Goal: Information Seeking & Learning: Learn about a topic

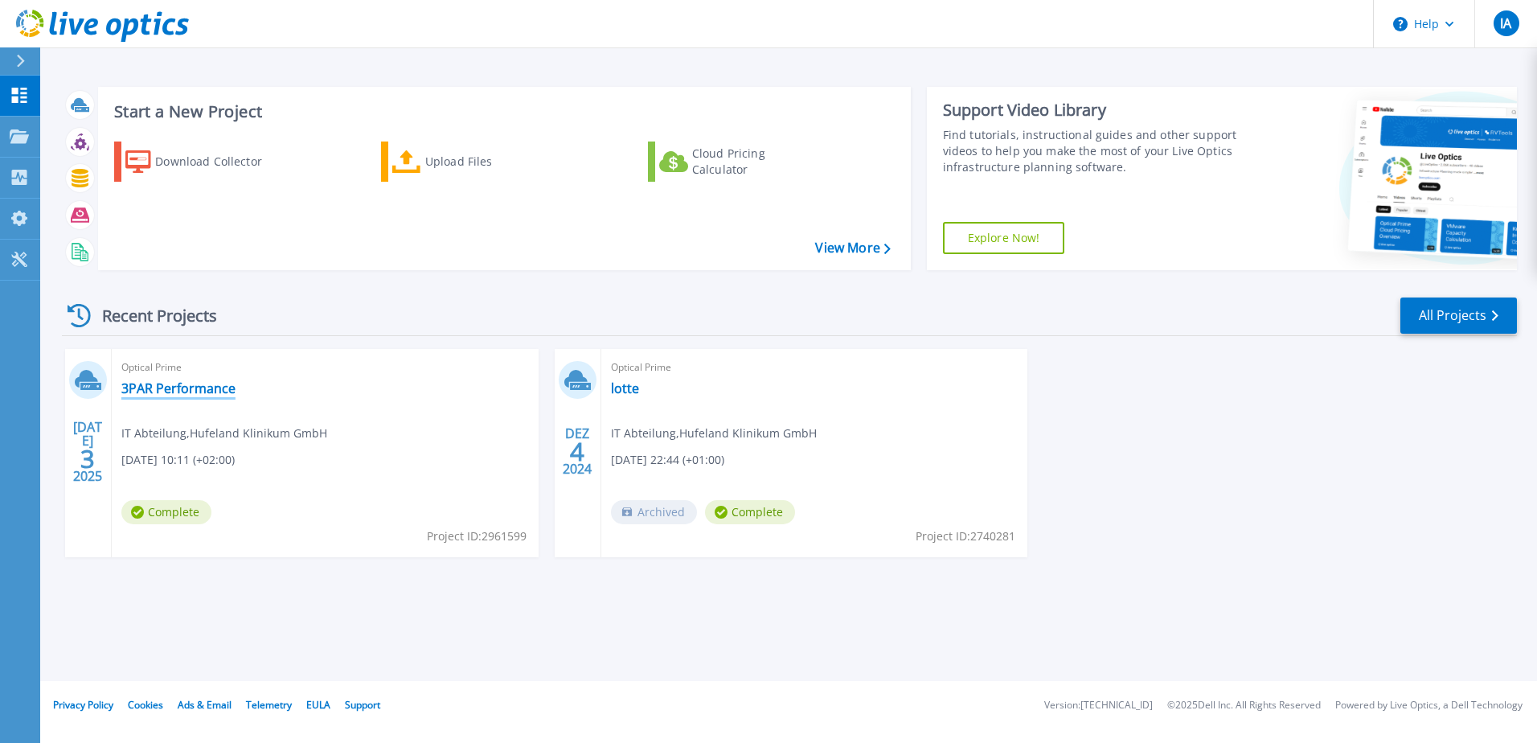
click at [207, 385] on link "3PAR Performance" at bounding box center [178, 388] width 114 height 16
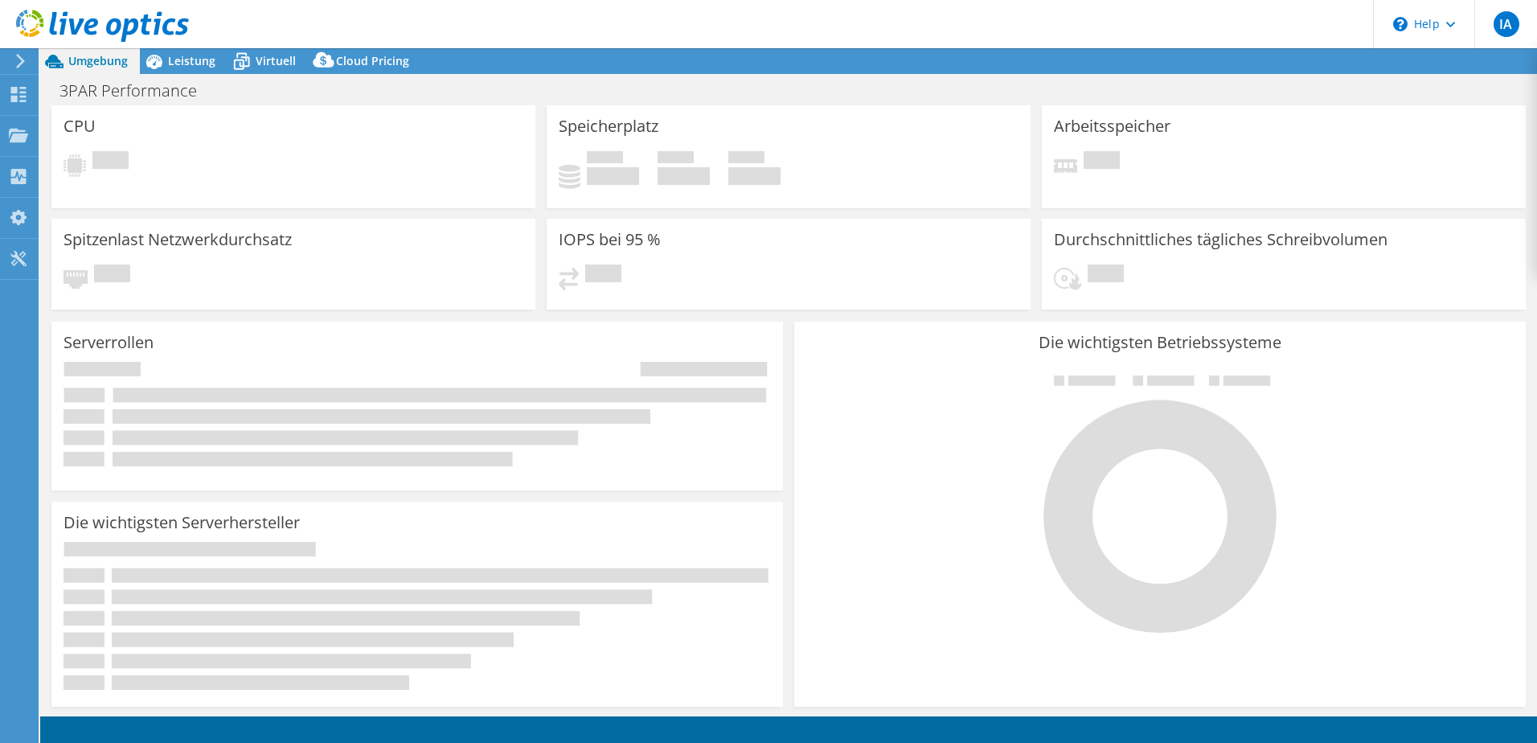
select select "USD"
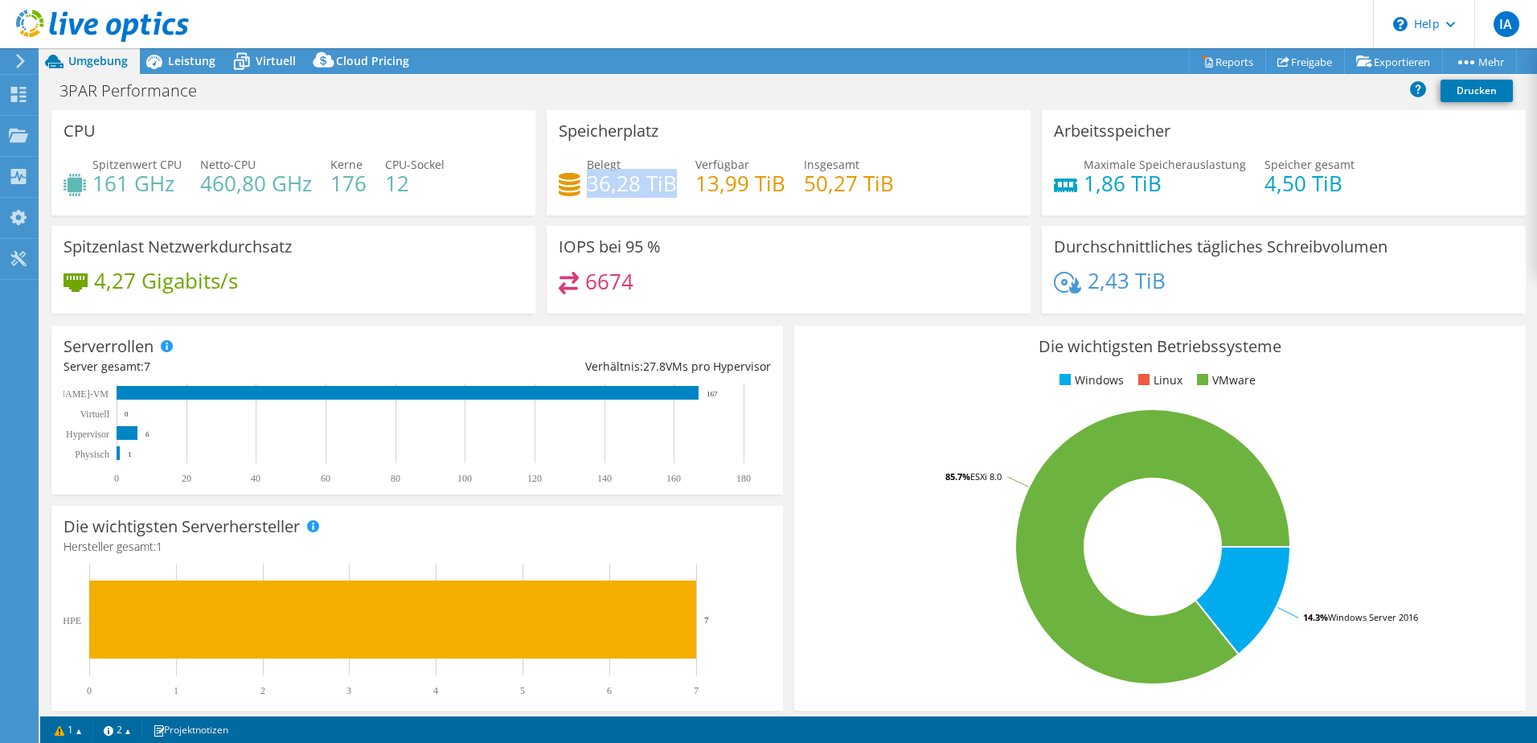
drag, startPoint x: 670, startPoint y: 182, endPoint x: 585, endPoint y: 182, distance: 85.2
click at [587, 182] on h4 "36,28 TiB" at bounding box center [632, 183] width 90 height 18
click at [921, 191] on div "Belegt 36,28 TiB Verfügbar 13,99 TiB Insgesamt 50,27 TiB" at bounding box center [789, 182] width 460 height 52
click at [597, 187] on h4 "36,28 TiB" at bounding box center [632, 183] width 90 height 18
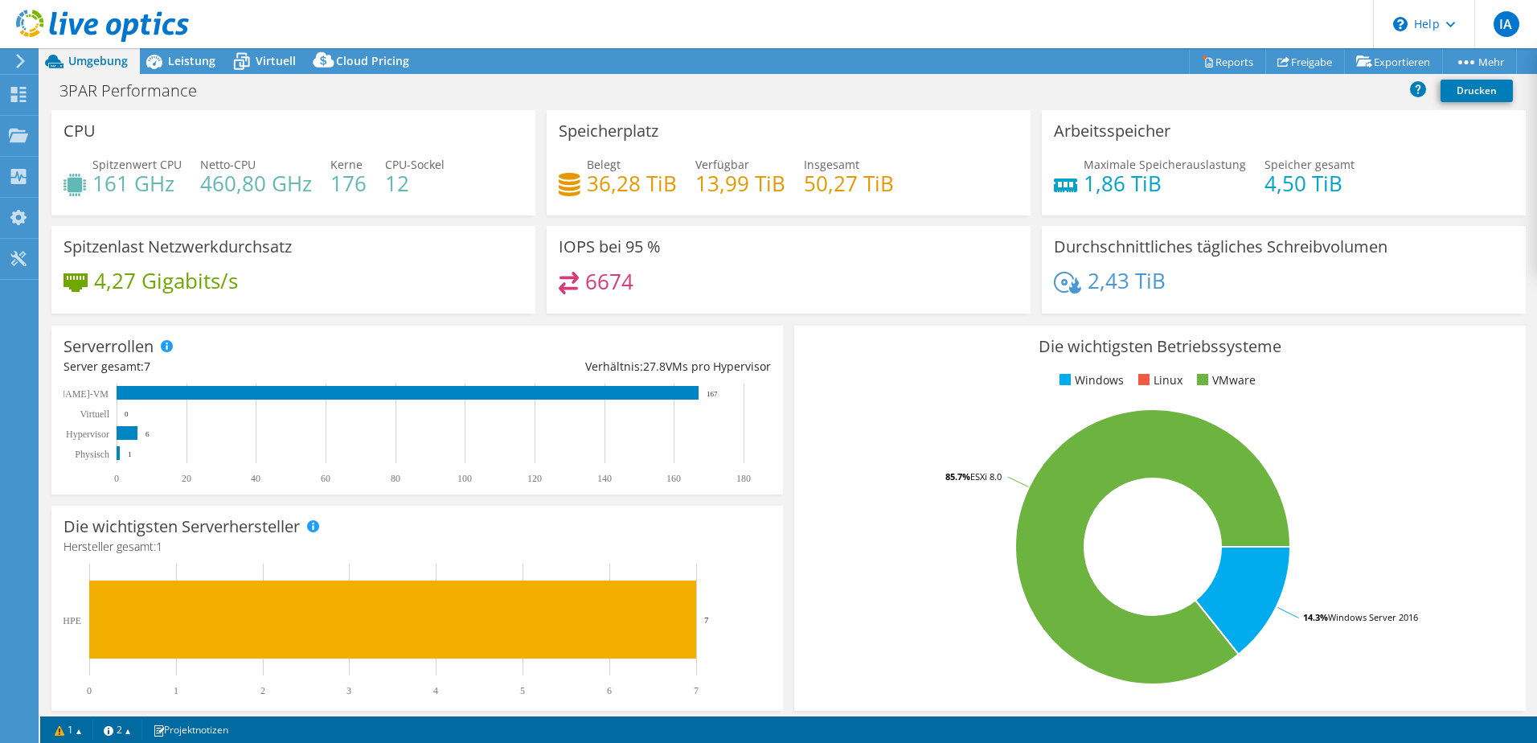
drag, startPoint x: 597, startPoint y: 187, endPoint x: 564, endPoint y: 179, distance: 33.1
click at [564, 179] on icon at bounding box center [570, 184] width 22 height 23
click at [179, 60] on span "Leistung" at bounding box center [191, 60] width 47 height 15
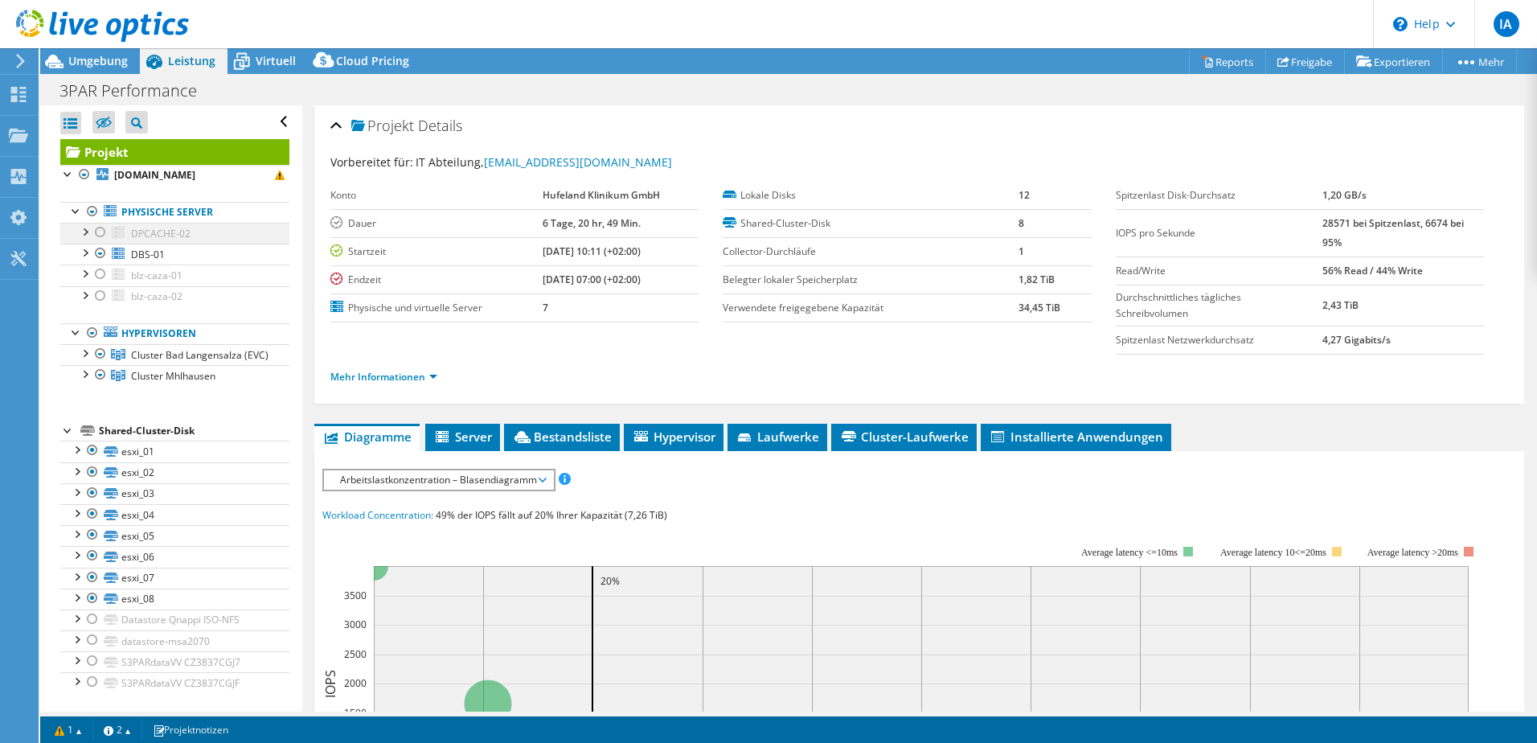
click at [84, 230] on div at bounding box center [84, 231] width 16 height 16
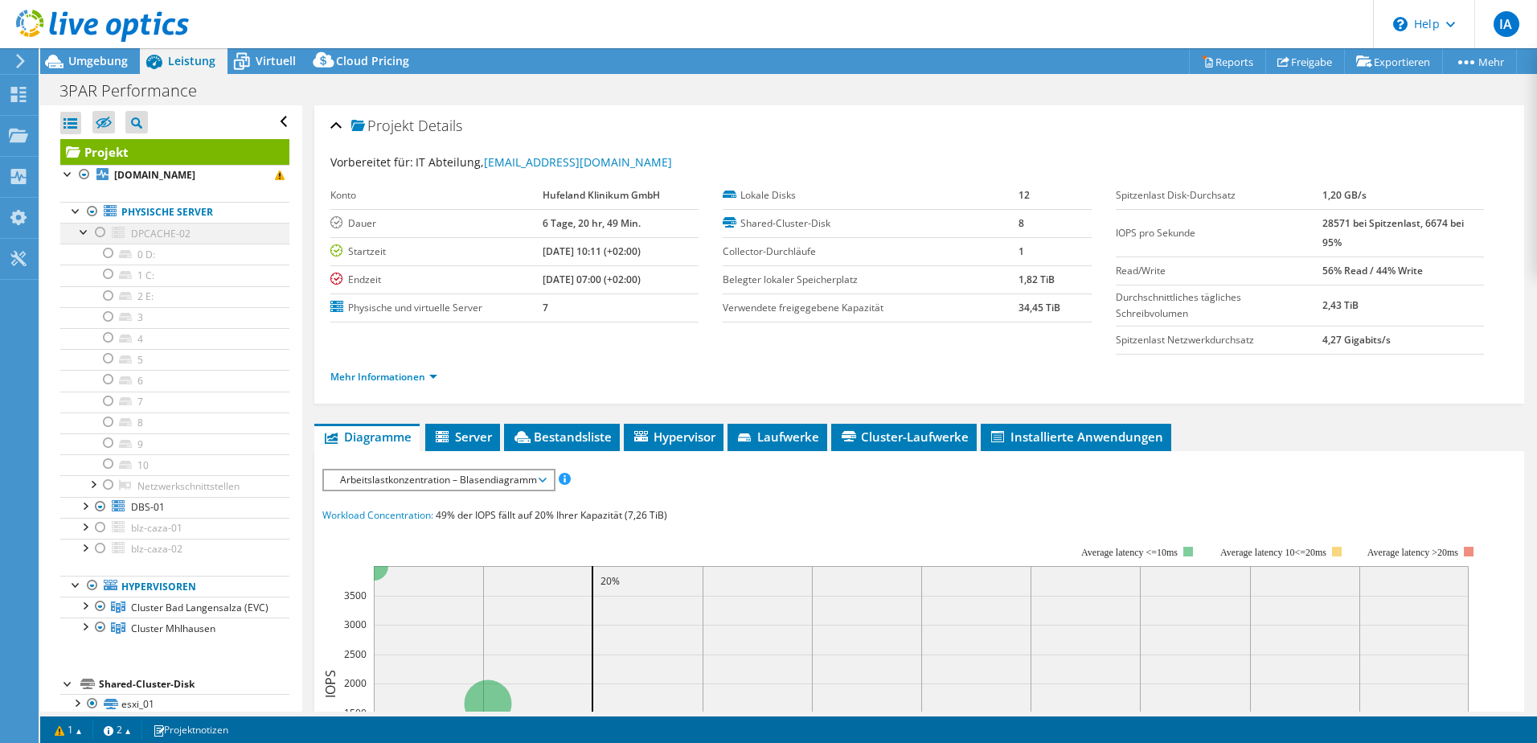
click at [84, 230] on div at bounding box center [84, 231] width 16 height 16
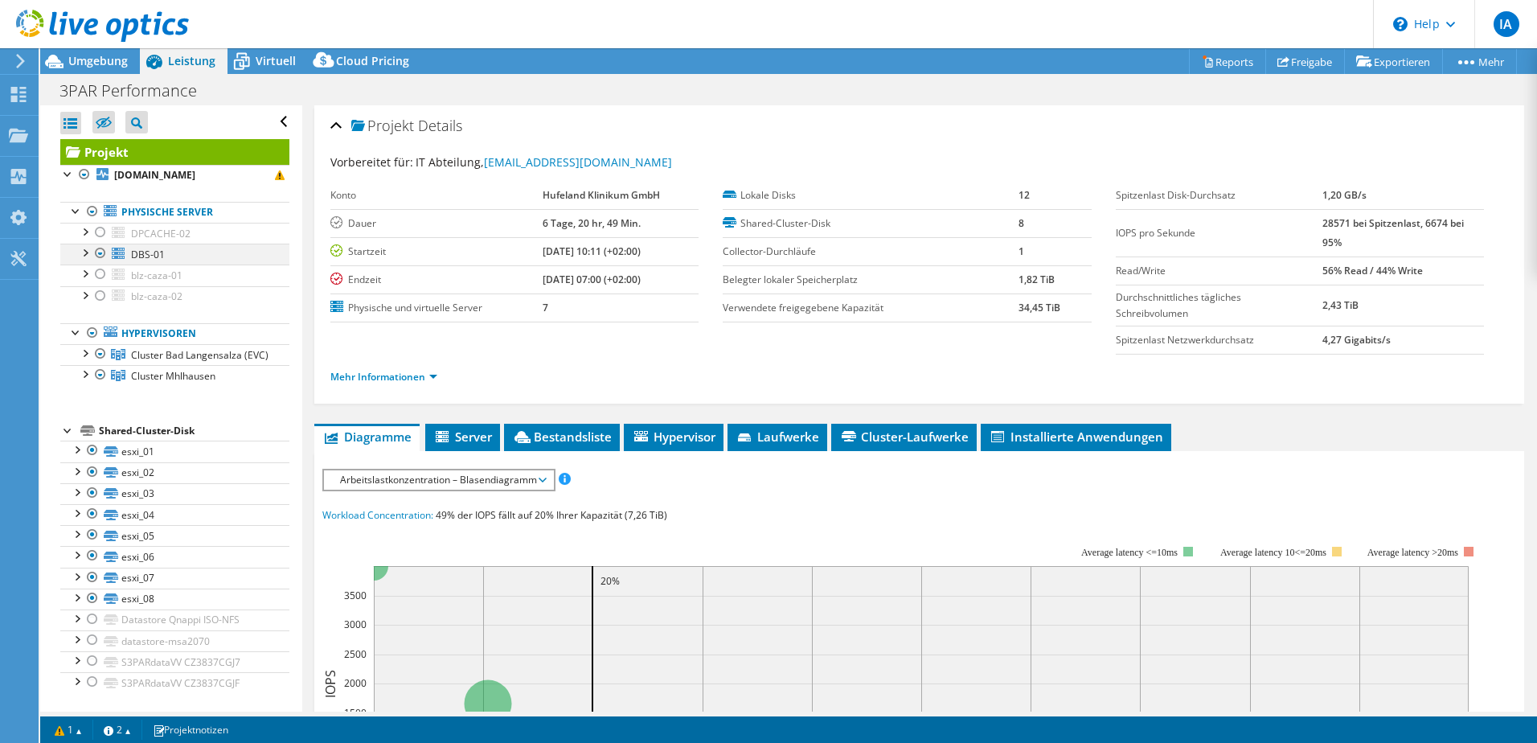
click at [81, 251] on div at bounding box center [84, 252] width 16 height 16
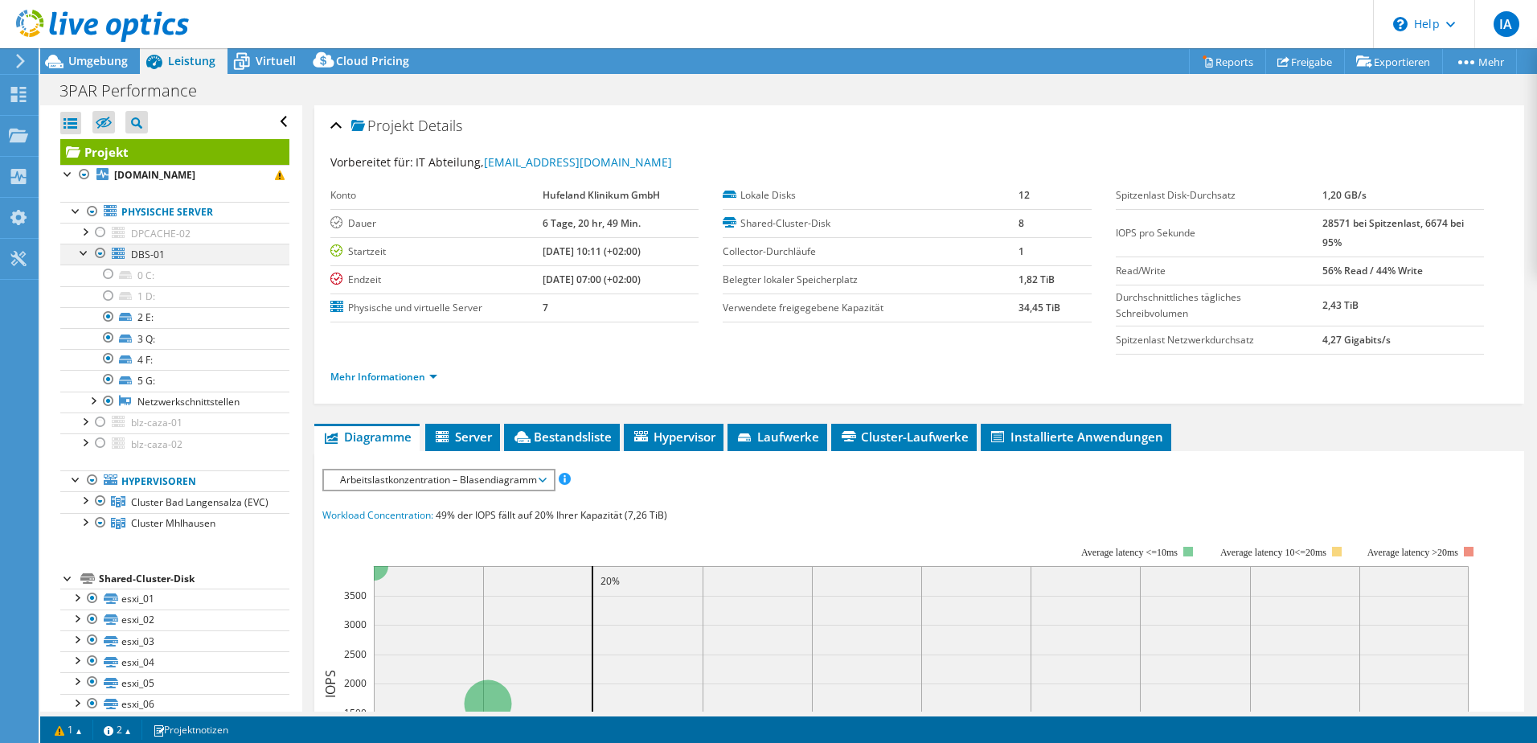
click at [81, 251] on div at bounding box center [84, 252] width 16 height 16
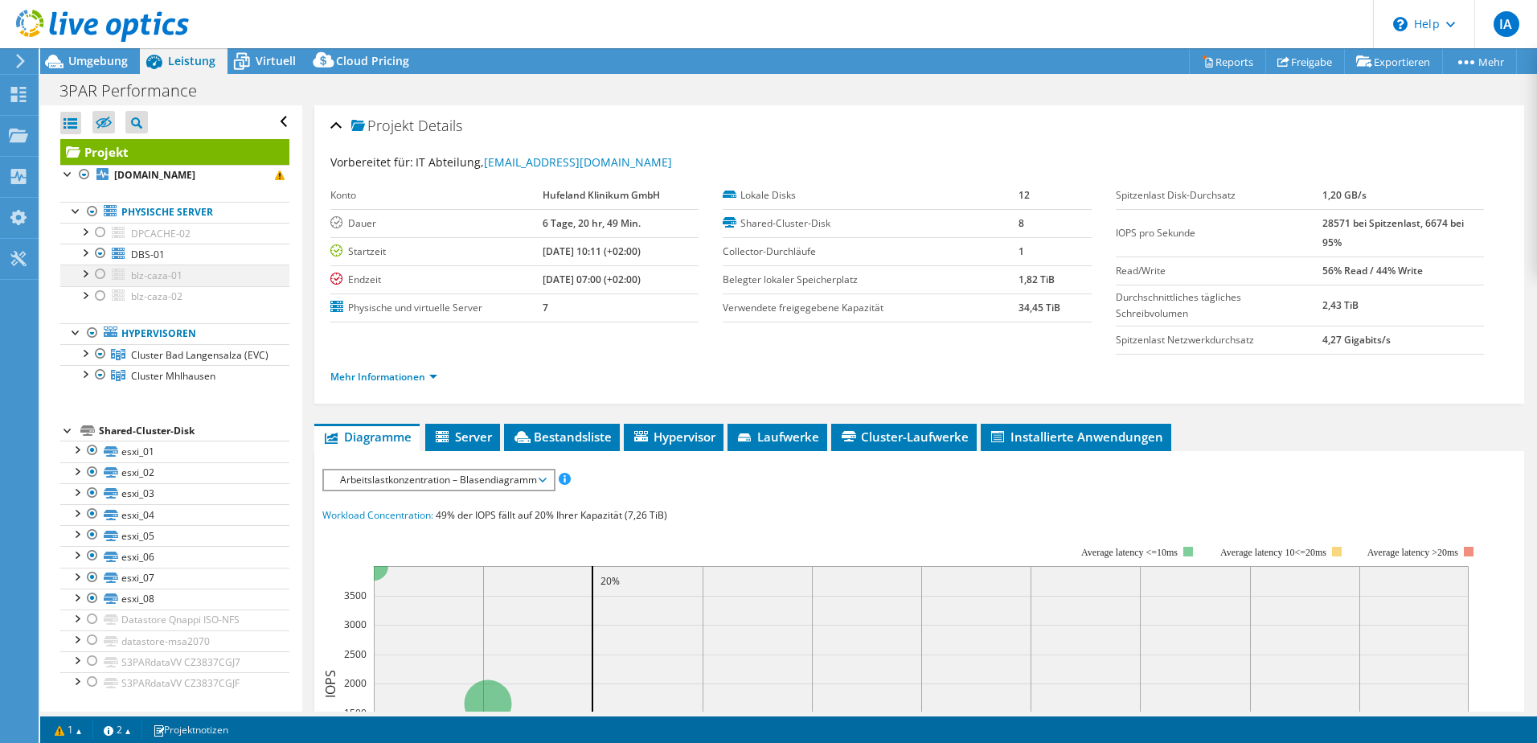
click at [85, 274] on div at bounding box center [84, 272] width 16 height 16
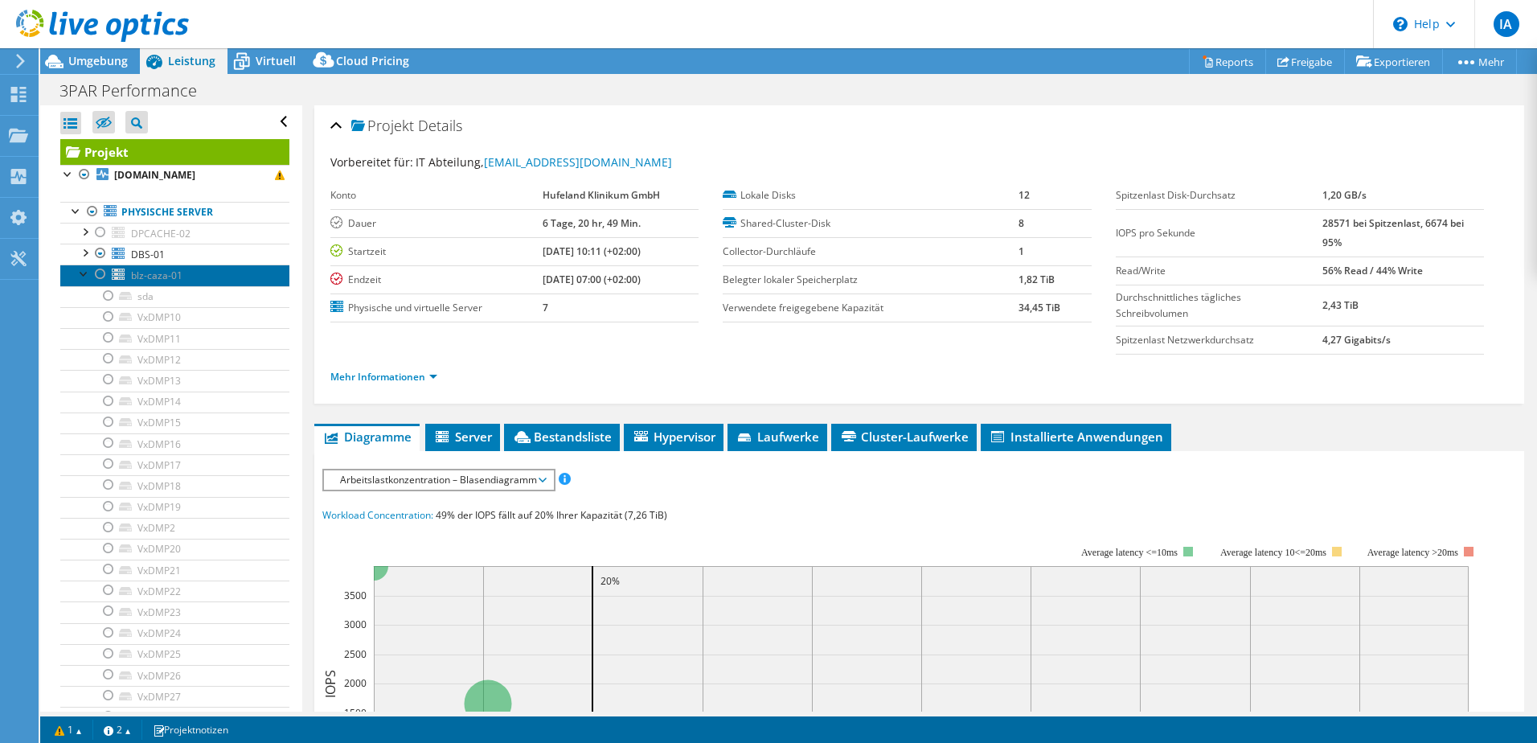
click at [76, 268] on link "blz-caza-01" at bounding box center [174, 274] width 229 height 21
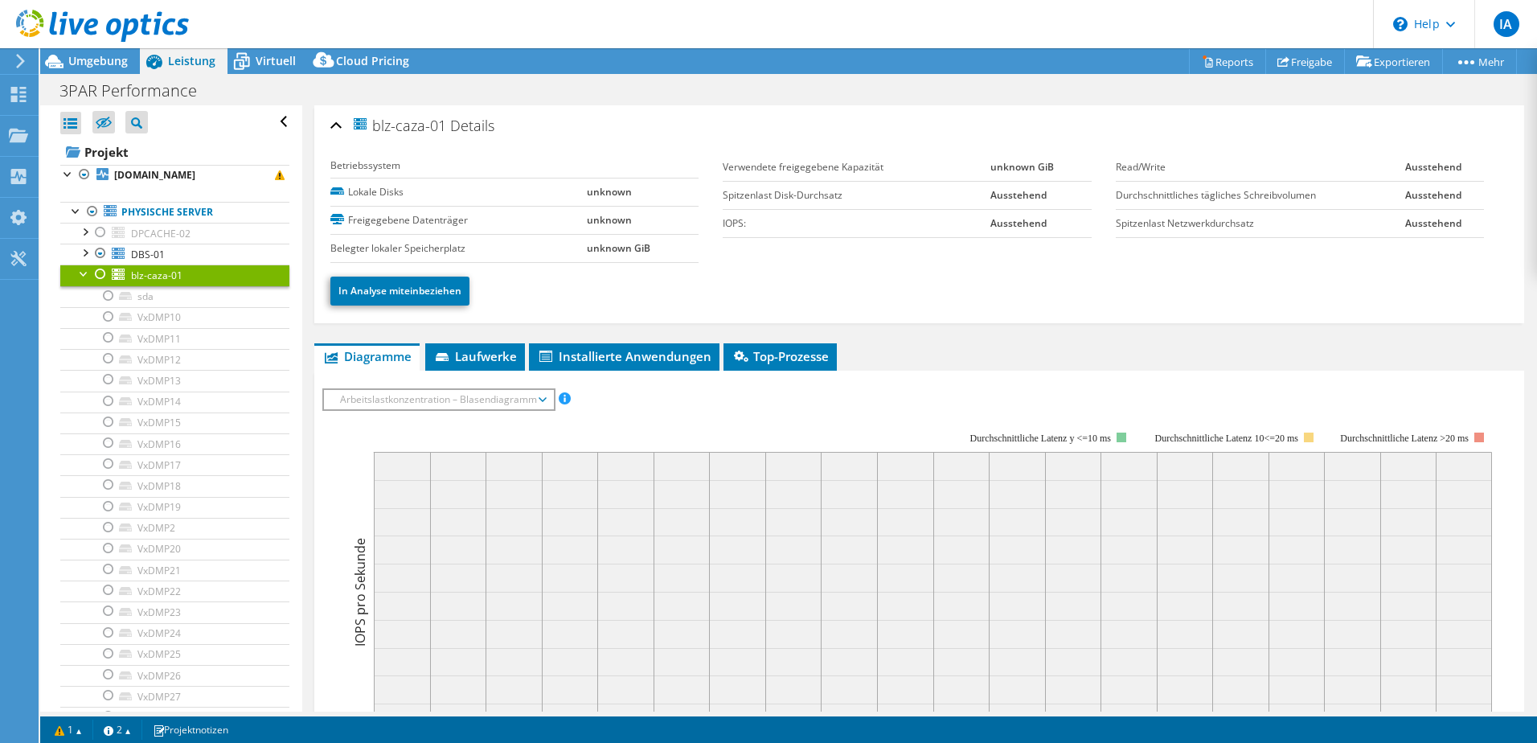
click at [76, 272] on div at bounding box center [84, 272] width 16 height 16
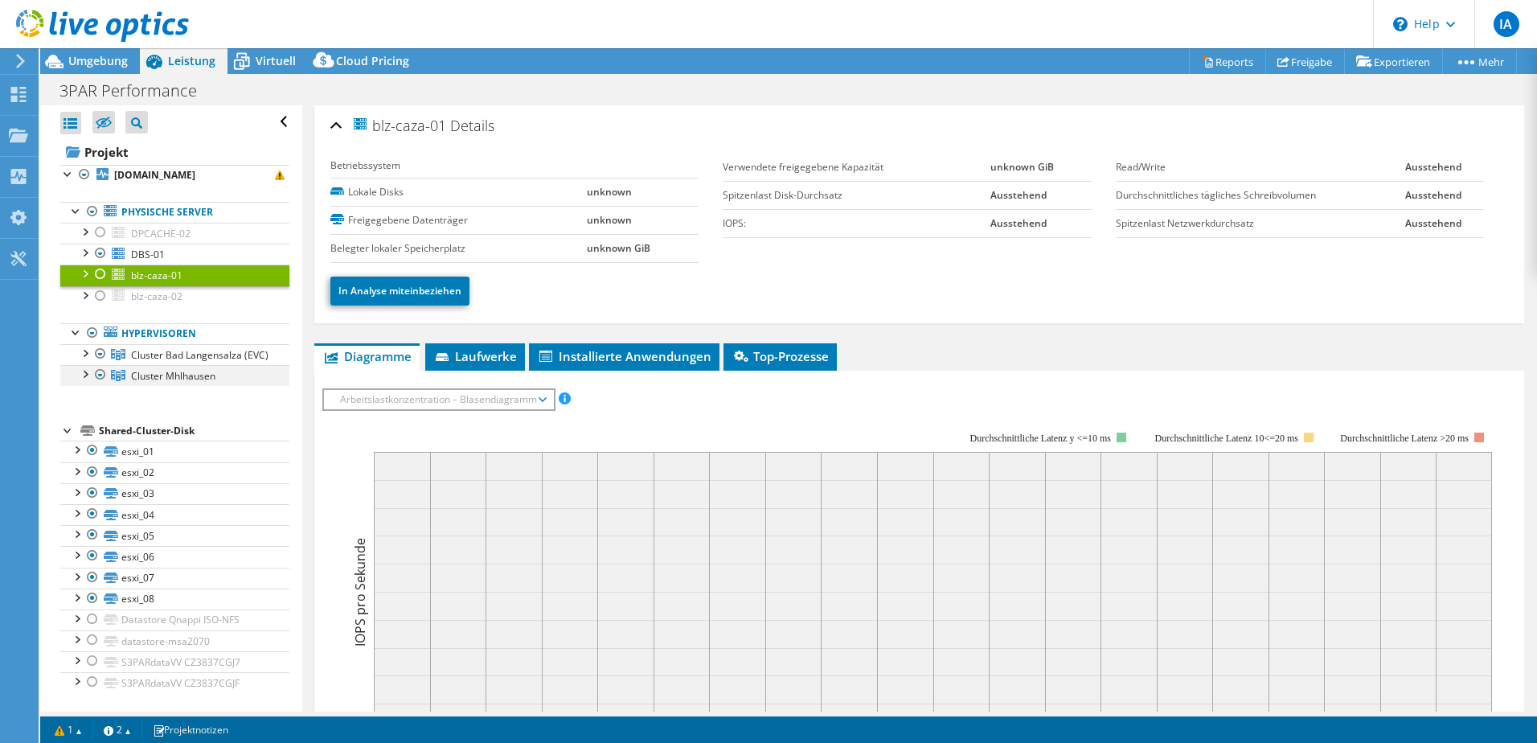
click at [87, 381] on div at bounding box center [84, 373] width 16 height 16
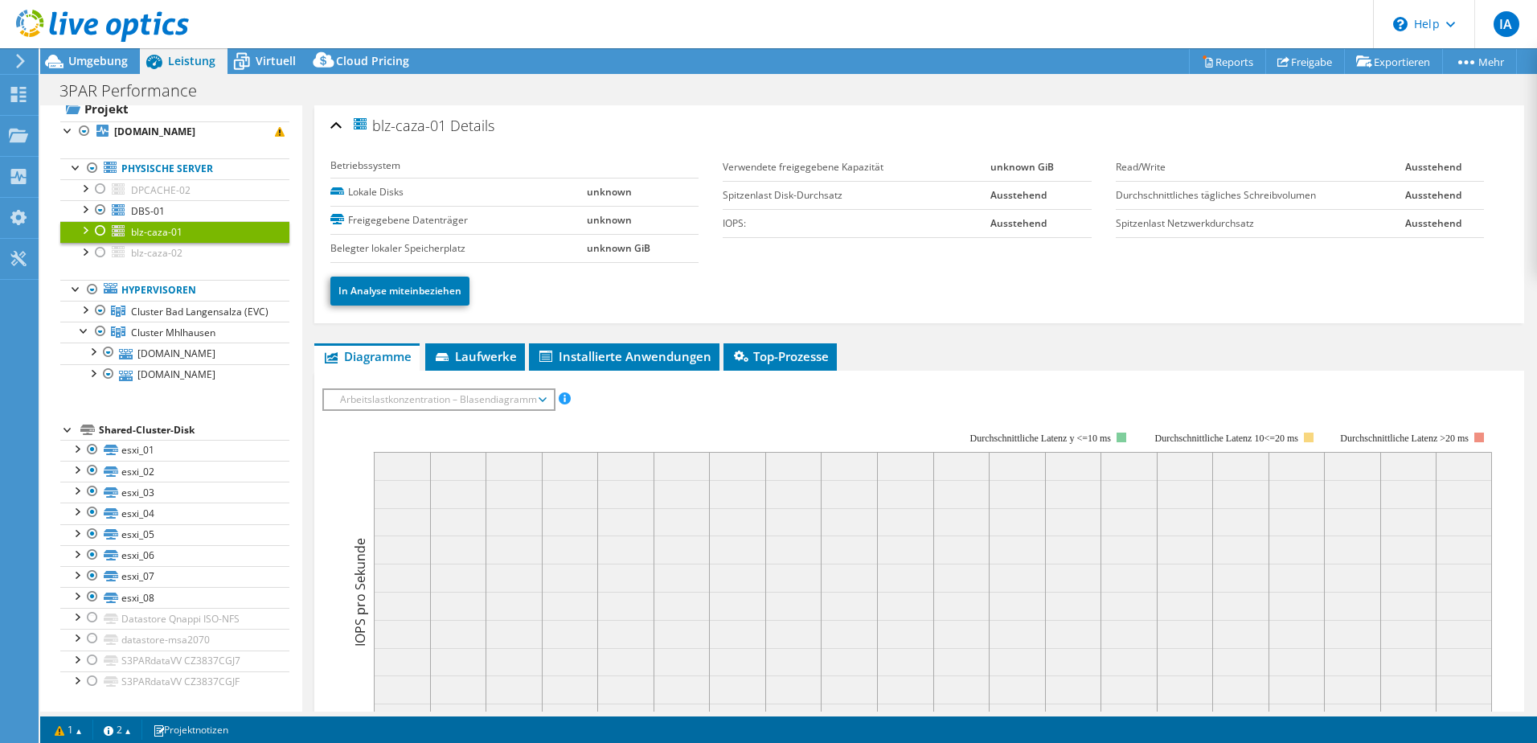
scroll to position [58, 0]
click at [77, 662] on div at bounding box center [76, 658] width 16 height 16
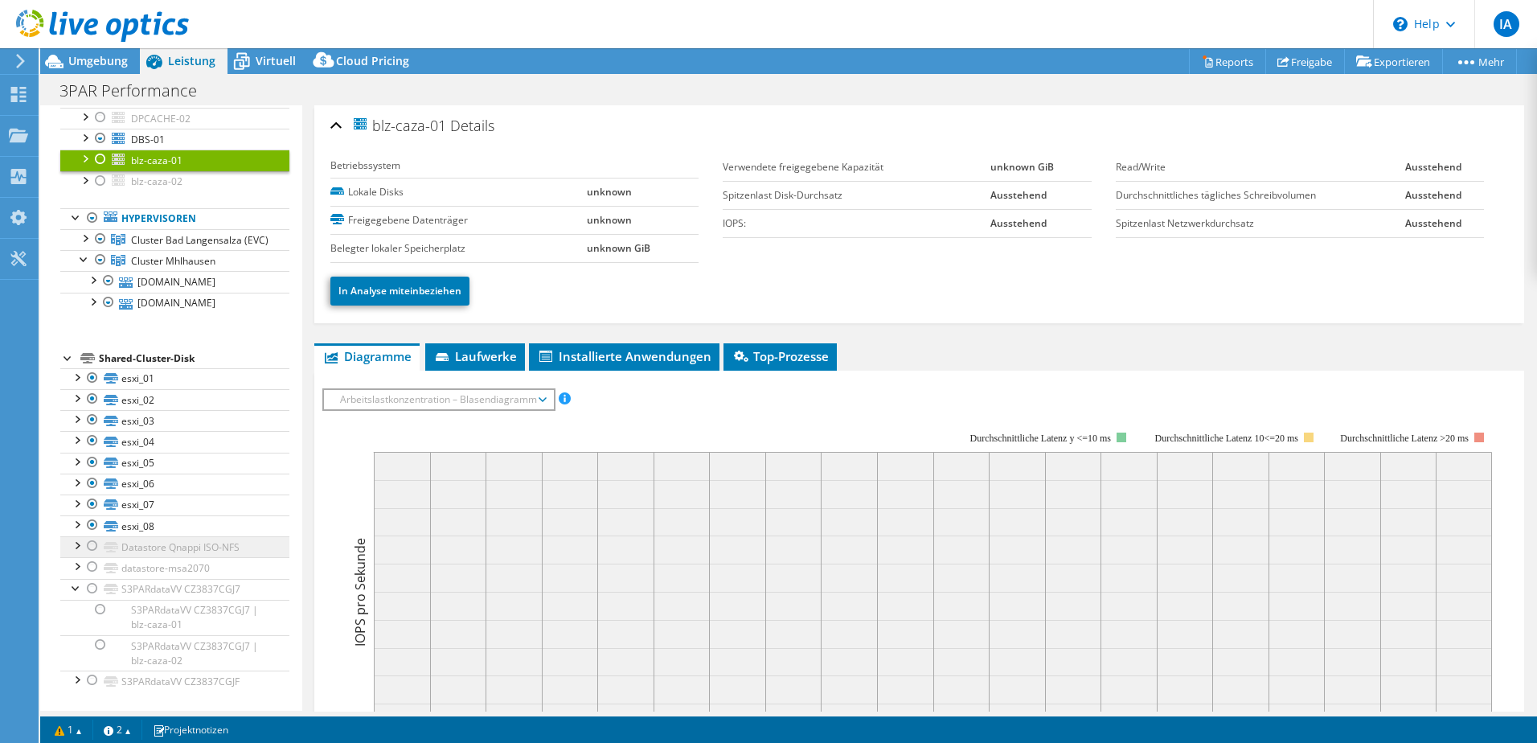
scroll to position [129, 0]
click at [95, 588] on div at bounding box center [92, 588] width 16 height 19
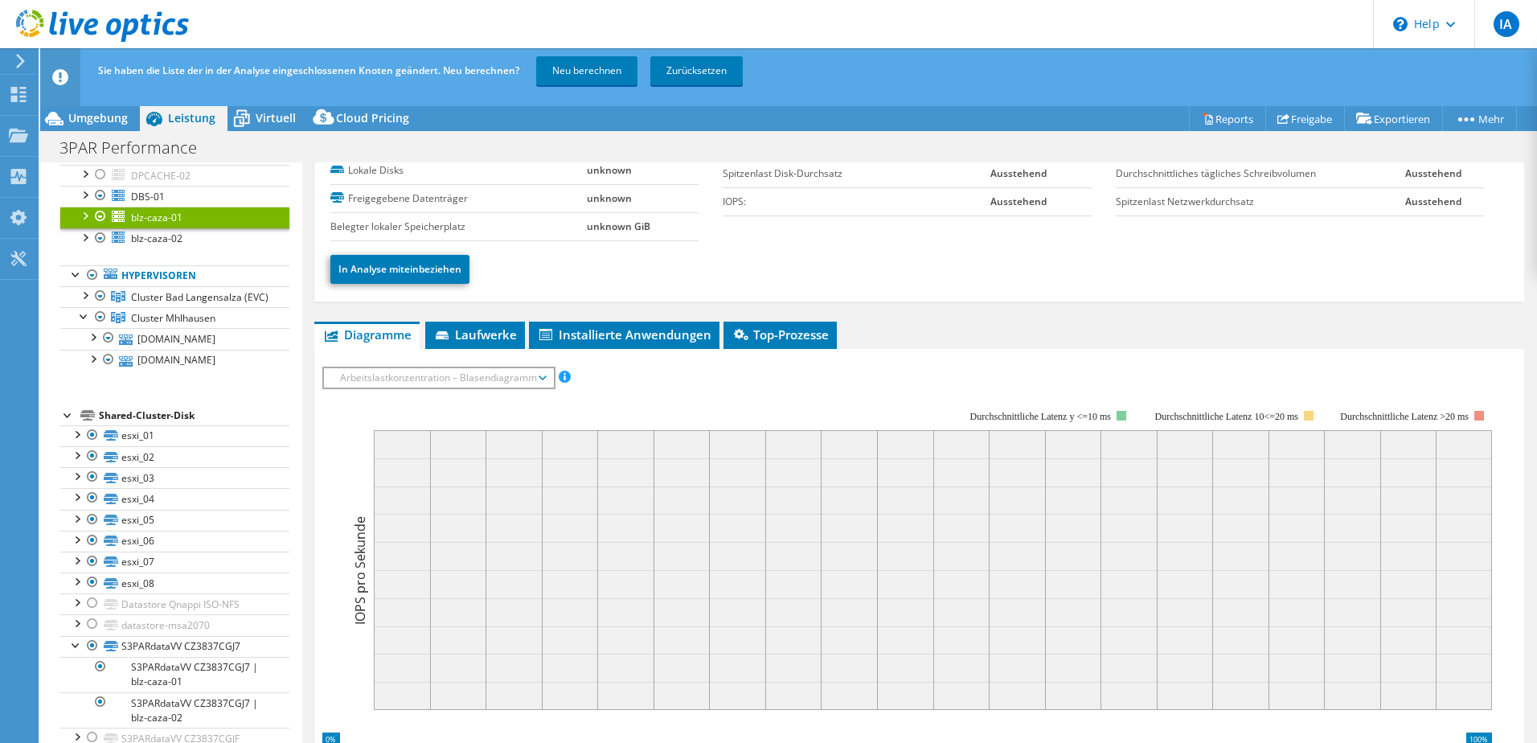
scroll to position [80, 0]
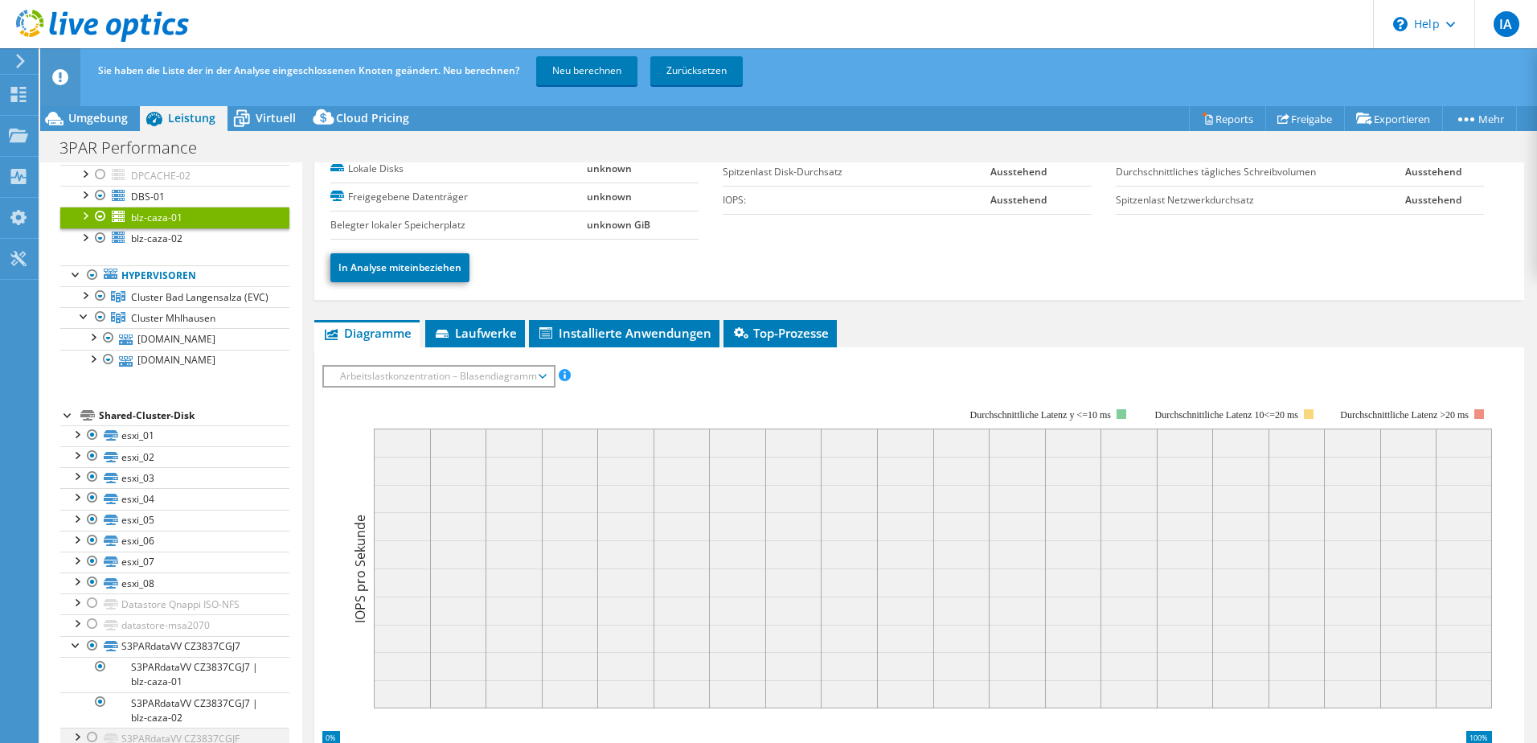
click at [87, 733] on div at bounding box center [92, 737] width 16 height 19
click at [73, 641] on div at bounding box center [76, 644] width 16 height 16
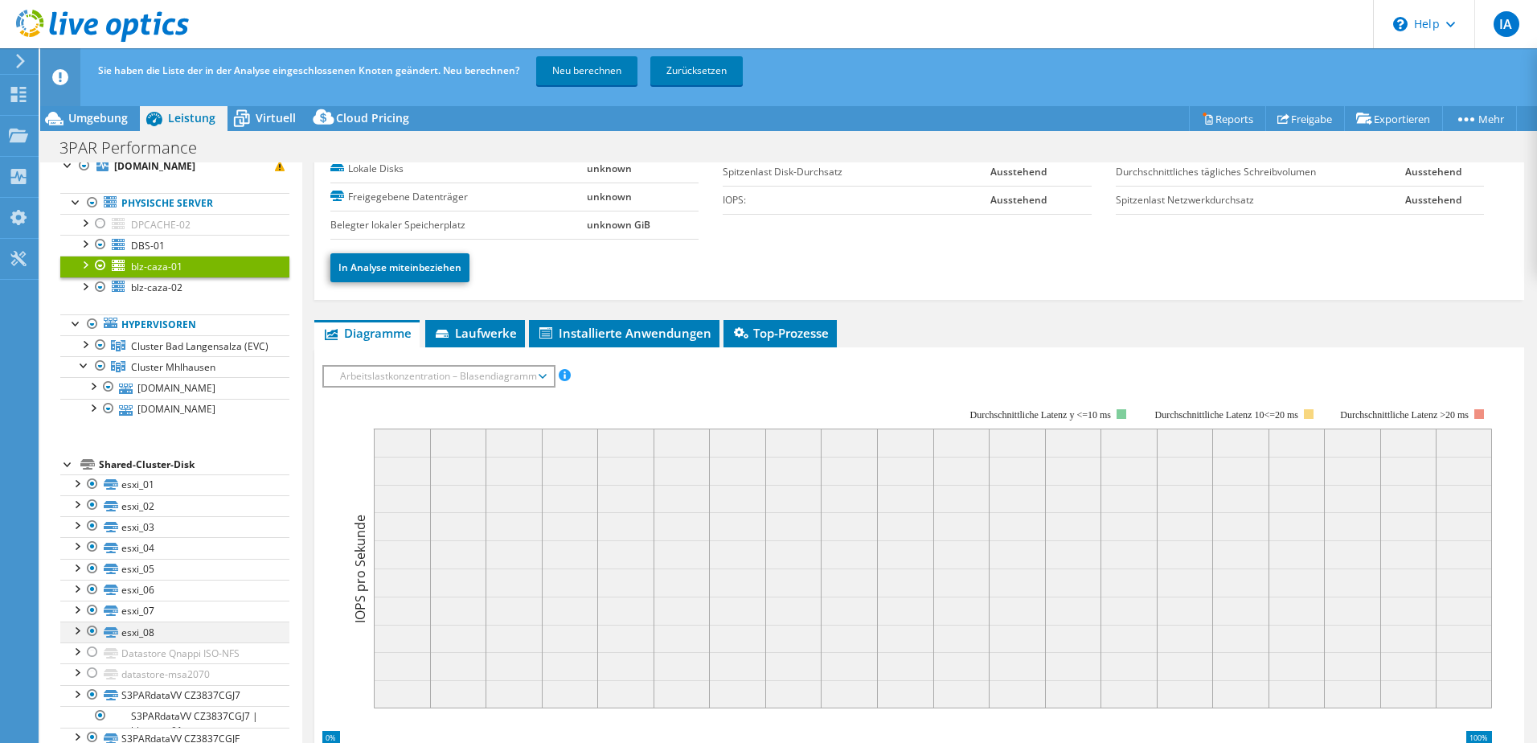
scroll to position [58, 0]
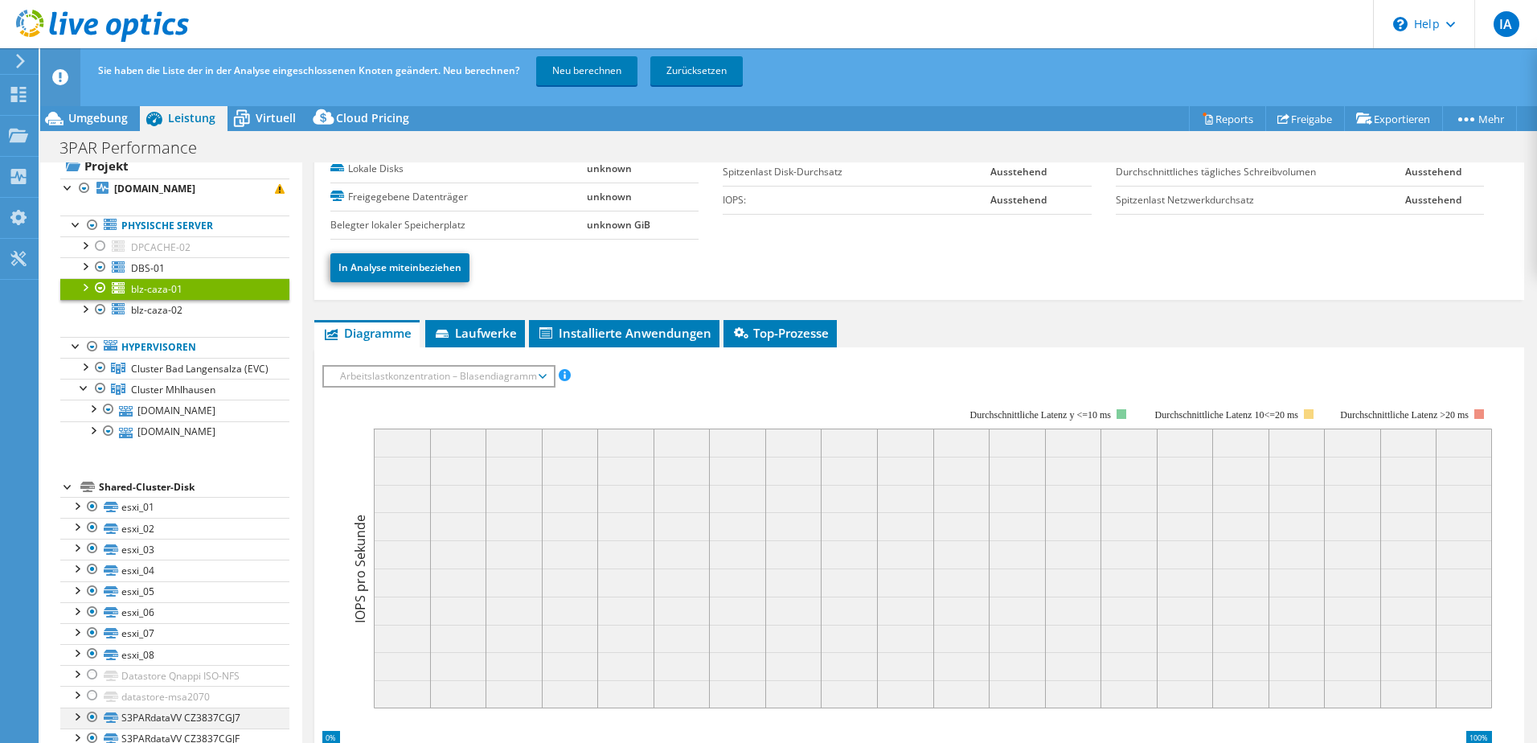
click at [76, 712] on div at bounding box center [76, 715] width 16 height 16
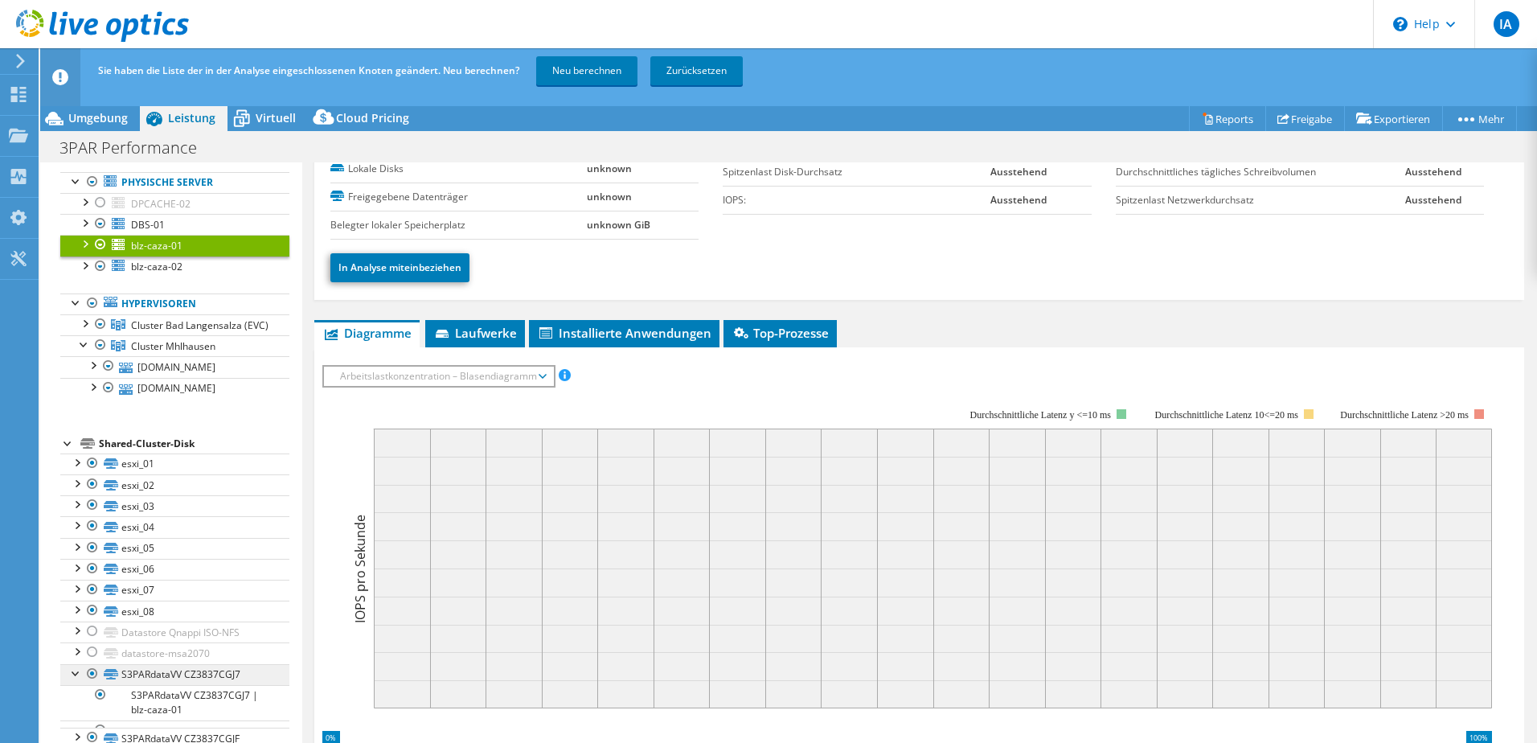
scroll to position [116, 0]
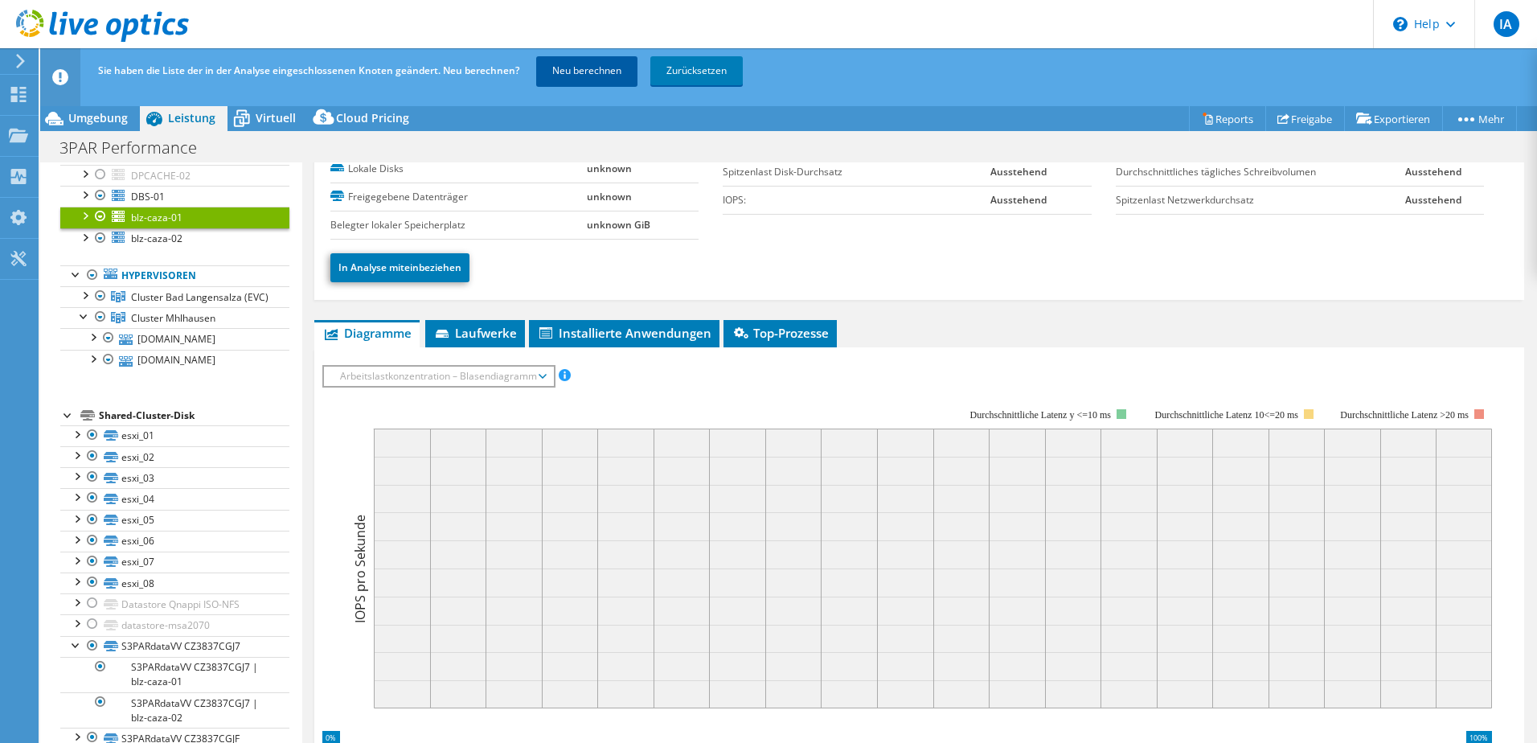
click at [597, 72] on link "Neu berechnen" at bounding box center [586, 70] width 101 height 29
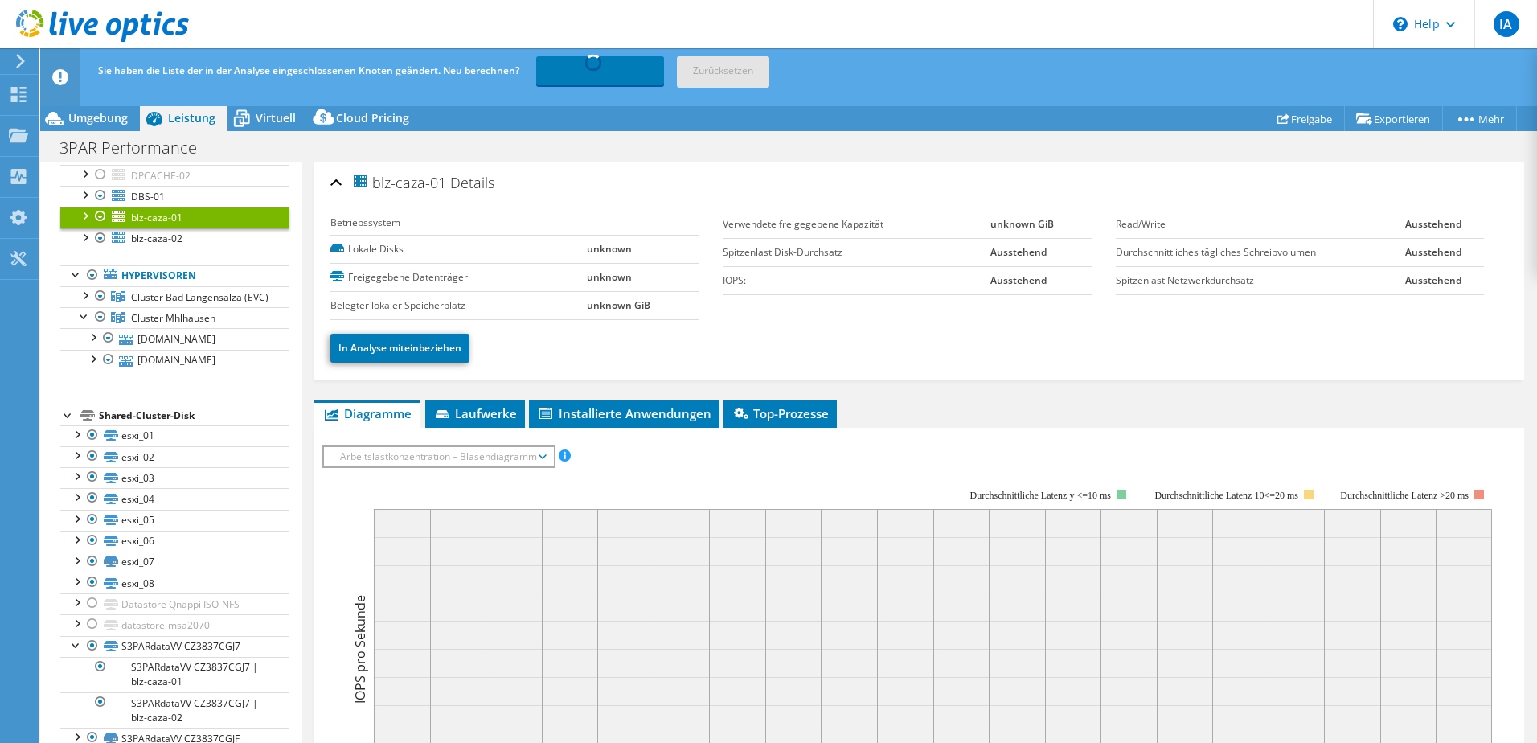
scroll to position [0, 0]
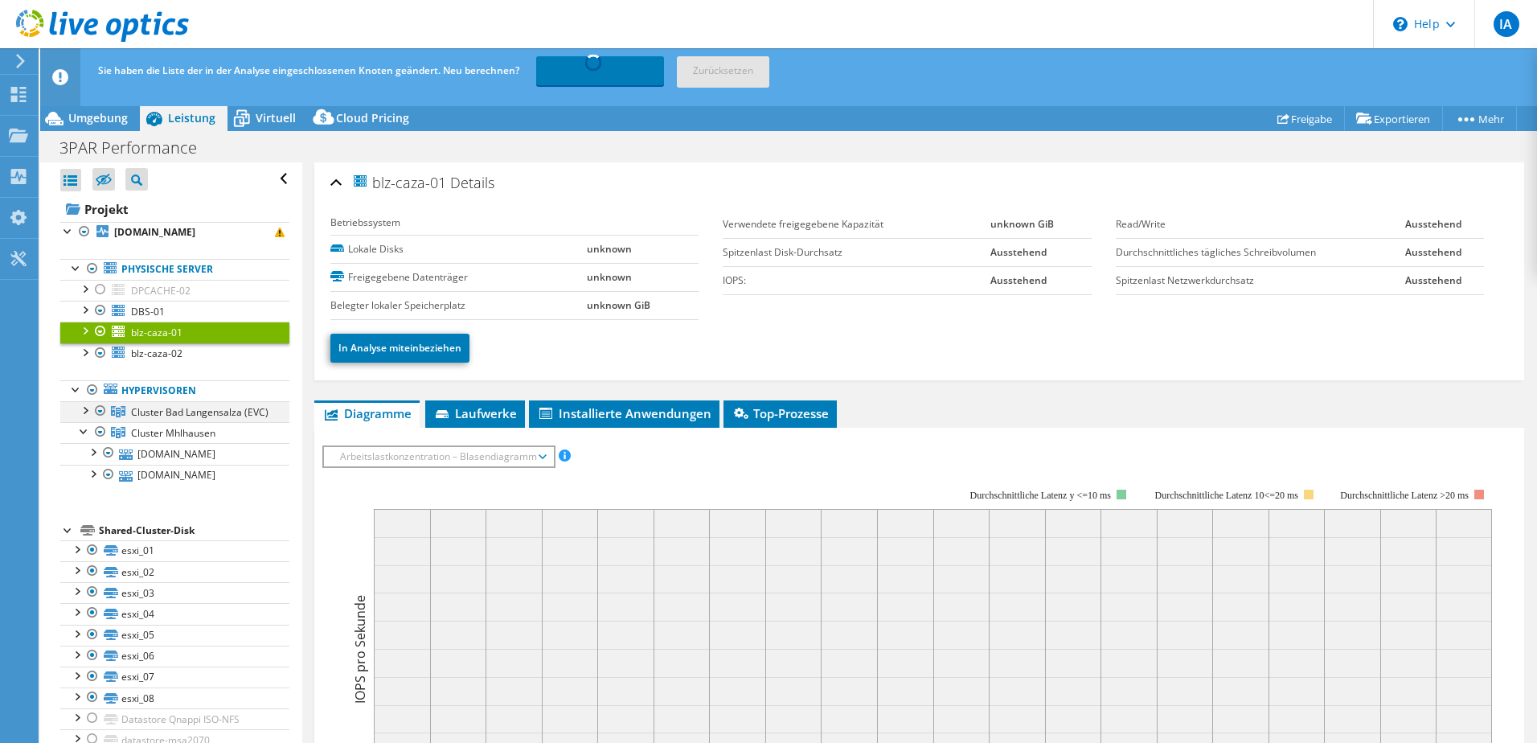
click at [79, 408] on div at bounding box center [84, 409] width 16 height 16
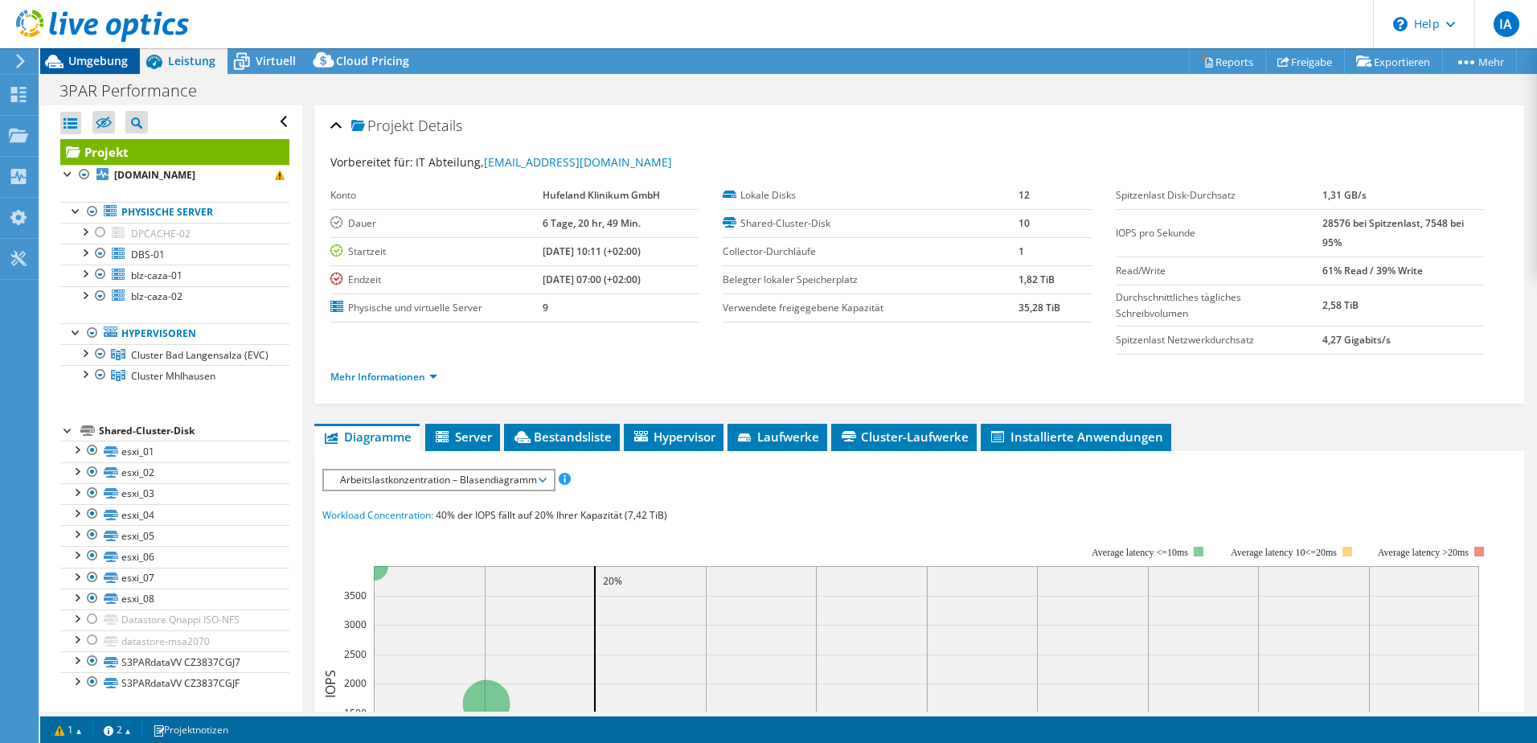
click at [83, 64] on span "Umgebung" at bounding box center [97, 60] width 59 height 15
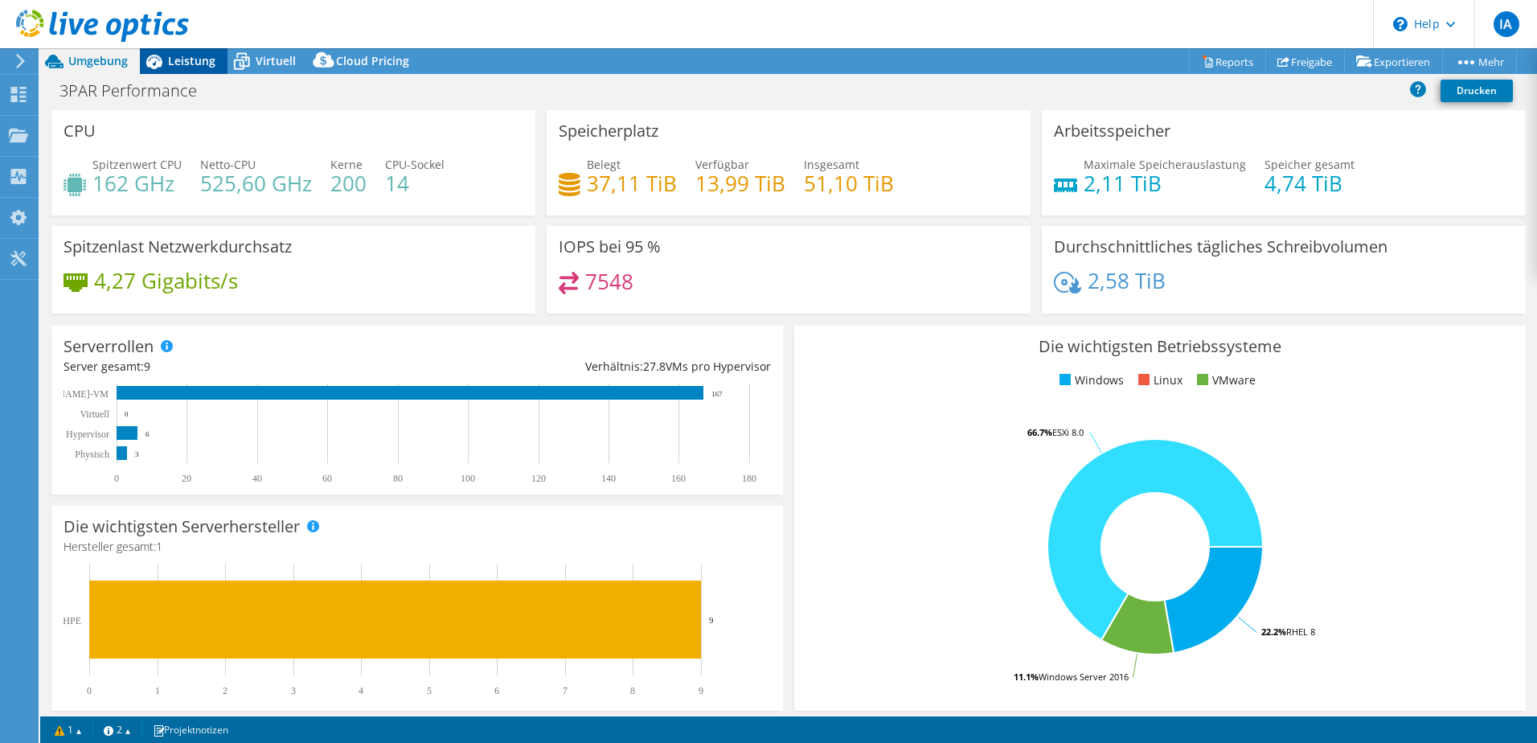
click at [177, 61] on span "Leistung" at bounding box center [191, 60] width 47 height 15
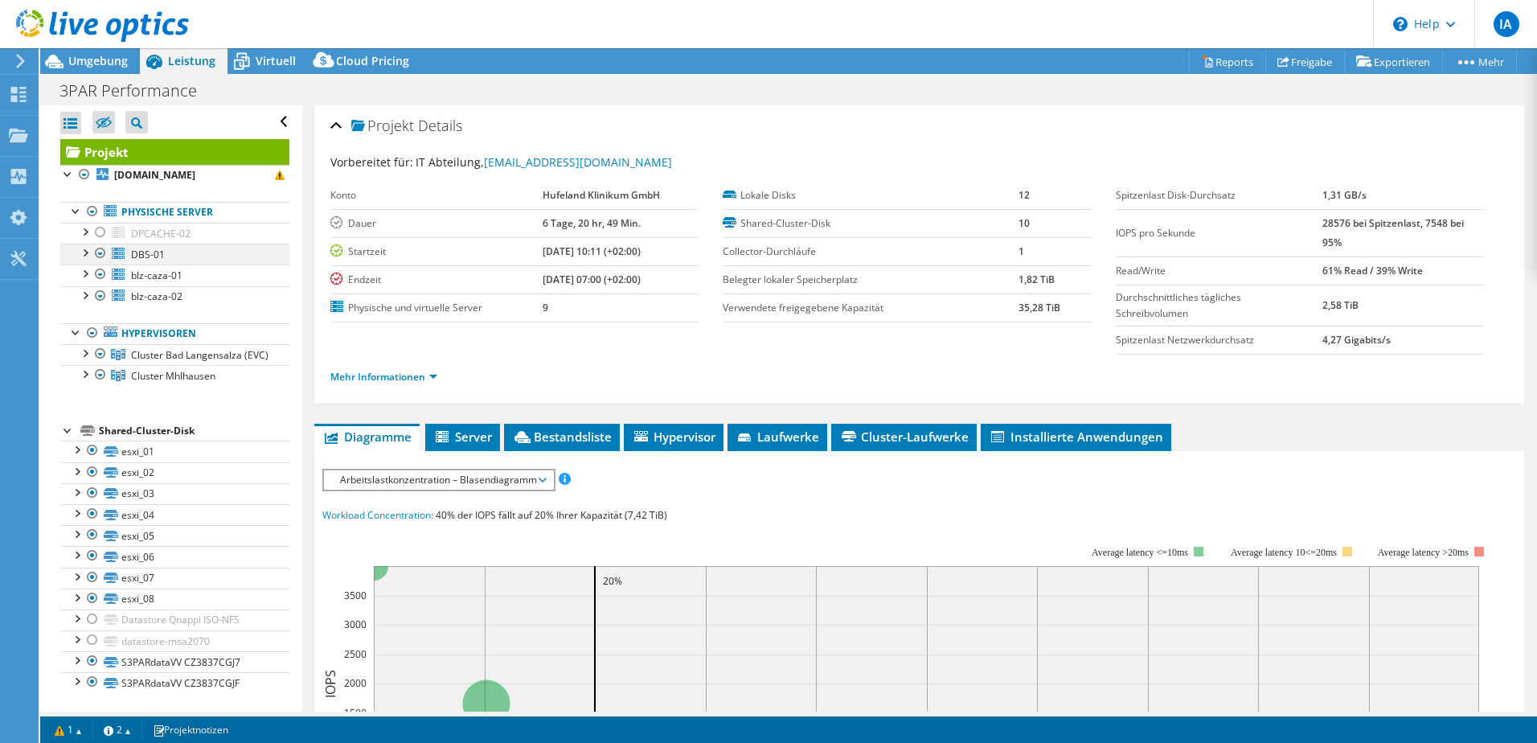
click at [80, 253] on div at bounding box center [84, 252] width 16 height 16
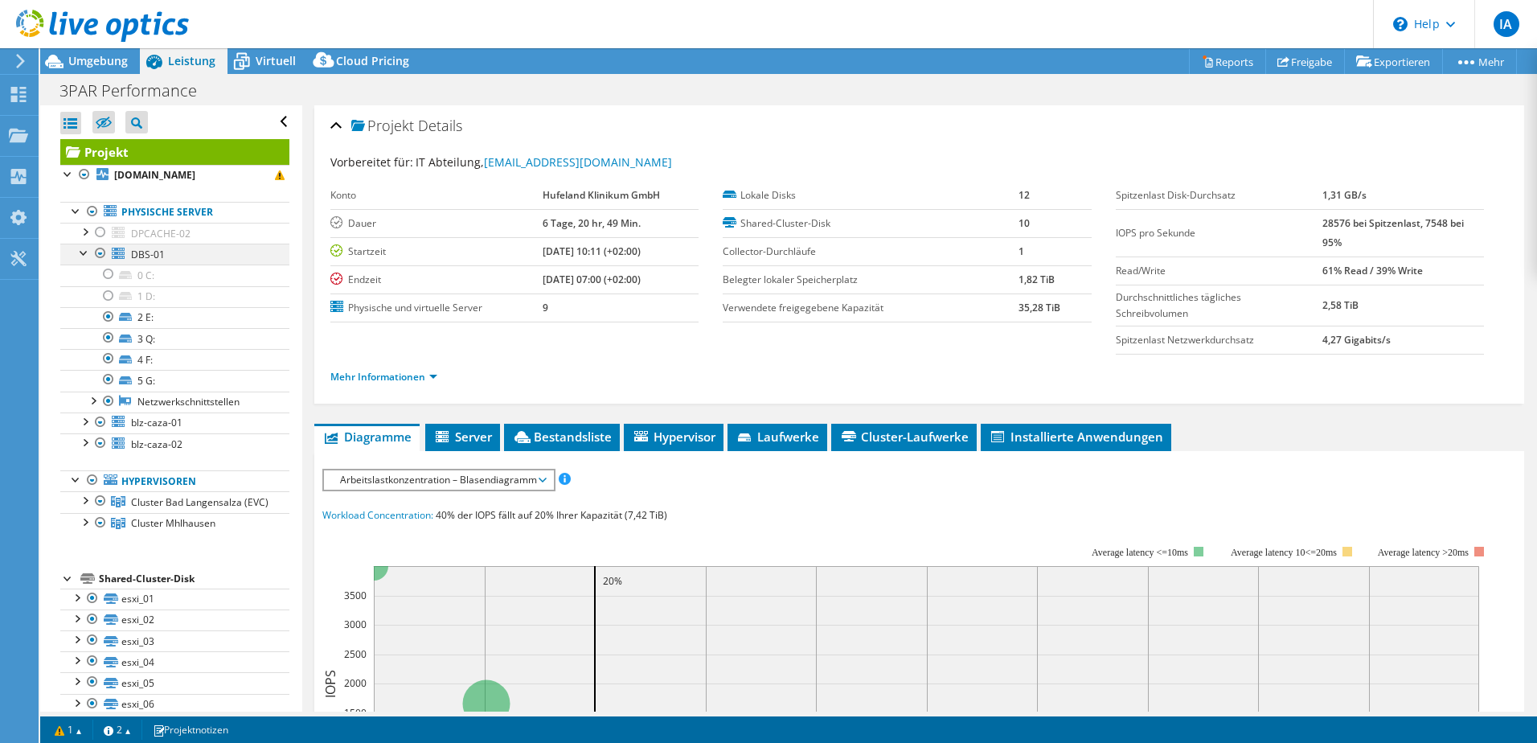
click at [77, 250] on div at bounding box center [84, 252] width 16 height 16
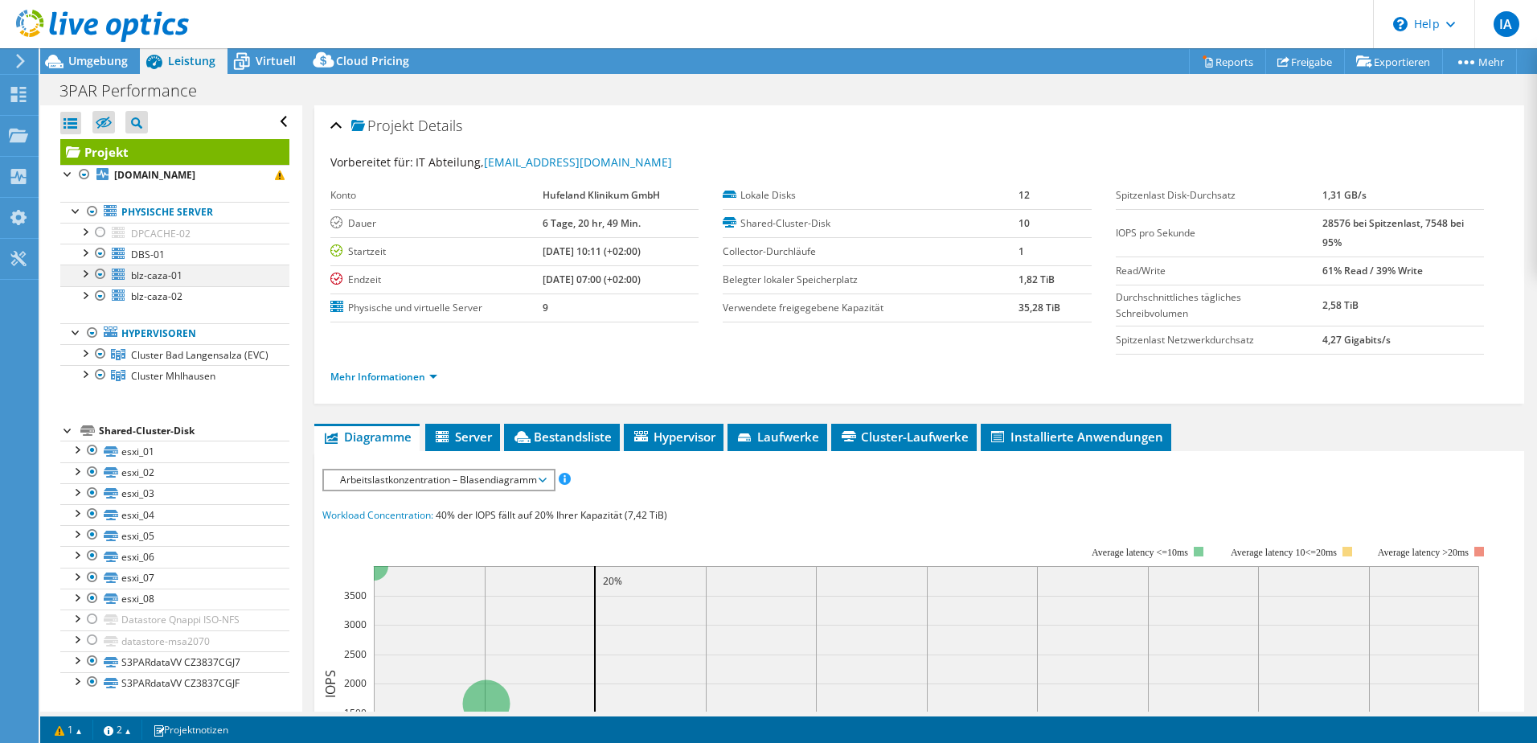
click at [85, 275] on div at bounding box center [84, 272] width 16 height 16
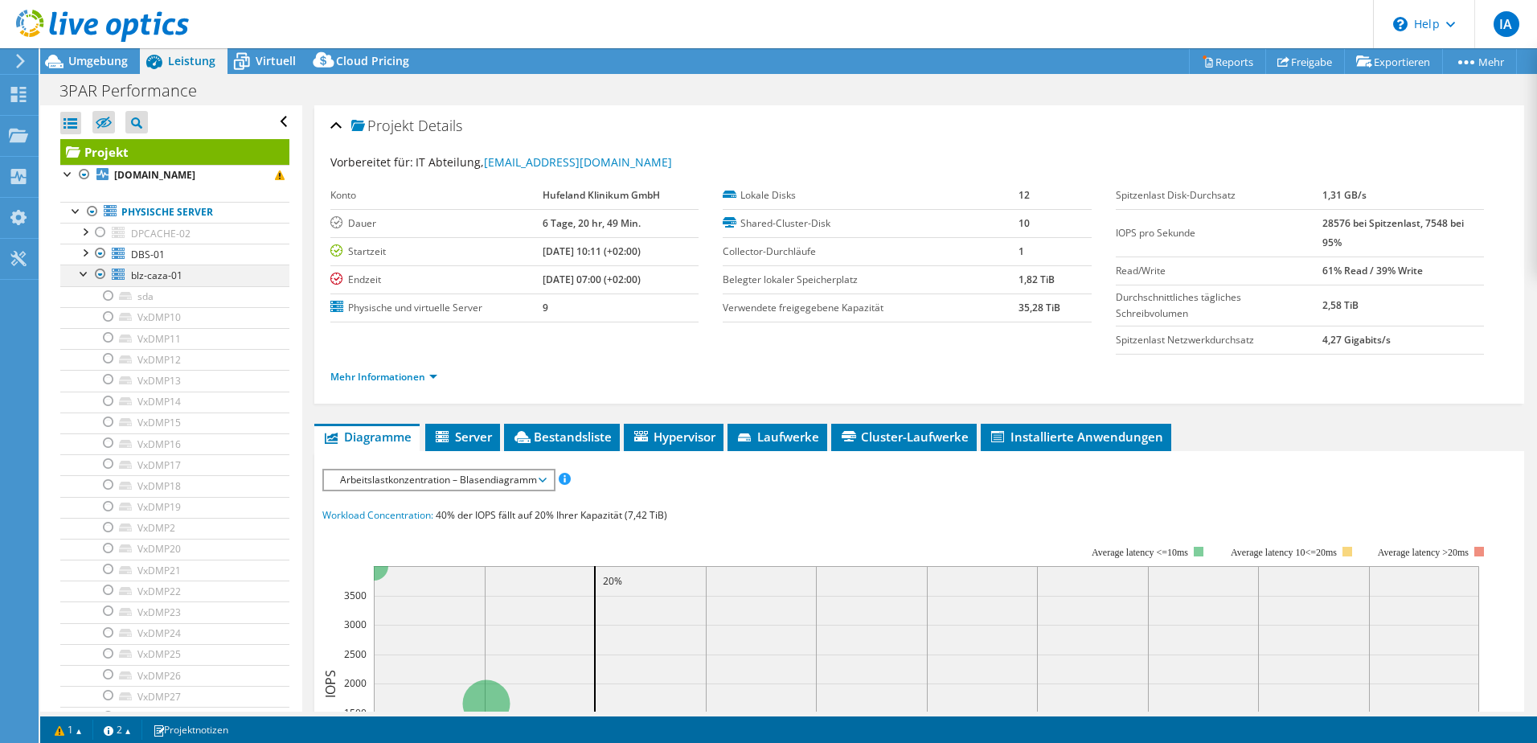
click at [81, 273] on div at bounding box center [84, 272] width 16 height 16
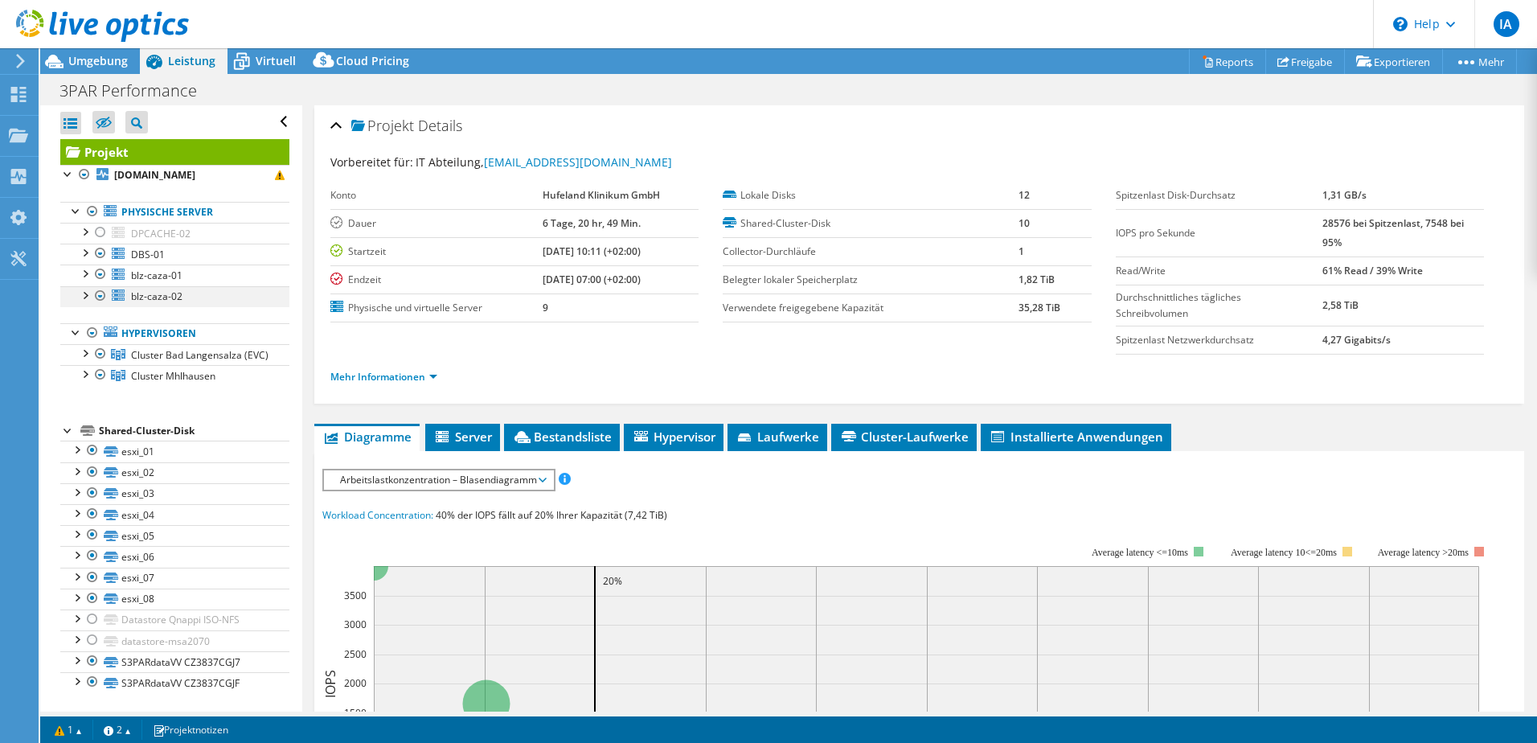
click at [81, 301] on div at bounding box center [84, 294] width 16 height 16
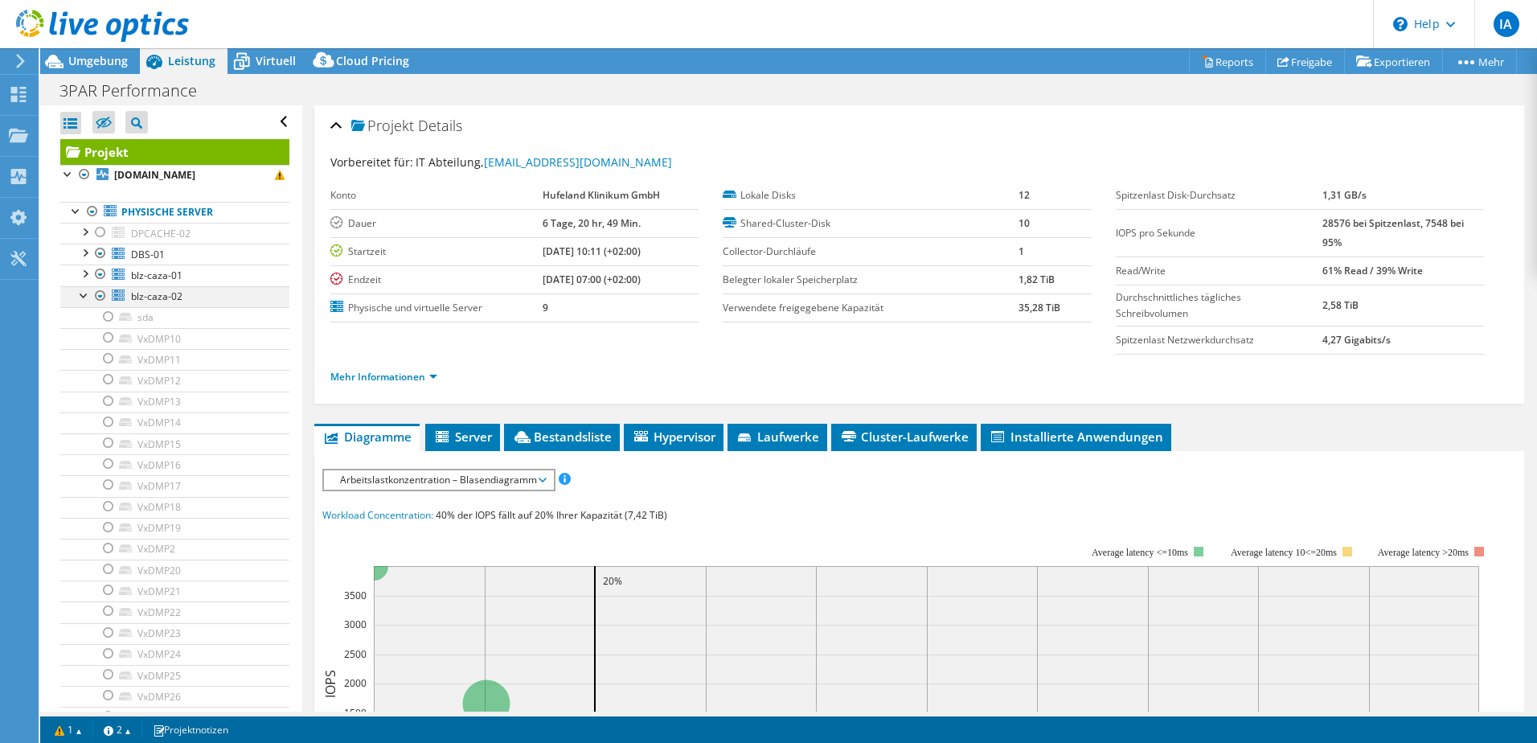
click at [94, 296] on div at bounding box center [100, 295] width 16 height 19
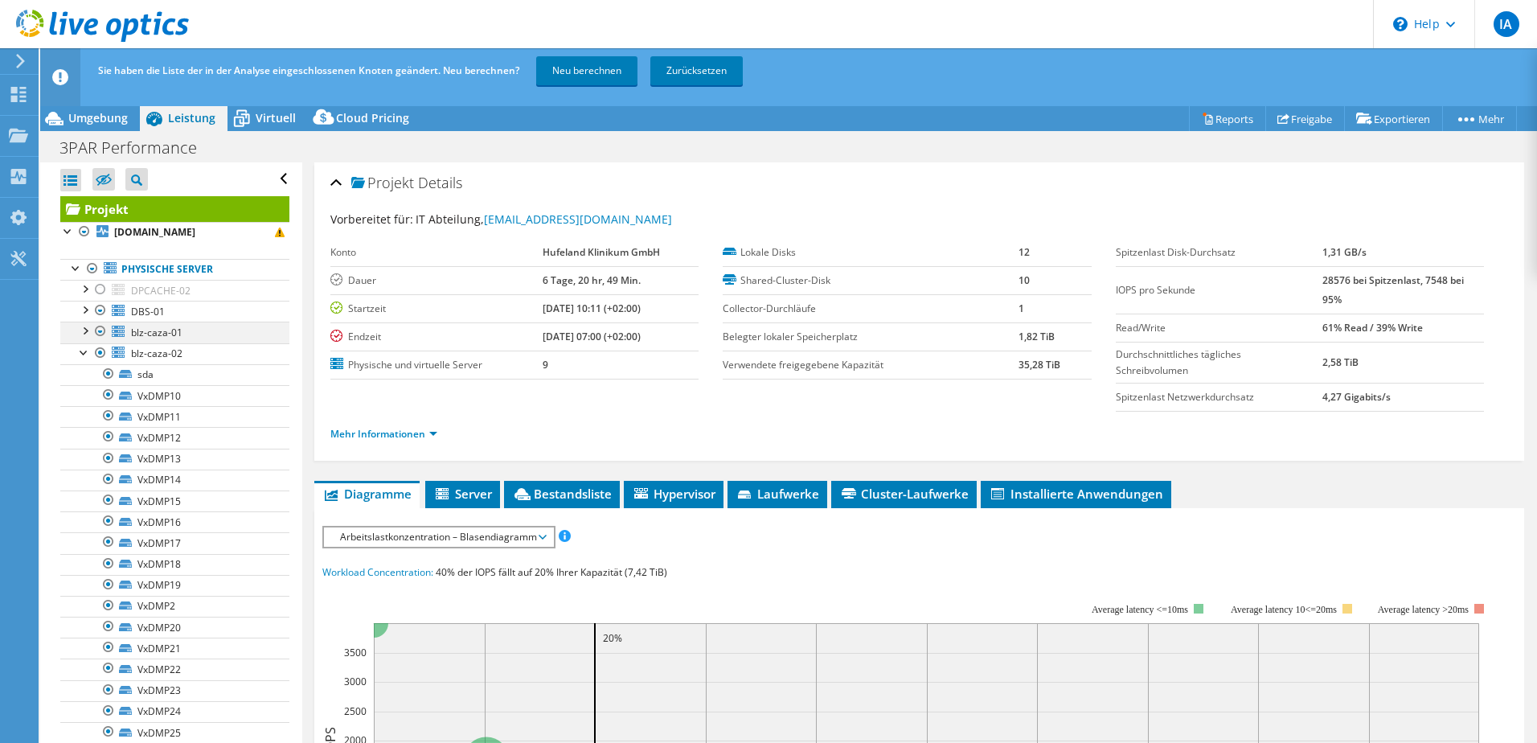
click at [100, 329] on div at bounding box center [100, 331] width 16 height 19
click at [84, 345] on div at bounding box center [84, 351] width 16 height 16
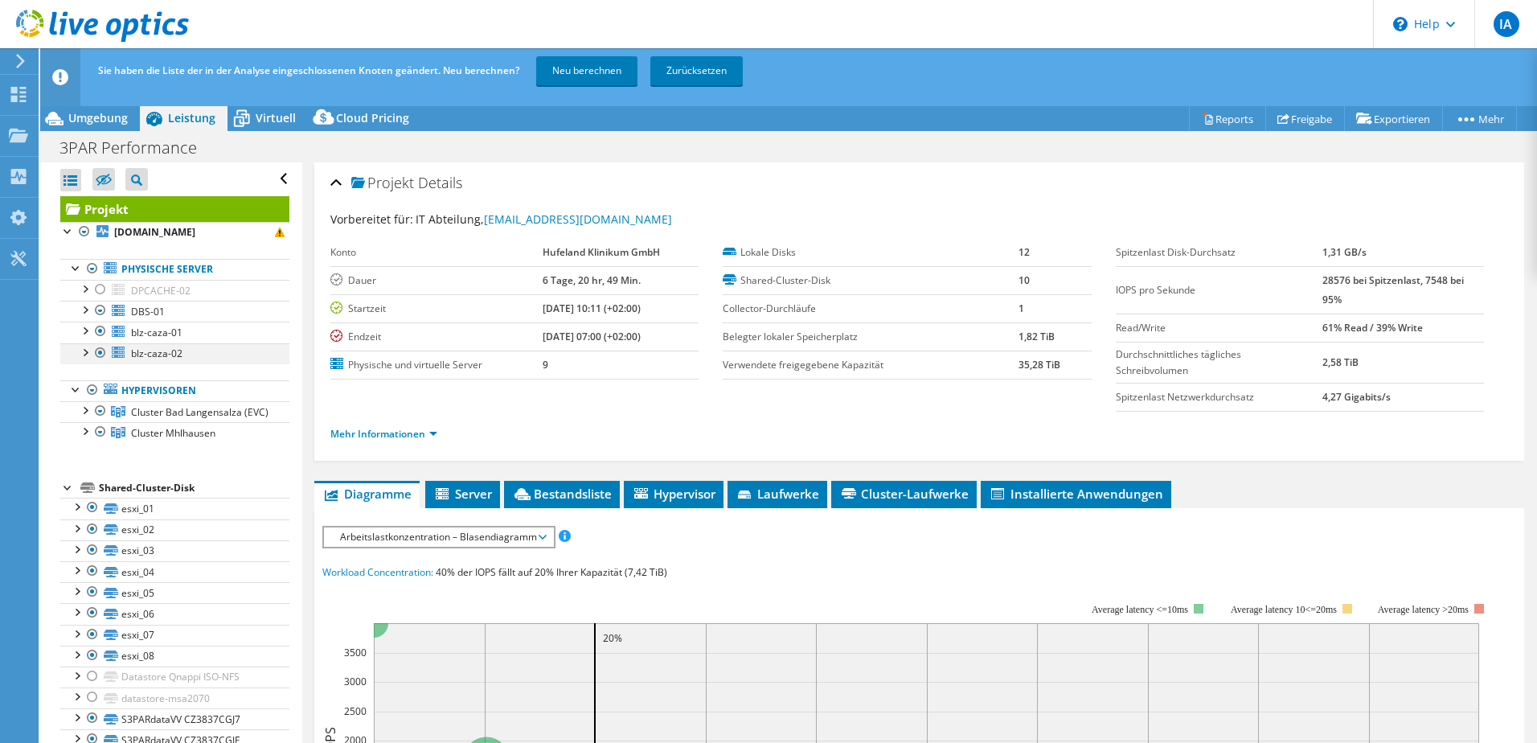
click at [84, 345] on div at bounding box center [84, 351] width 16 height 16
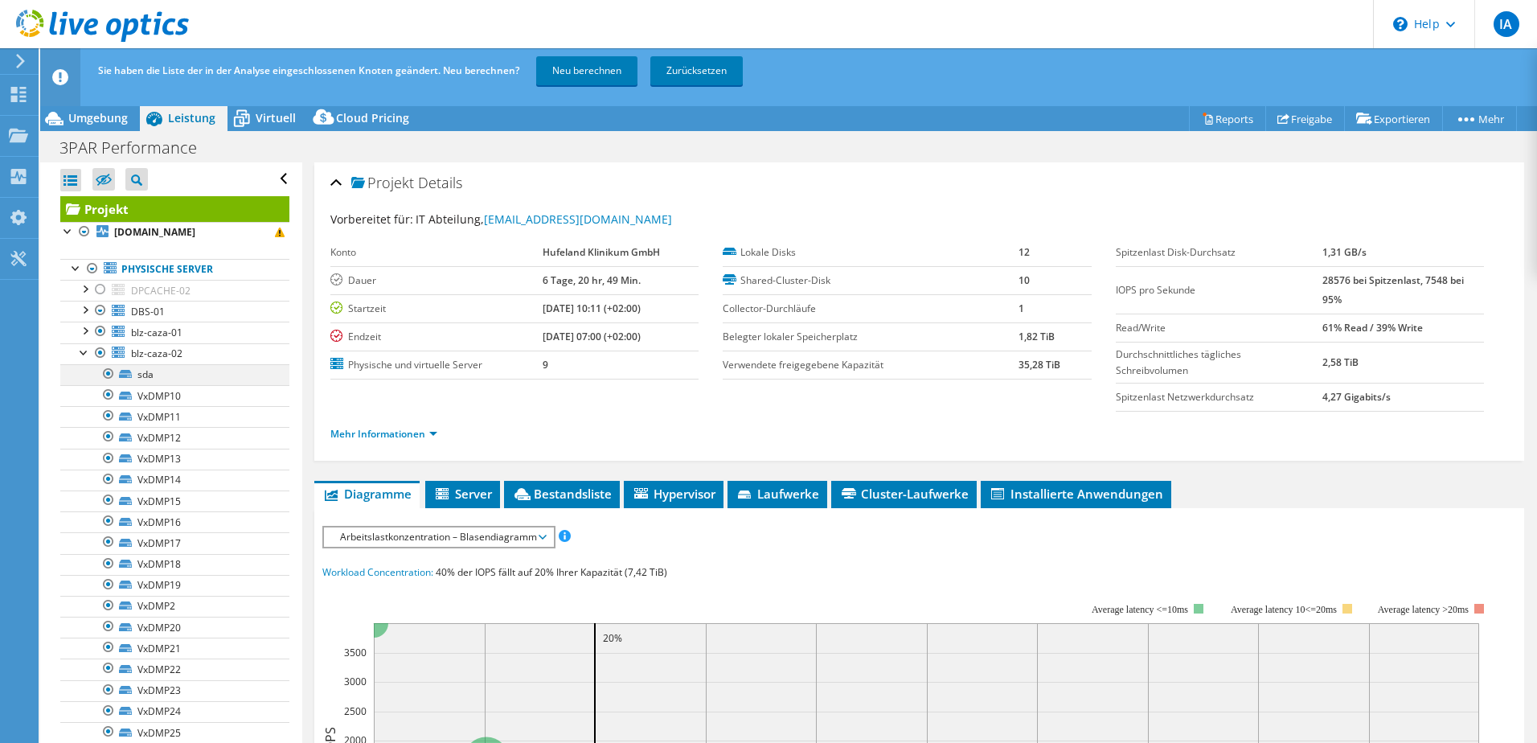
click at [109, 378] on div at bounding box center [108, 373] width 16 height 19
click at [80, 332] on div at bounding box center [84, 330] width 16 height 16
click at [117, 353] on link "sda" at bounding box center [174, 353] width 229 height 21
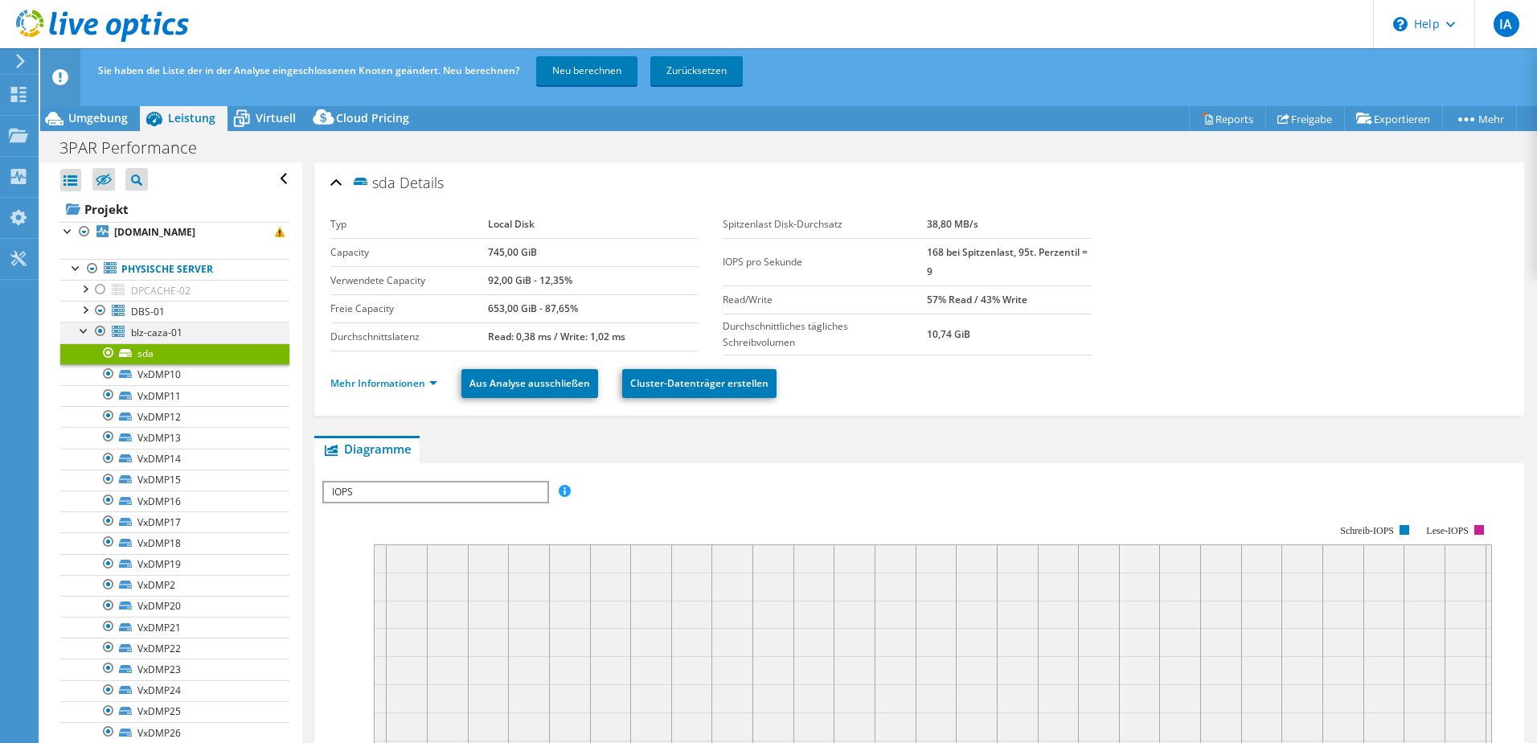
click at [83, 328] on div at bounding box center [84, 330] width 16 height 16
click at [93, 353] on div at bounding box center [100, 352] width 16 height 19
click at [88, 353] on div at bounding box center [84, 351] width 16 height 16
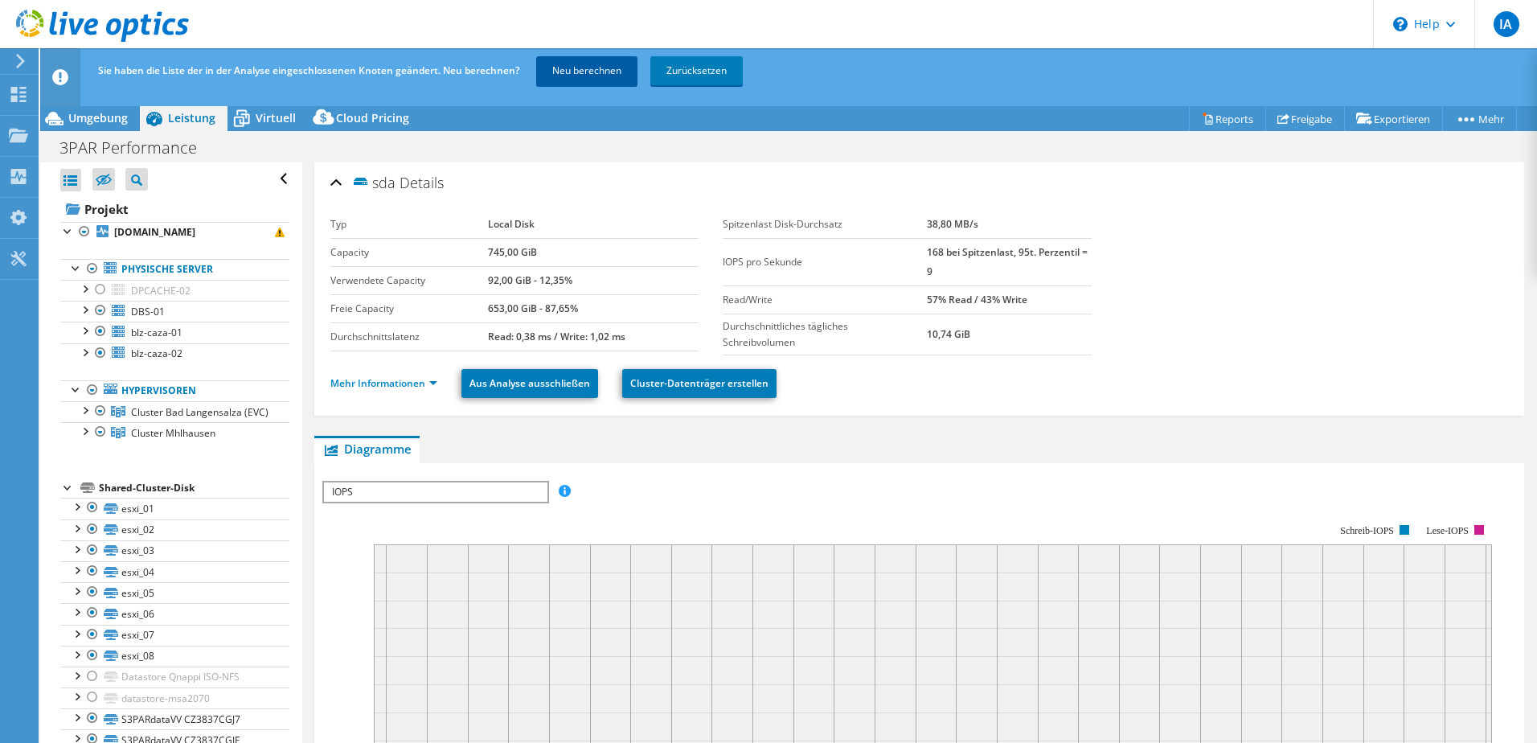
click at [570, 70] on link "Neu berechnen" at bounding box center [586, 70] width 101 height 29
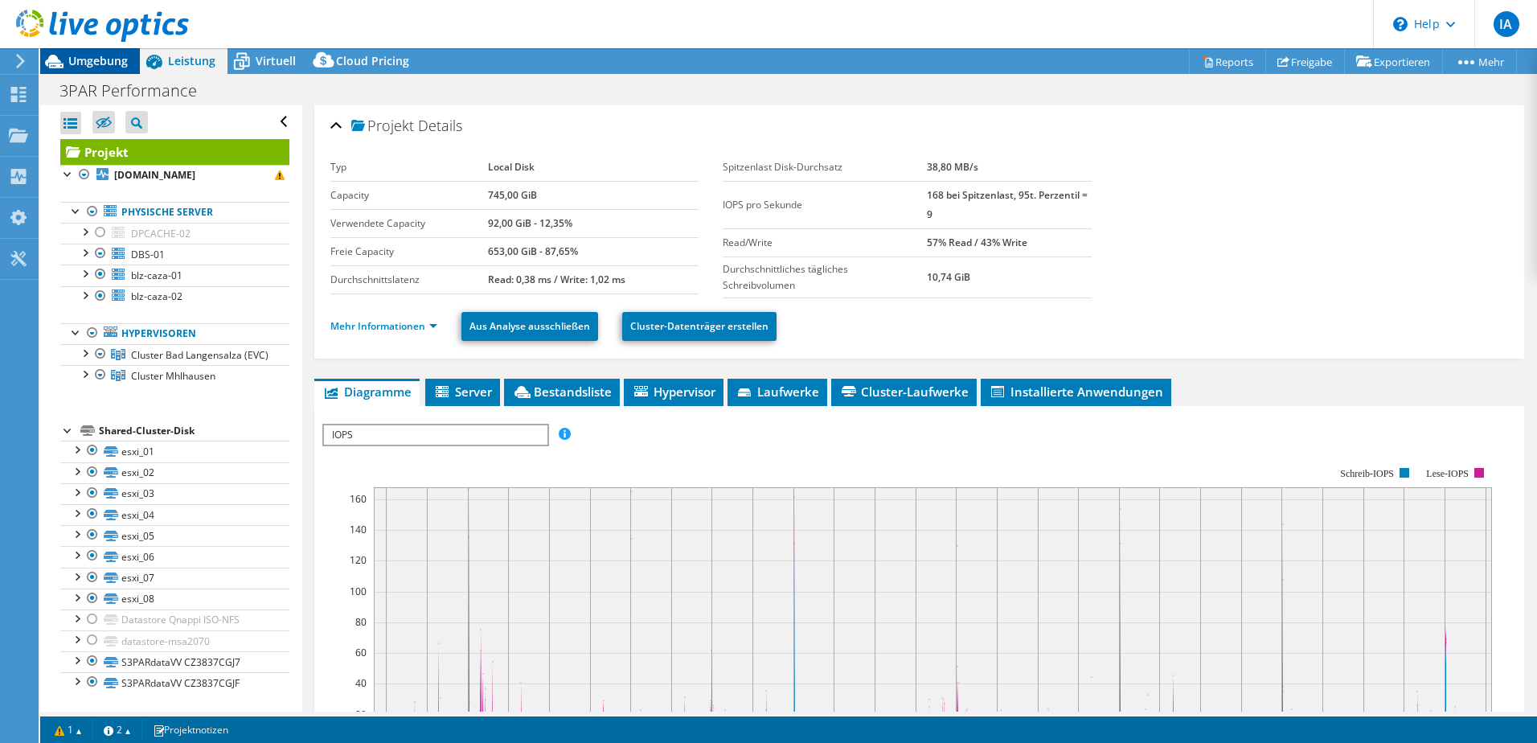
click at [91, 66] on span "Umgebung" at bounding box center [97, 60] width 59 height 15
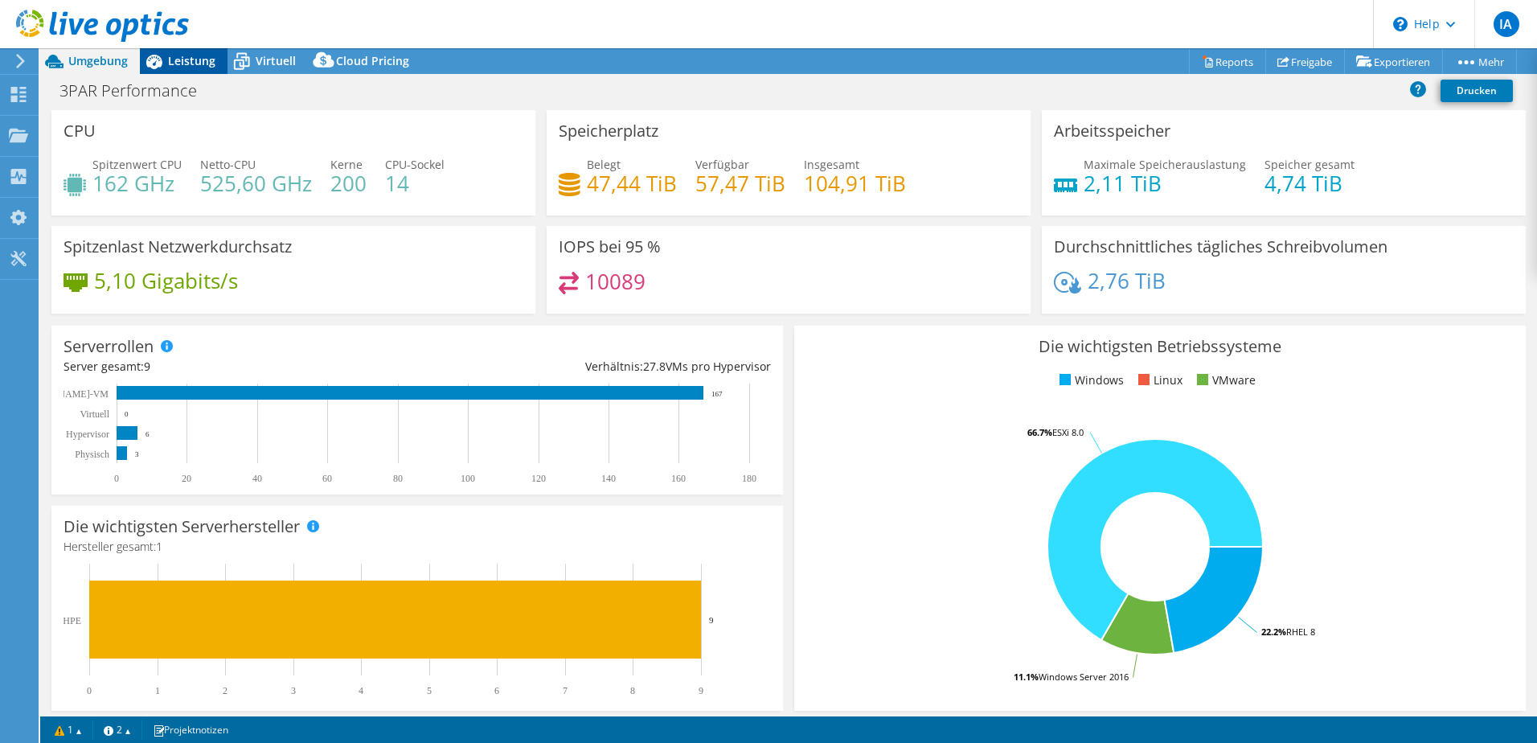
click at [185, 59] on span "Leistung" at bounding box center [191, 60] width 47 height 15
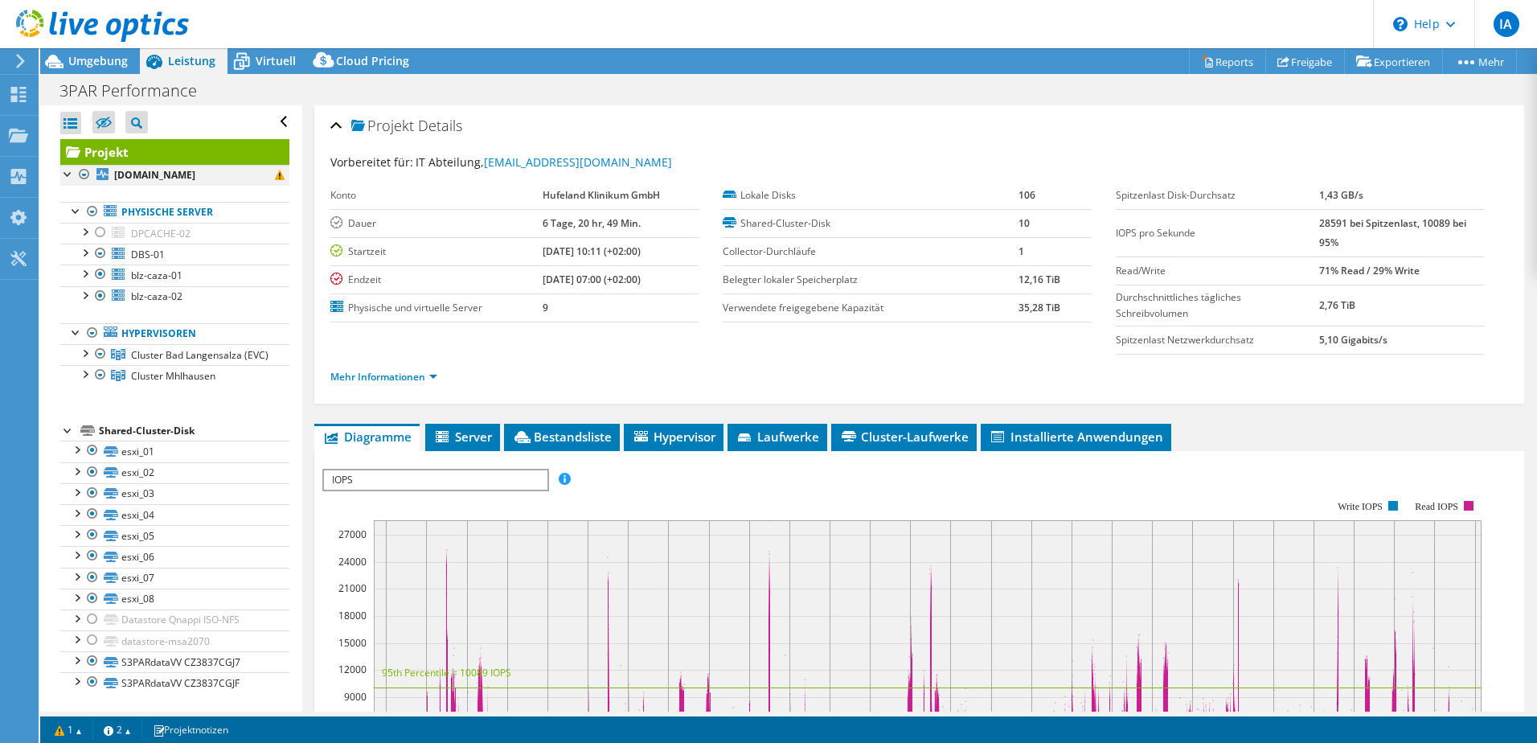
click at [68, 175] on div at bounding box center [68, 173] width 16 height 16
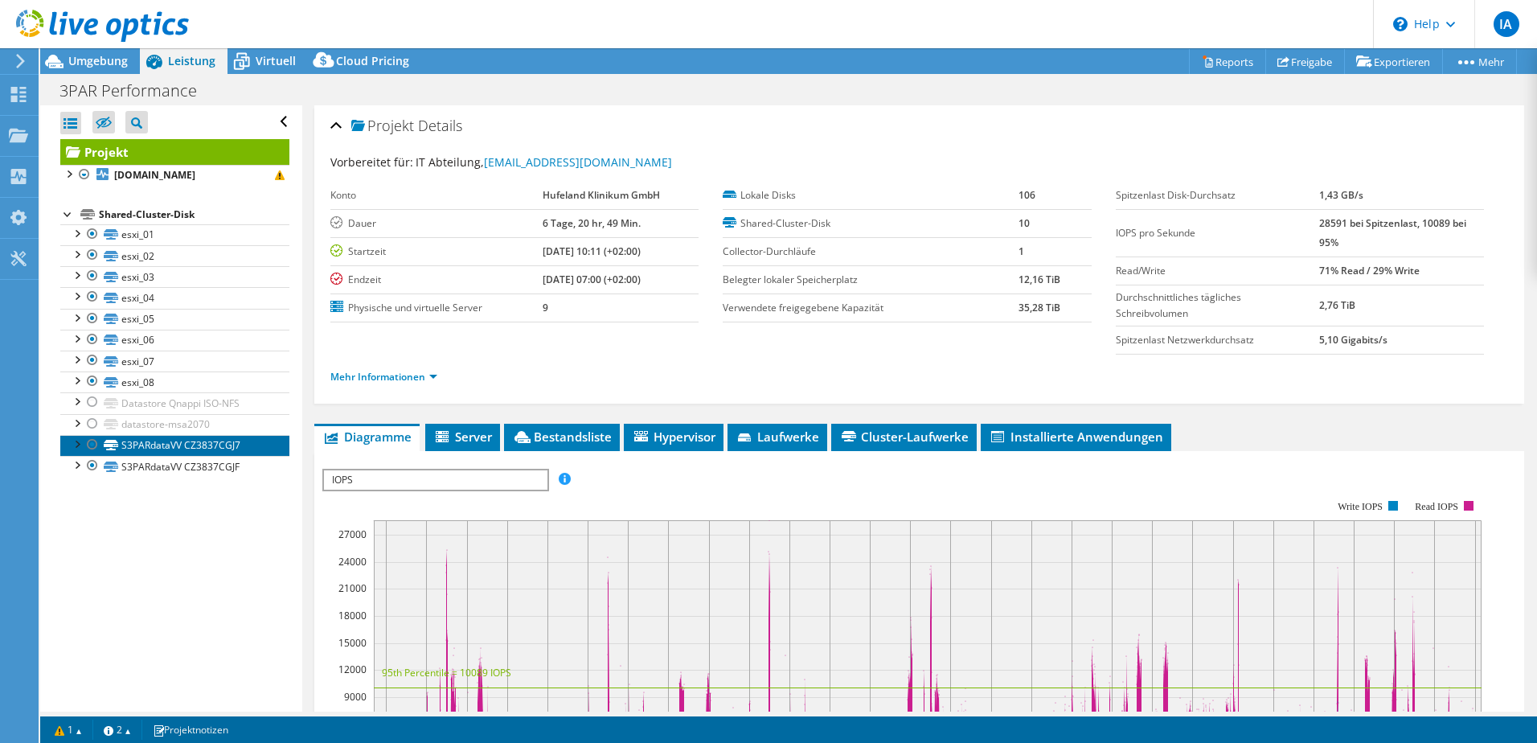
click at [65, 441] on link "S3PARdataVV CZ3837CGJ7" at bounding box center [174, 445] width 229 height 21
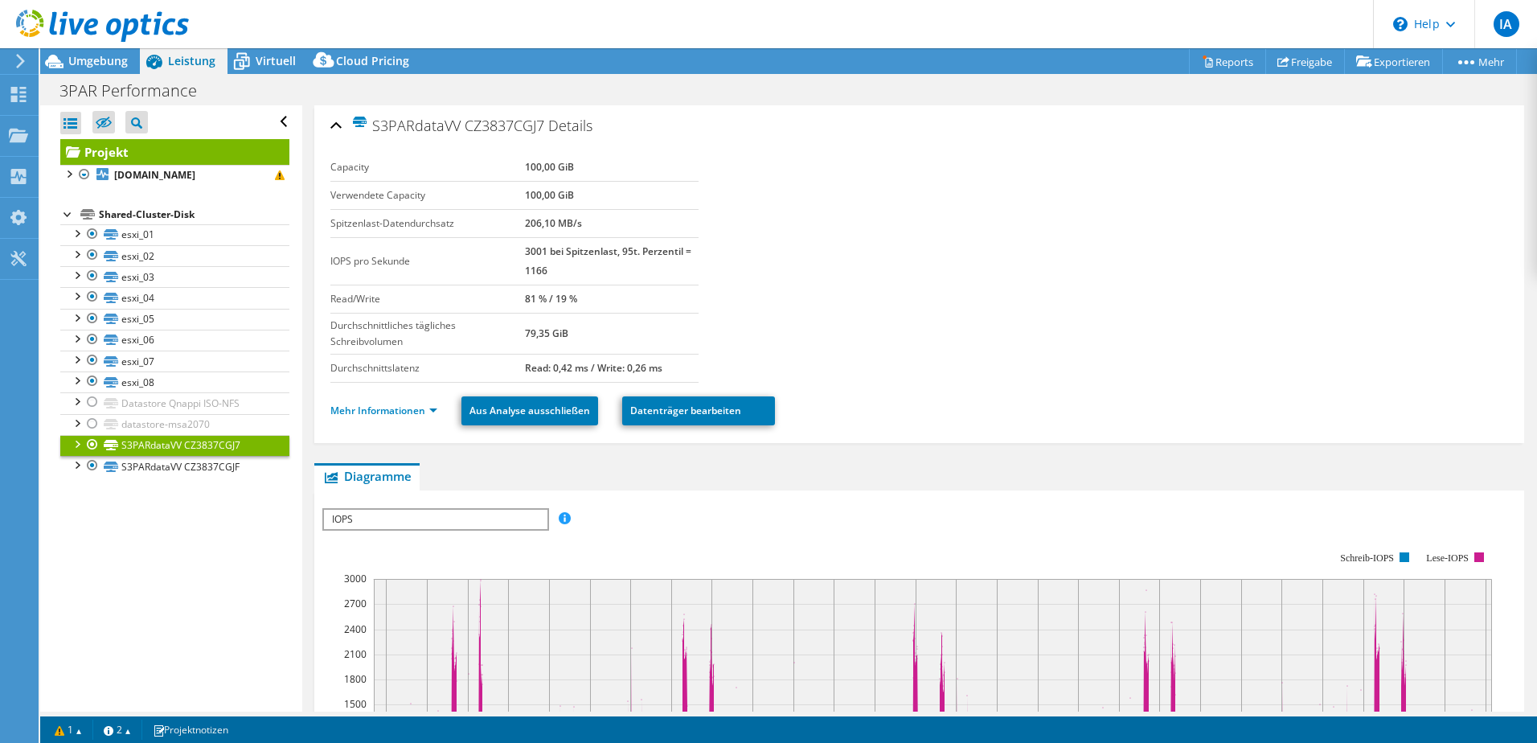
click at [76, 441] on div at bounding box center [76, 443] width 16 height 16
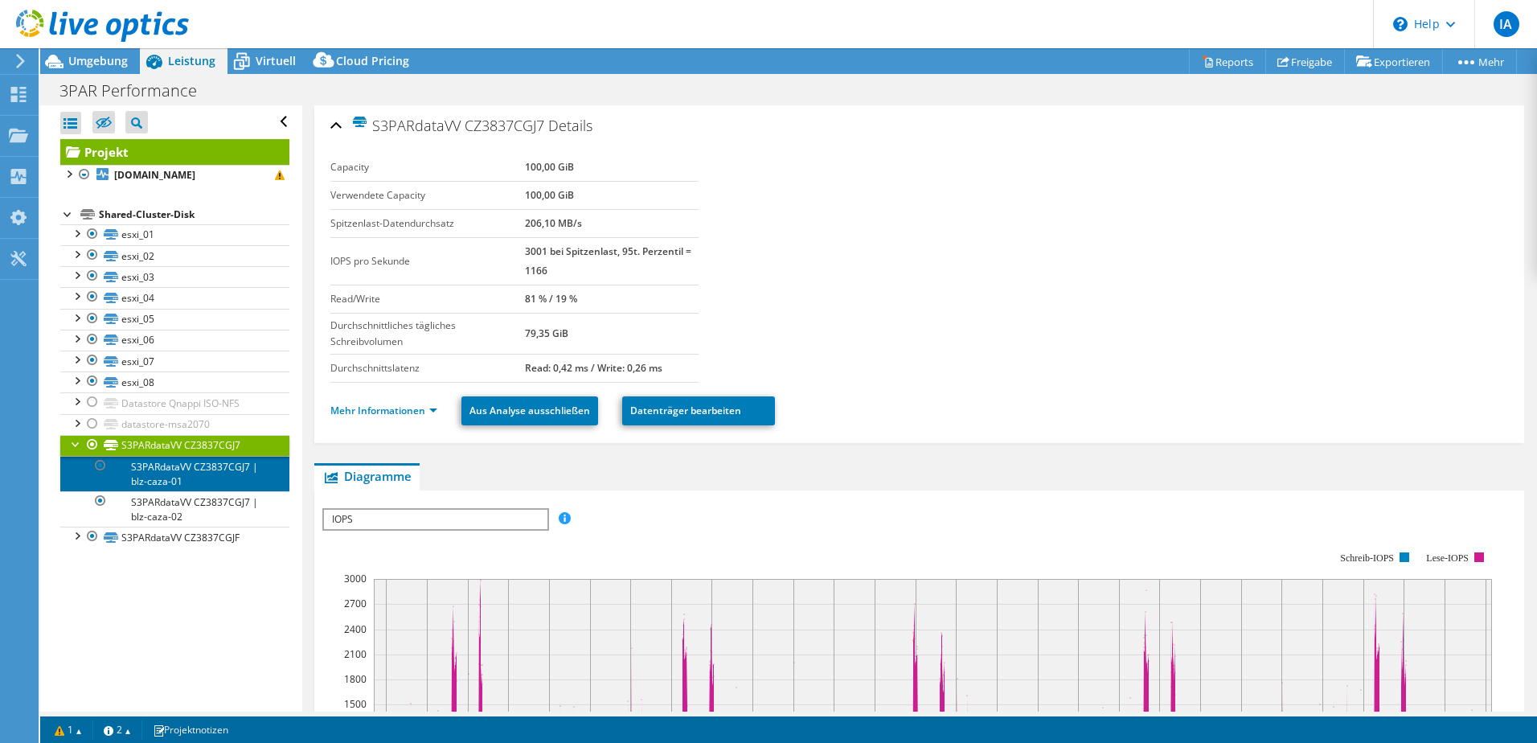
click at [237, 478] on link "S3PARdataVV CZ3837CGJ7 | blz-caza-01" at bounding box center [174, 473] width 229 height 35
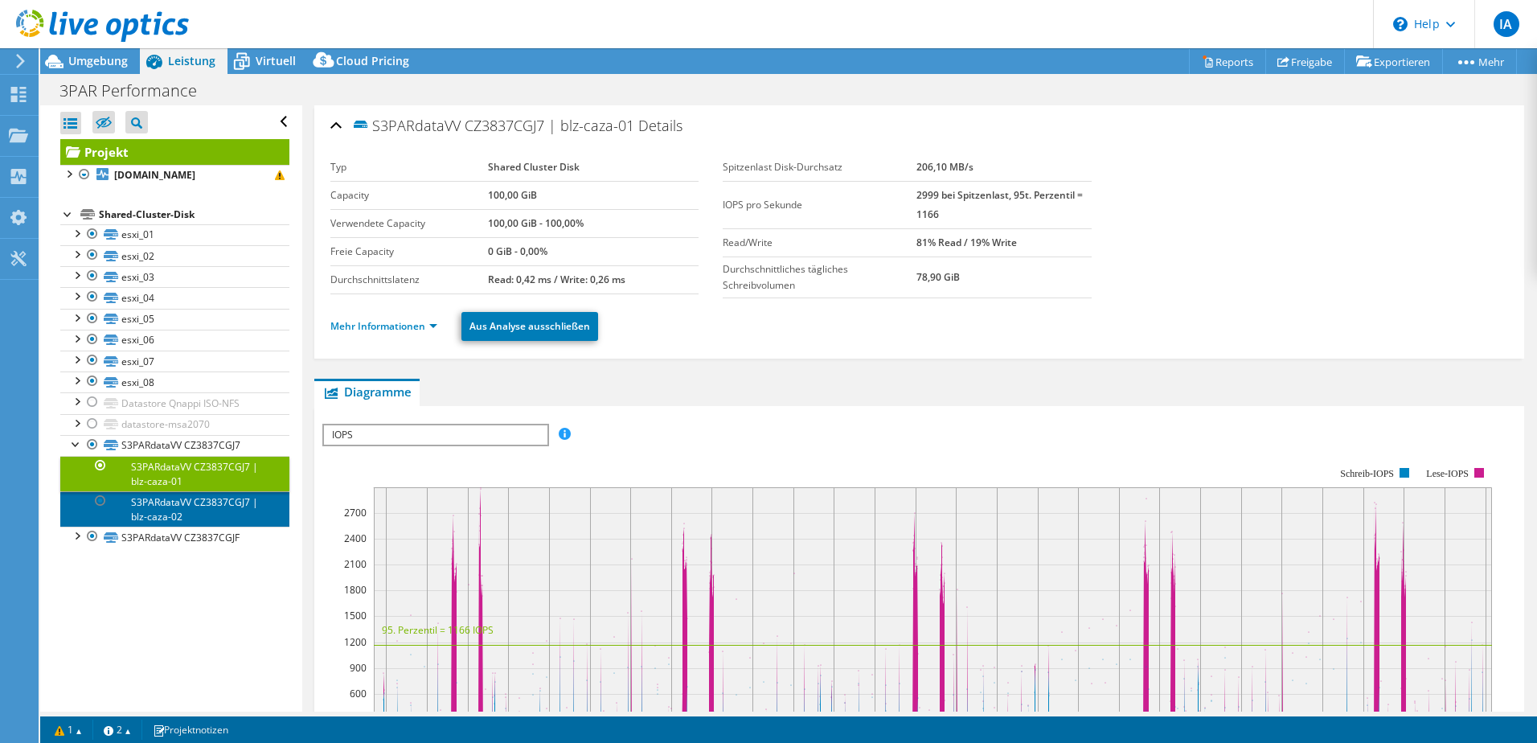
click at [186, 512] on link "S3PARdataVV CZ3837CGJ7 | blz-caza-02" at bounding box center [174, 508] width 229 height 35
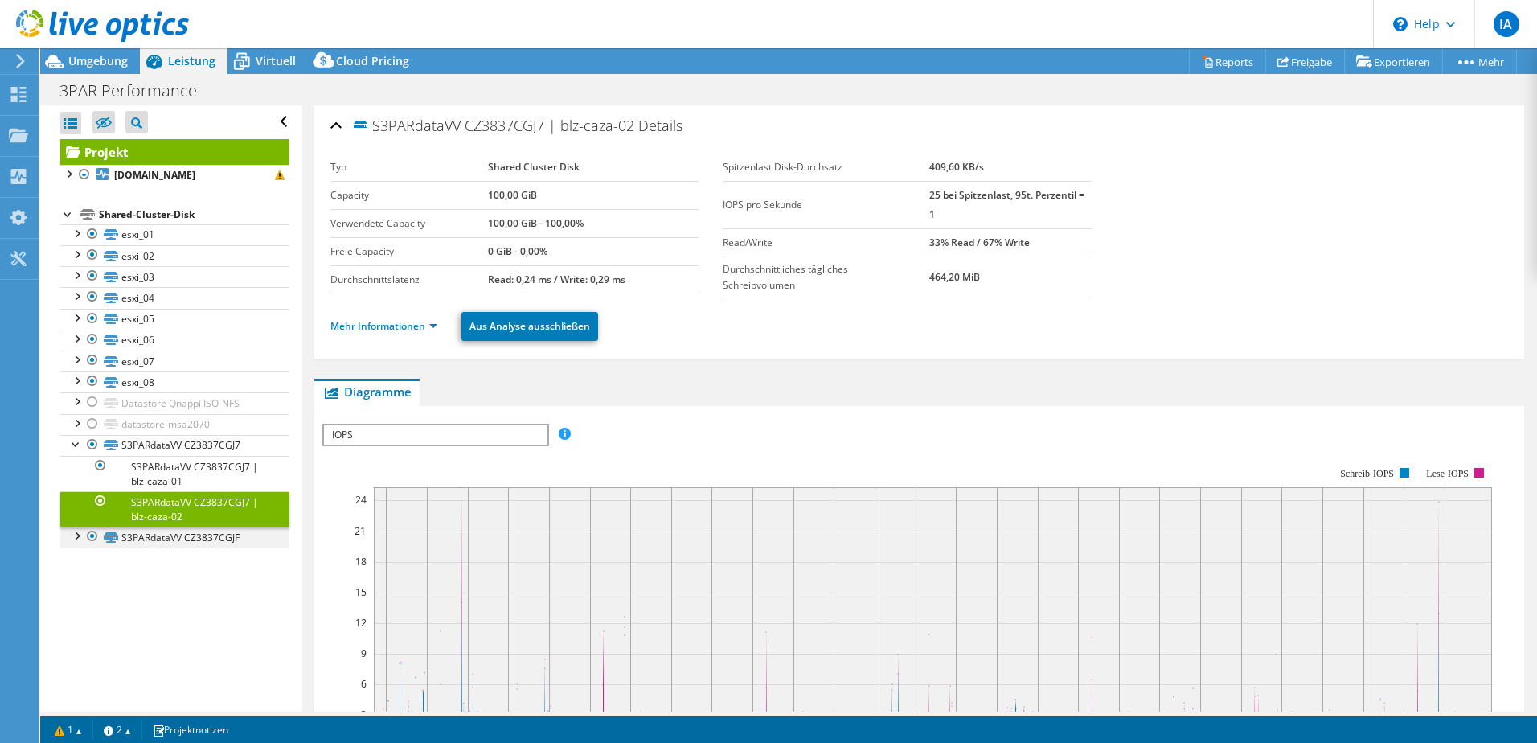
click at [72, 539] on div at bounding box center [76, 535] width 16 height 16
click at [162, 557] on link "S3PARdataVV CZ3837CGJF | blz-caza-01" at bounding box center [174, 565] width 229 height 35
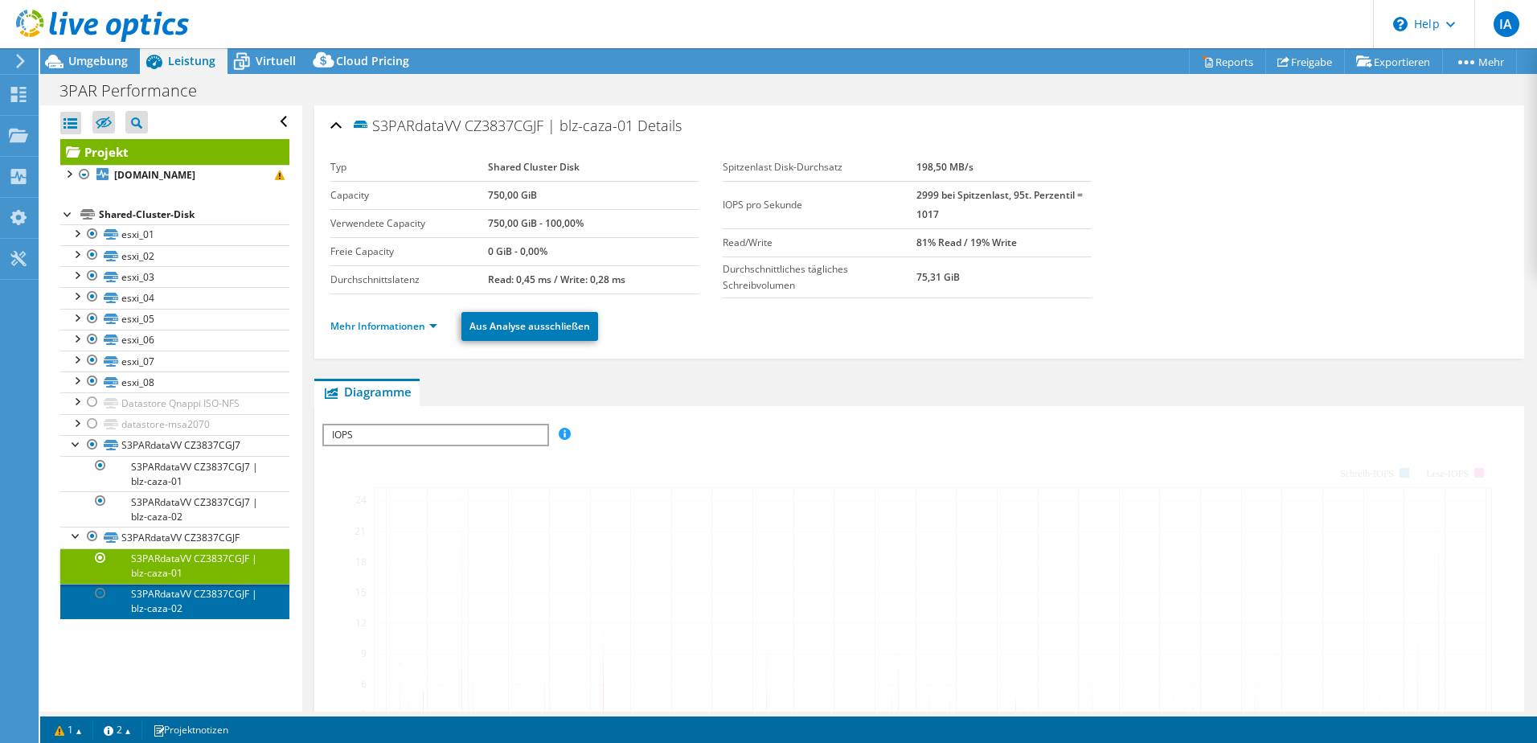
click at [173, 601] on link "S3PARdataVV CZ3837CGJF | blz-caza-02" at bounding box center [174, 601] width 229 height 35
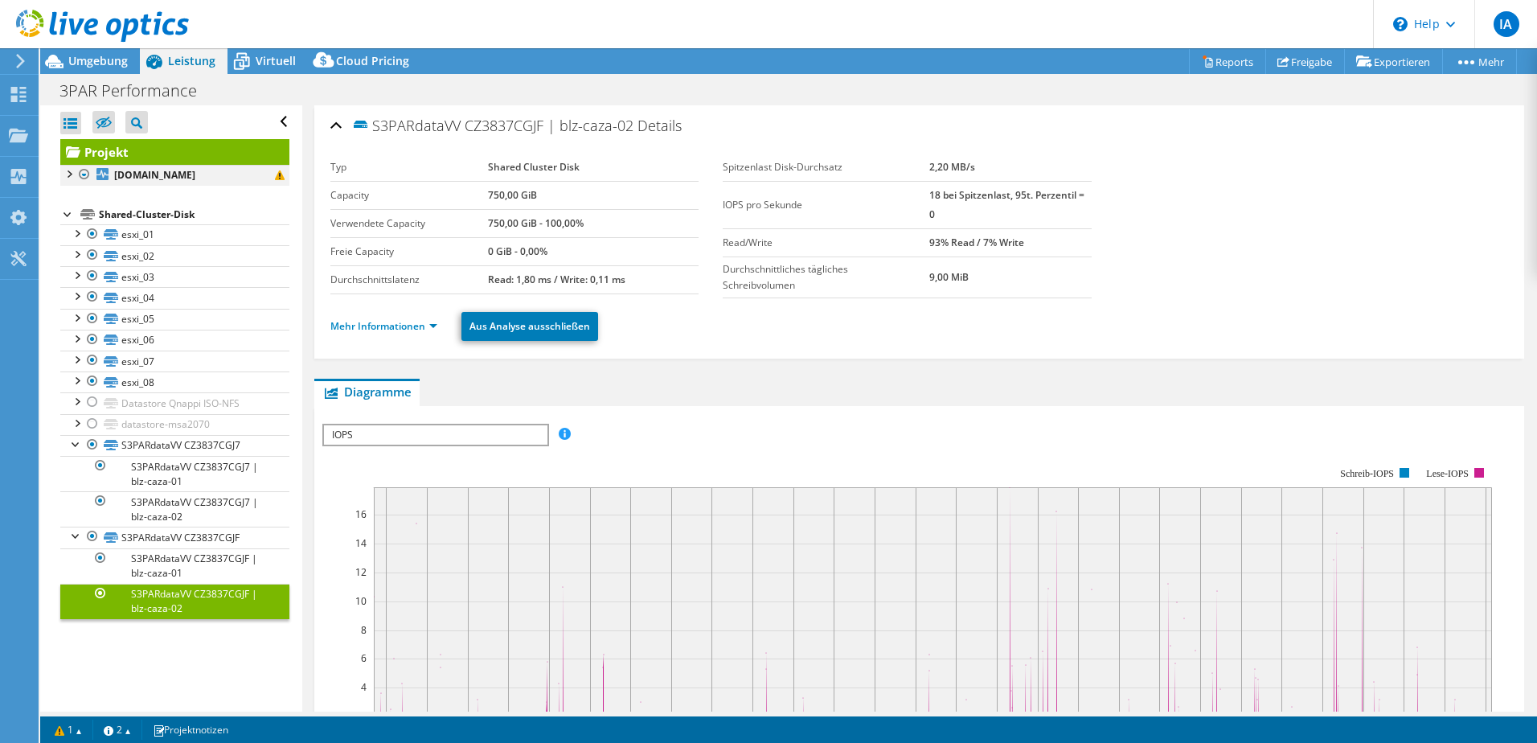
click at [72, 172] on div at bounding box center [68, 173] width 16 height 16
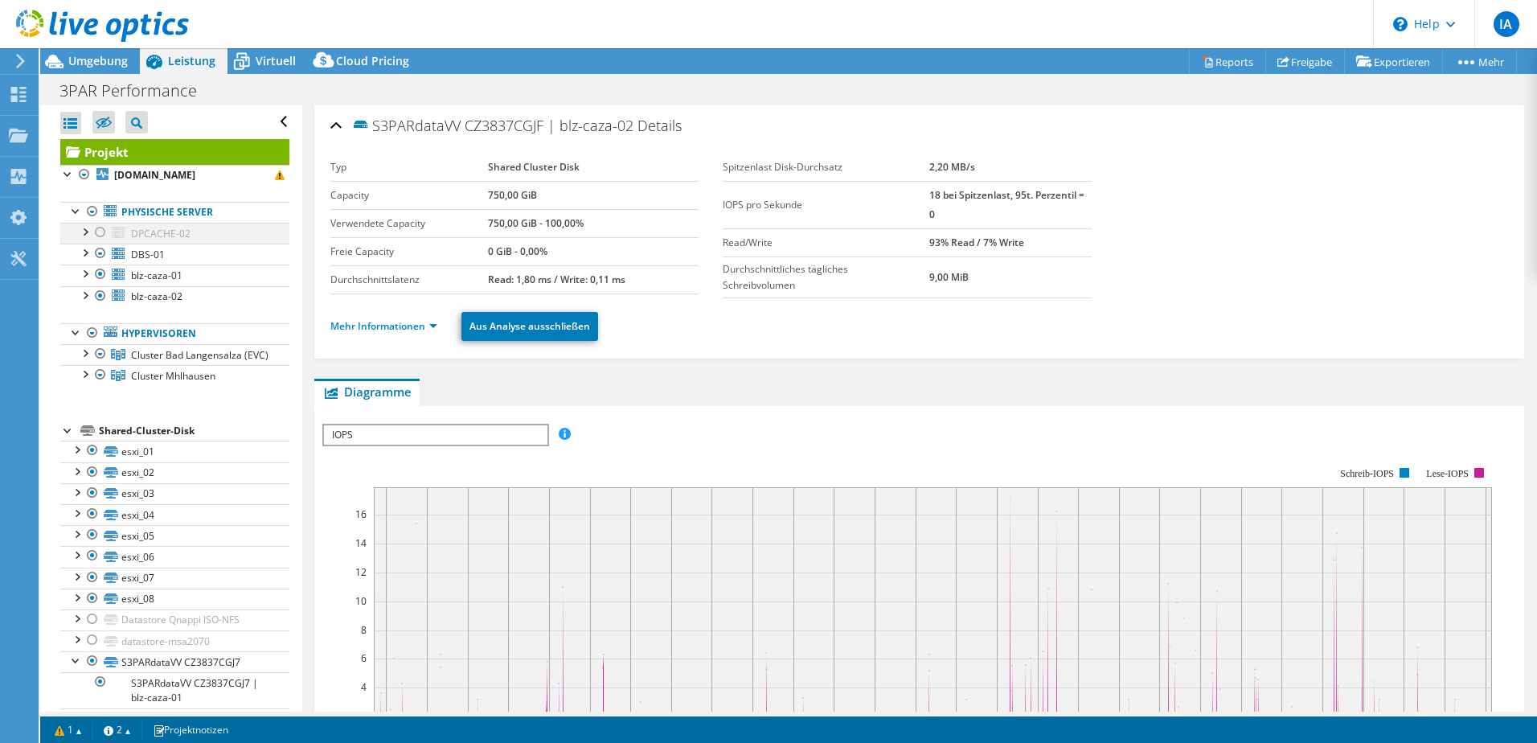
click at [84, 239] on div at bounding box center [84, 231] width 16 height 16
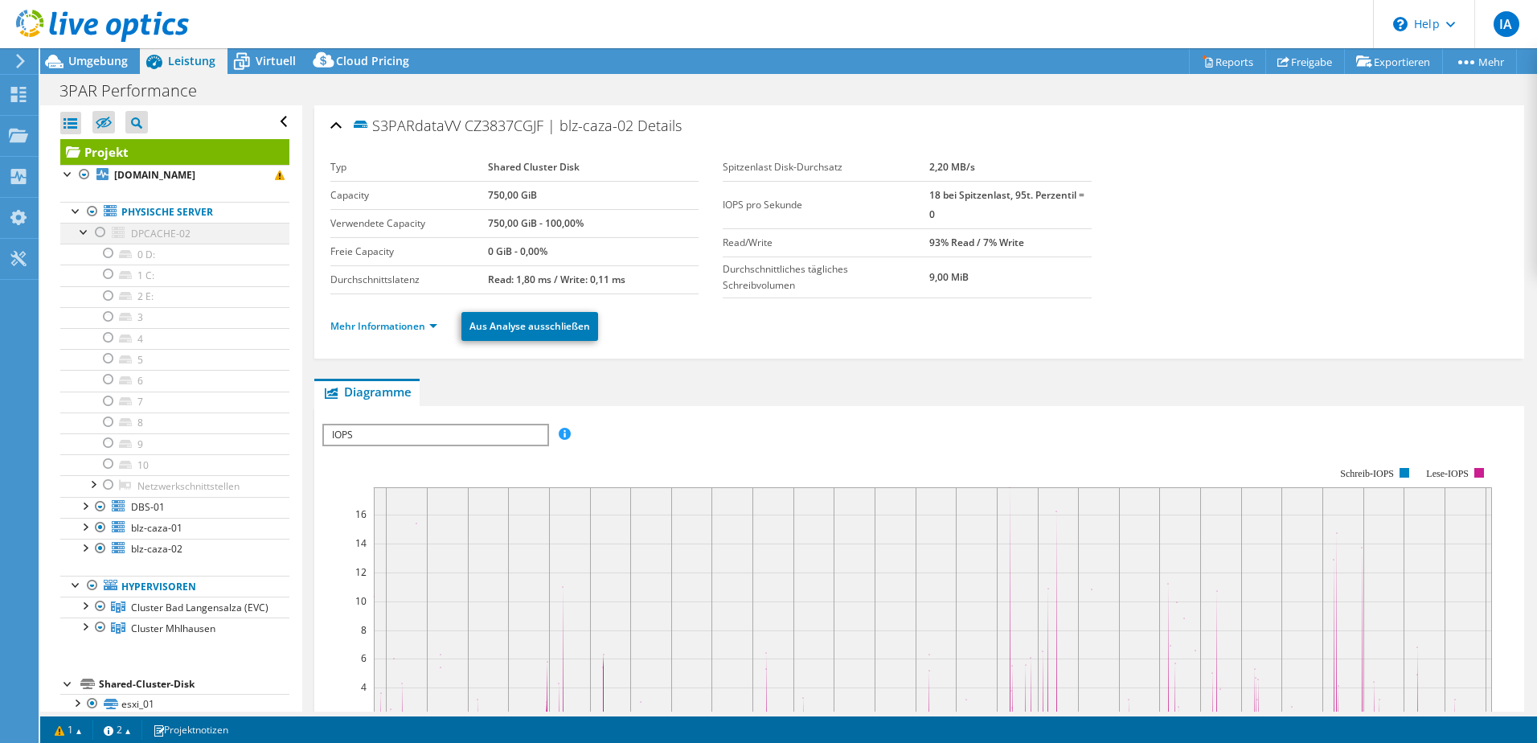
click at [87, 230] on div at bounding box center [84, 231] width 16 height 16
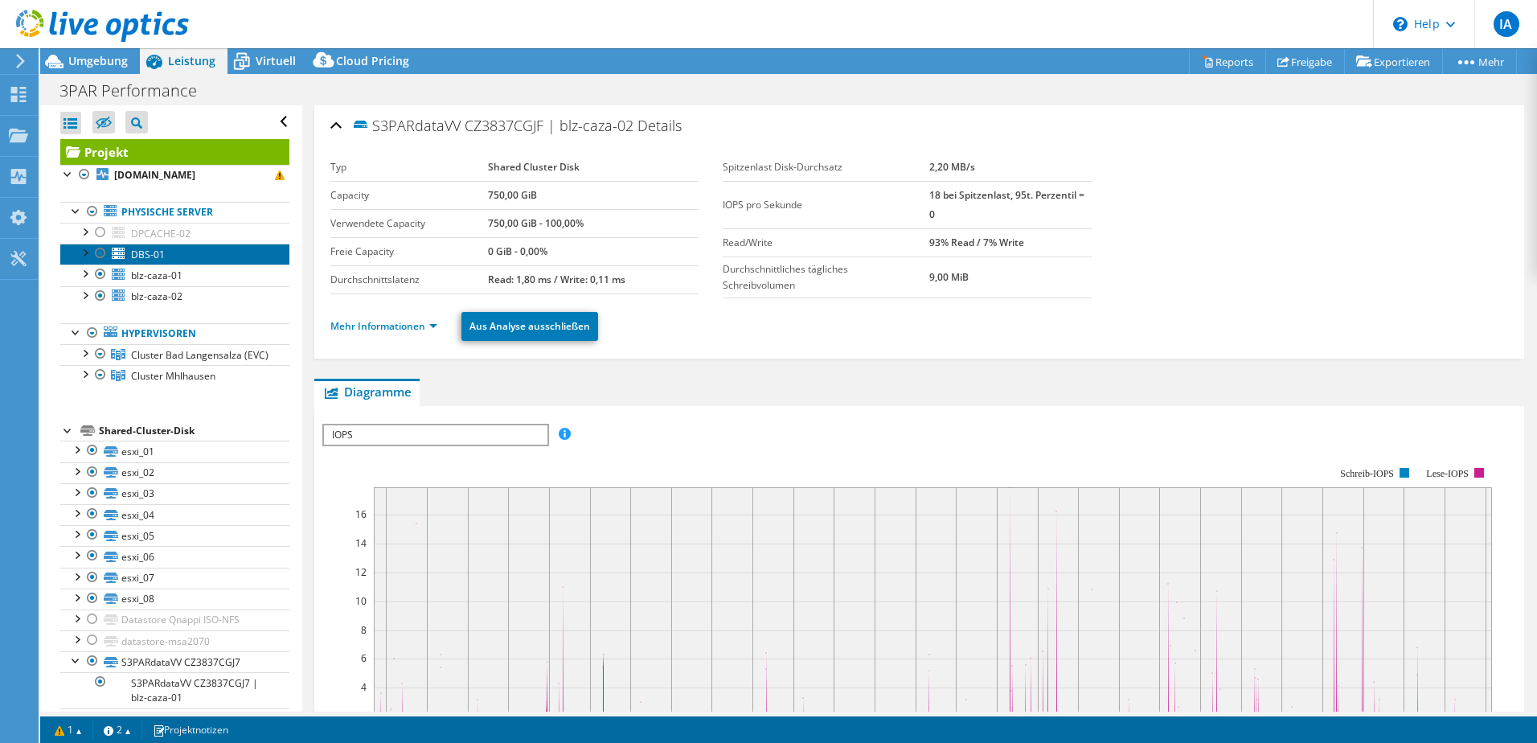
click at [87, 260] on link "DBS-01" at bounding box center [174, 254] width 229 height 21
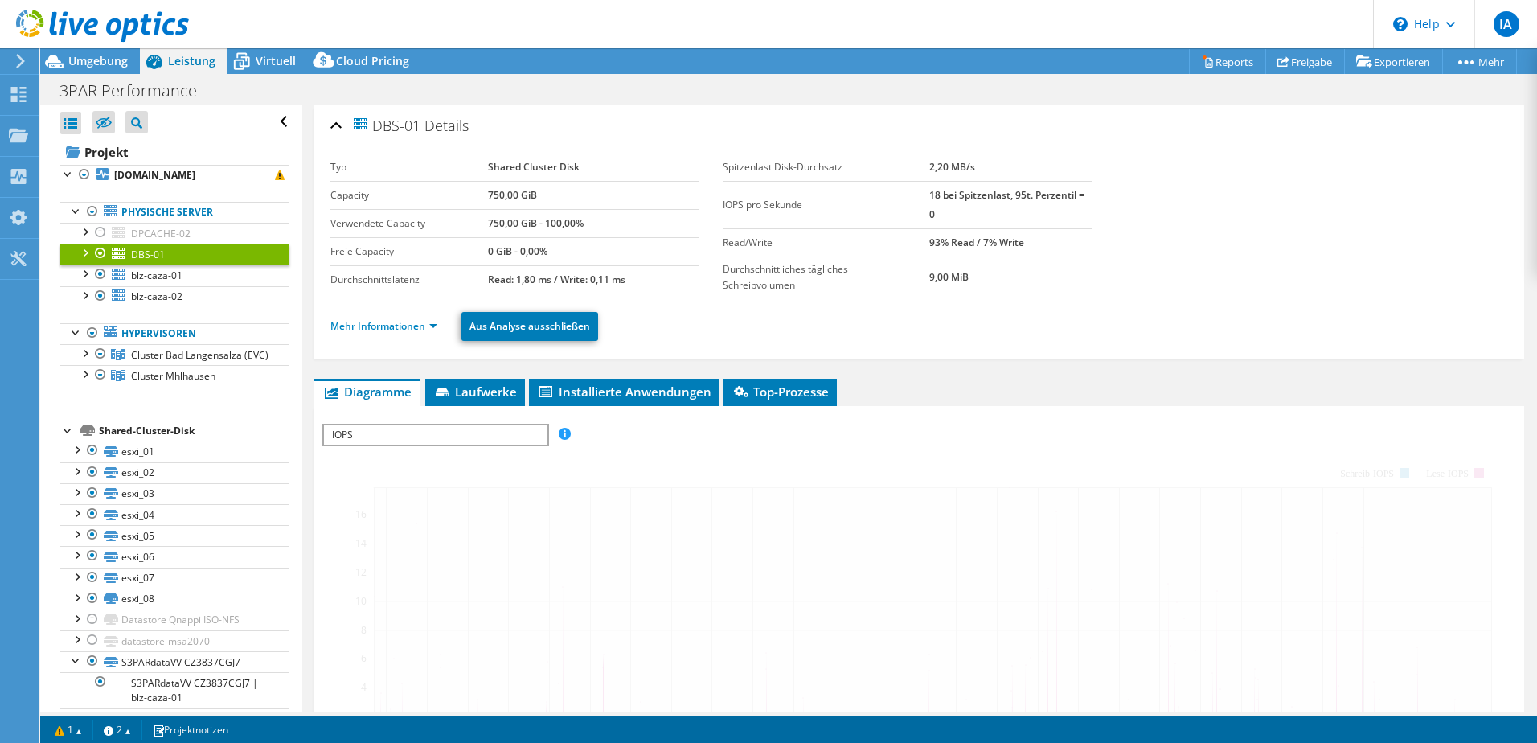
click at [85, 256] on div at bounding box center [84, 252] width 16 height 16
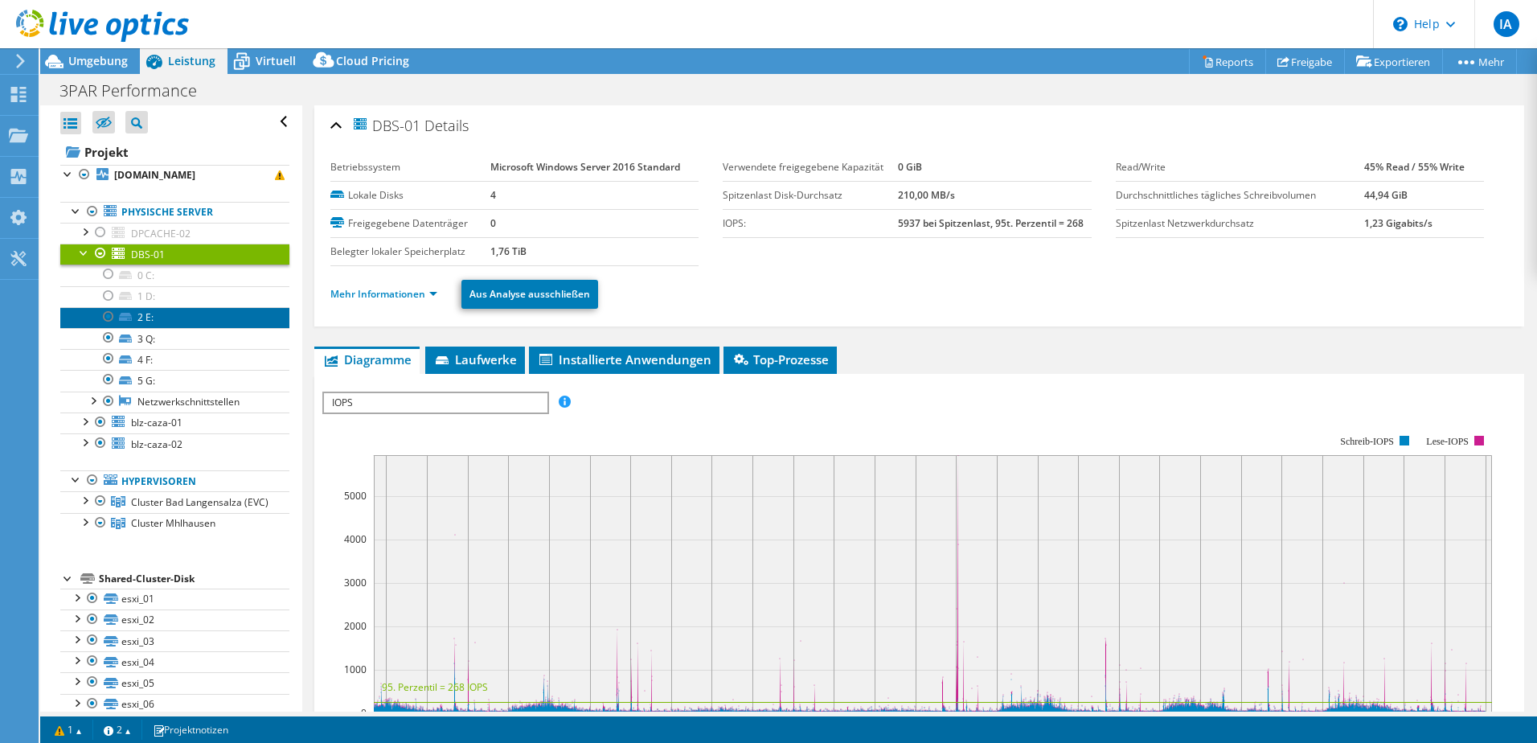
click at [182, 324] on link "2 E:" at bounding box center [174, 317] width 229 height 21
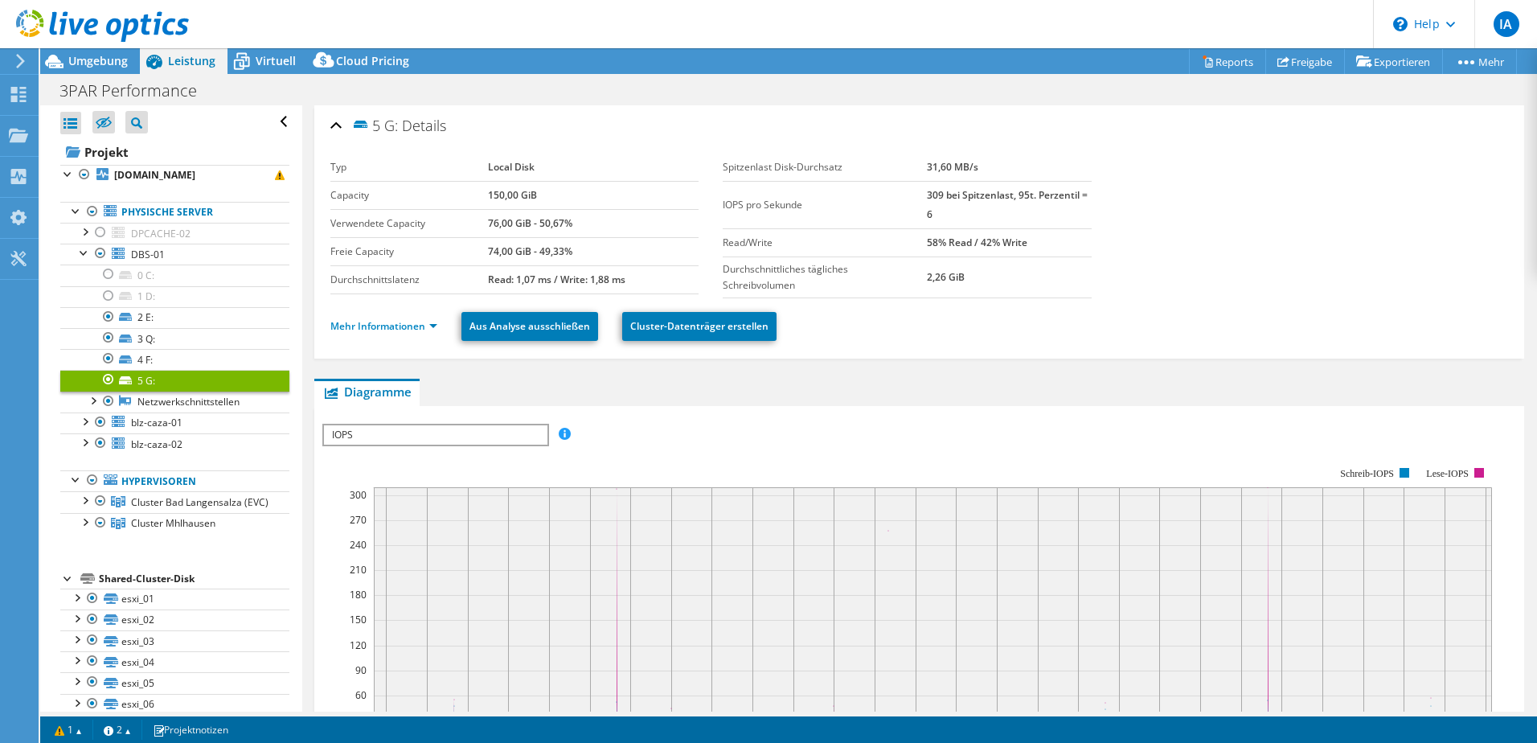
select select "USD"
click at [178, 320] on link "2 E:" at bounding box center [174, 317] width 229 height 21
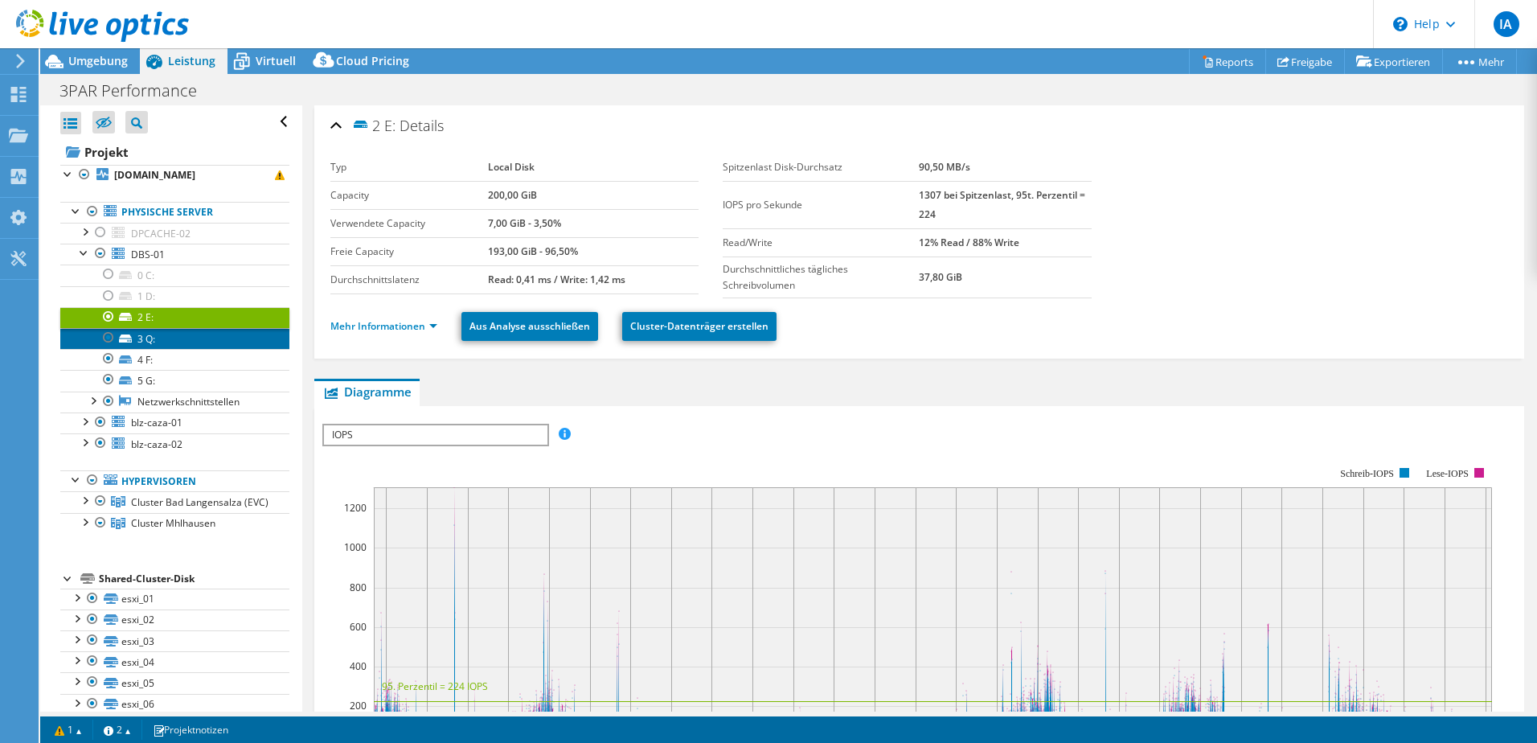
click at [173, 334] on link "3 Q:" at bounding box center [174, 338] width 229 height 21
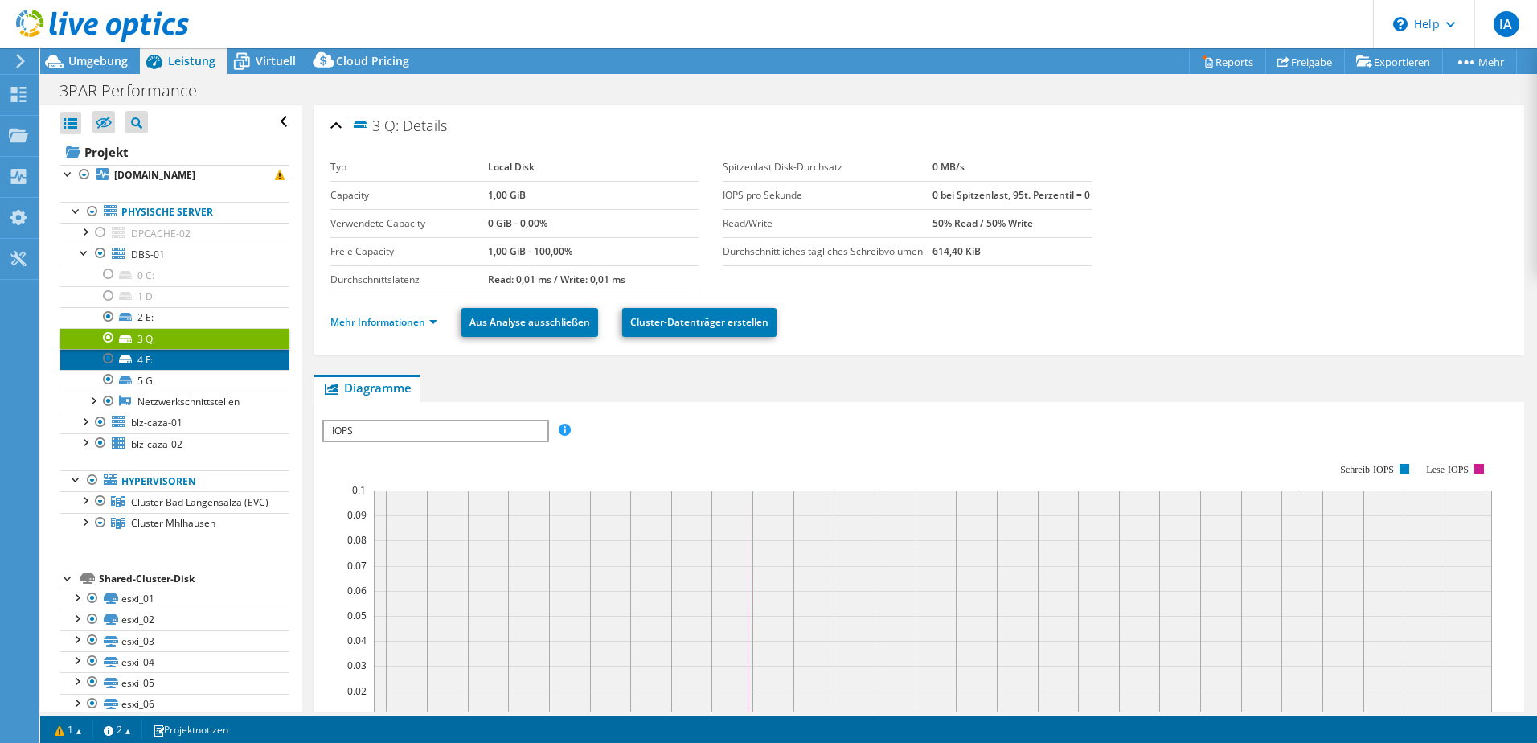
click at [164, 354] on link "4 F:" at bounding box center [174, 359] width 229 height 21
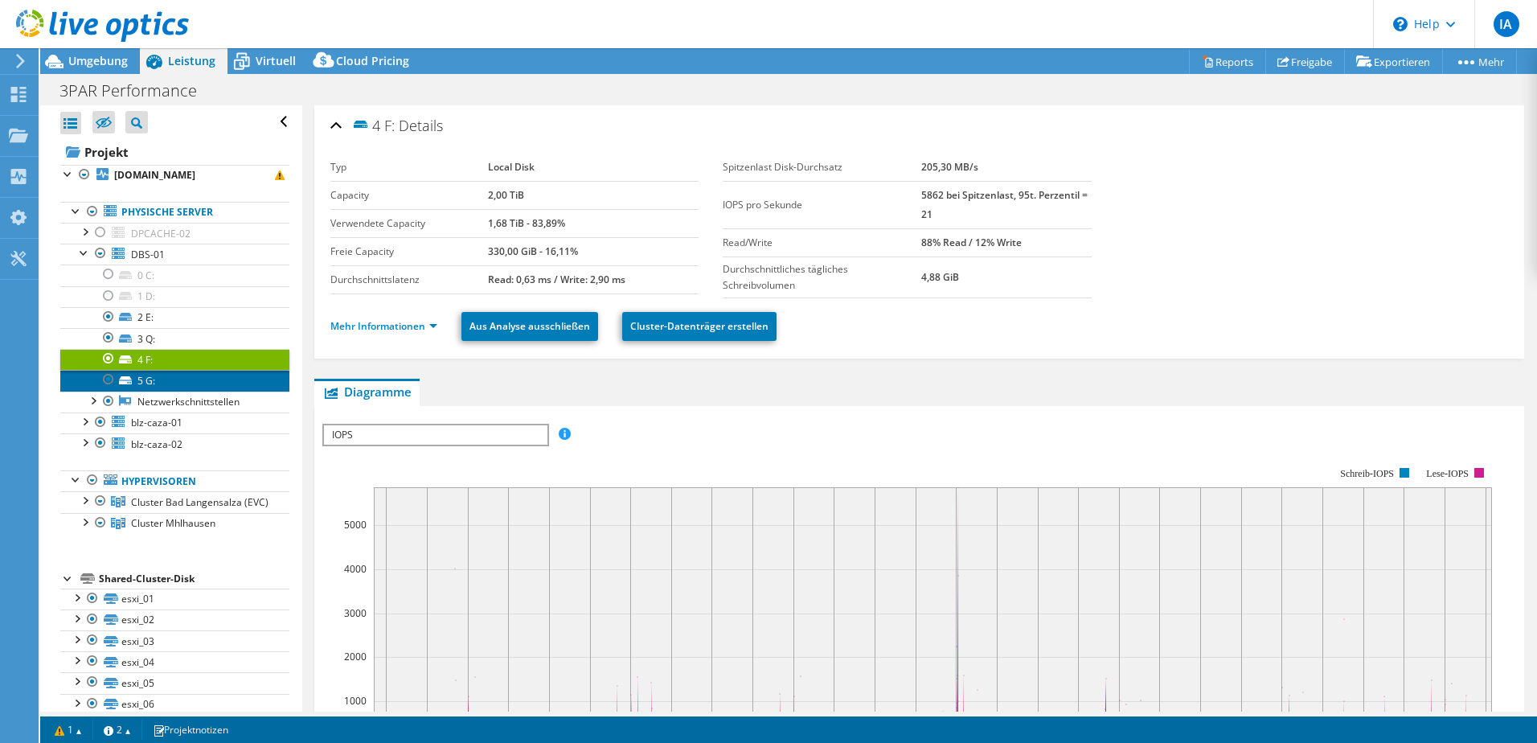
click at [169, 380] on link "5 G:" at bounding box center [174, 380] width 229 height 21
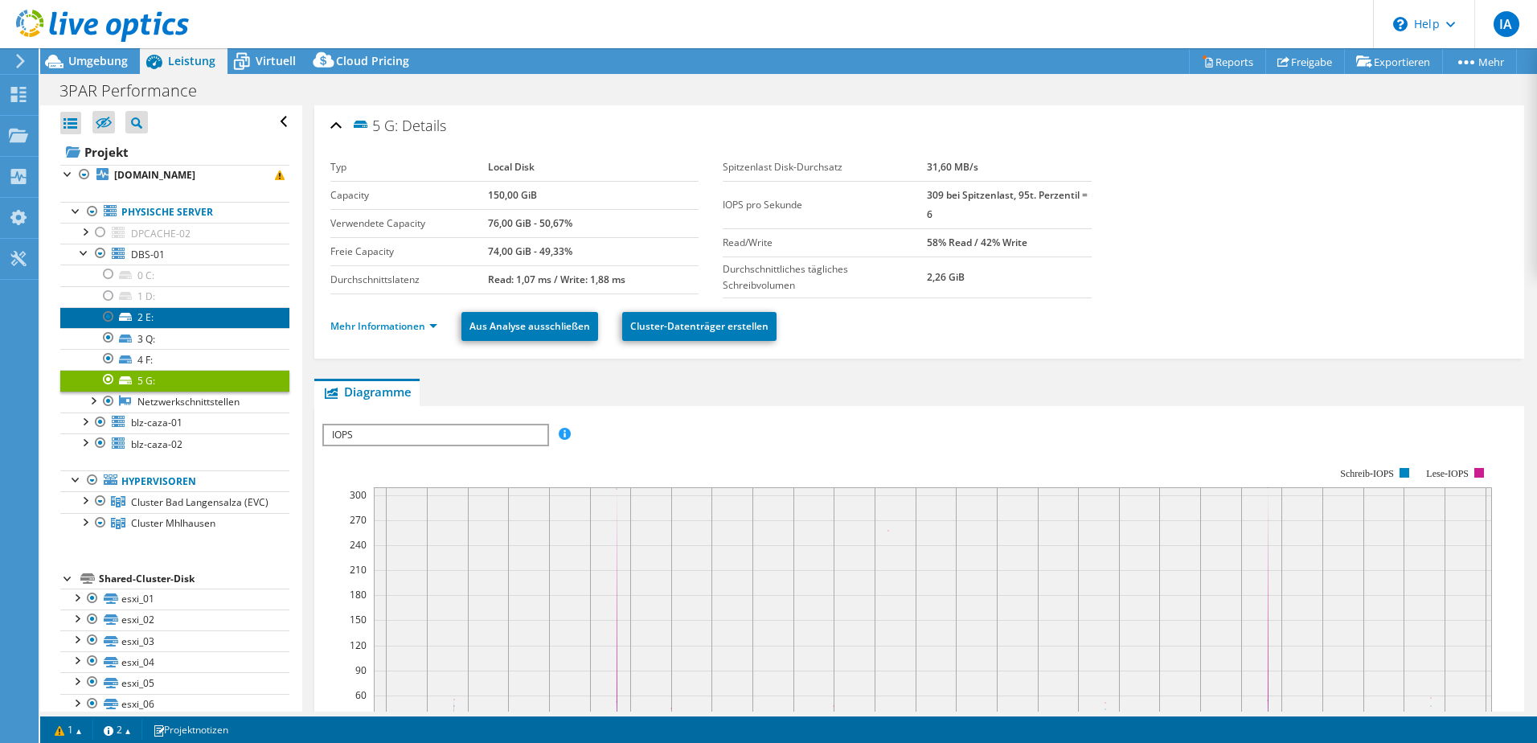
click at [192, 318] on link "2 E:" at bounding box center [174, 317] width 229 height 21
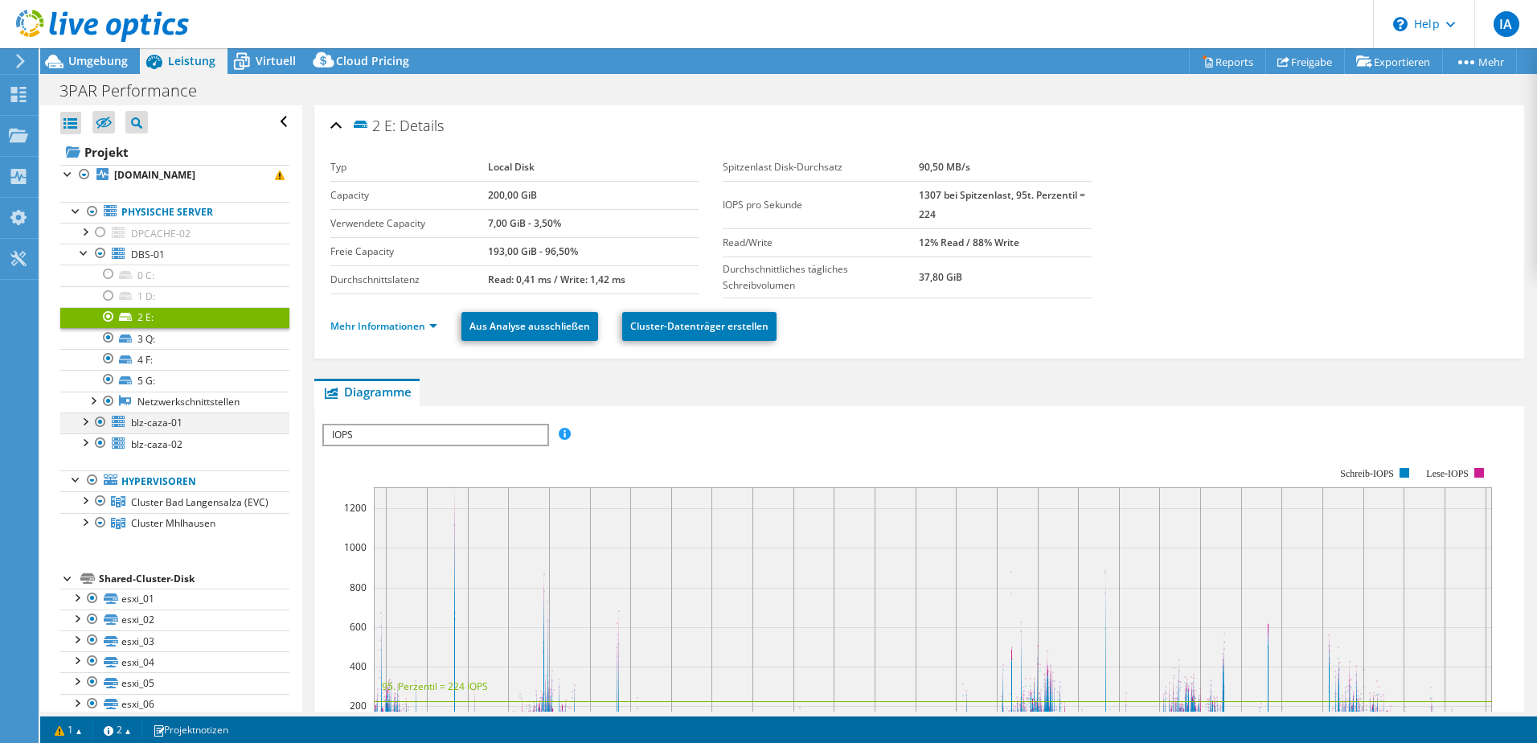
click at [84, 415] on div at bounding box center [84, 420] width 16 height 16
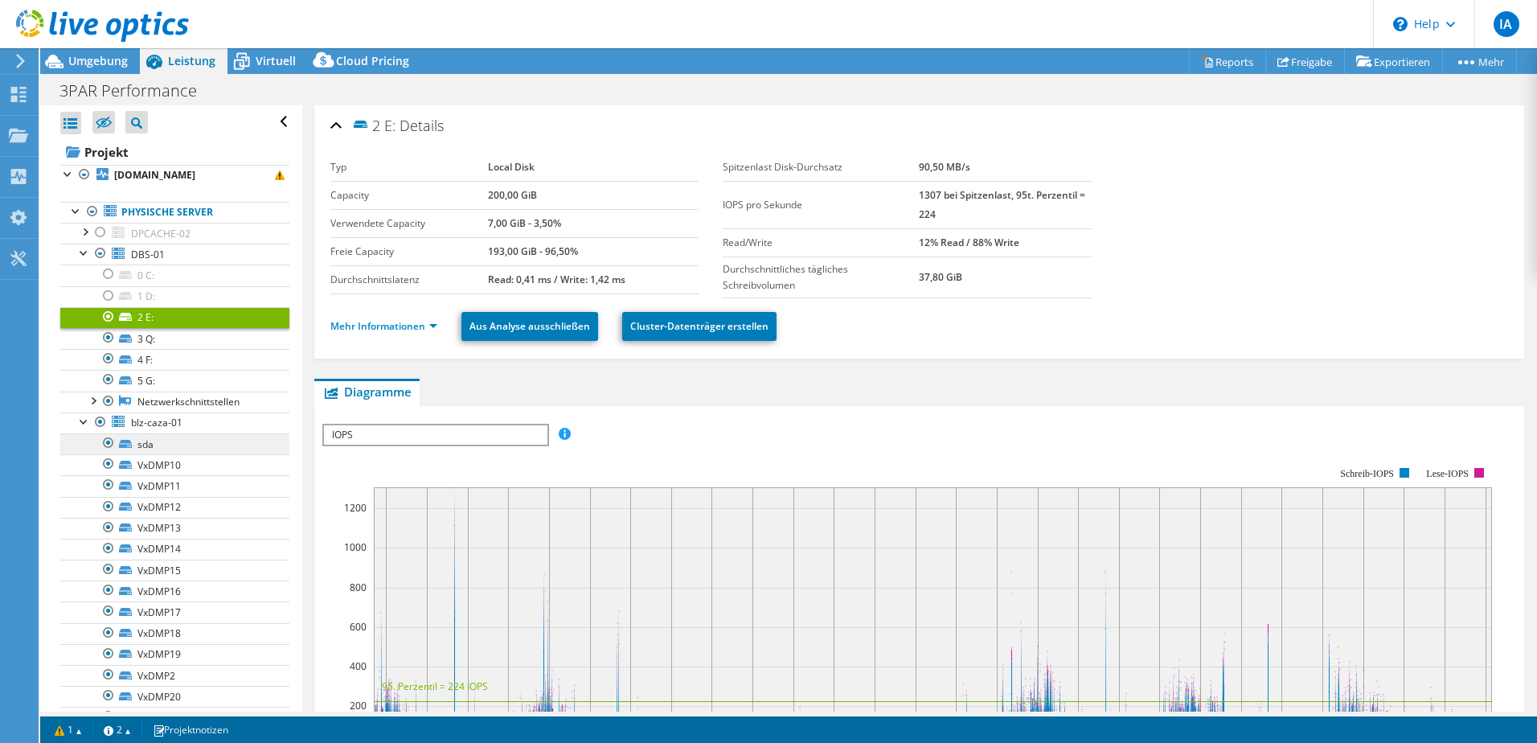
scroll to position [80, 0]
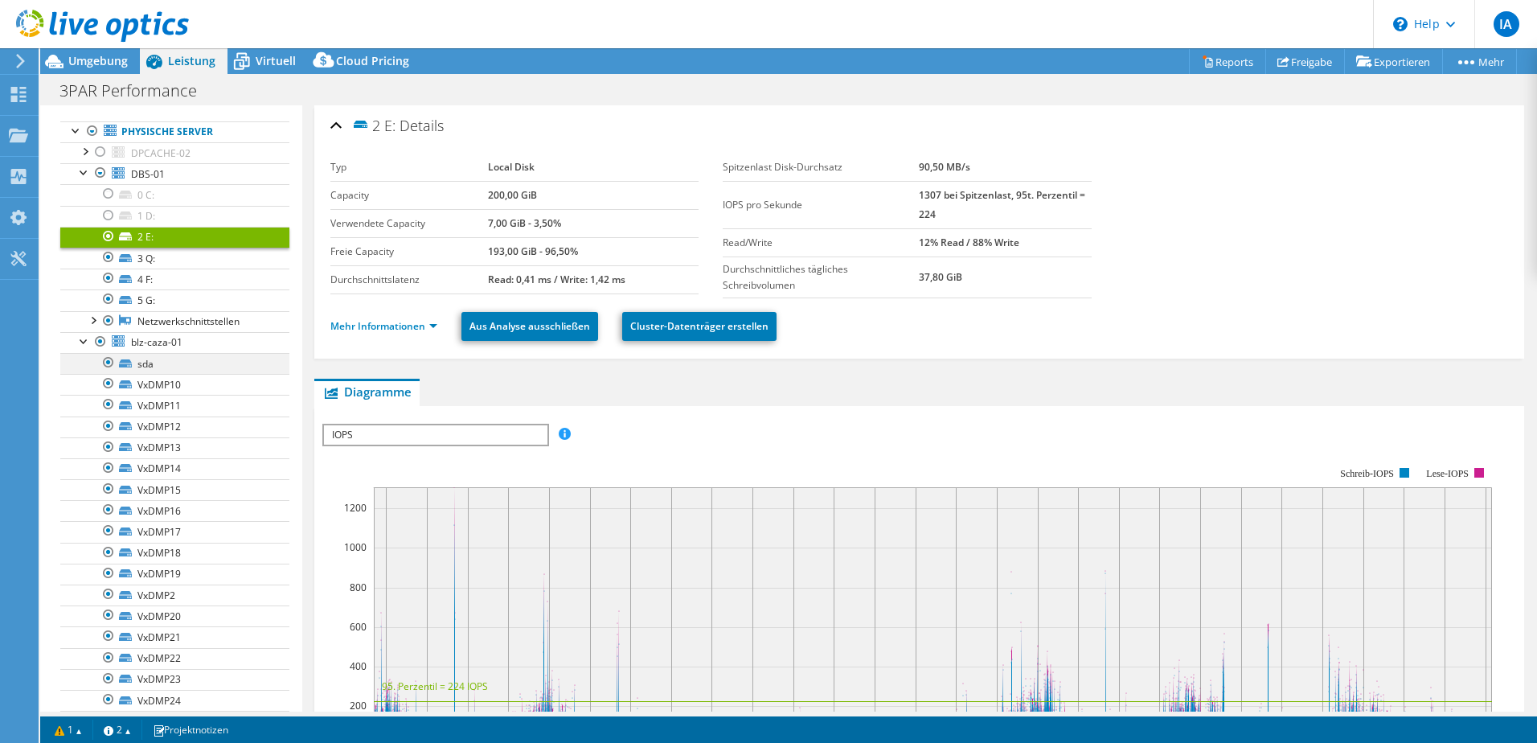
click at [109, 358] on div at bounding box center [108, 362] width 16 height 19
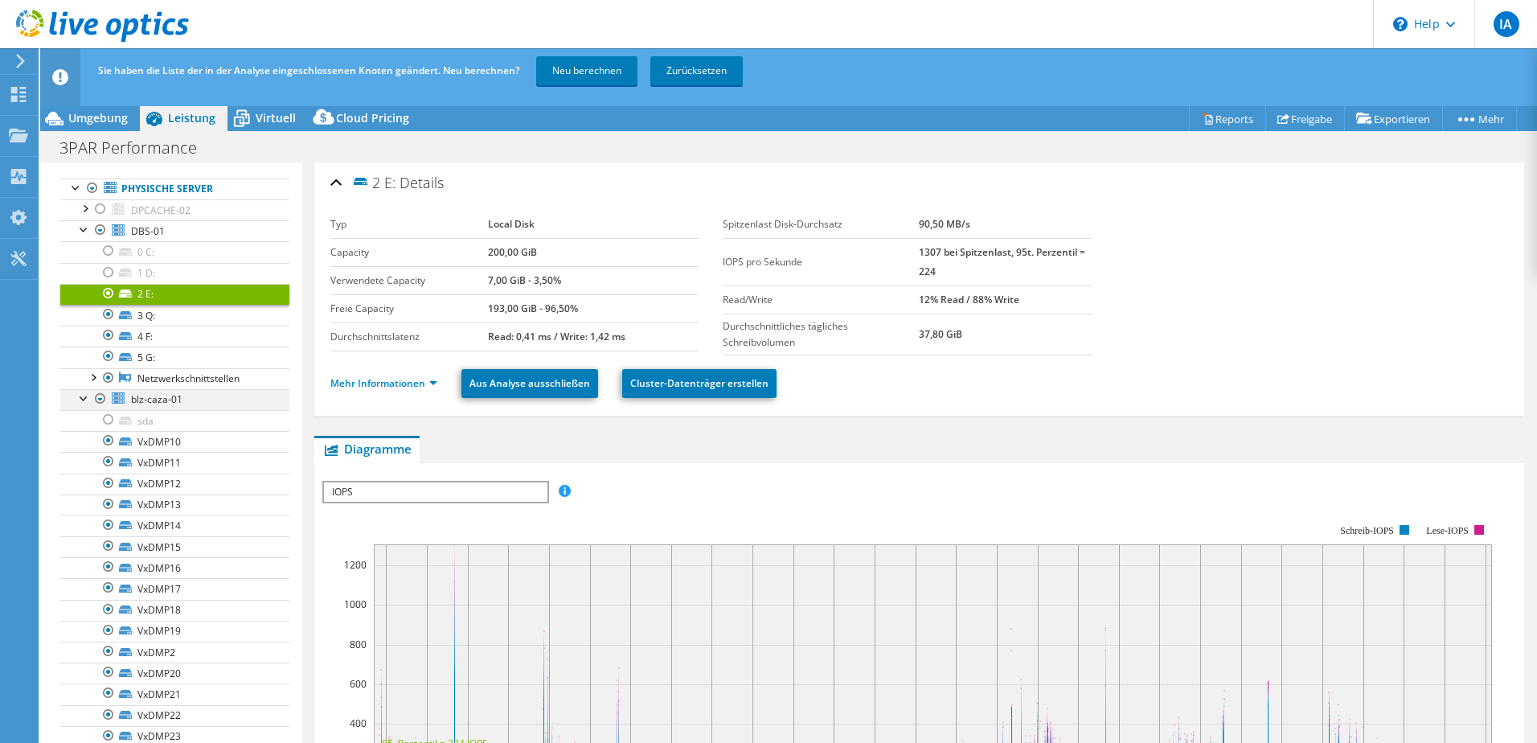
click at [82, 400] on div at bounding box center [84, 397] width 16 height 16
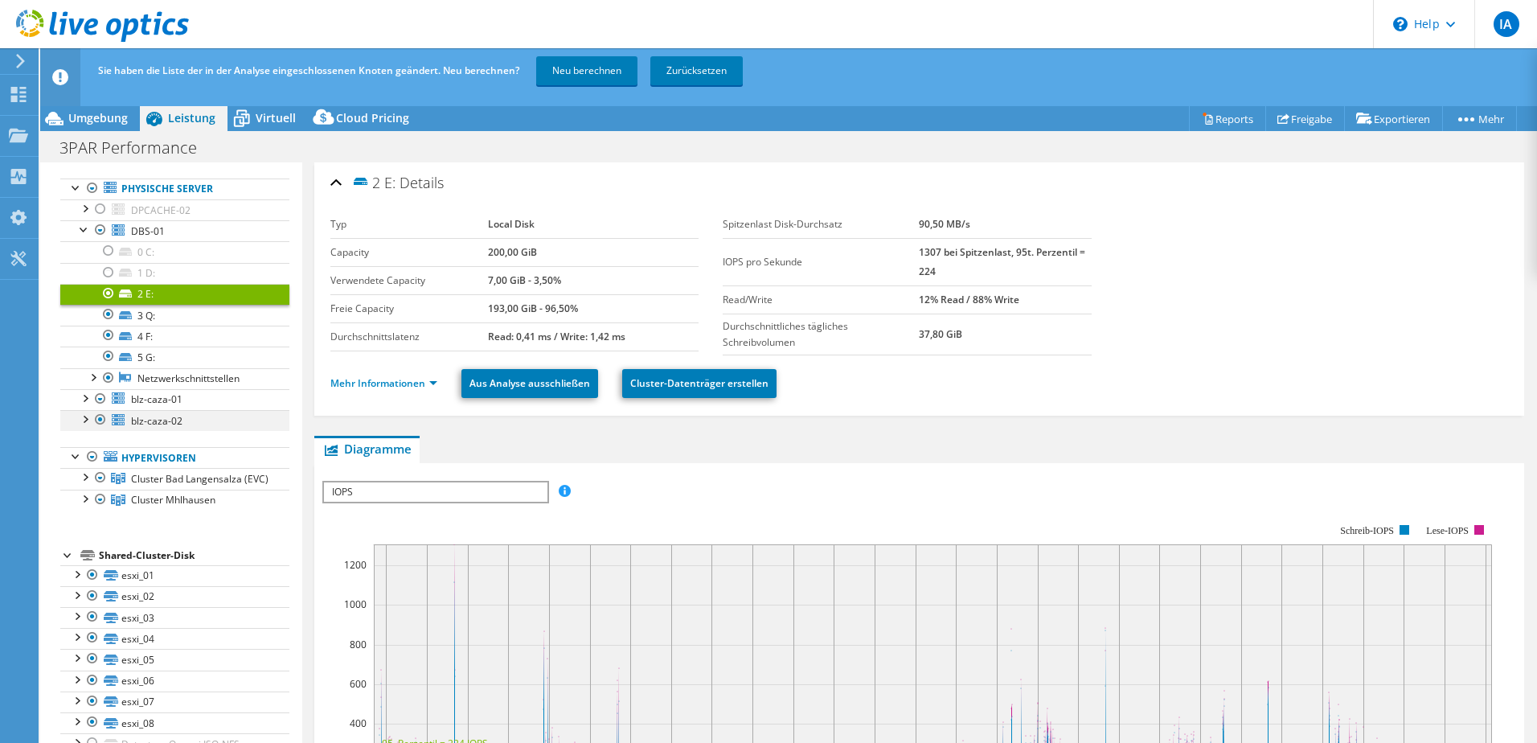
click at [101, 420] on div at bounding box center [100, 419] width 16 height 19
click at [86, 403] on div at bounding box center [84, 397] width 16 height 16
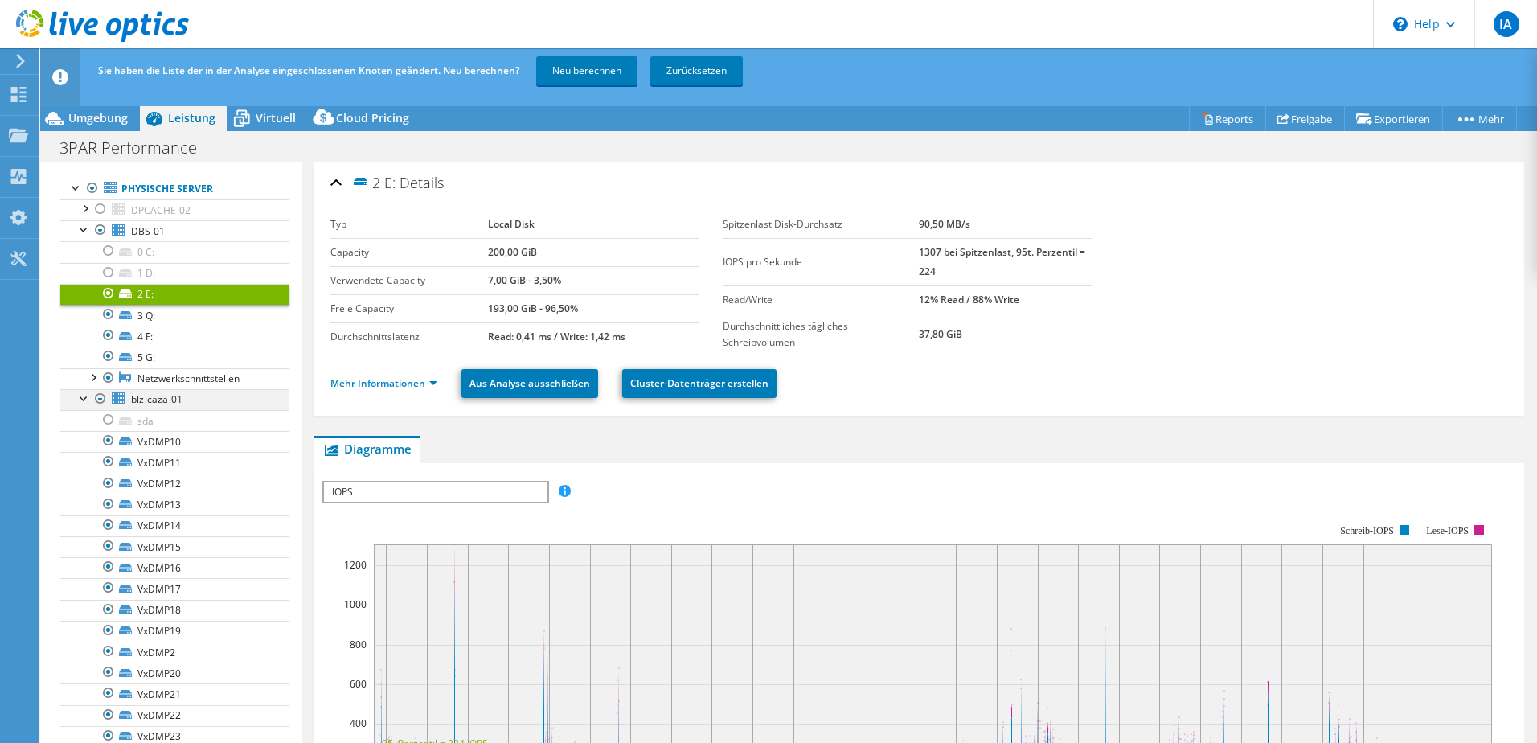
click at [87, 396] on div at bounding box center [84, 397] width 16 height 16
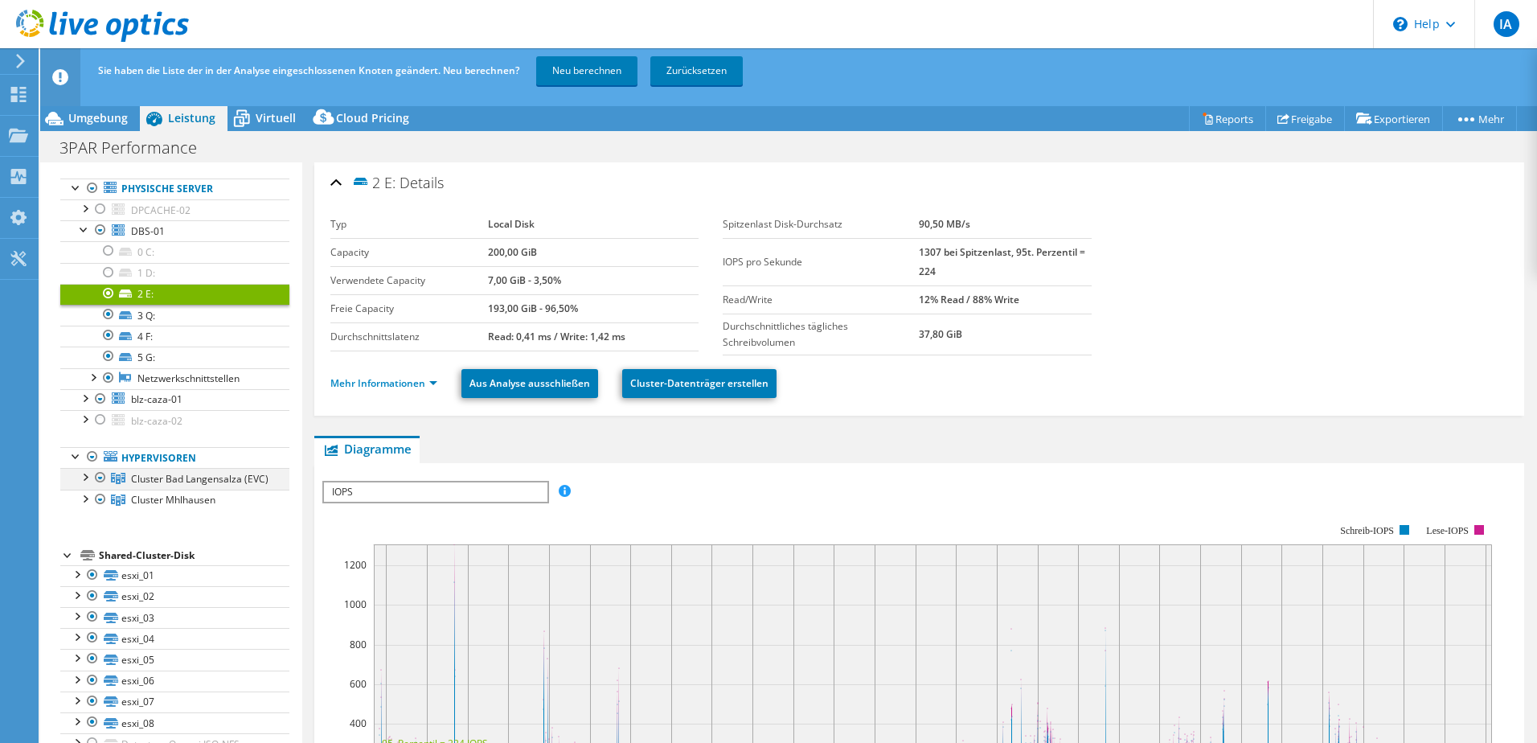
click at [86, 474] on div at bounding box center [84, 476] width 16 height 16
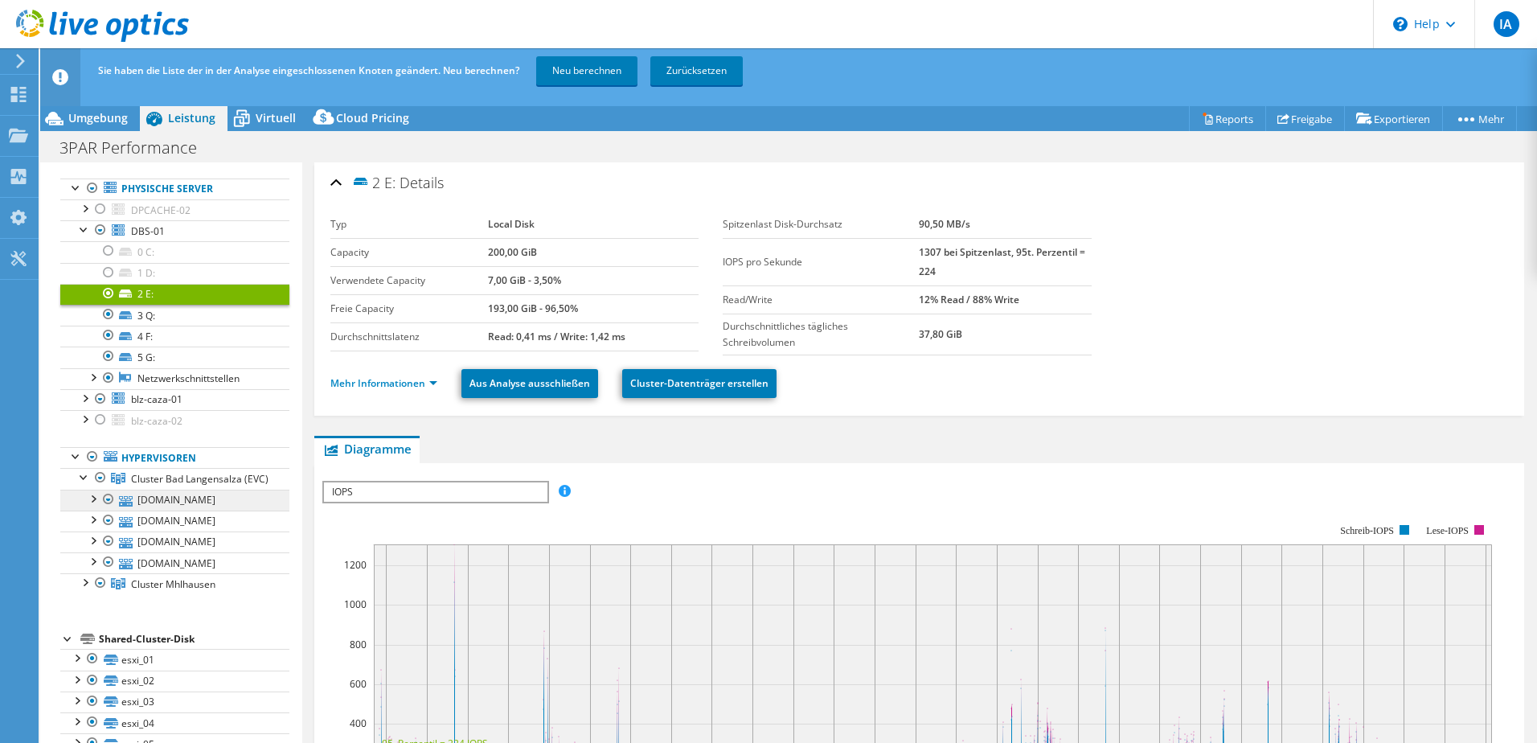
scroll to position [241, 0]
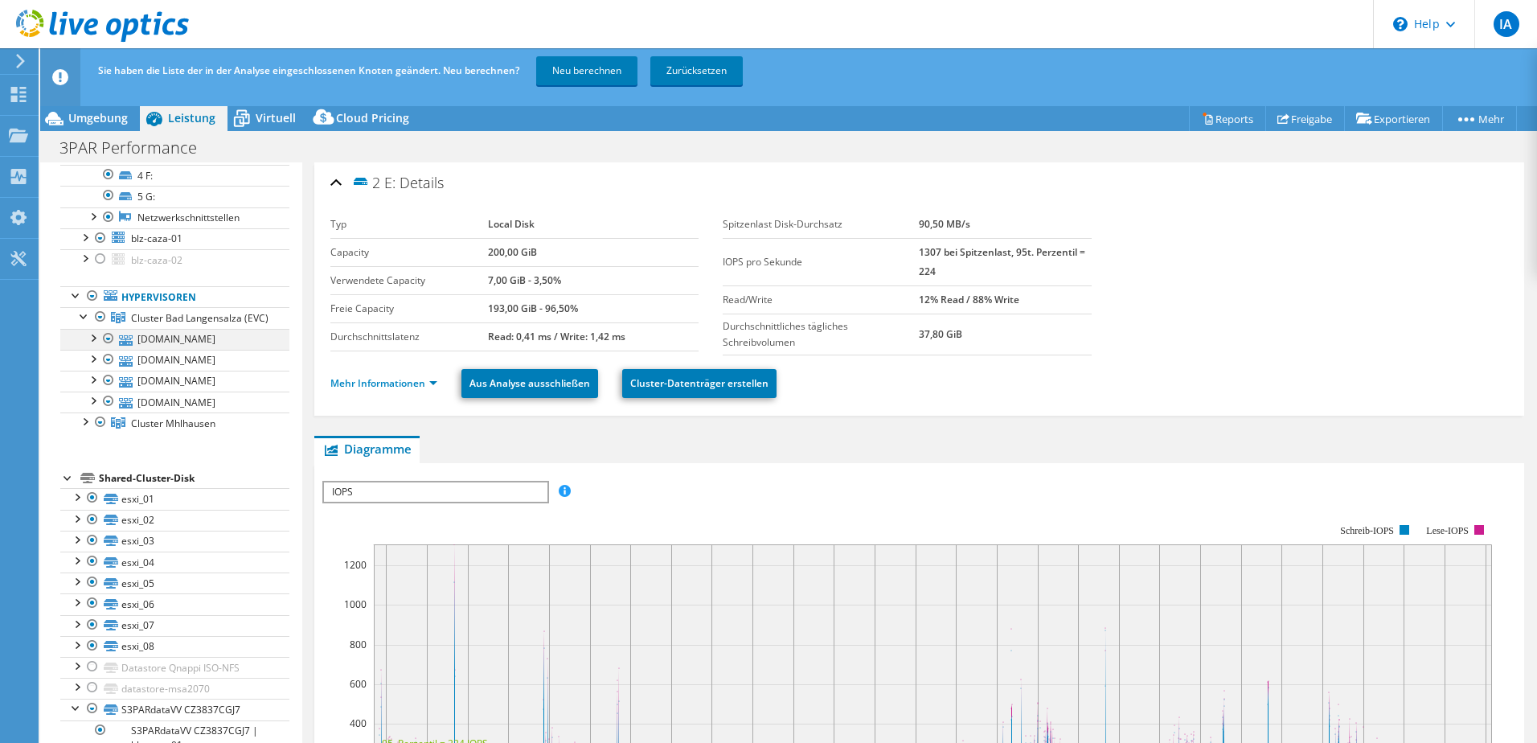
click at [92, 345] on div at bounding box center [92, 337] width 16 height 16
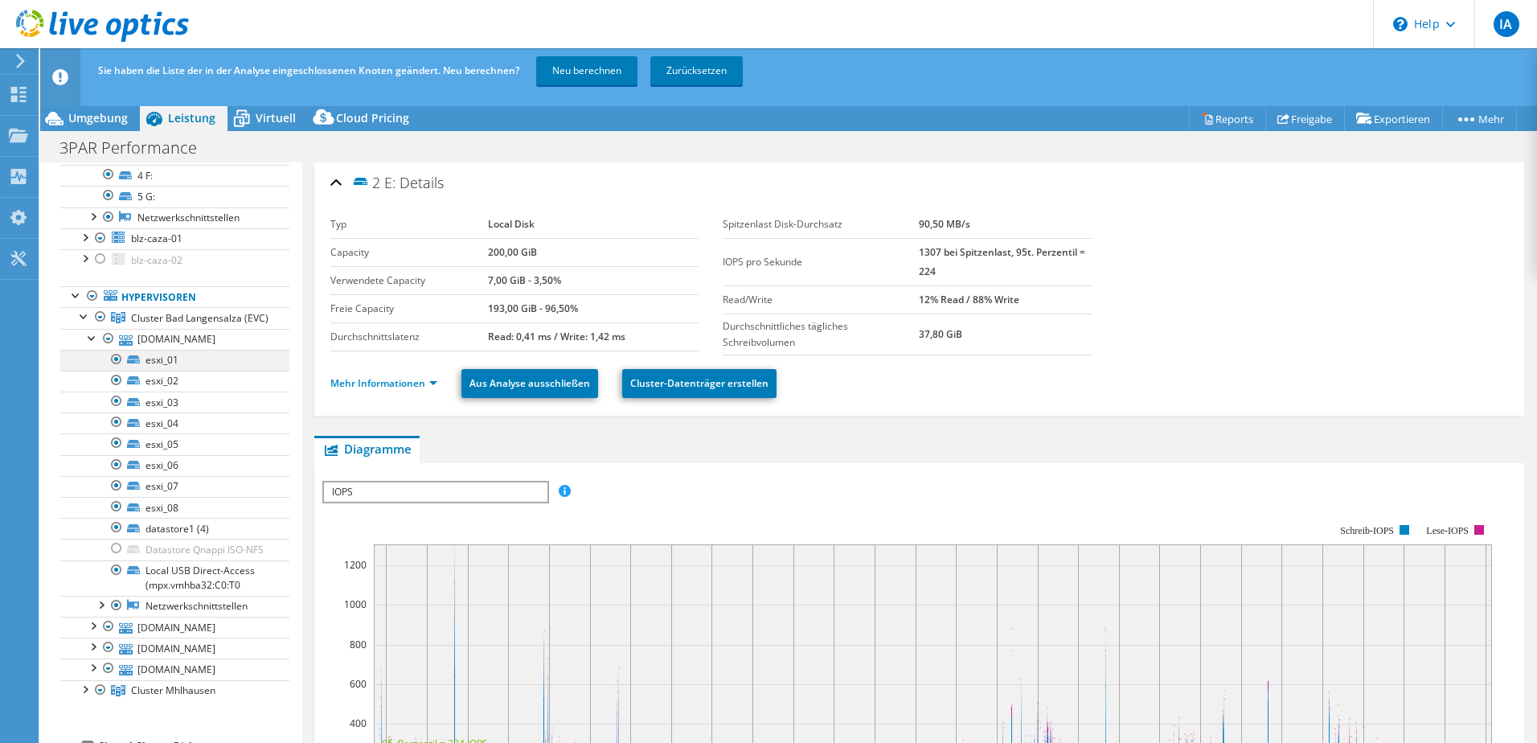
click at [117, 369] on div at bounding box center [117, 359] width 16 height 19
click at [76, 295] on div at bounding box center [76, 294] width 16 height 16
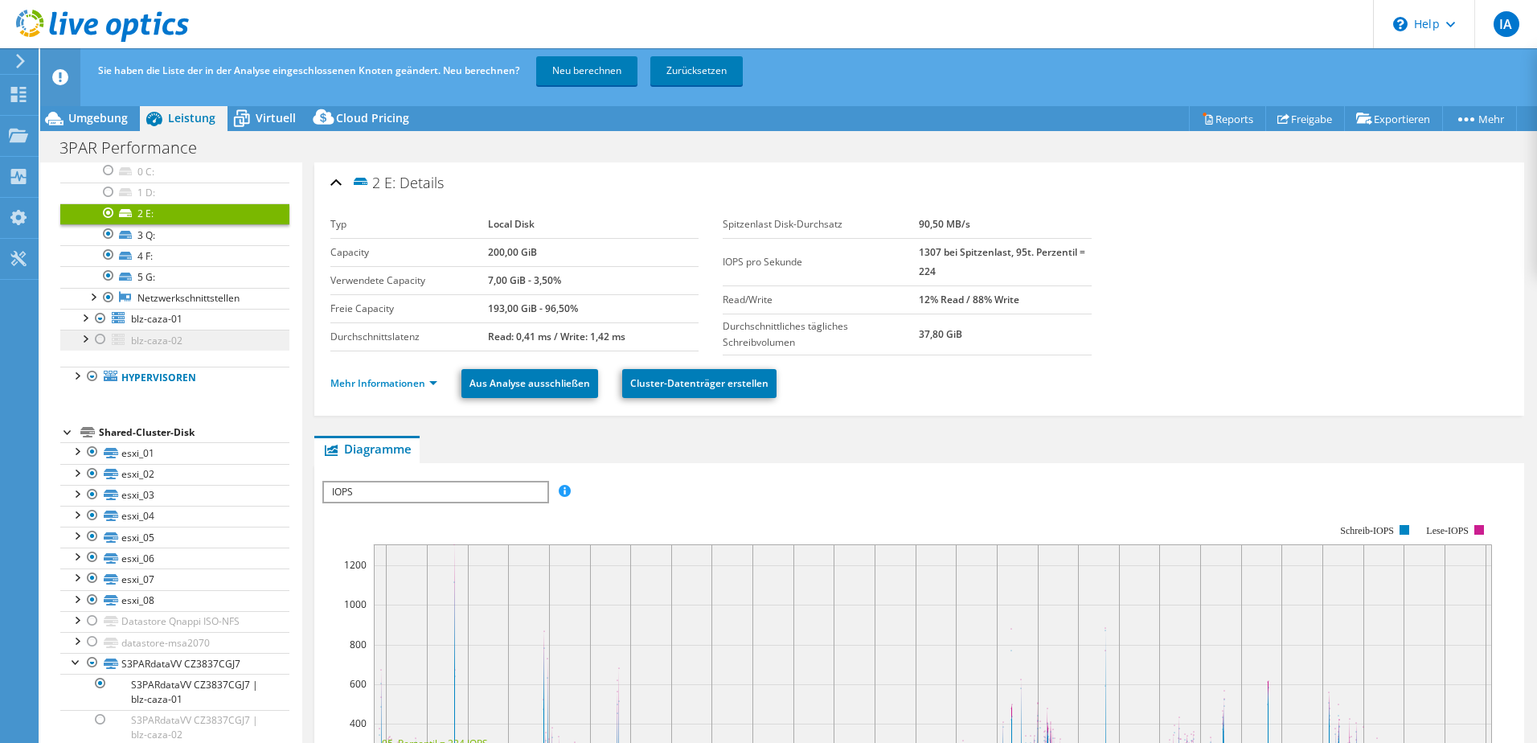
scroll to position [0, 0]
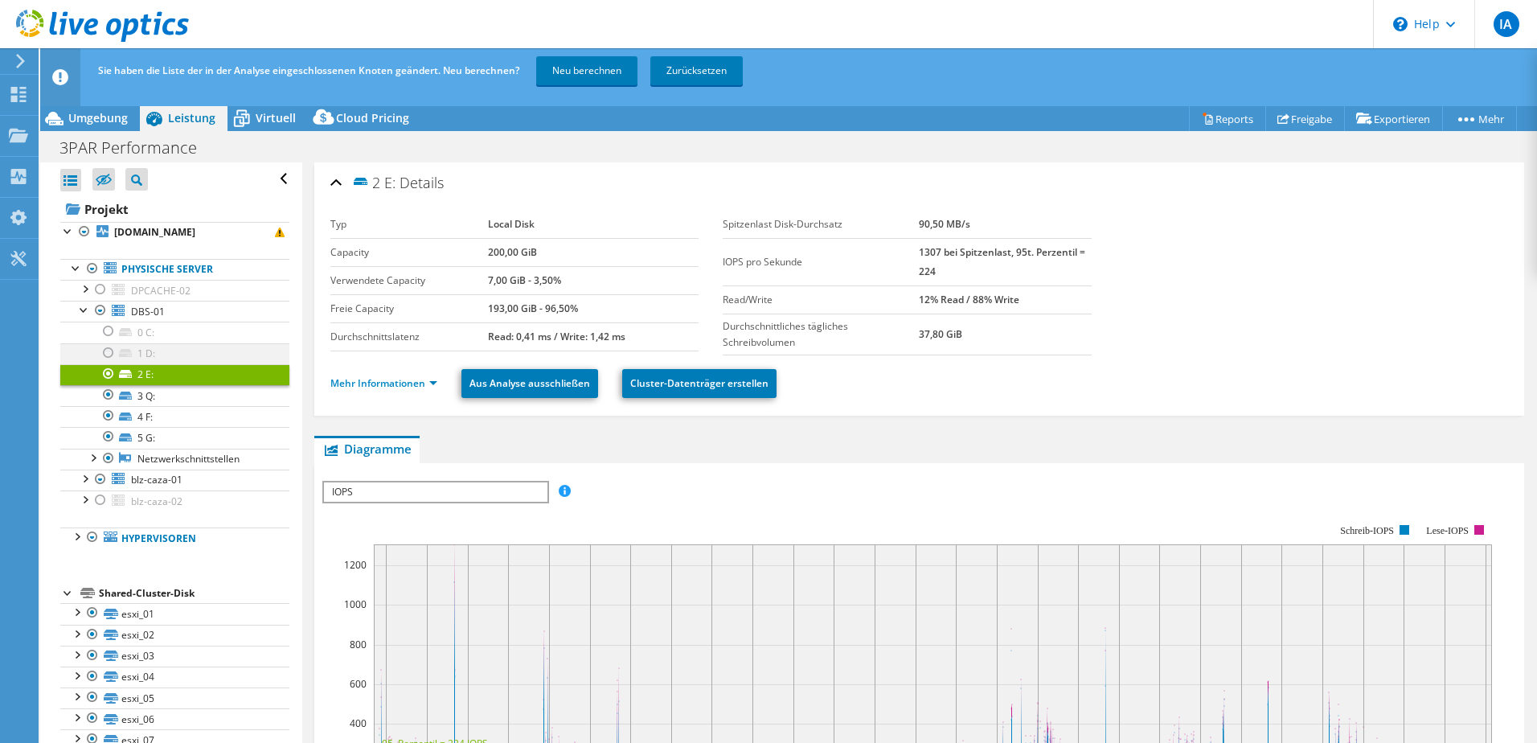
click at [105, 354] on div at bounding box center [108, 352] width 16 height 19
click at [101, 393] on div at bounding box center [108, 394] width 16 height 19
click at [129, 392] on icon at bounding box center [125, 396] width 13 height 8
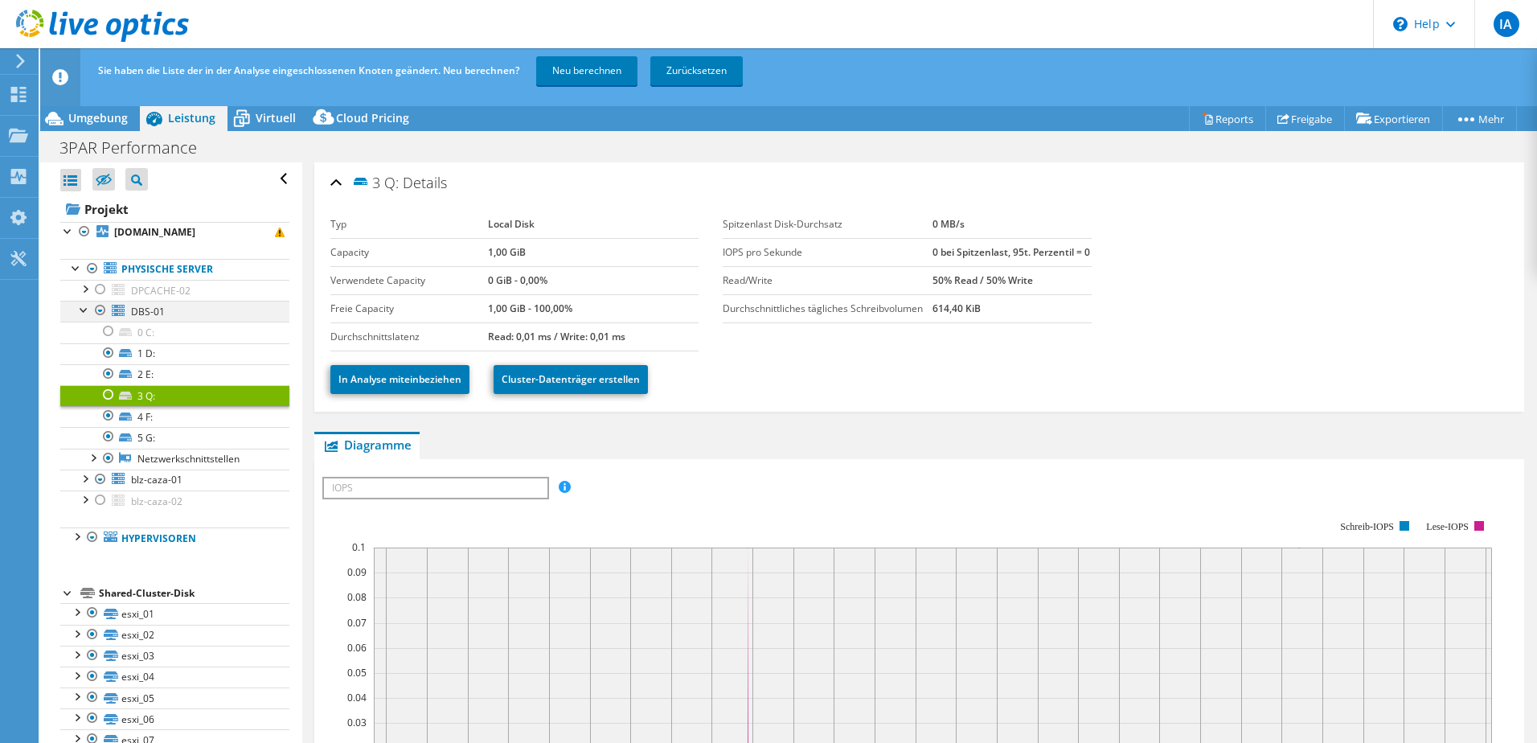
click at [89, 305] on div at bounding box center [84, 309] width 16 height 16
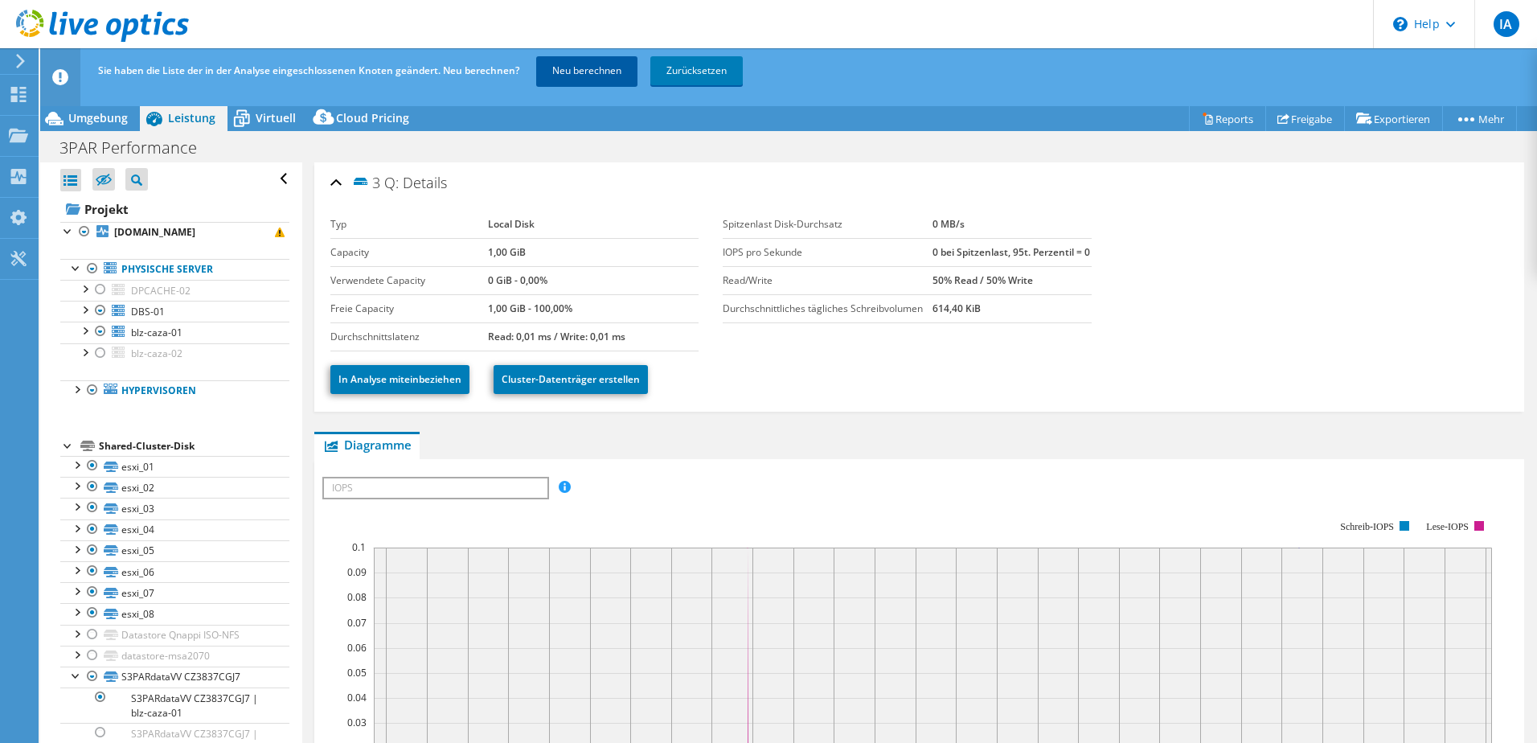
click at [578, 58] on link "Neu berechnen" at bounding box center [586, 70] width 101 height 29
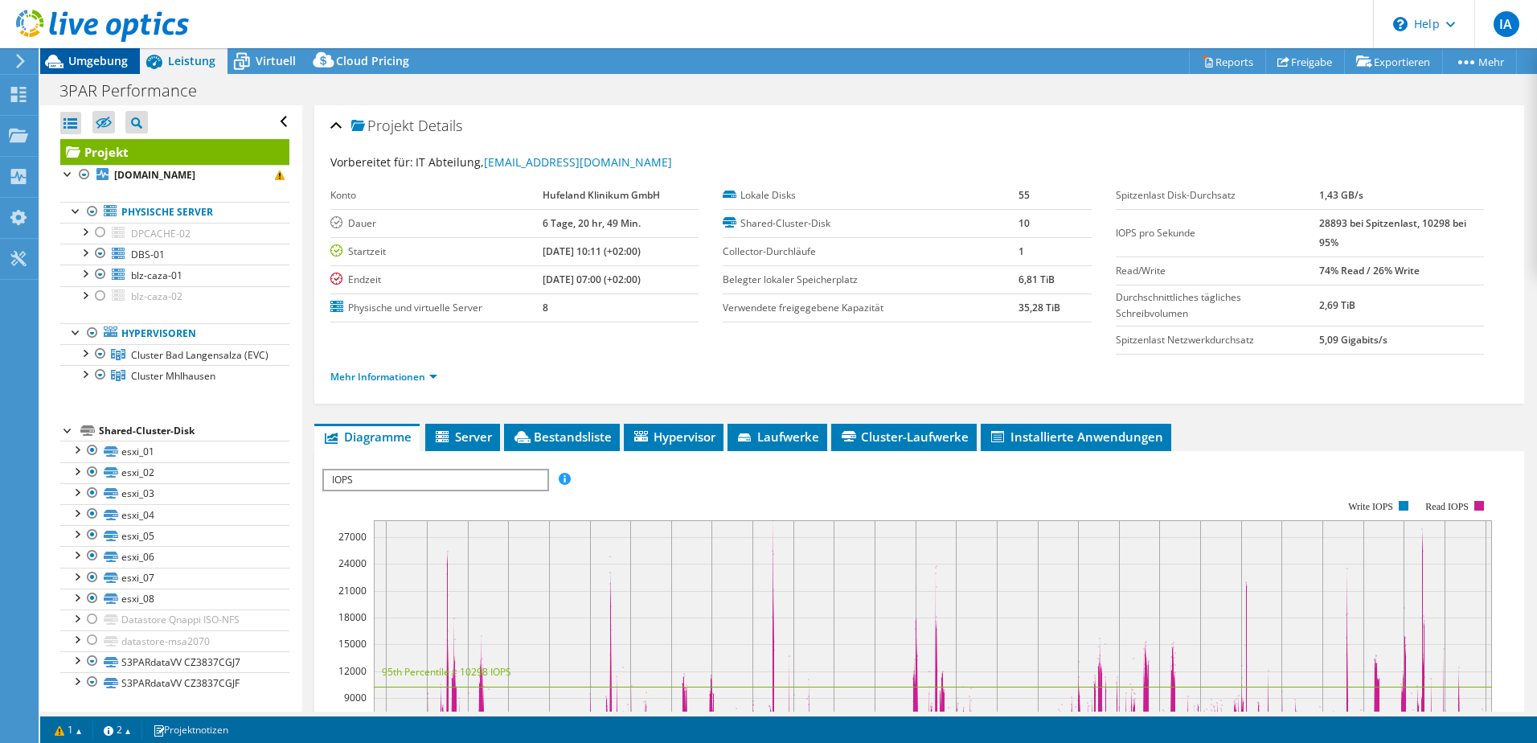
click at [109, 56] on span "Umgebung" at bounding box center [97, 60] width 59 height 15
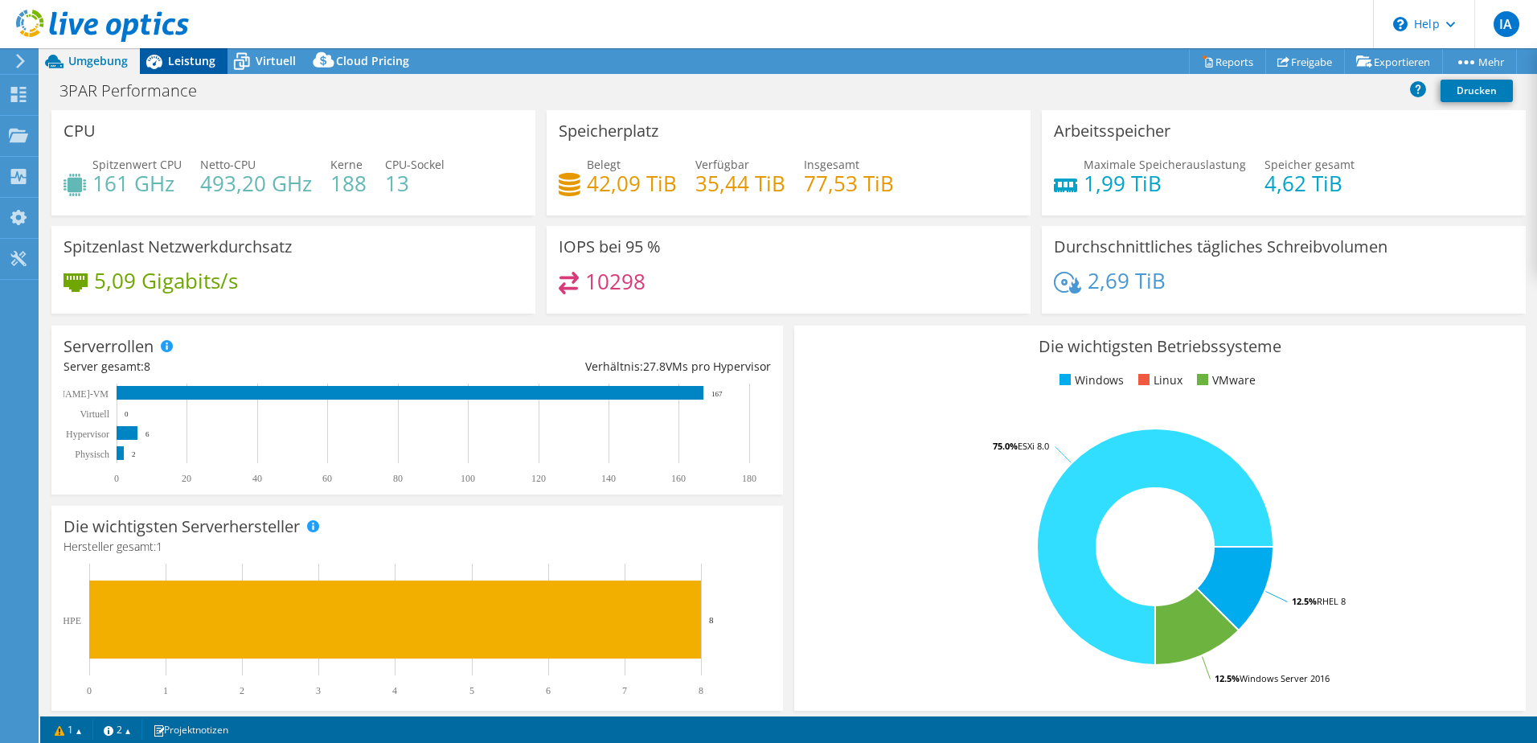
click at [190, 57] on span "Leistung" at bounding box center [191, 60] width 47 height 15
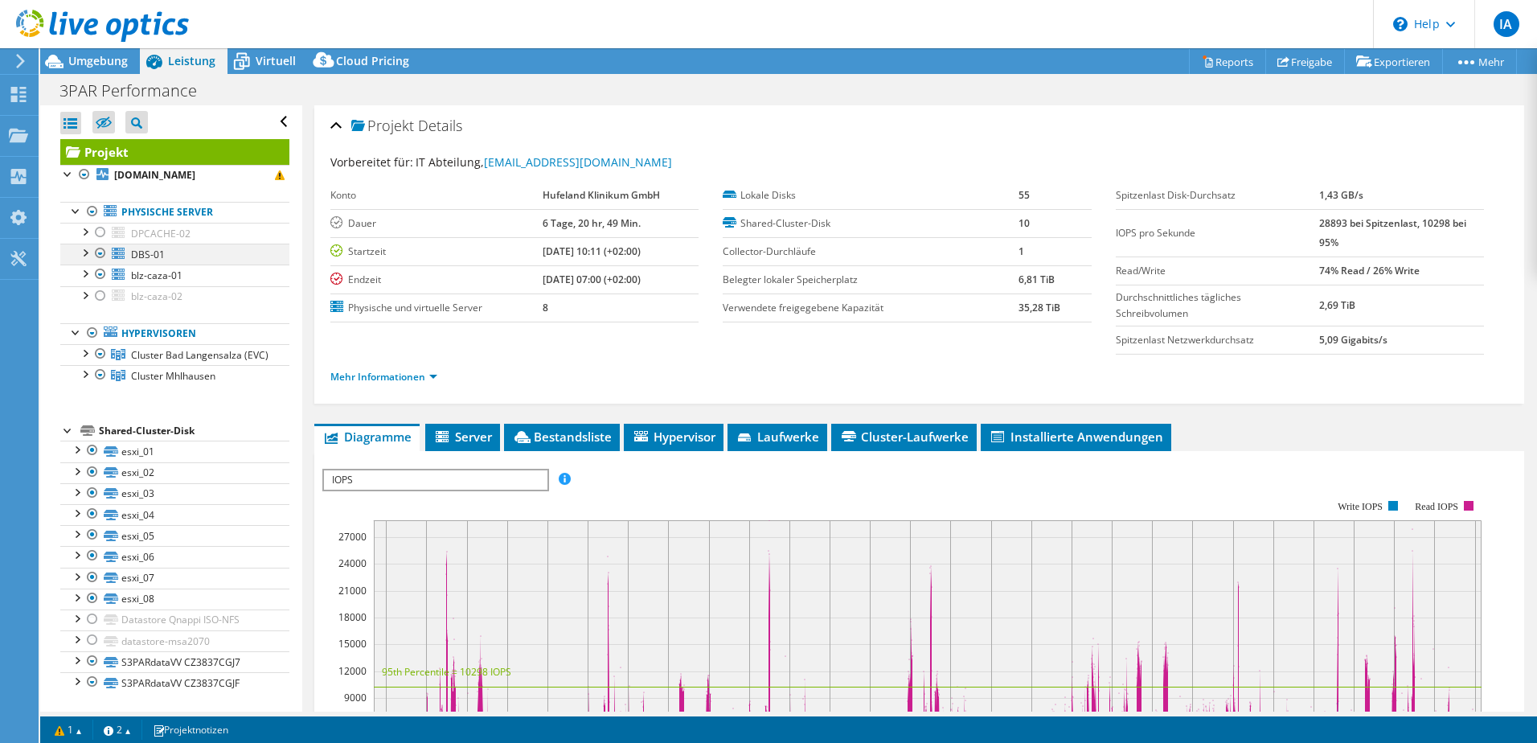
click at [80, 255] on div at bounding box center [84, 252] width 16 height 16
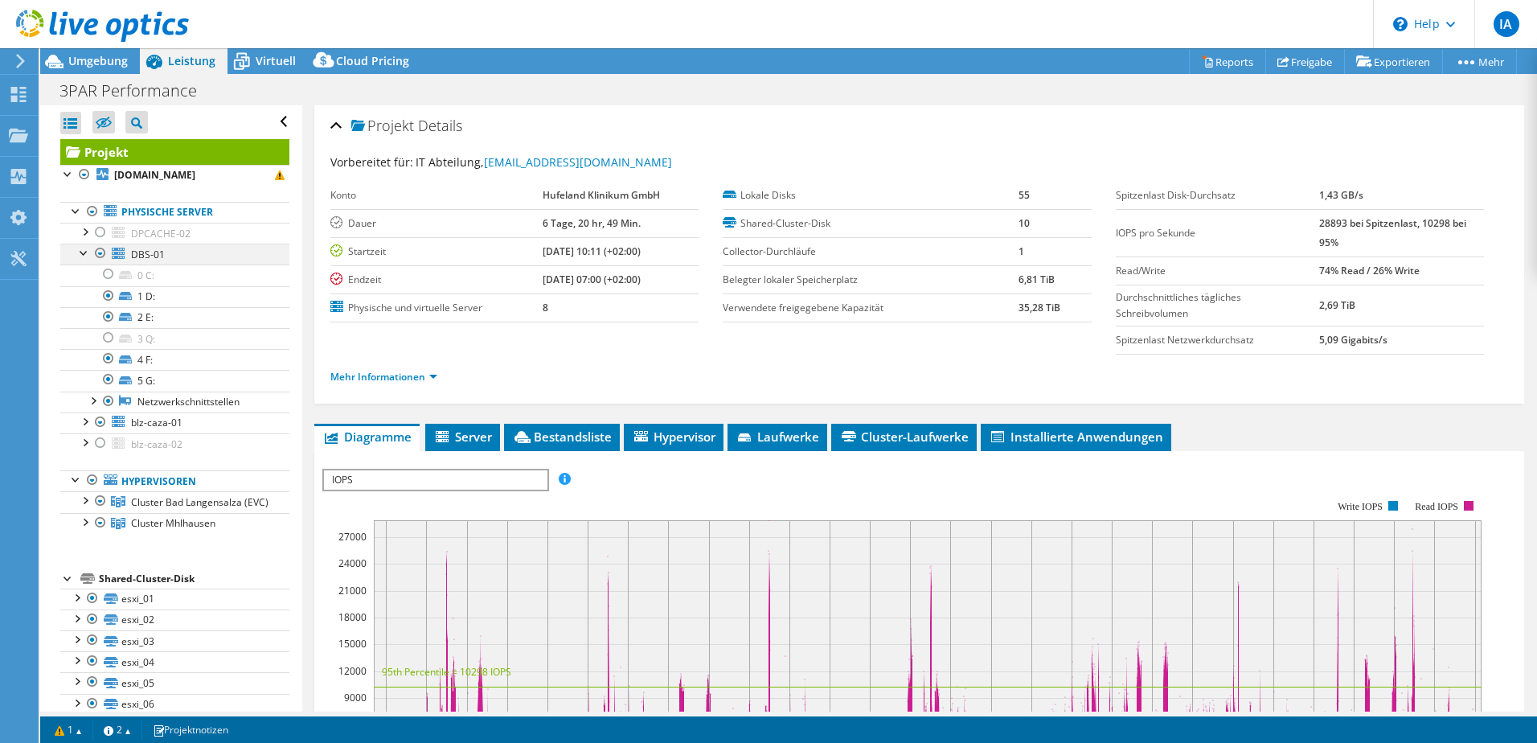
click at [80, 255] on div at bounding box center [84, 252] width 16 height 16
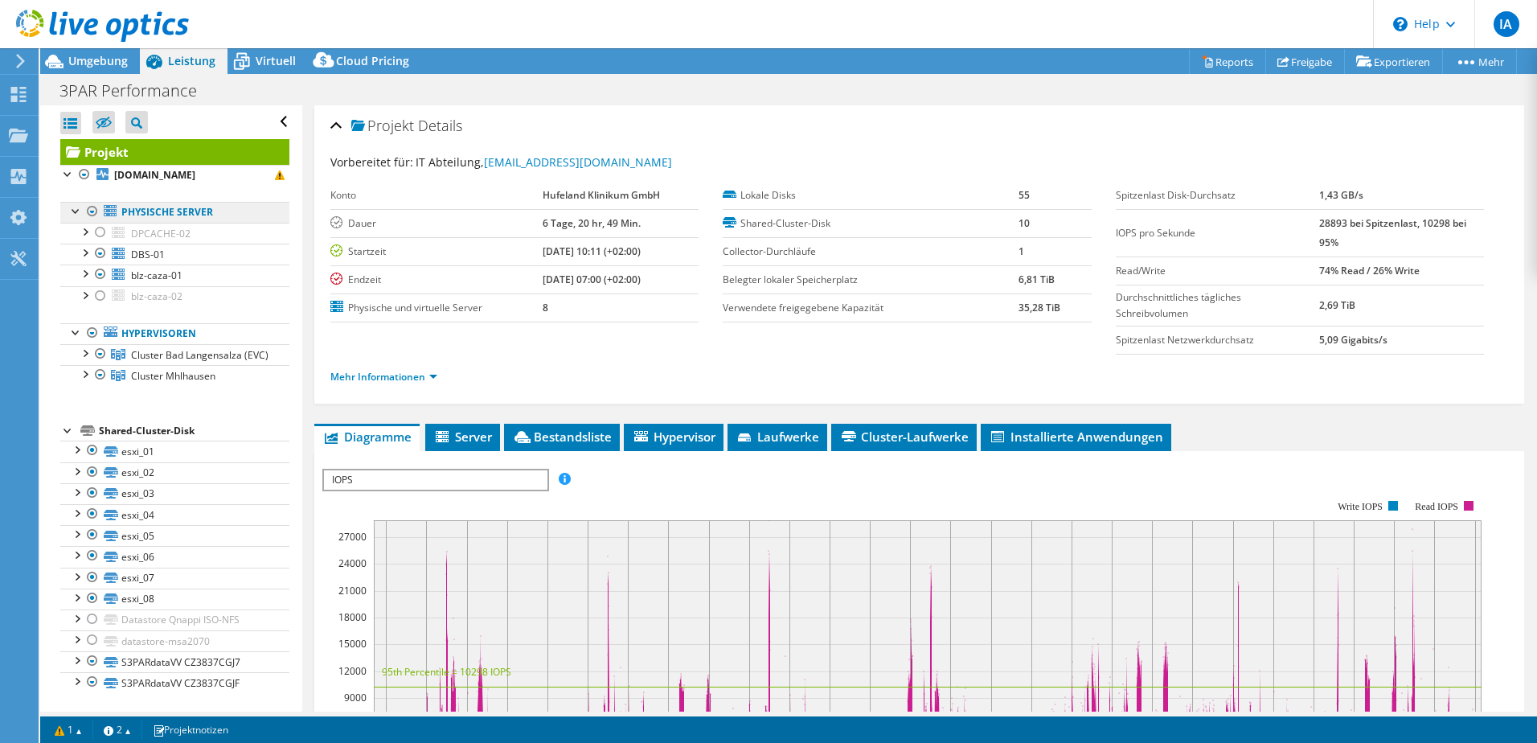
click at [68, 211] on link "Physische Server" at bounding box center [174, 212] width 229 height 21
click at [76, 211] on div at bounding box center [76, 210] width 16 height 16
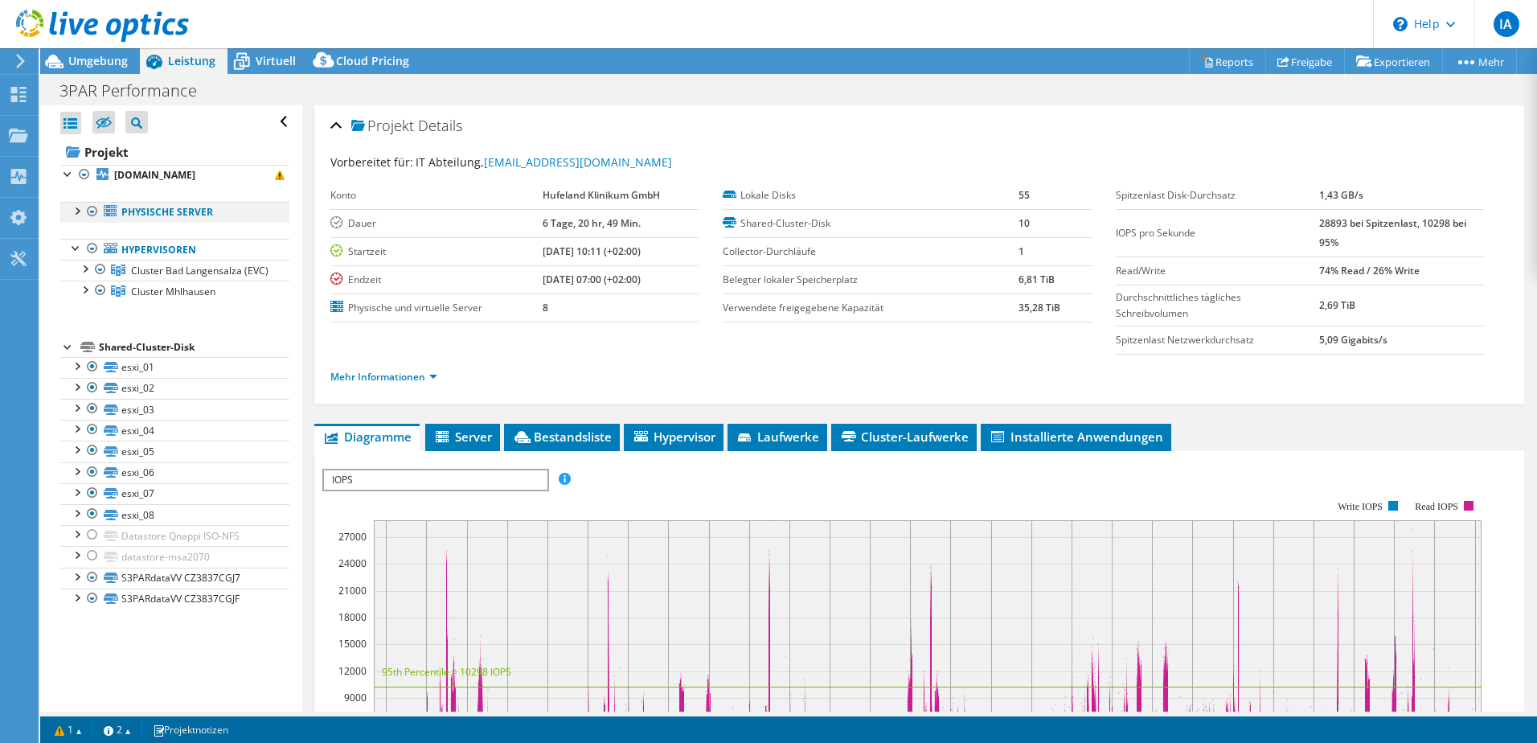
click at [75, 211] on div at bounding box center [76, 210] width 16 height 16
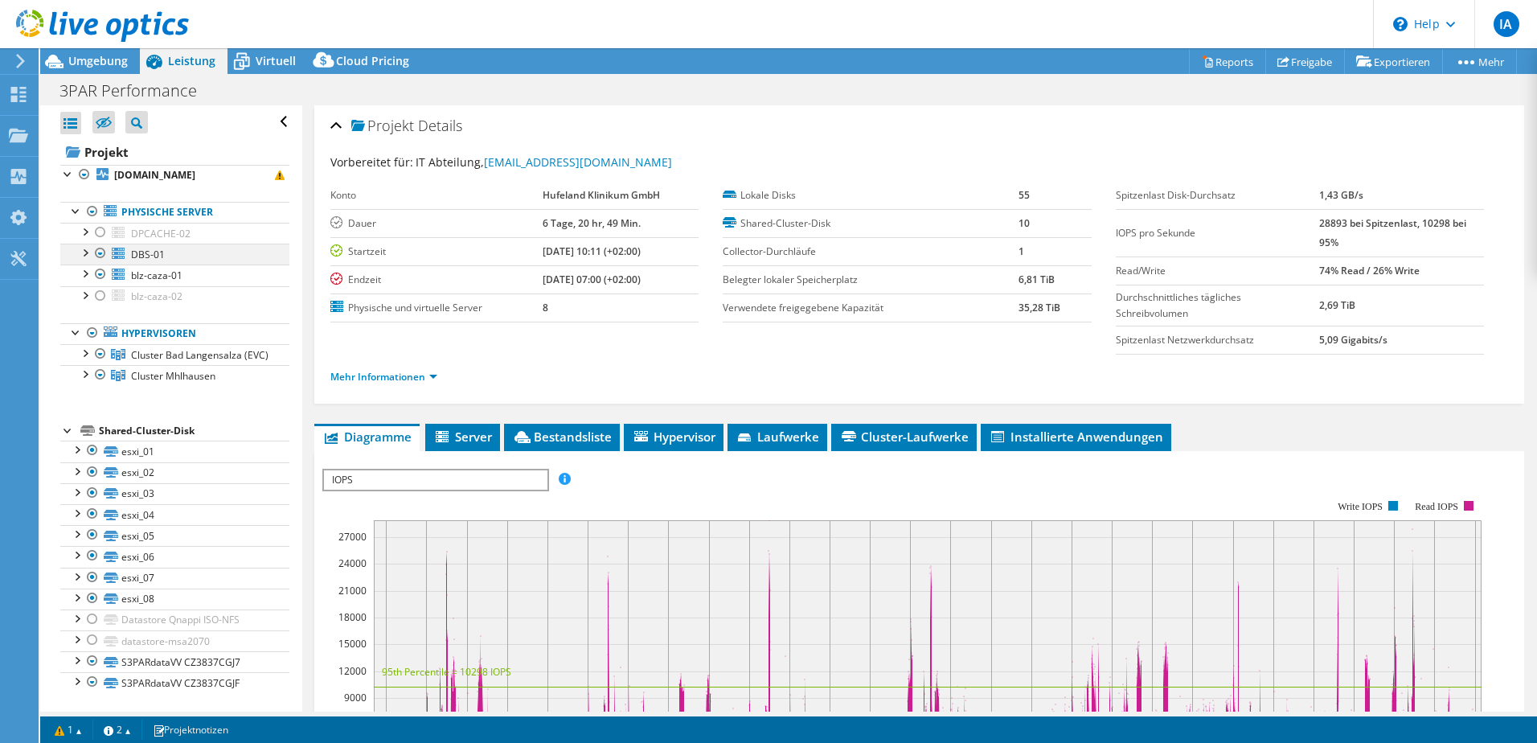
click at [85, 248] on div at bounding box center [84, 252] width 16 height 16
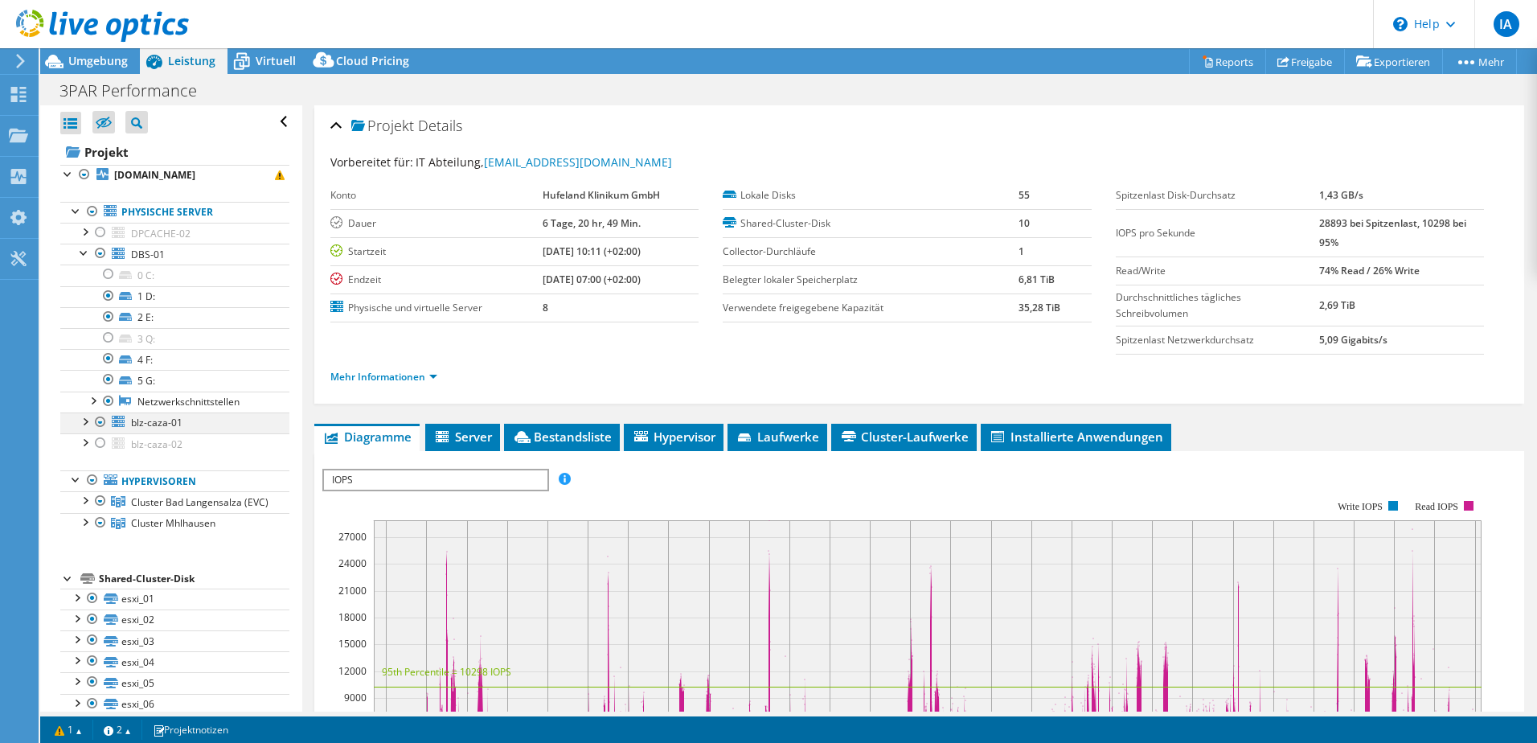
click at [84, 420] on div at bounding box center [84, 420] width 16 height 16
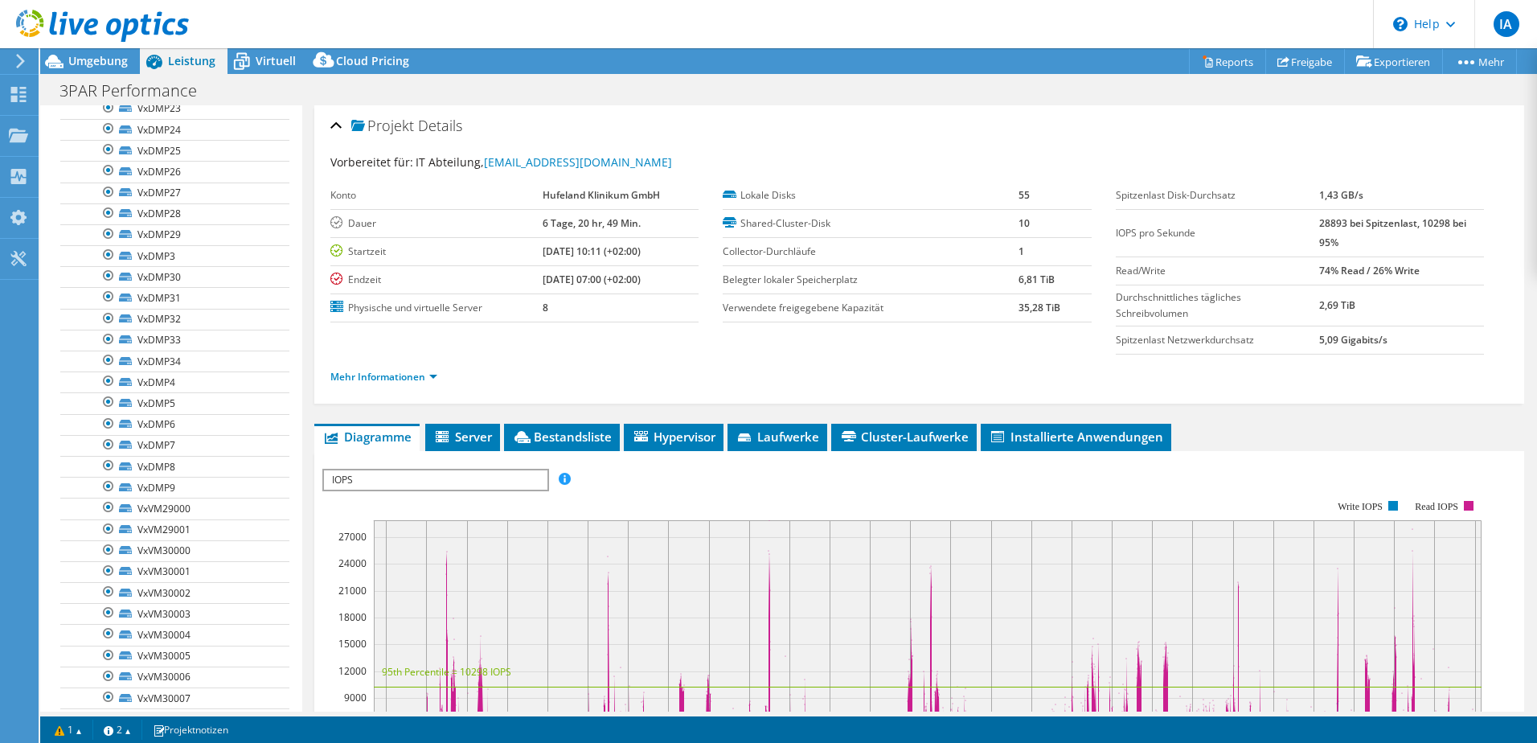
scroll to position [724, 0]
click at [232, 641] on link "S3PARdataVV CZ3837CGJ7" at bounding box center [174, 646] width 229 height 21
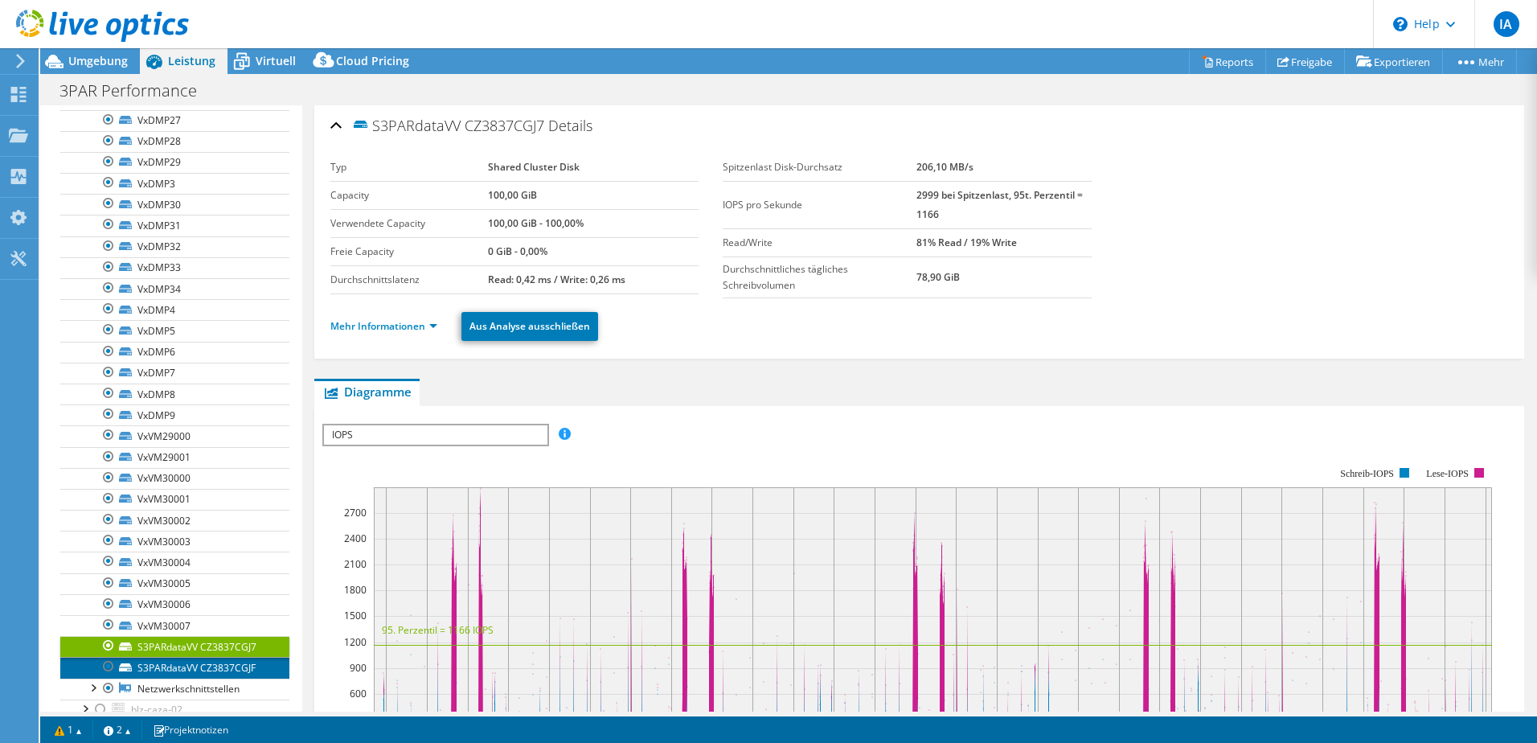
click at [195, 662] on link "S3PARdataVV CZ3837CGJF" at bounding box center [174, 667] width 229 height 21
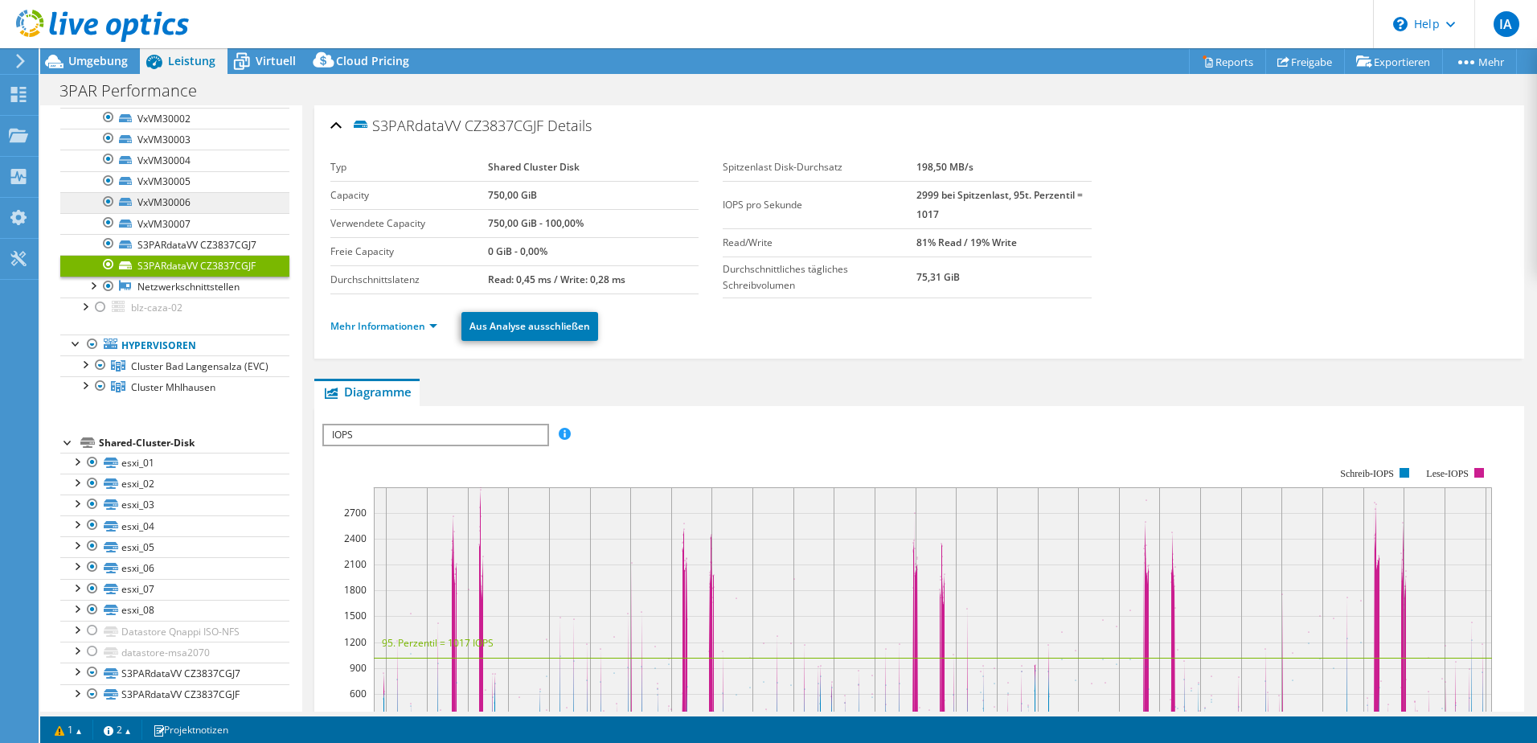
scroll to position [1153, 0]
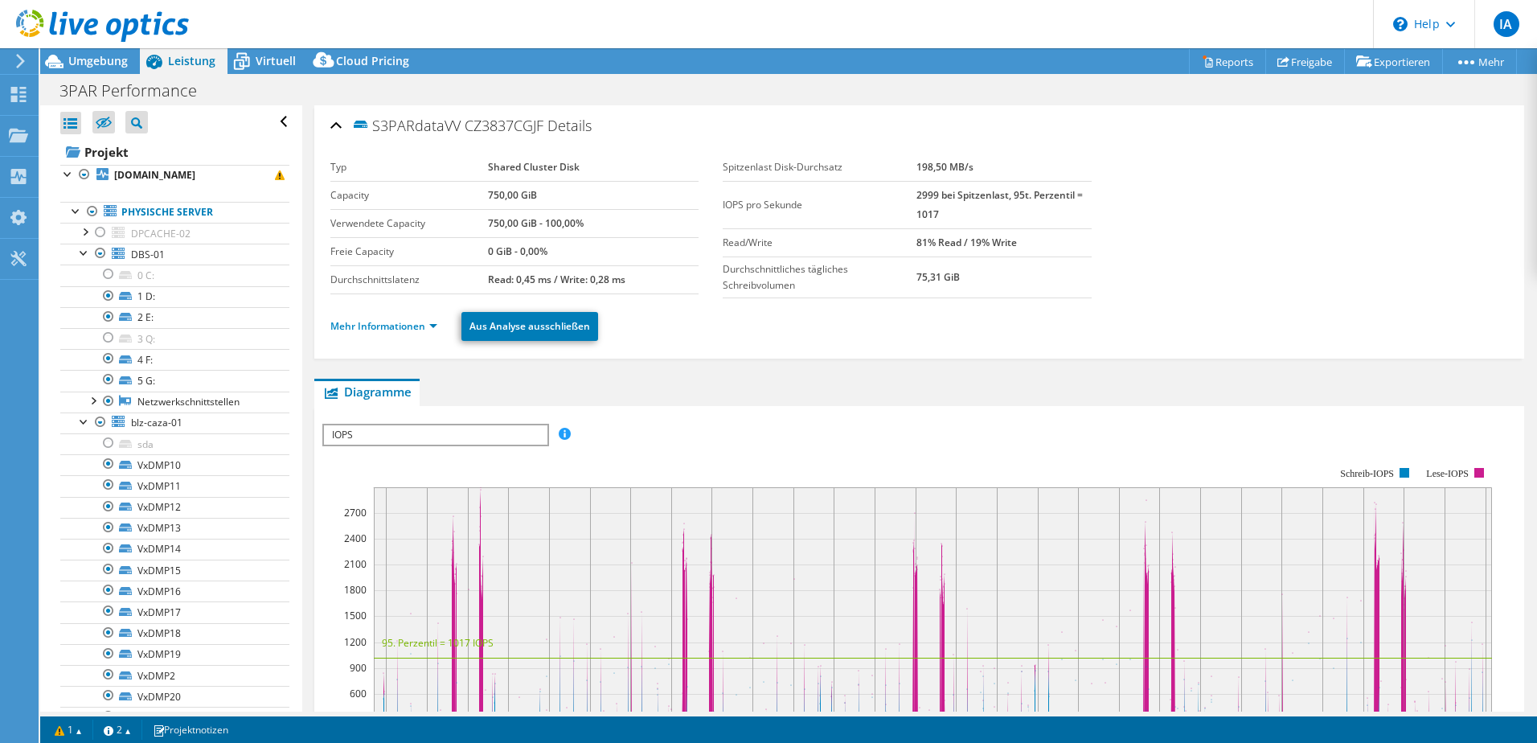
select select "USD"
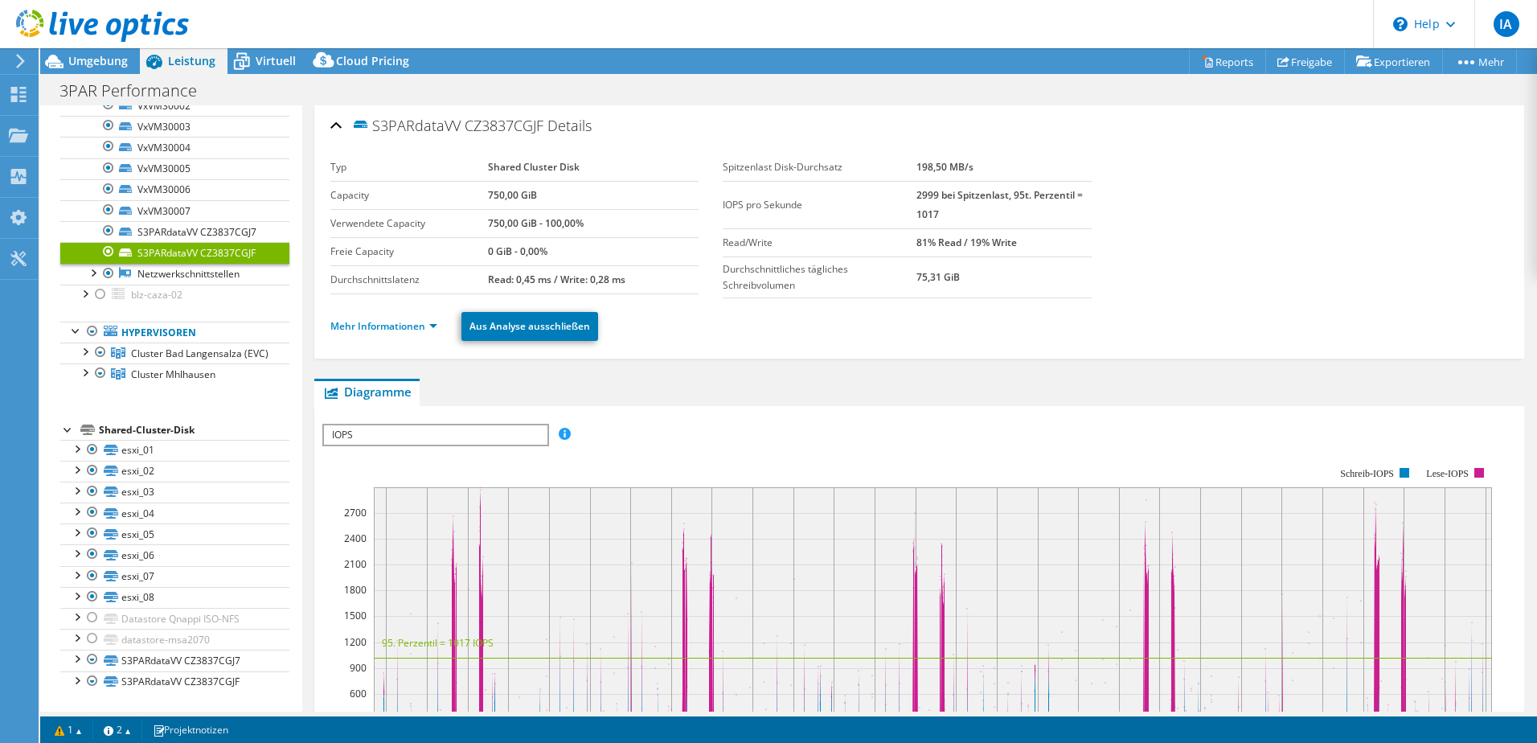
scroll to position [992, 0]
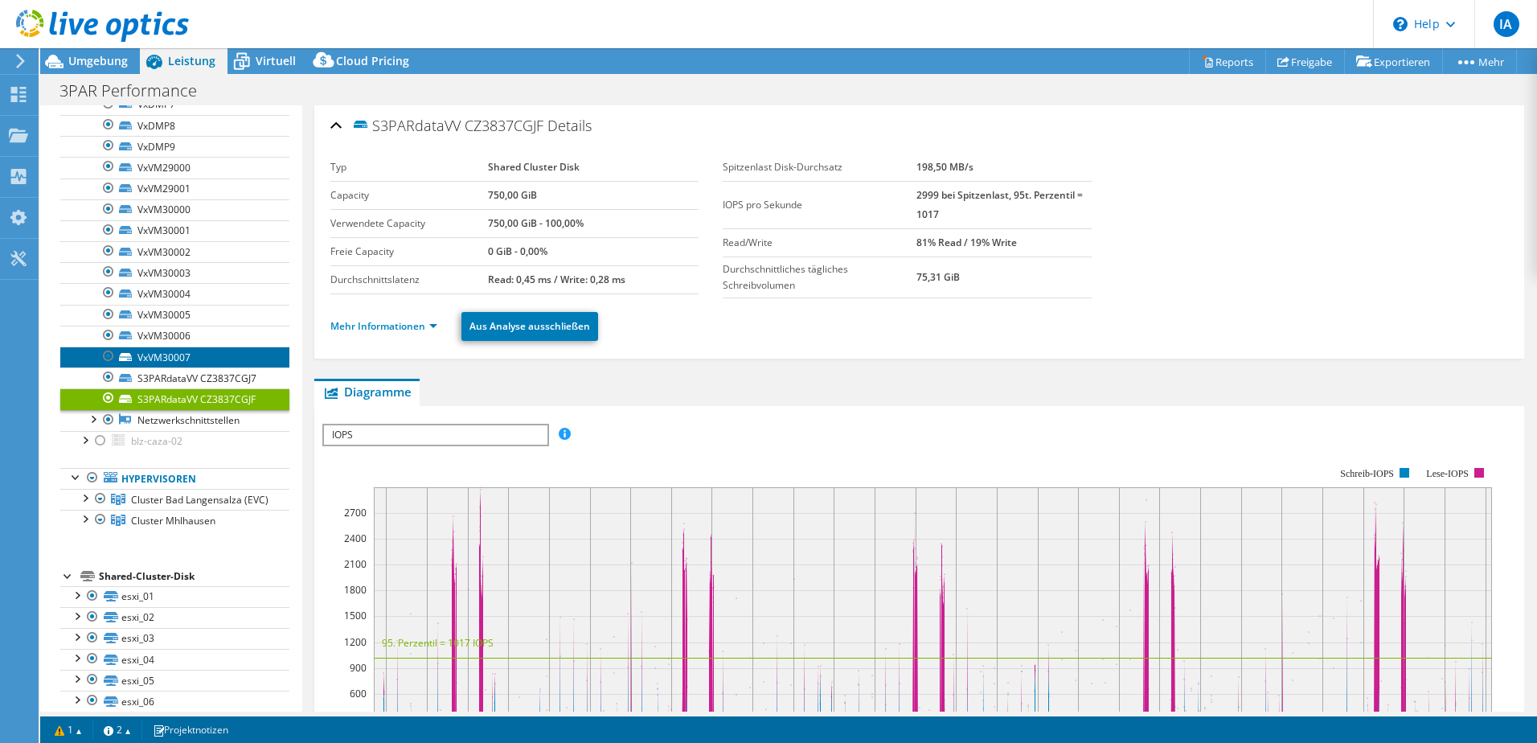
click at [180, 357] on link "VxVM30007" at bounding box center [174, 357] width 229 height 21
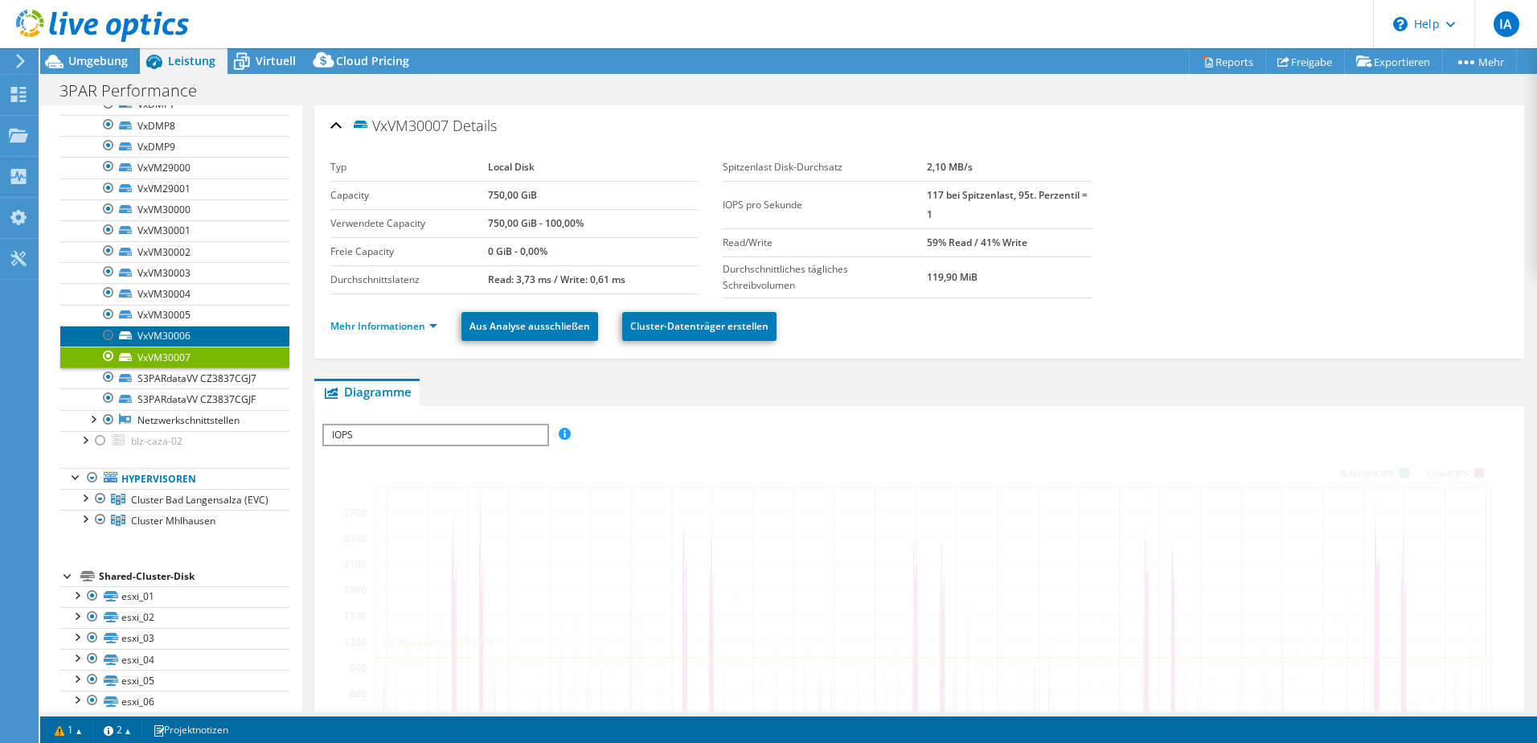
click at [184, 342] on link "VxVM30006" at bounding box center [174, 336] width 229 height 21
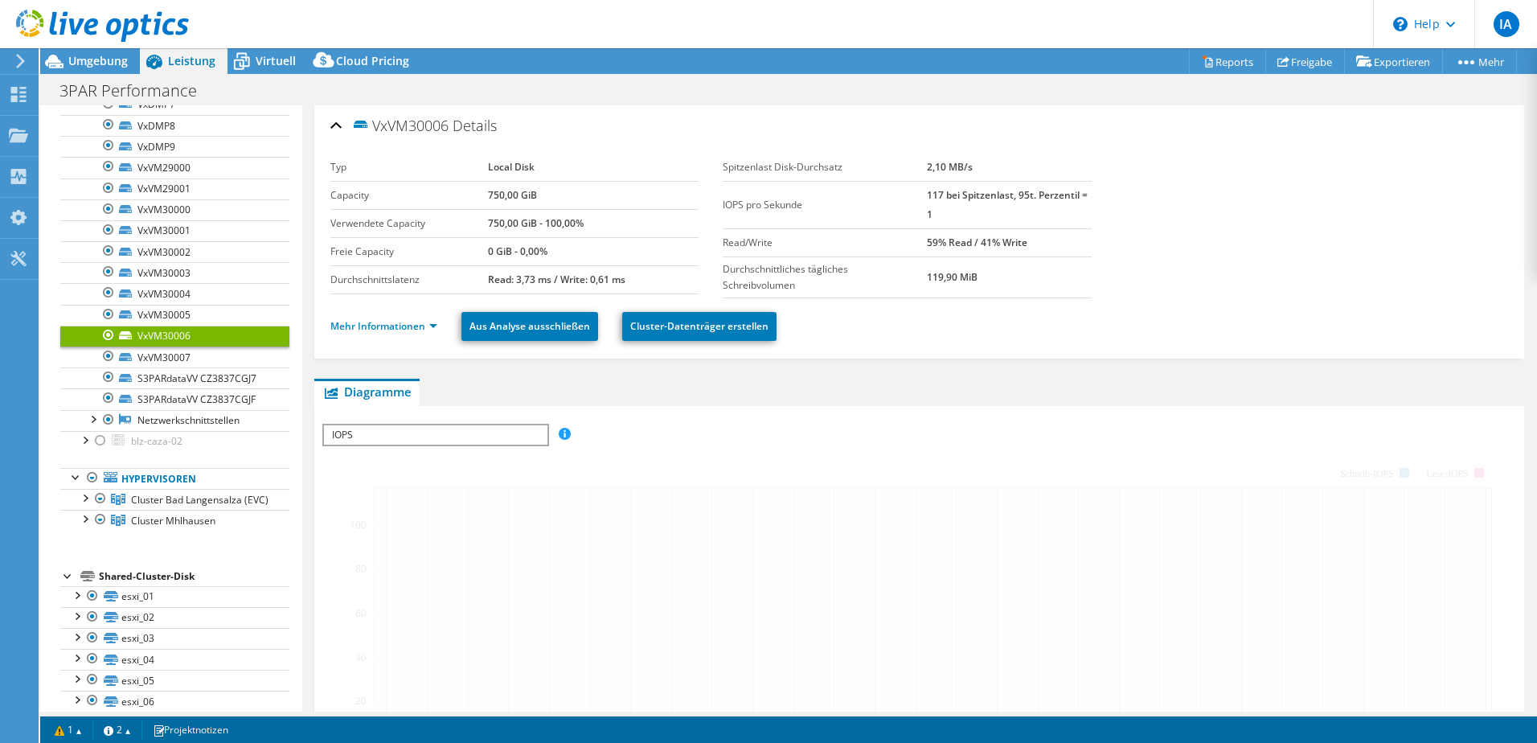
click at [182, 326] on link "VxVM30006" at bounding box center [174, 336] width 229 height 21
click at [186, 307] on link "VxVM30005" at bounding box center [174, 315] width 229 height 21
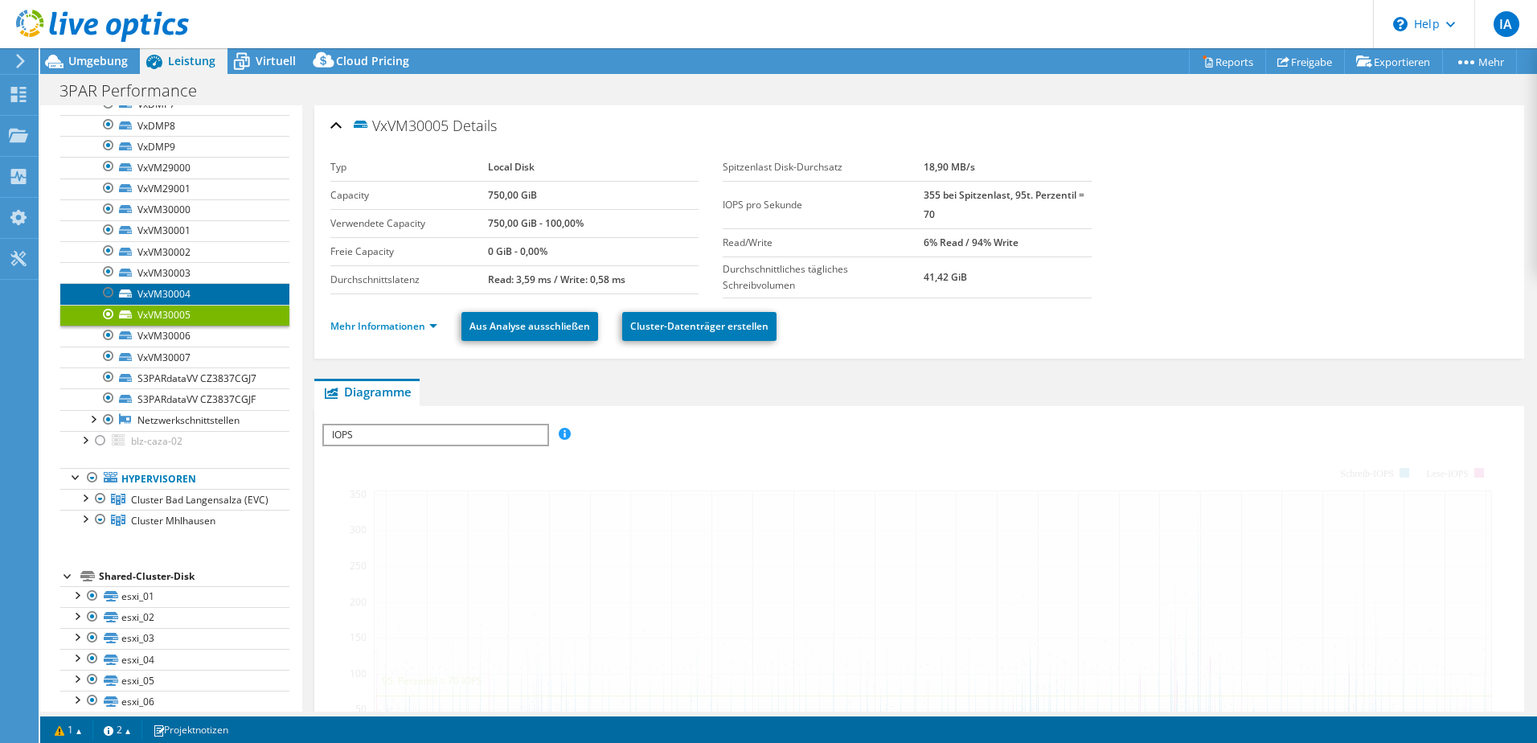
click at [186, 297] on link "VxVM30004" at bounding box center [174, 293] width 229 height 21
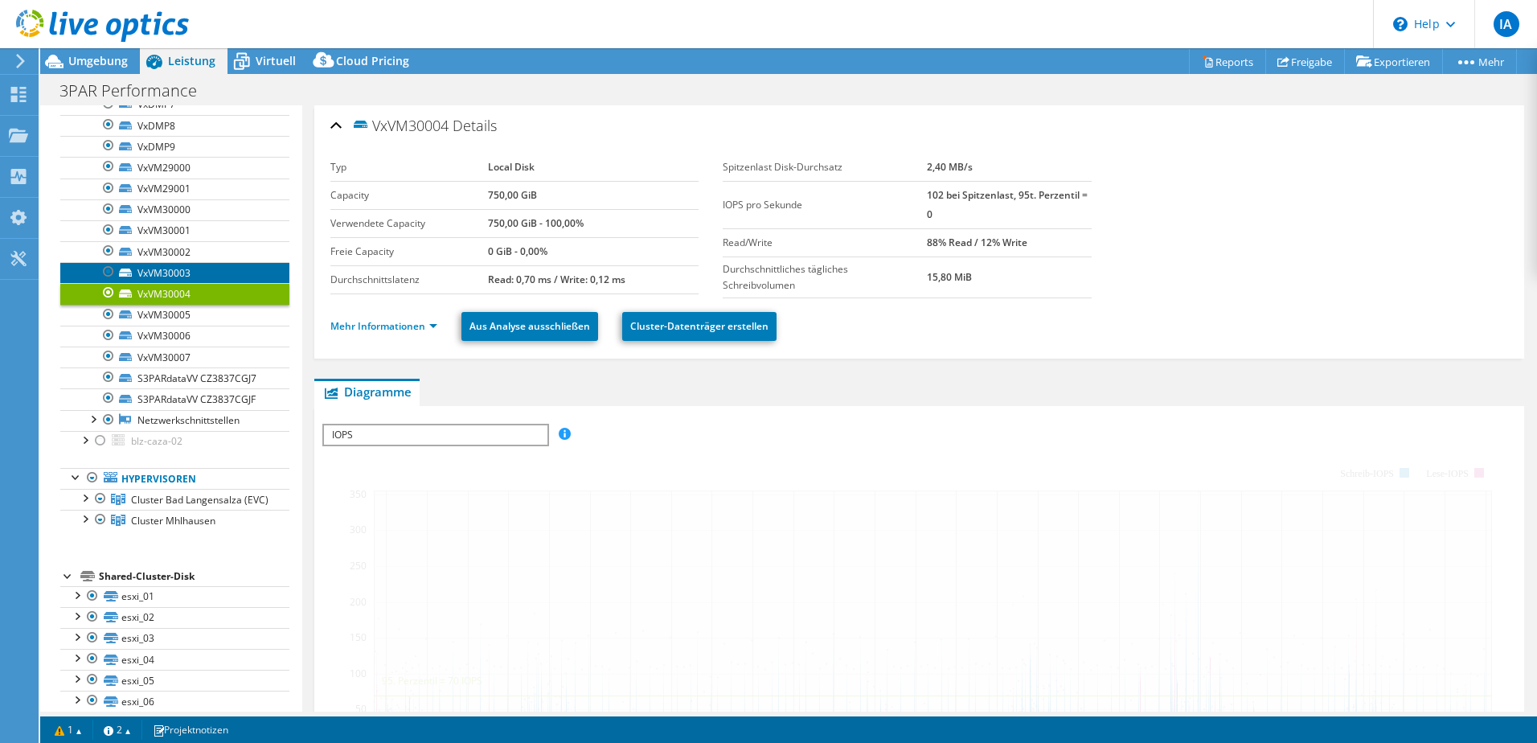
click at [186, 281] on link "VxVM30003" at bounding box center [174, 272] width 229 height 21
click at [183, 268] on link "VxVM30003" at bounding box center [174, 272] width 229 height 21
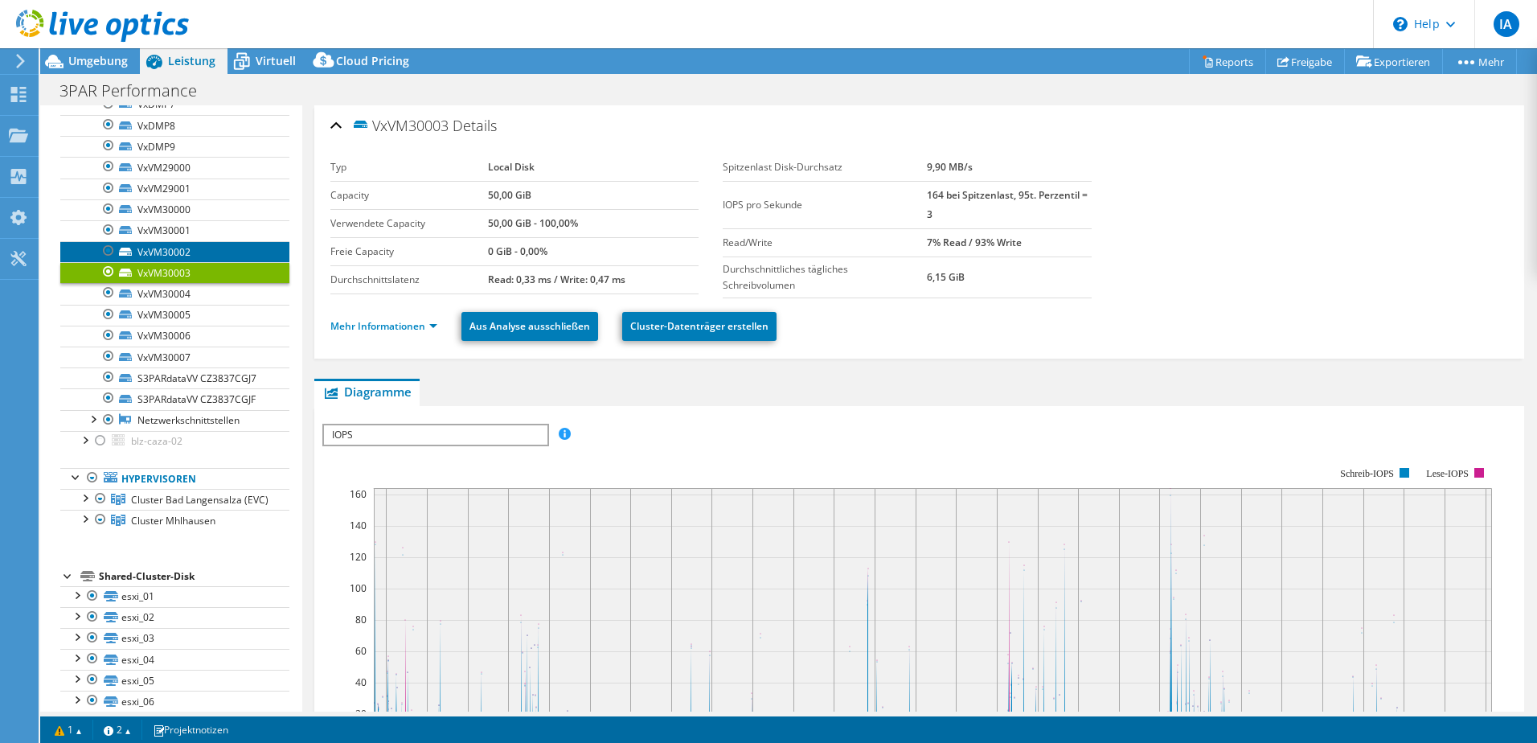
click at [179, 256] on link "VxVM30002" at bounding box center [174, 251] width 229 height 21
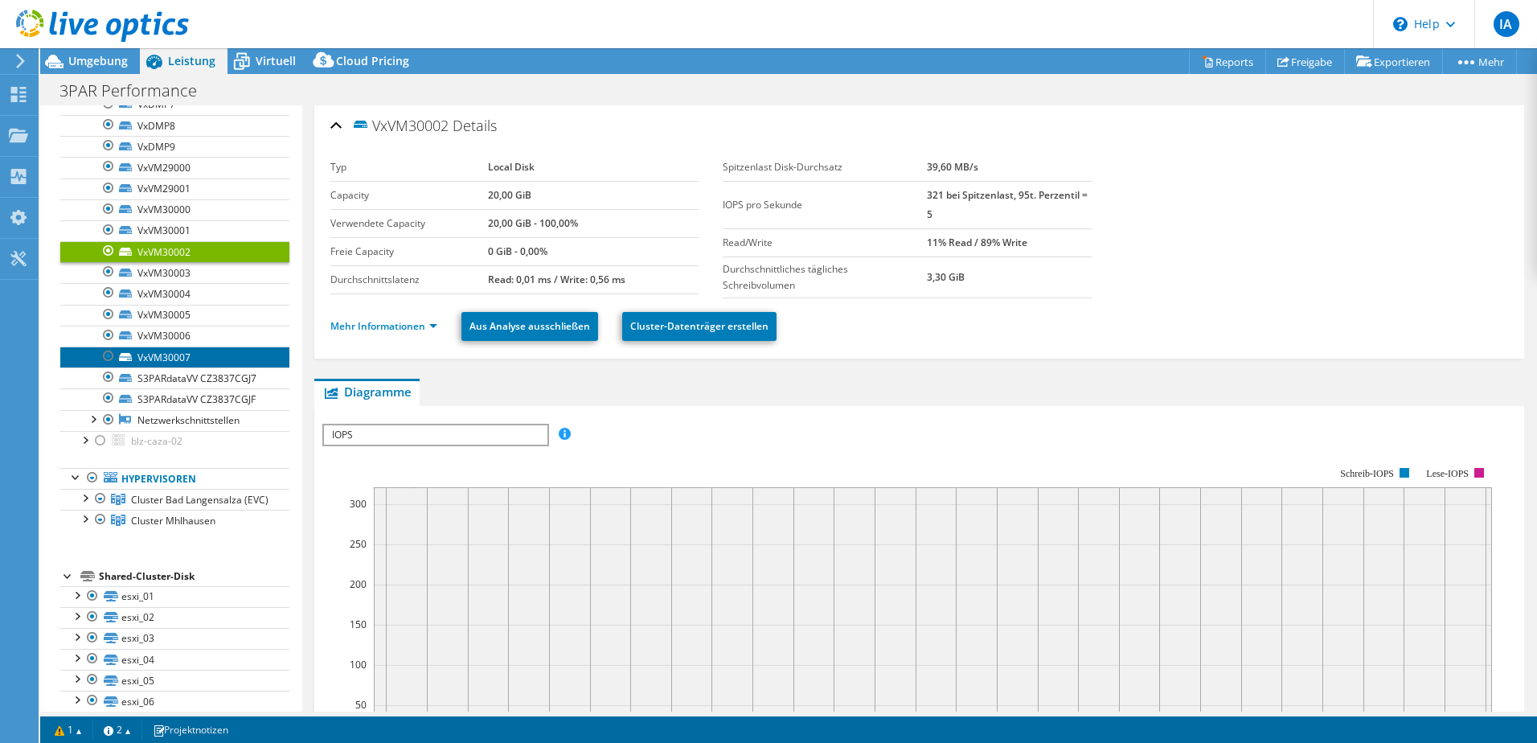
click at [182, 355] on link "VxVM30007" at bounding box center [174, 357] width 229 height 21
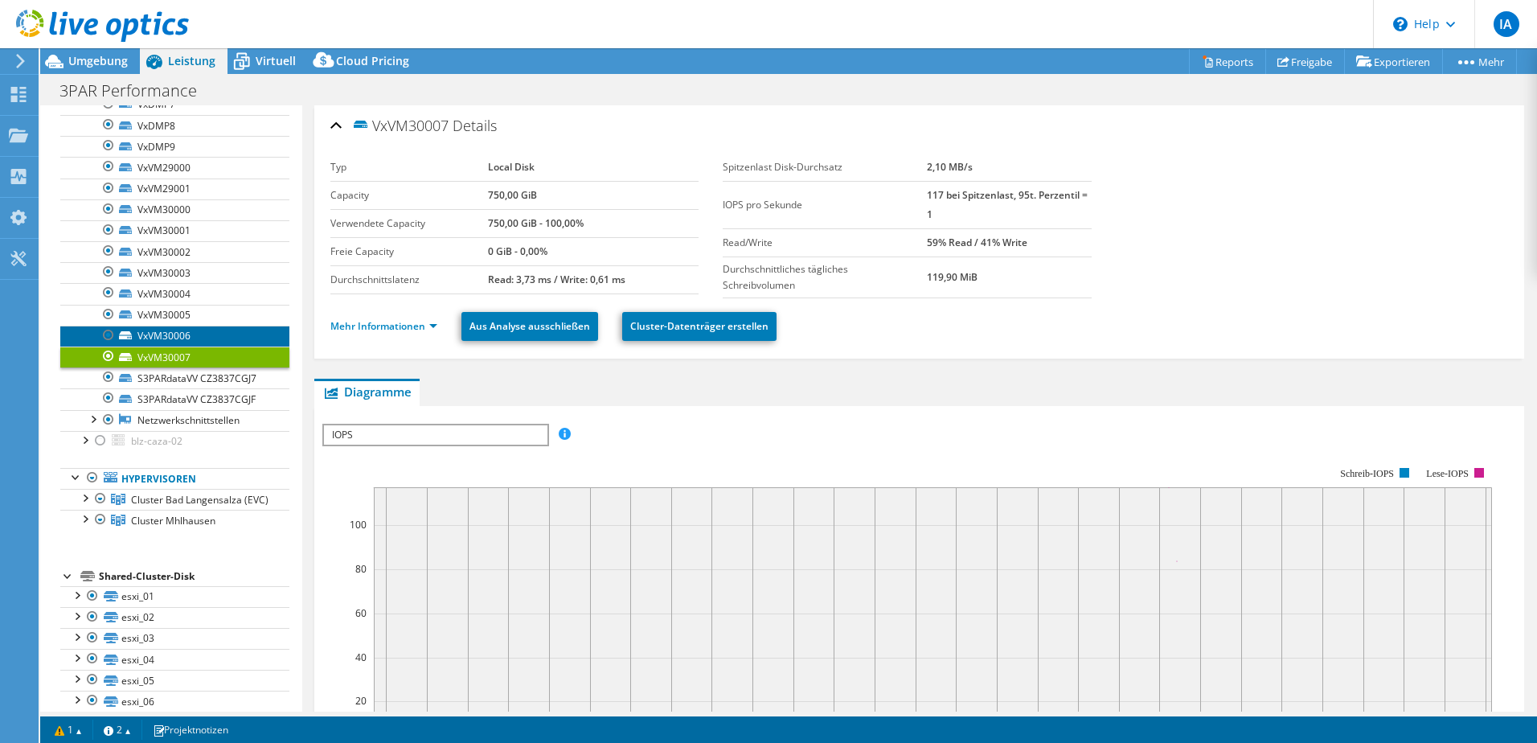
click at [179, 331] on link "VxVM30006" at bounding box center [174, 336] width 229 height 21
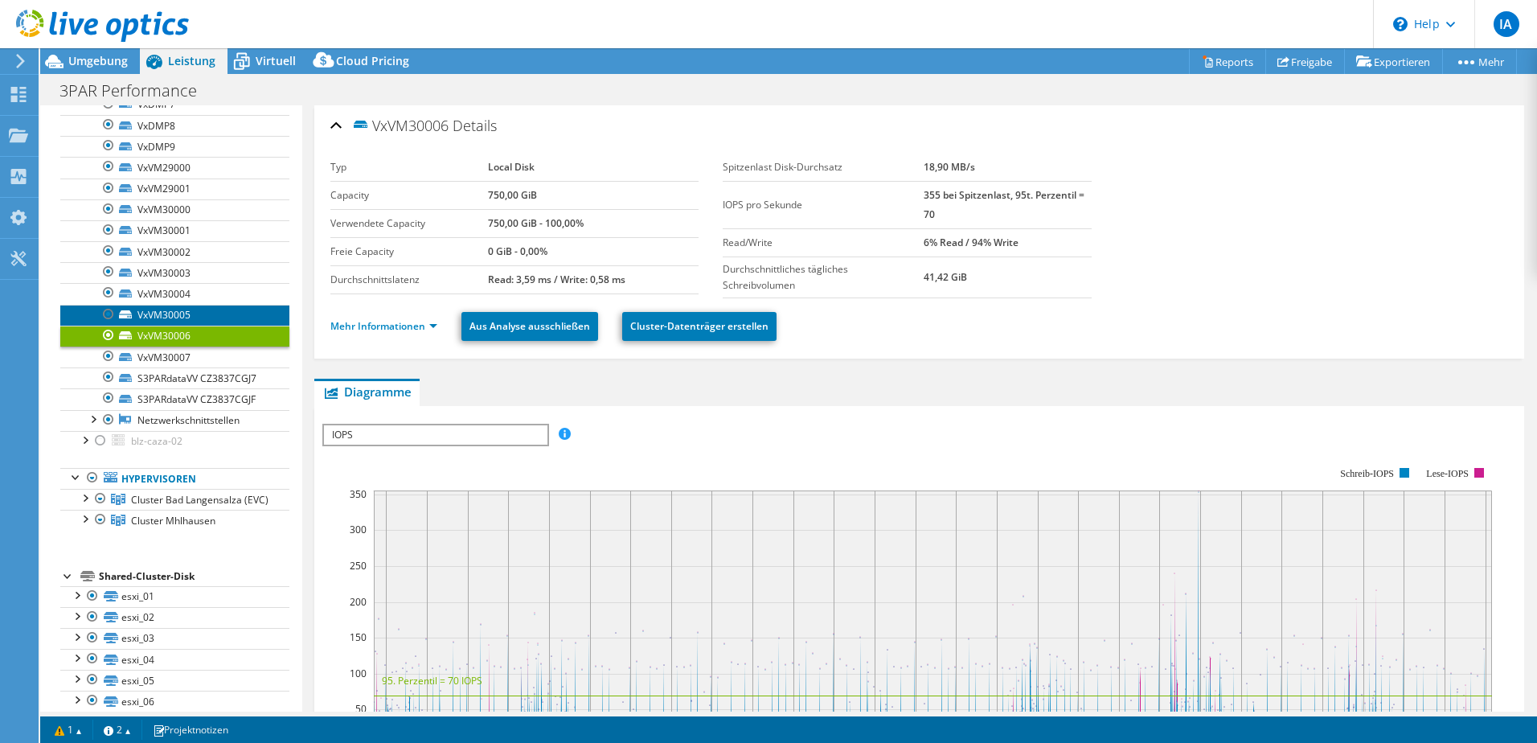
click at [182, 310] on link "VxVM30005" at bounding box center [174, 315] width 229 height 21
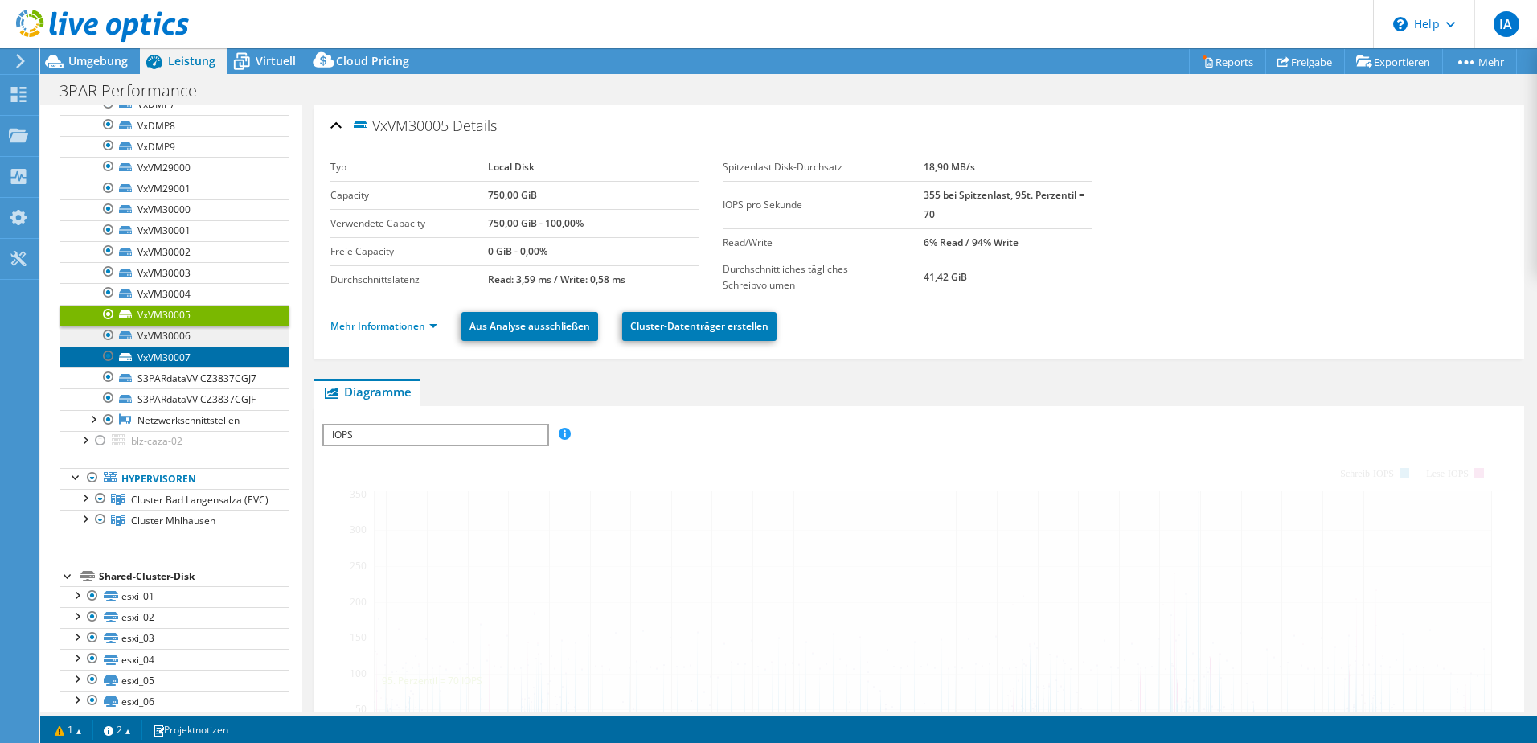
click at [170, 347] on link "VxVM30007" at bounding box center [174, 357] width 229 height 21
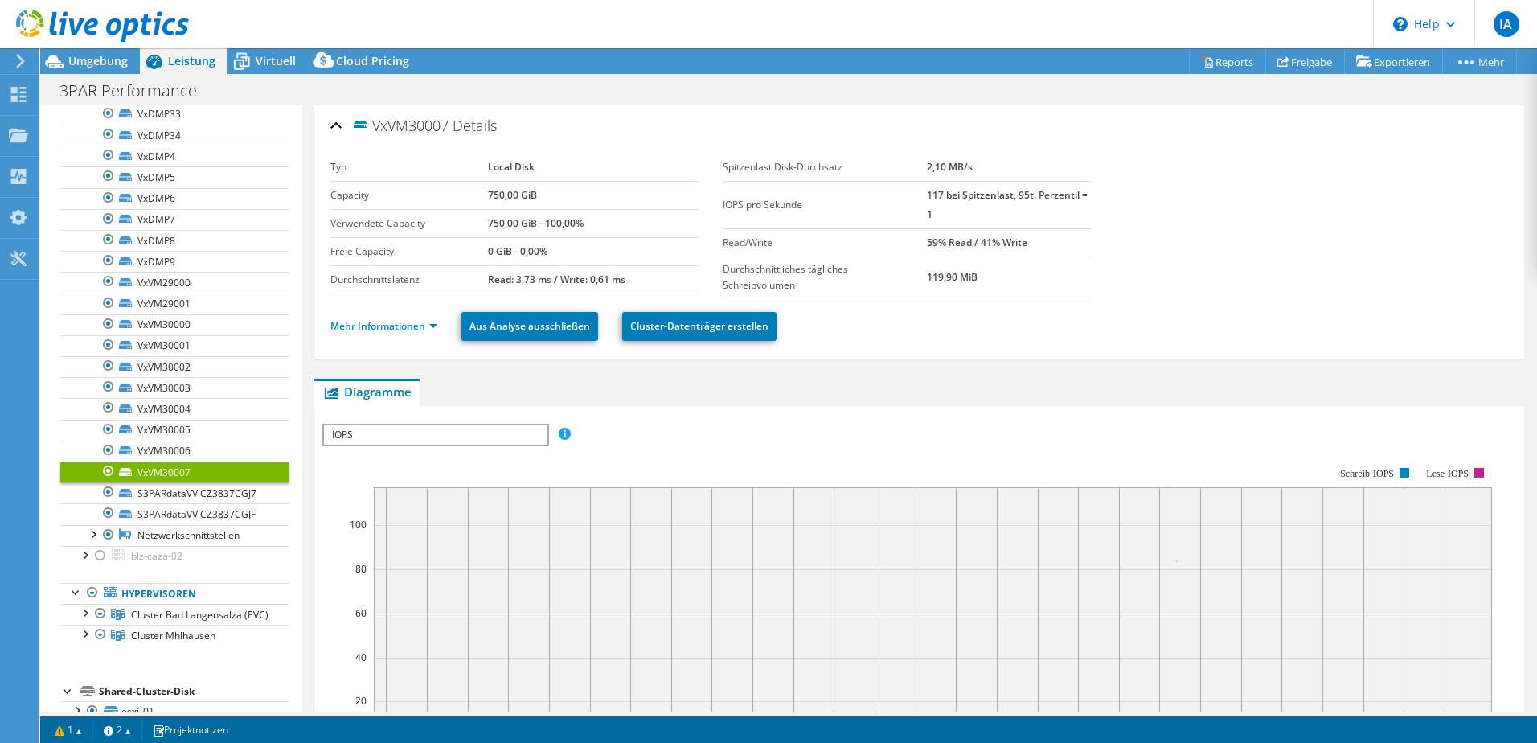
scroll to position [0, 0]
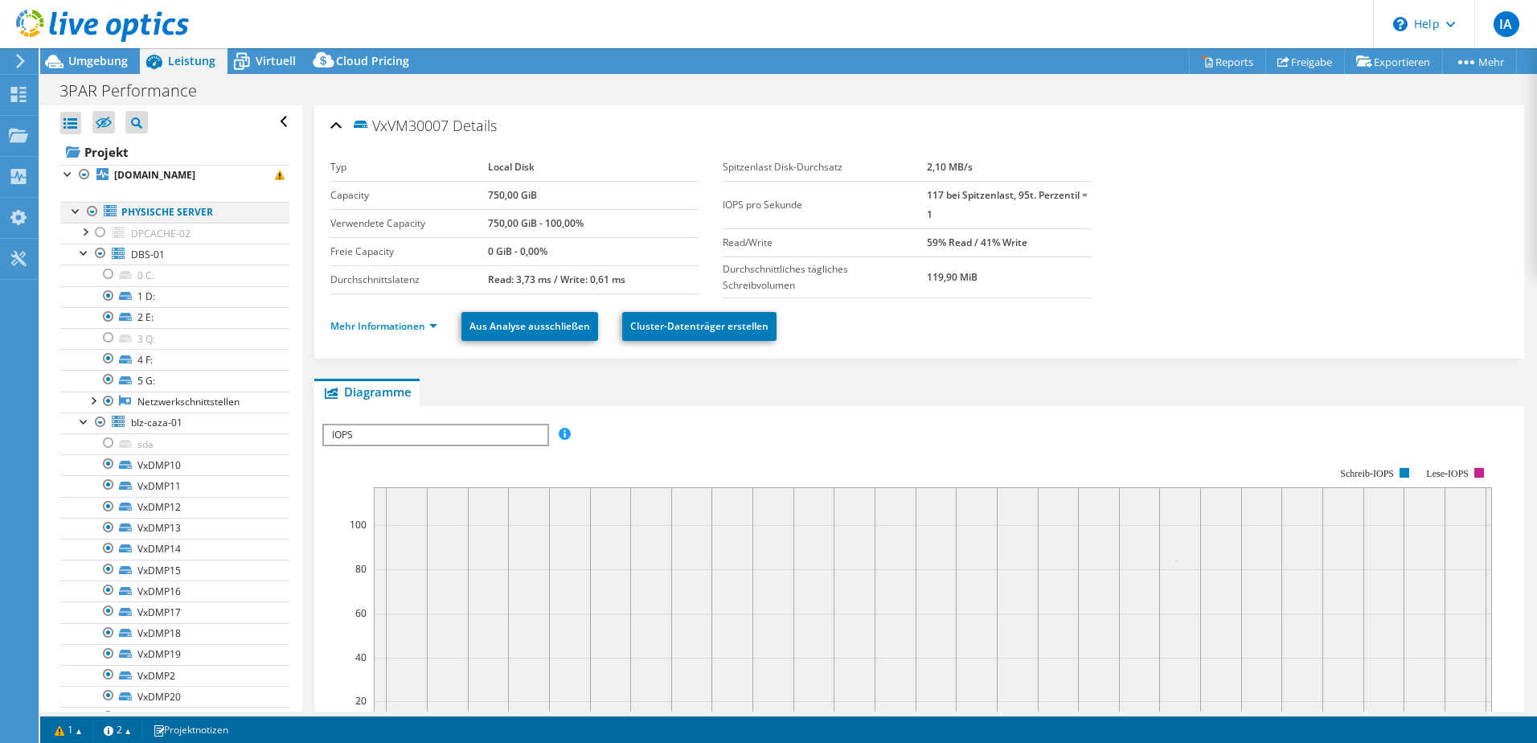
click at [79, 214] on div at bounding box center [76, 210] width 16 height 16
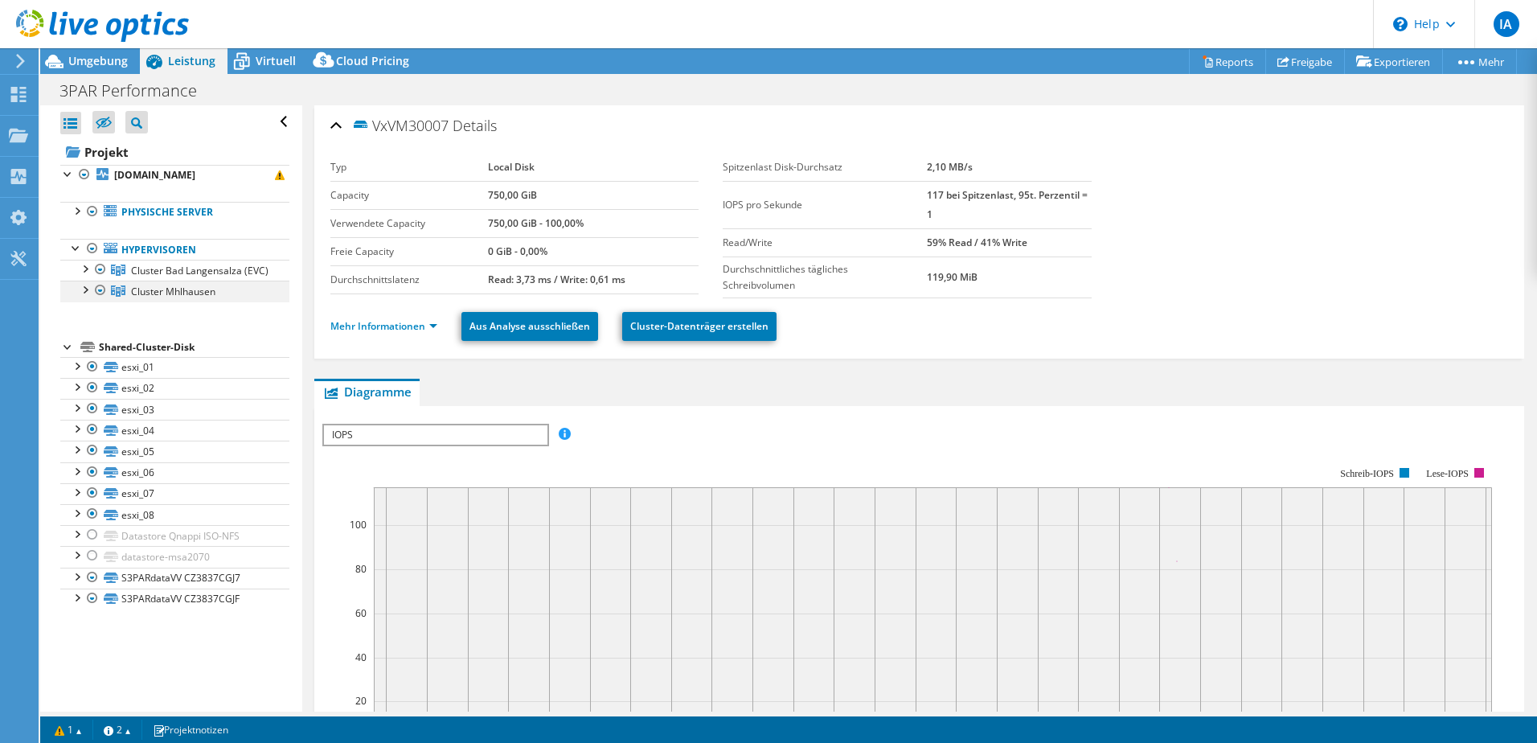
click at [84, 297] on div at bounding box center [84, 289] width 16 height 16
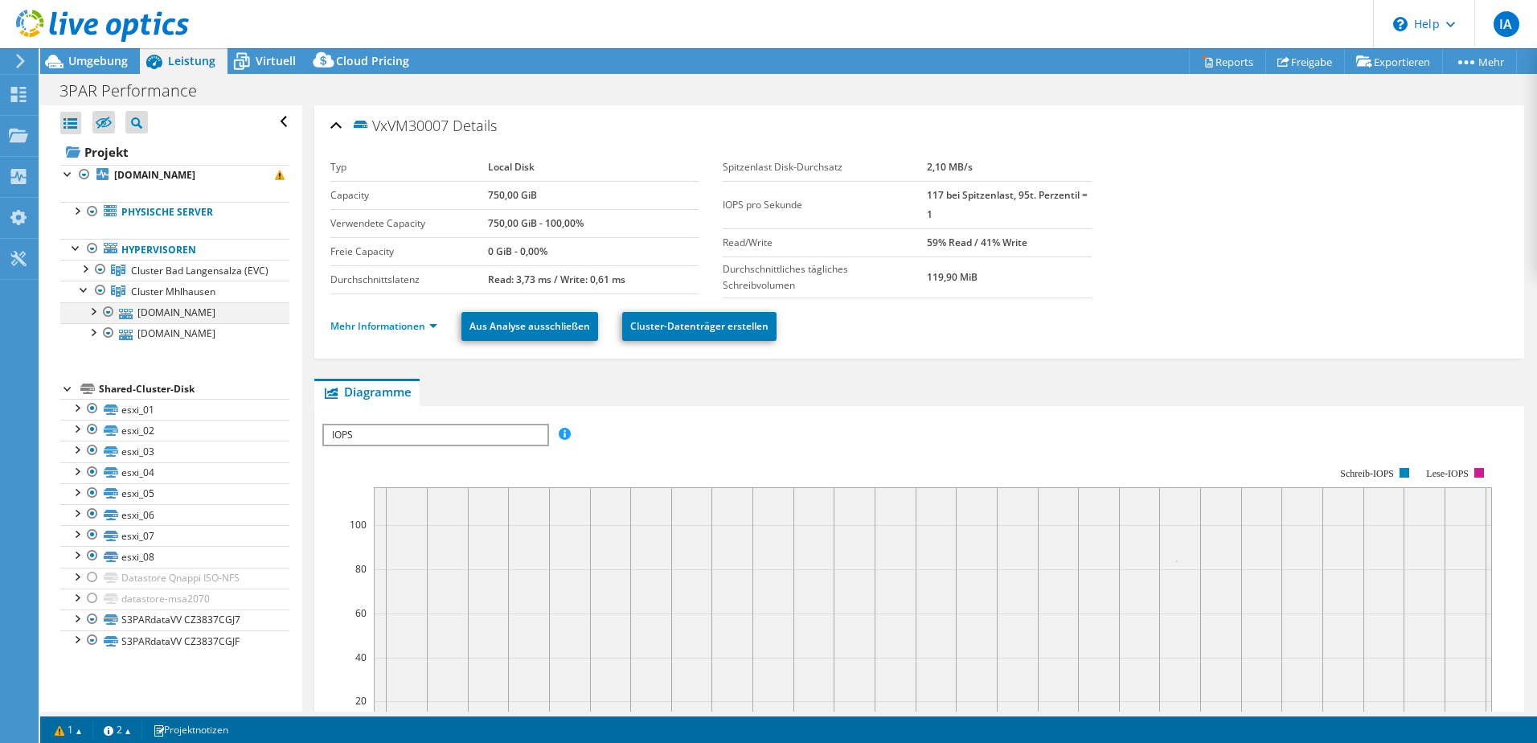
click at [95, 318] on div at bounding box center [92, 310] width 16 height 16
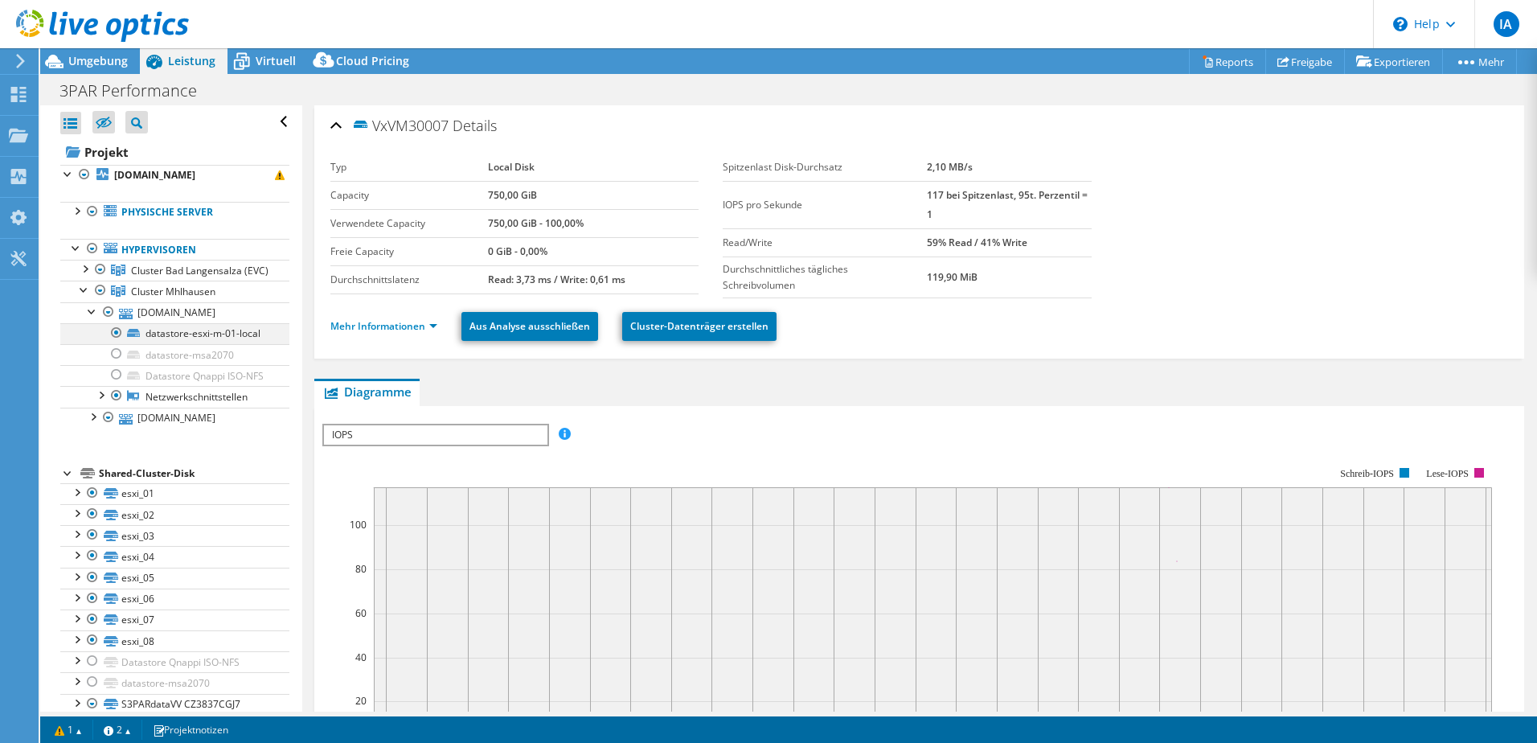
click at [117, 342] on div at bounding box center [117, 332] width 16 height 19
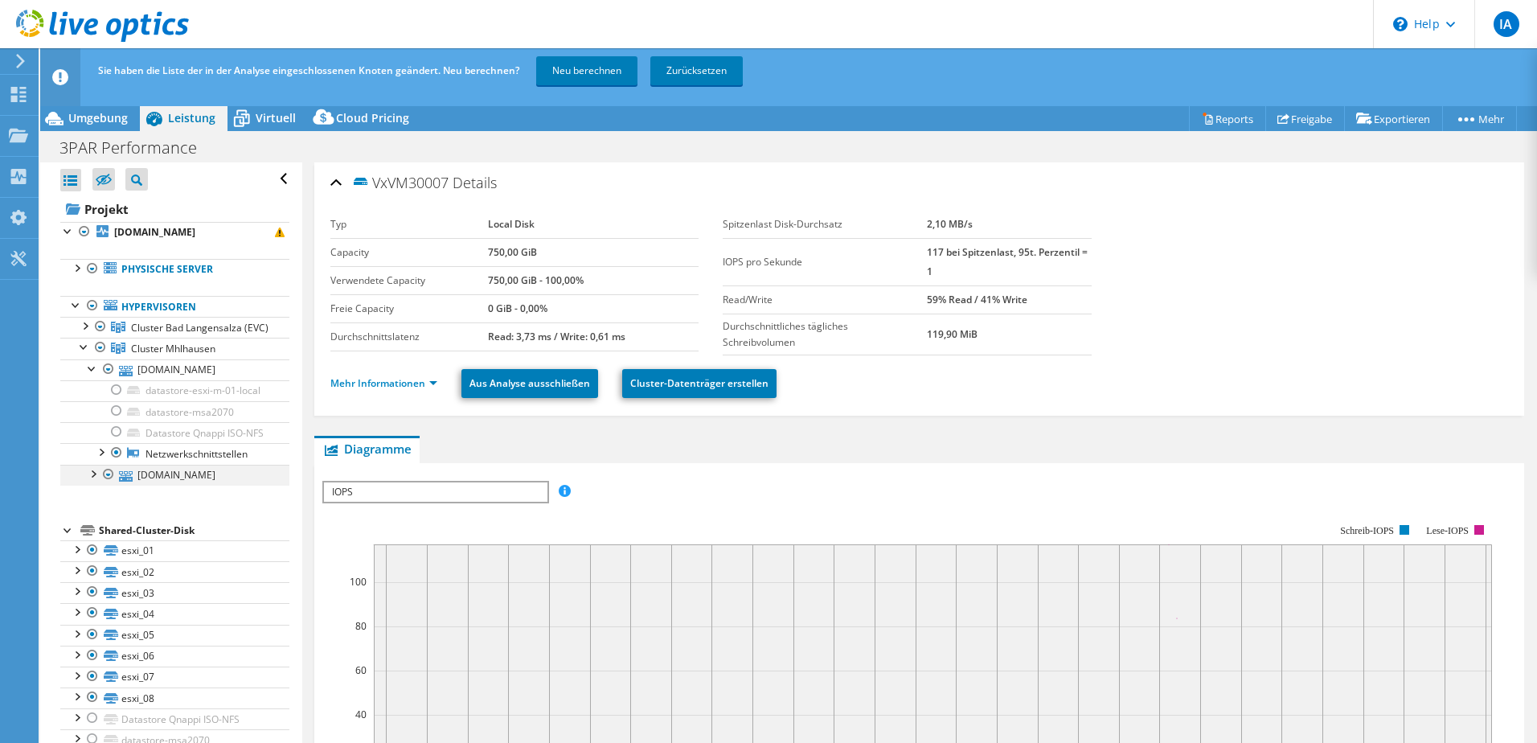
click at [92, 481] on div at bounding box center [92, 473] width 16 height 16
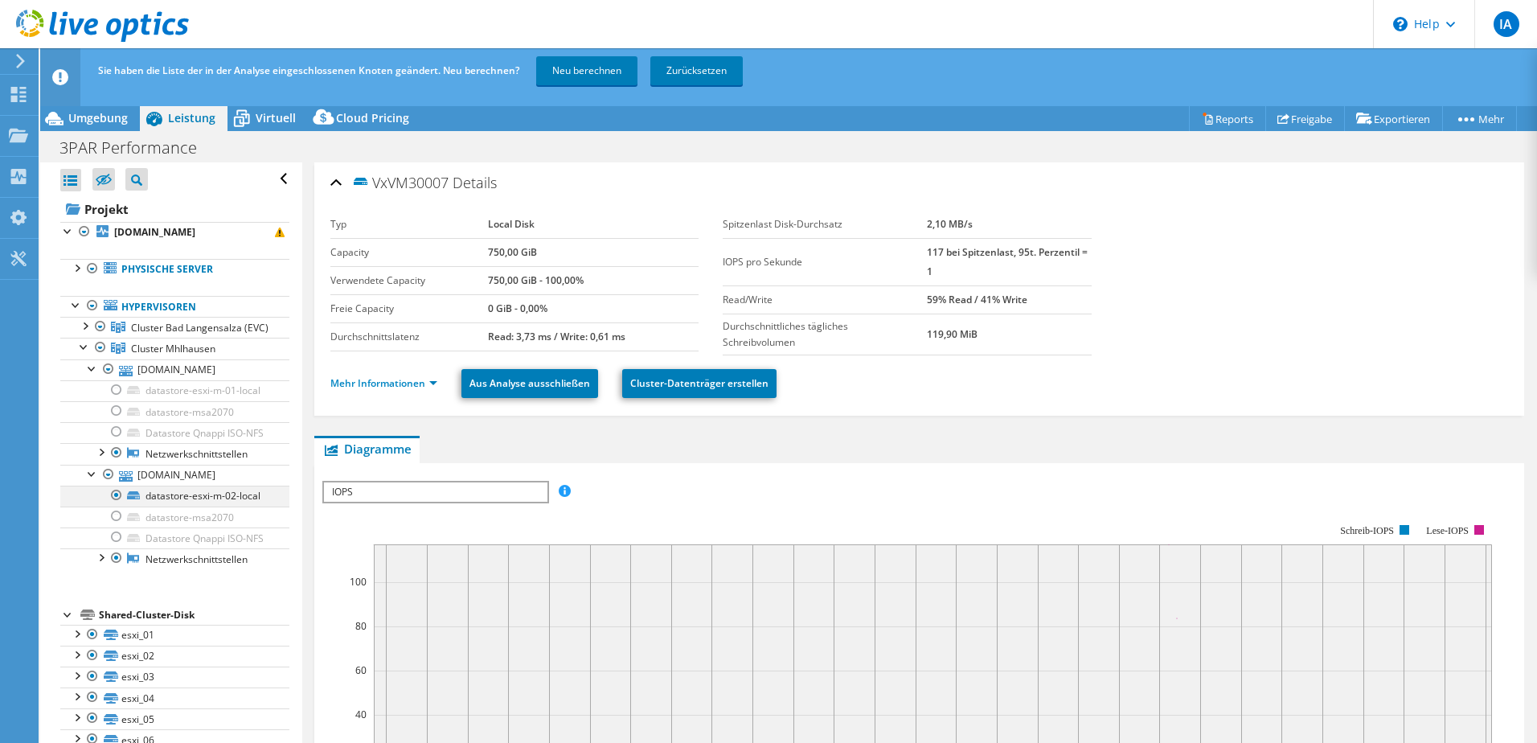
click at [114, 505] on div at bounding box center [117, 495] width 16 height 19
click at [90, 481] on div at bounding box center [92, 473] width 16 height 16
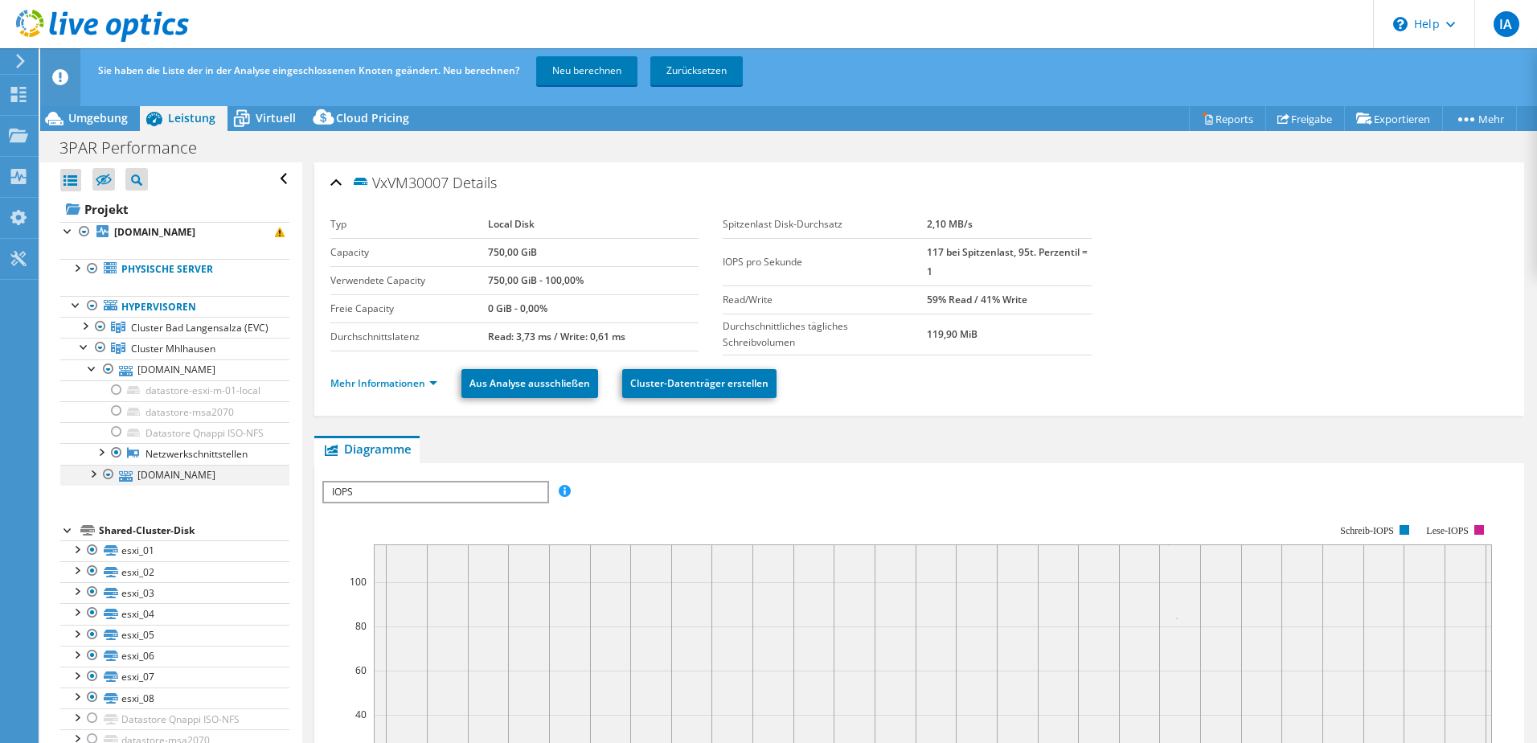
click at [90, 481] on div at bounding box center [92, 473] width 16 height 16
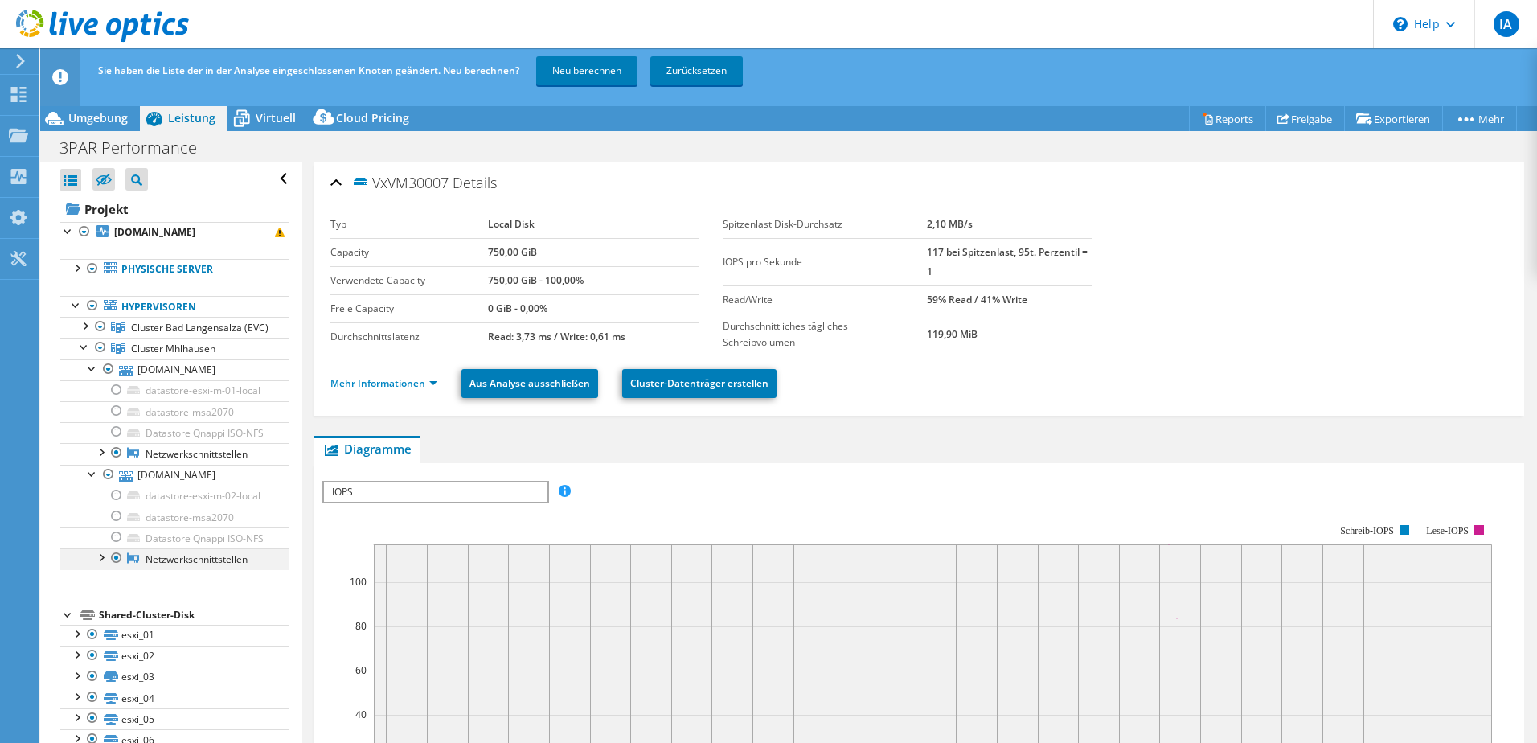
click at [98, 564] on div at bounding box center [100, 556] width 16 height 16
click at [111, 484] on div at bounding box center [108, 474] width 16 height 19
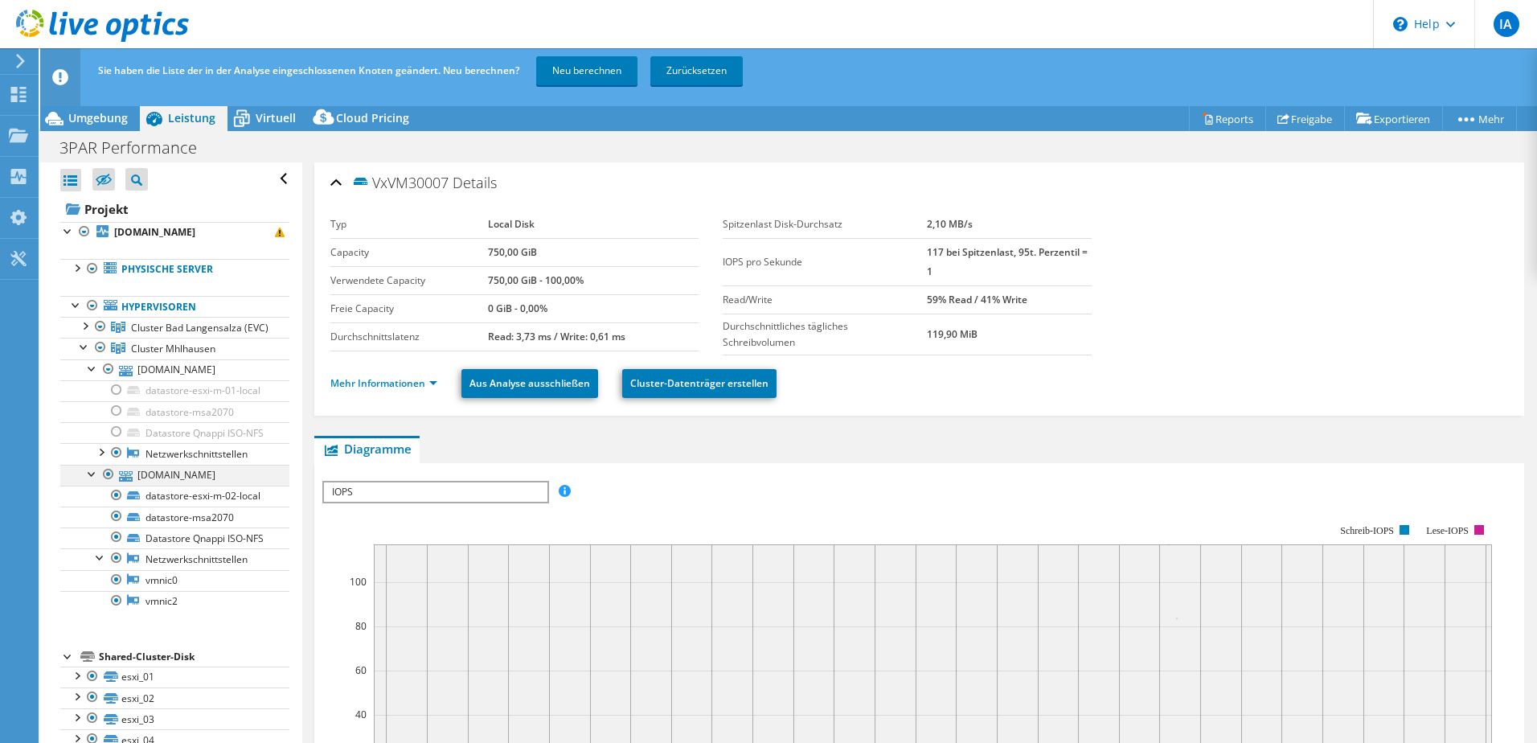
click at [110, 484] on div at bounding box center [108, 474] width 16 height 19
click at [109, 379] on div at bounding box center [108, 368] width 16 height 19
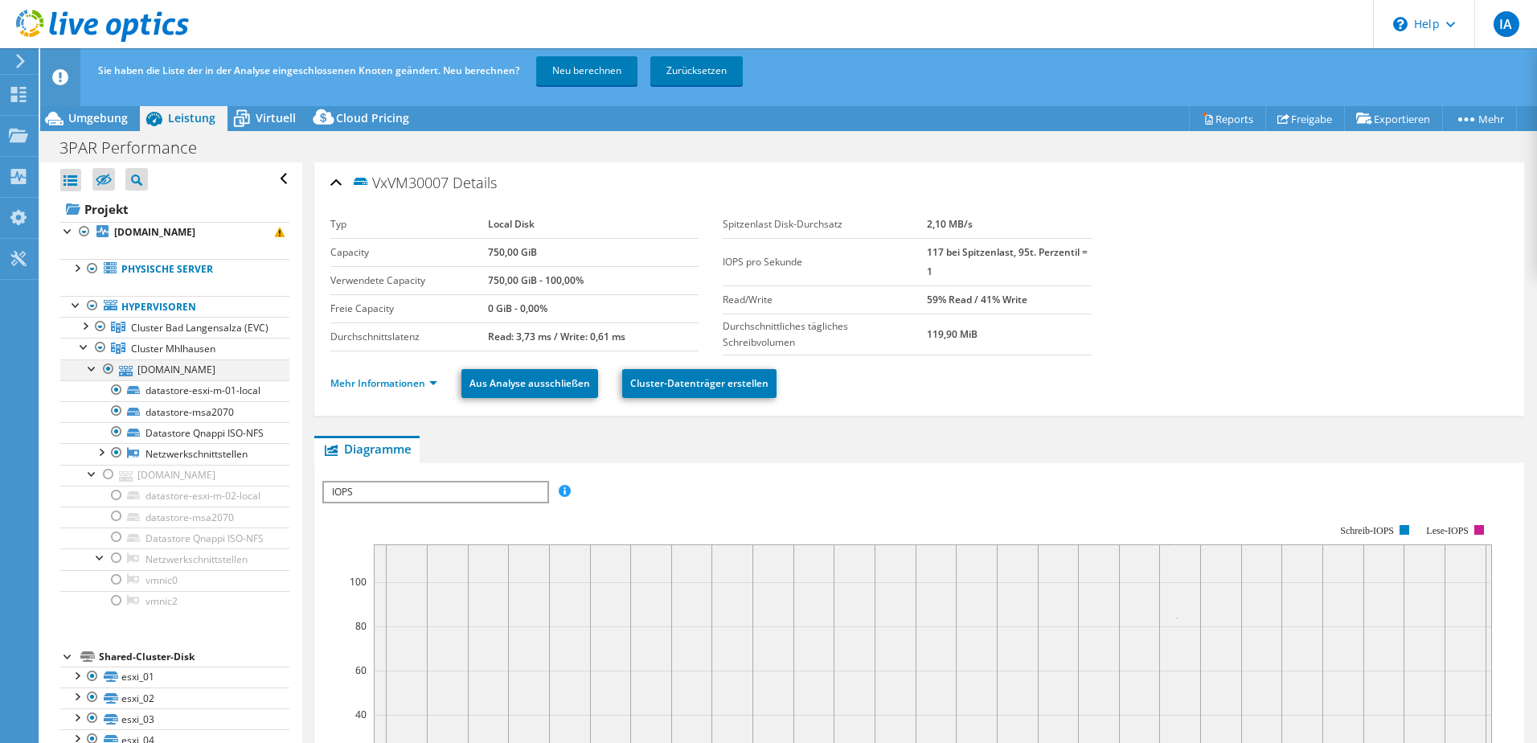
click at [113, 379] on div at bounding box center [108, 368] width 16 height 19
click at [100, 357] on div at bounding box center [100, 347] width 16 height 19
click at [99, 357] on div at bounding box center [100, 347] width 16 height 19
click at [80, 354] on div at bounding box center [84, 346] width 16 height 16
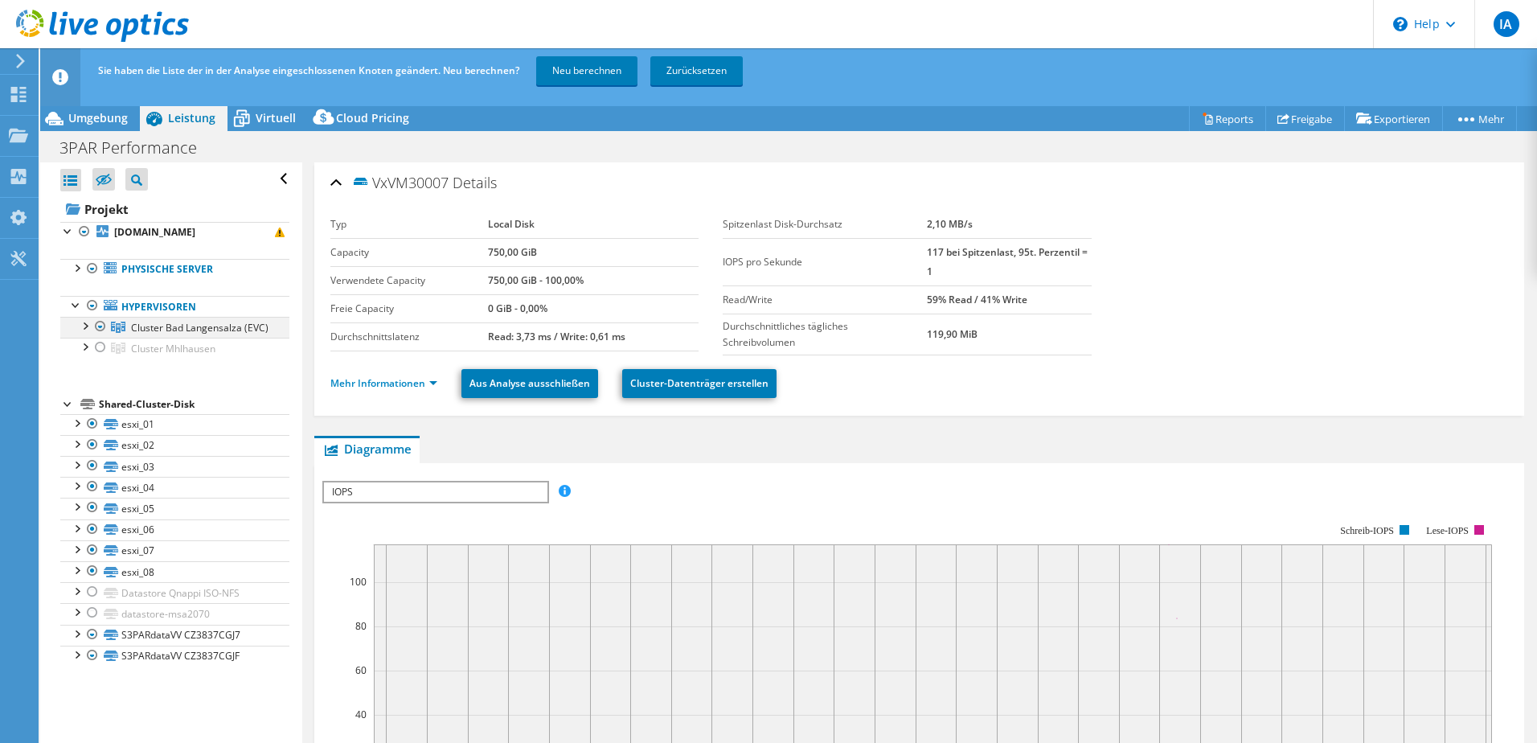
click at [83, 329] on div at bounding box center [84, 325] width 16 height 16
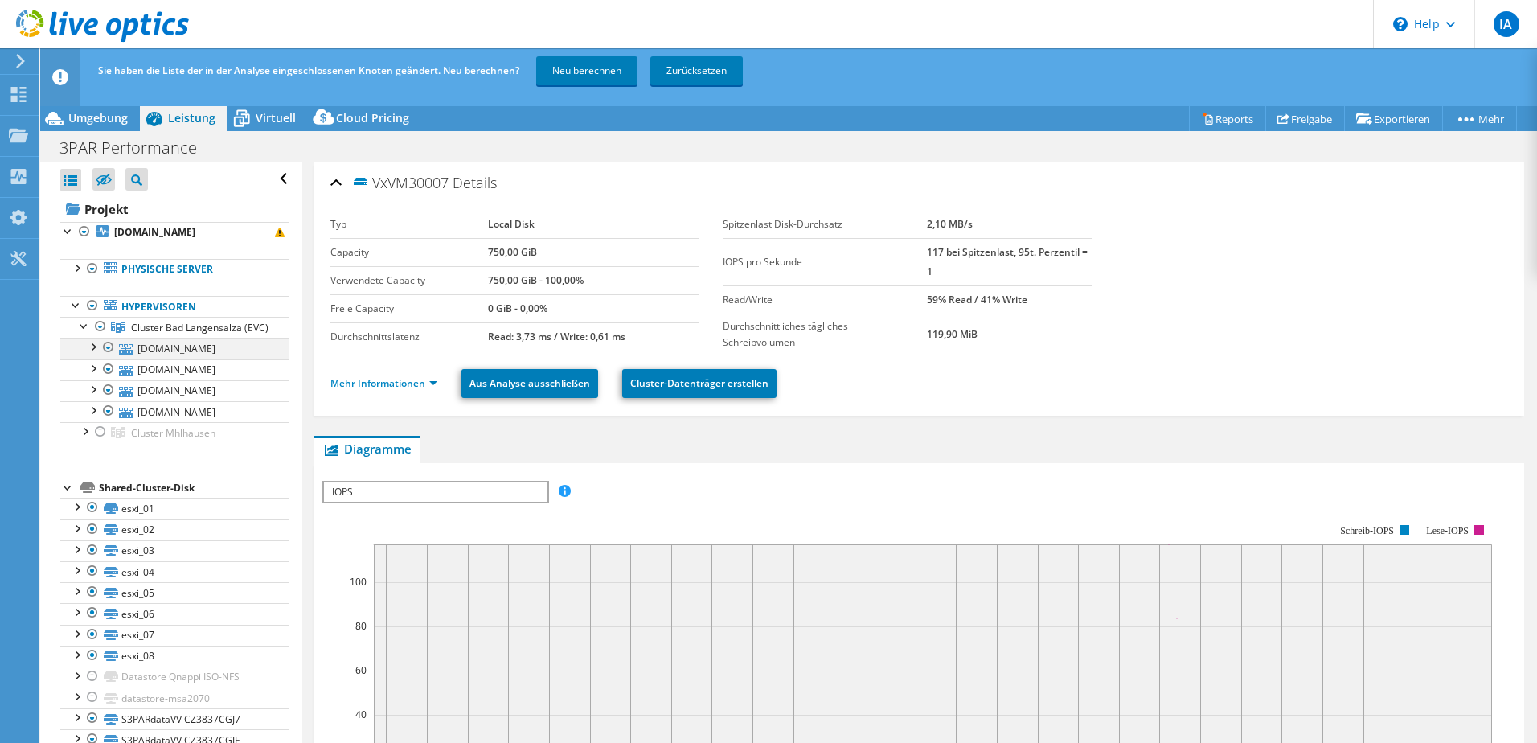
click at [91, 354] on div at bounding box center [92, 346] width 16 height 16
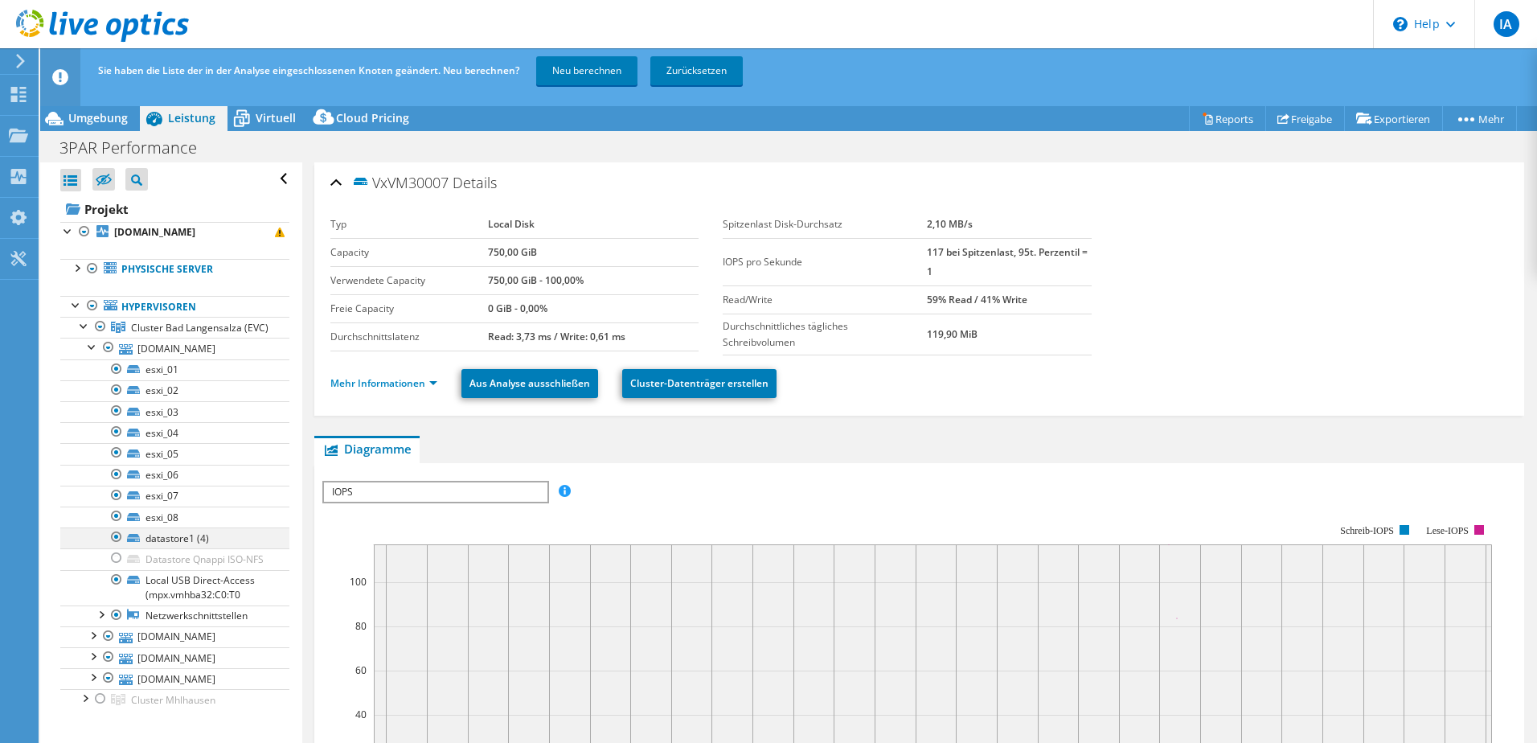
click at [124, 547] on div at bounding box center [117, 536] width 16 height 19
click at [122, 589] on div at bounding box center [117, 579] width 16 height 19
click at [124, 625] on div at bounding box center [117, 614] width 16 height 19
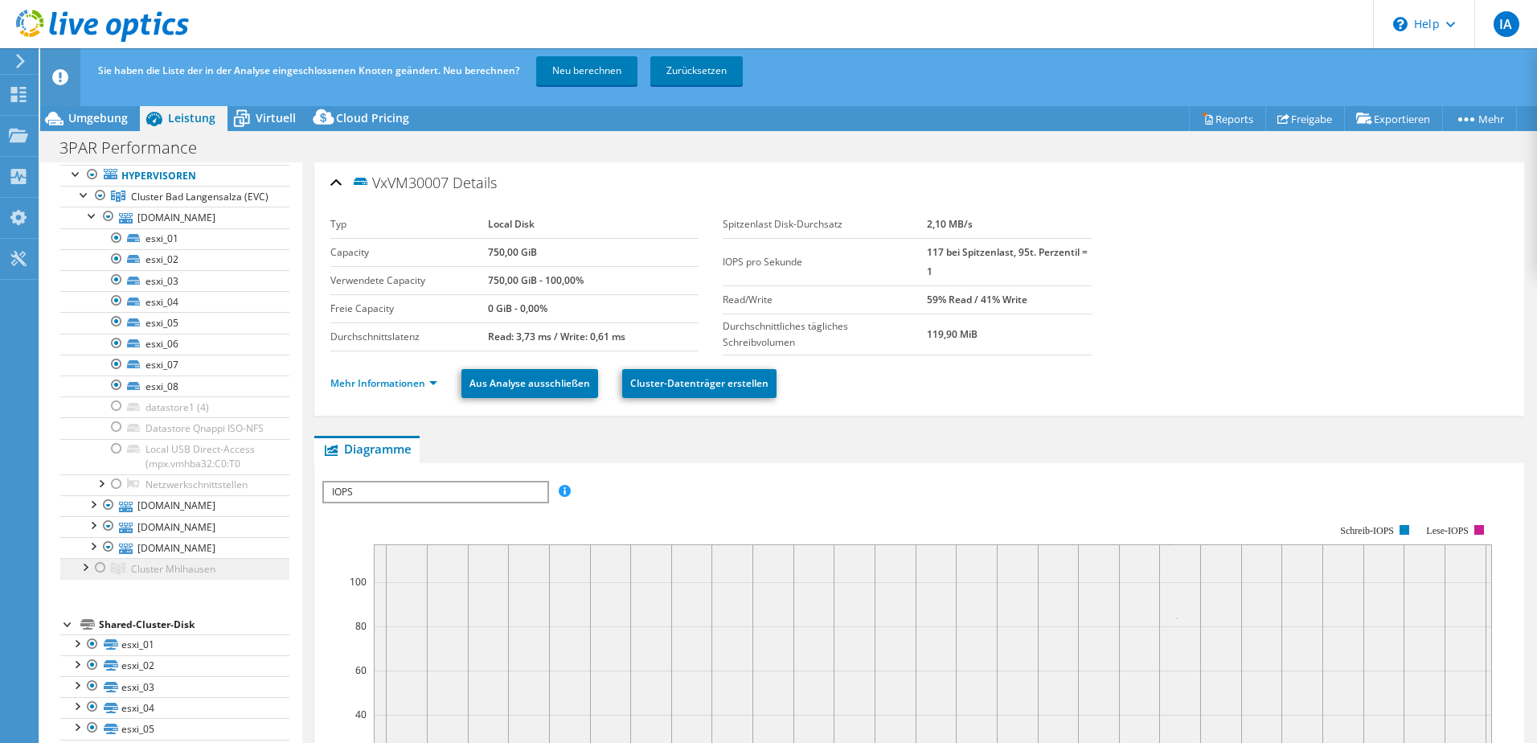
scroll to position [161, 0]
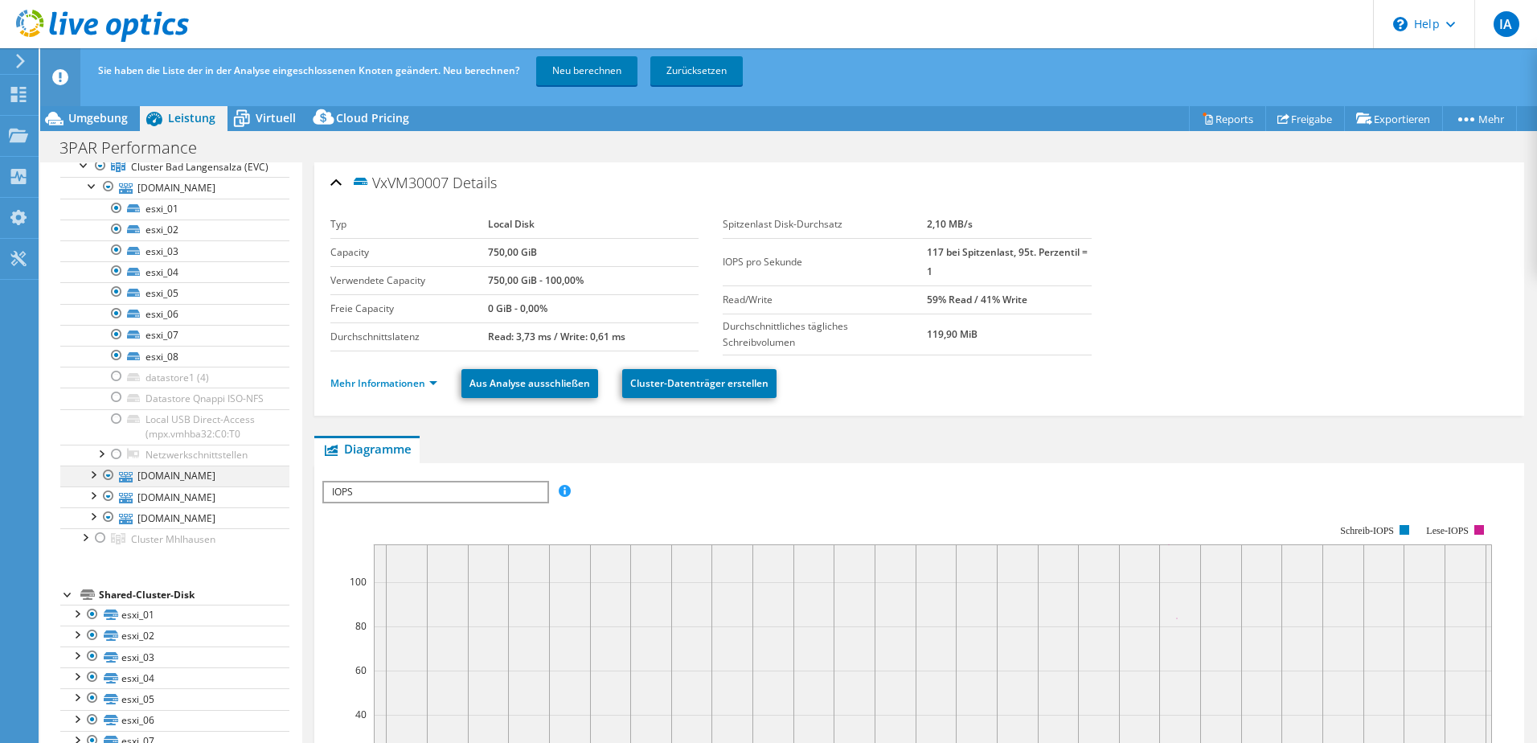
click at [85, 482] on div at bounding box center [92, 473] width 16 height 16
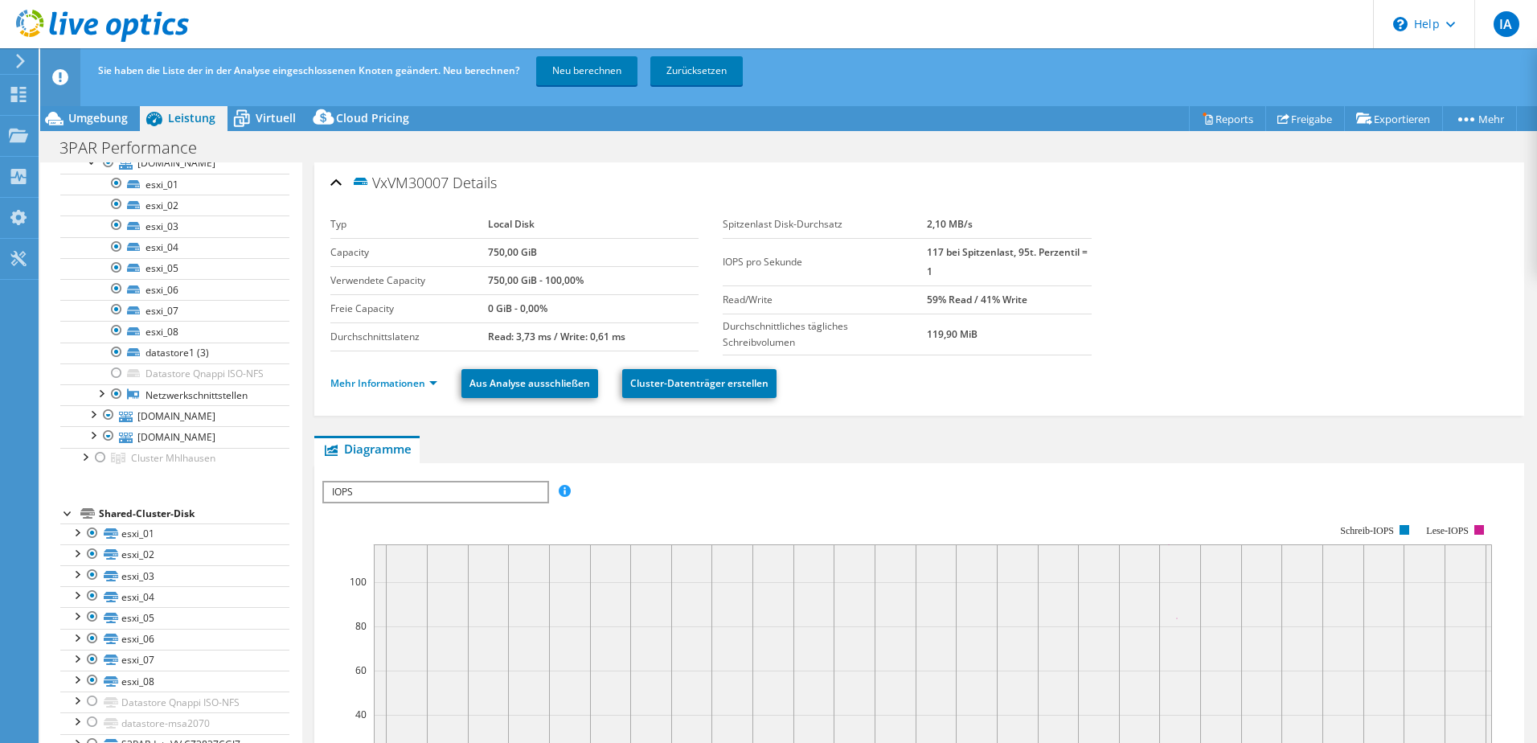
scroll to position [482, 0]
click at [119, 395] on div at bounding box center [117, 384] width 16 height 19
click at [91, 412] on div at bounding box center [92, 404] width 16 height 16
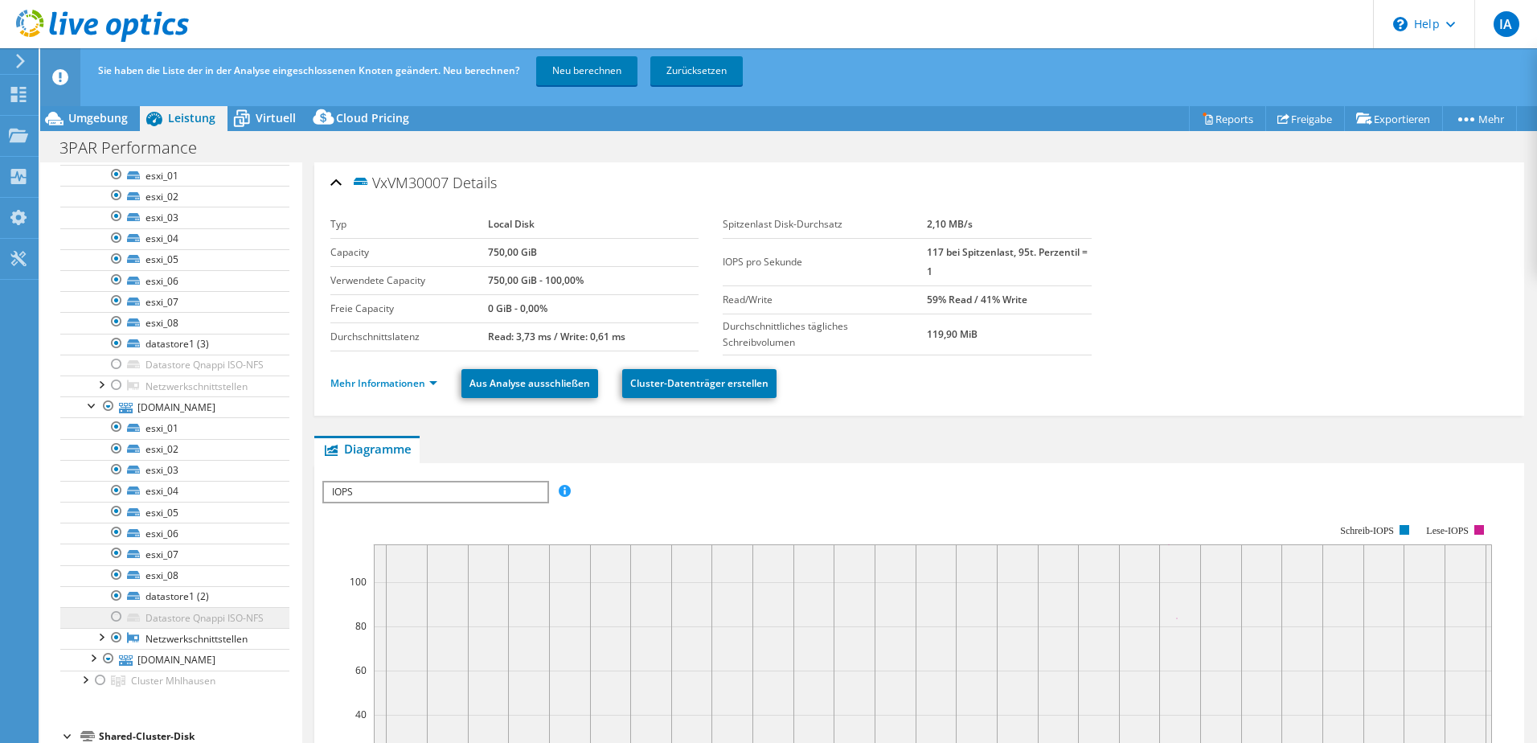
scroll to position [563, 0]
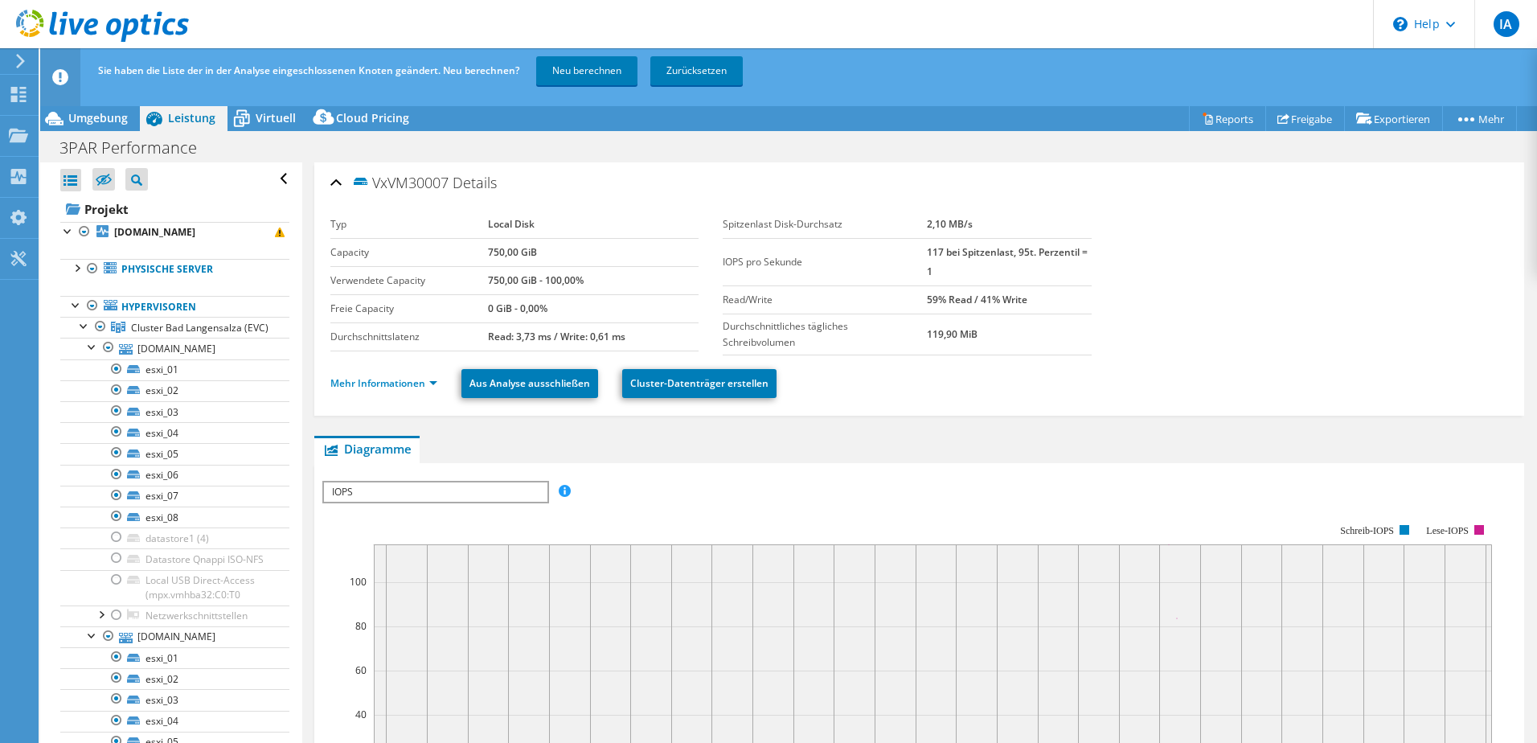
select select "USD"
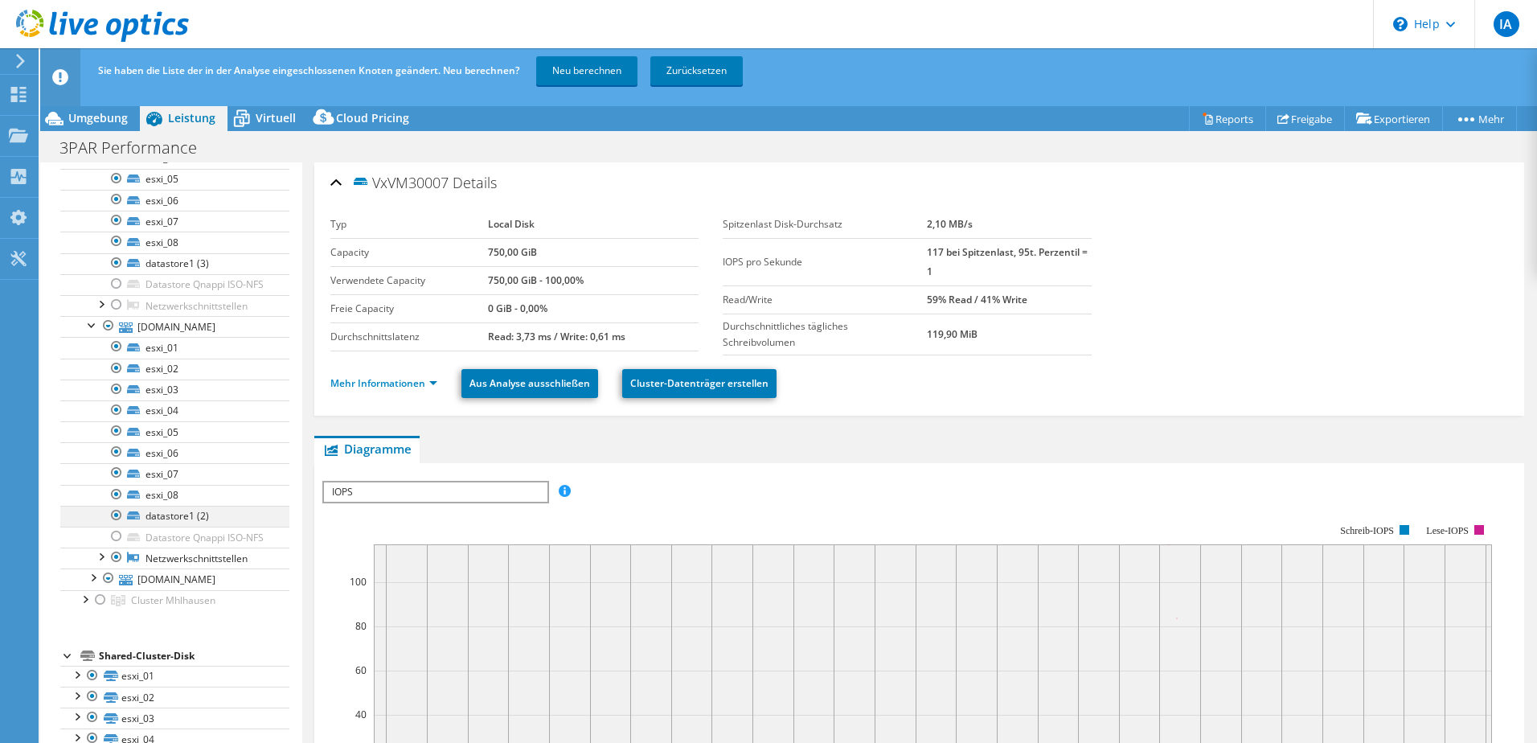
click at [119, 525] on div at bounding box center [117, 515] width 16 height 19
click at [121, 273] on div at bounding box center [117, 262] width 16 height 19
click at [94, 584] on div at bounding box center [92, 576] width 16 height 16
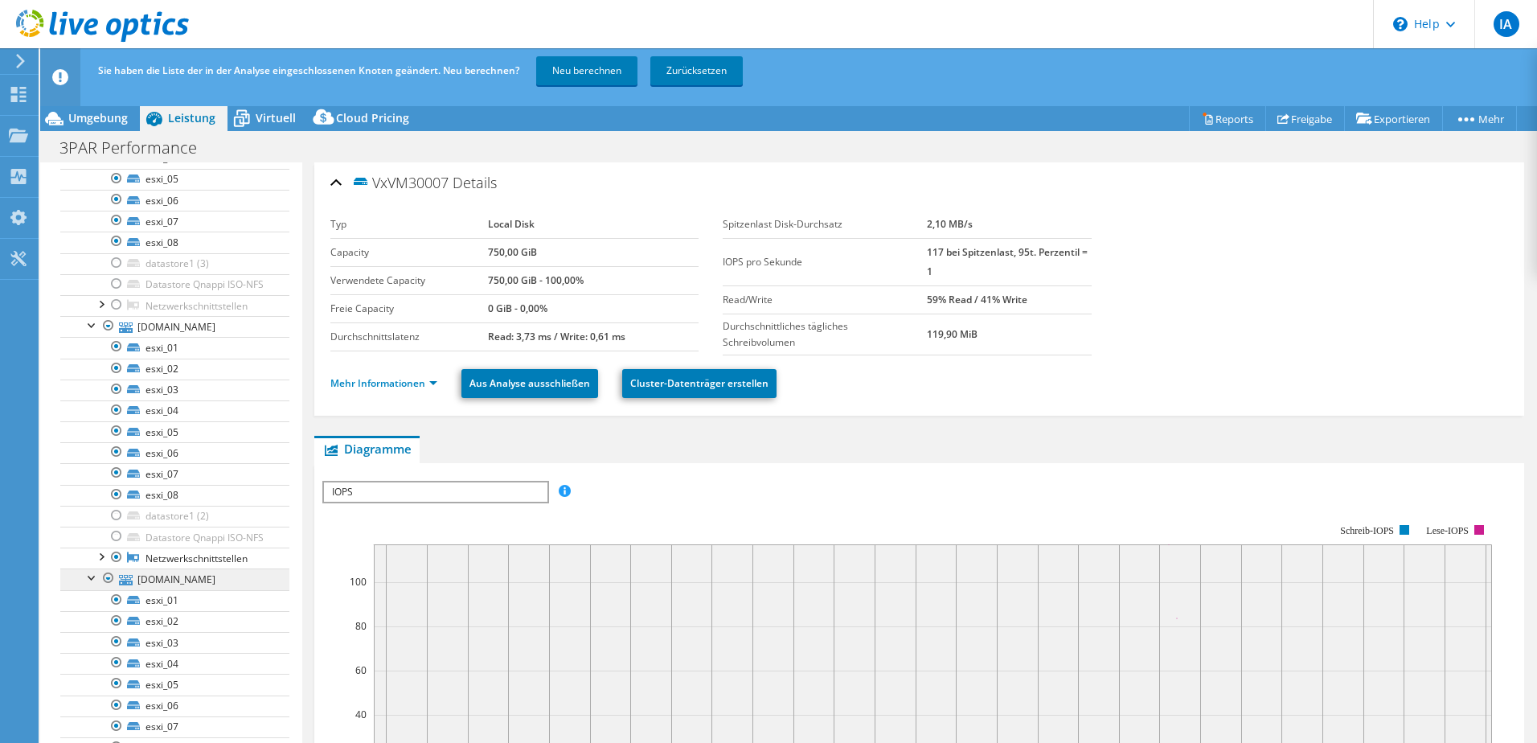
scroll to position [884, 0]
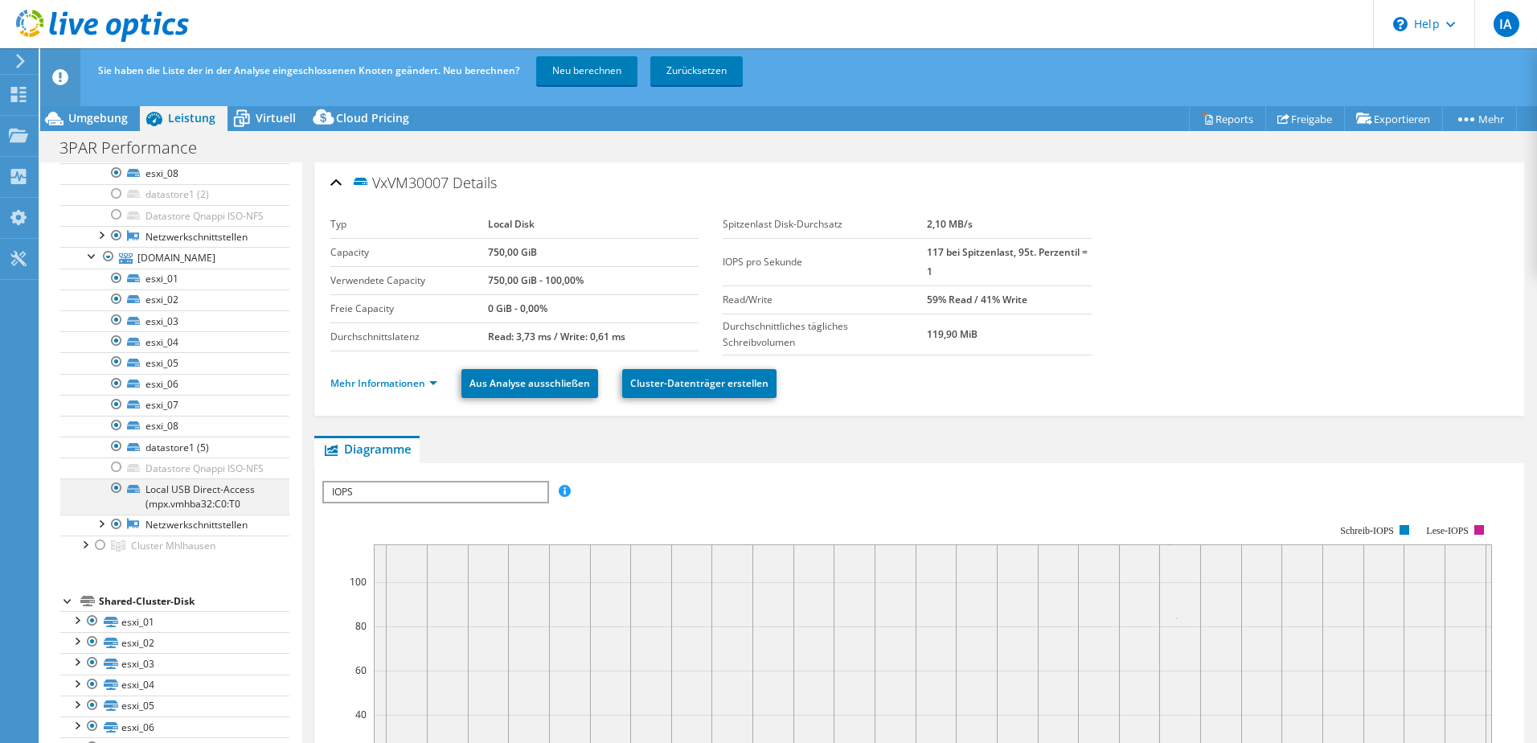
click at [121, 498] on div at bounding box center [117, 487] width 16 height 19
click at [122, 534] on div at bounding box center [117, 524] width 16 height 19
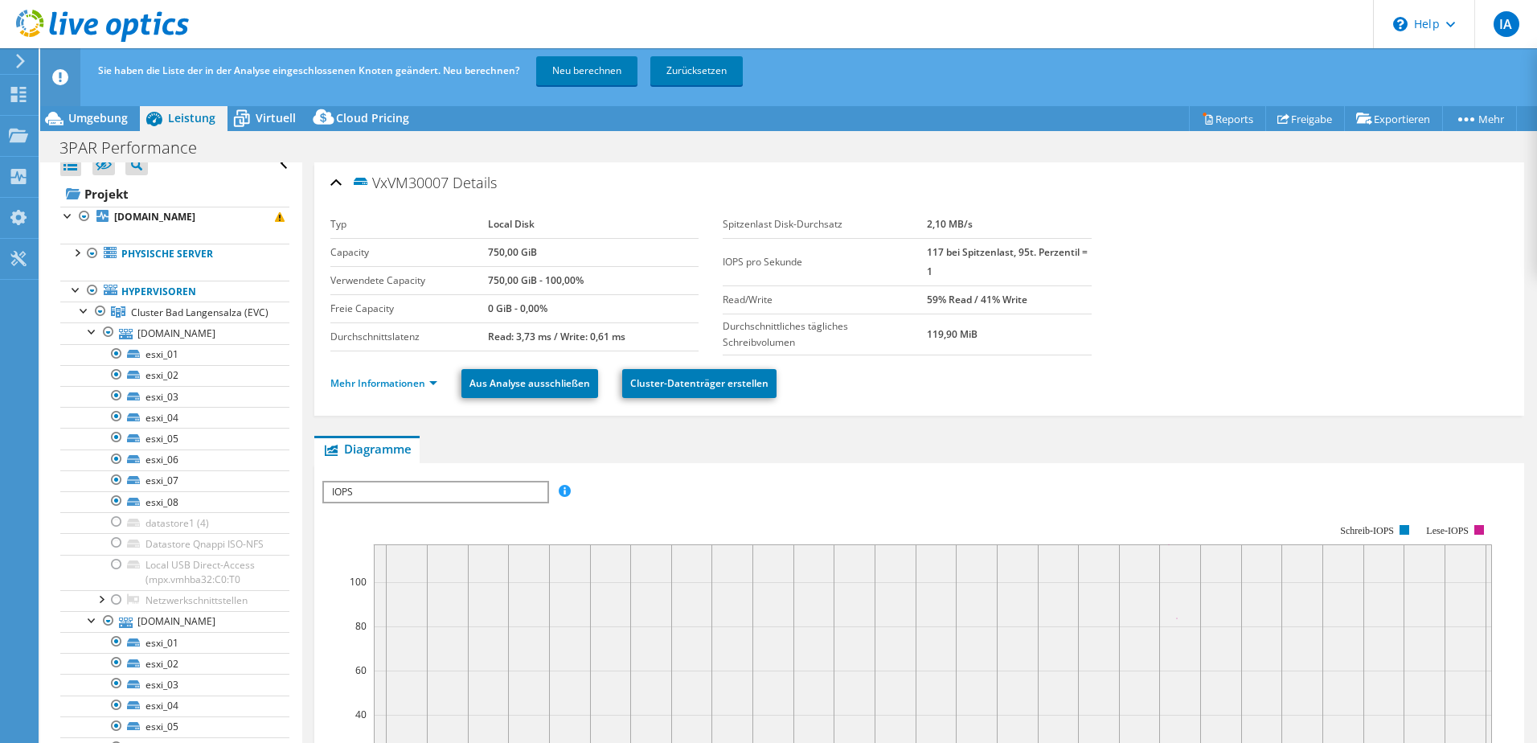
scroll to position [0, 0]
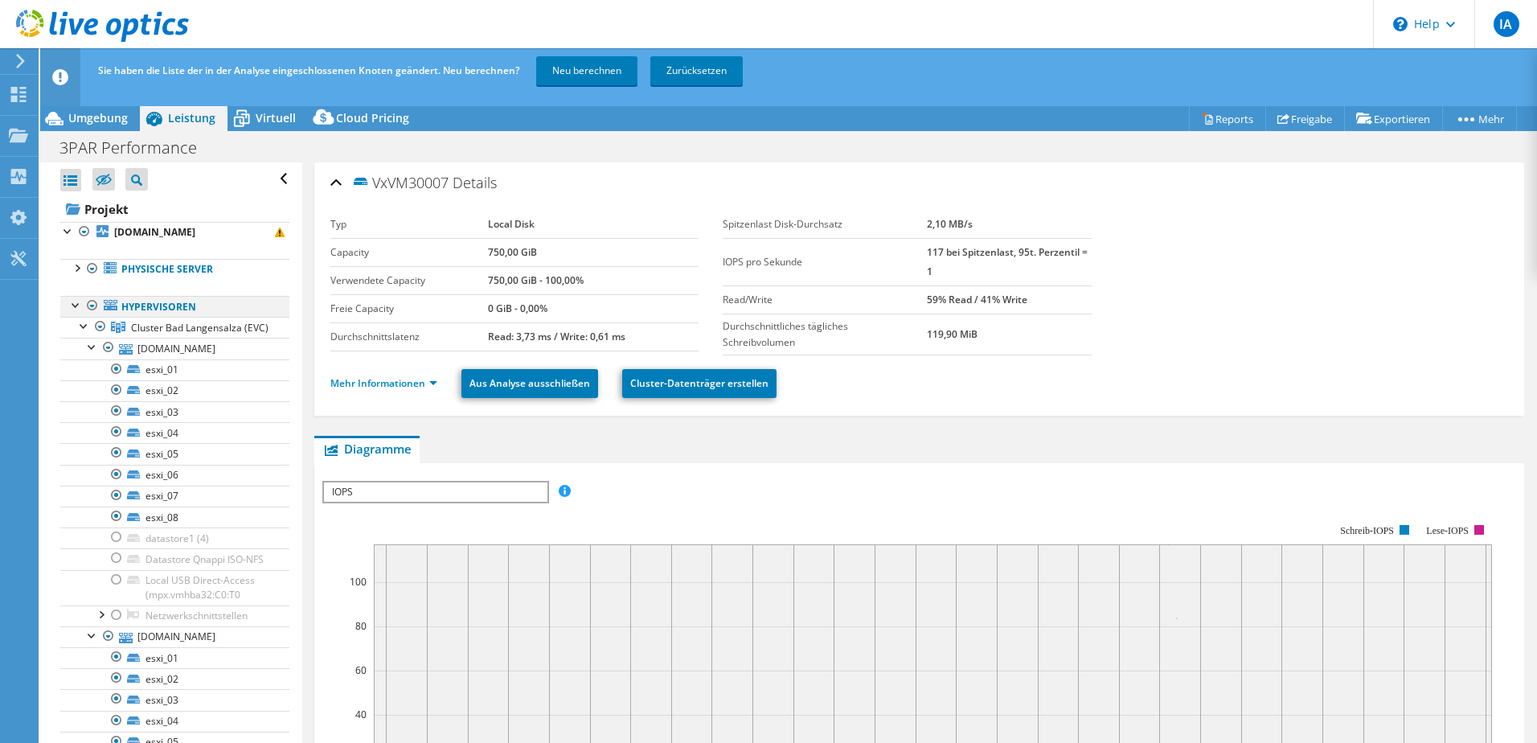
click at [76, 305] on div at bounding box center [76, 304] width 16 height 16
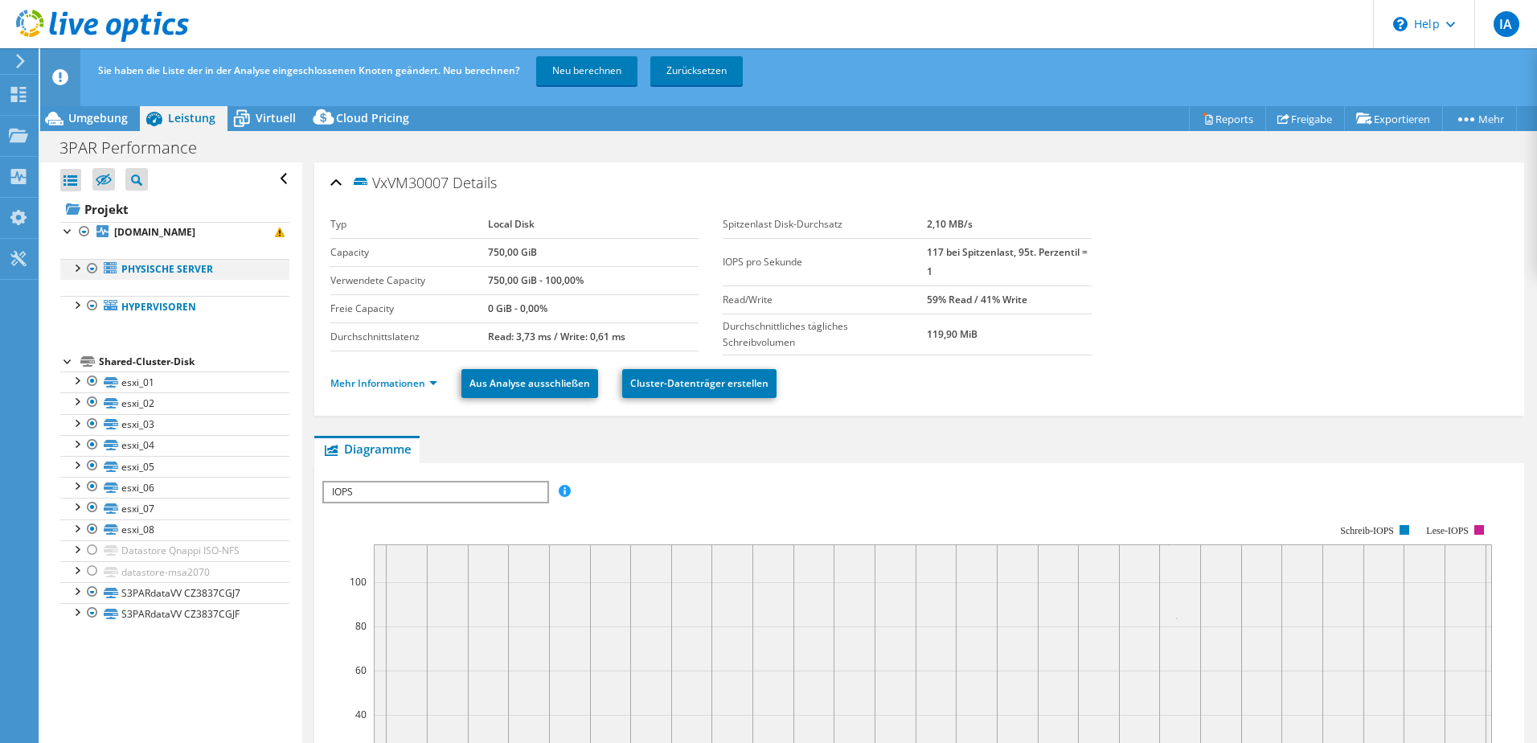
click at [78, 269] on div at bounding box center [76, 267] width 16 height 16
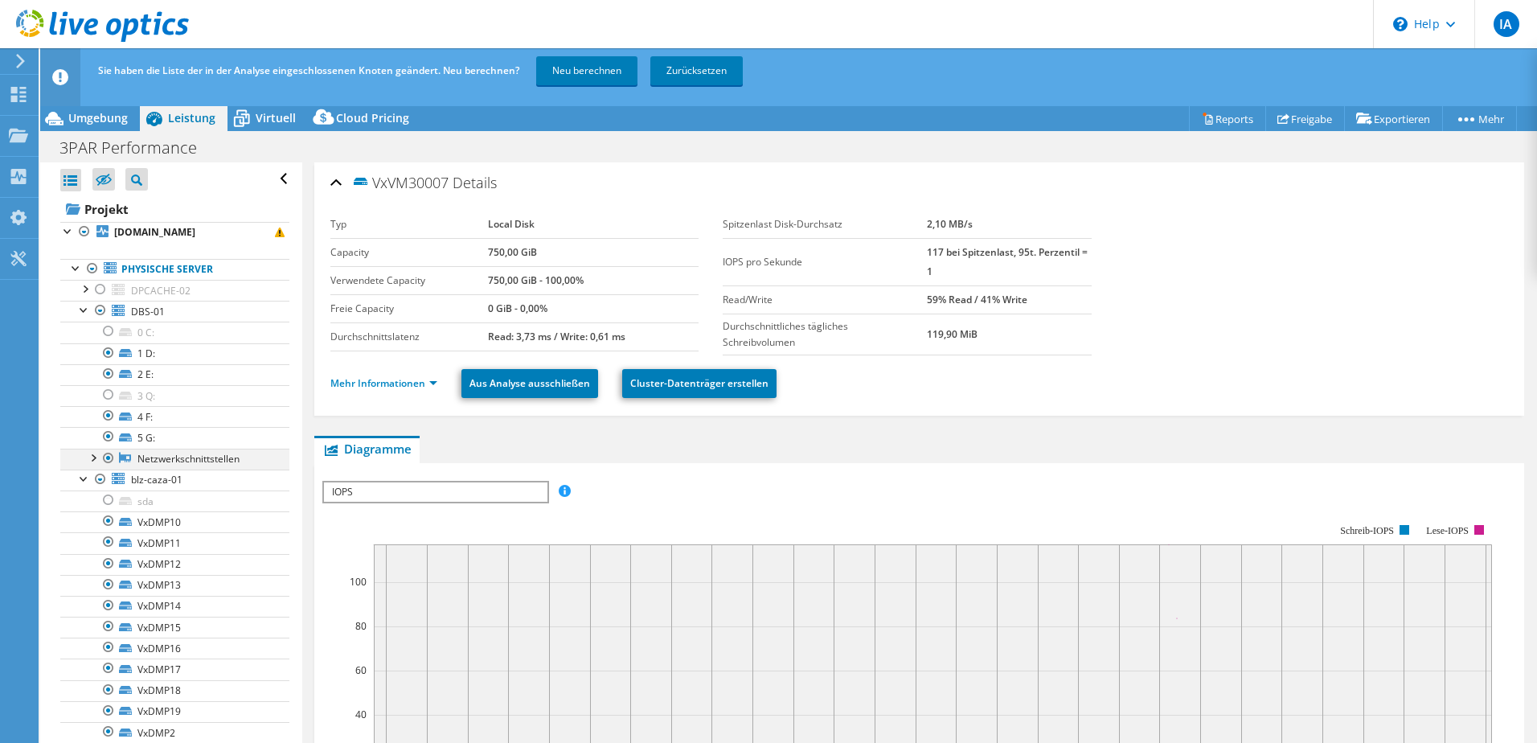
click at [110, 455] on div at bounding box center [108, 458] width 16 height 19
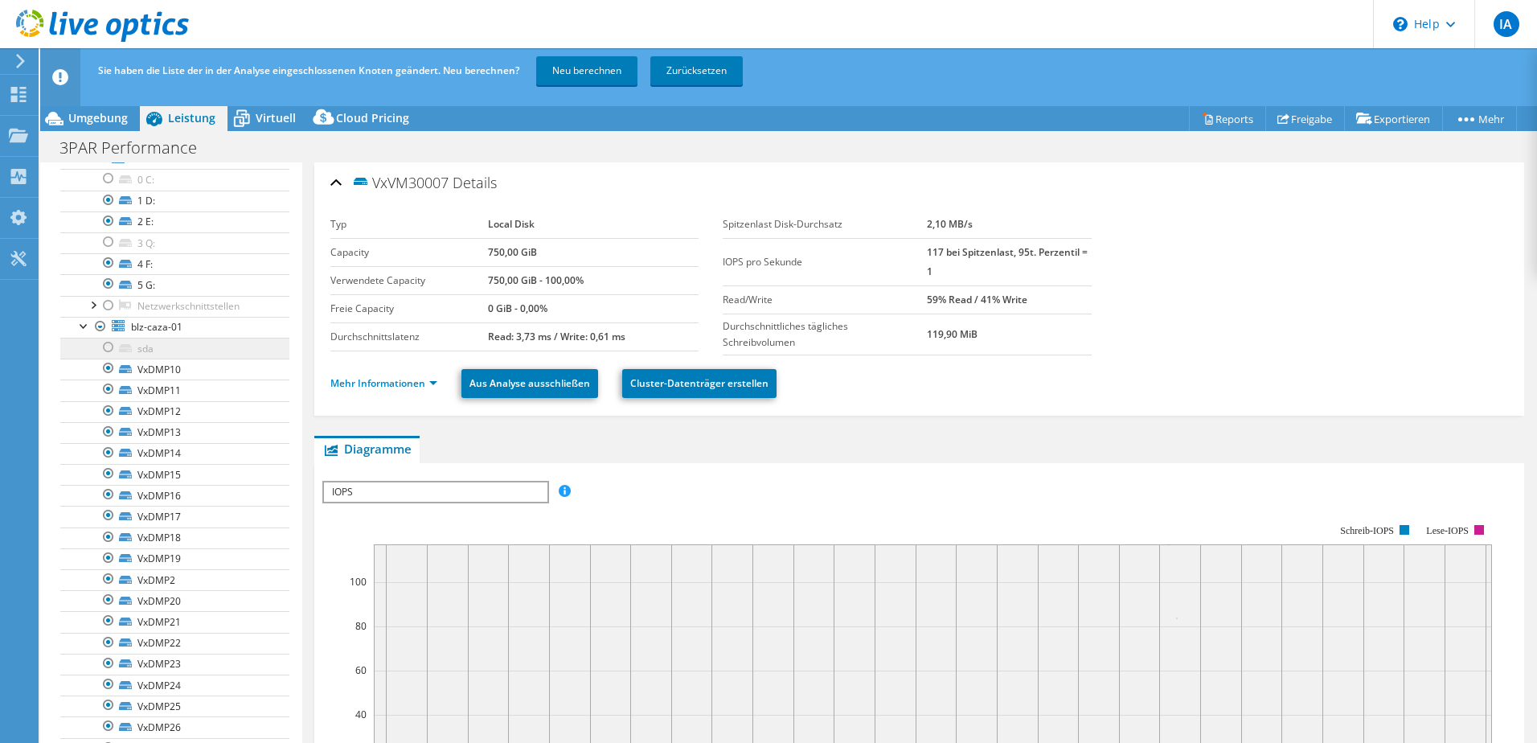
scroll to position [161, 0]
click at [603, 62] on link "Neu berechnen" at bounding box center [586, 70] width 101 height 29
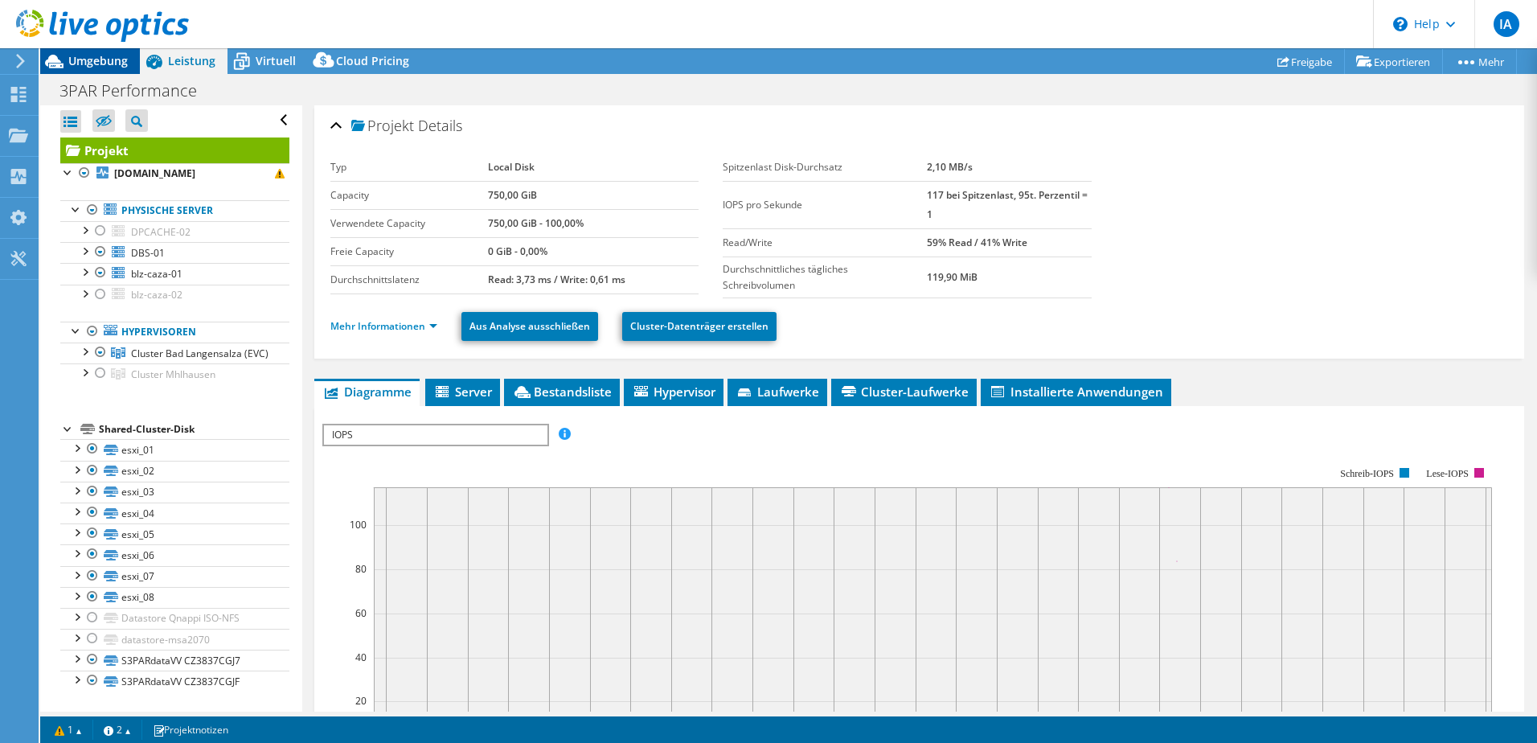
click at [102, 66] on span "Umgebung" at bounding box center [97, 60] width 59 height 15
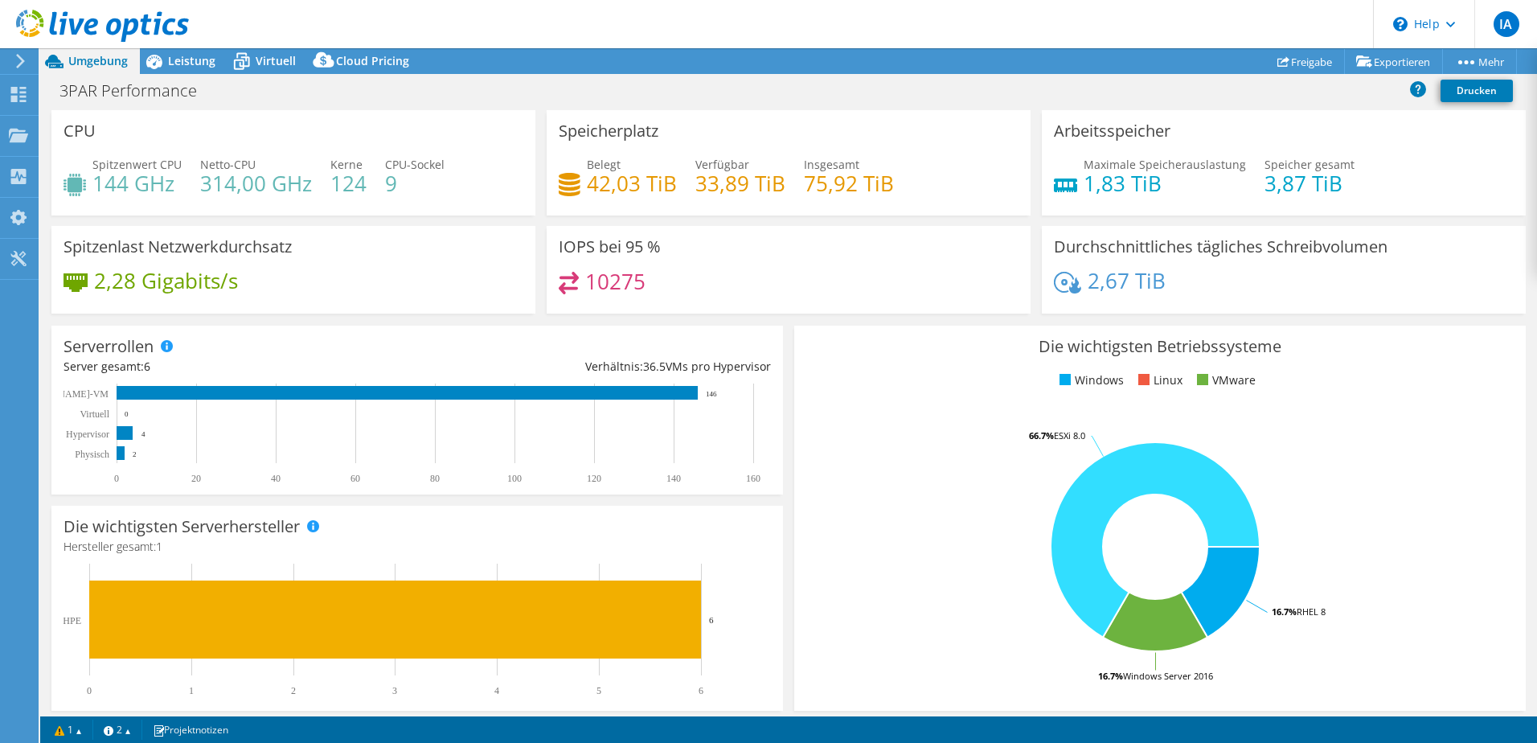
scroll to position [16, 0]
click at [205, 57] on span "Leistung" at bounding box center [191, 60] width 47 height 15
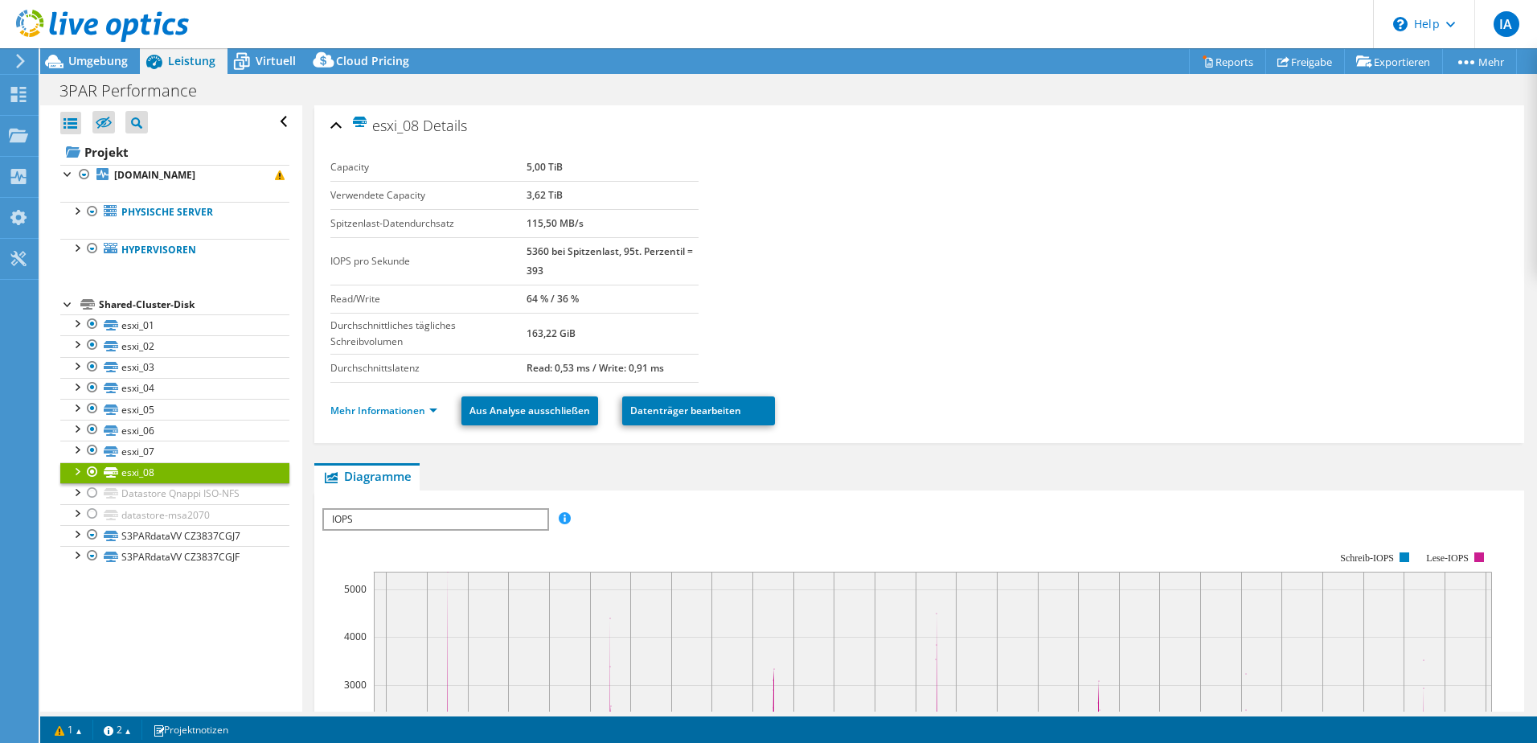
select select "USD"
drag, startPoint x: 0, startPoint y: 0, endPoint x: 157, endPoint y: 454, distance: 480.5
click at [157, 454] on link "esxi_07" at bounding box center [174, 451] width 229 height 21
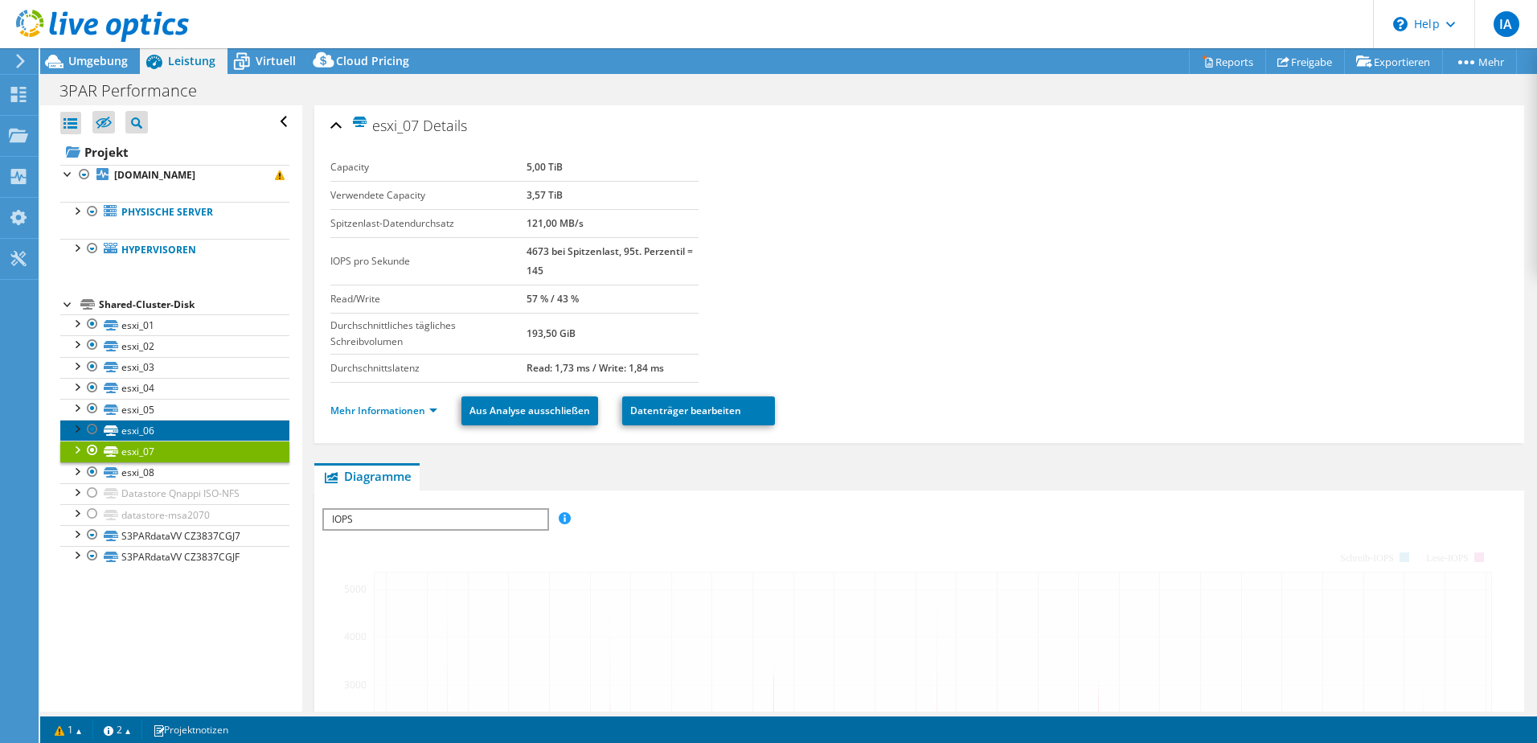
click at [162, 433] on link "esxi_06" at bounding box center [174, 430] width 229 height 21
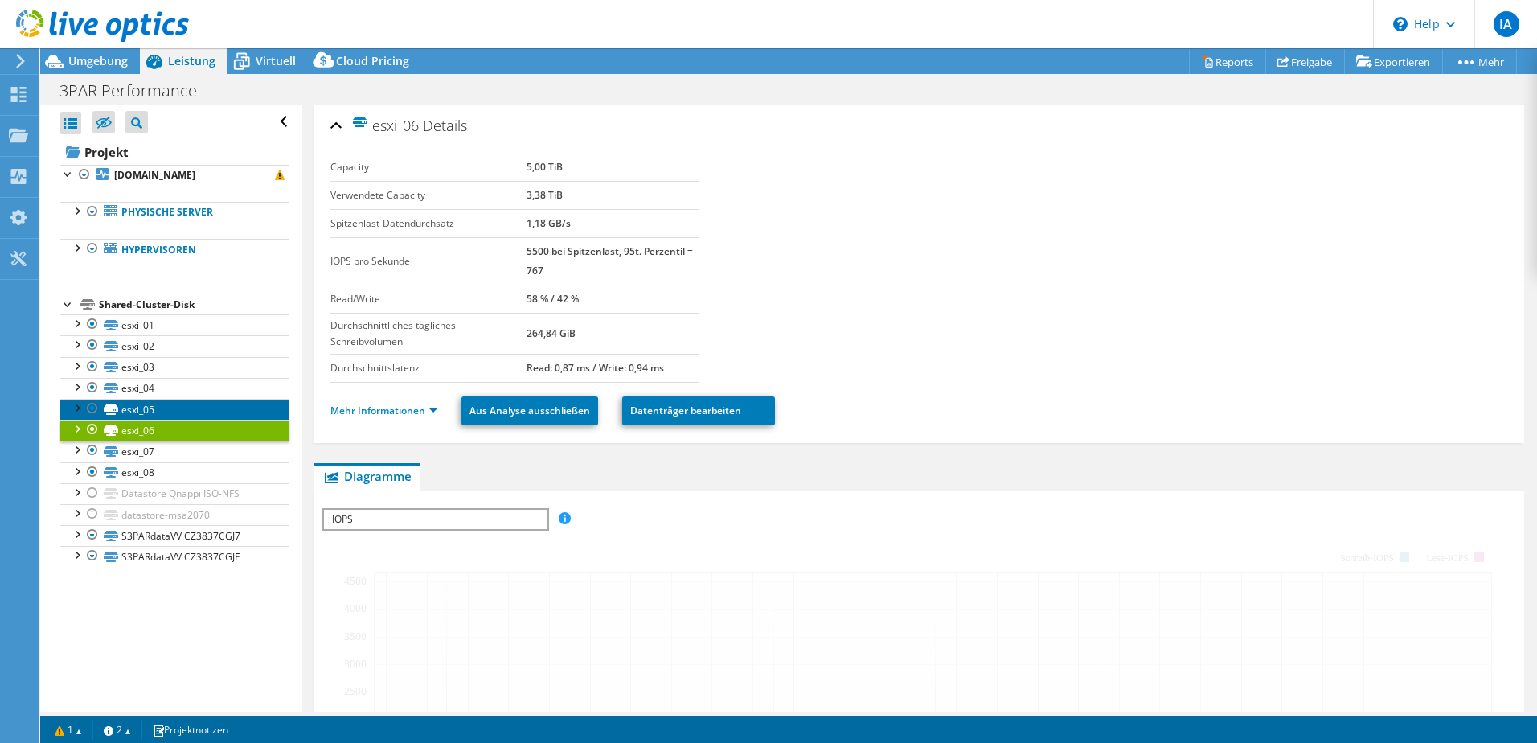
click at [164, 415] on link "esxi_05" at bounding box center [174, 409] width 229 height 21
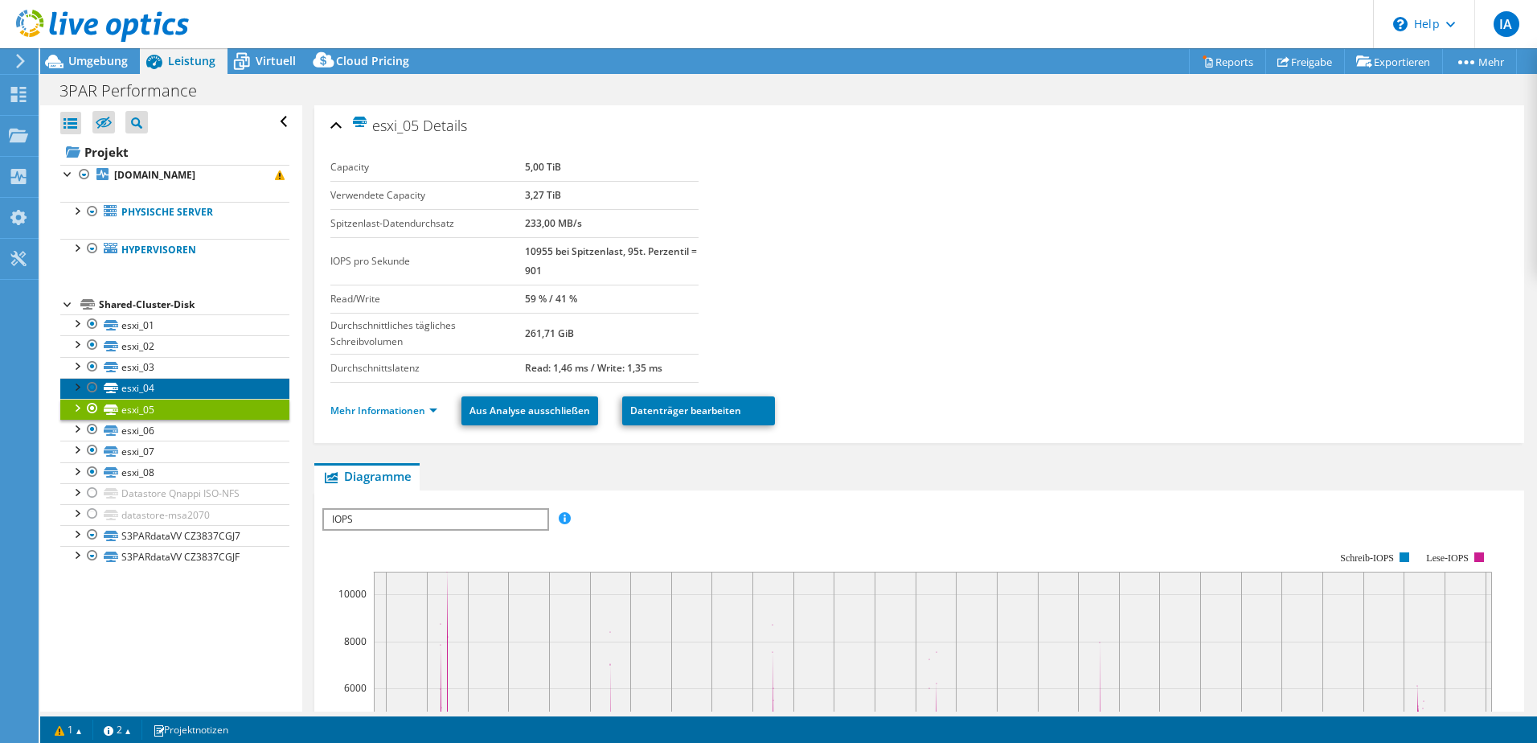
click at [167, 382] on link "esxi_04" at bounding box center [174, 388] width 229 height 21
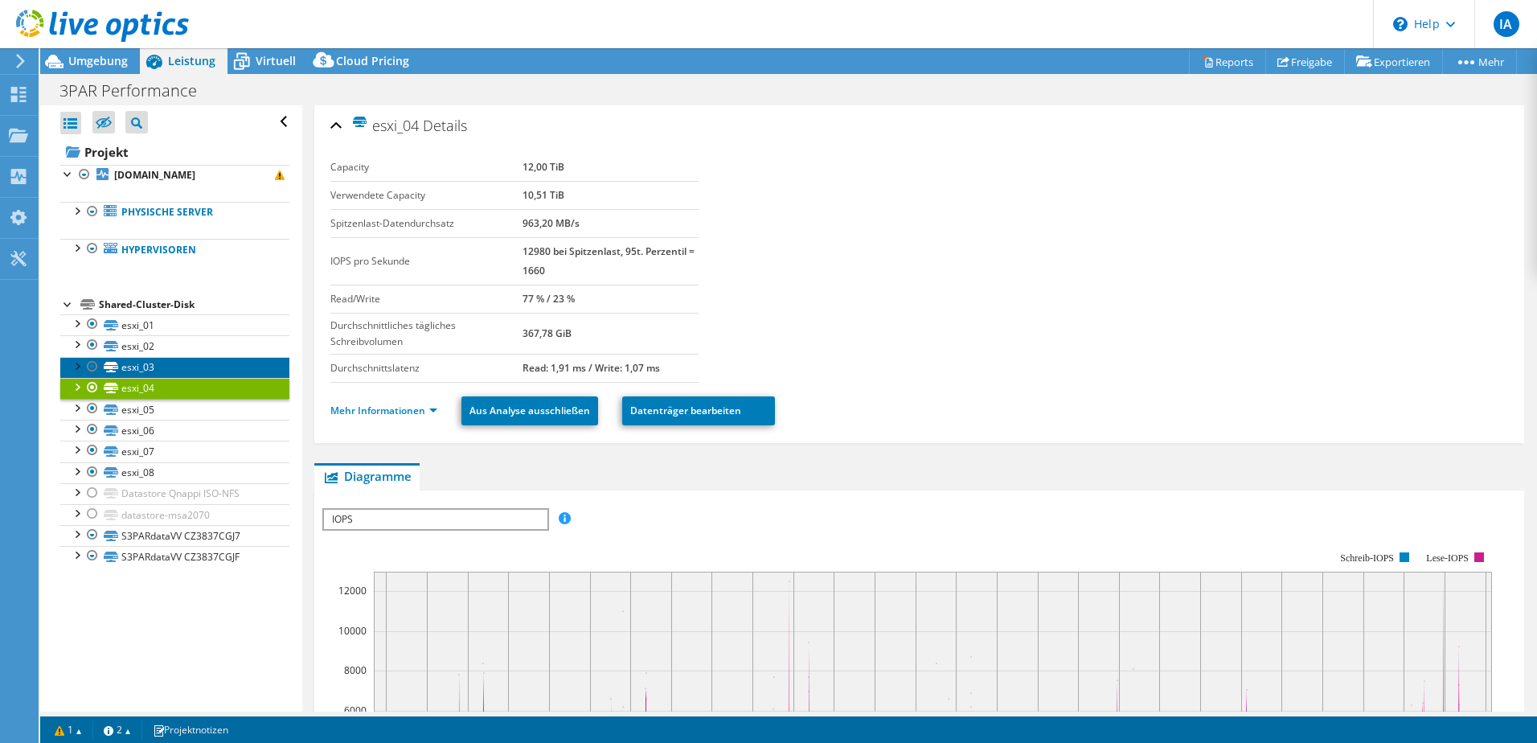
click at [172, 367] on link "esxi_03" at bounding box center [174, 367] width 229 height 21
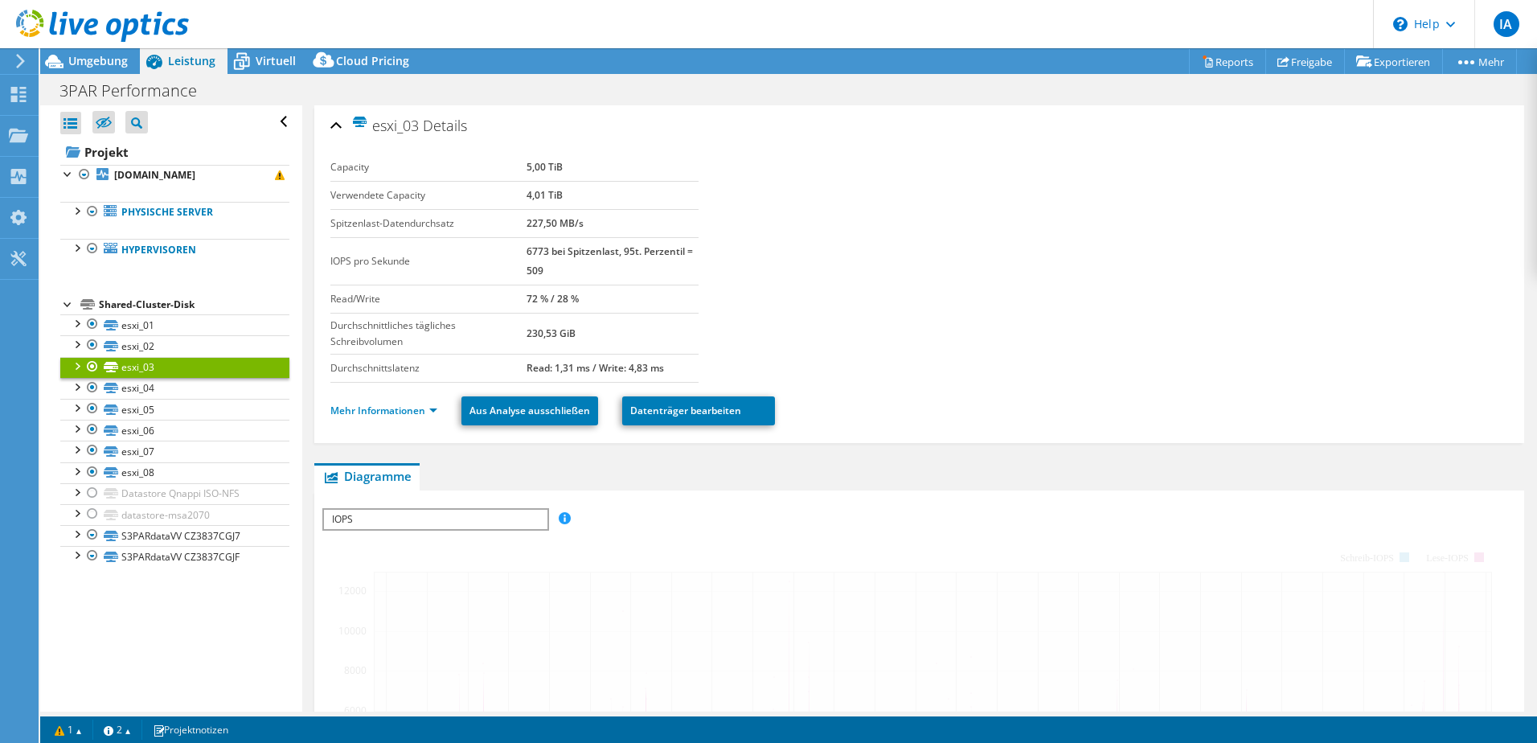
click at [172, 357] on link "esxi_03" at bounding box center [174, 367] width 229 height 21
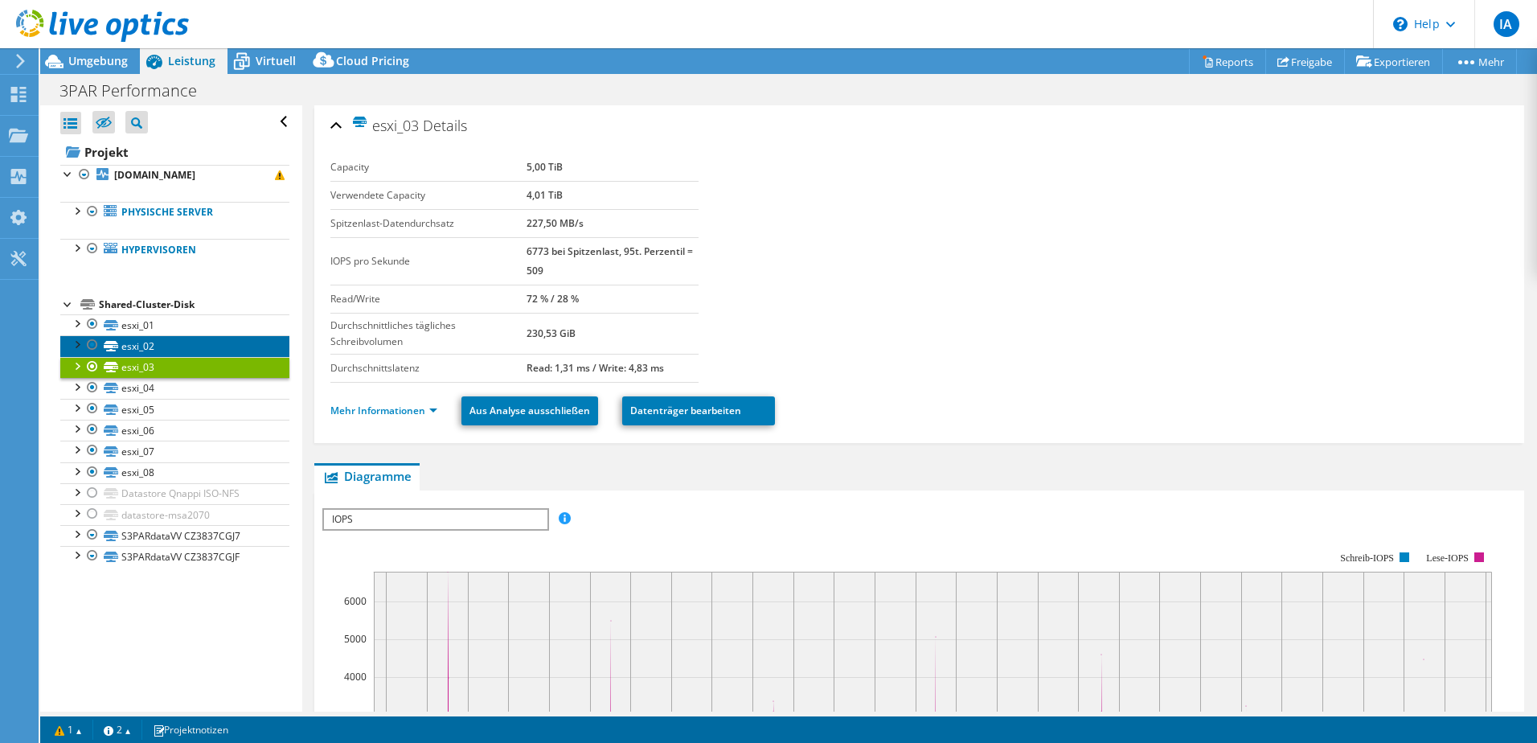
click at [164, 352] on link "esxi_02" at bounding box center [174, 345] width 229 height 21
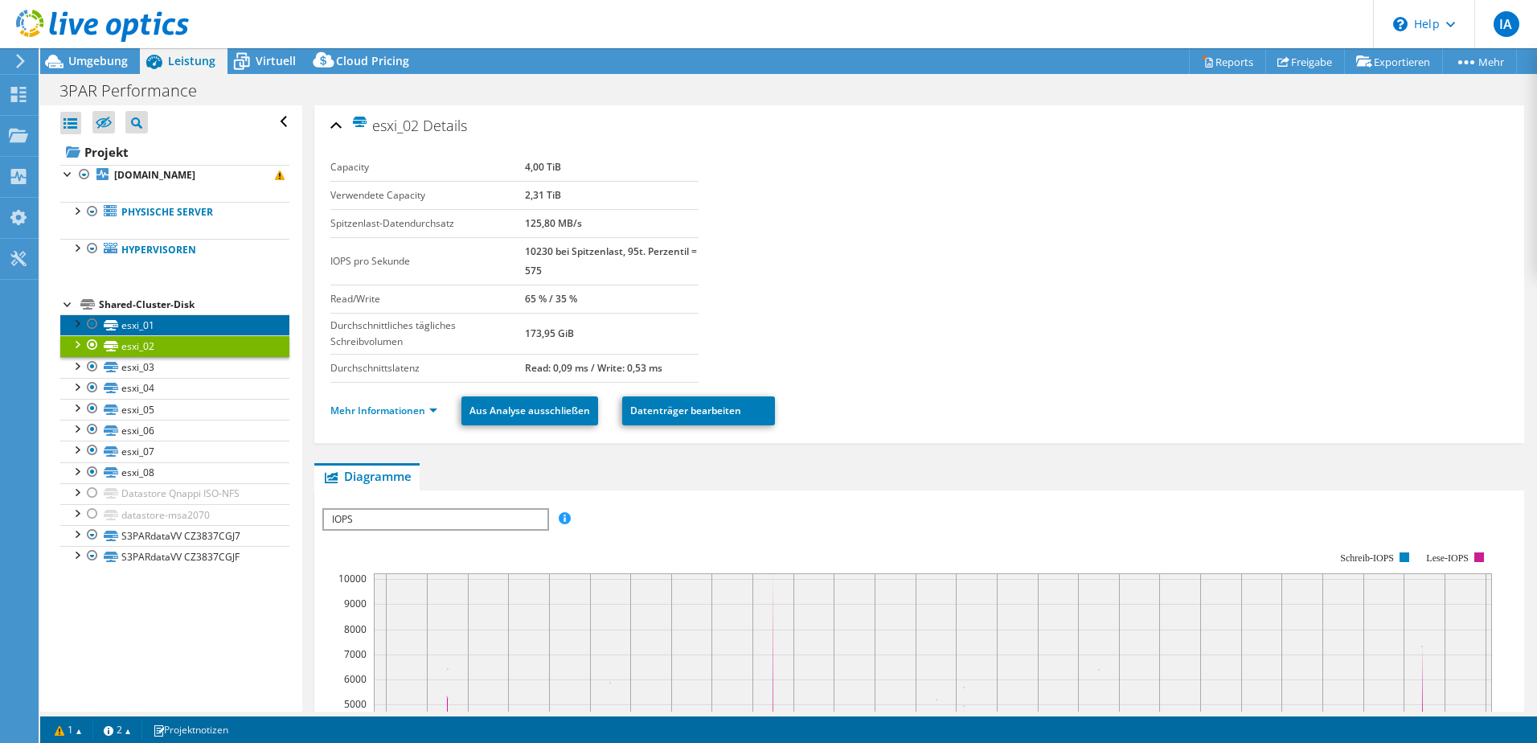
click at [170, 333] on link "esxi_01" at bounding box center [174, 324] width 229 height 21
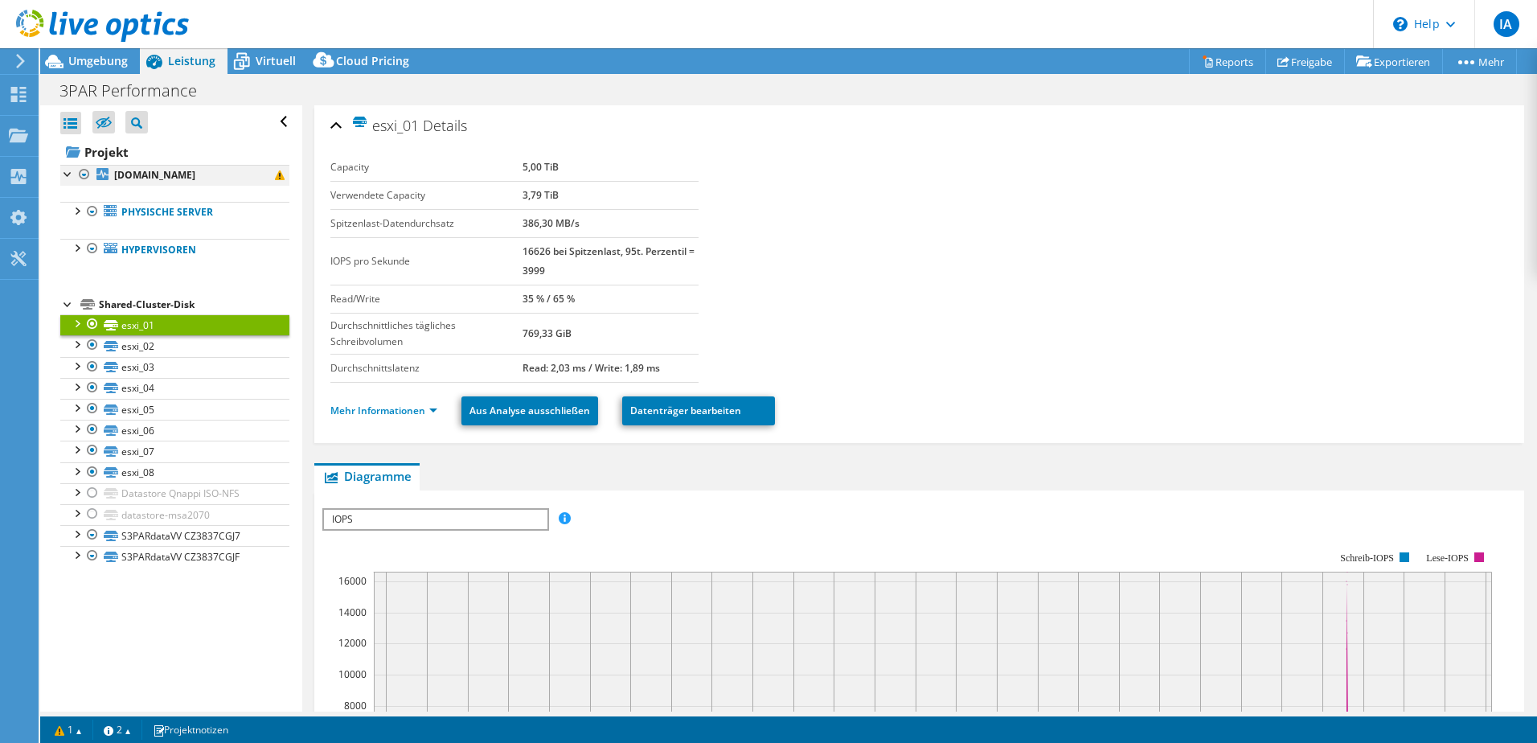
click at [67, 174] on div at bounding box center [68, 173] width 16 height 16
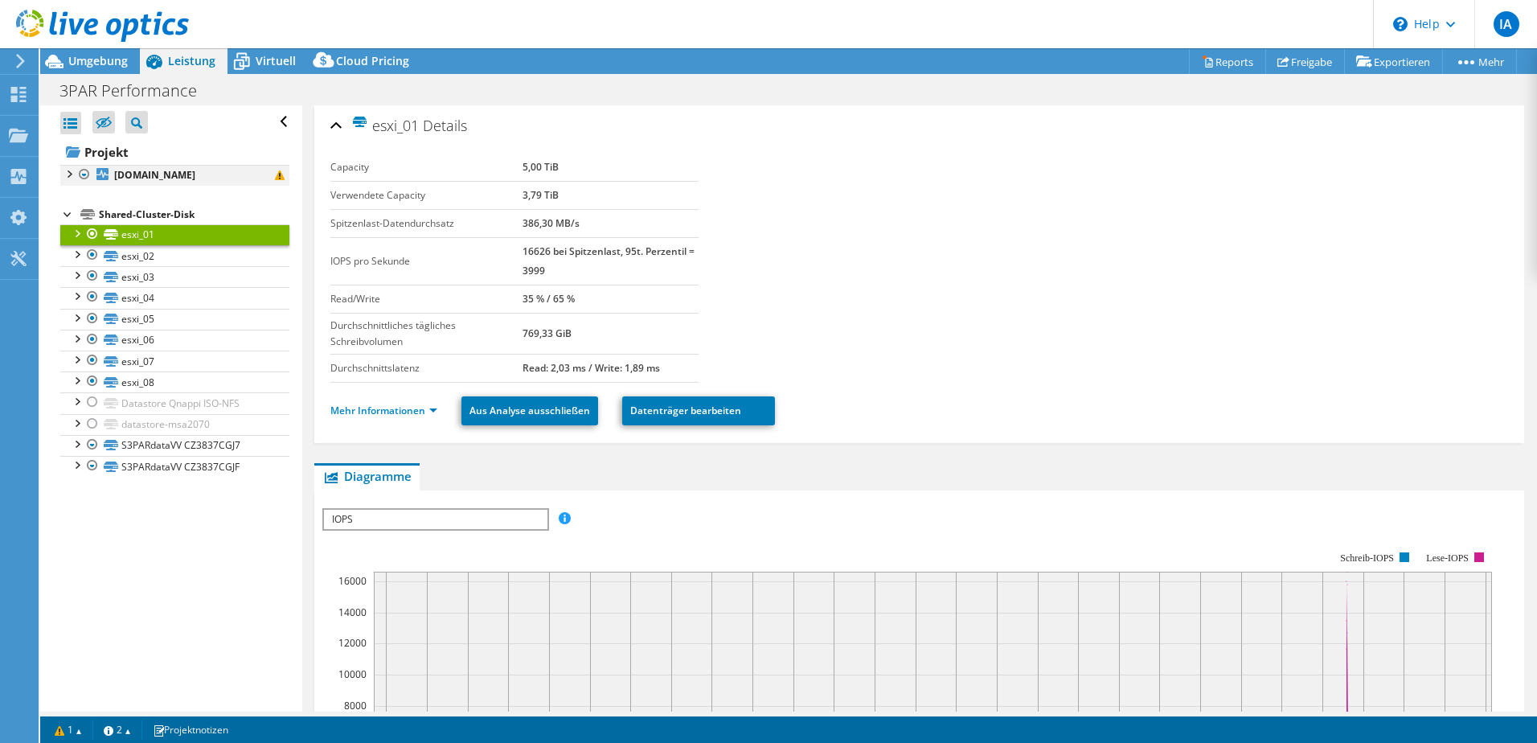
click at [67, 174] on div at bounding box center [68, 173] width 16 height 16
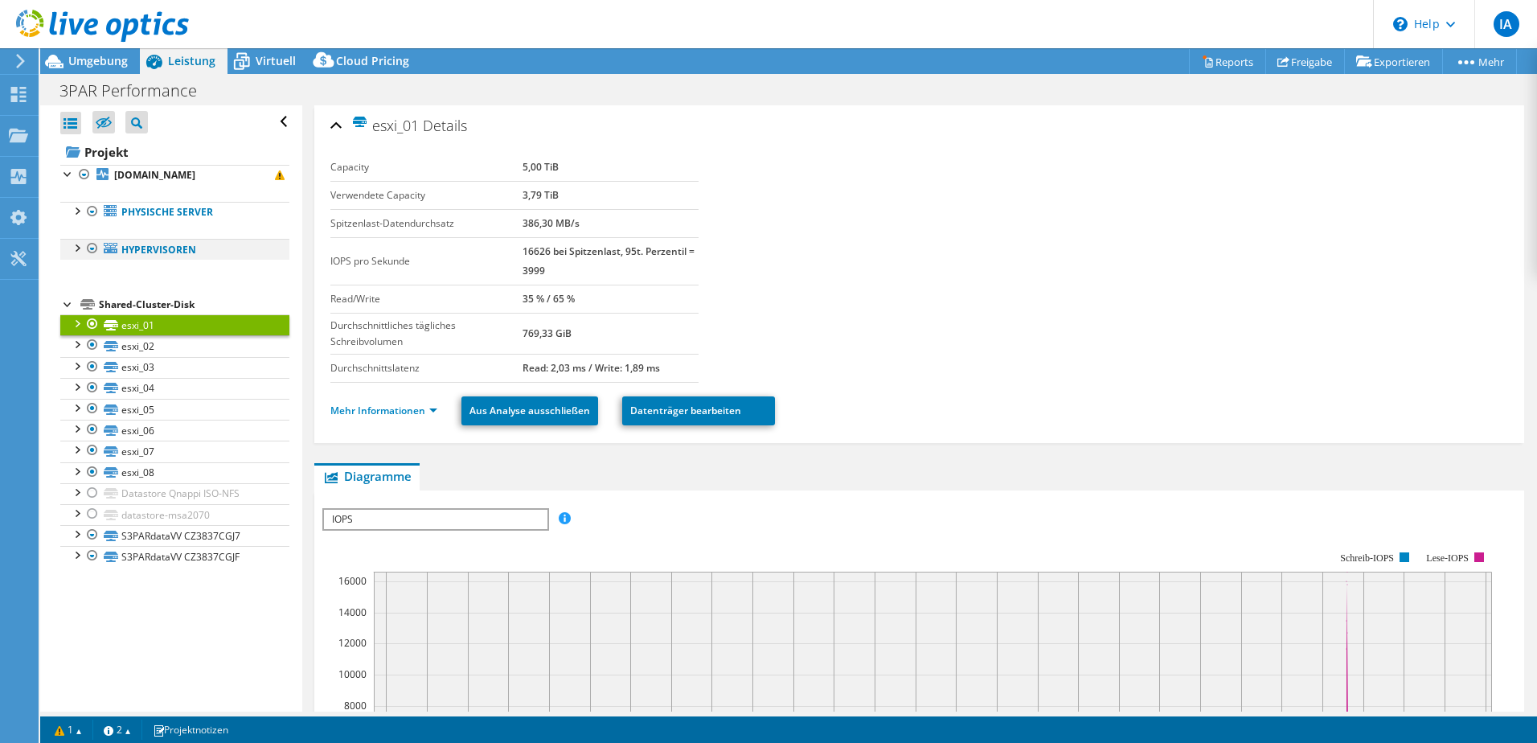
click at [72, 251] on div at bounding box center [76, 247] width 16 height 16
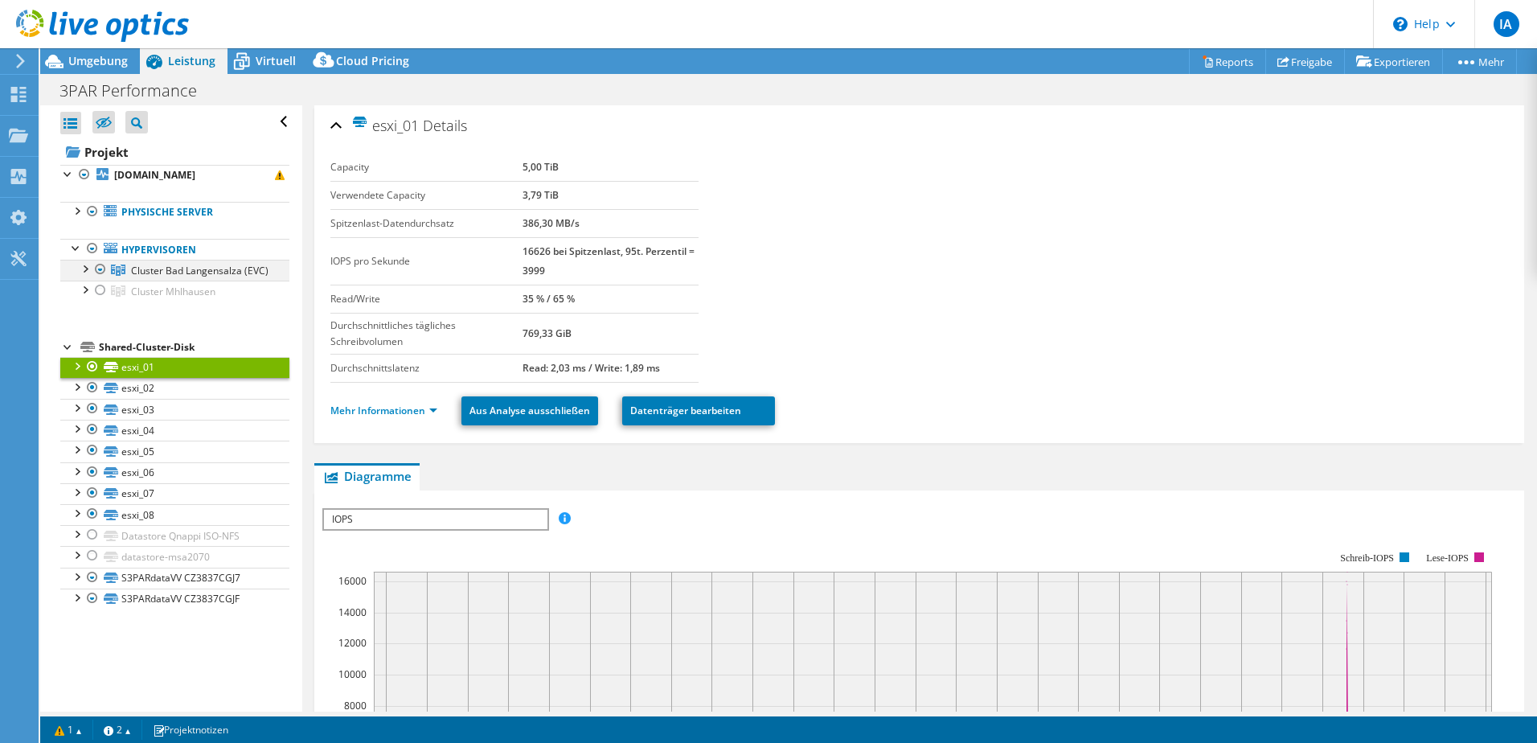
click at [84, 271] on div at bounding box center [84, 268] width 16 height 16
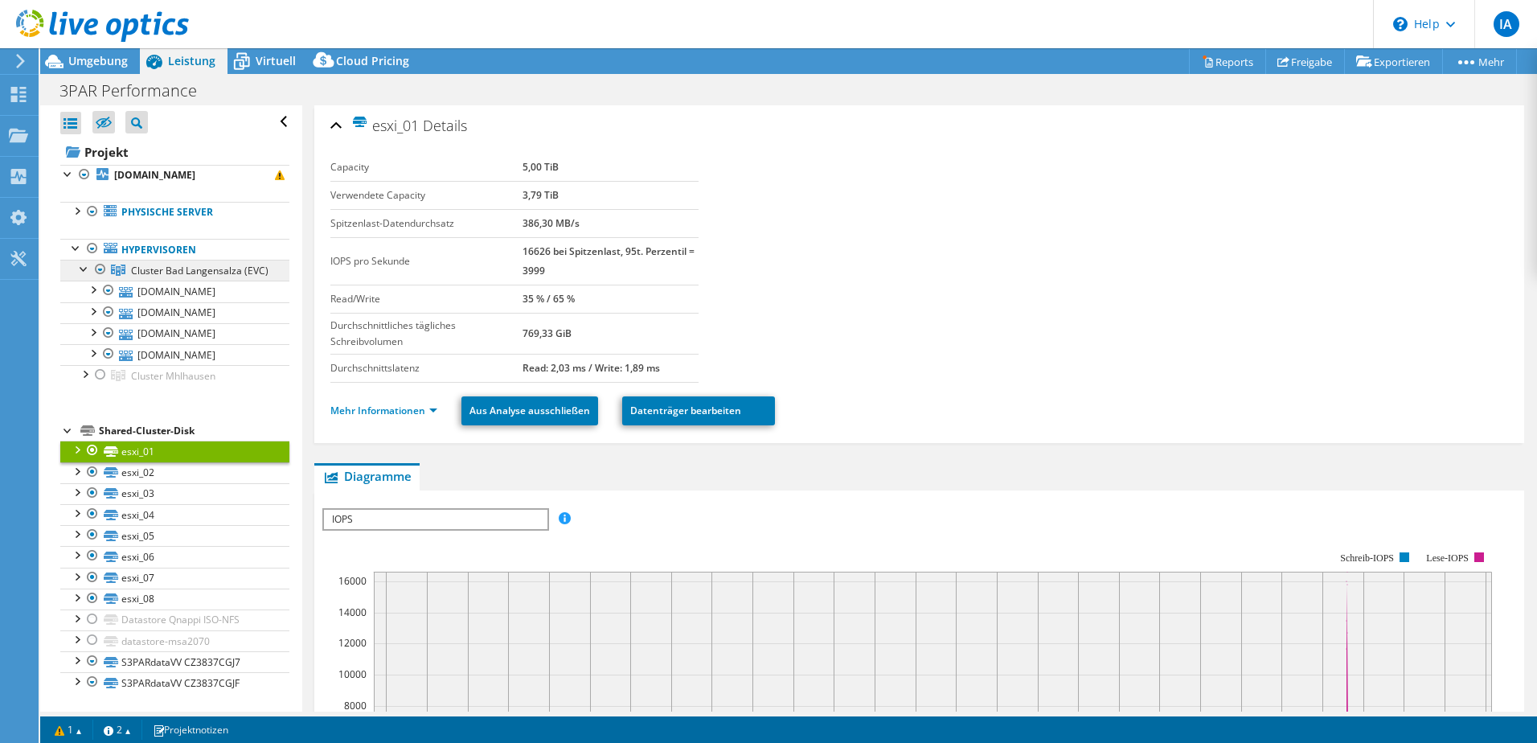
click at [109, 265] on link "Cluster Bad Langensalza (EVC)" at bounding box center [174, 270] width 229 height 21
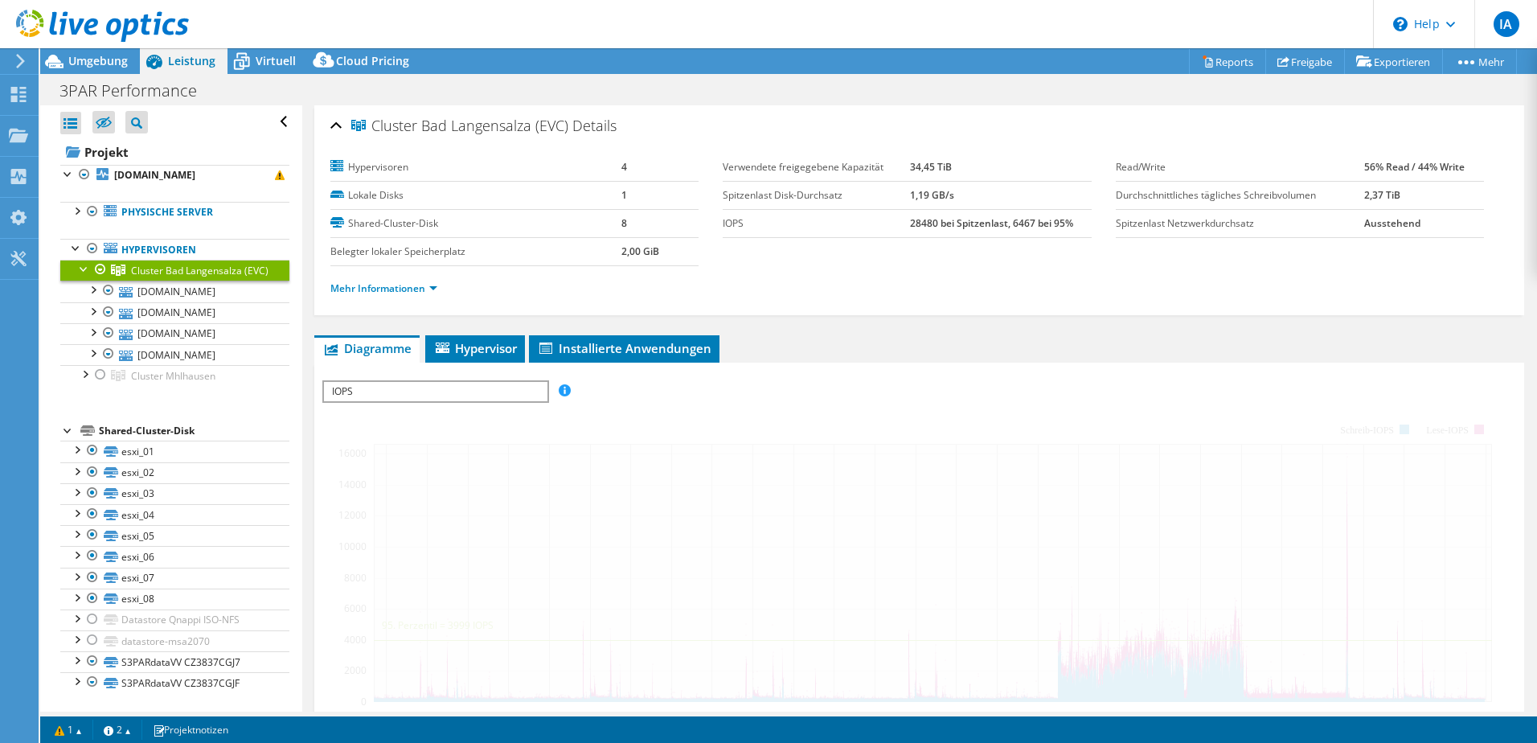
click at [101, 265] on div at bounding box center [100, 269] width 16 height 19
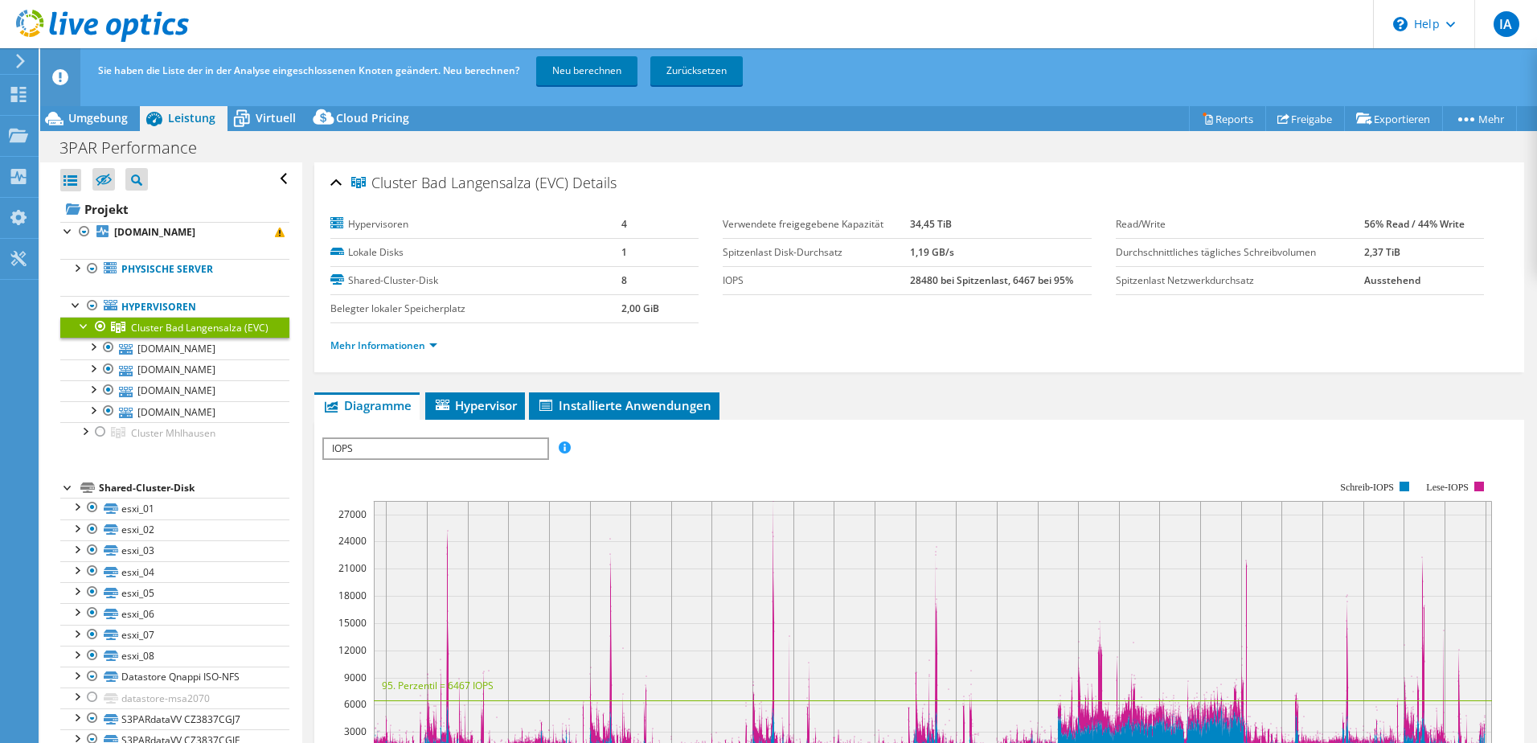
click at [104, 322] on div at bounding box center [100, 326] width 16 height 19
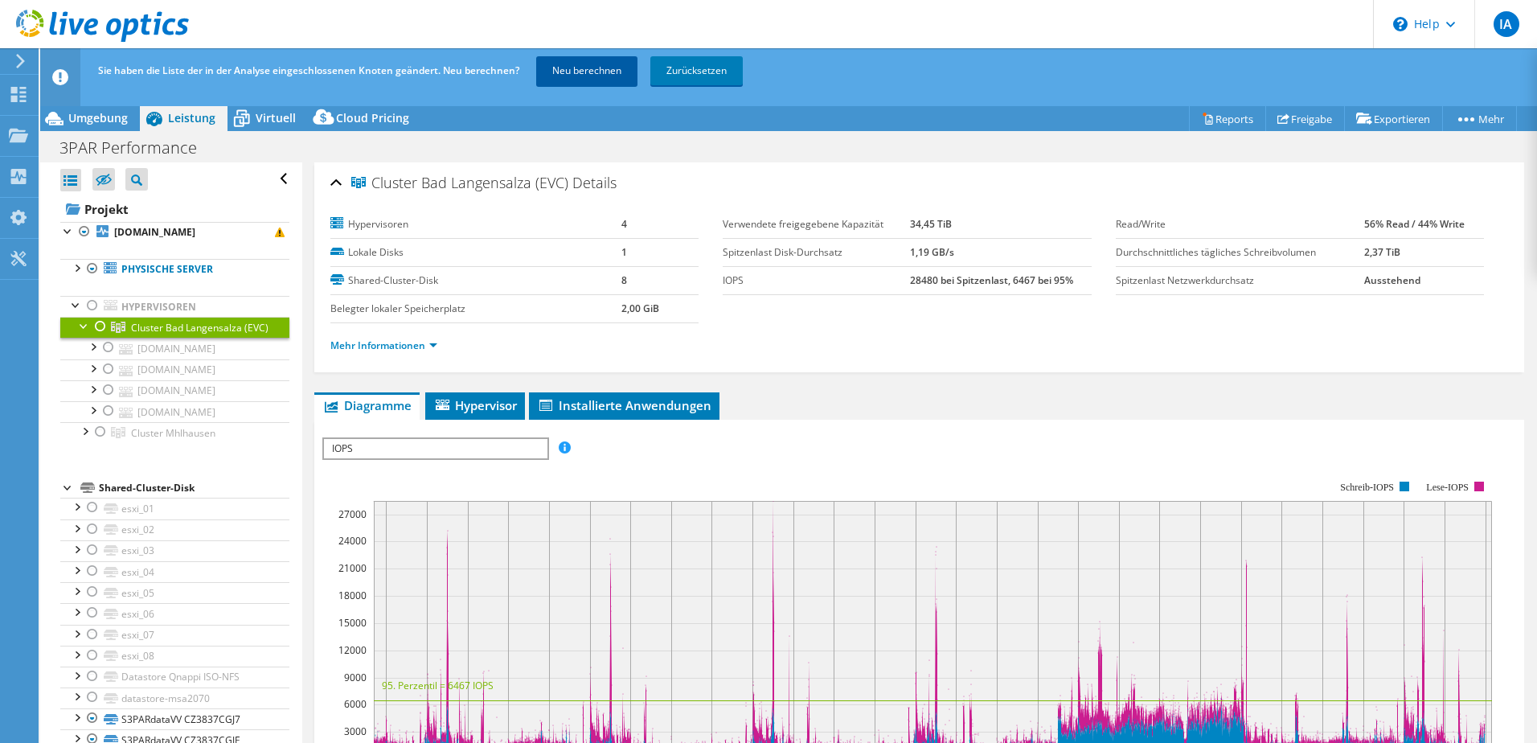
click at [579, 81] on link "Neu berechnen" at bounding box center [586, 70] width 101 height 29
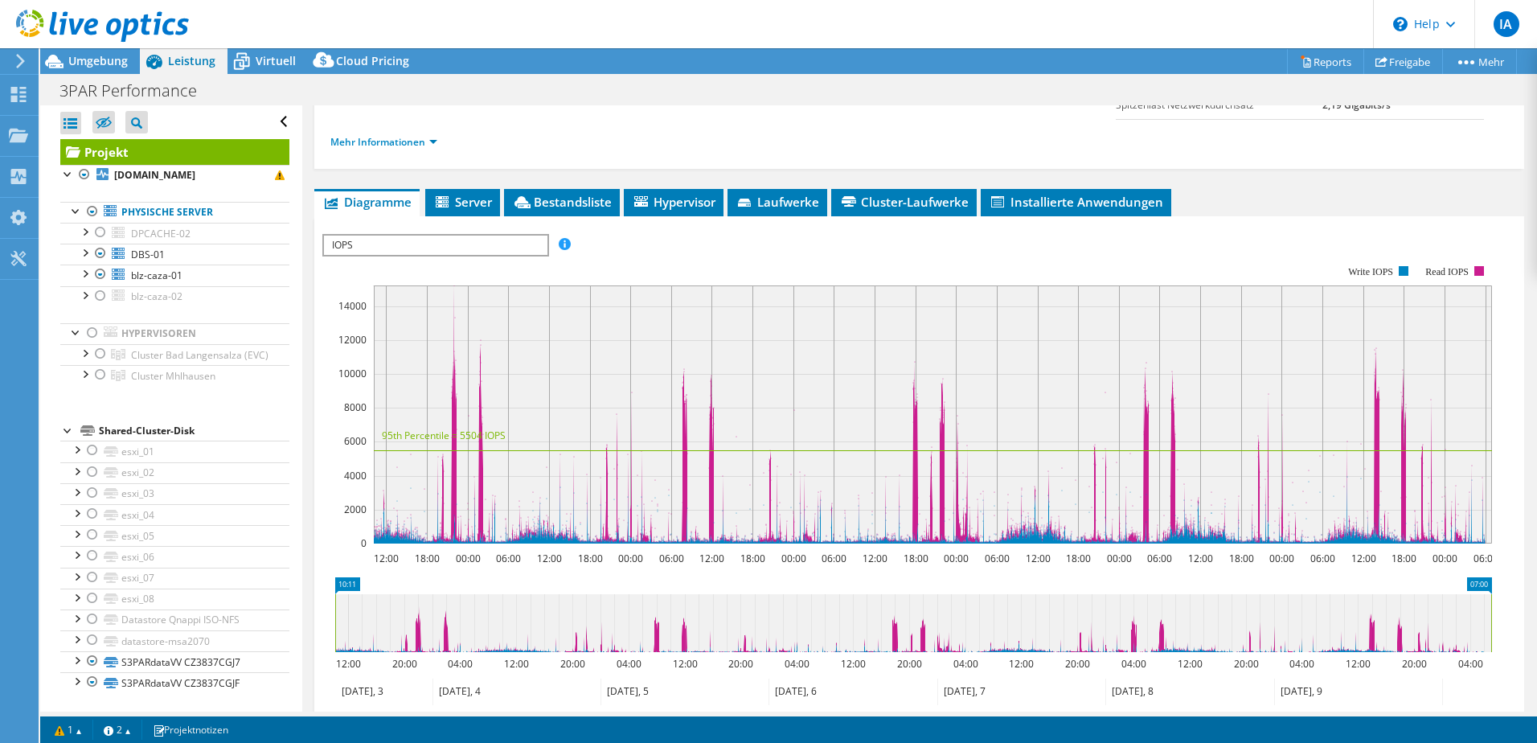
scroll to position [330, 0]
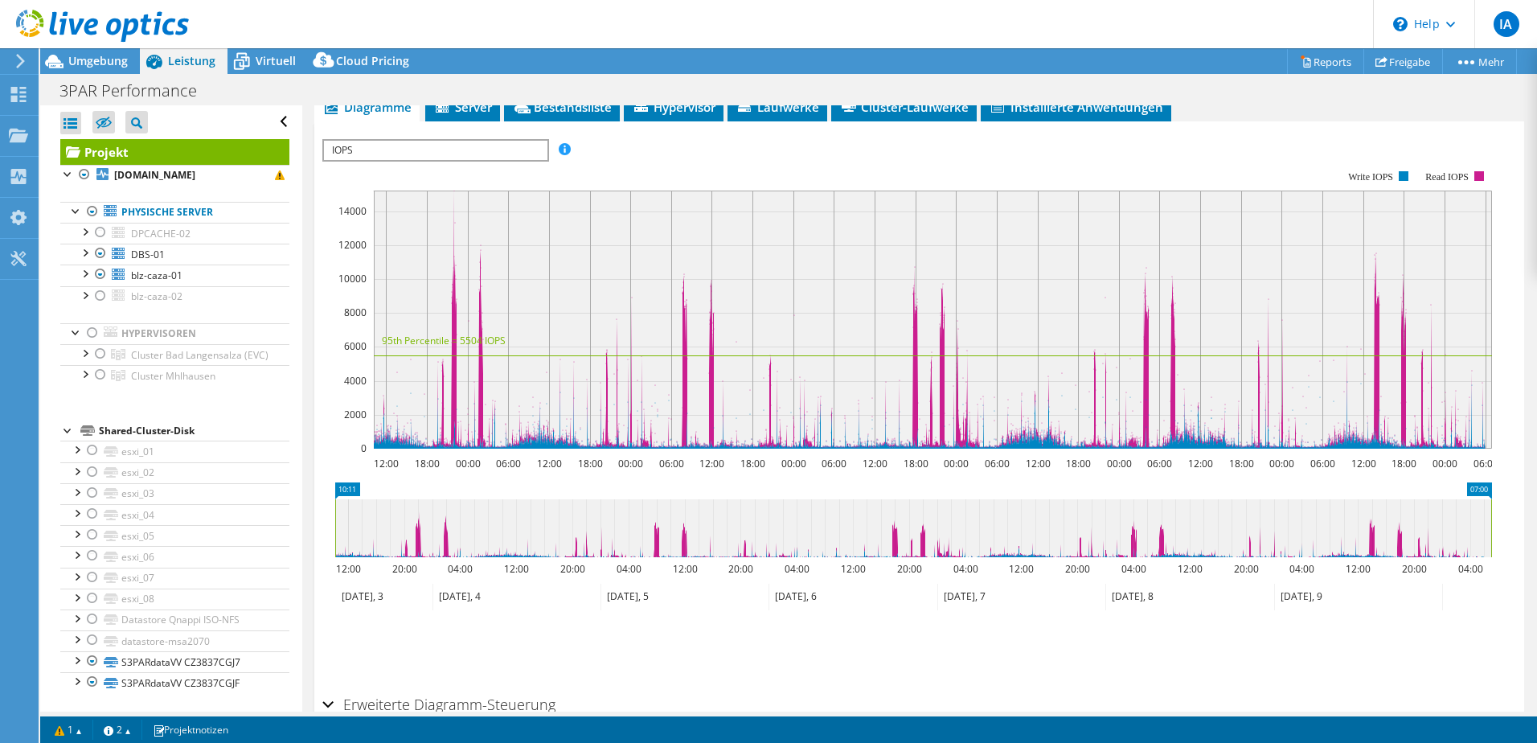
click at [94, 54] on span "Umgebung" at bounding box center [97, 60] width 59 height 15
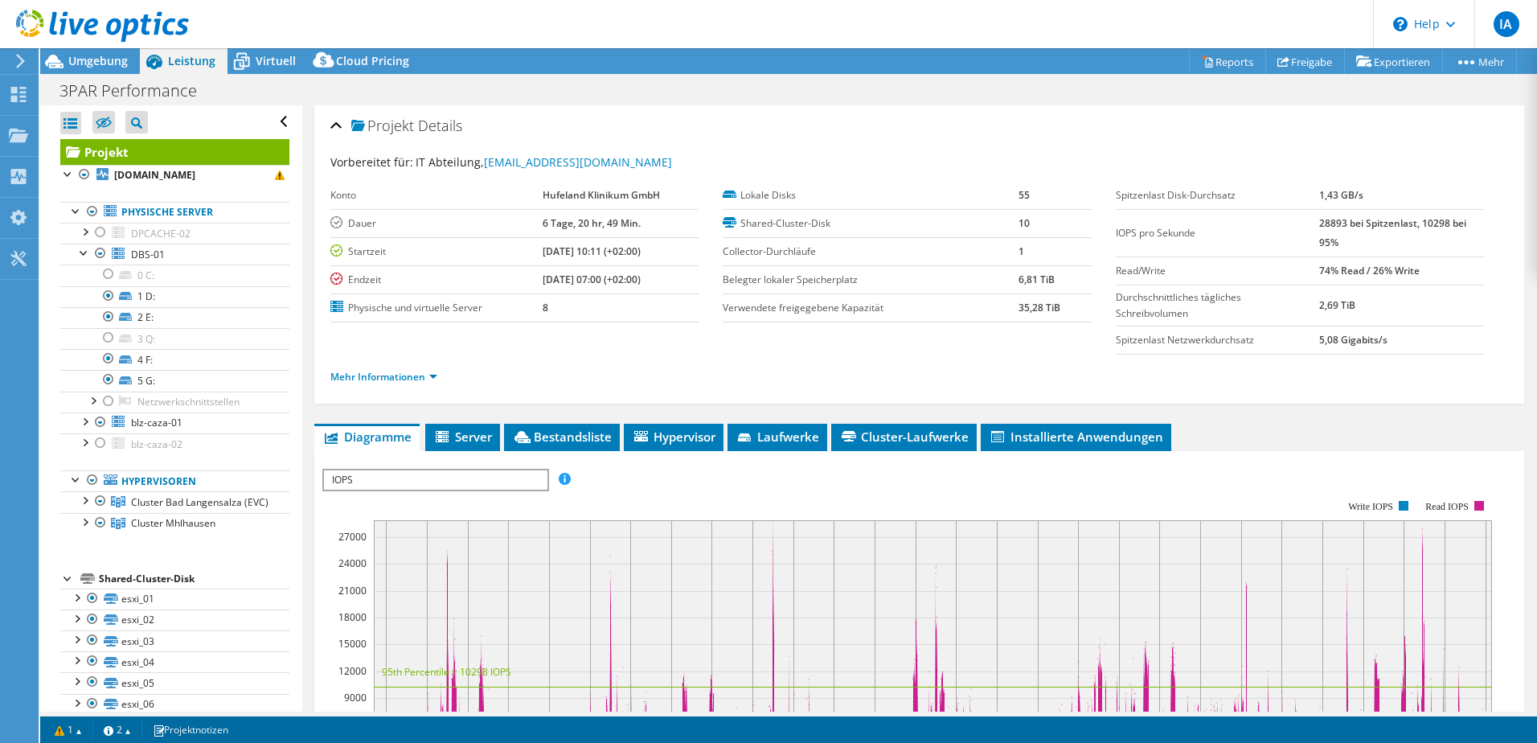
select select "USD"
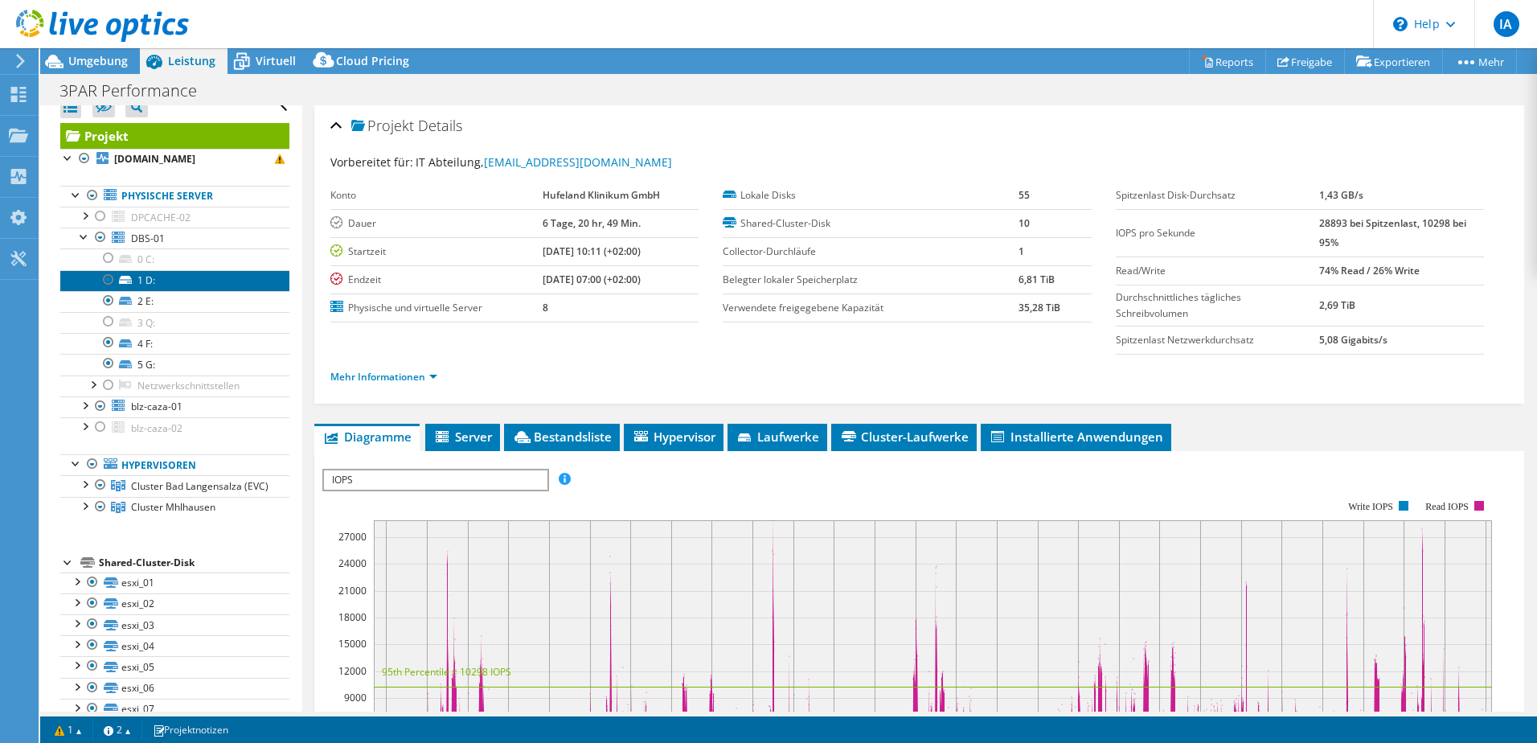
click at [163, 288] on link "1 D:" at bounding box center [174, 280] width 229 height 21
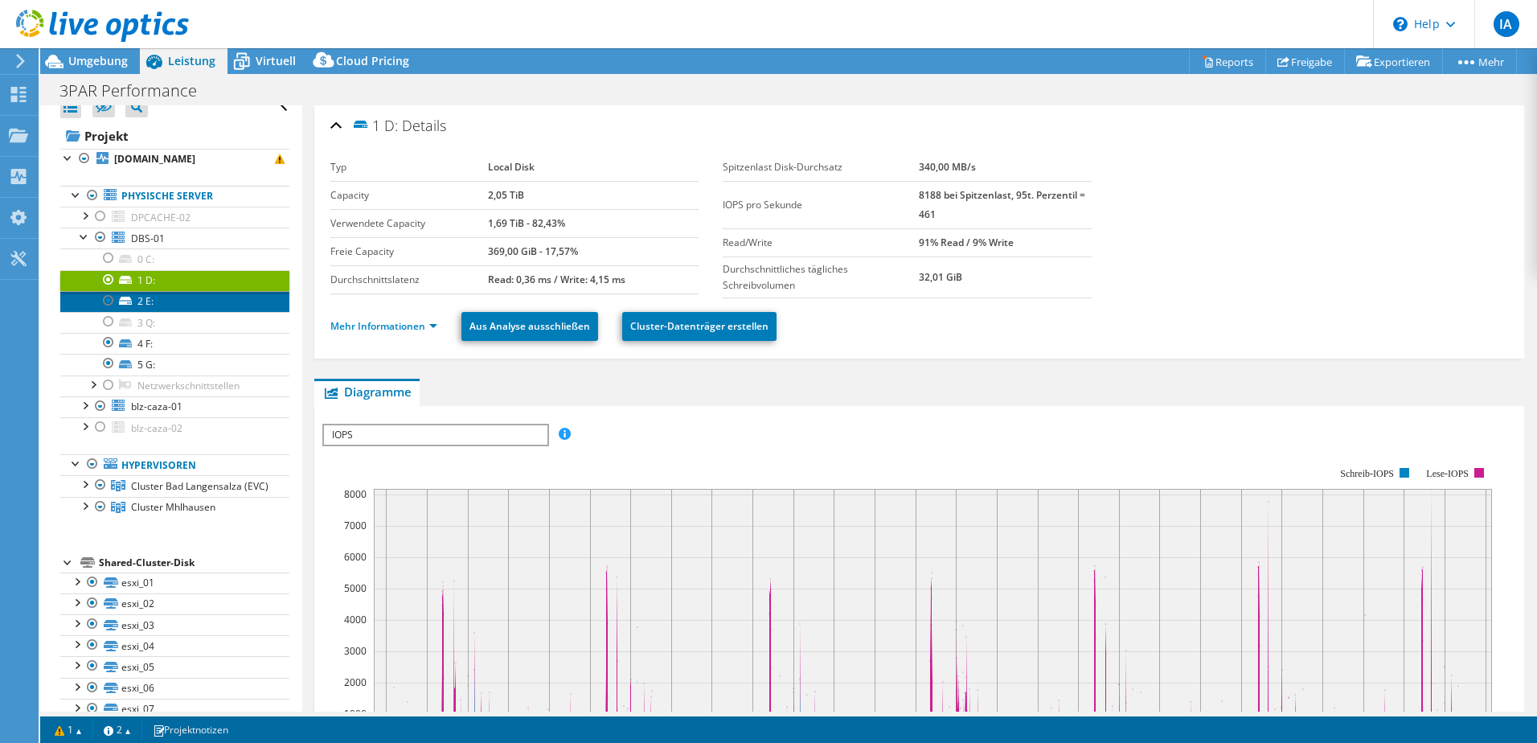
click at [192, 301] on link "2 E:" at bounding box center [174, 301] width 229 height 21
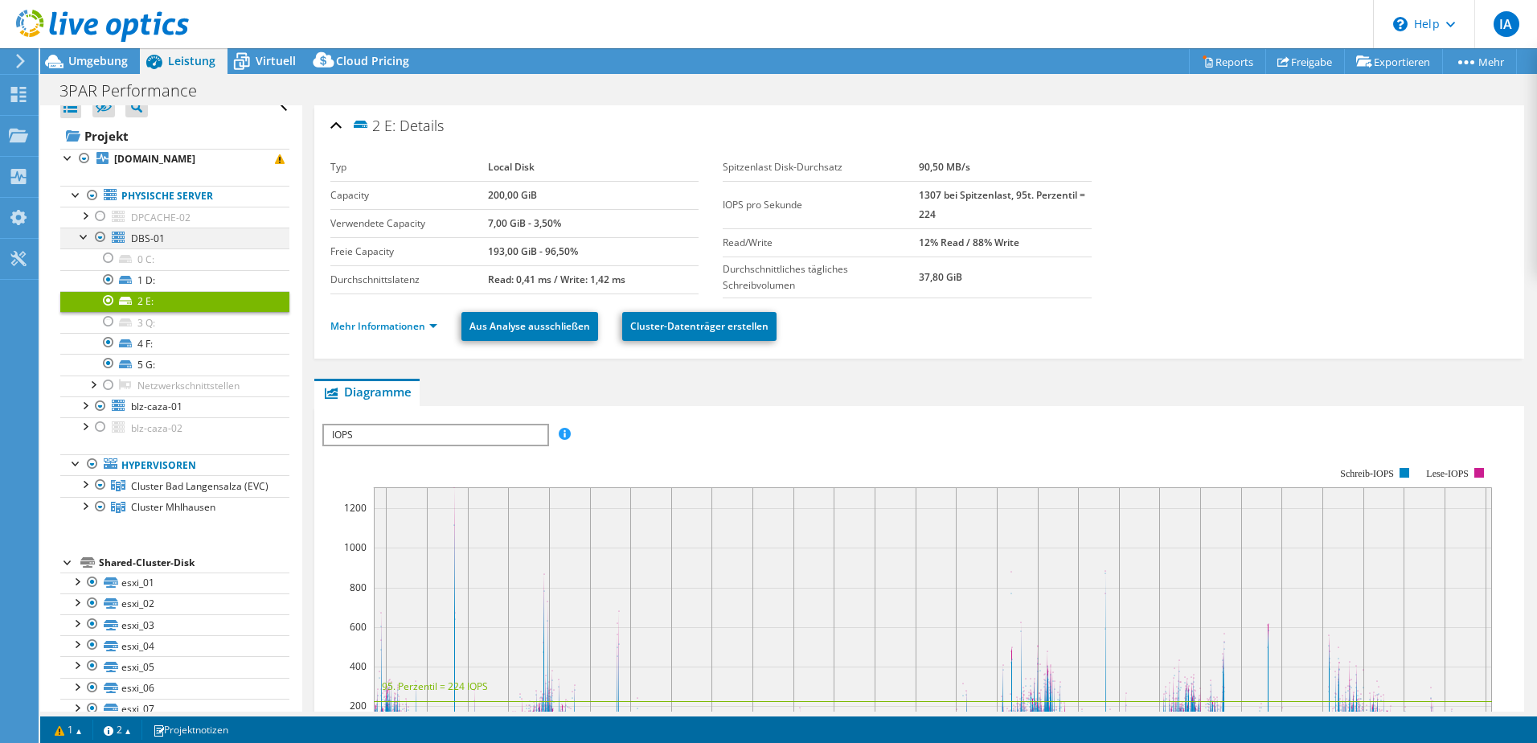
click at [80, 241] on div at bounding box center [84, 236] width 16 height 16
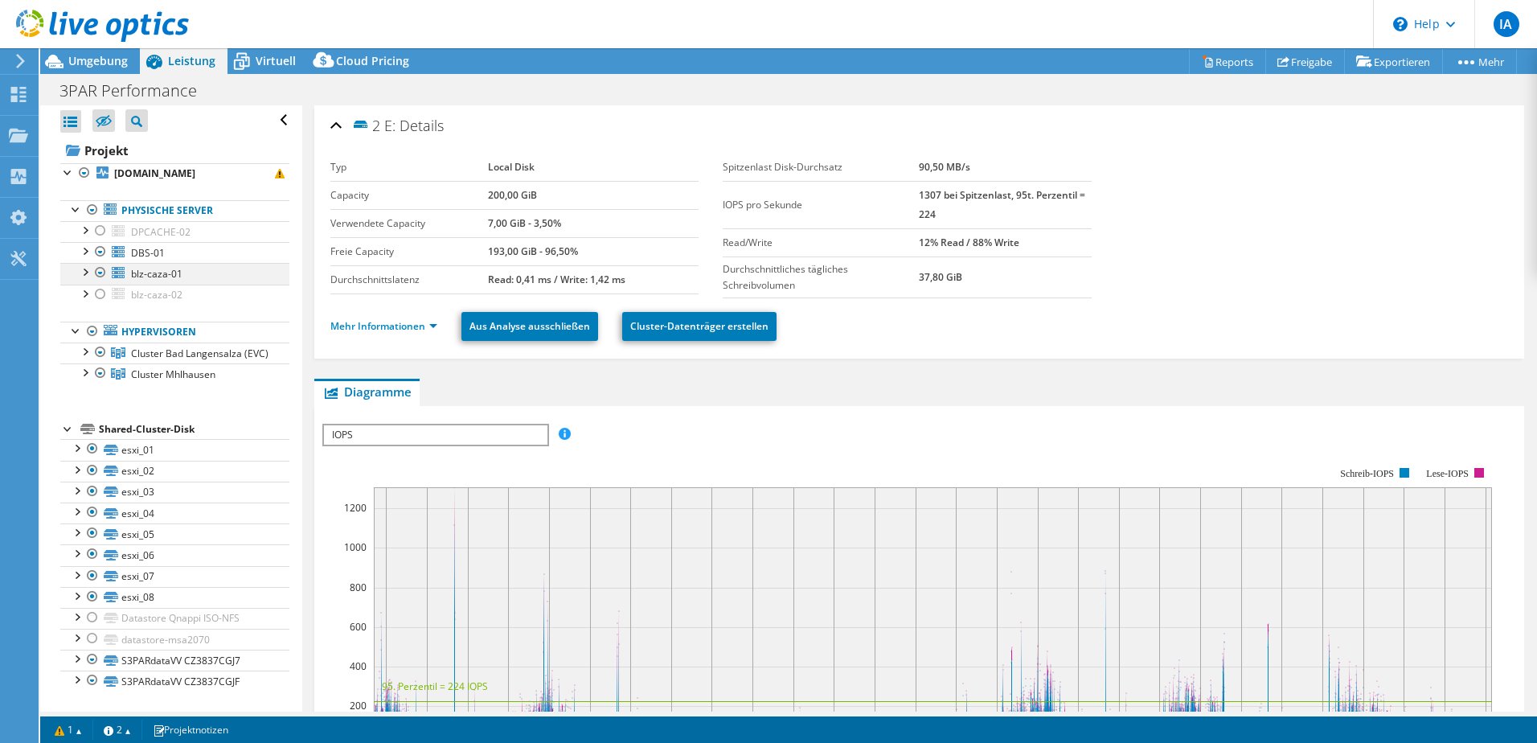
click at [83, 263] on div at bounding box center [84, 271] width 16 height 16
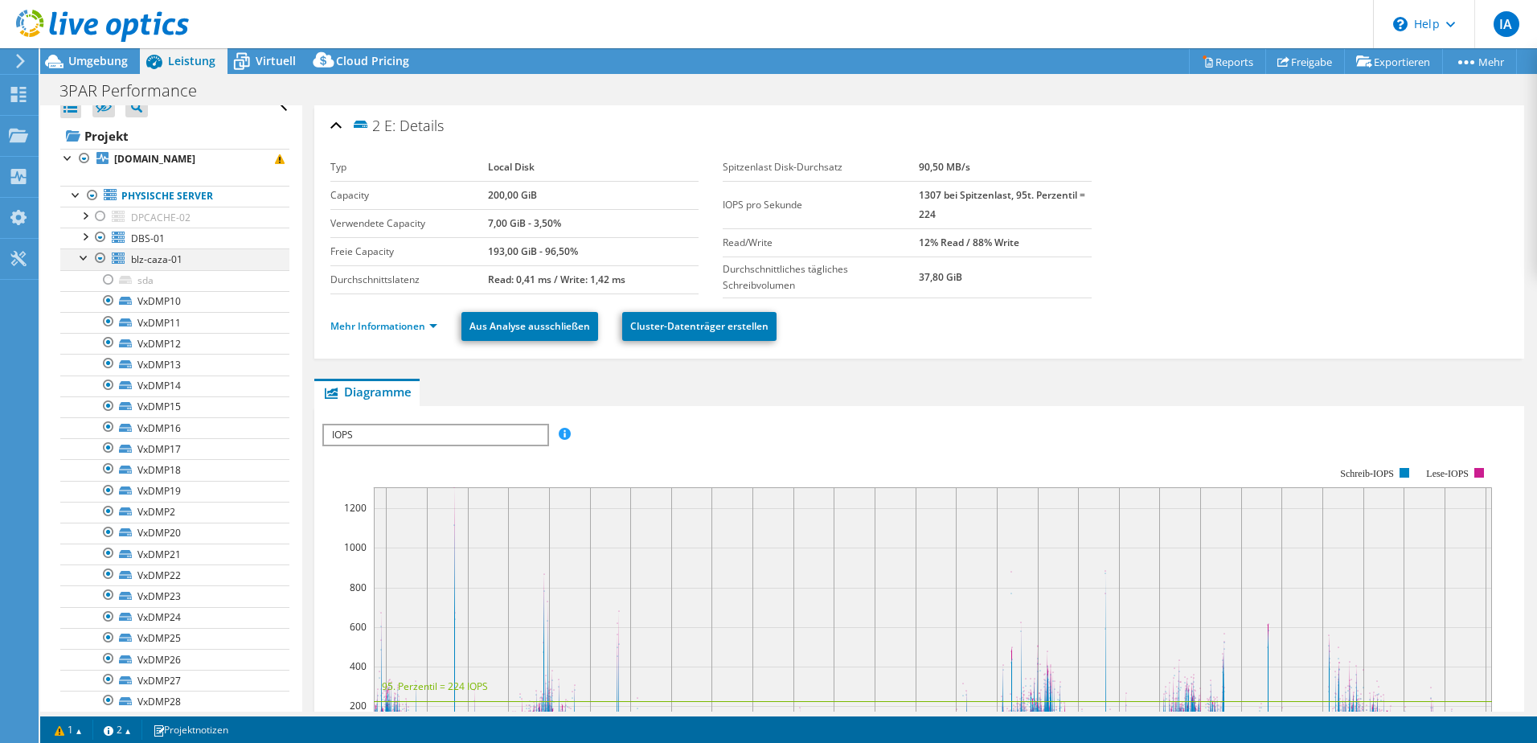
click at [99, 256] on div at bounding box center [100, 257] width 16 height 19
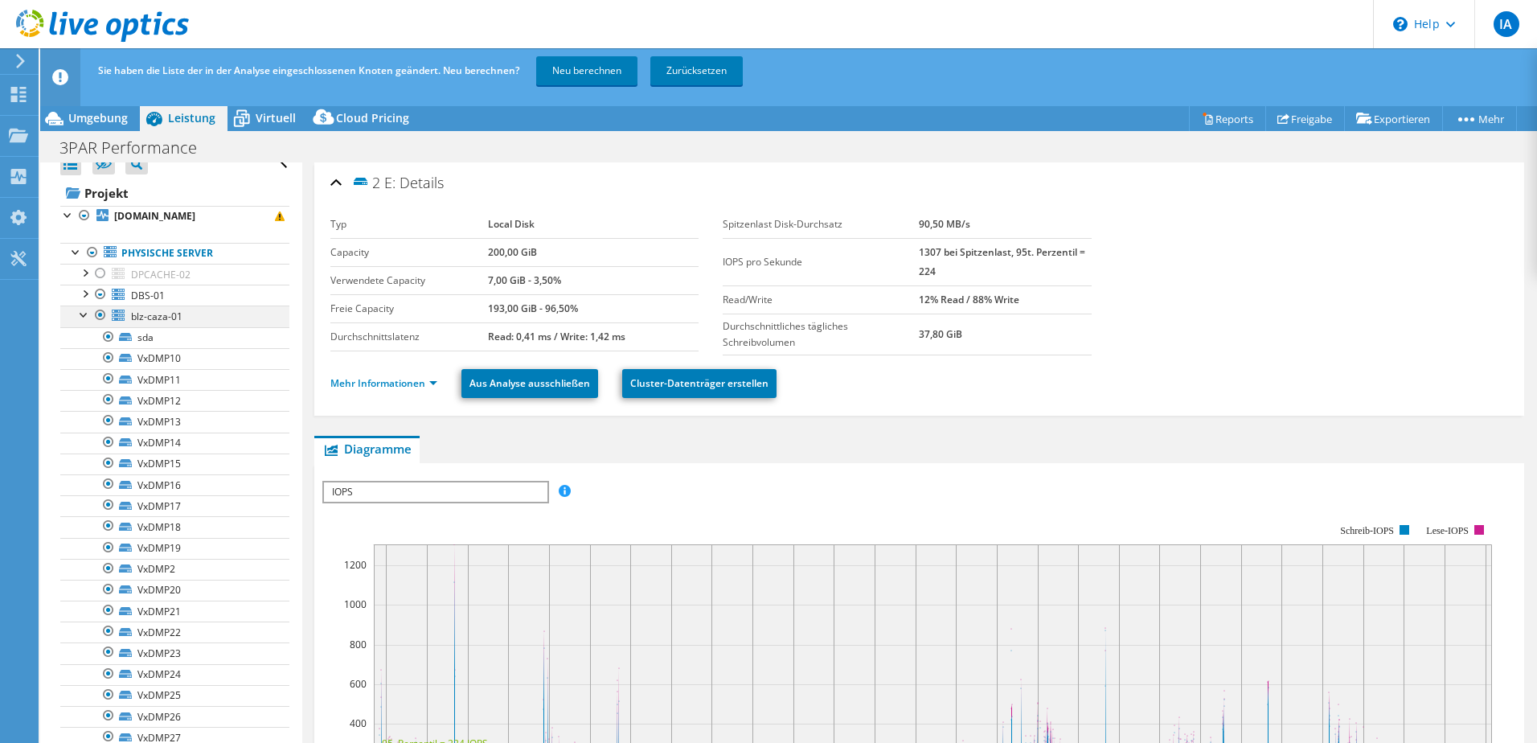
click at [95, 310] on div at bounding box center [100, 314] width 16 height 19
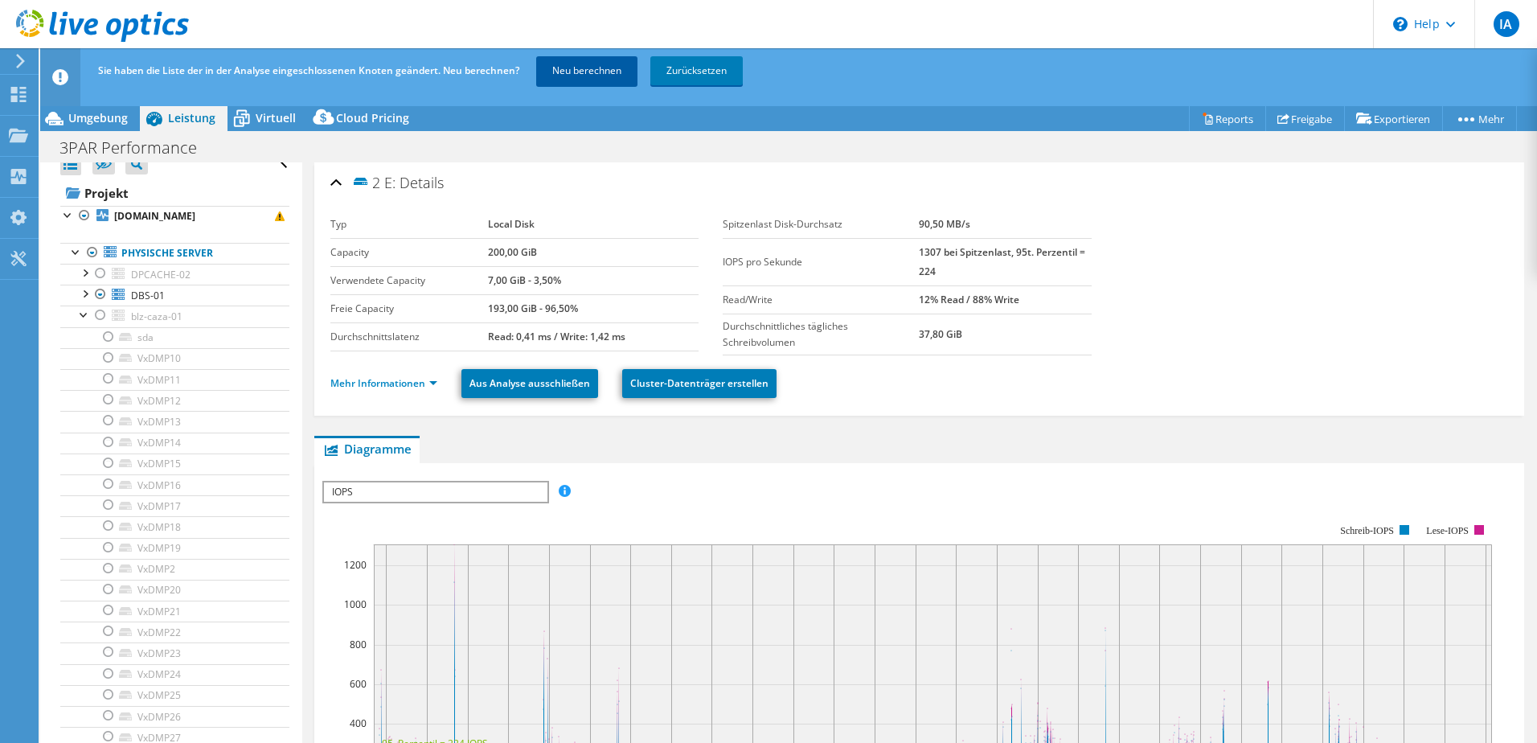
click at [584, 70] on link "Neu berechnen" at bounding box center [586, 70] width 101 height 29
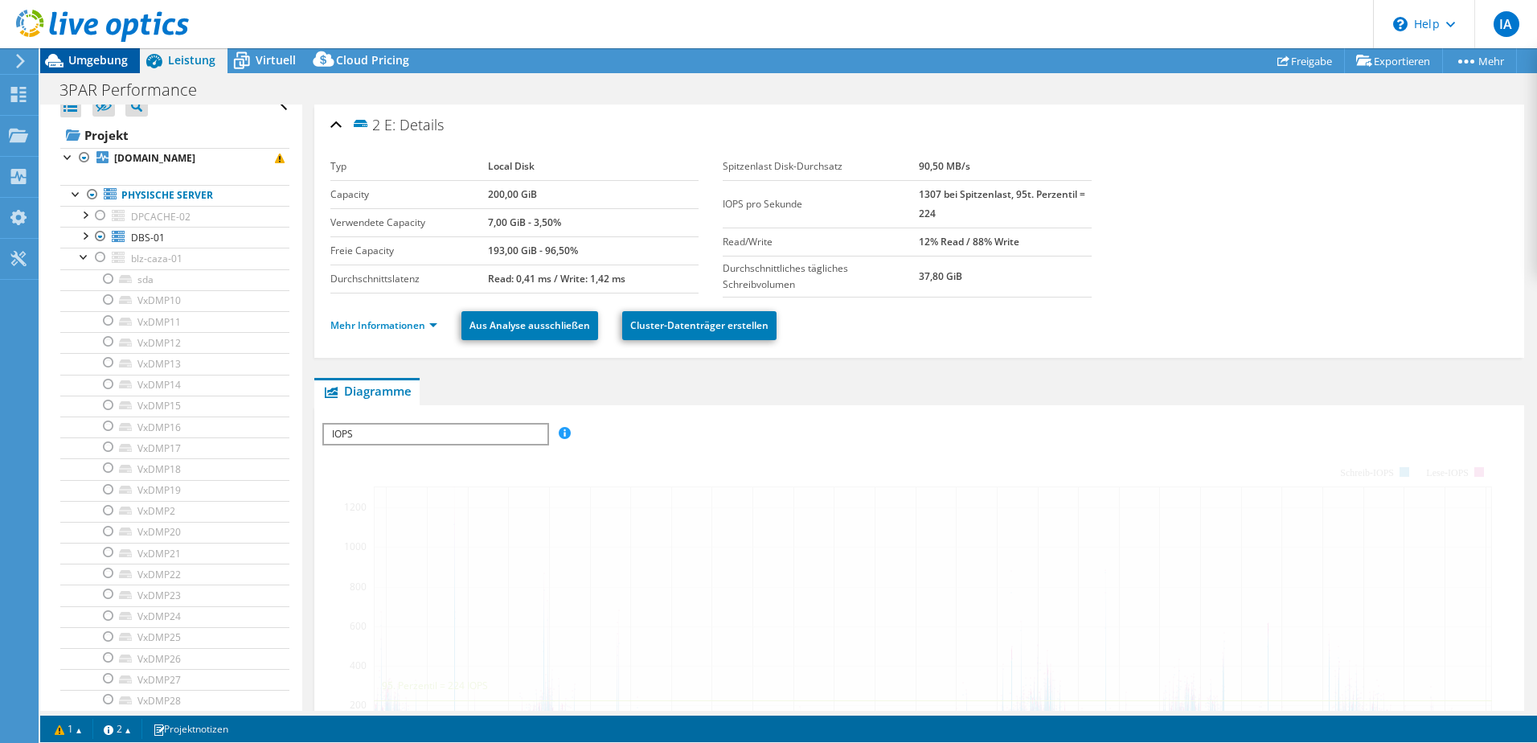
click at [118, 63] on span "Umgebung" at bounding box center [97, 59] width 59 height 15
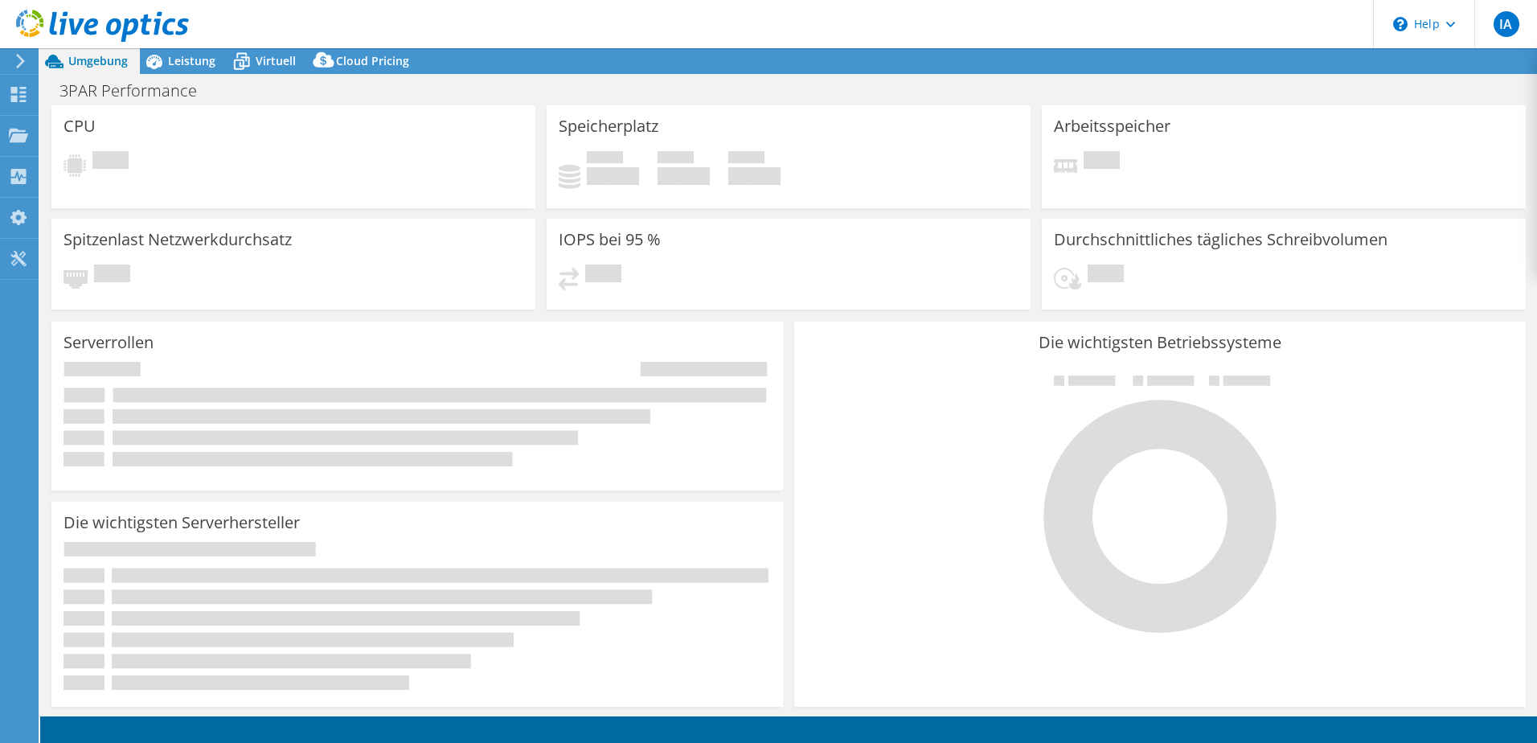
select select "USD"
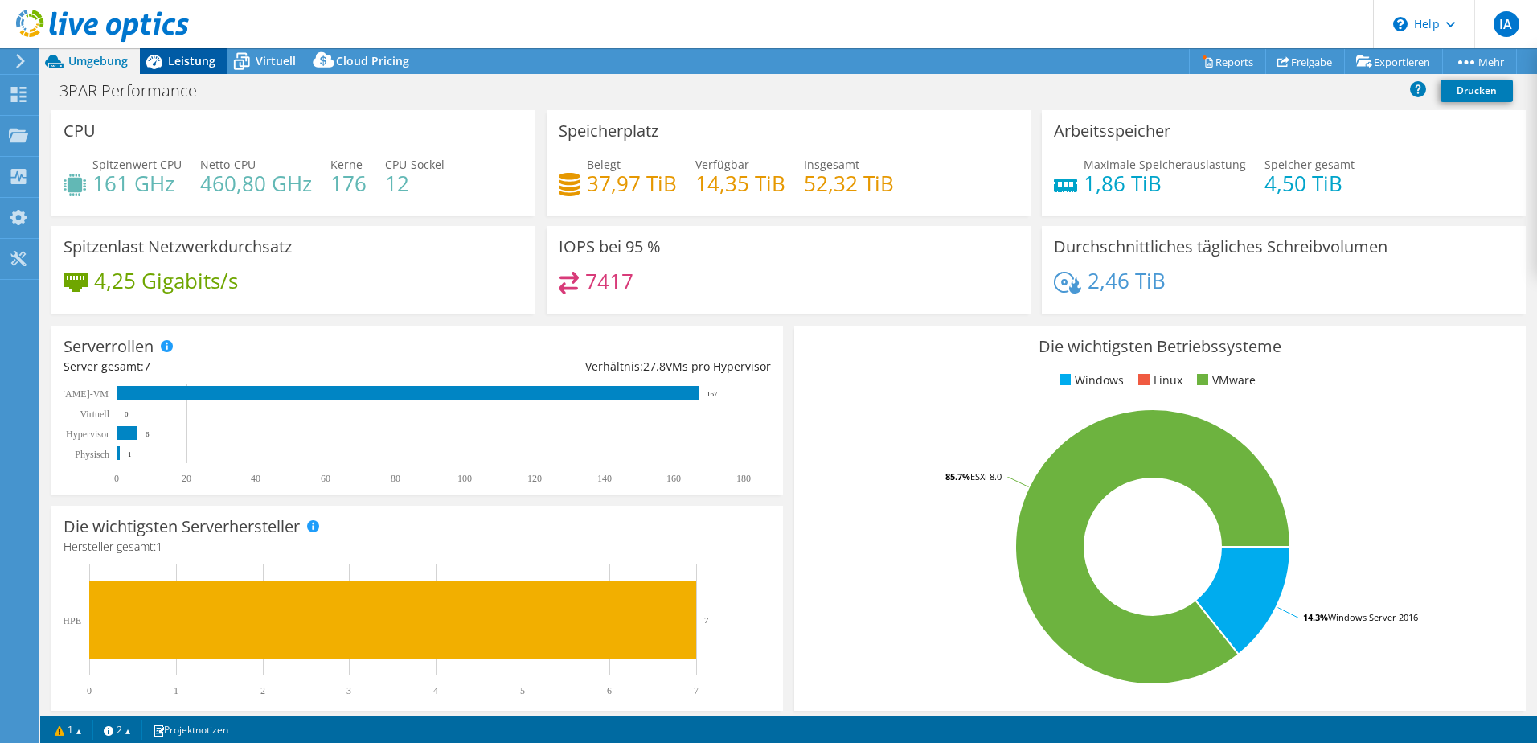
click at [211, 58] on span "Leistung" at bounding box center [191, 60] width 47 height 15
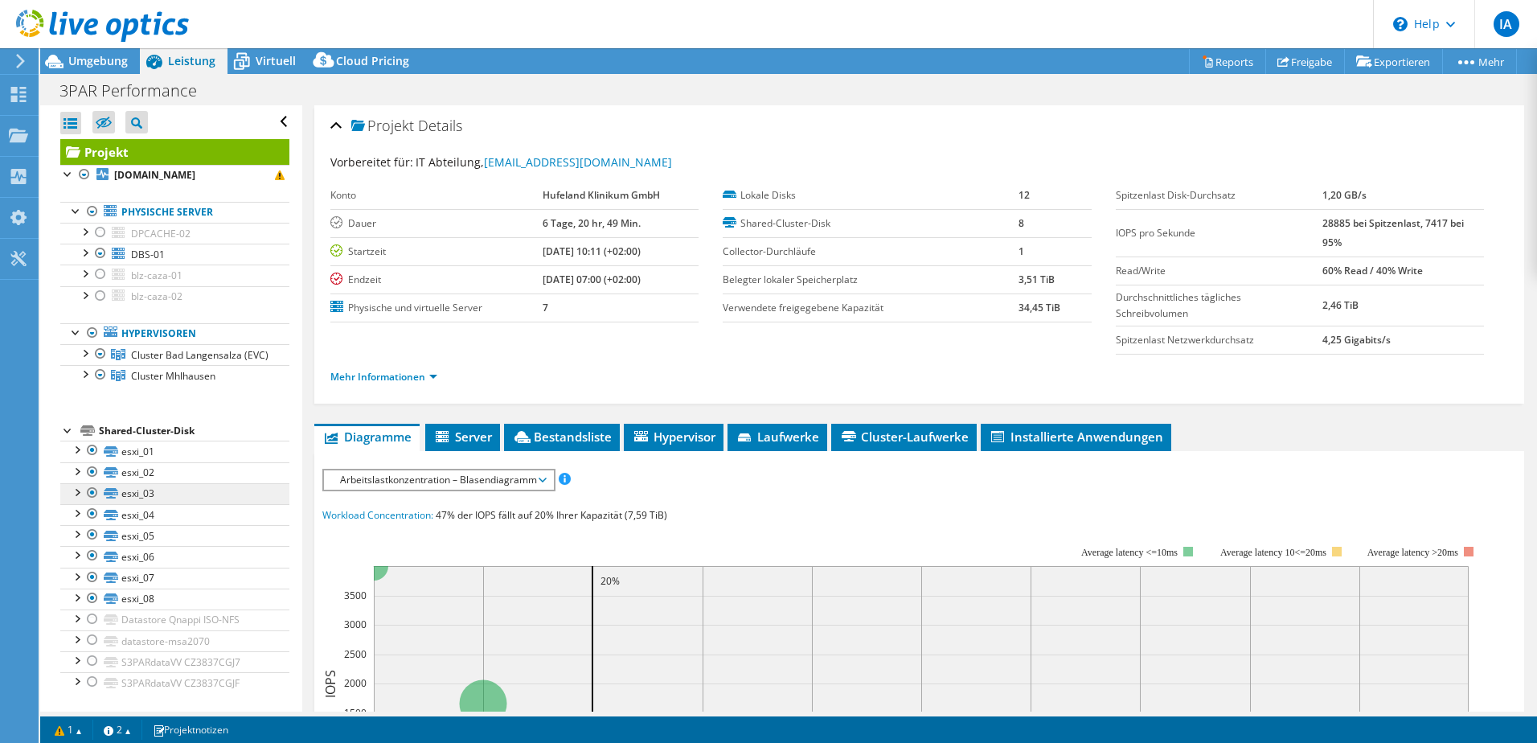
scroll to position [16, 0]
click at [85, 342] on div at bounding box center [84, 350] width 16 height 16
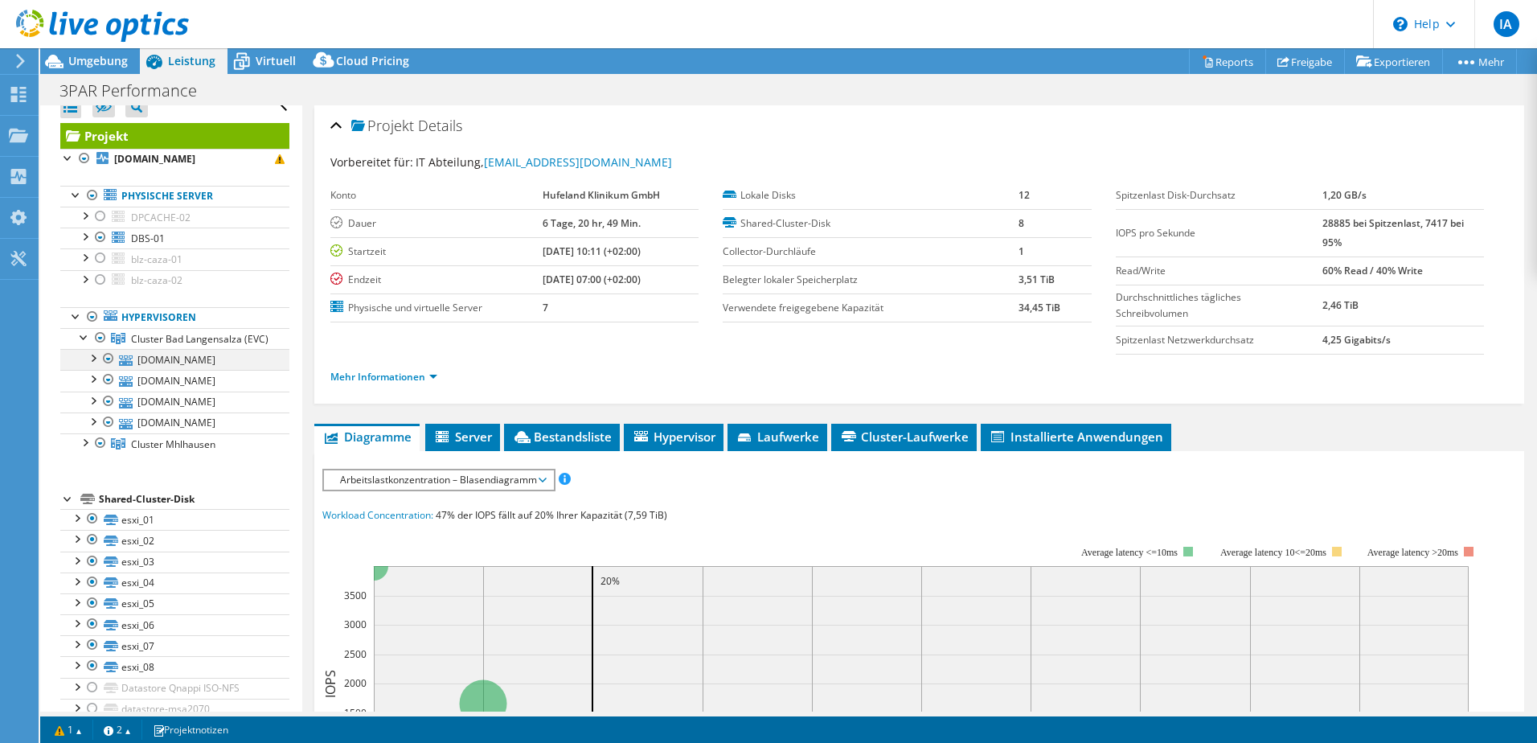
click at [90, 365] on div at bounding box center [92, 357] width 16 height 16
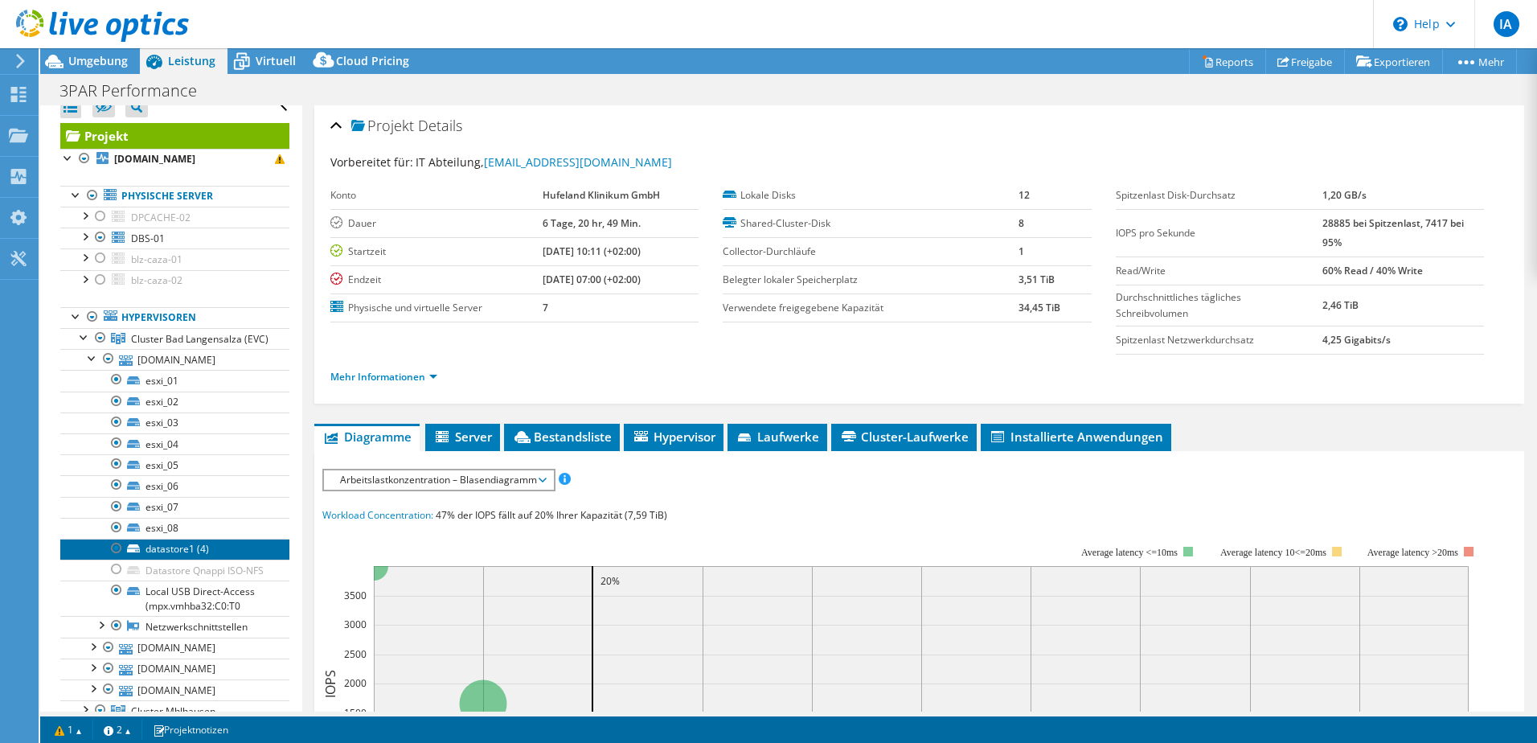
click at [170, 560] on link "datastore1 (4)" at bounding box center [174, 549] width 229 height 21
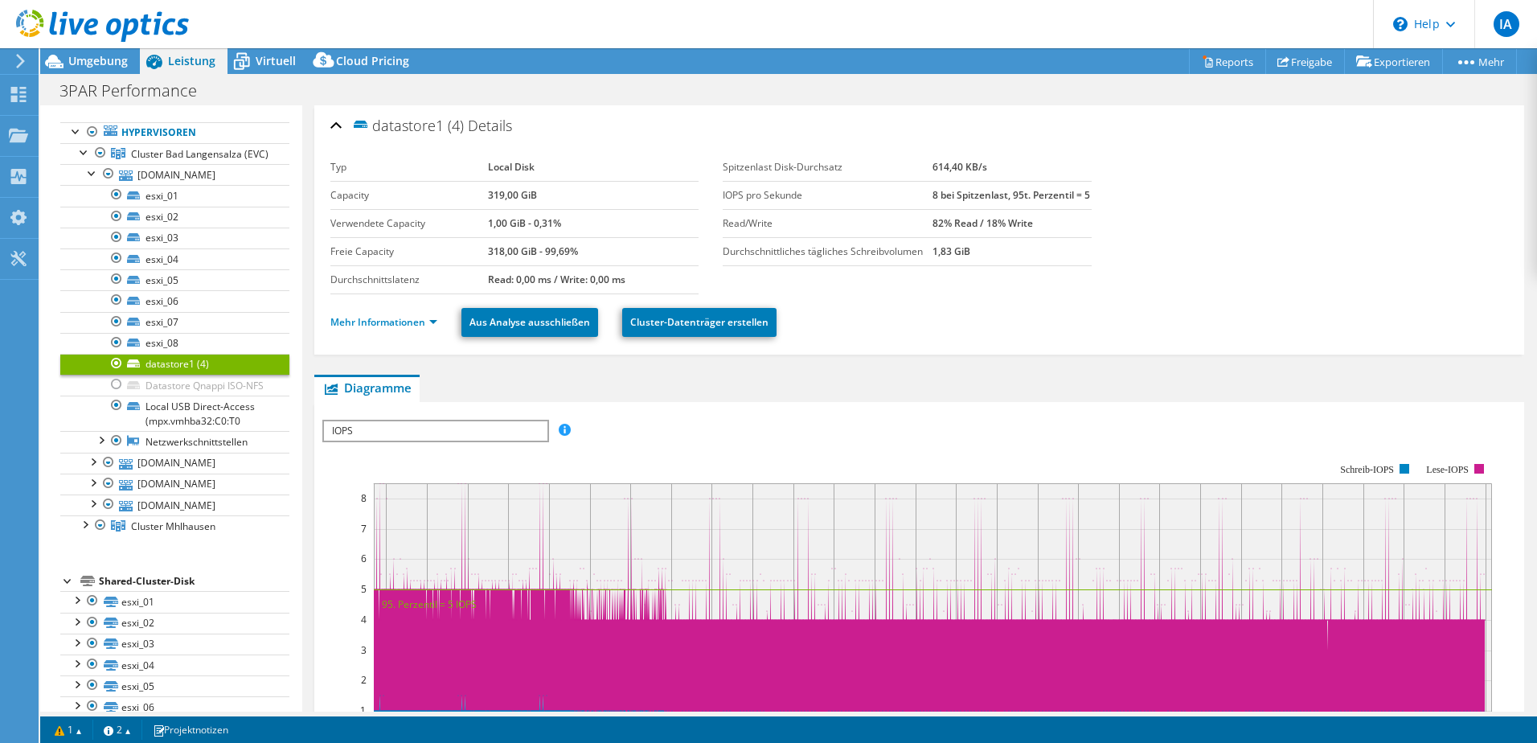
scroll to position [257, 0]
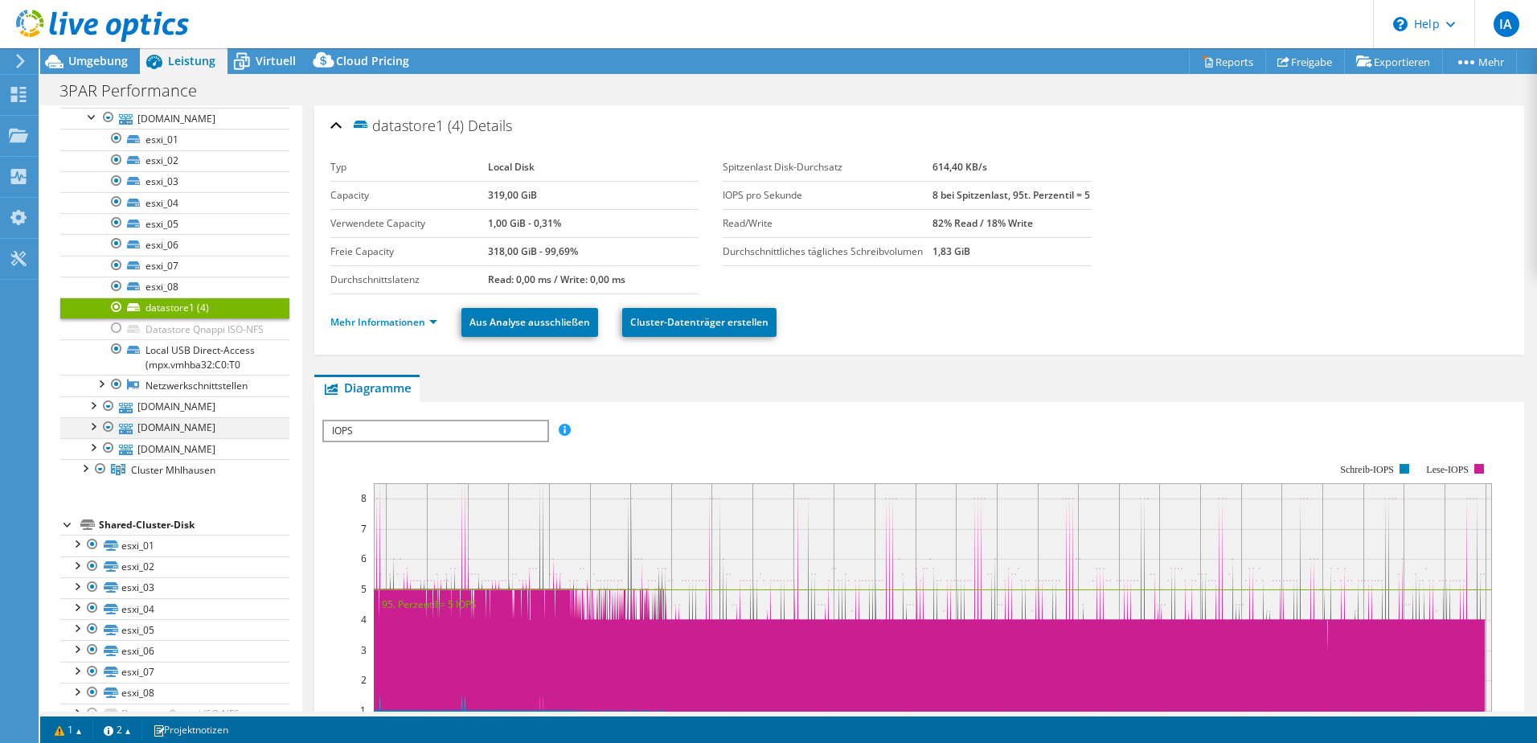
click at [90, 433] on div at bounding box center [92, 425] width 16 height 16
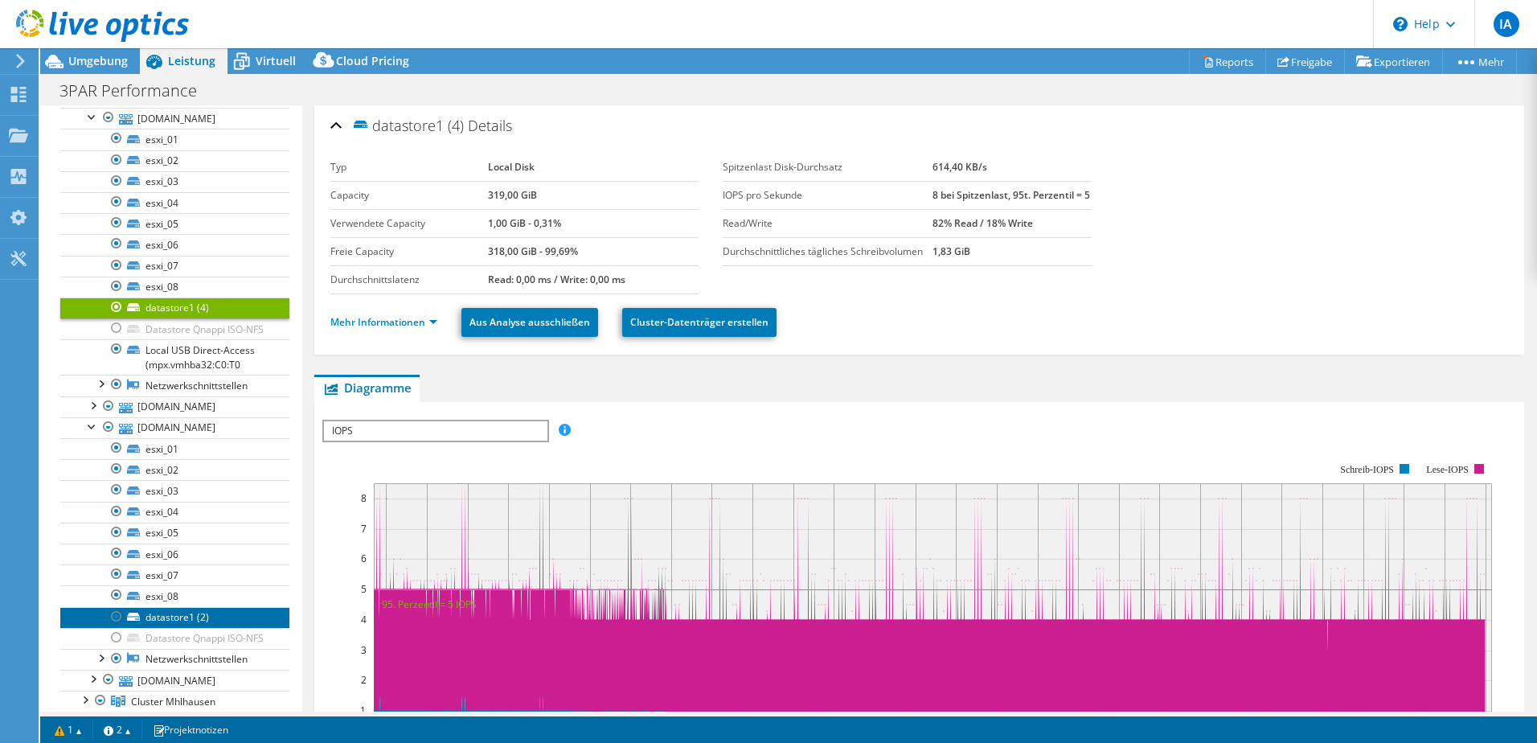
click at [192, 628] on link "datastore1 (2)" at bounding box center [174, 617] width 229 height 21
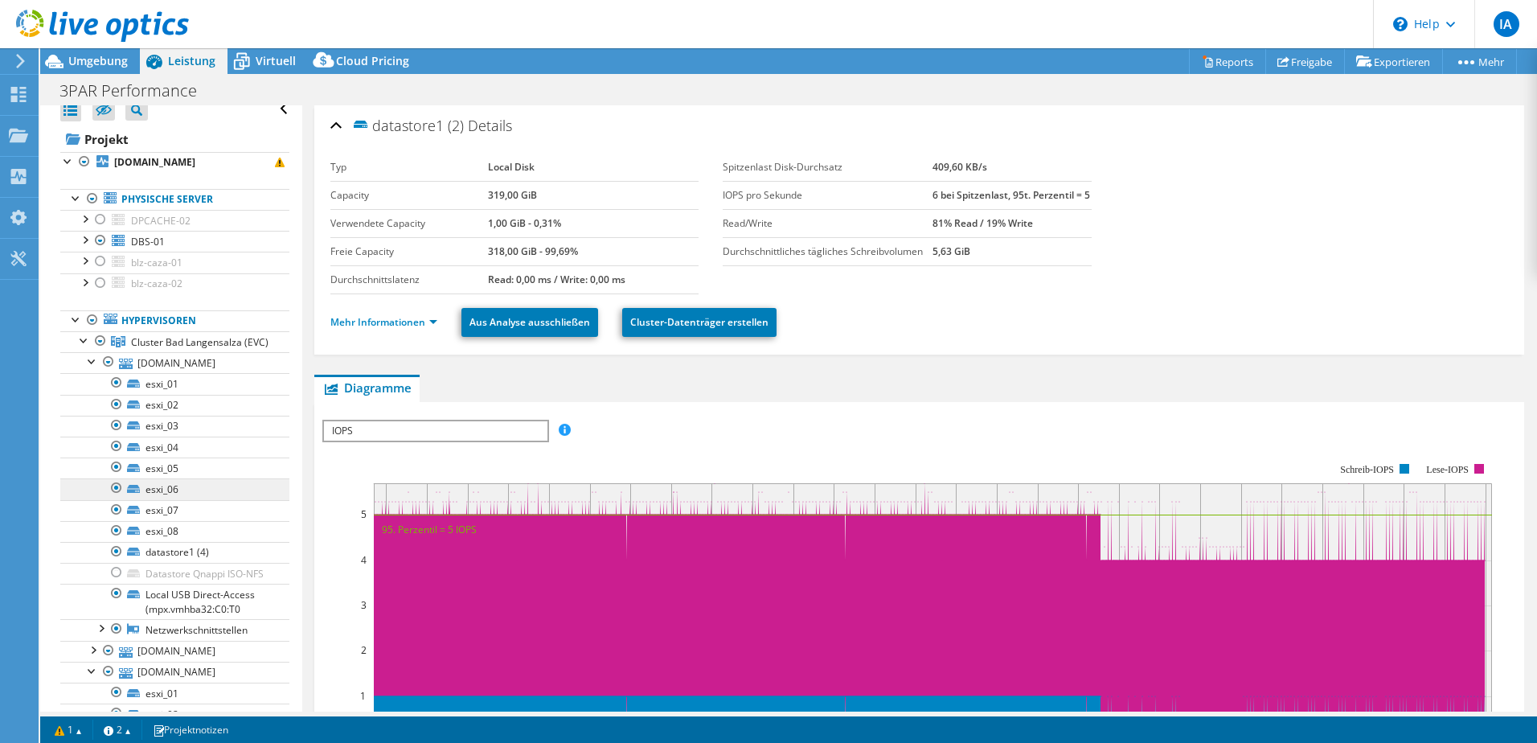
scroll to position [0, 0]
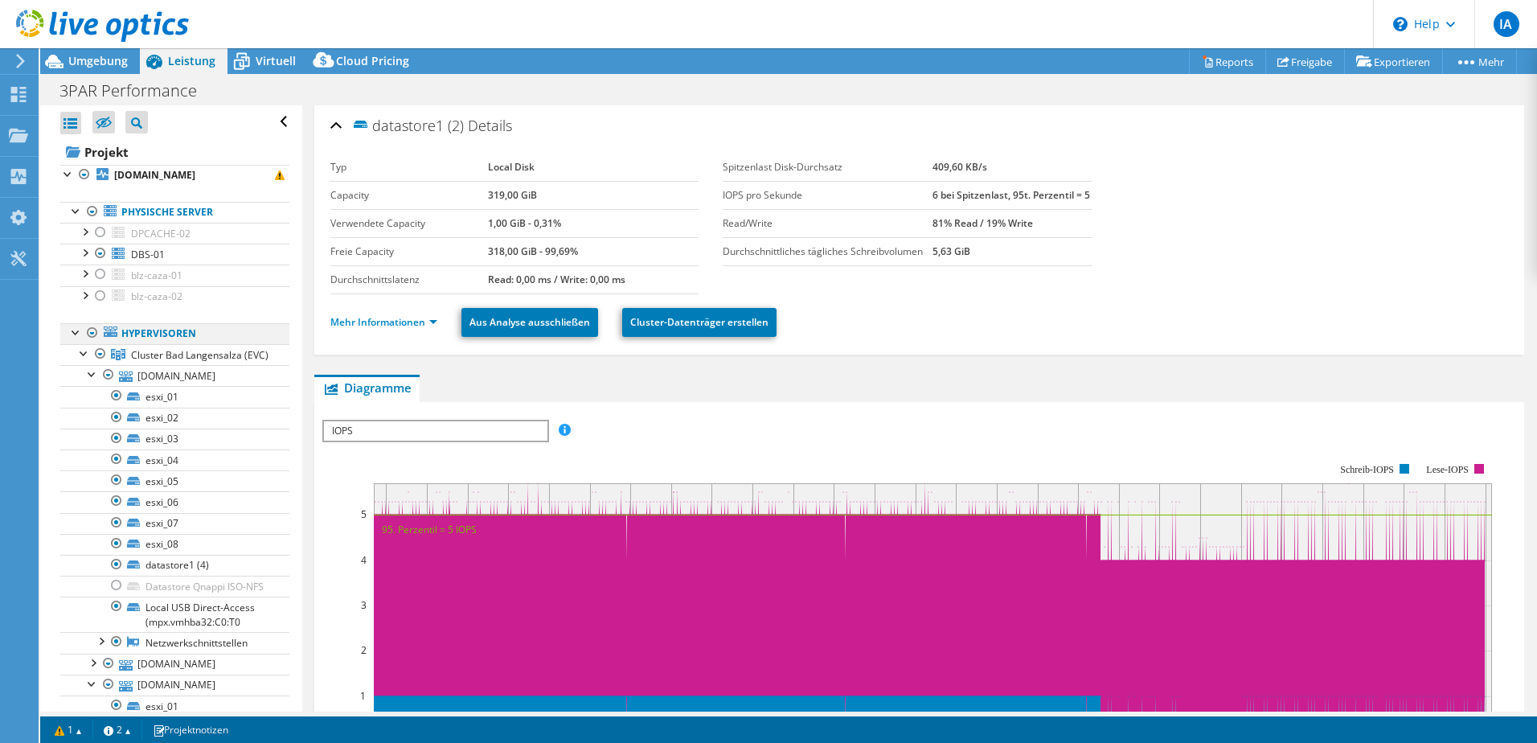
click at [77, 332] on div at bounding box center [76, 331] width 16 height 16
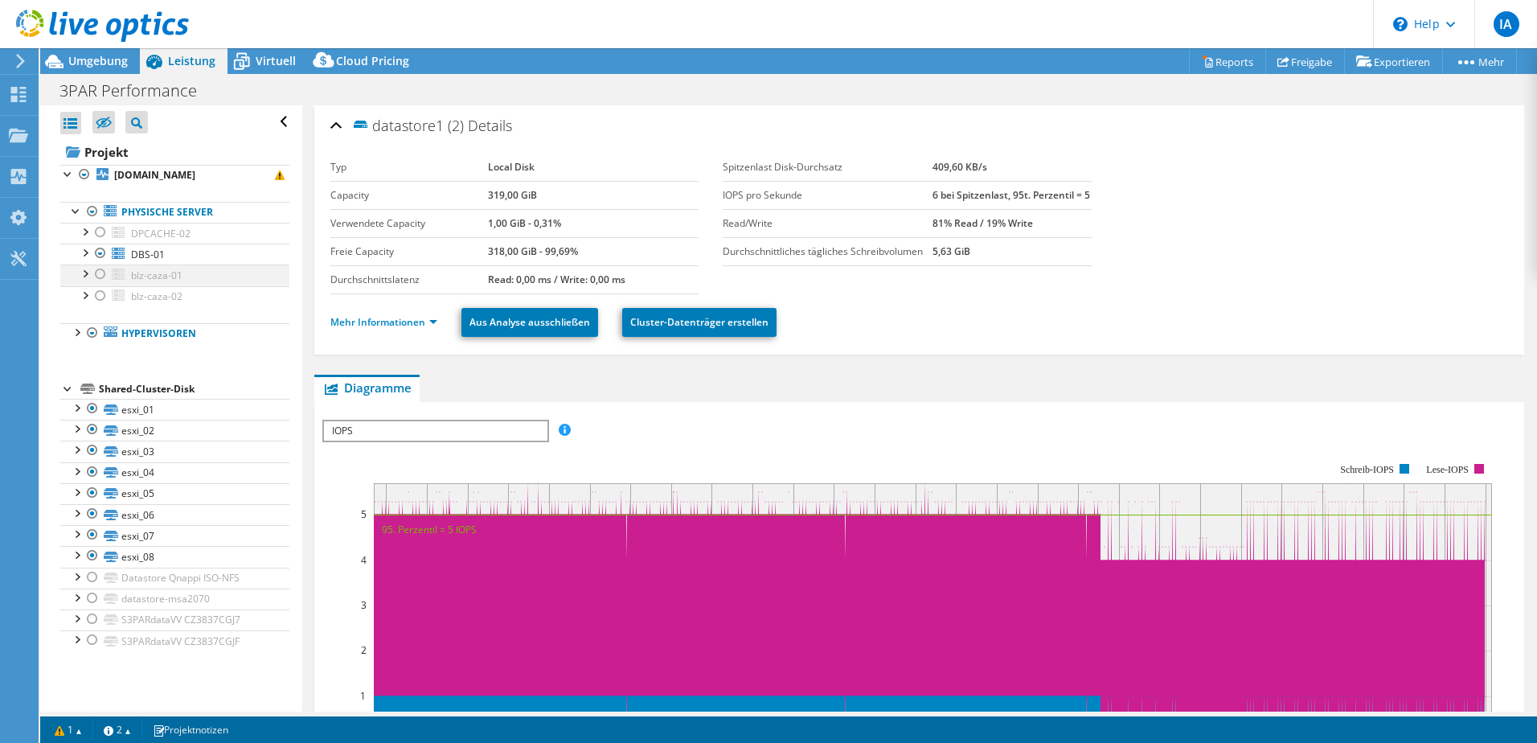
click at [88, 272] on div at bounding box center [84, 272] width 16 height 16
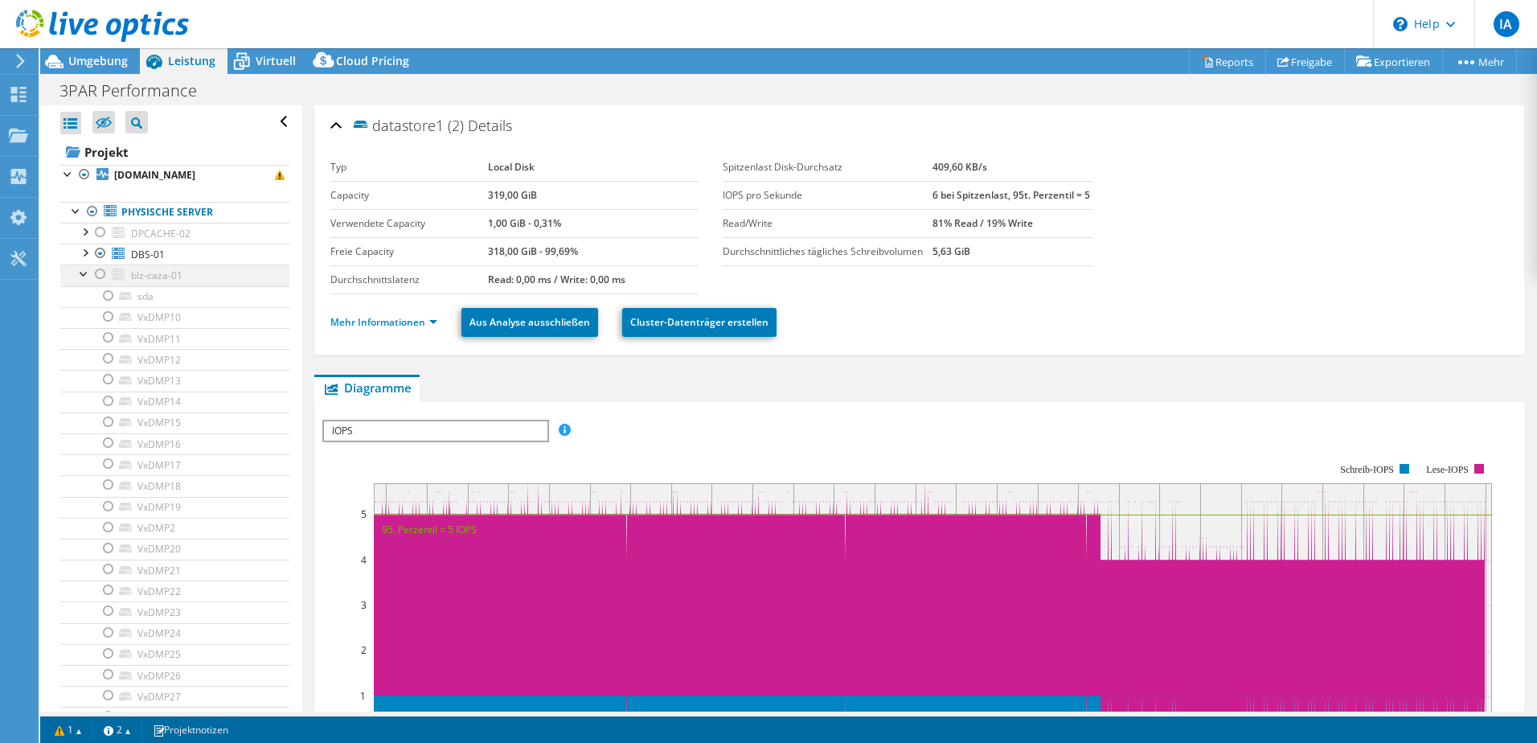
click at [100, 273] on div at bounding box center [100, 273] width 16 height 19
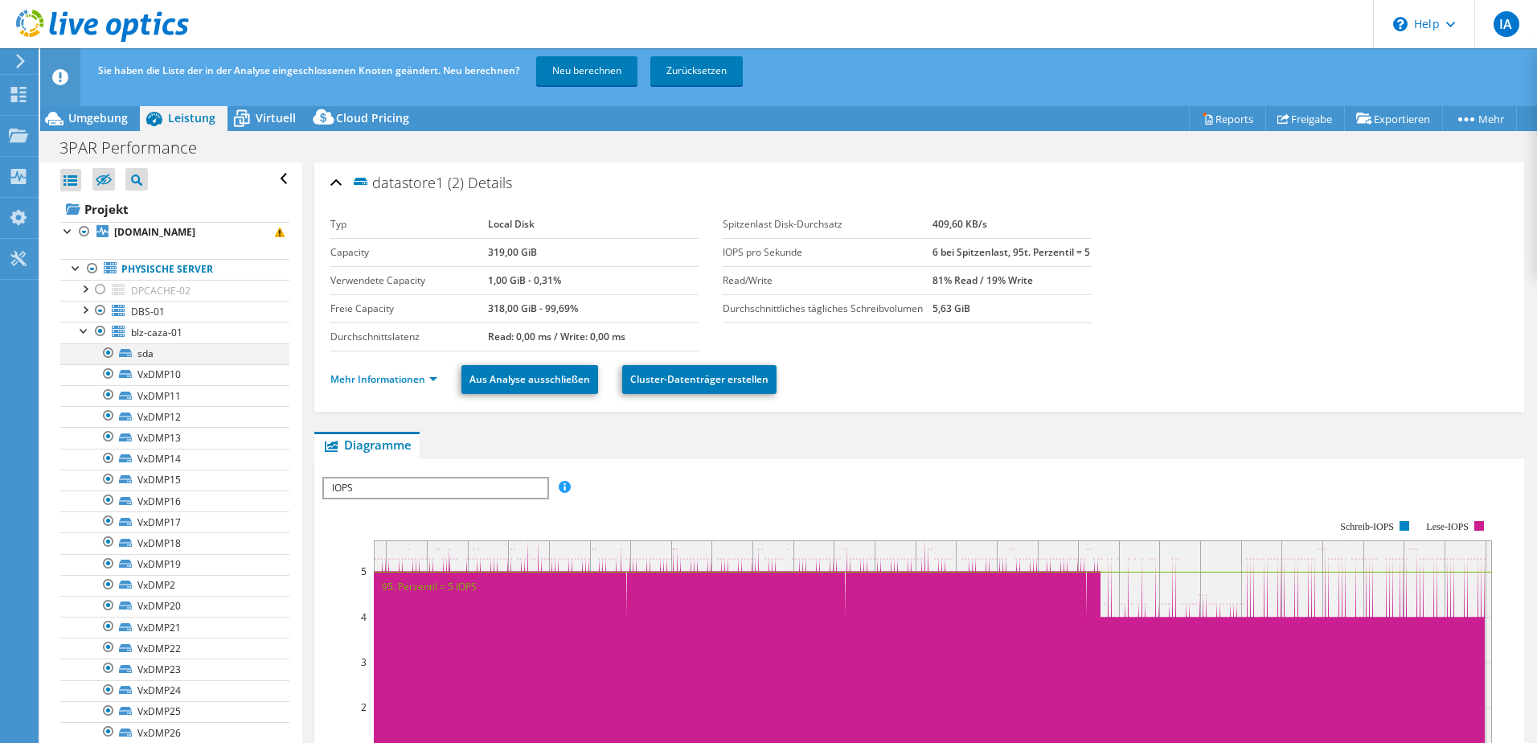
click at [111, 351] on div at bounding box center [108, 352] width 16 height 19
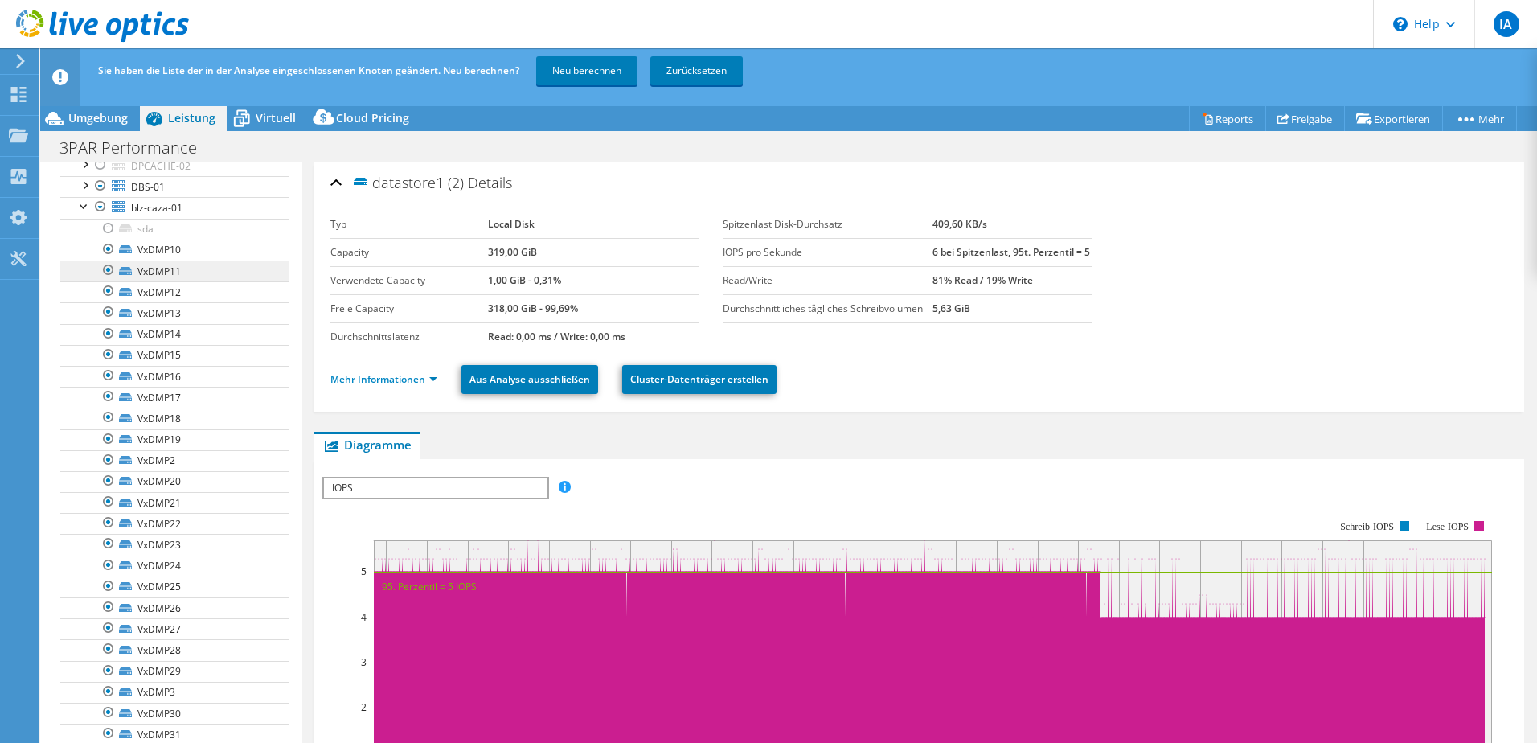
scroll to position [161, 0]
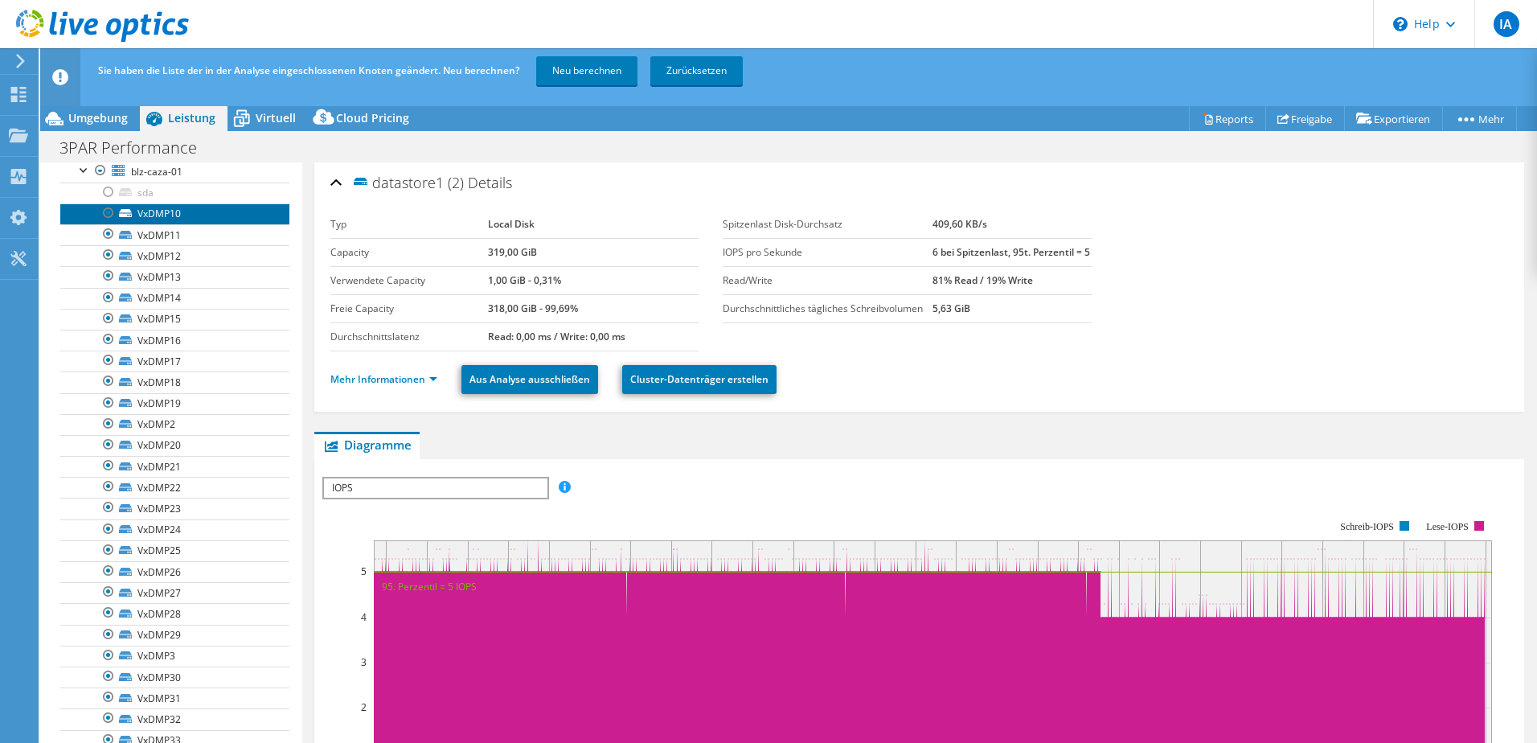
click at [198, 218] on link "VxDMP10" at bounding box center [174, 213] width 229 height 21
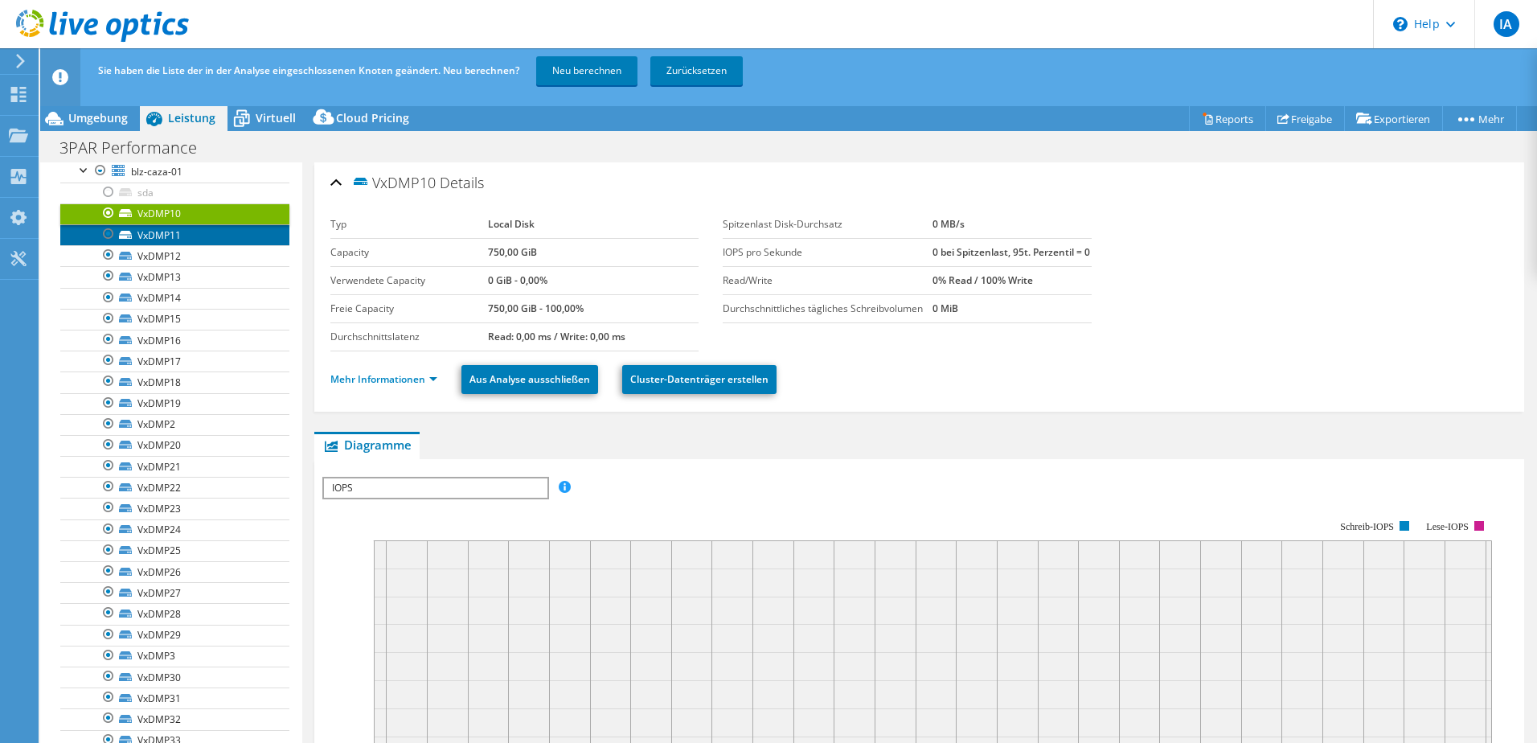
click at [202, 237] on link "VxDMP11" at bounding box center [174, 234] width 229 height 21
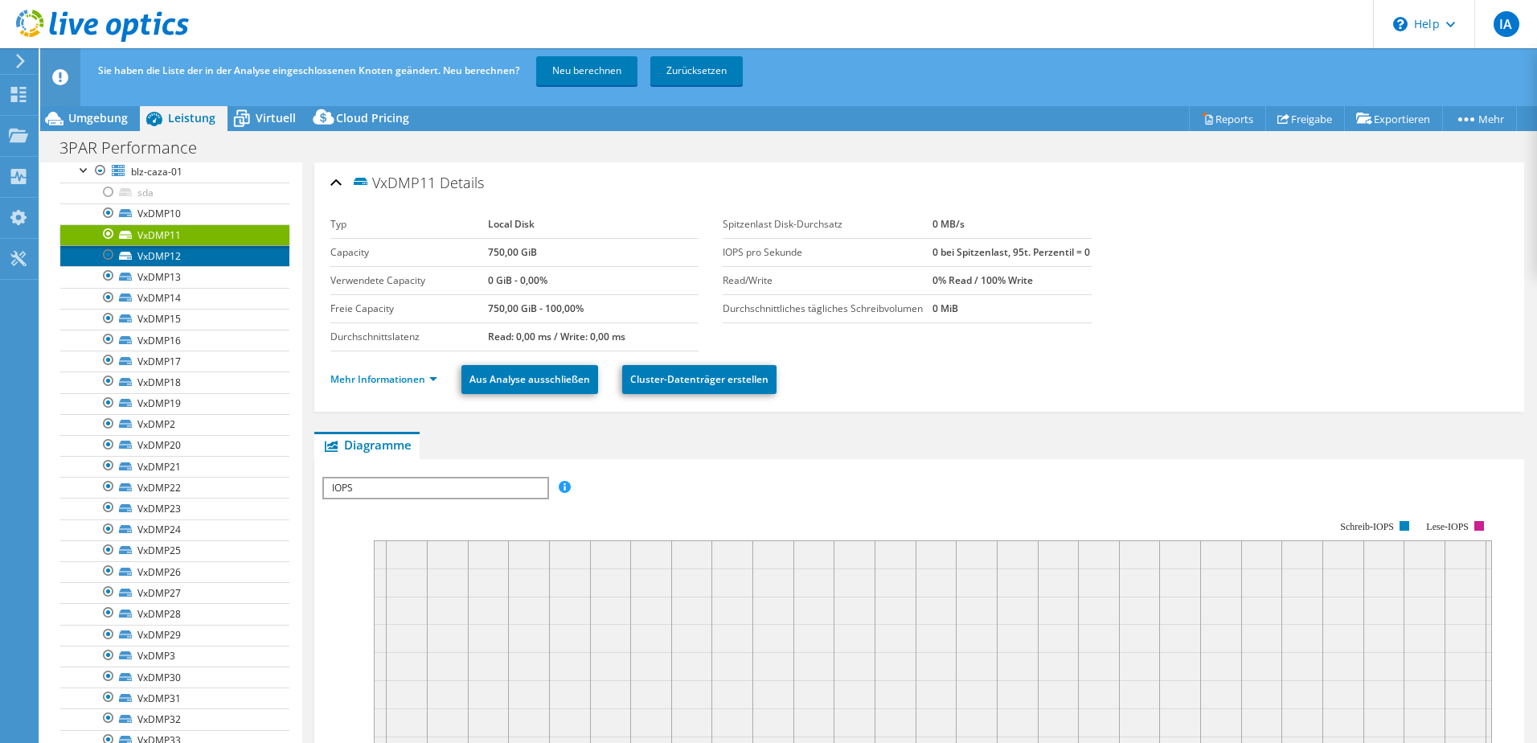
click at [201, 252] on link "VxDMP12" at bounding box center [174, 255] width 229 height 21
click at [199, 266] on link "VxDMP12" at bounding box center [174, 255] width 229 height 21
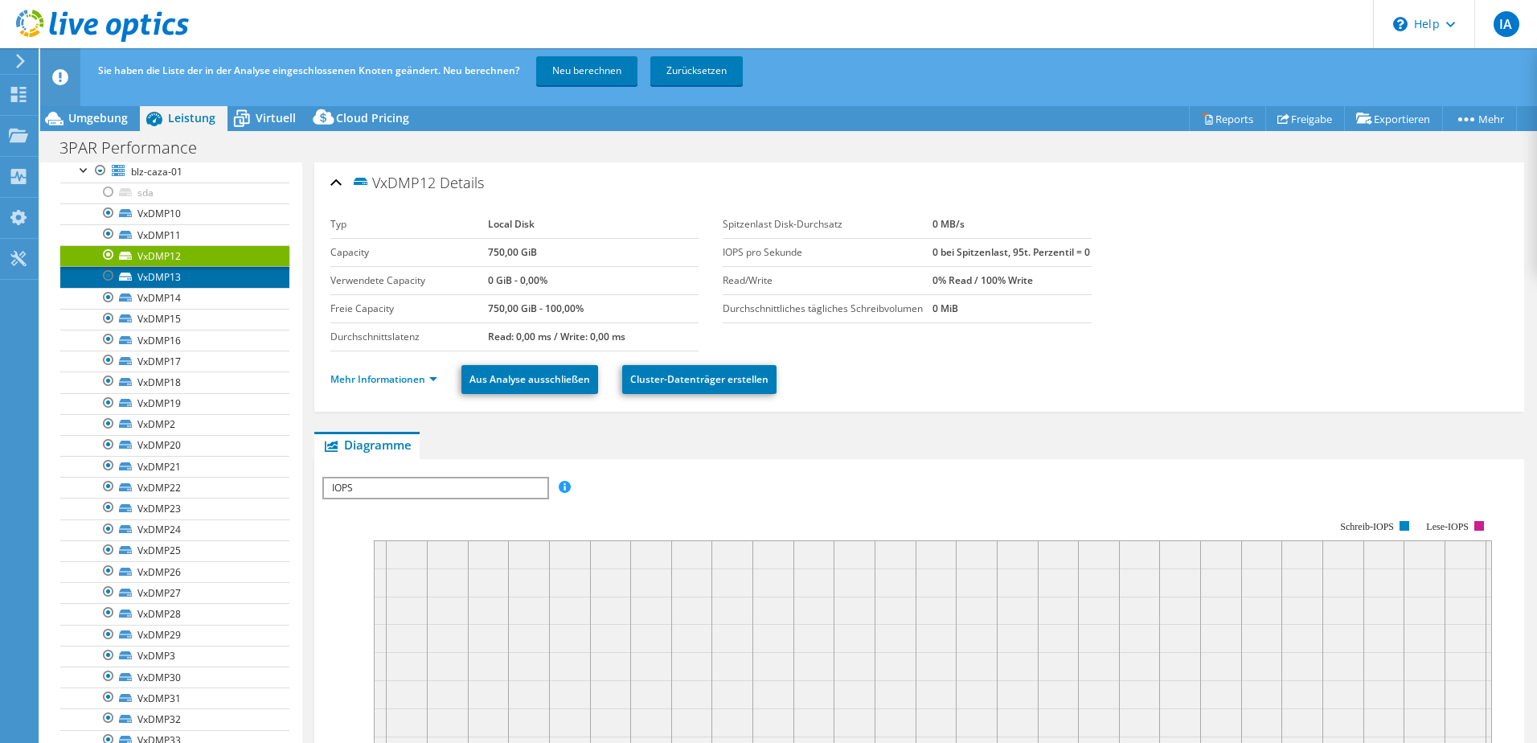
click at [199, 271] on link "VxDMP13" at bounding box center [174, 276] width 229 height 21
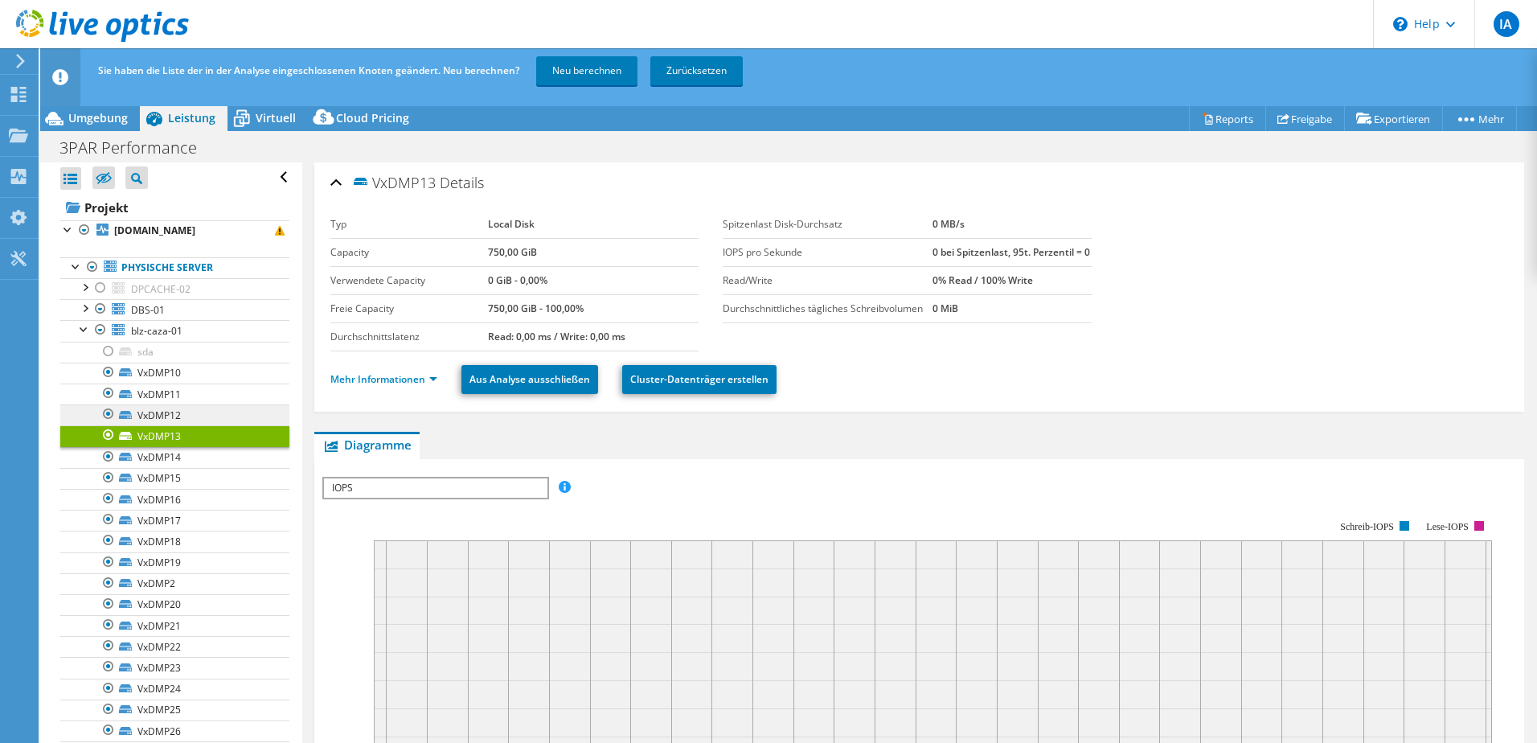
scroll to position [0, 0]
click at [98, 334] on div at bounding box center [100, 331] width 16 height 19
click at [100, 332] on div at bounding box center [100, 331] width 16 height 19
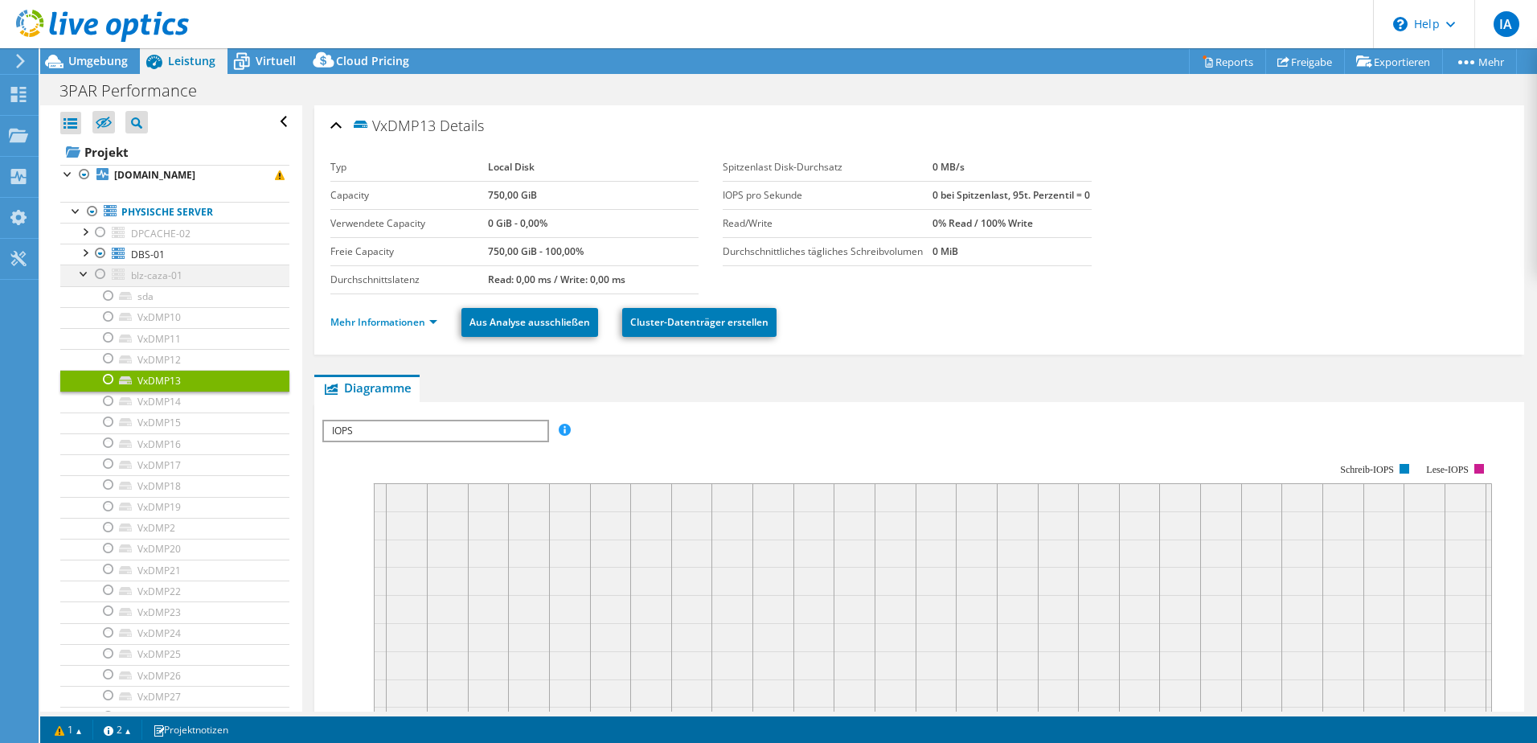
click at [77, 277] on div at bounding box center [84, 272] width 16 height 16
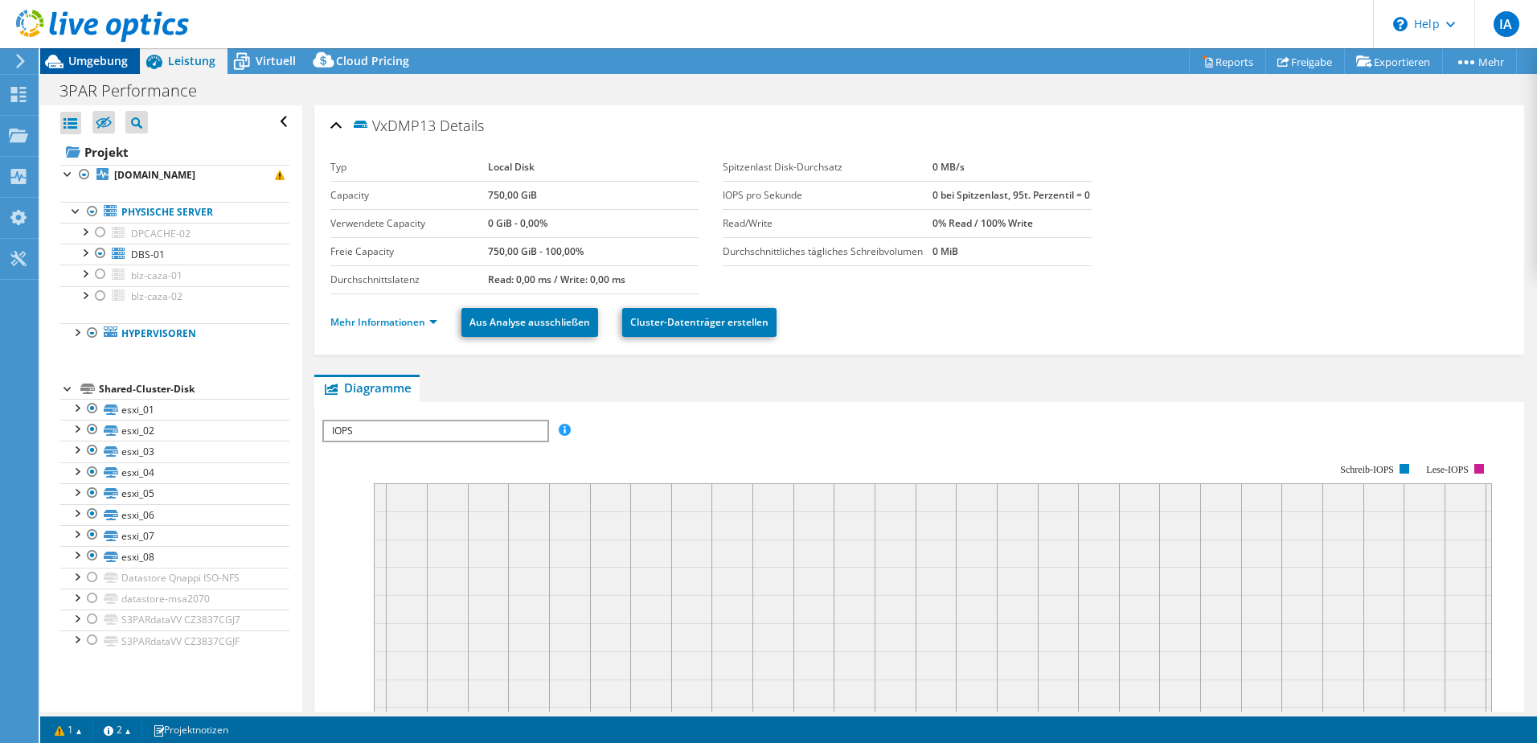
click at [81, 65] on span "Umgebung" at bounding box center [97, 60] width 59 height 15
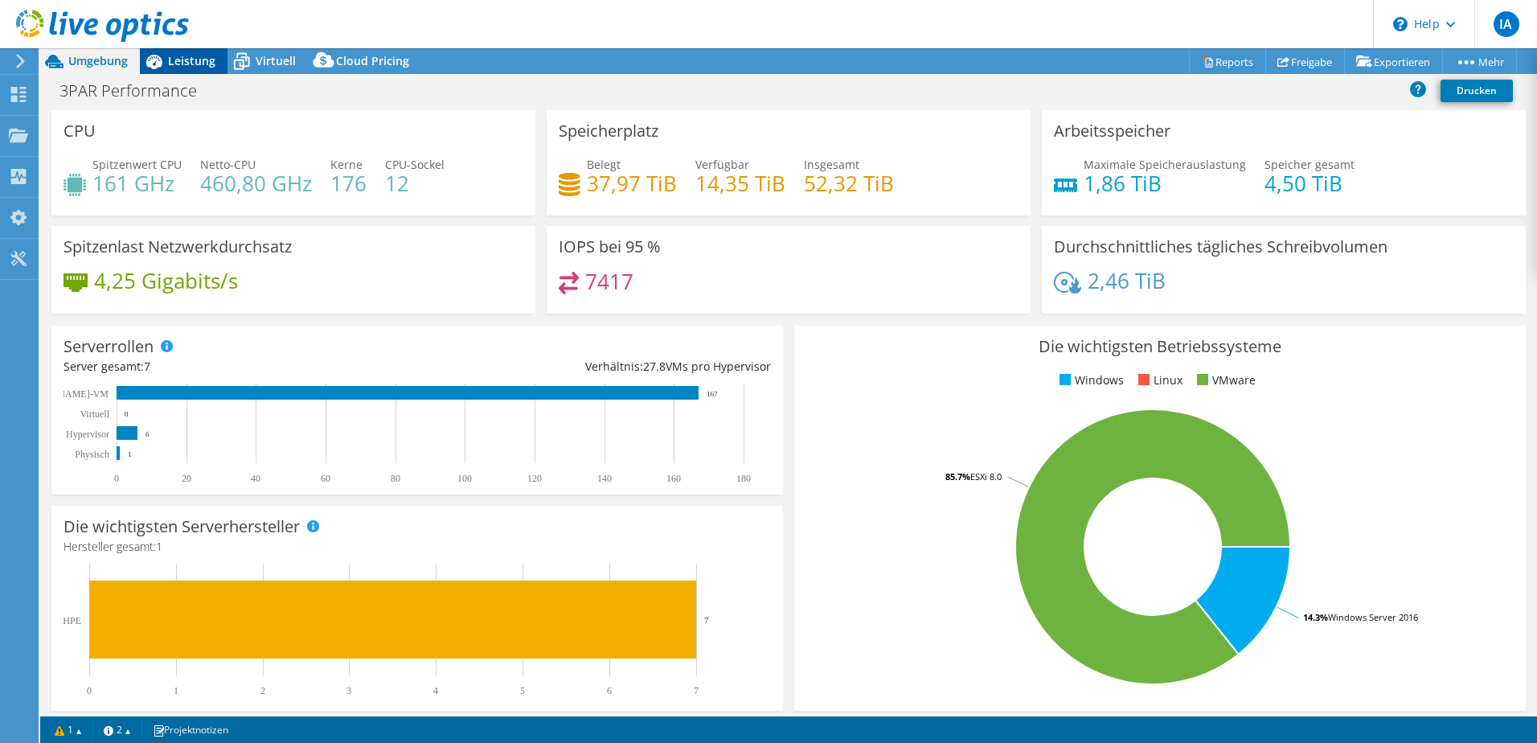
click at [205, 61] on span "Leistung" at bounding box center [191, 60] width 47 height 15
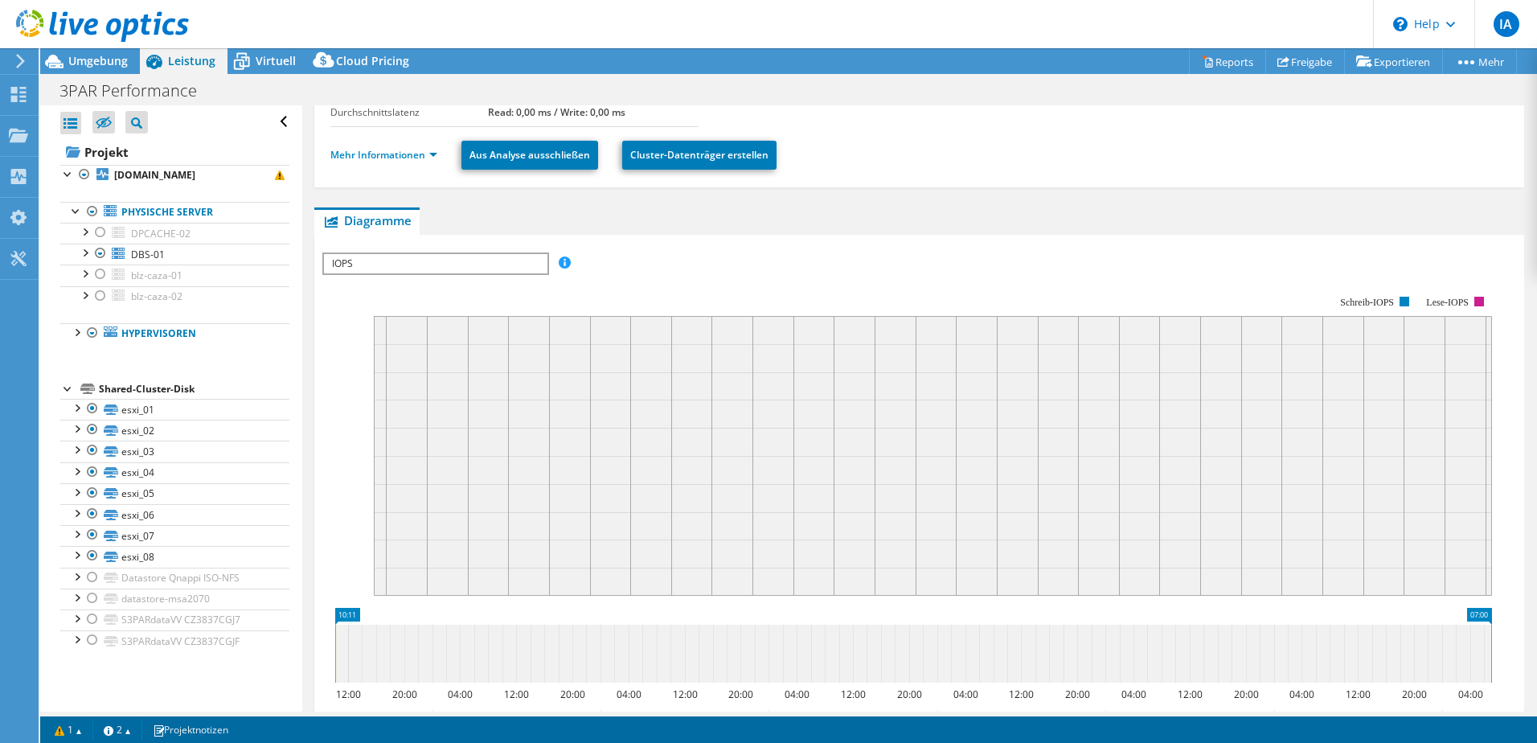
scroll to position [161, 0]
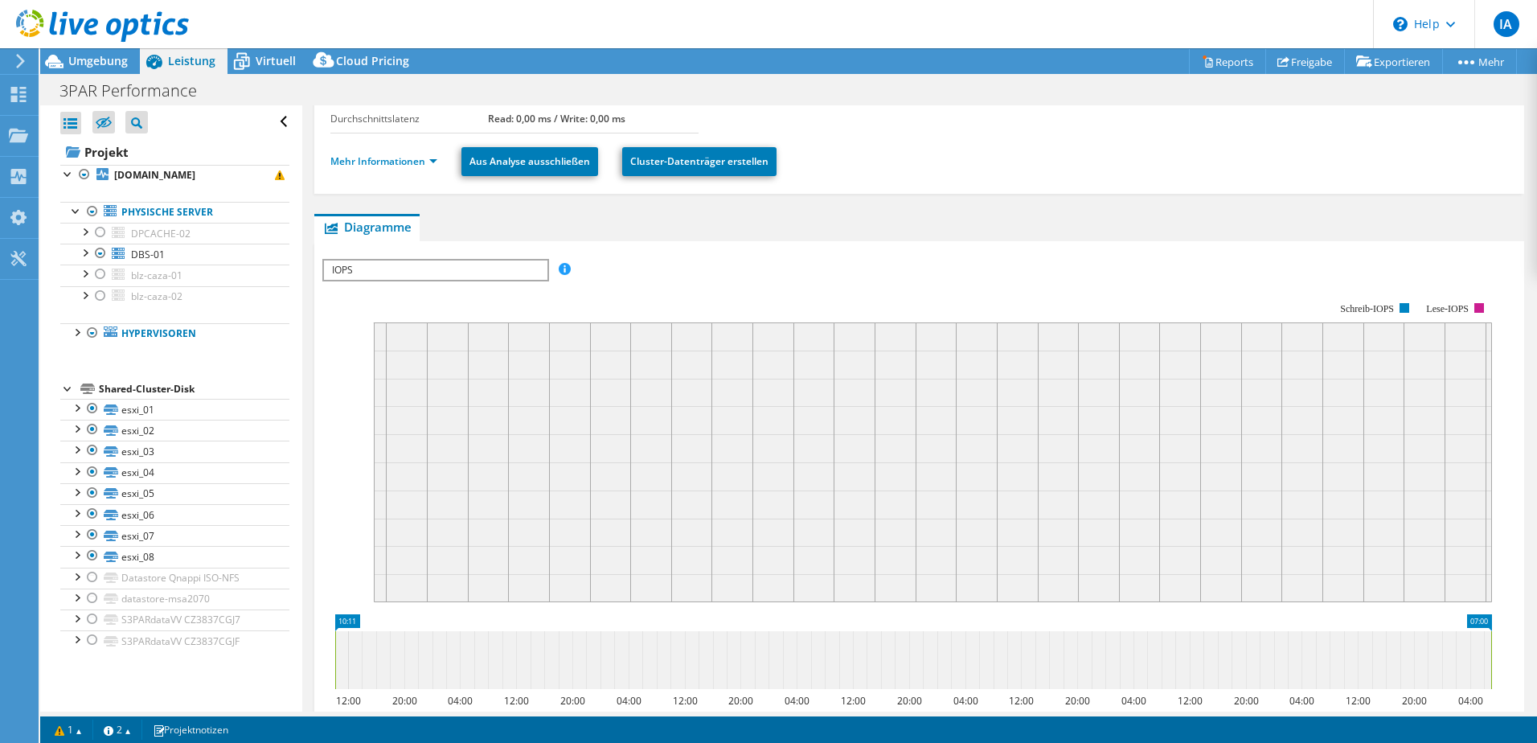
click at [421, 280] on span "IOPS" at bounding box center [435, 269] width 223 height 19
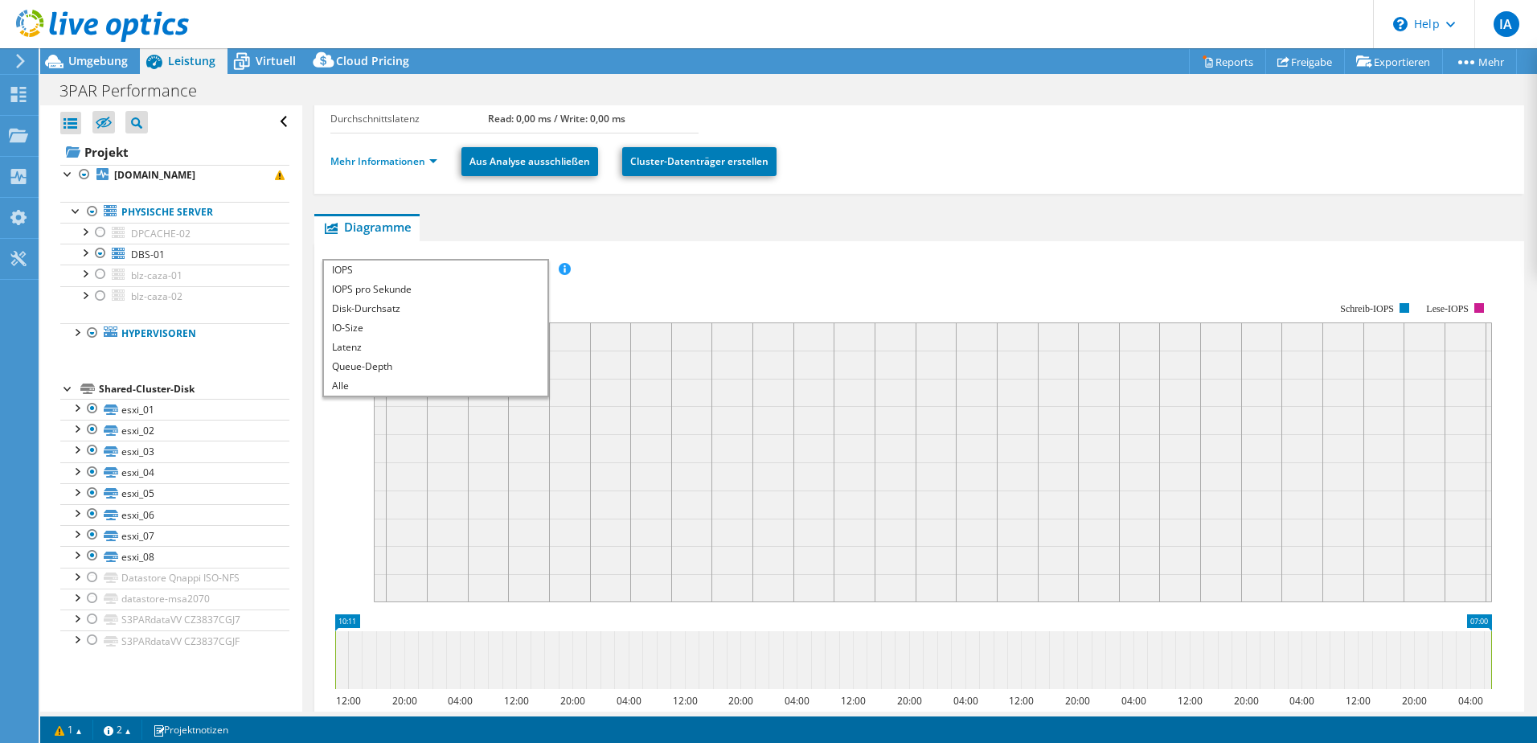
click at [419, 280] on span "IOPS" at bounding box center [435, 269] width 223 height 19
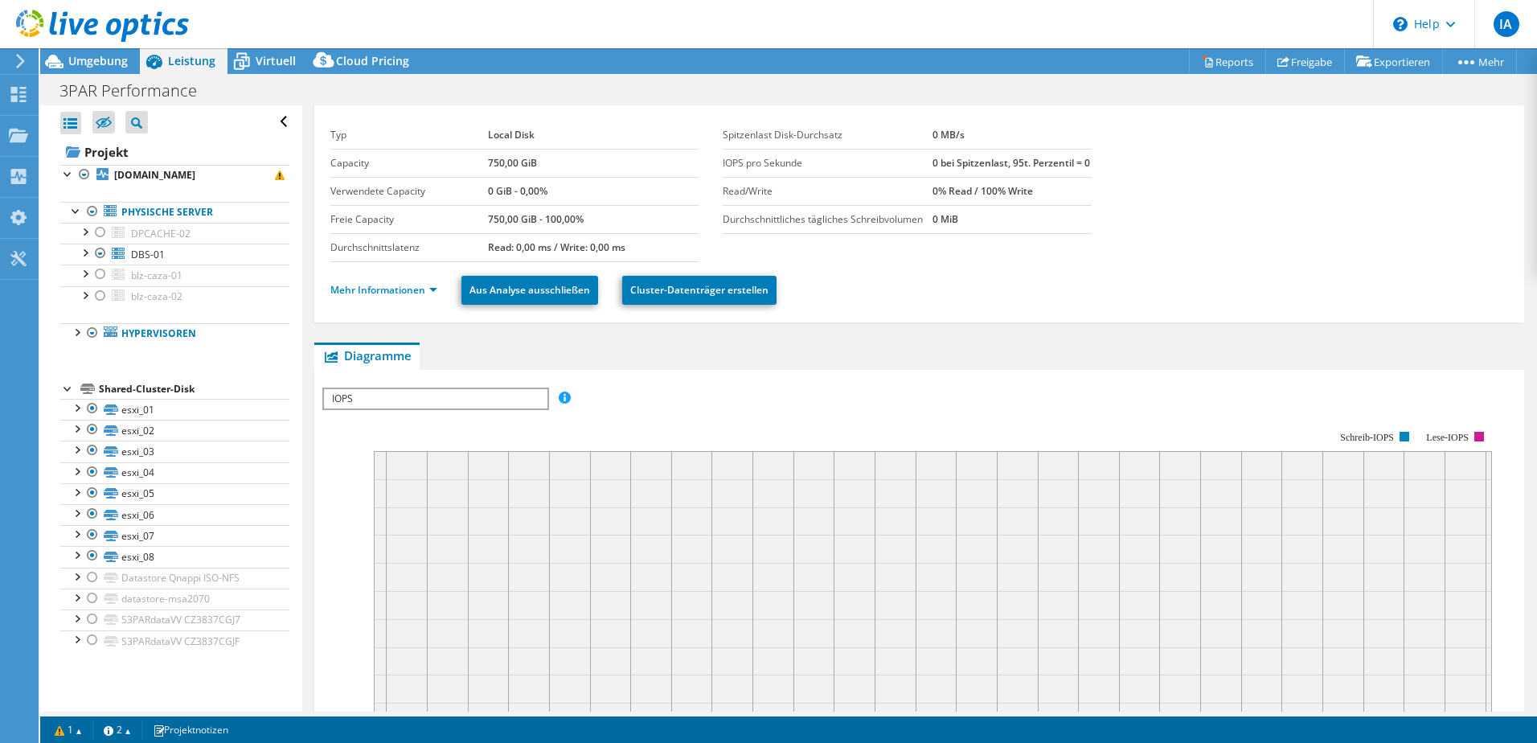
scroll to position [0, 0]
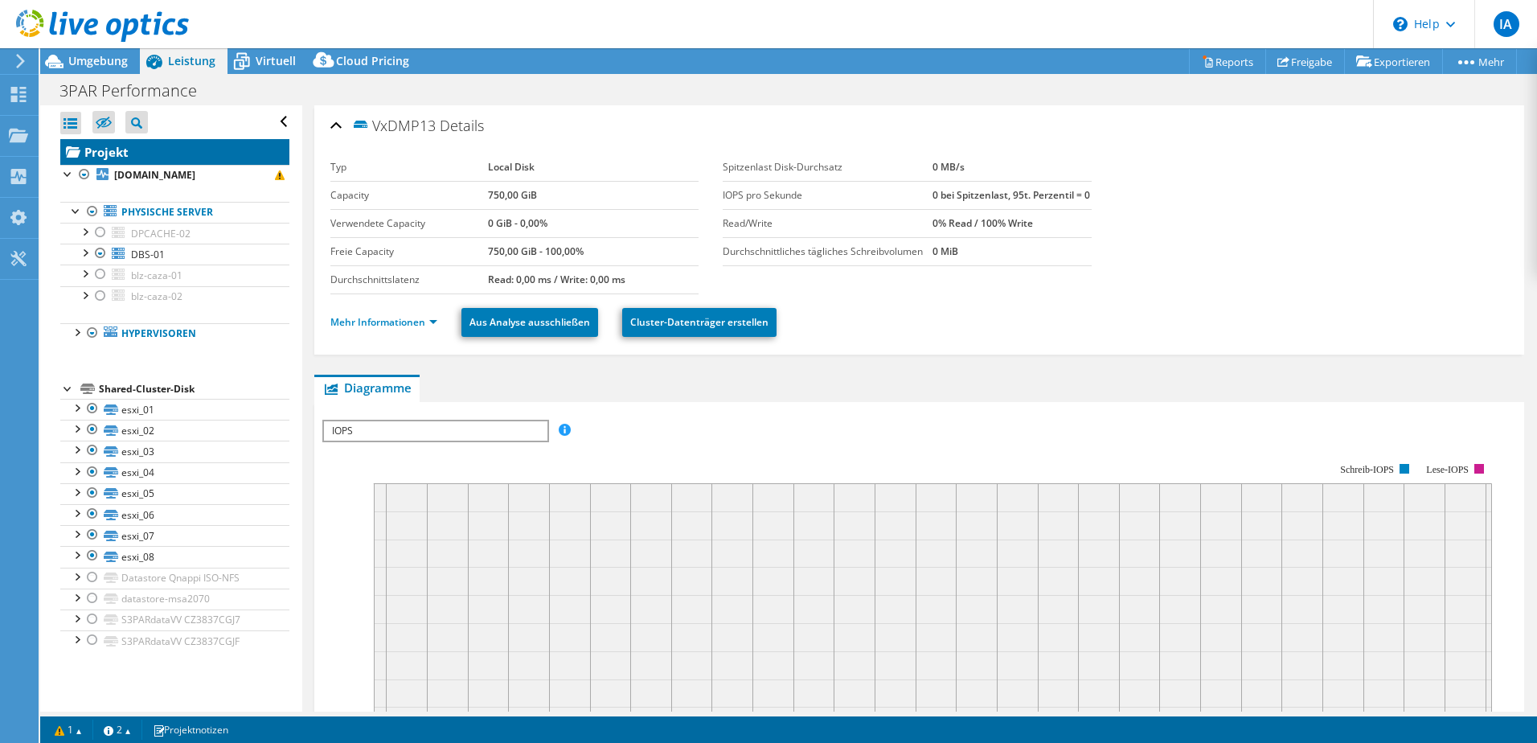
click at [136, 154] on link "Projekt" at bounding box center [174, 152] width 229 height 26
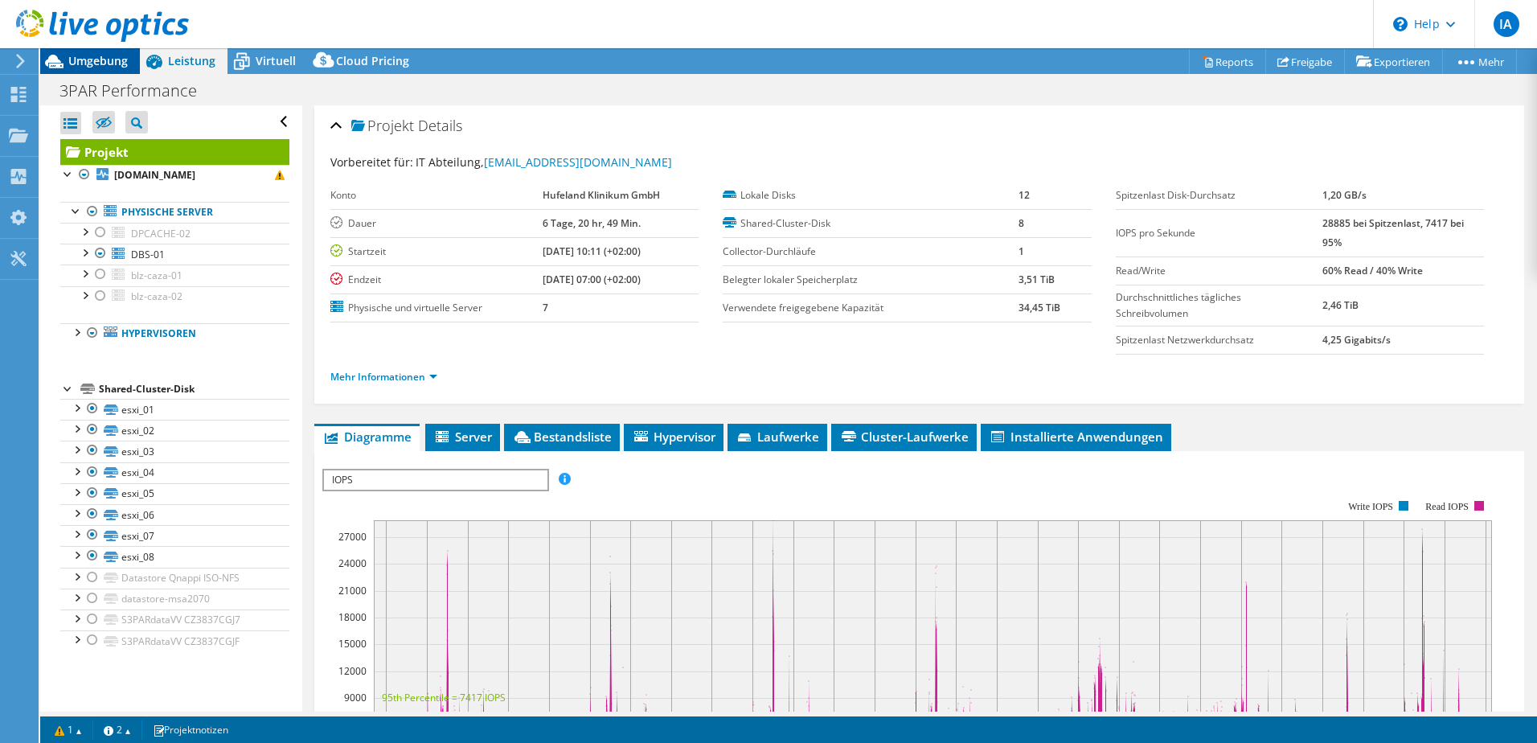
click at [113, 72] on div "Umgebung" at bounding box center [90, 61] width 100 height 26
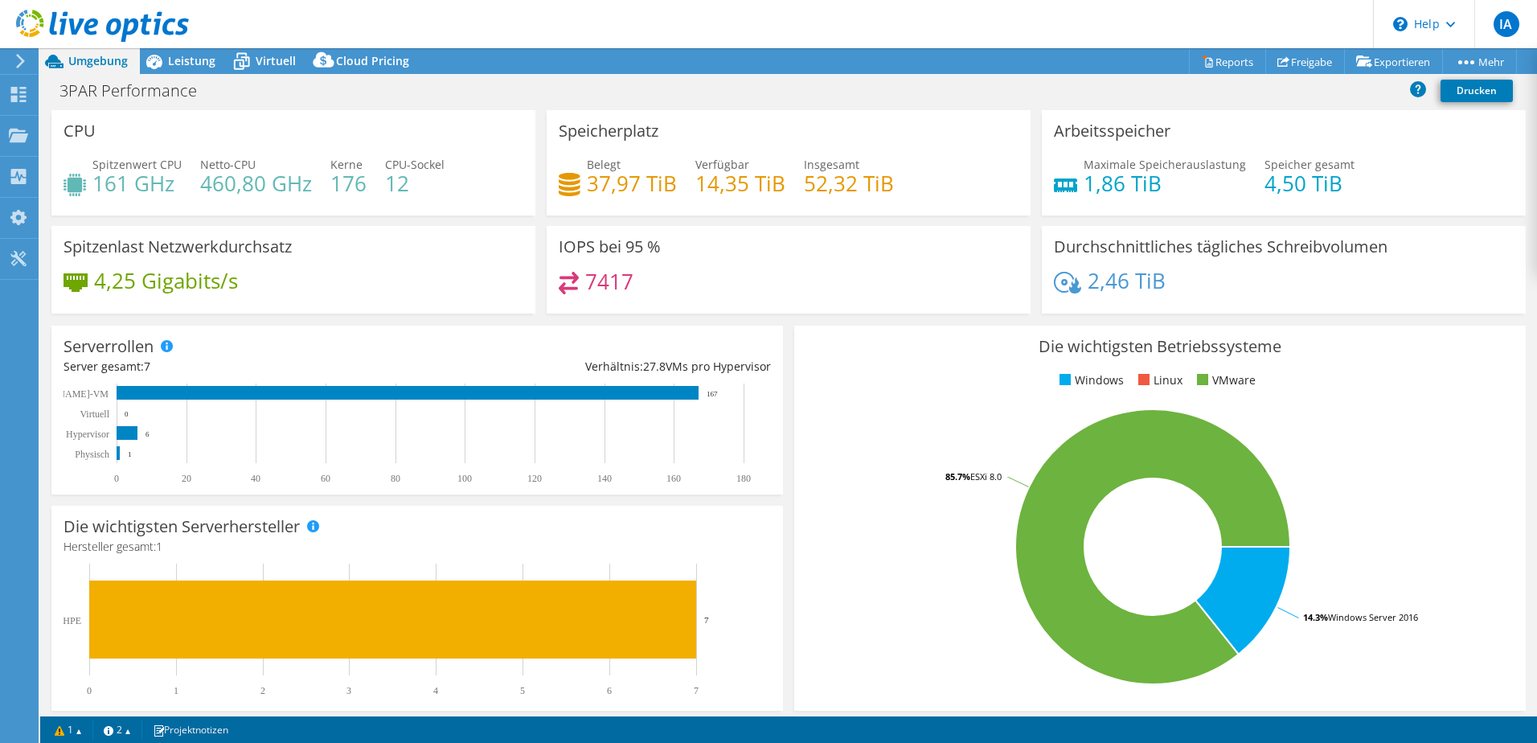
click at [569, 182] on icon at bounding box center [570, 184] width 22 height 23
click at [187, 65] on span "Leistung" at bounding box center [191, 60] width 47 height 15
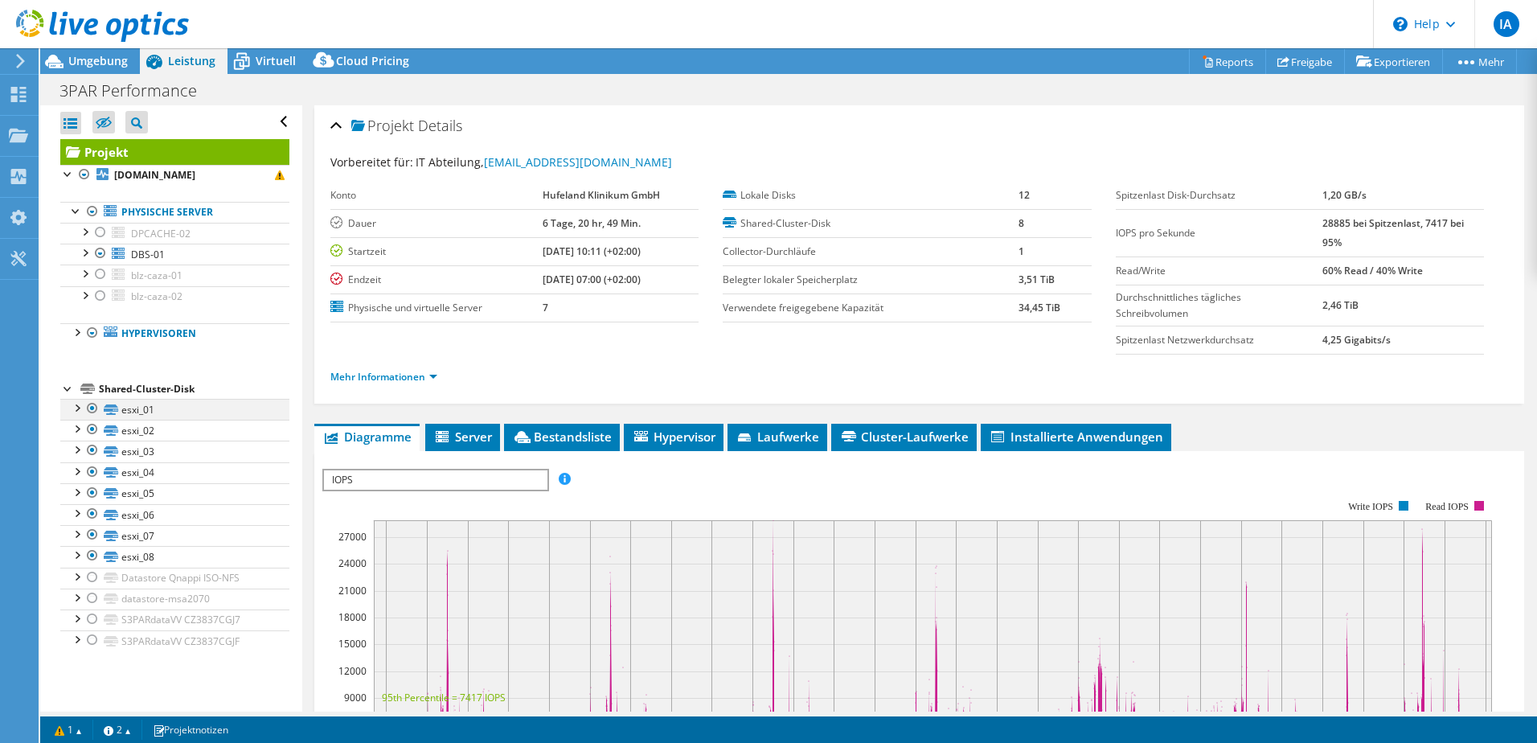
click at [89, 408] on div at bounding box center [92, 408] width 16 height 19
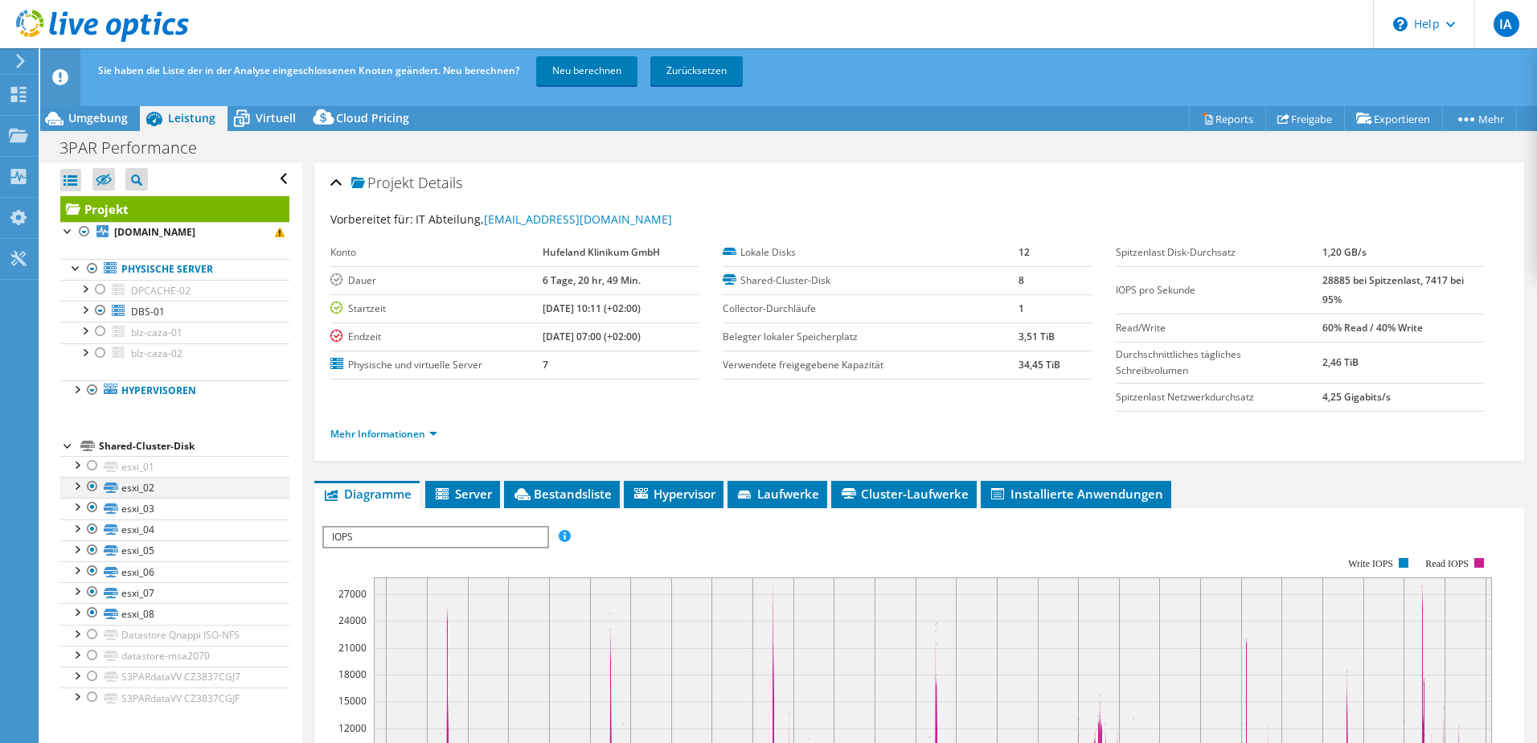
click at [92, 490] on div at bounding box center [92, 486] width 16 height 19
click at [92, 517] on div at bounding box center [92, 507] width 16 height 19
click at [92, 526] on div at bounding box center [92, 528] width 16 height 19
click at [94, 544] on div at bounding box center [92, 549] width 16 height 19
click at [95, 567] on div at bounding box center [92, 570] width 16 height 19
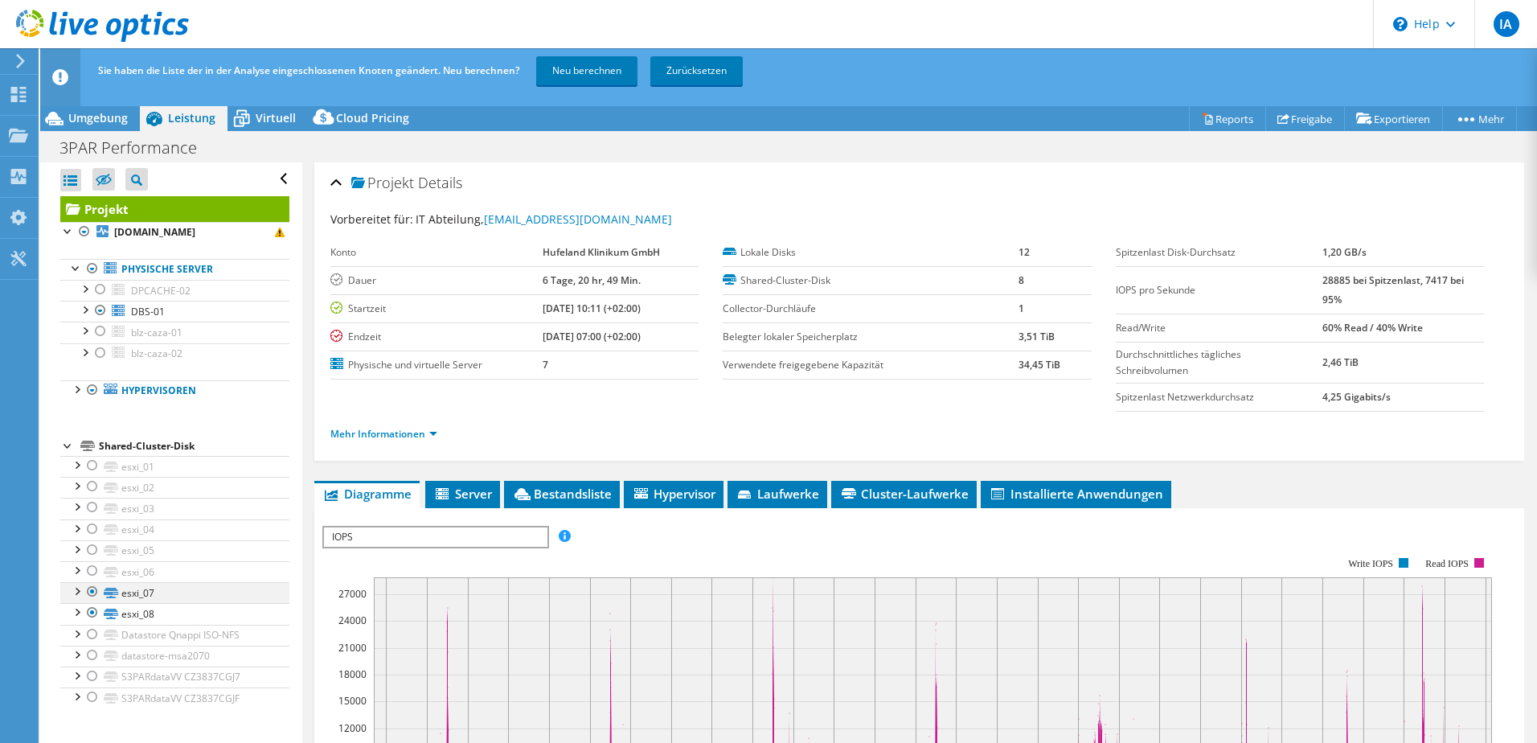
click at [96, 588] on div at bounding box center [92, 591] width 16 height 19
click at [92, 604] on div at bounding box center [92, 612] width 16 height 19
click at [592, 76] on link "Neu berechnen" at bounding box center [586, 70] width 101 height 29
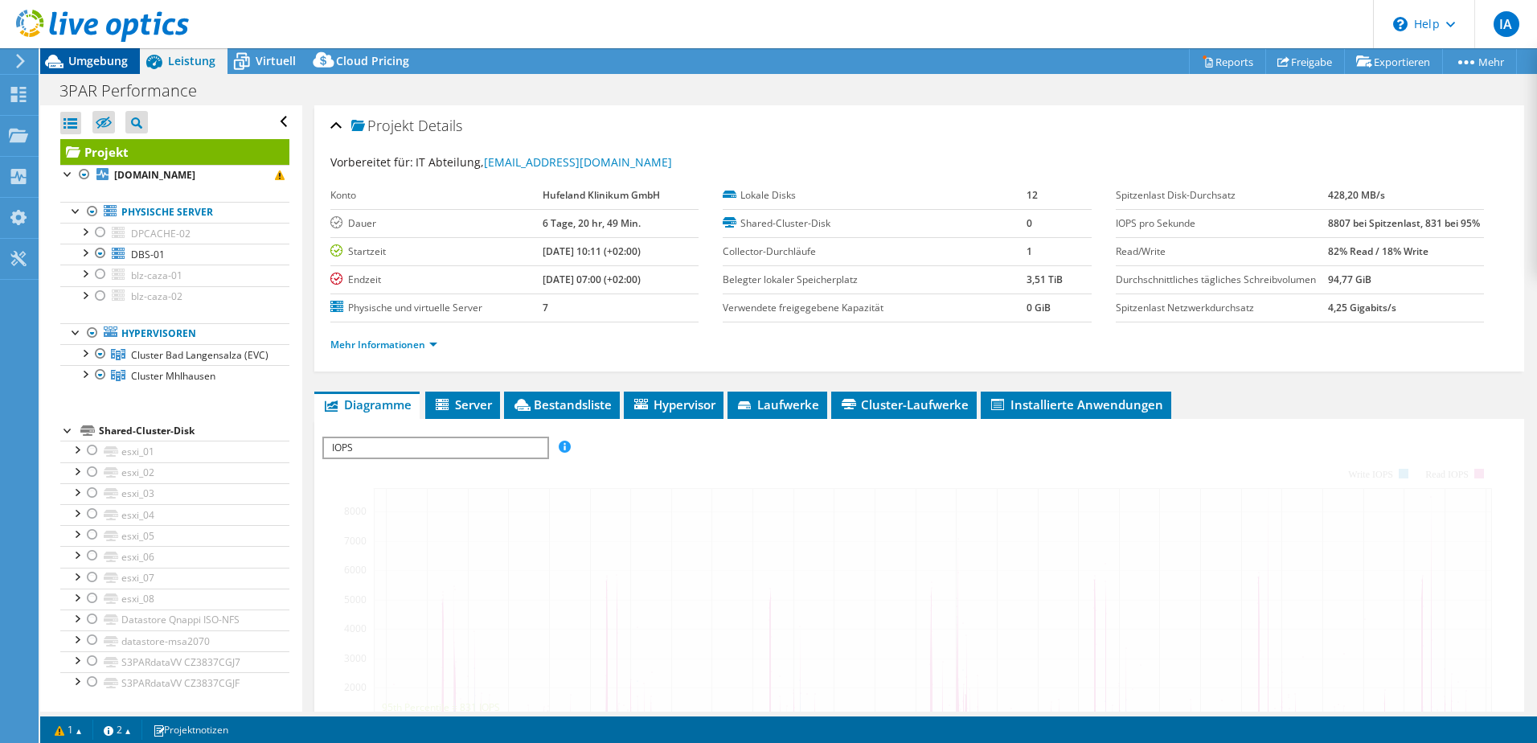
click at [111, 63] on span "Umgebung" at bounding box center [97, 60] width 59 height 15
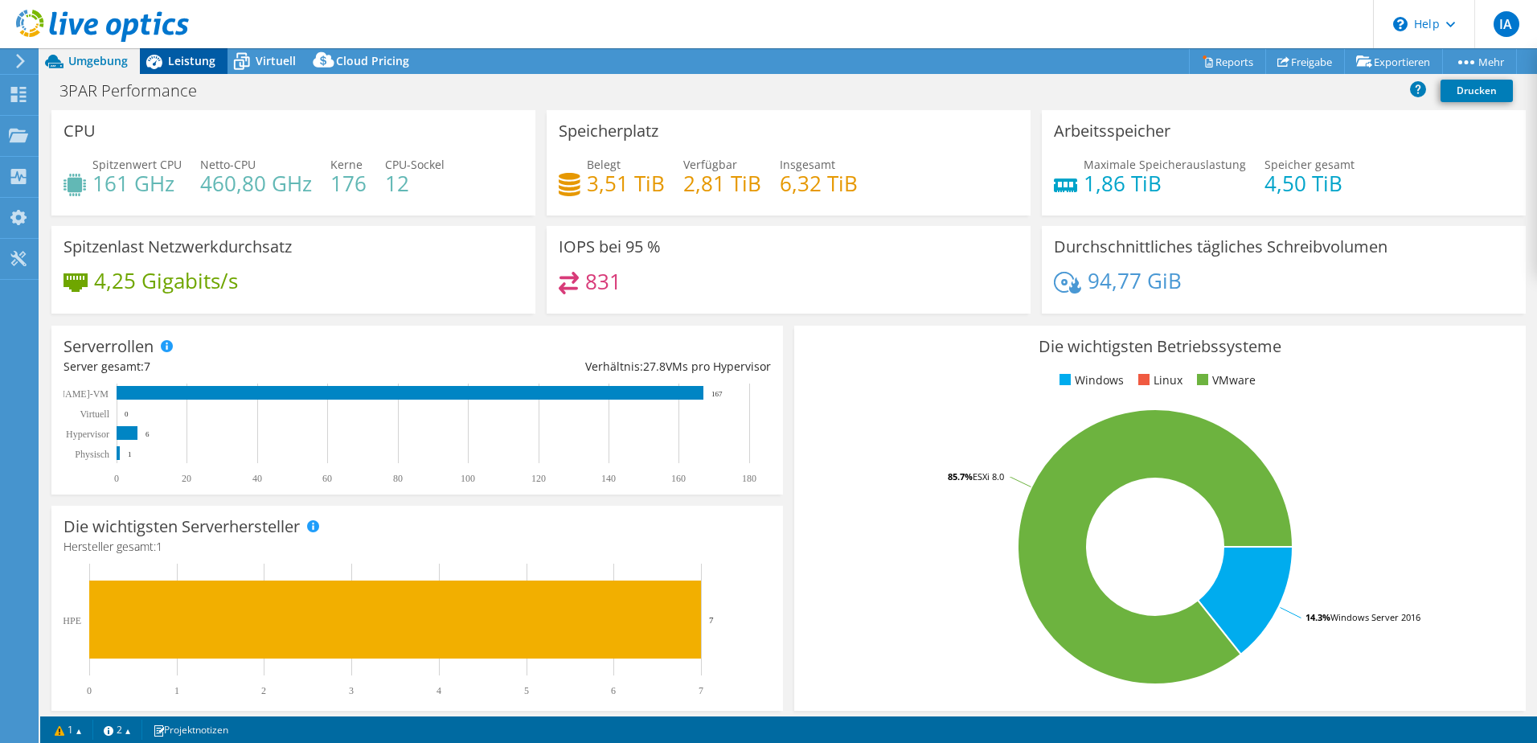
click at [218, 63] on div "Leistung" at bounding box center [184, 61] width 88 height 26
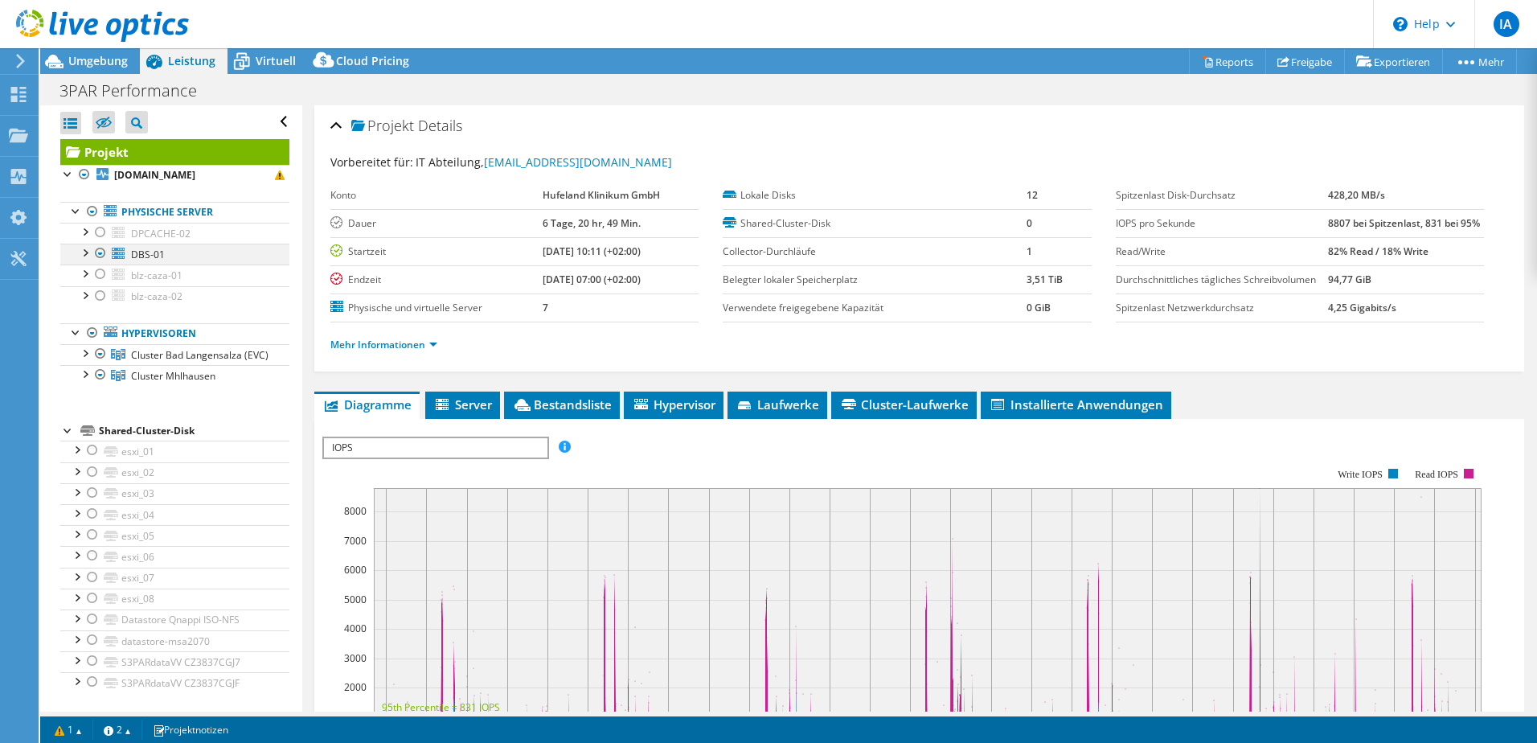
click at [79, 259] on div at bounding box center [84, 252] width 16 height 16
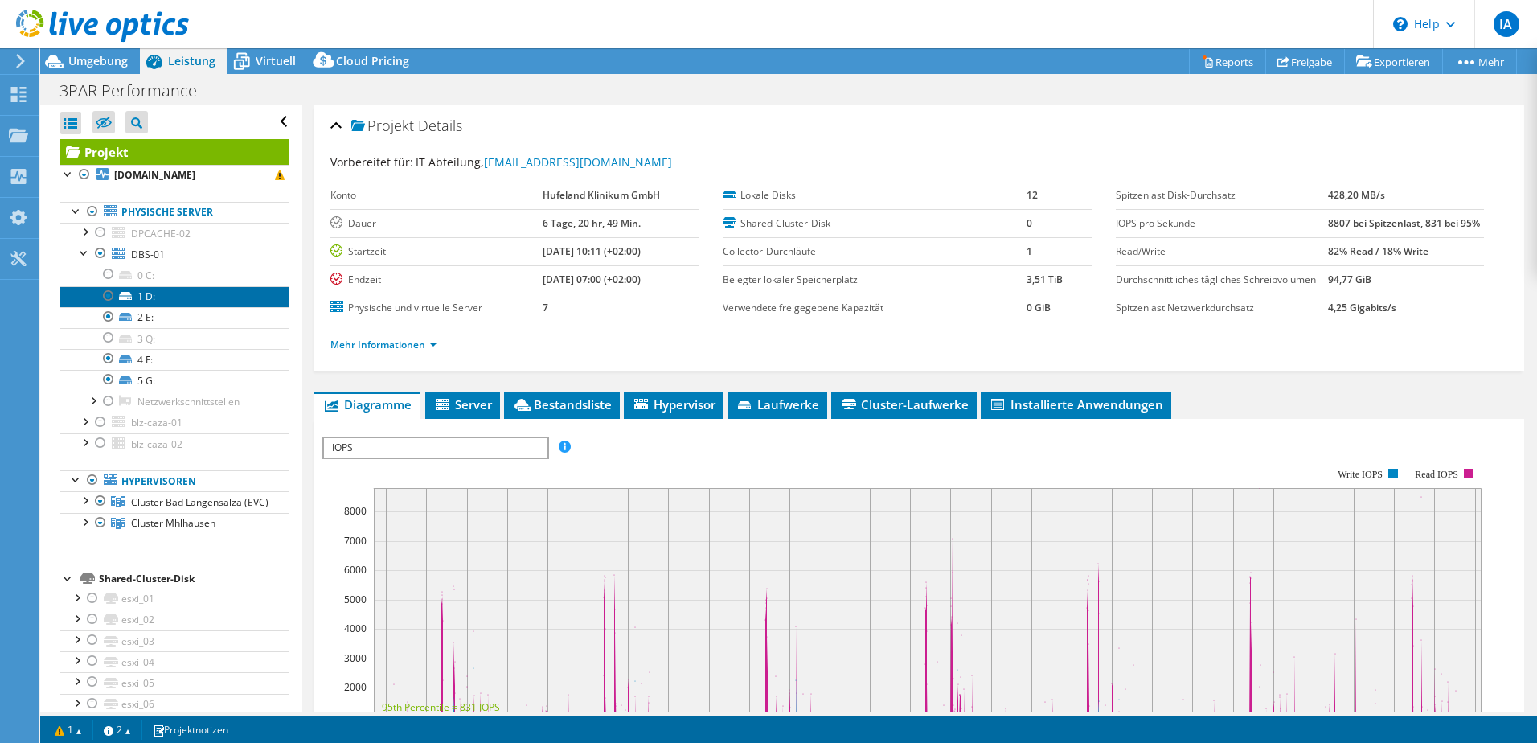
click at [154, 299] on link "1 D:" at bounding box center [174, 296] width 229 height 21
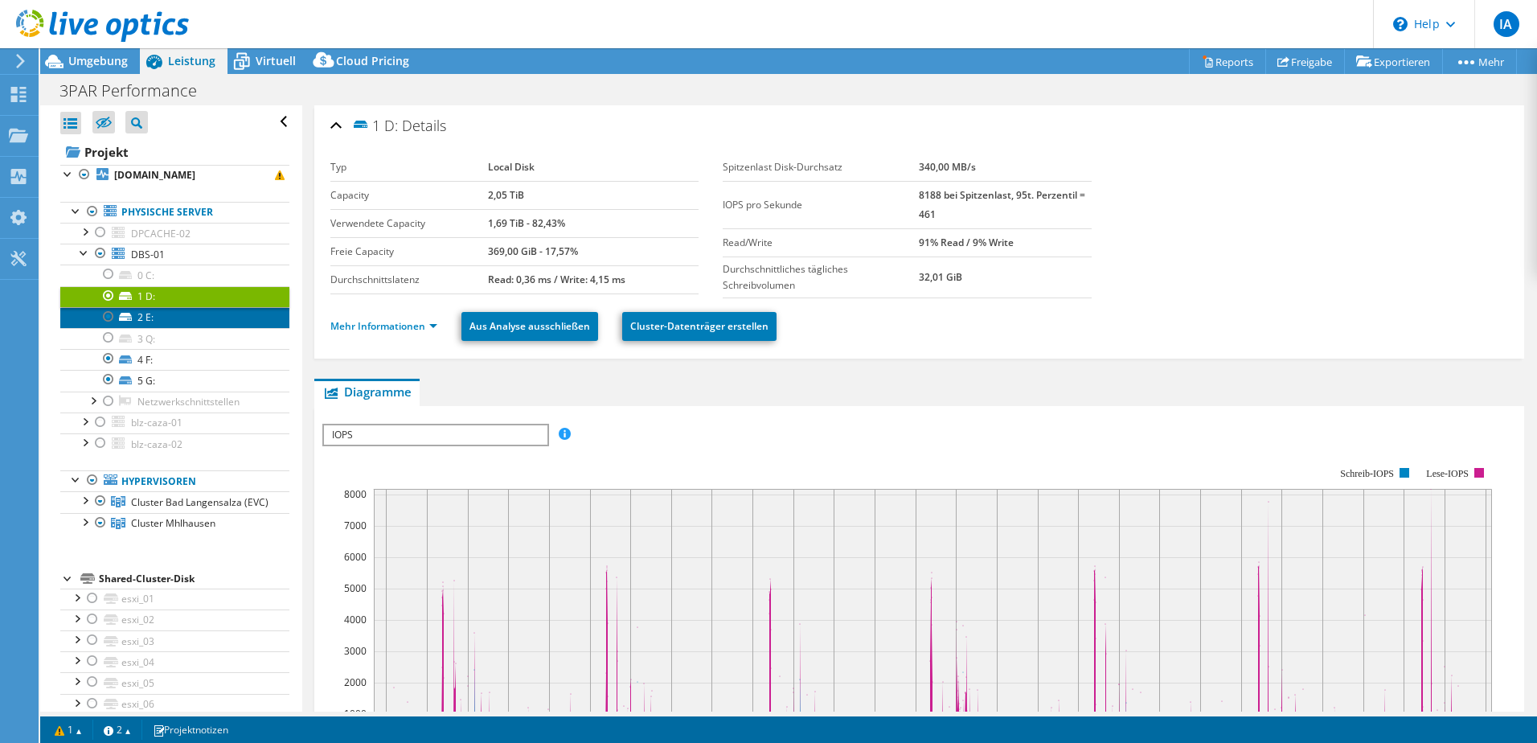
click at [156, 319] on link "2 E:" at bounding box center [174, 317] width 229 height 21
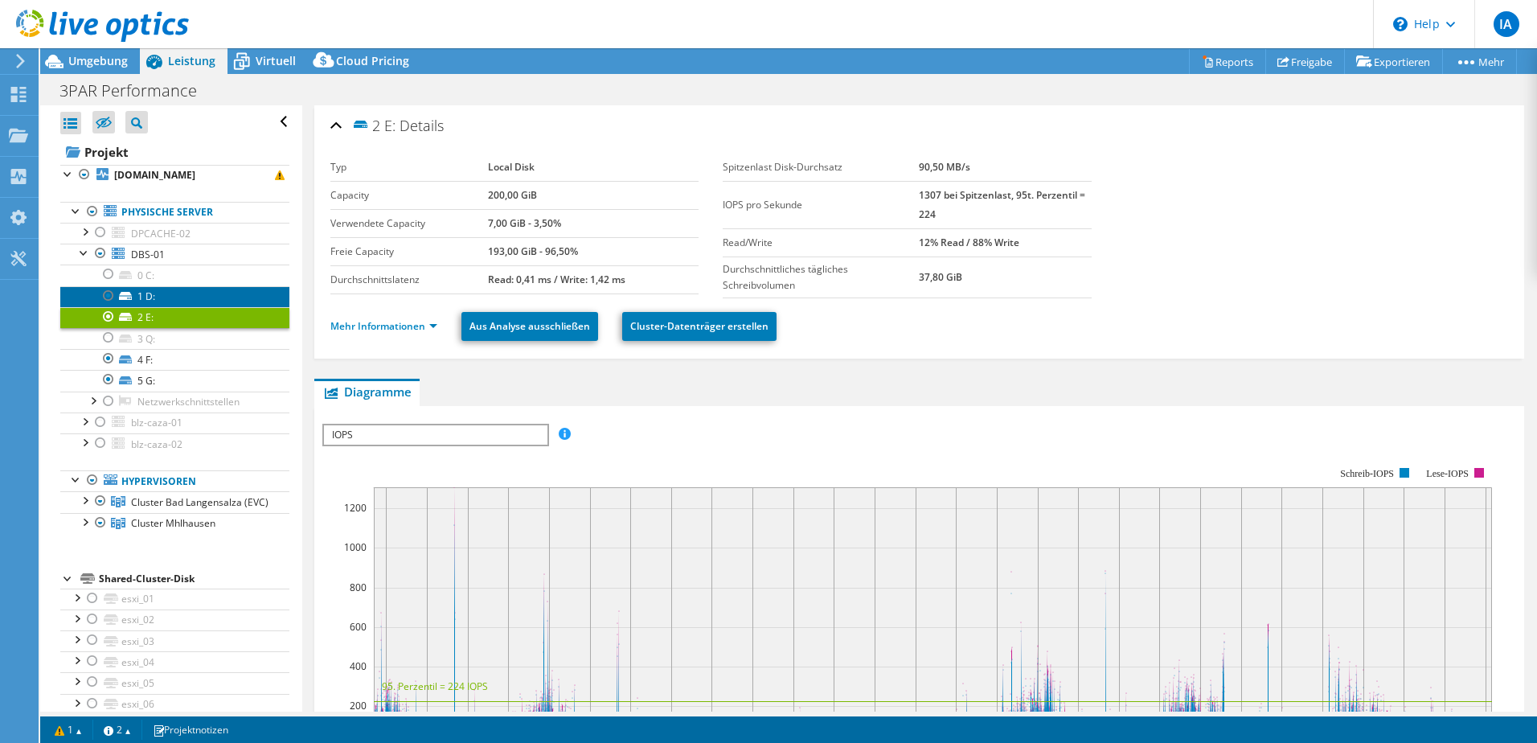
click at [160, 303] on link "1 D:" at bounding box center [174, 296] width 229 height 21
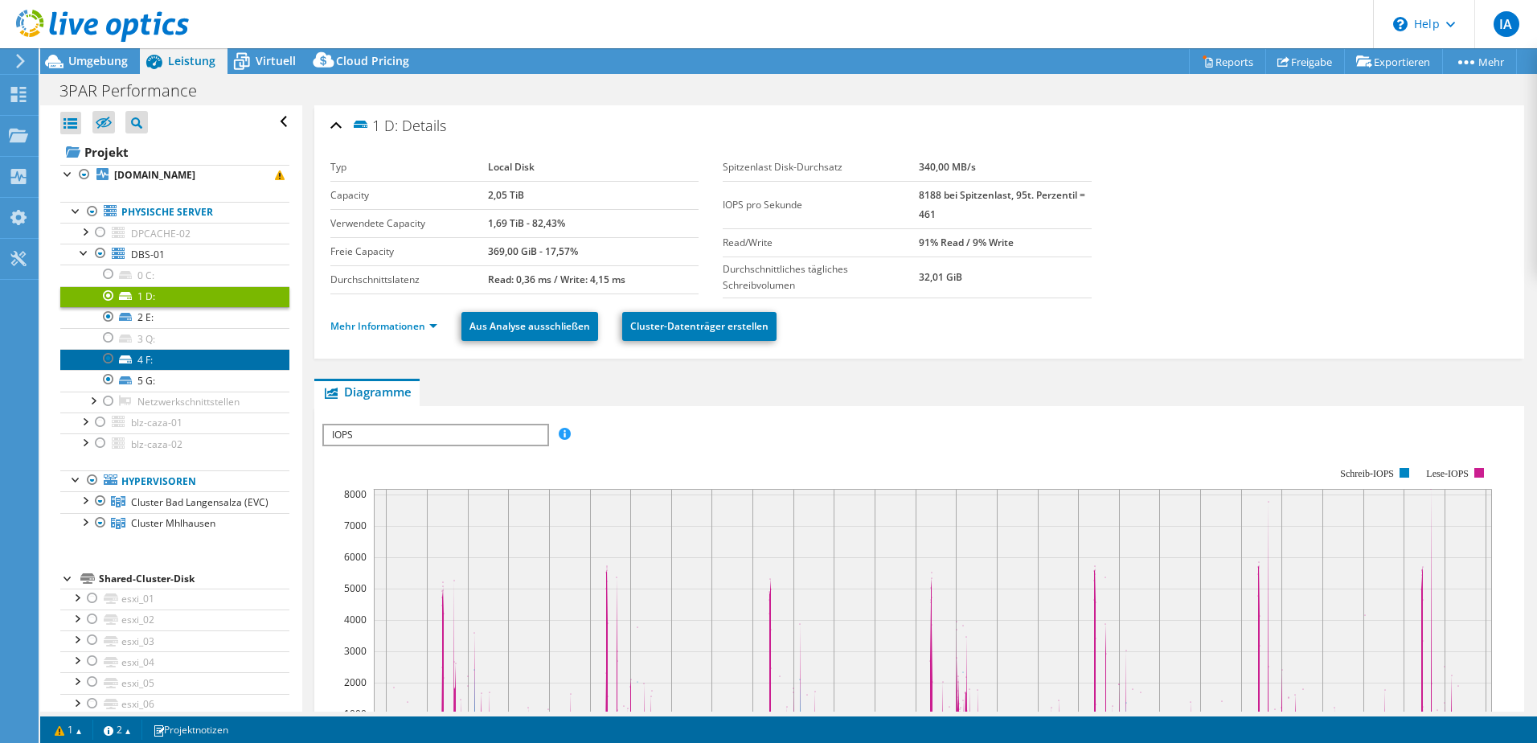
click at [154, 359] on link "4 F:" at bounding box center [174, 359] width 229 height 21
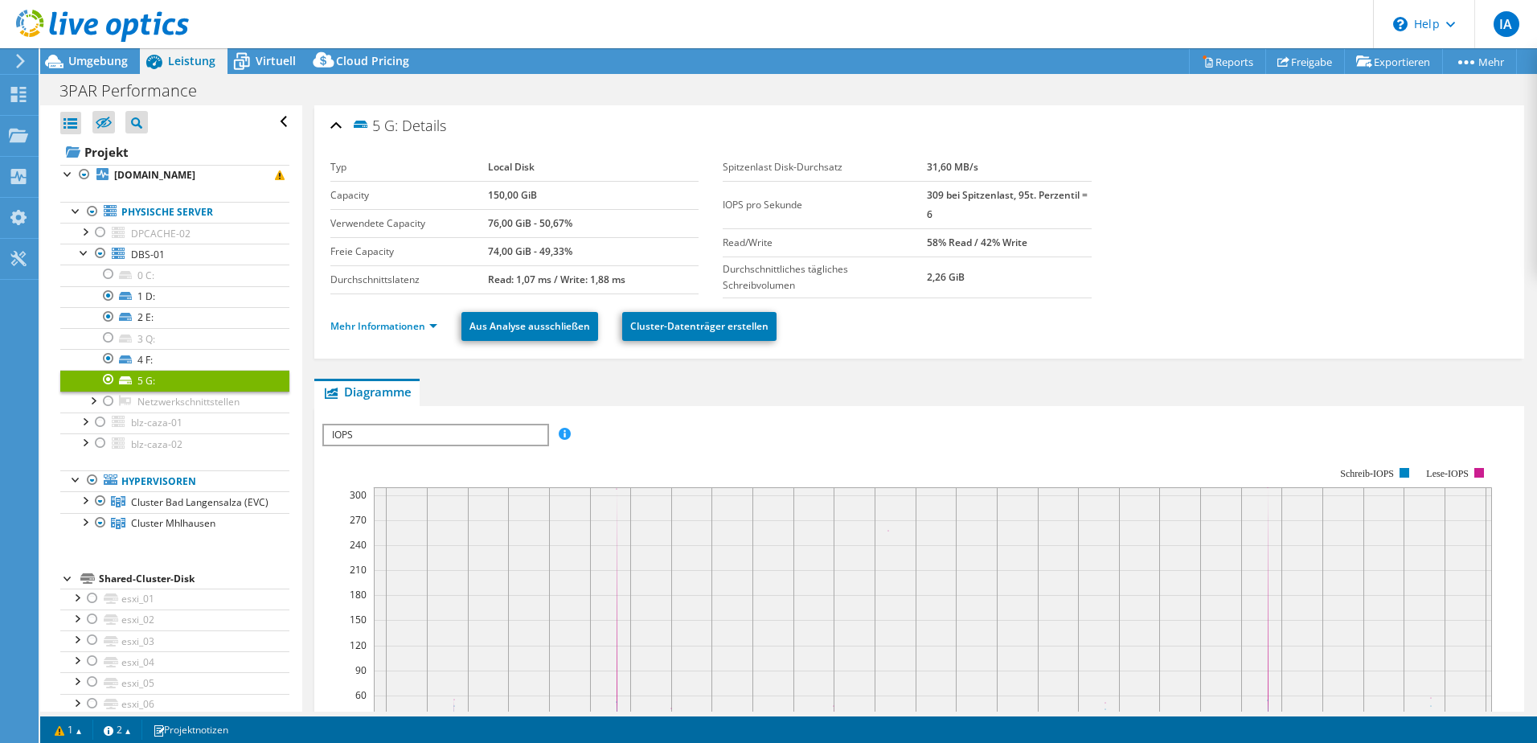
select select "USD"
click at [190, 320] on link "2 E:" at bounding box center [174, 317] width 229 height 21
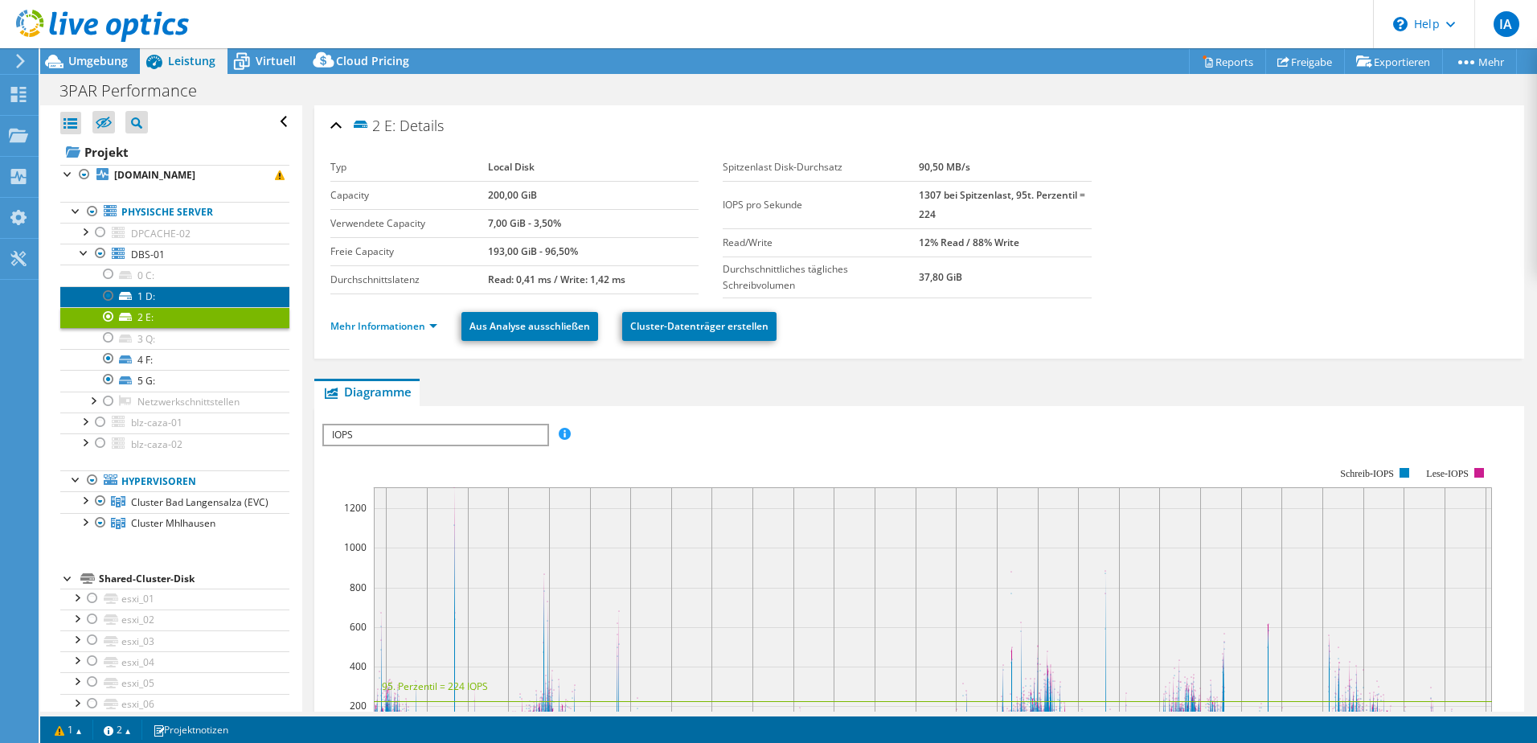
click at [179, 291] on link "1 D:" at bounding box center [174, 296] width 229 height 21
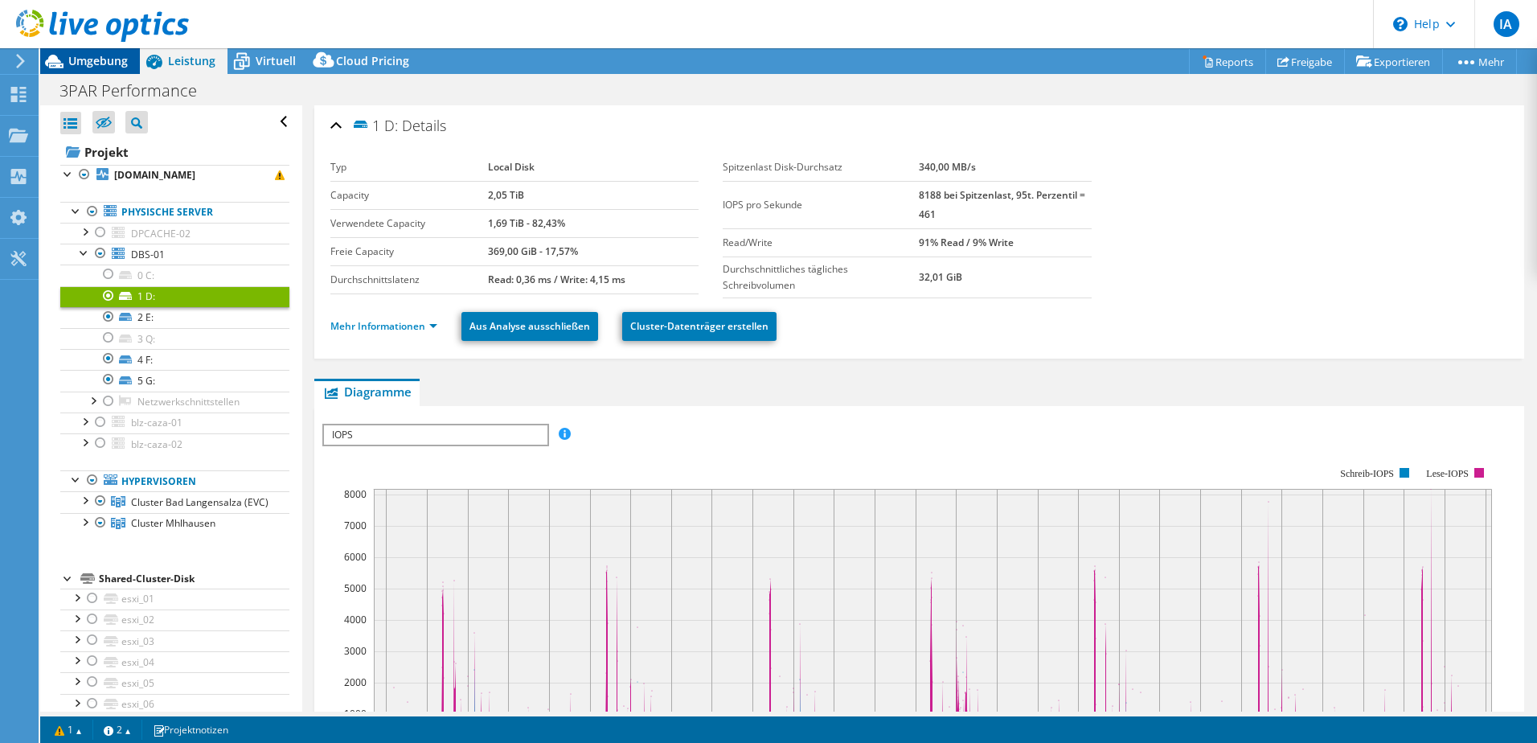
click at [121, 68] on div "Umgebung" at bounding box center [90, 61] width 100 height 26
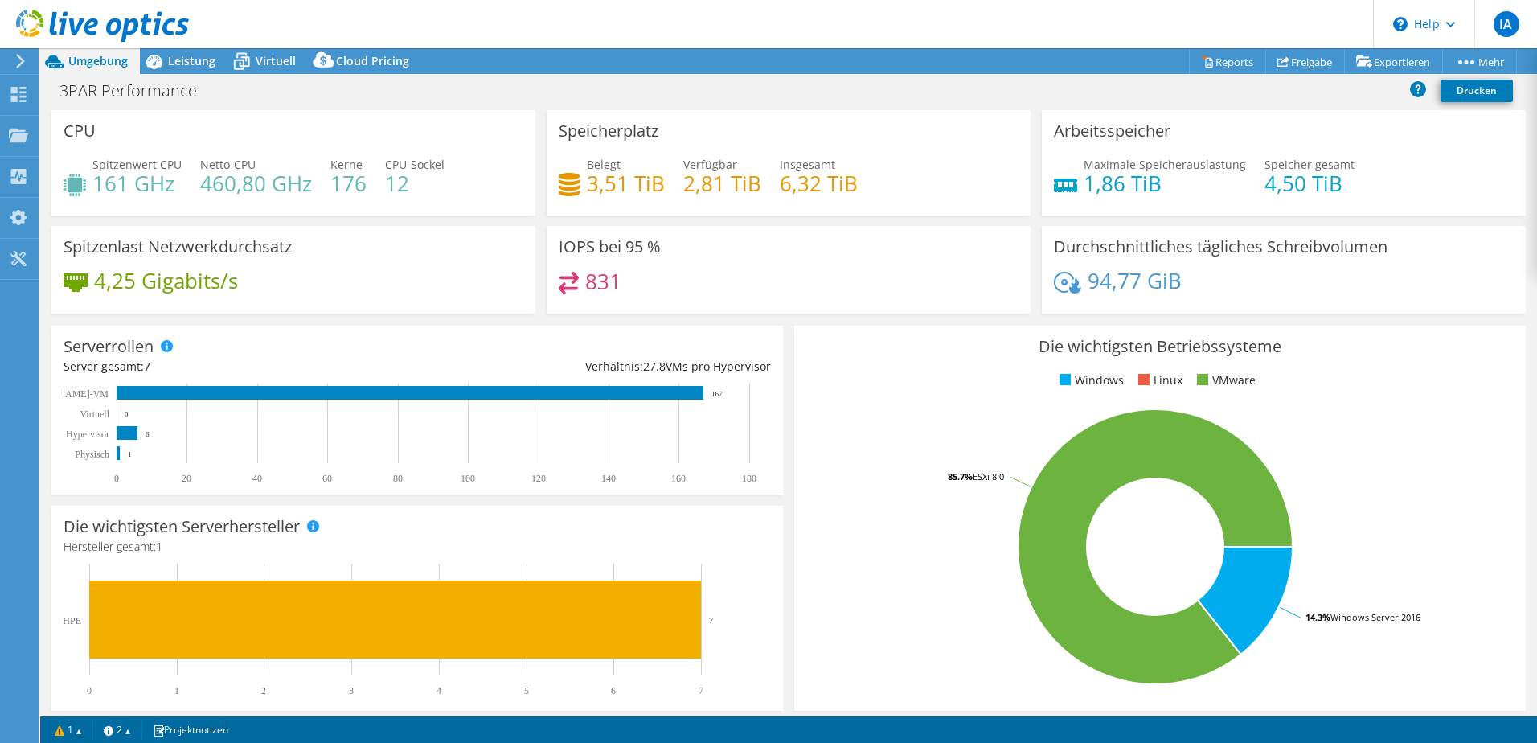
click at [1066, 424] on rect at bounding box center [1155, 546] width 699 height 281
click at [206, 51] on div "Leistung" at bounding box center [184, 61] width 88 height 26
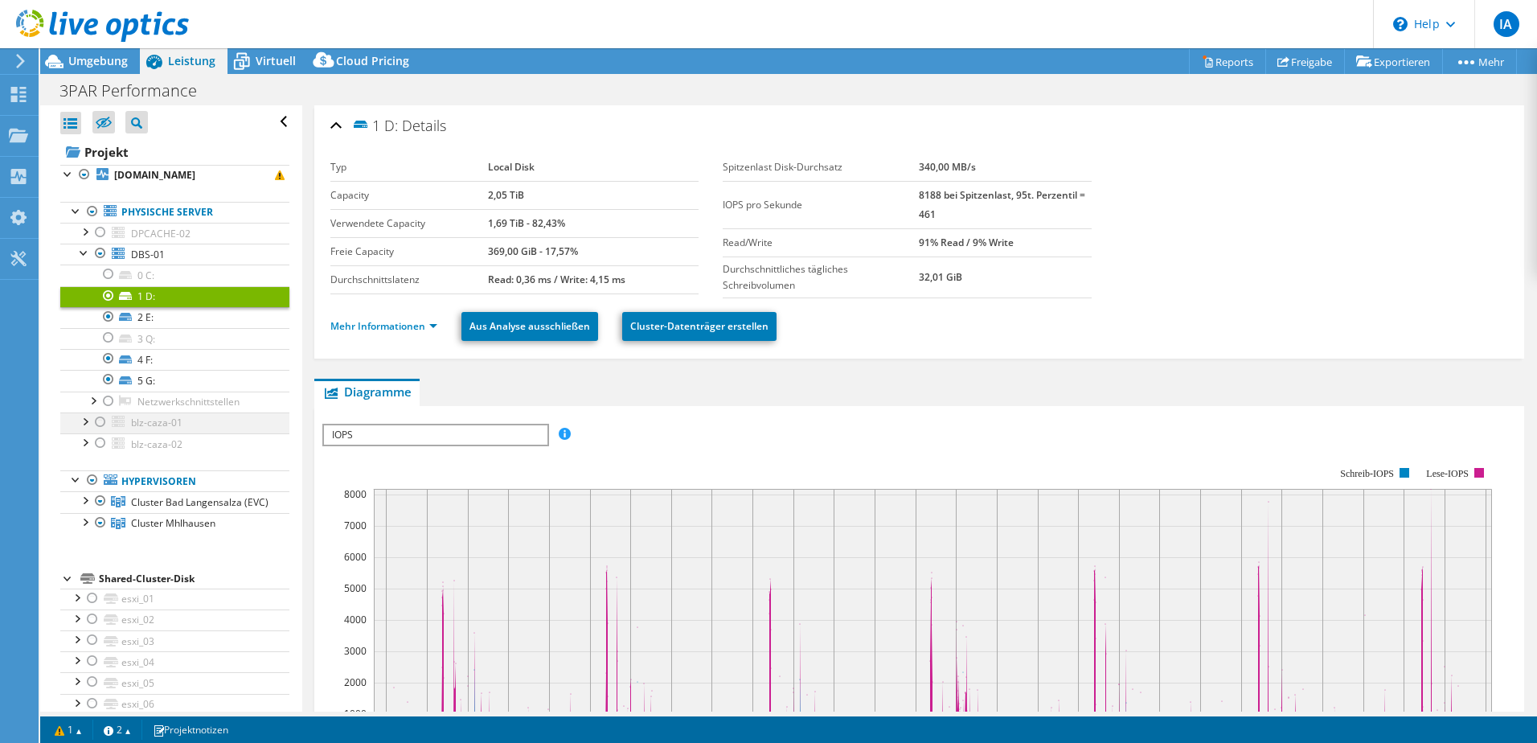
click at [83, 424] on div at bounding box center [84, 420] width 16 height 16
click at [96, 424] on div at bounding box center [100, 421] width 16 height 19
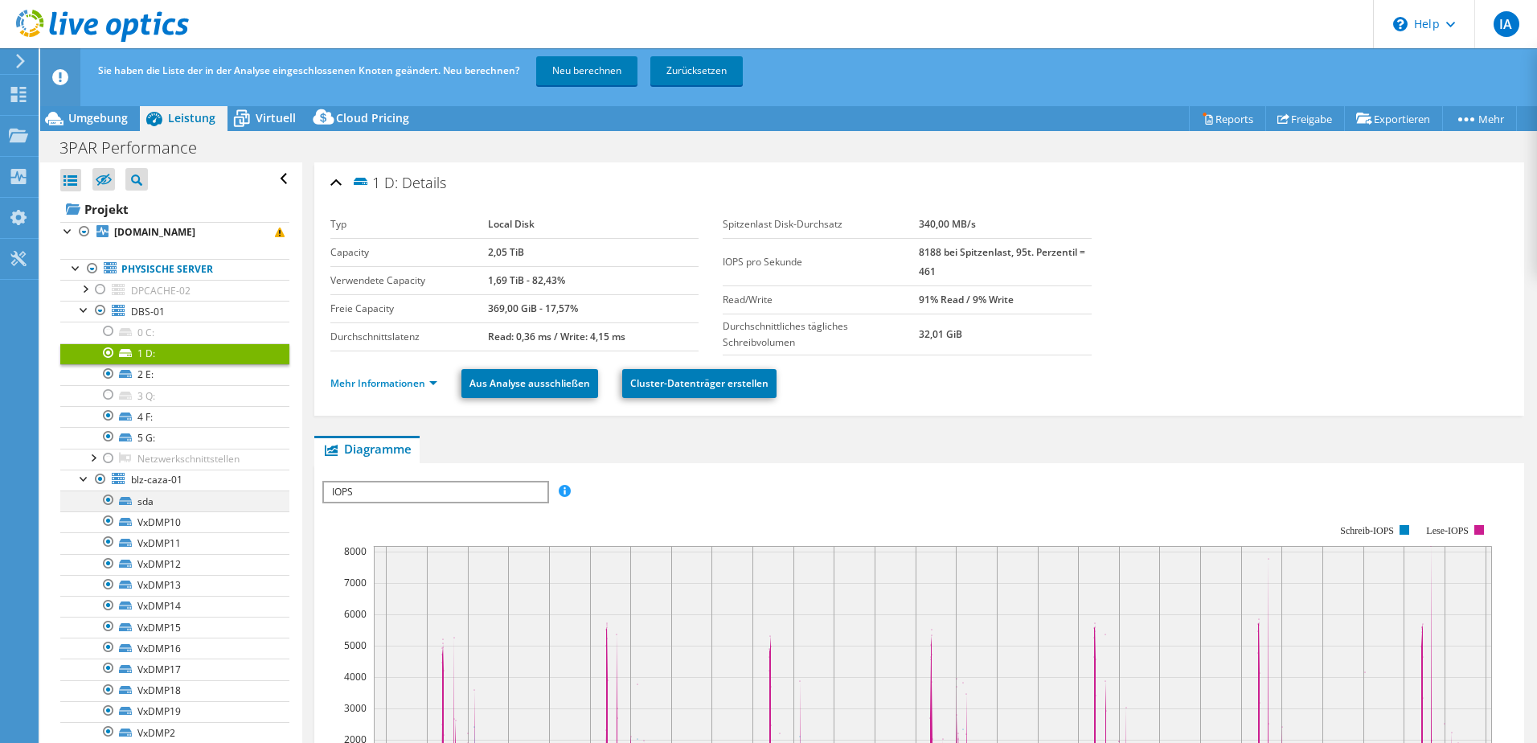
click at [115, 501] on div at bounding box center [108, 499] width 16 height 19
click at [588, 74] on link "Neu berechnen" at bounding box center [586, 70] width 101 height 29
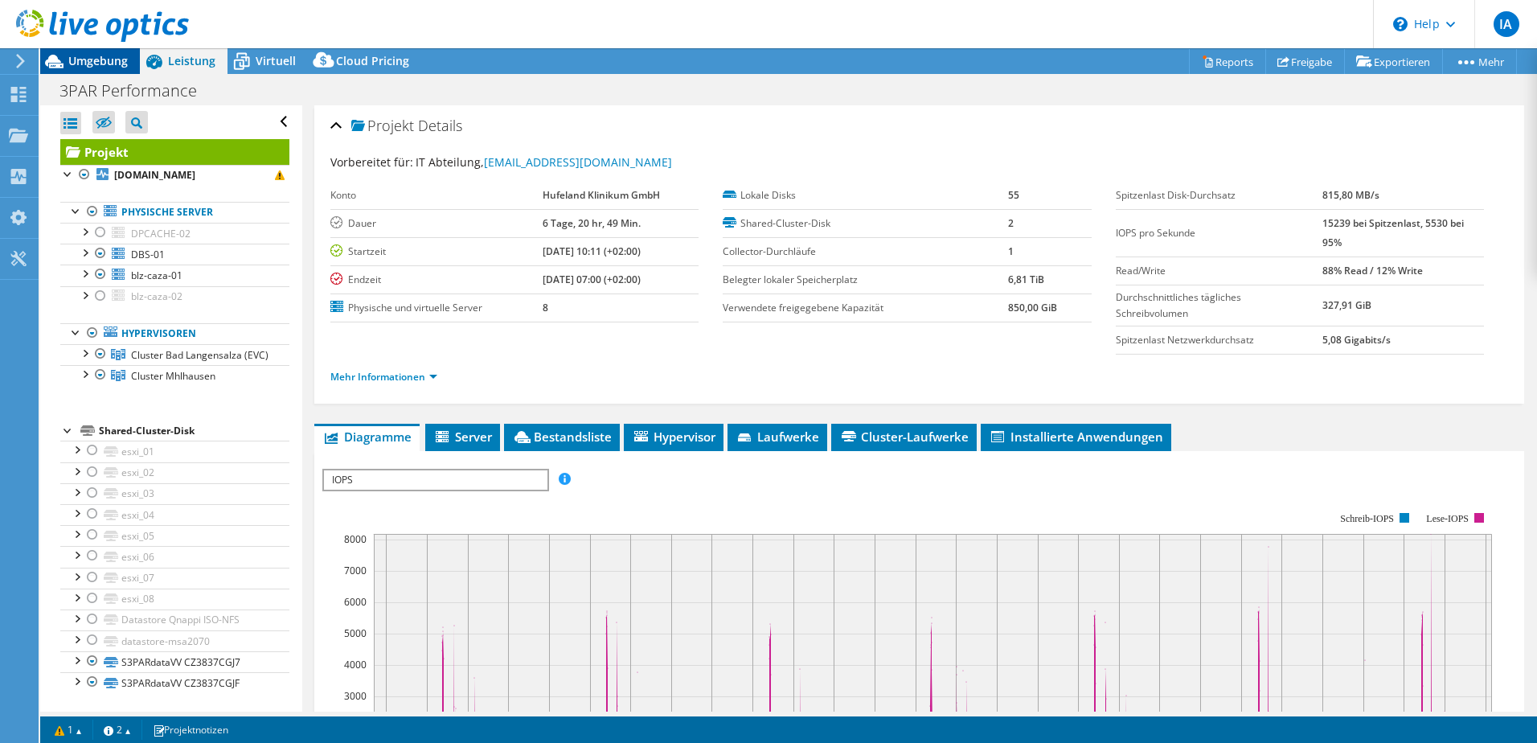
click at [119, 67] on span "Umgebung" at bounding box center [97, 60] width 59 height 15
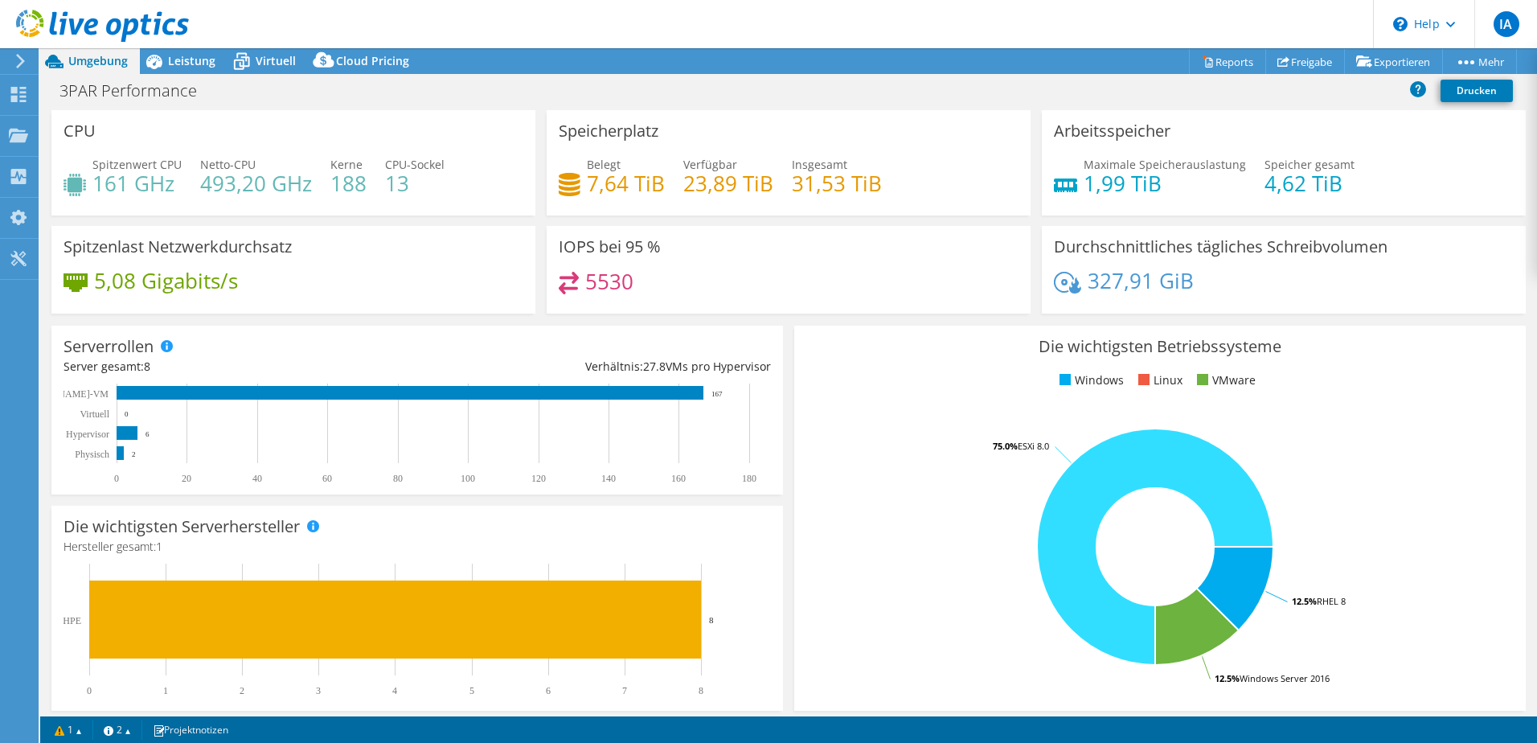
click at [187, 49] on div at bounding box center [94, 27] width 189 height 54
click at [187, 61] on span "Leistung" at bounding box center [191, 60] width 47 height 15
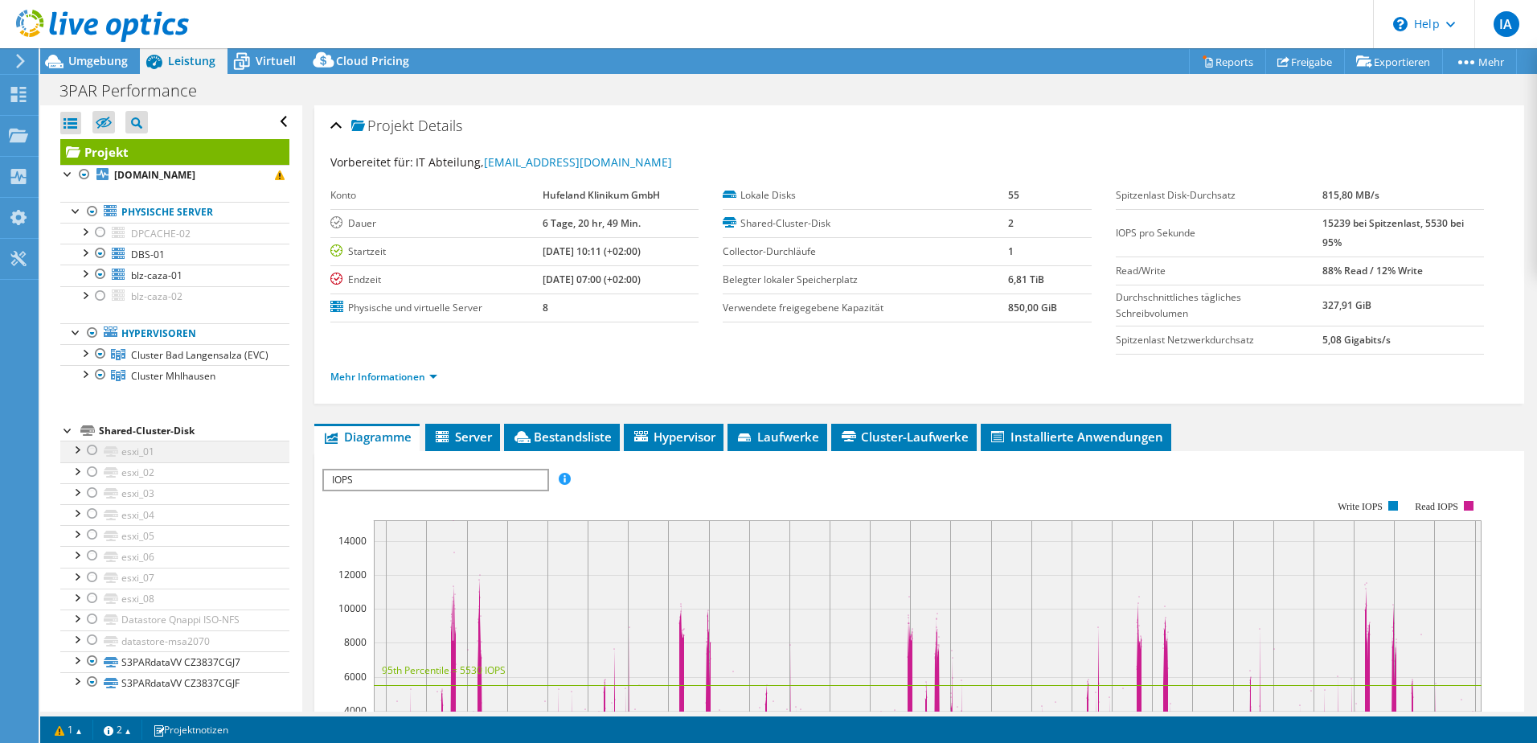
click at [87, 460] on div at bounding box center [92, 450] width 16 height 19
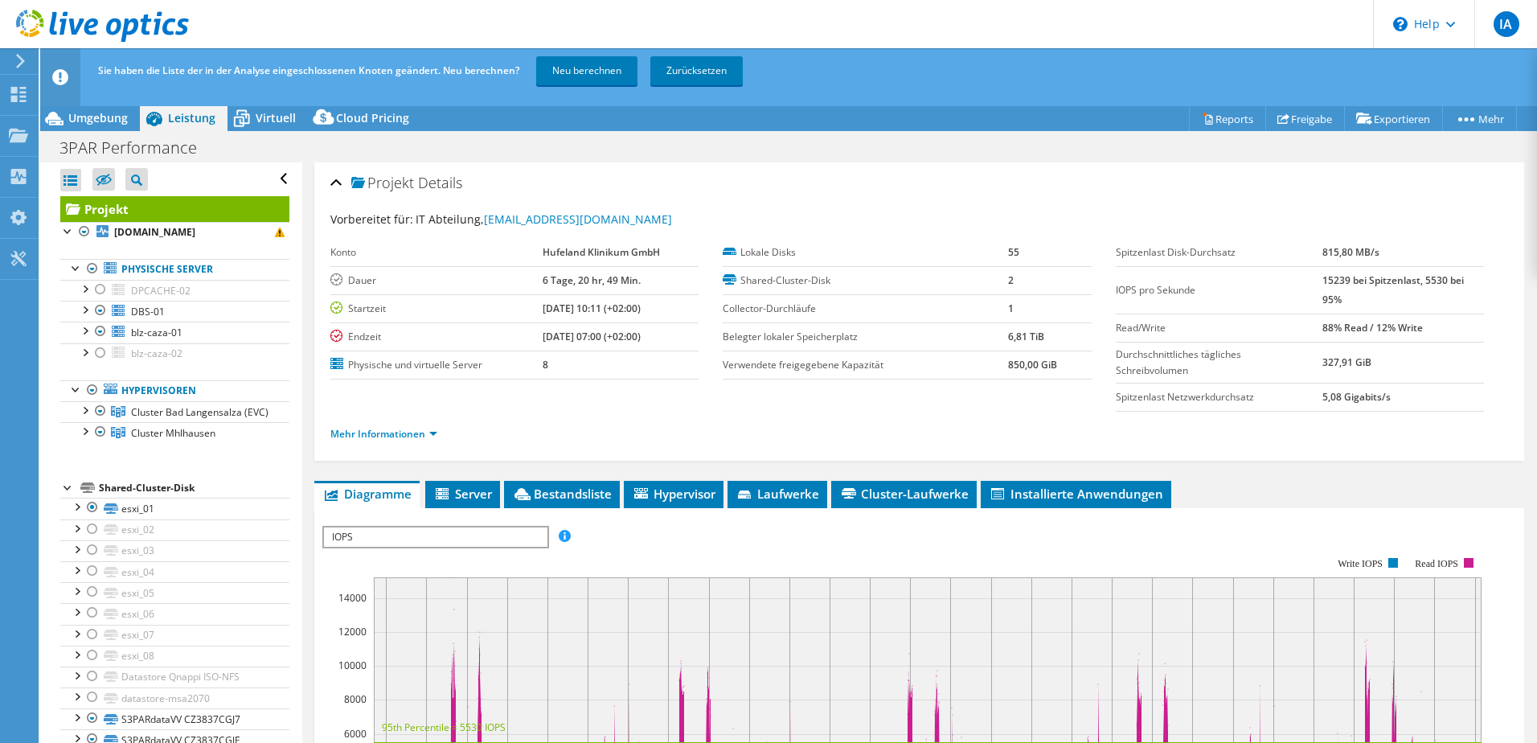
click at [92, 479] on div "Projekt esxi-03.uh-kliniken.int Physische Server DPCACHE-02" at bounding box center [174, 473] width 229 height 555
click at [100, 539] on div at bounding box center [92, 528] width 16 height 19
click at [124, 519] on link "esxi_01" at bounding box center [174, 508] width 229 height 21
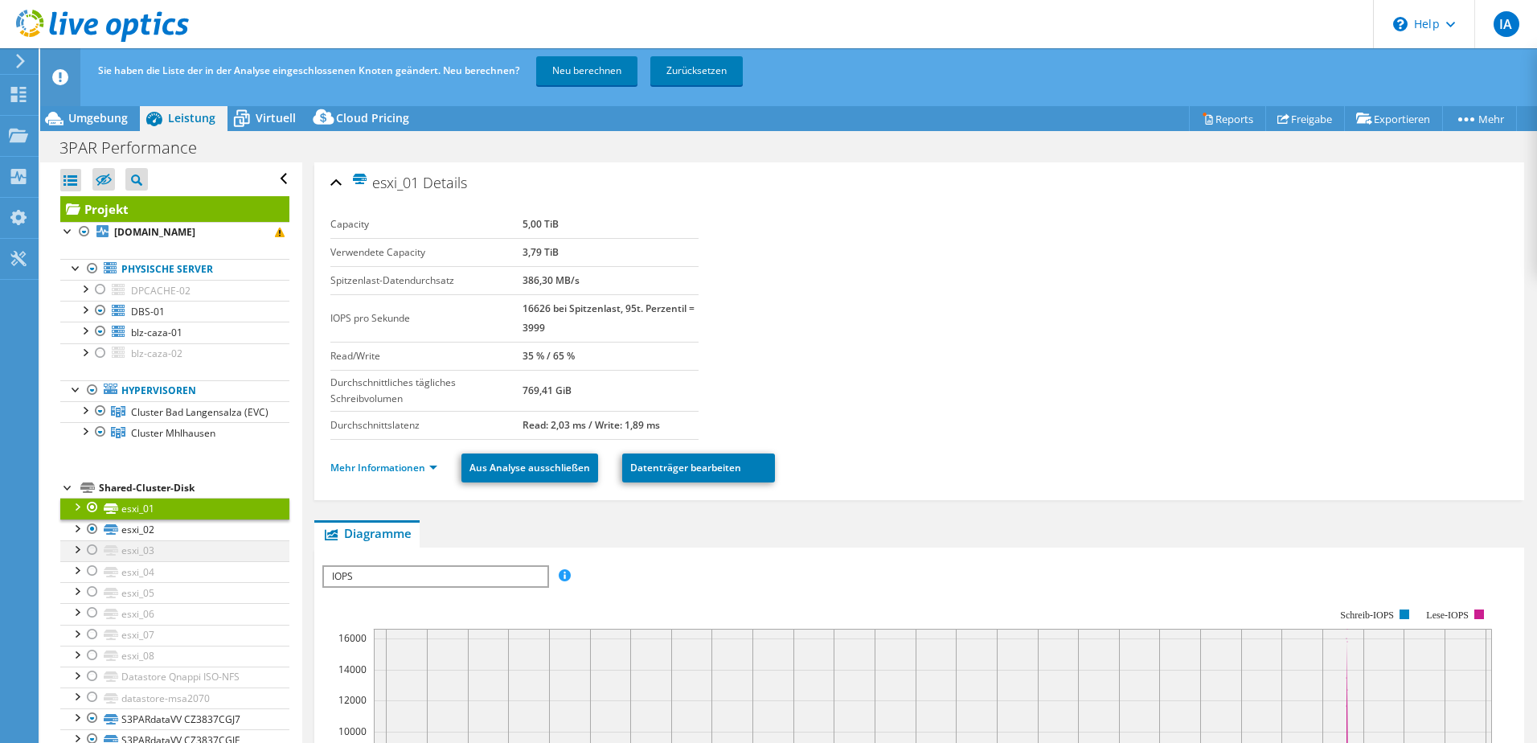
click at [87, 560] on div at bounding box center [92, 549] width 16 height 19
click at [92, 580] on div at bounding box center [92, 570] width 16 height 19
click at [92, 601] on div at bounding box center [92, 591] width 16 height 19
click at [93, 622] on div at bounding box center [92, 612] width 16 height 19
click at [98, 640] on div at bounding box center [92, 634] width 16 height 19
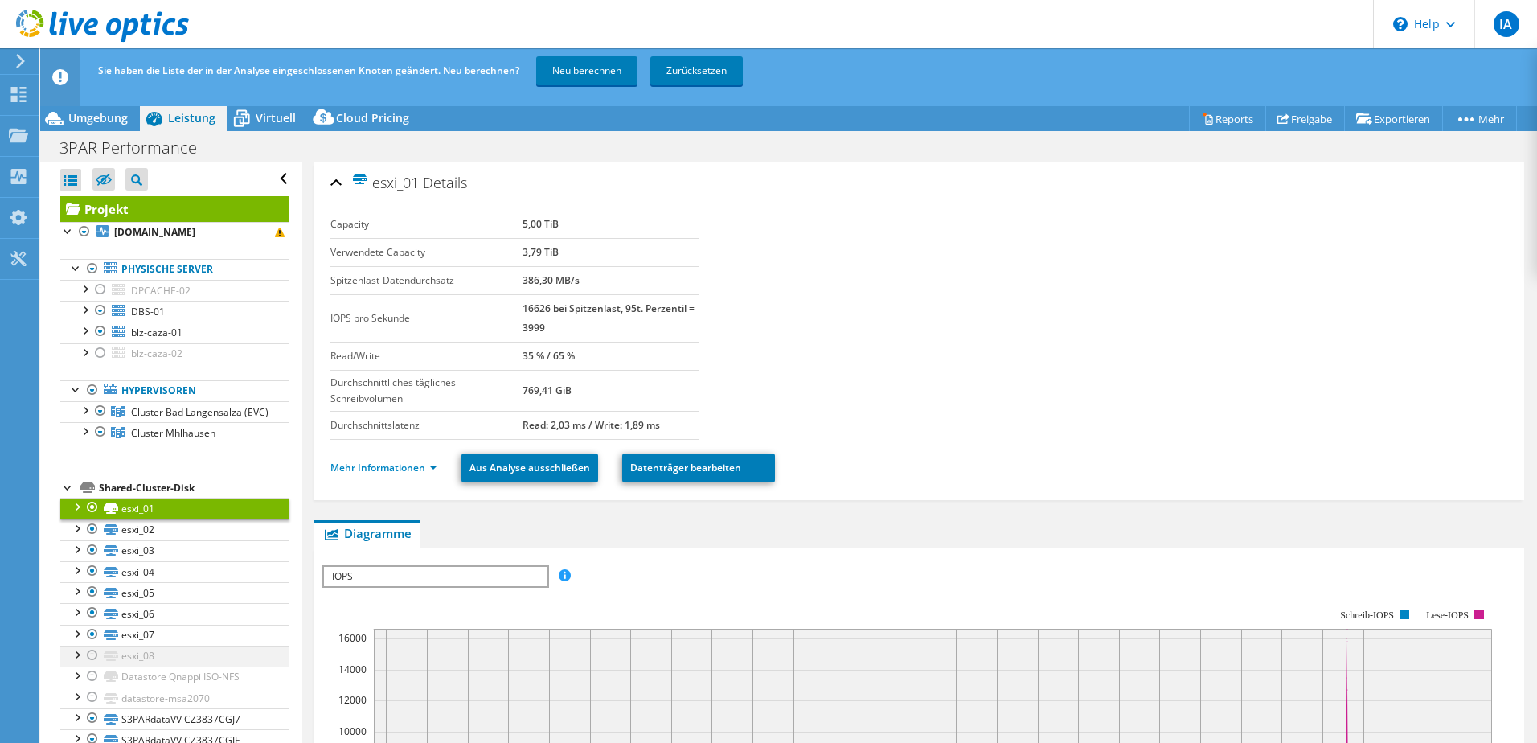
click at [96, 665] on div at bounding box center [92, 655] width 16 height 19
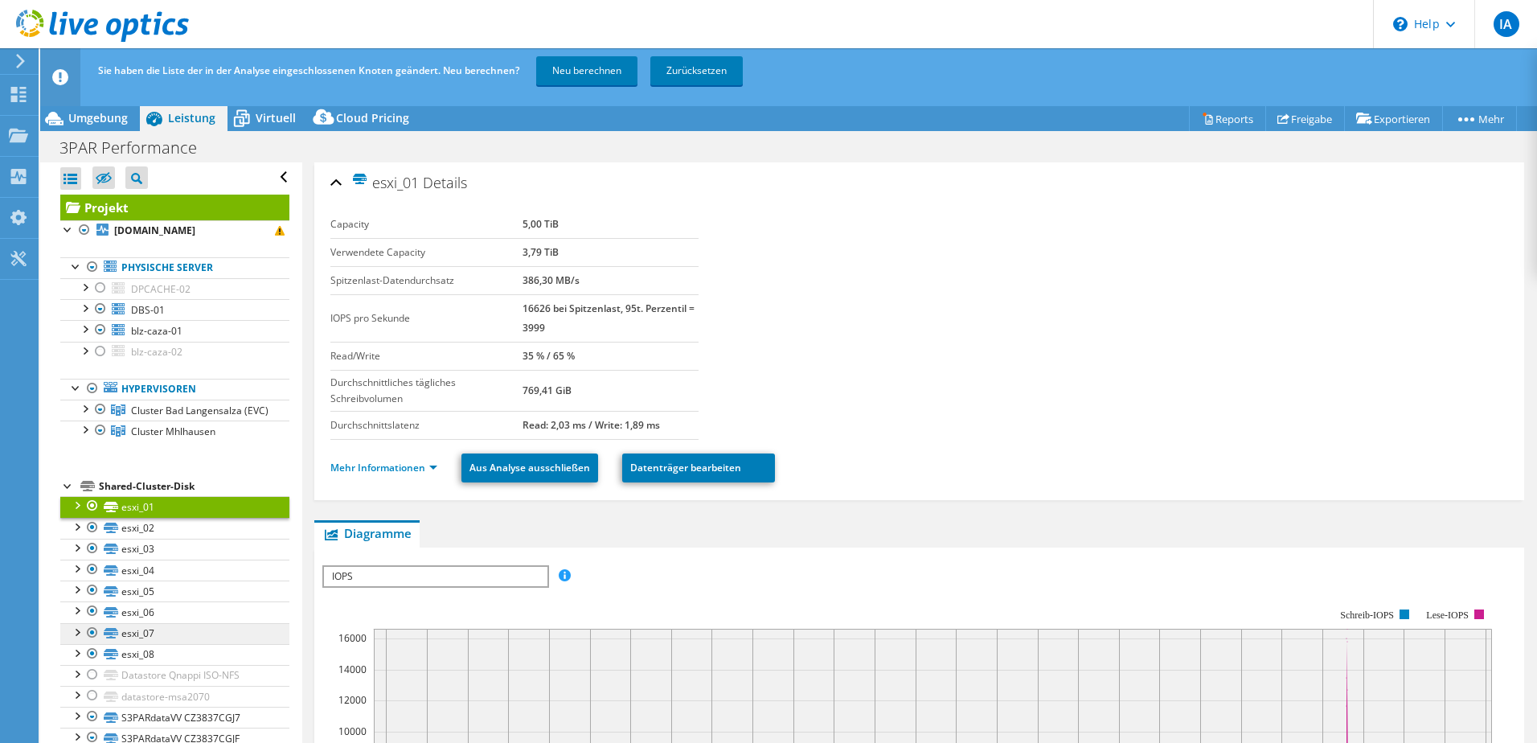
scroll to position [16, 0]
click at [75, 717] on div at bounding box center [76, 715] width 16 height 16
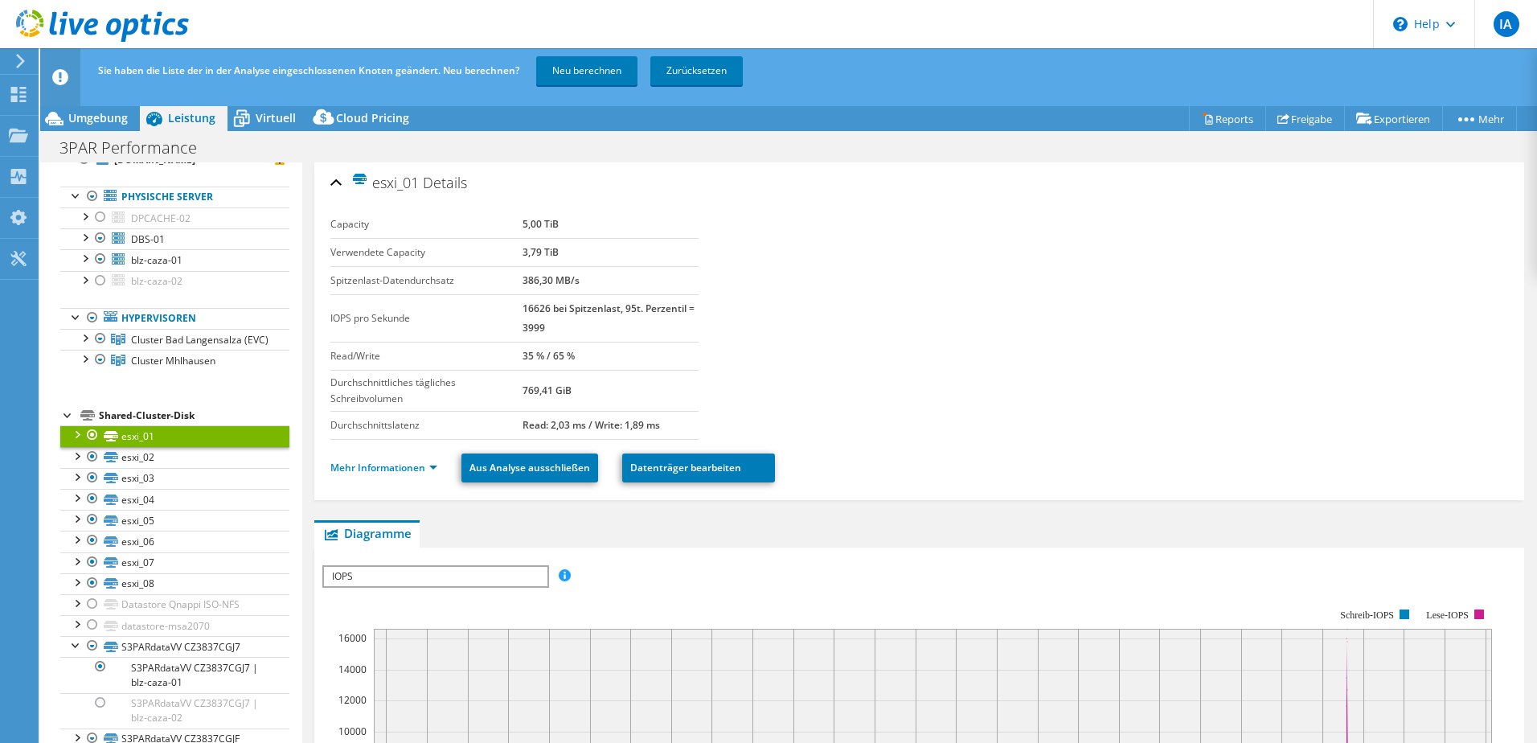
scroll to position [87, 0]
click at [80, 738] on div at bounding box center [76, 736] width 16 height 16
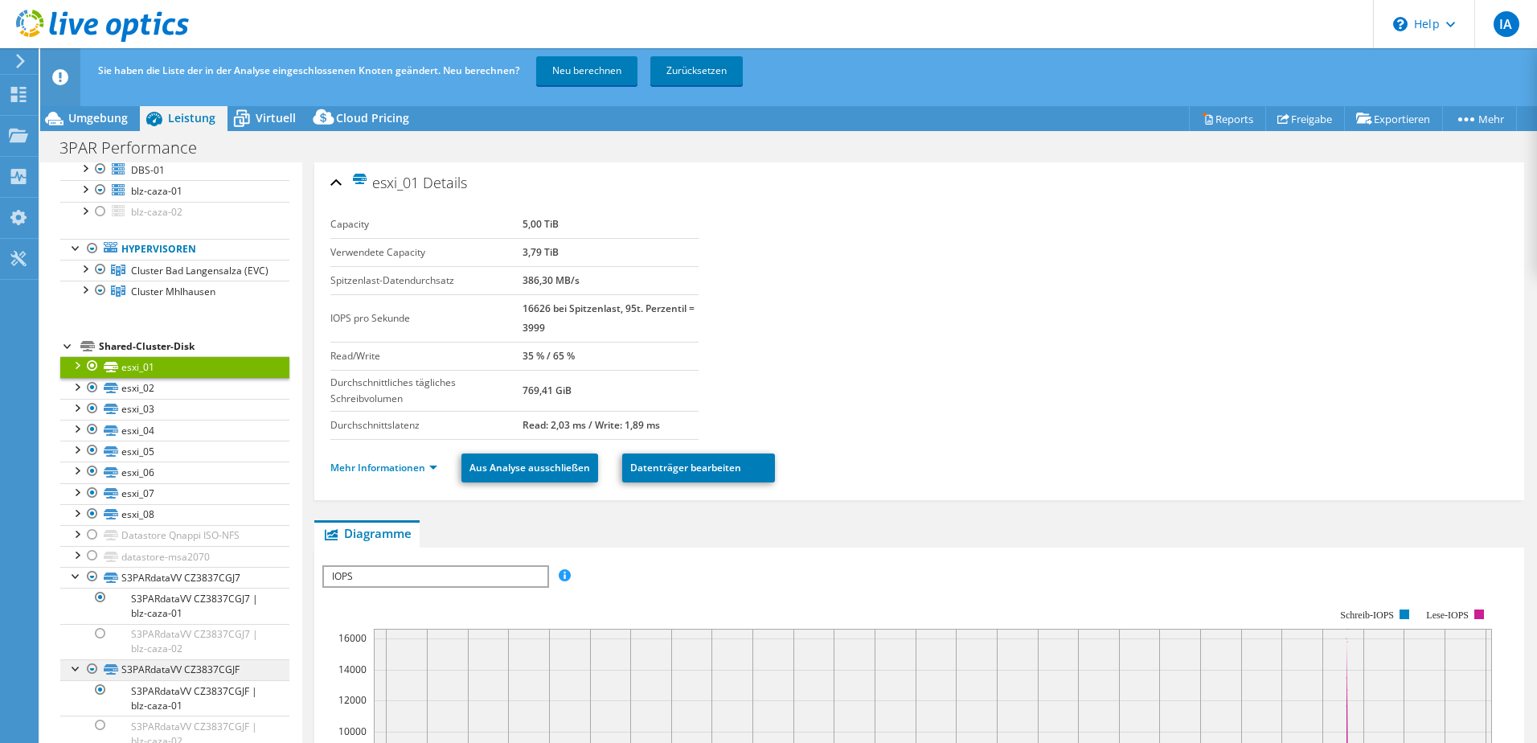
scroll to position [158, 0]
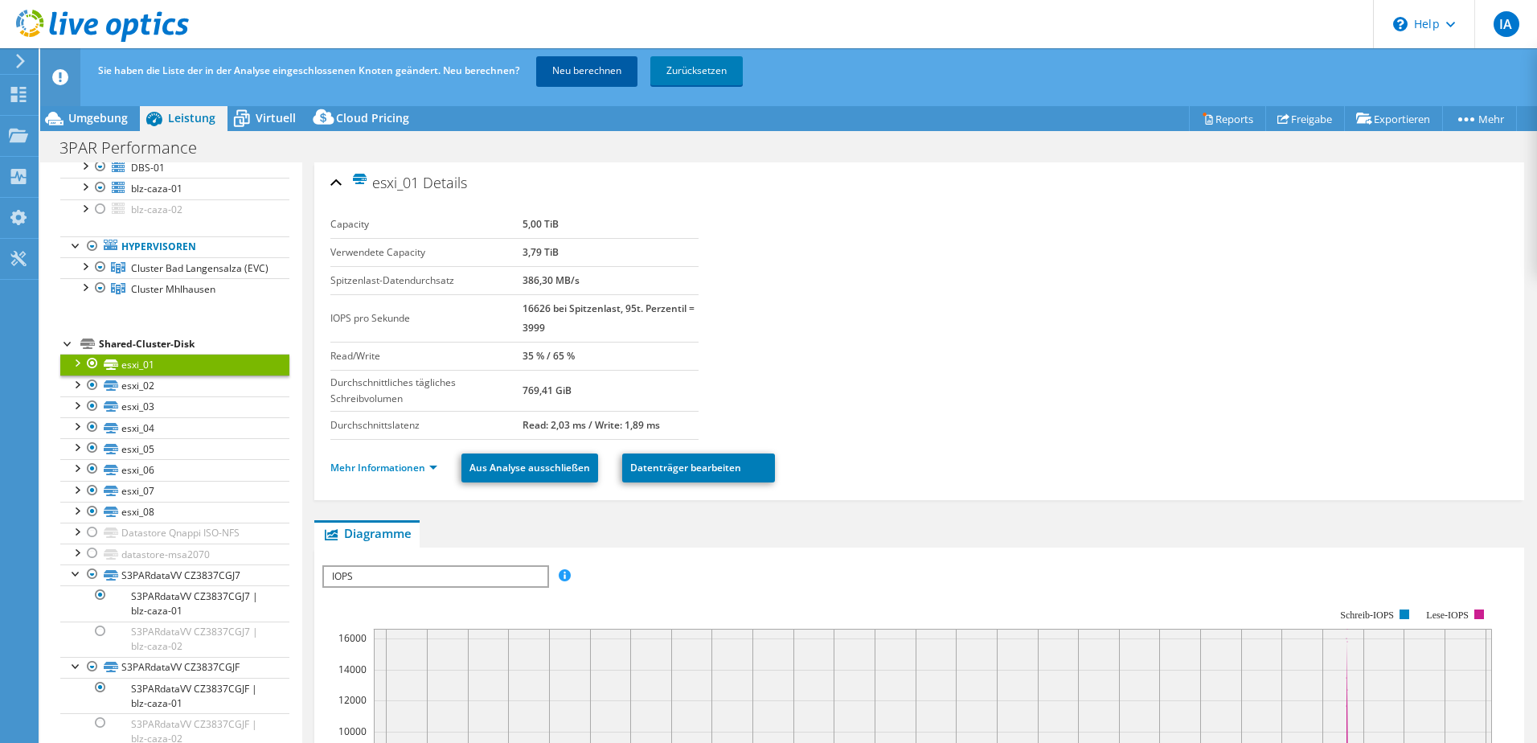
click at [593, 74] on link "Neu berechnen" at bounding box center [586, 70] width 101 height 29
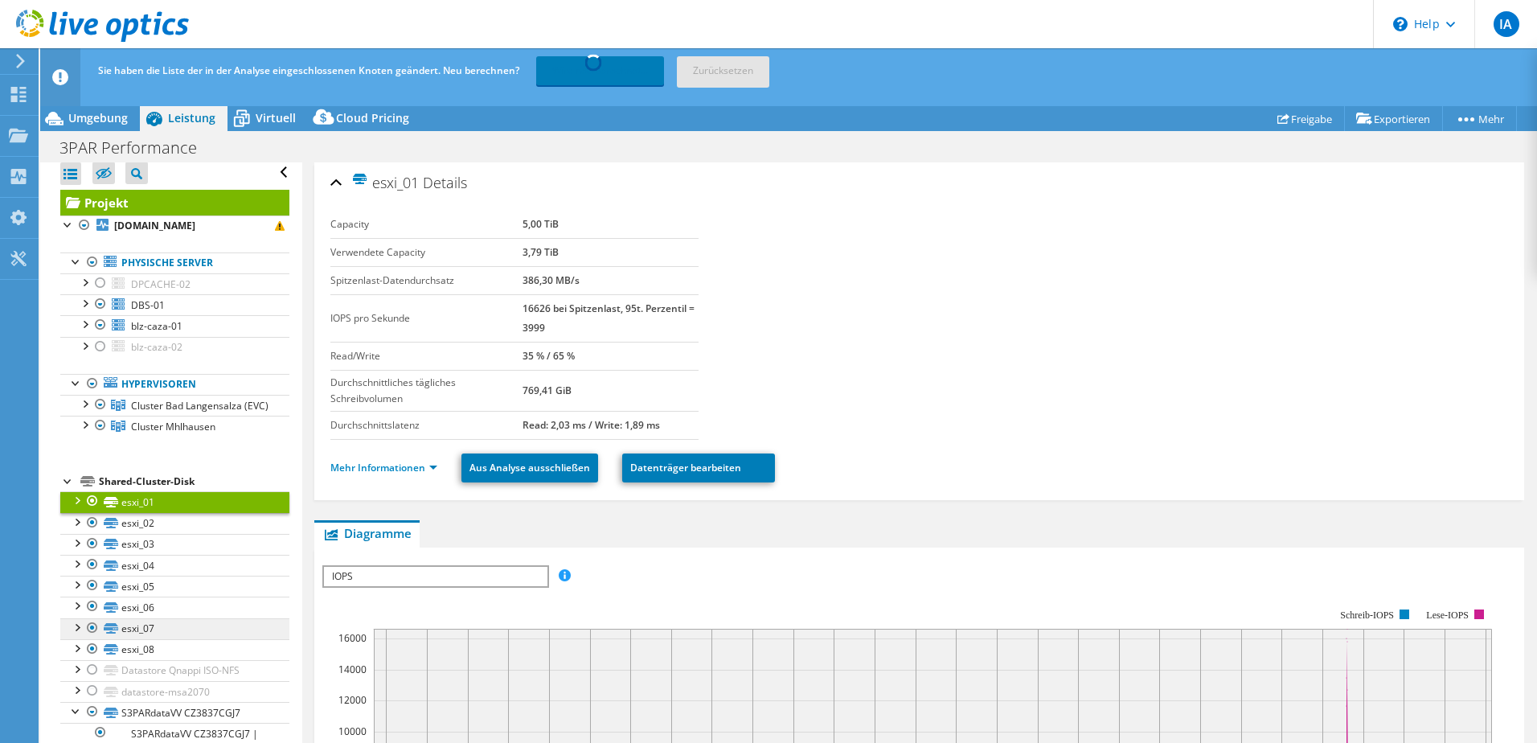
scroll to position [0, 0]
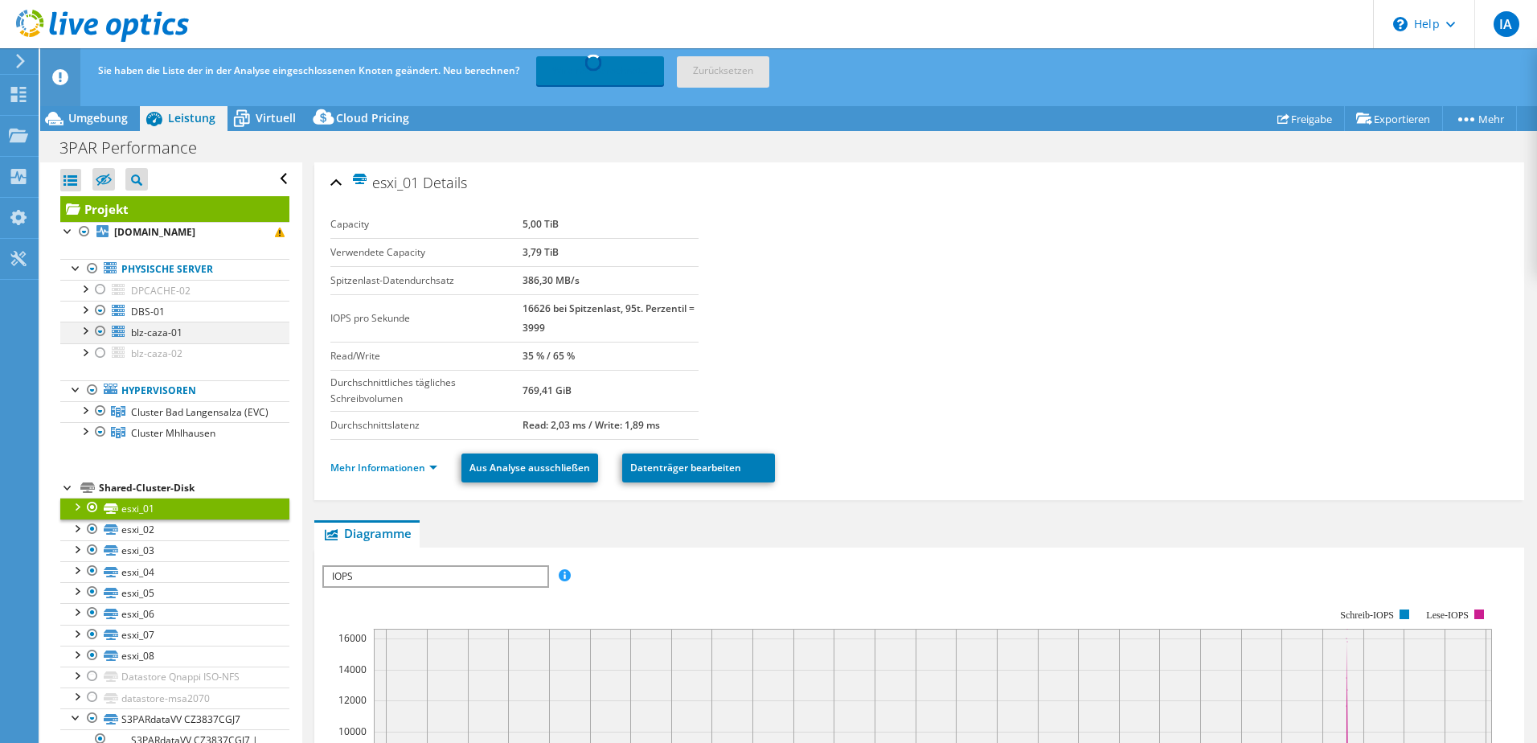
click at [79, 332] on div at bounding box center [84, 330] width 16 height 16
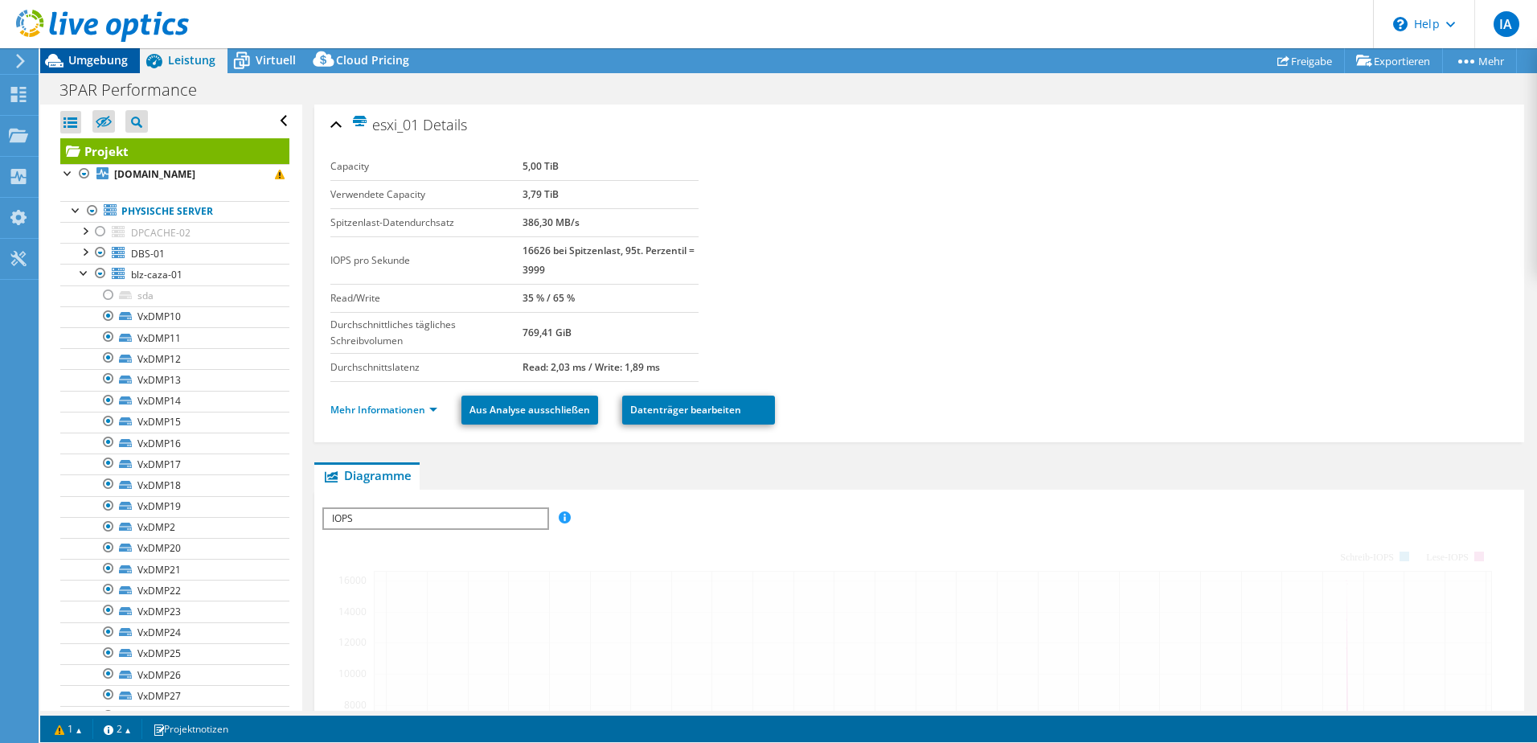
click at [96, 60] on span "Umgebung" at bounding box center [97, 59] width 59 height 15
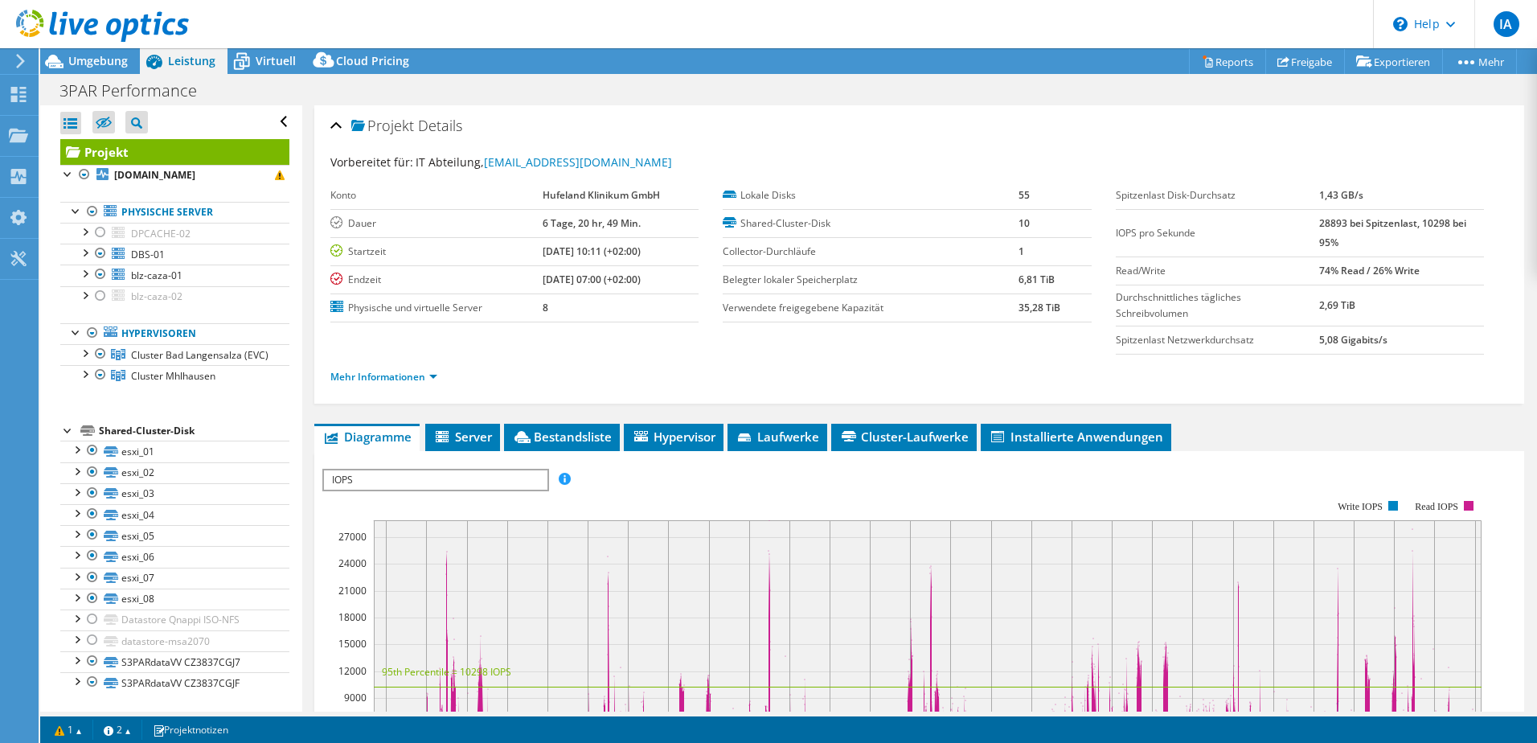
select select "USD"
click at [76, 683] on div at bounding box center [76, 678] width 16 height 16
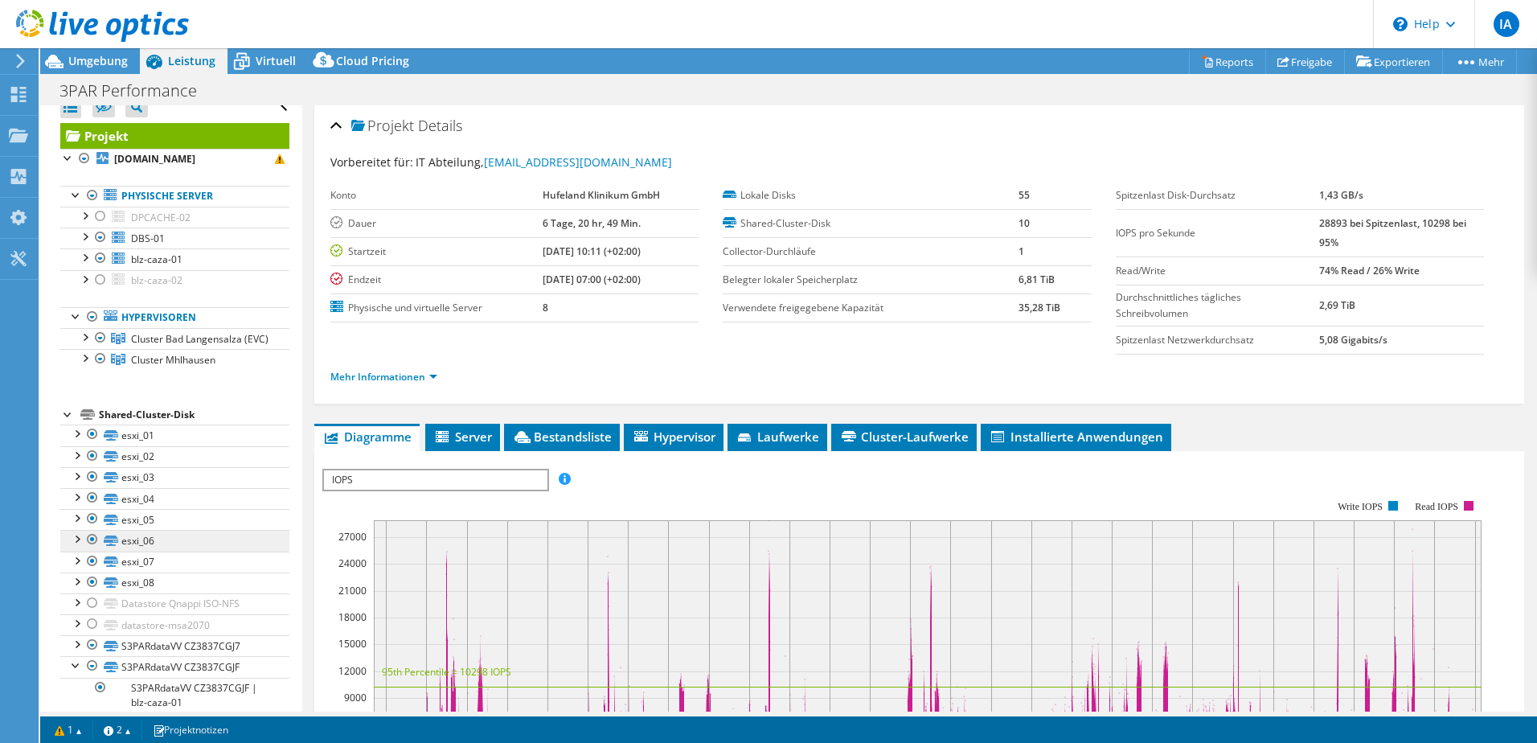
scroll to position [87, 0]
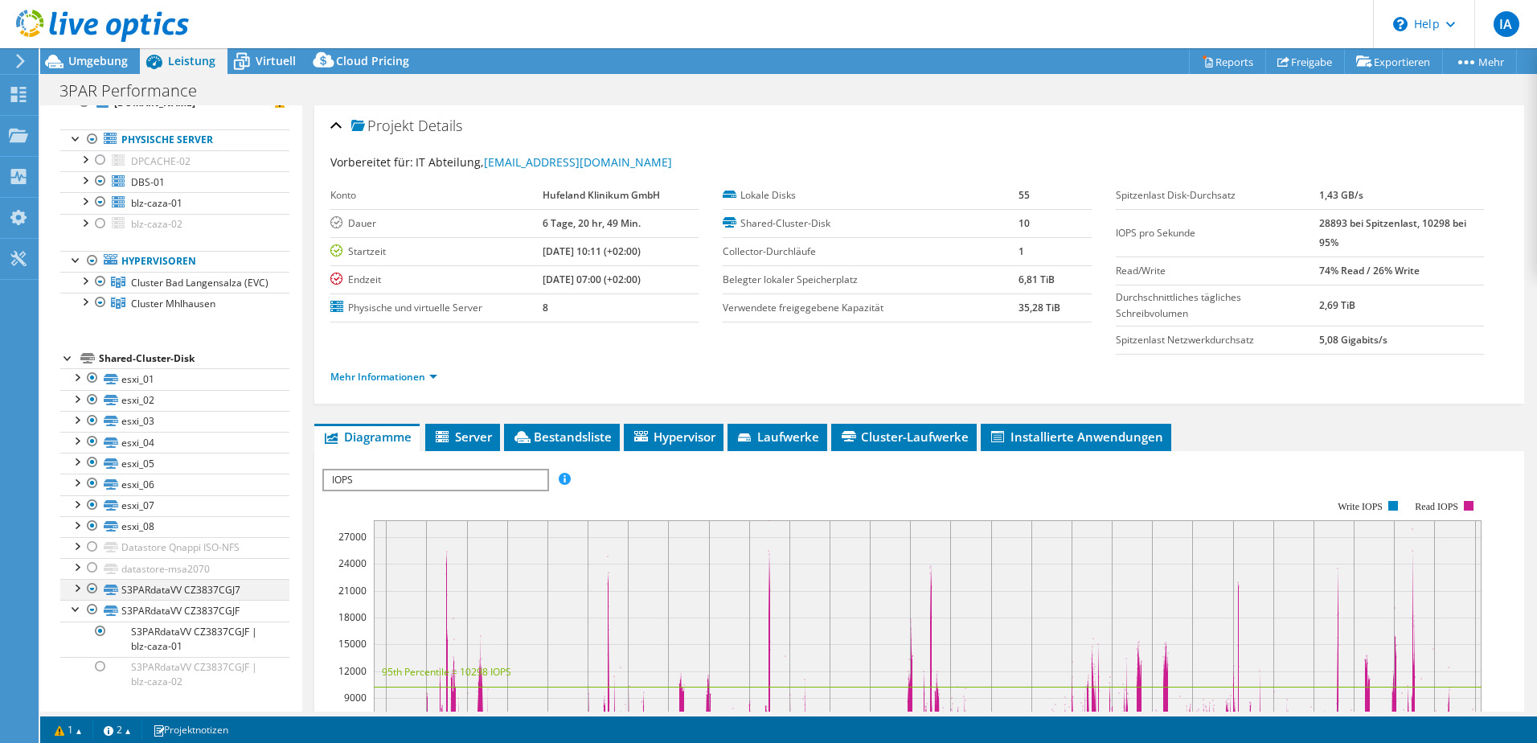
click at [75, 588] on div at bounding box center [76, 587] width 16 height 16
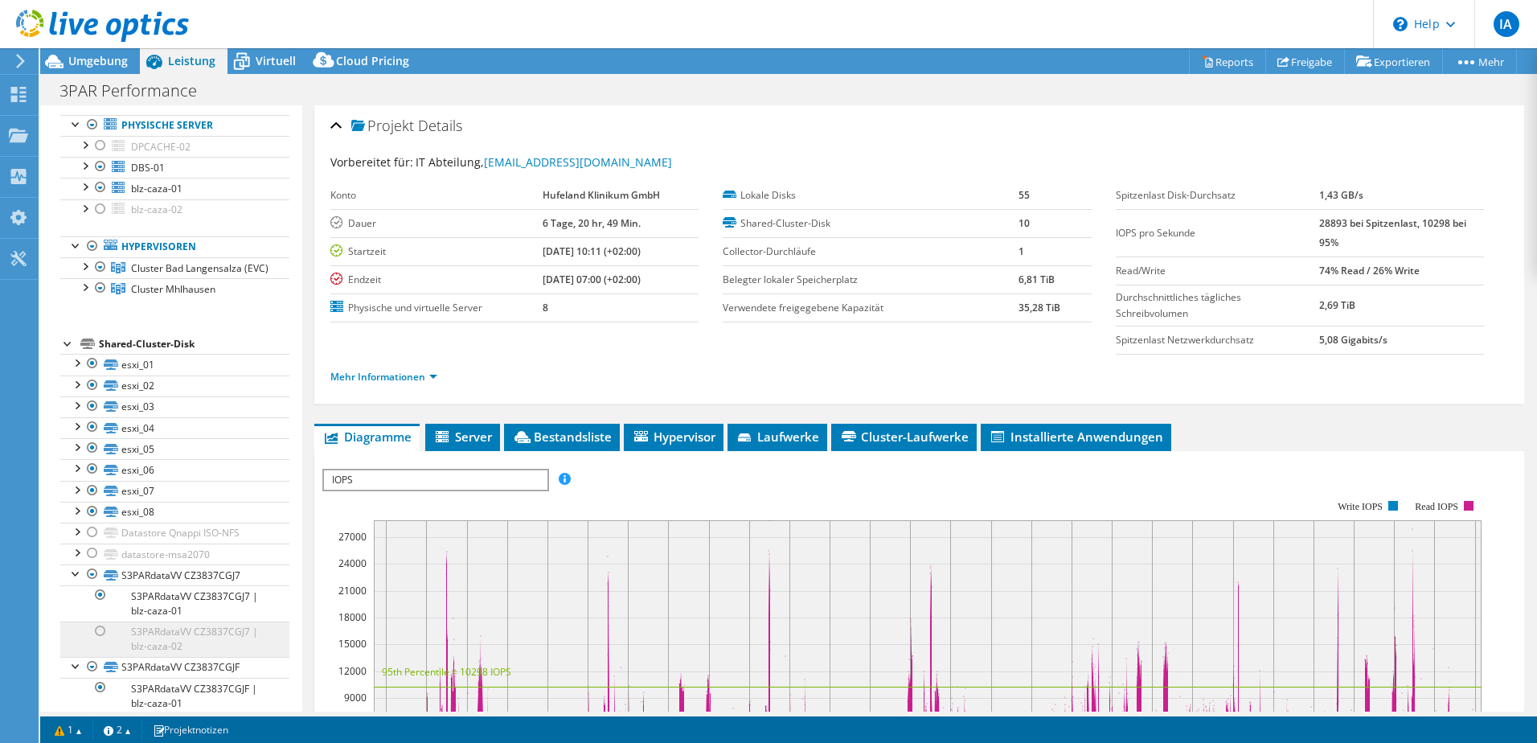
scroll to position [158, 0]
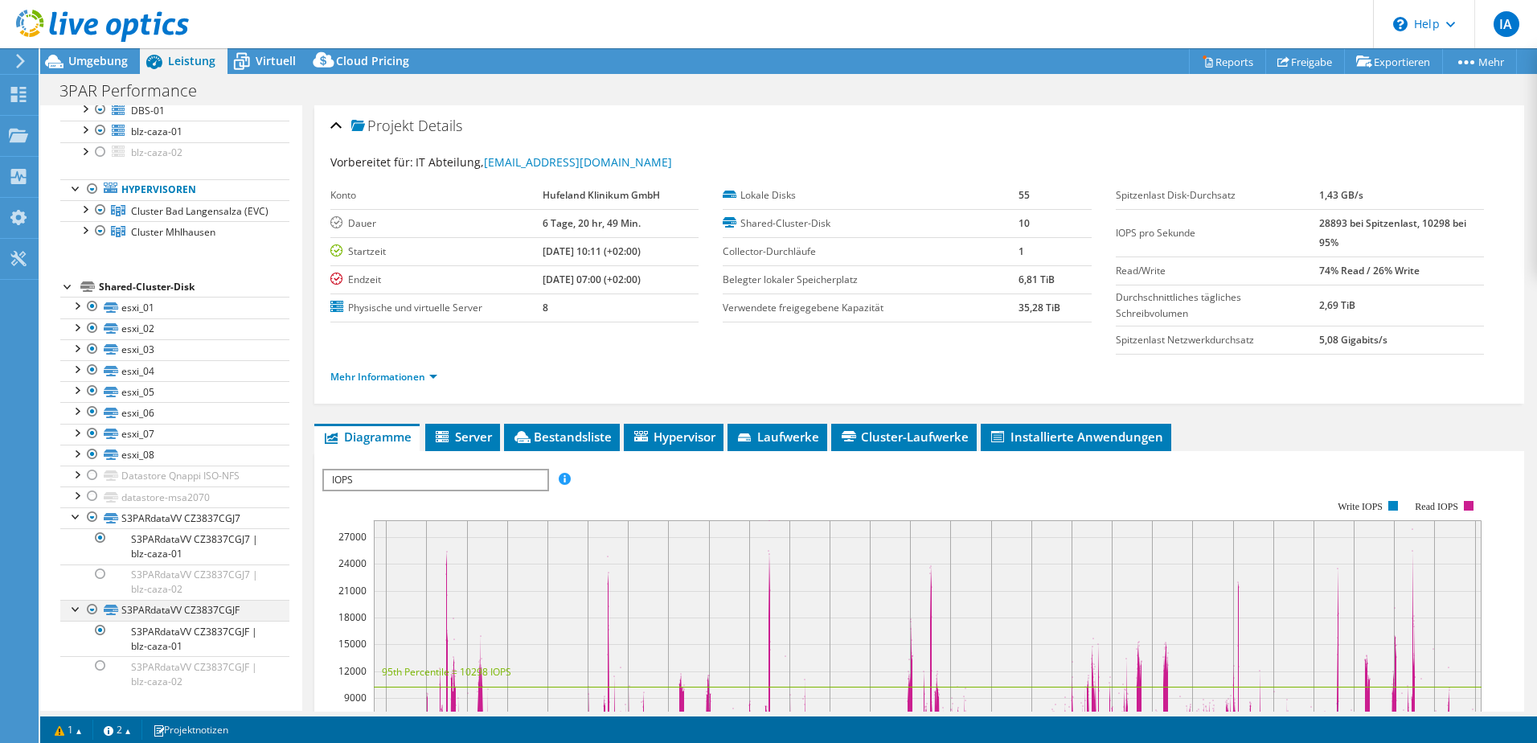
click at [87, 609] on div at bounding box center [92, 609] width 16 height 19
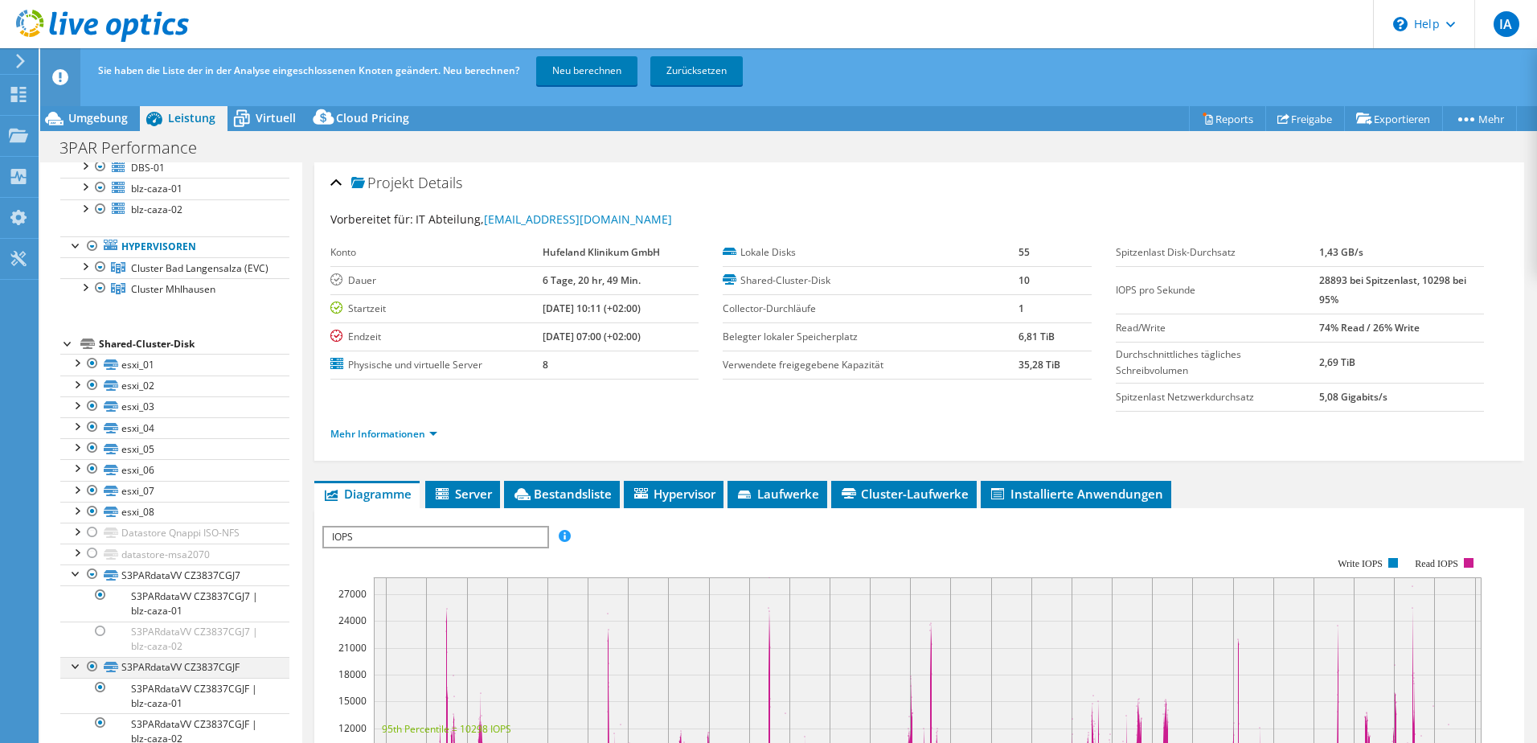
click at [94, 667] on div at bounding box center [92, 666] width 16 height 19
click at [105, 629] on div at bounding box center [100, 630] width 16 height 19
click at [576, 76] on link "Neu berechnen" at bounding box center [586, 70] width 101 height 29
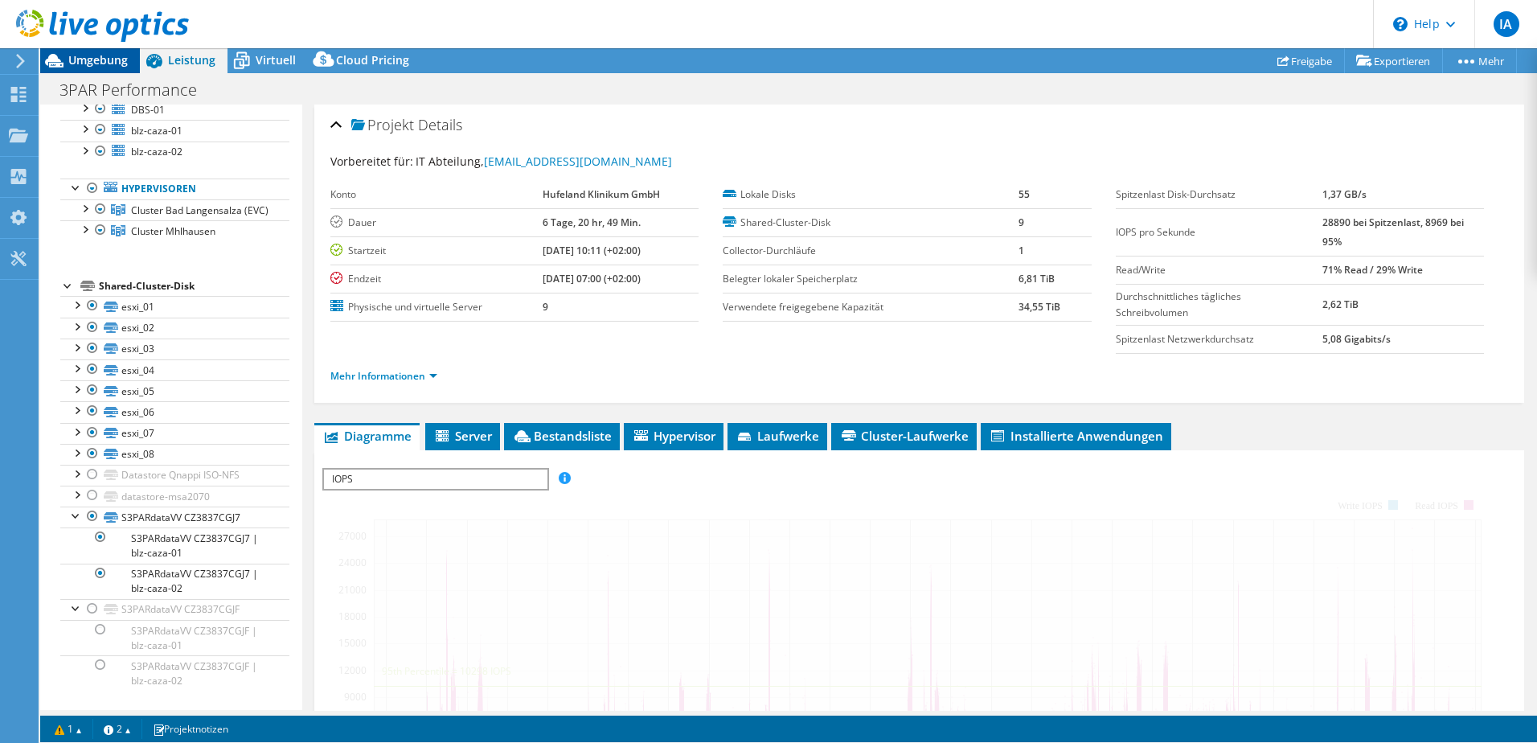
click at [107, 59] on span "Umgebung" at bounding box center [97, 59] width 59 height 15
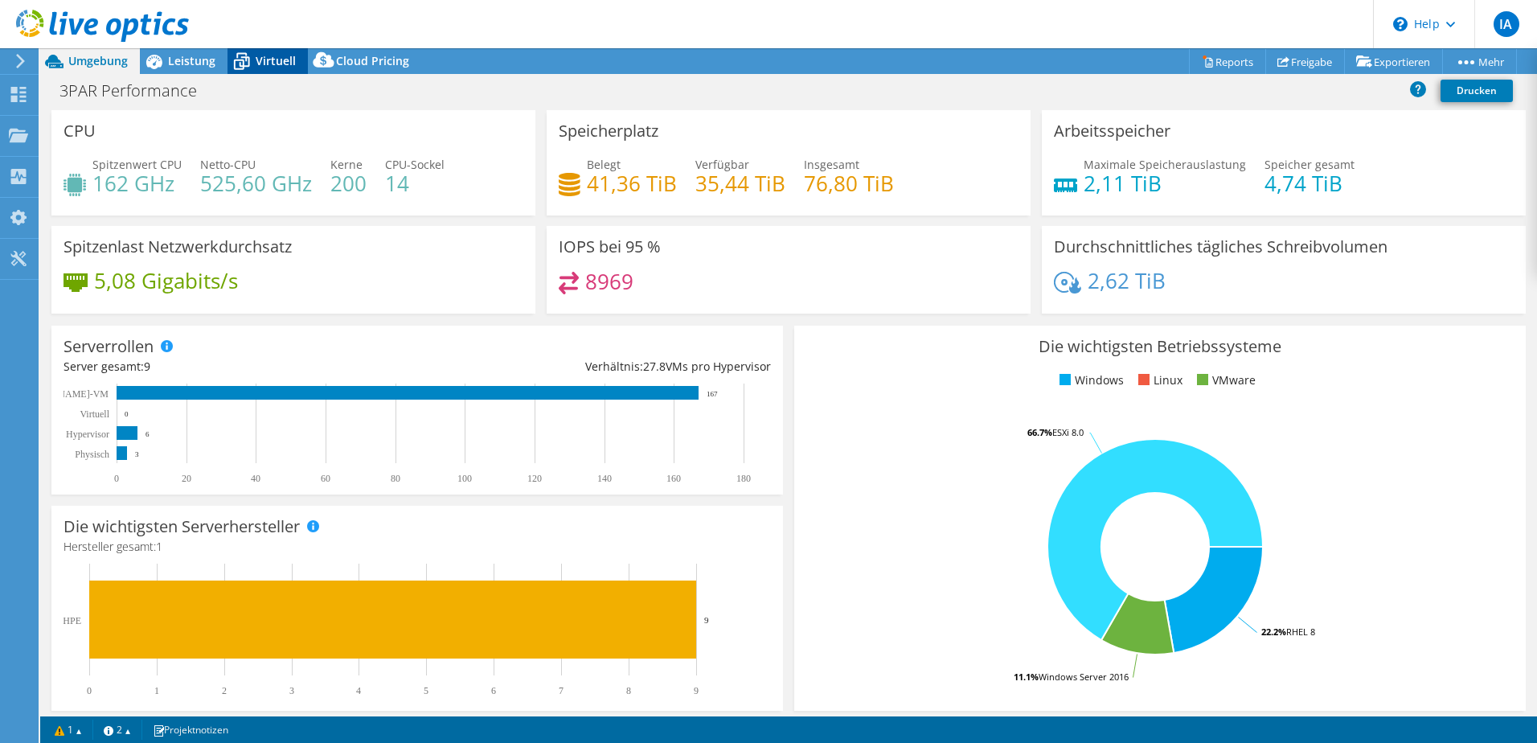
click at [279, 60] on span "Virtuell" at bounding box center [276, 60] width 40 height 15
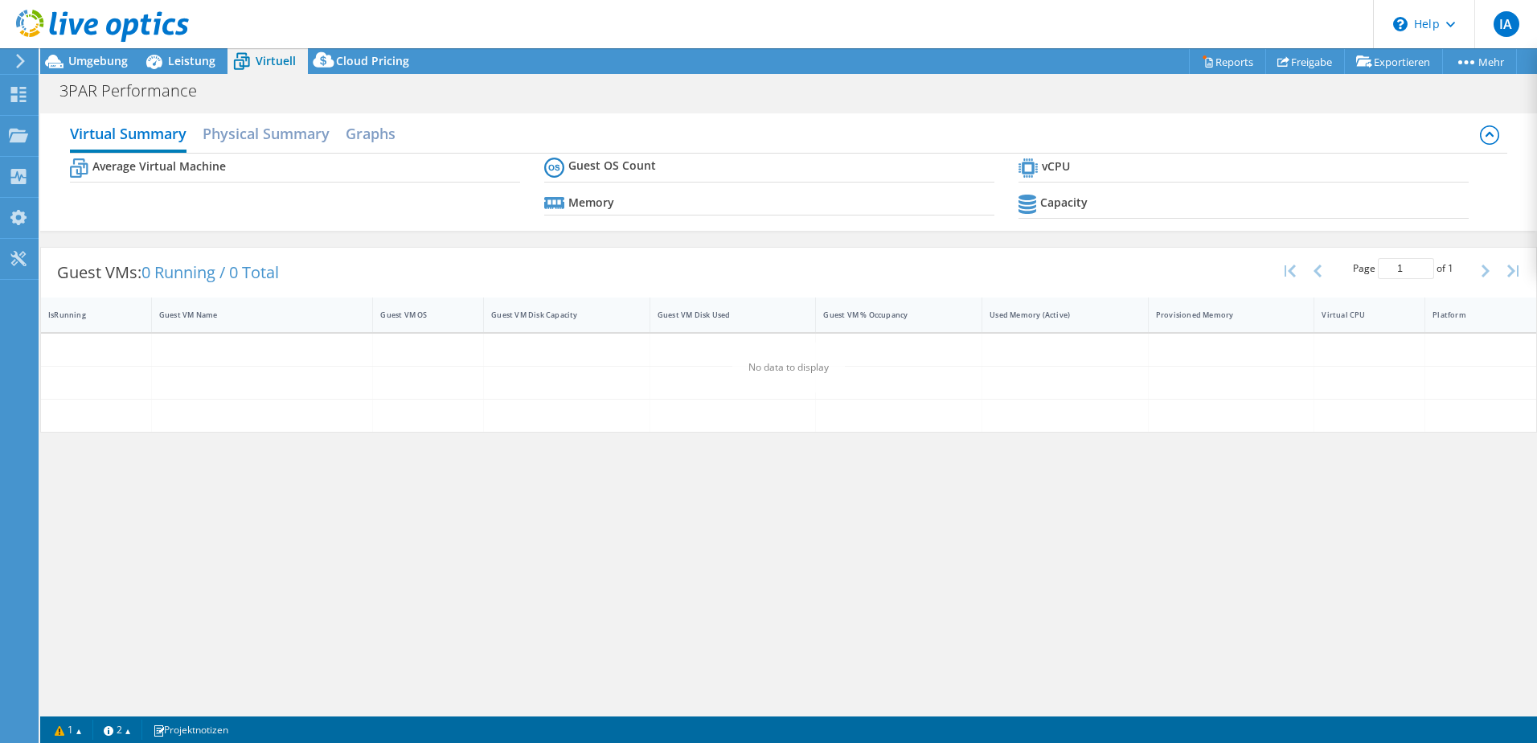
scroll to position [16, 0]
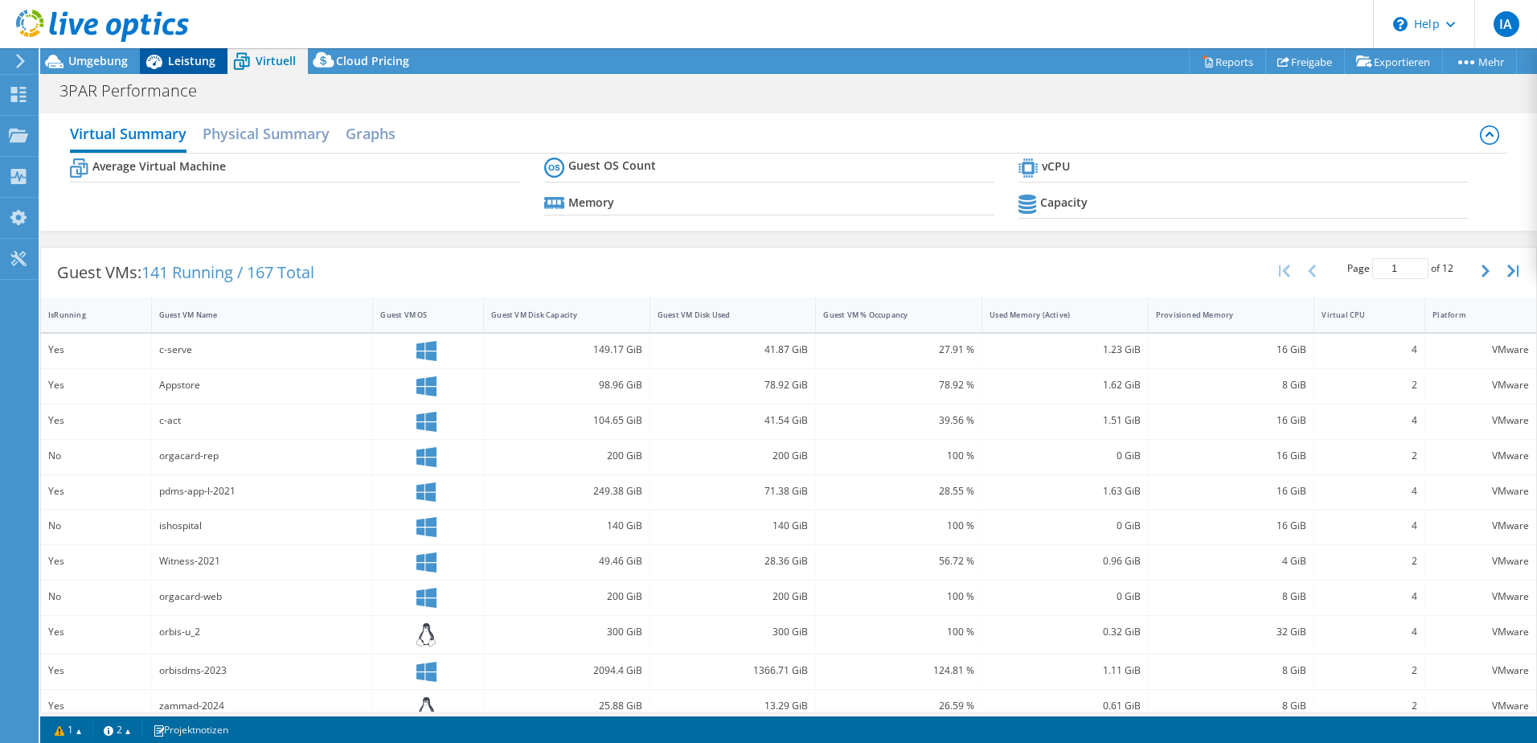
click at [187, 57] on span "Leistung" at bounding box center [191, 60] width 47 height 15
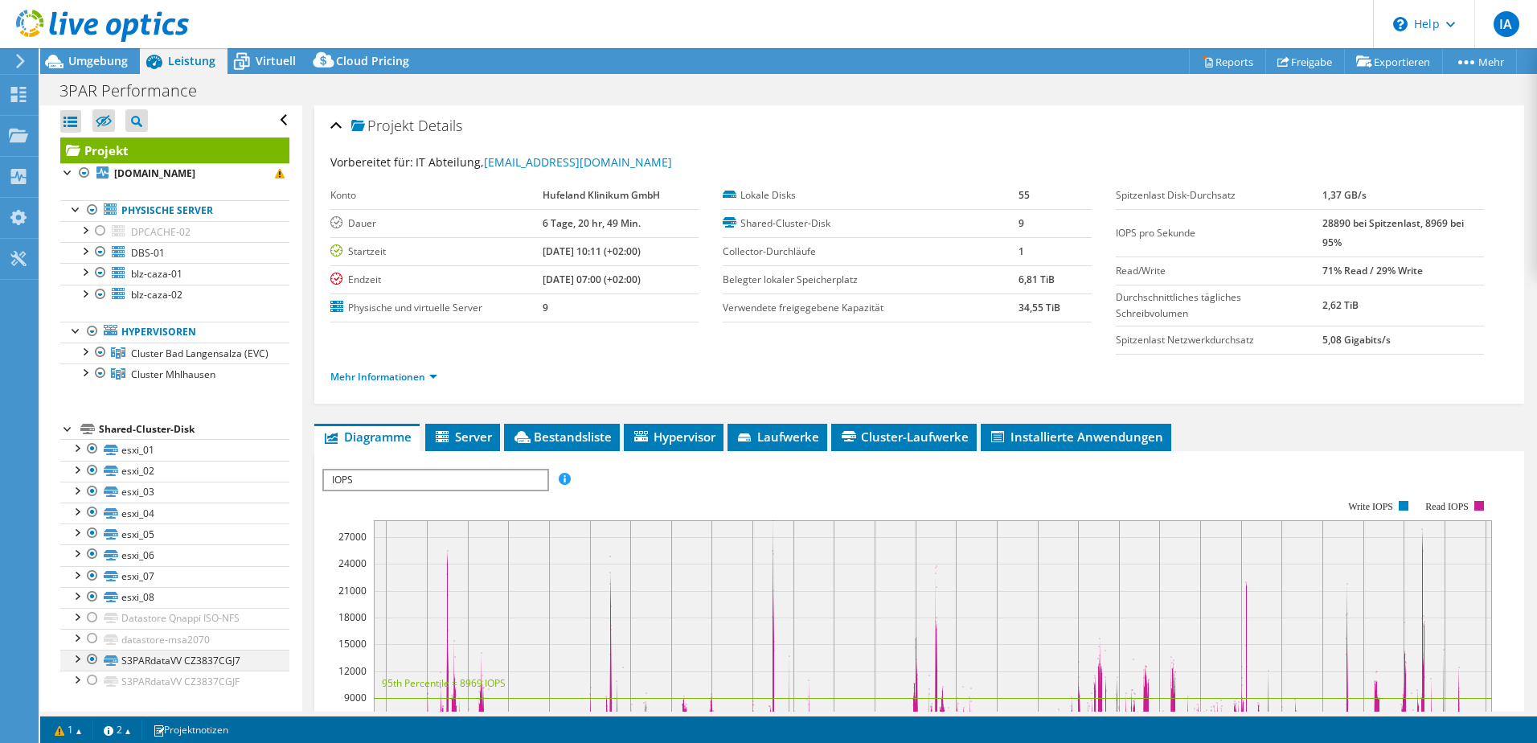
click at [84, 654] on div at bounding box center [92, 659] width 16 height 19
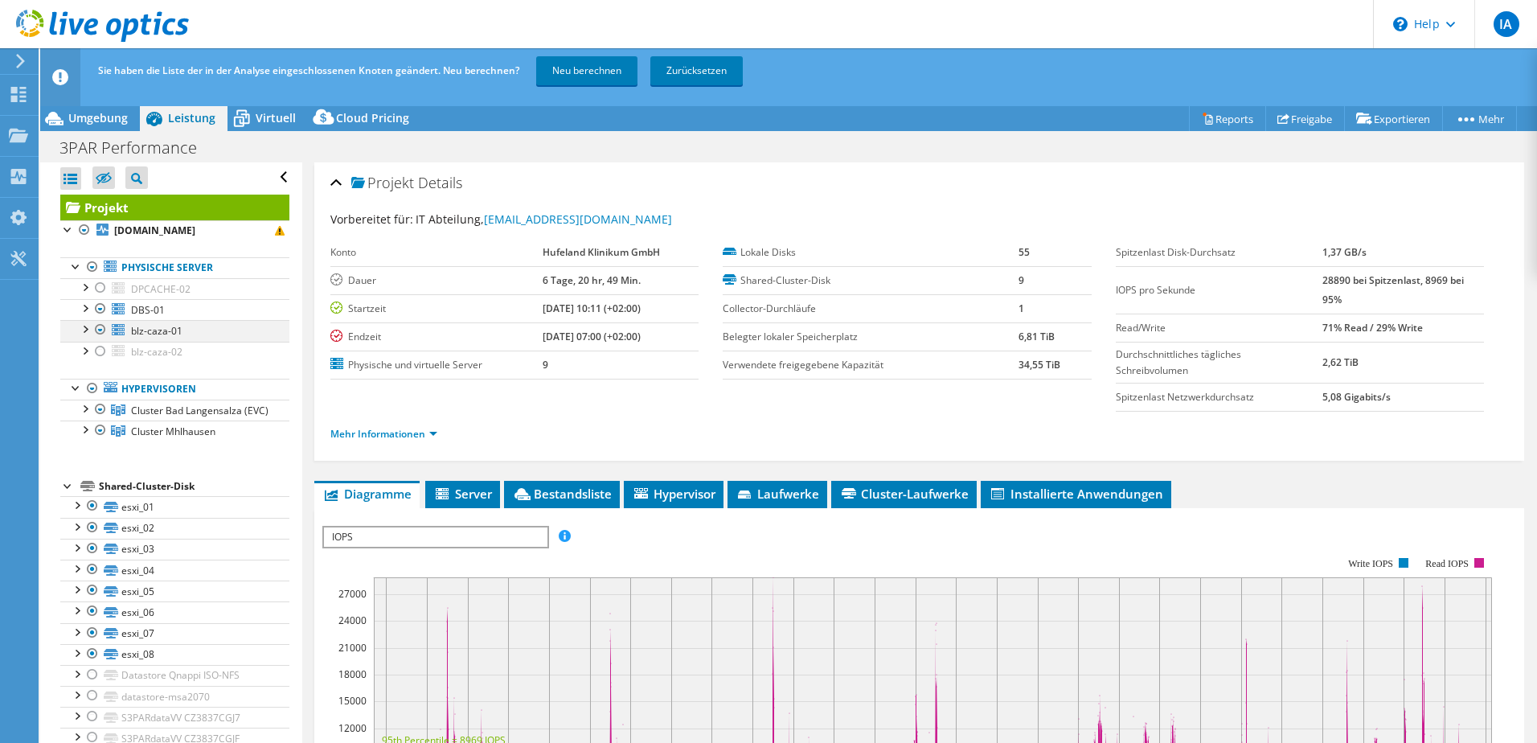
click at [79, 320] on div at bounding box center [84, 328] width 16 height 16
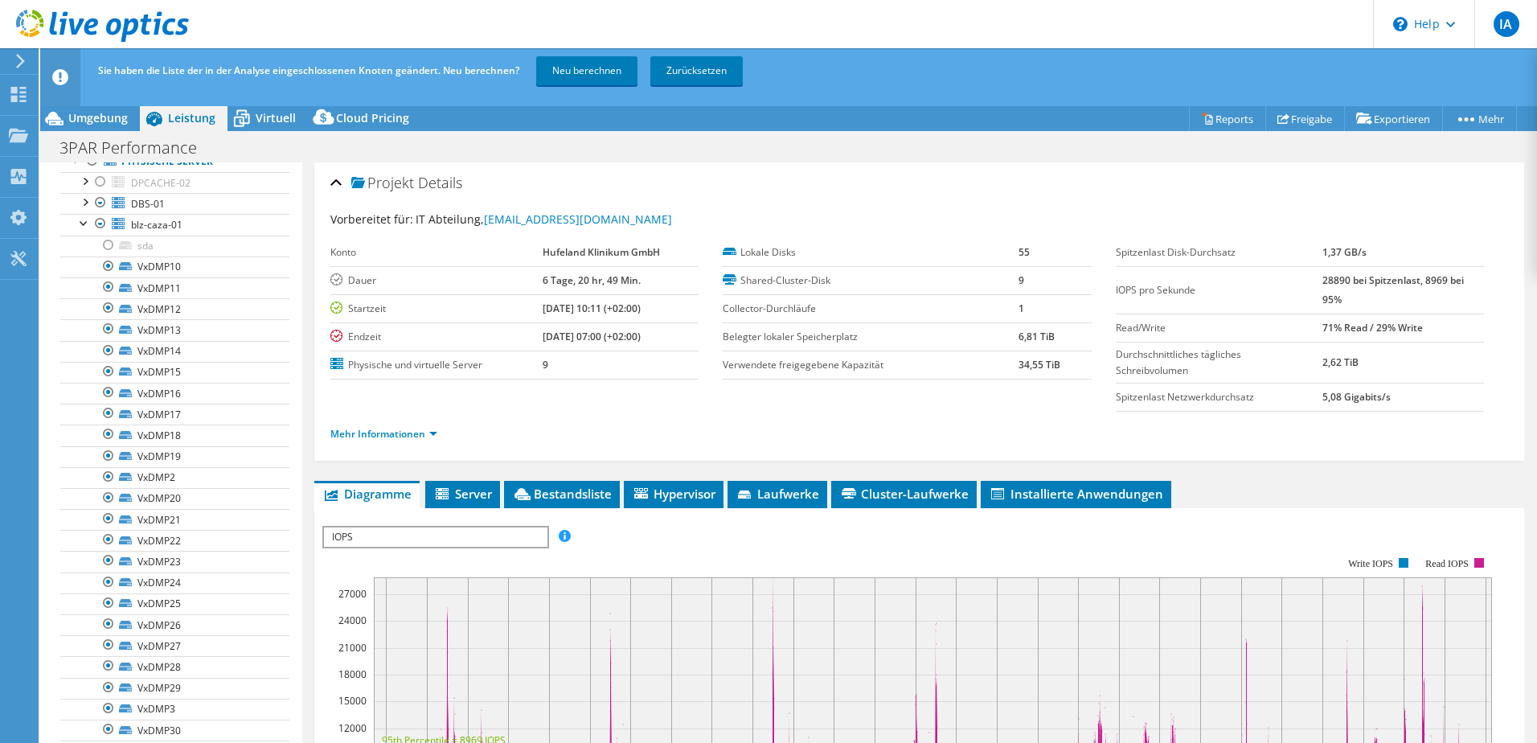
scroll to position [0, 0]
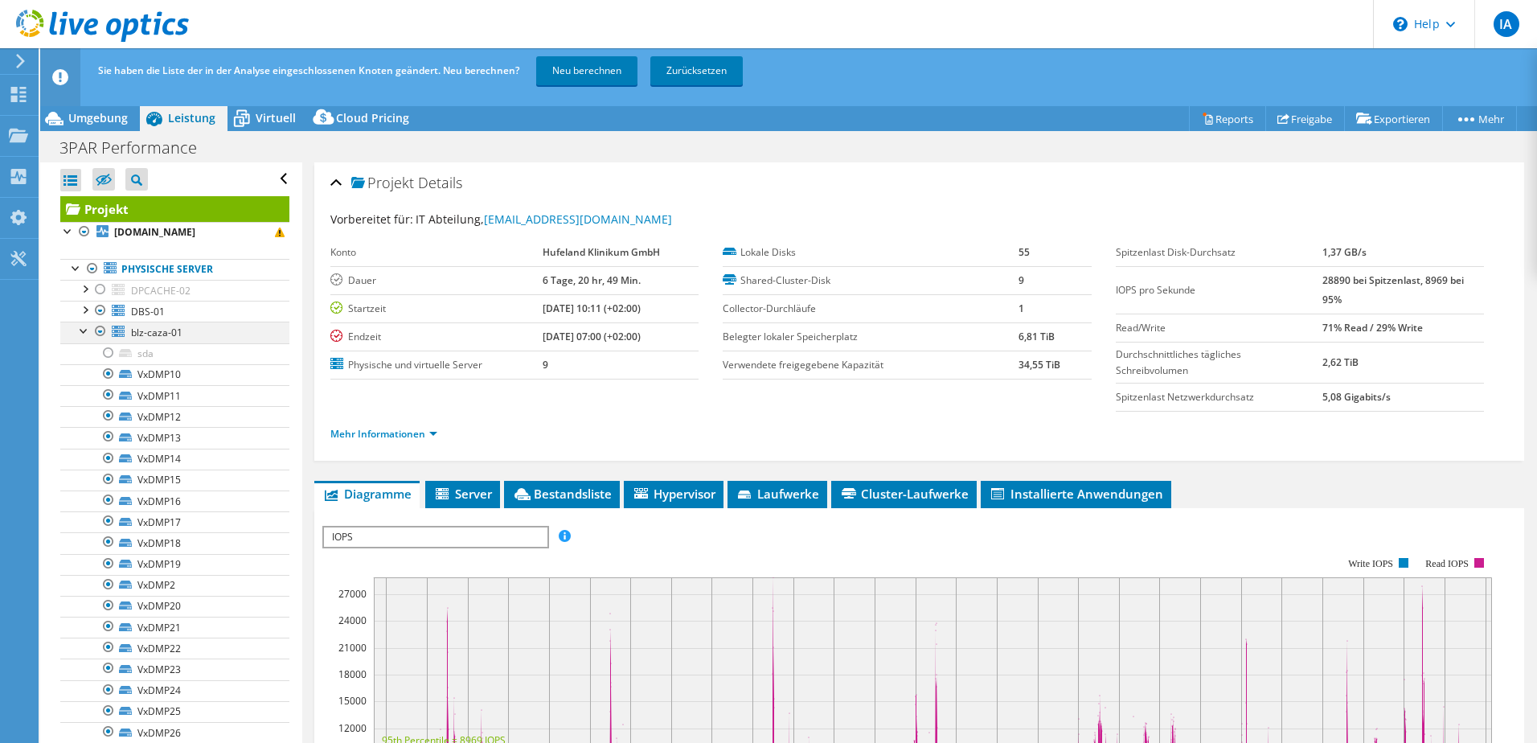
click at [103, 331] on div at bounding box center [100, 331] width 16 height 19
click at [100, 329] on div at bounding box center [100, 331] width 16 height 19
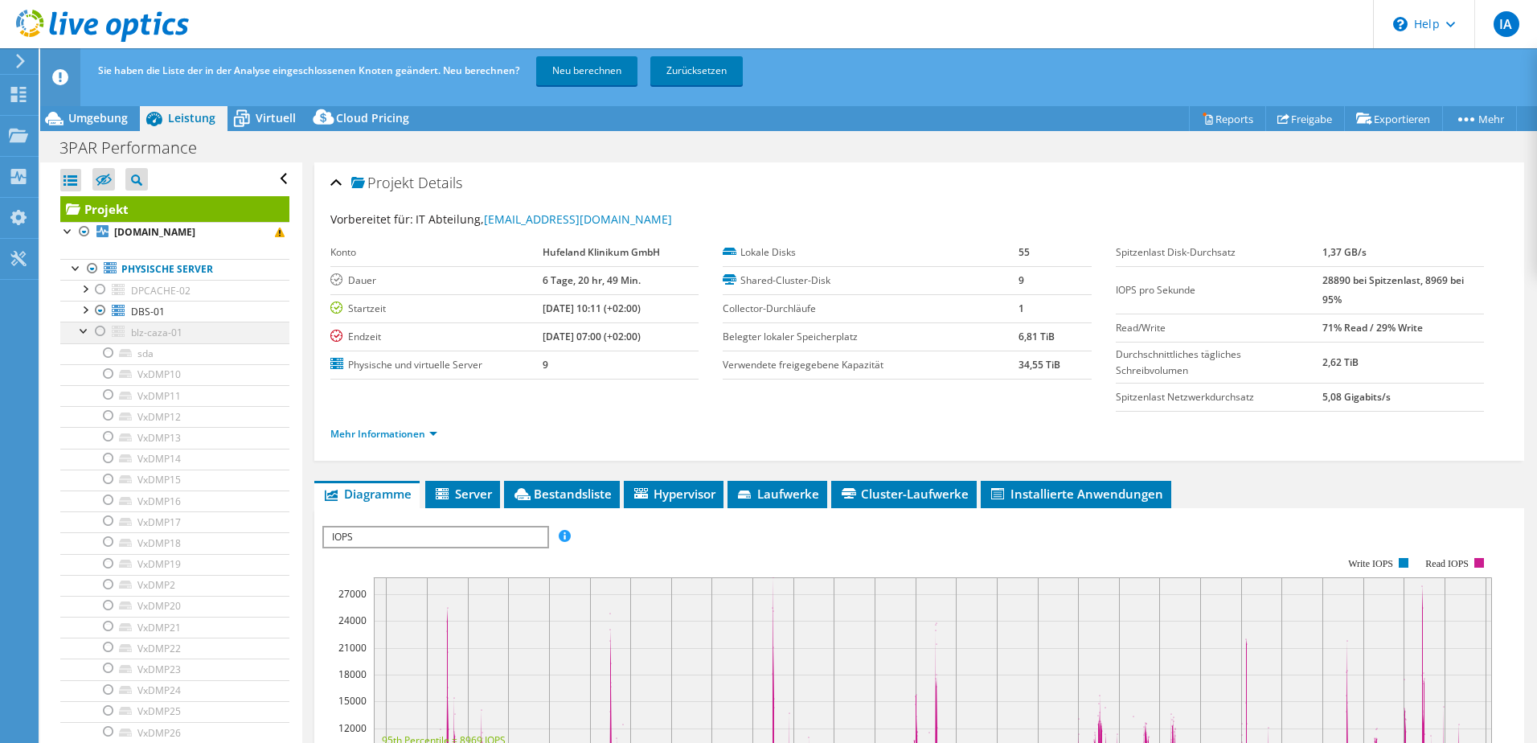
click at [87, 329] on div at bounding box center [84, 330] width 16 height 16
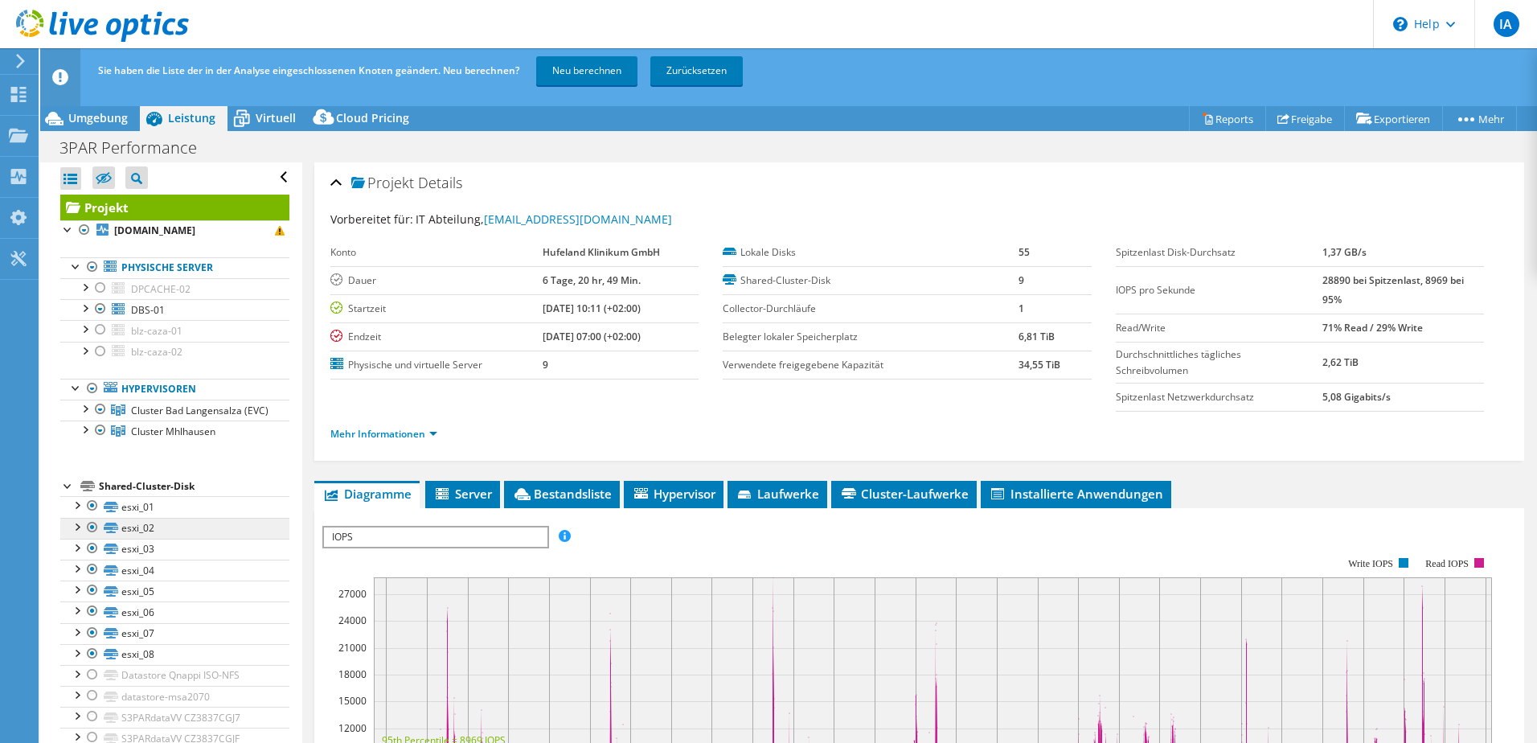
scroll to position [16, 0]
click at [67, 712] on link "S3PARdataVV CZ3837CGJ7" at bounding box center [174, 717] width 229 height 21
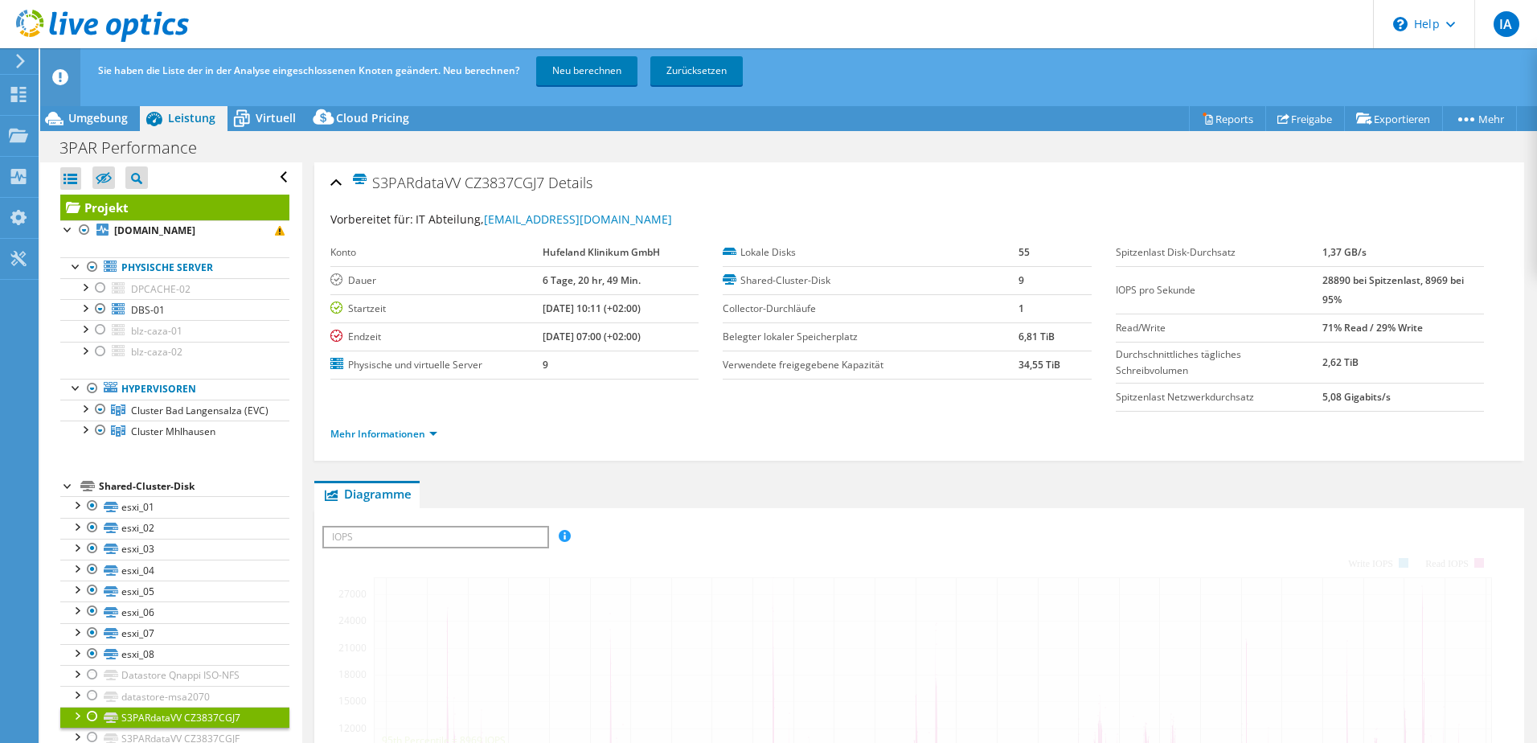
click at [95, 717] on div at bounding box center [92, 716] width 16 height 19
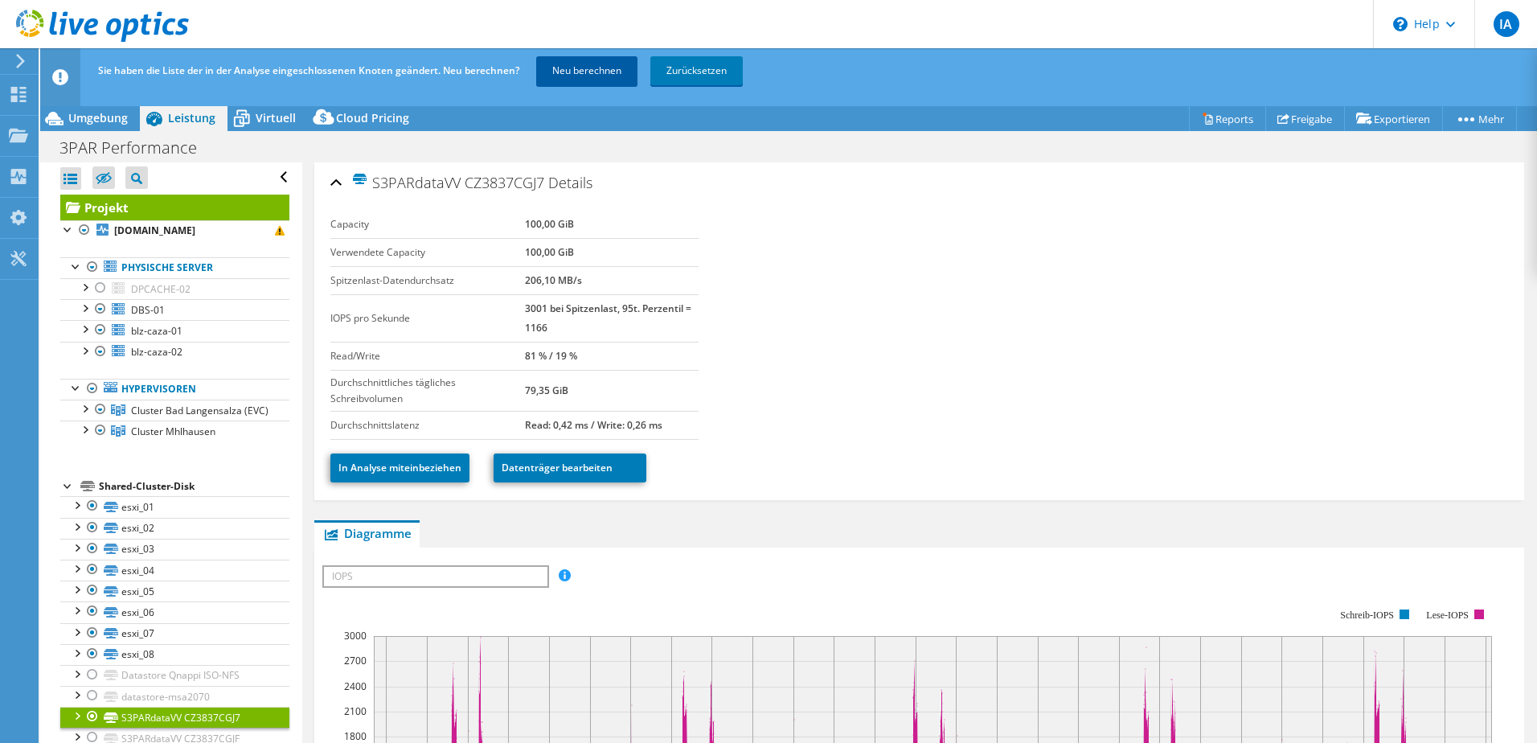
click at [553, 76] on link "Neu berechnen" at bounding box center [586, 70] width 101 height 29
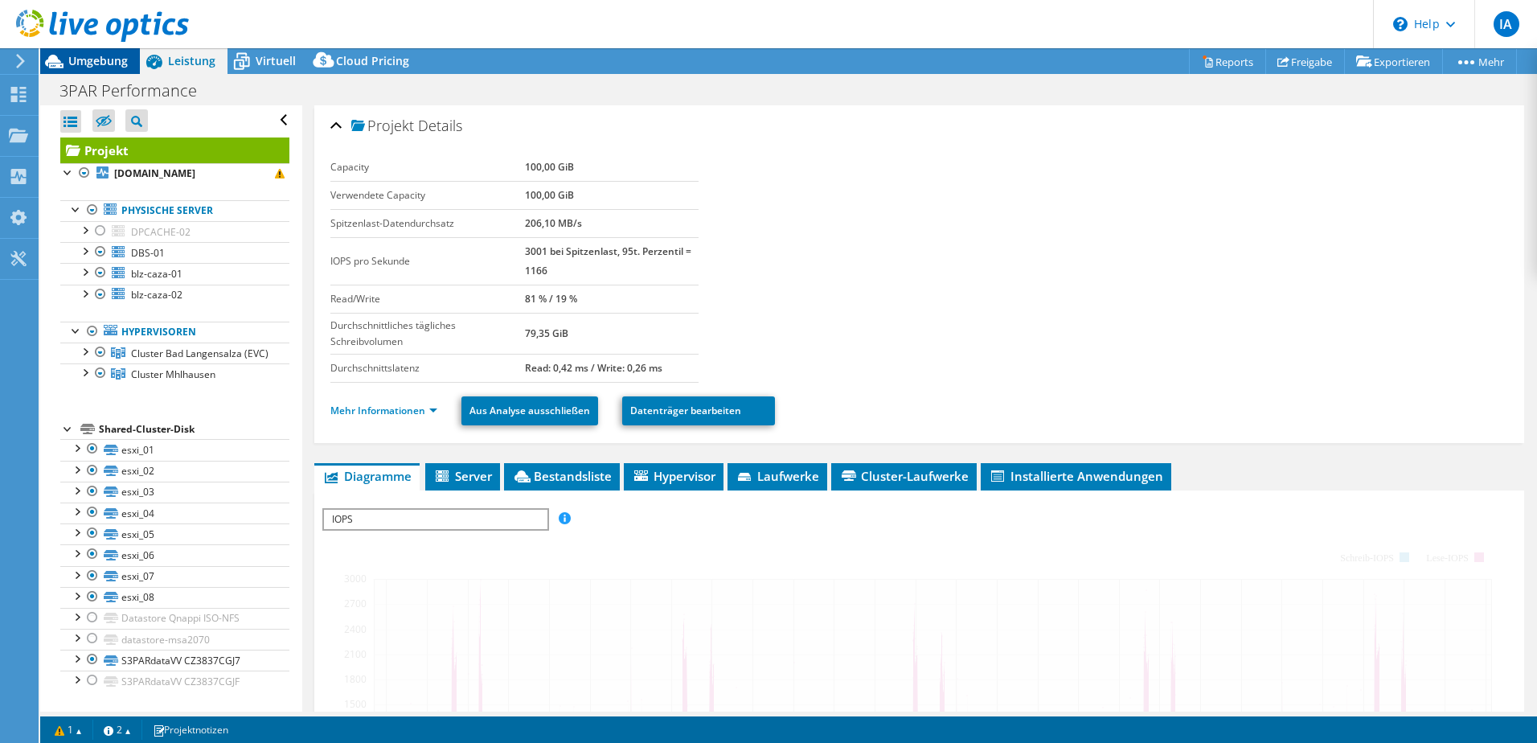
click at [118, 57] on span "Umgebung" at bounding box center [97, 60] width 59 height 15
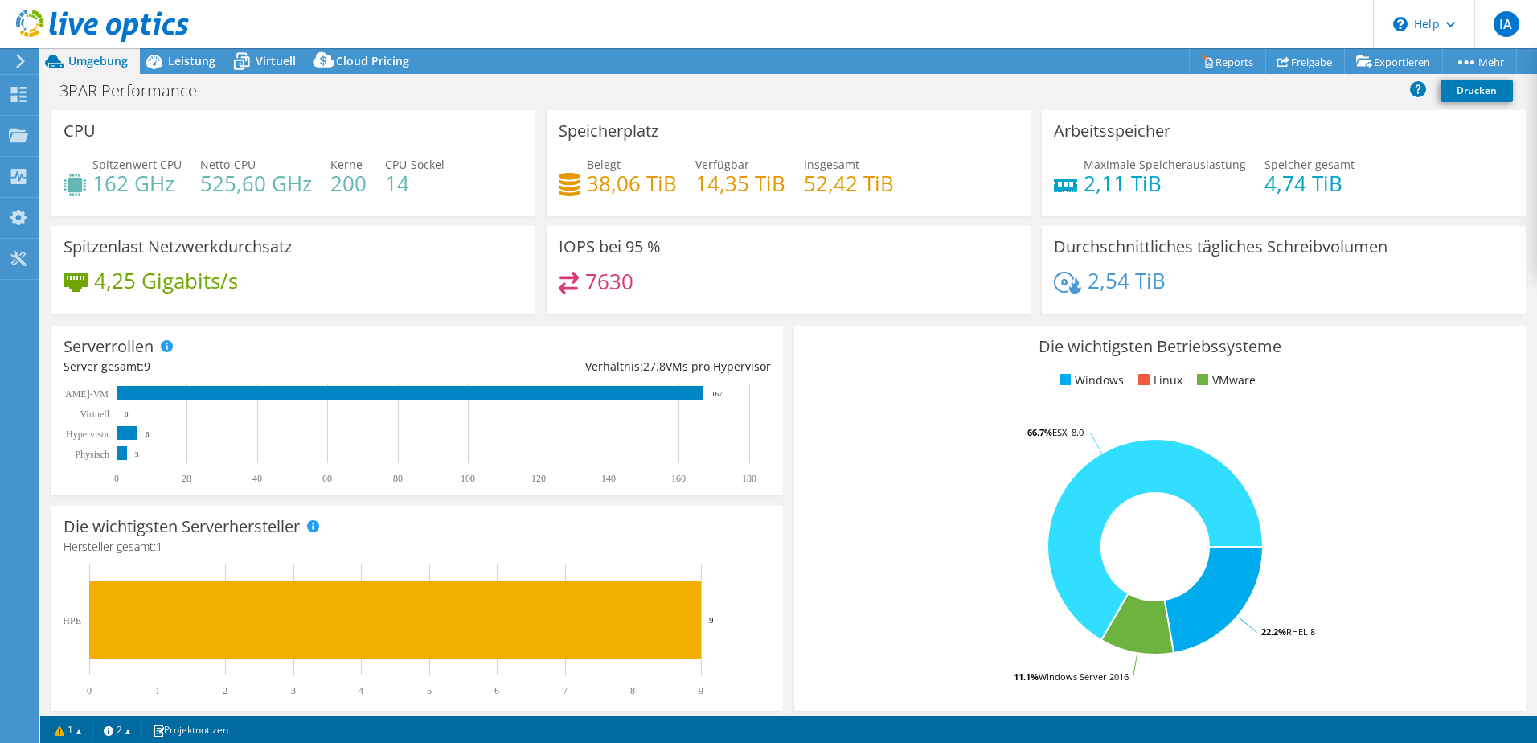
select select "USD"
click at [182, 68] on div "Leistung" at bounding box center [184, 61] width 88 height 26
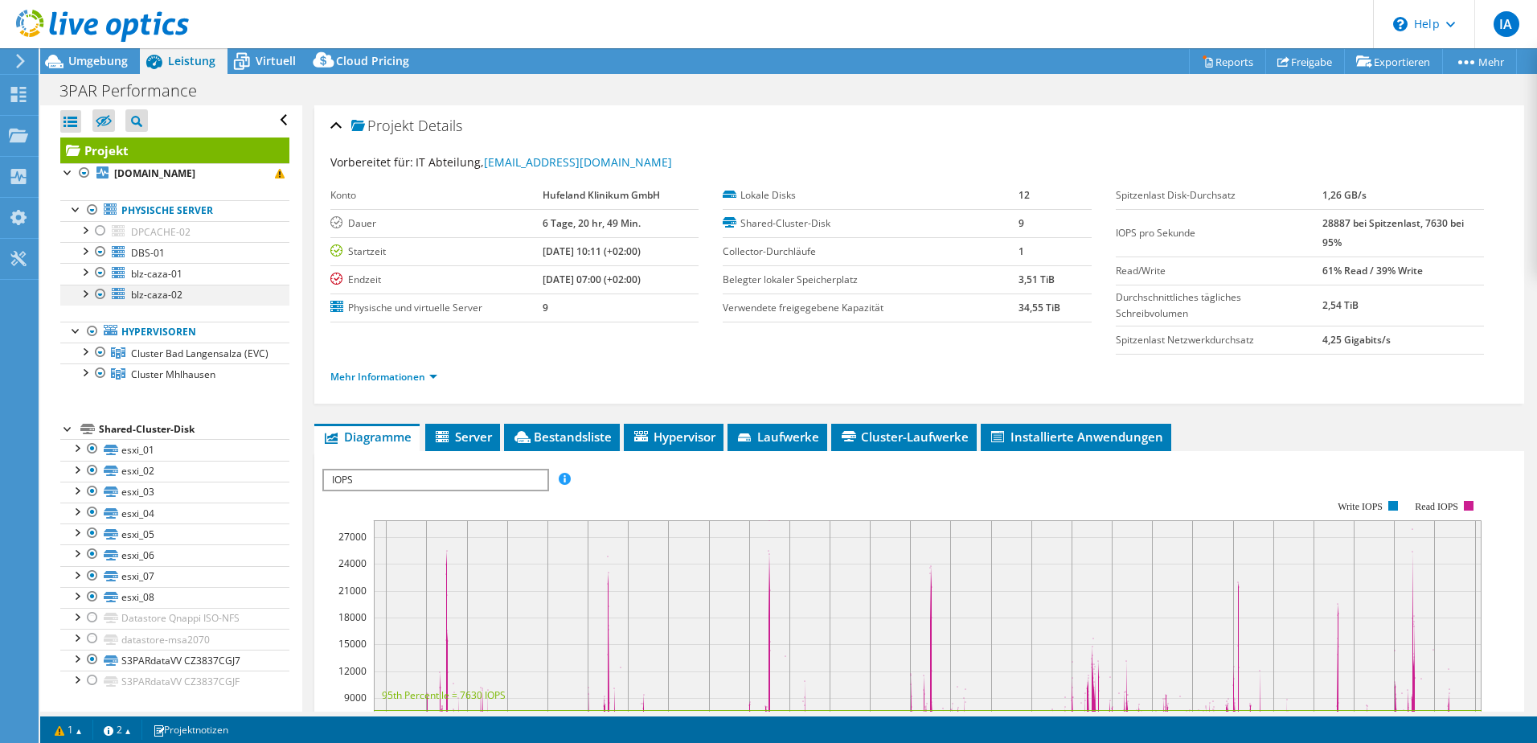
click at [85, 285] on div at bounding box center [84, 293] width 16 height 16
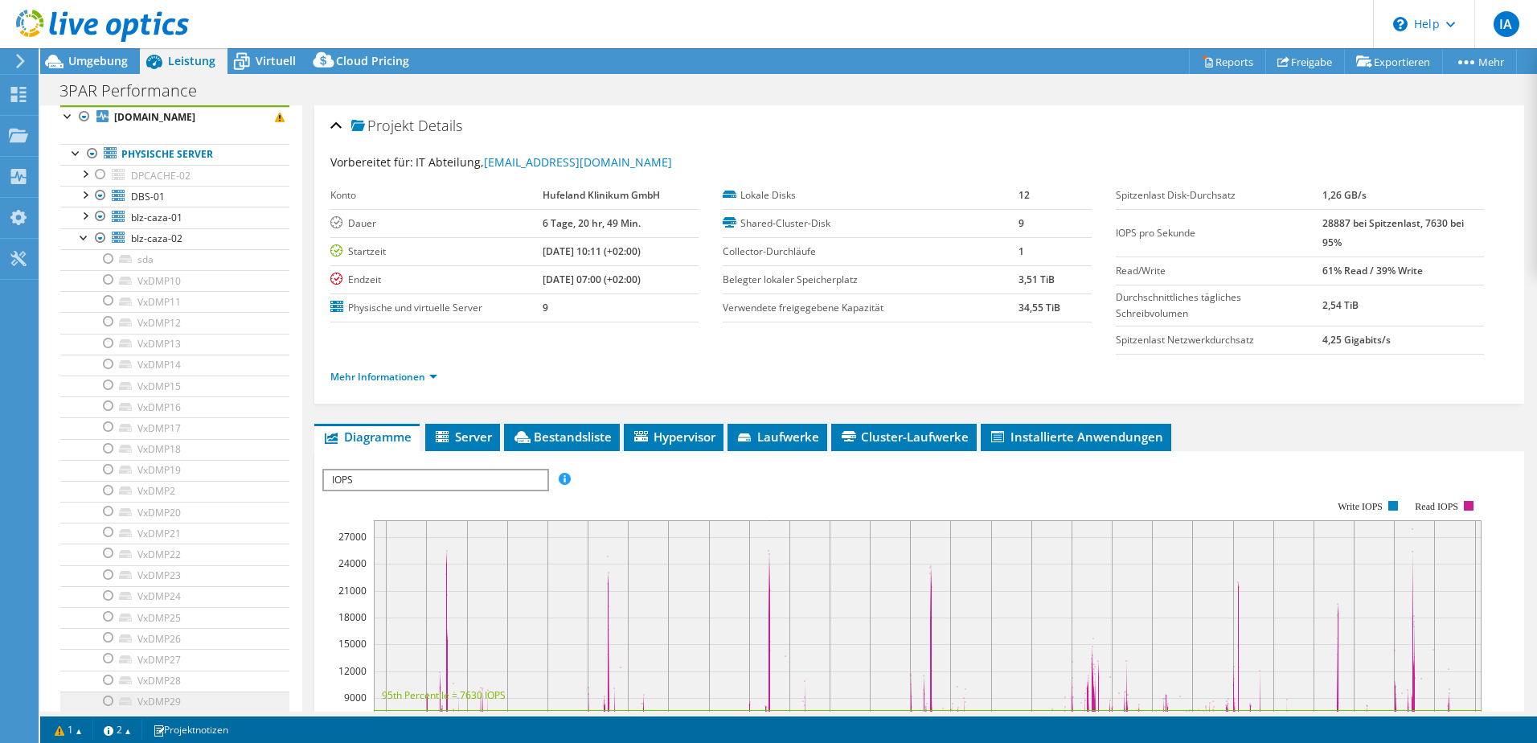
scroll to position [0, 0]
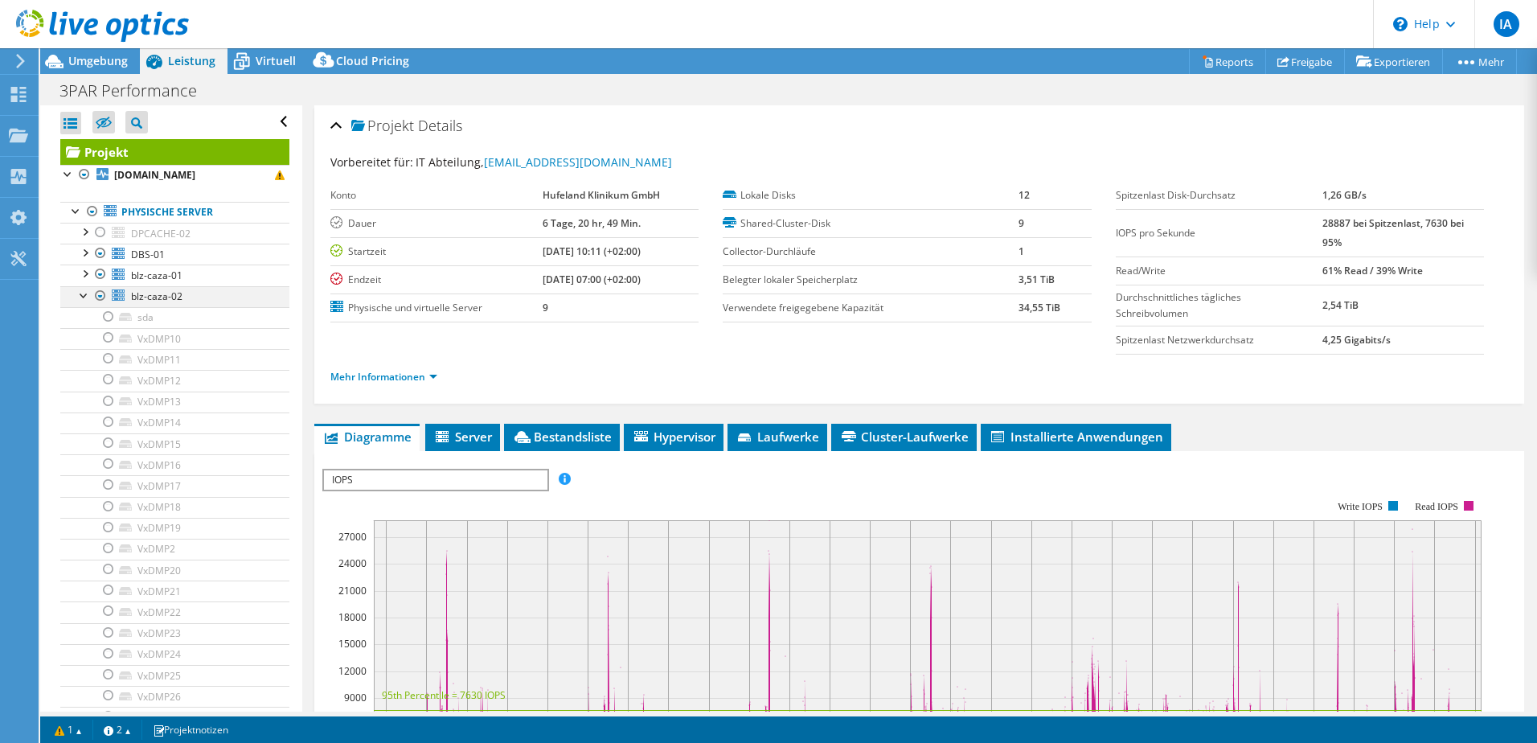
click at [100, 293] on div at bounding box center [100, 295] width 16 height 19
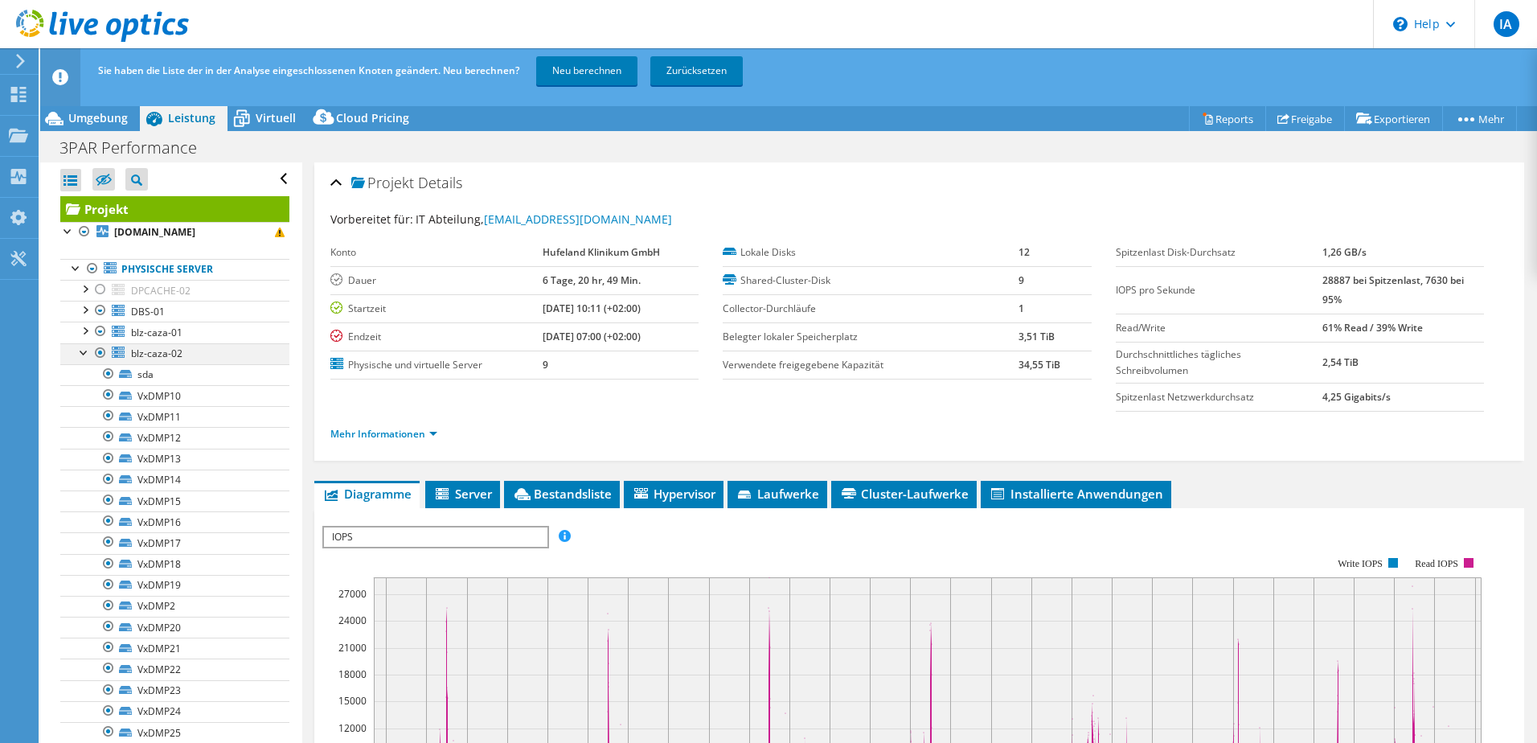
click at [100, 352] on div at bounding box center [100, 352] width 16 height 19
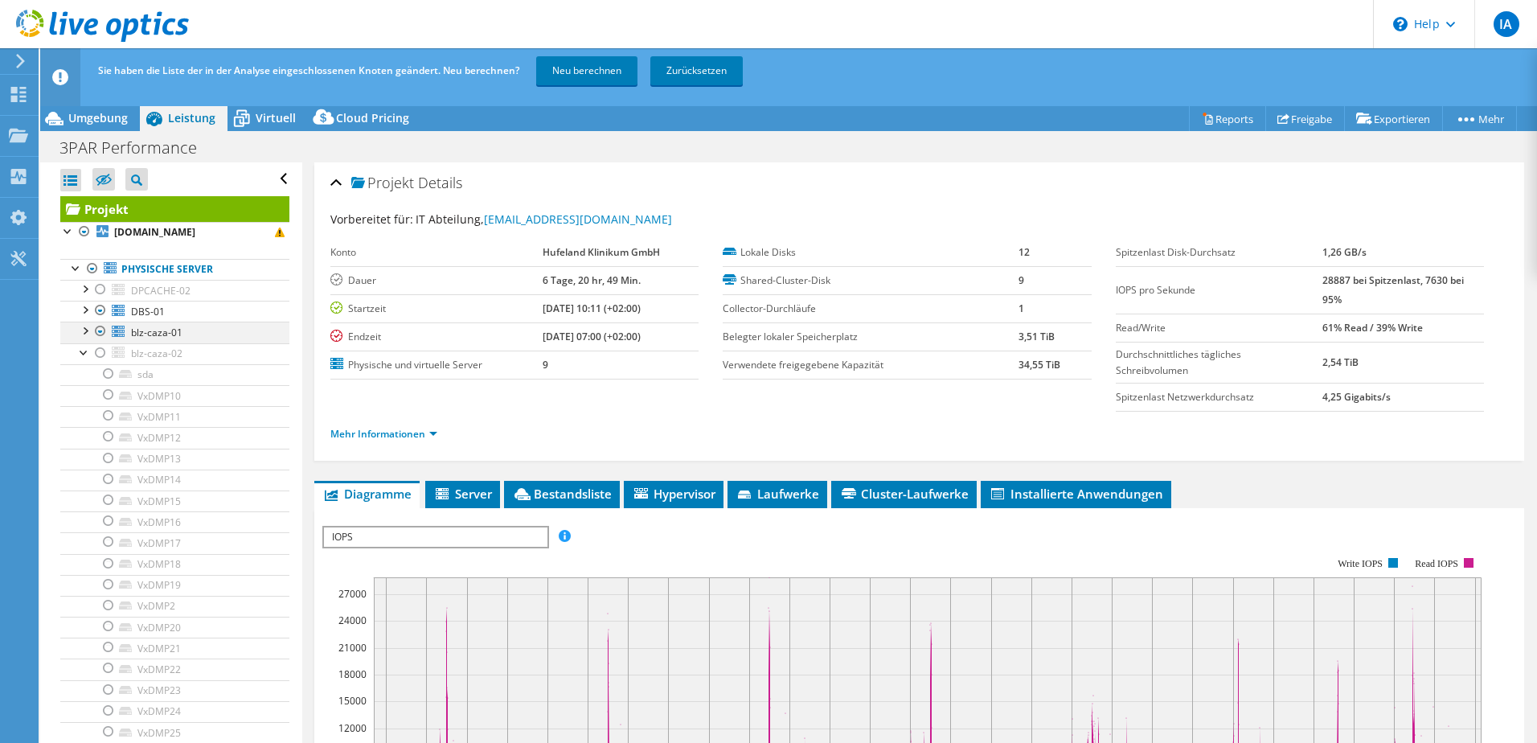
click at [98, 327] on div at bounding box center [100, 331] width 16 height 19
click at [99, 328] on div at bounding box center [100, 331] width 16 height 19
click at [85, 351] on div at bounding box center [84, 351] width 16 height 16
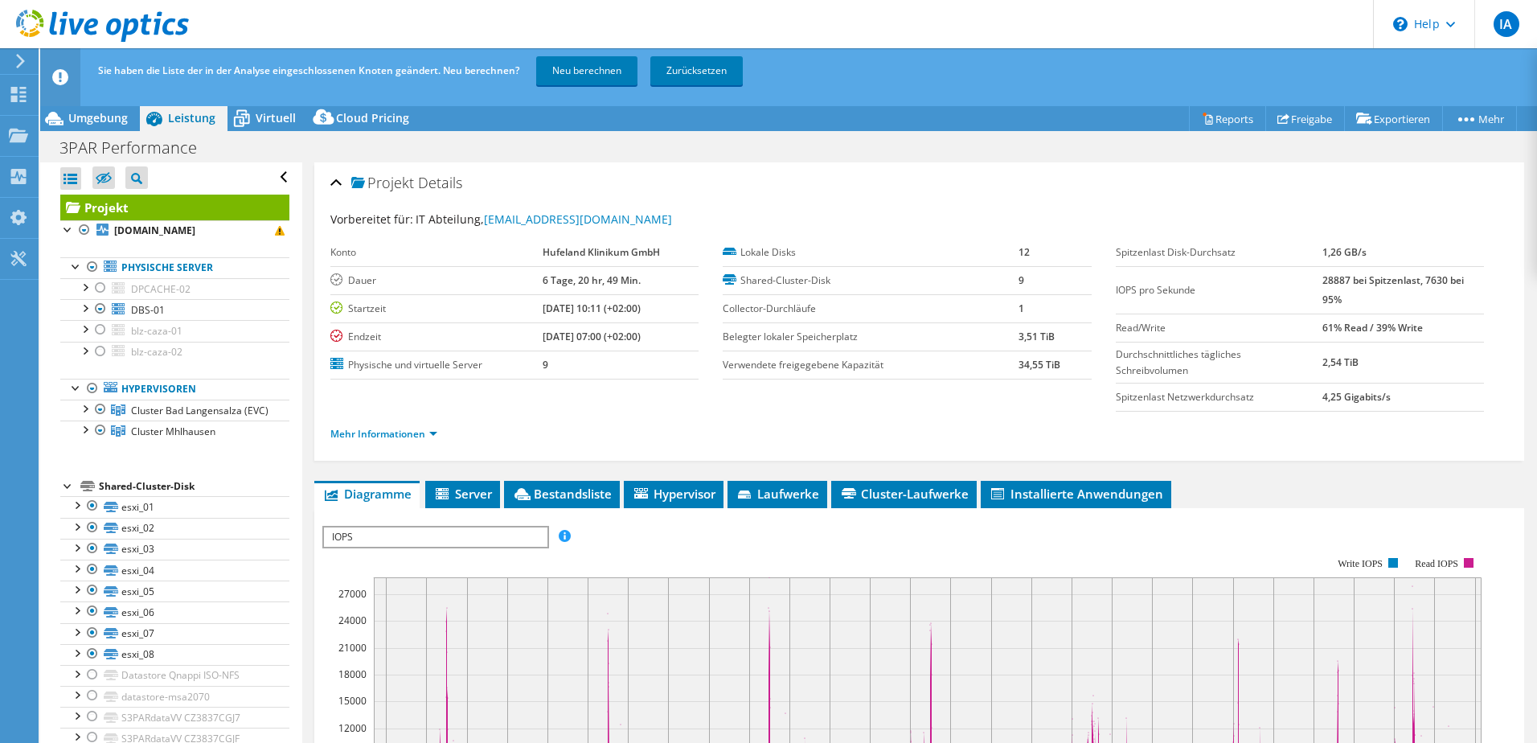
scroll to position [16, 0]
click at [588, 78] on link "Neu berechnen" at bounding box center [586, 70] width 101 height 29
click at [81, 299] on div at bounding box center [84, 307] width 16 height 16
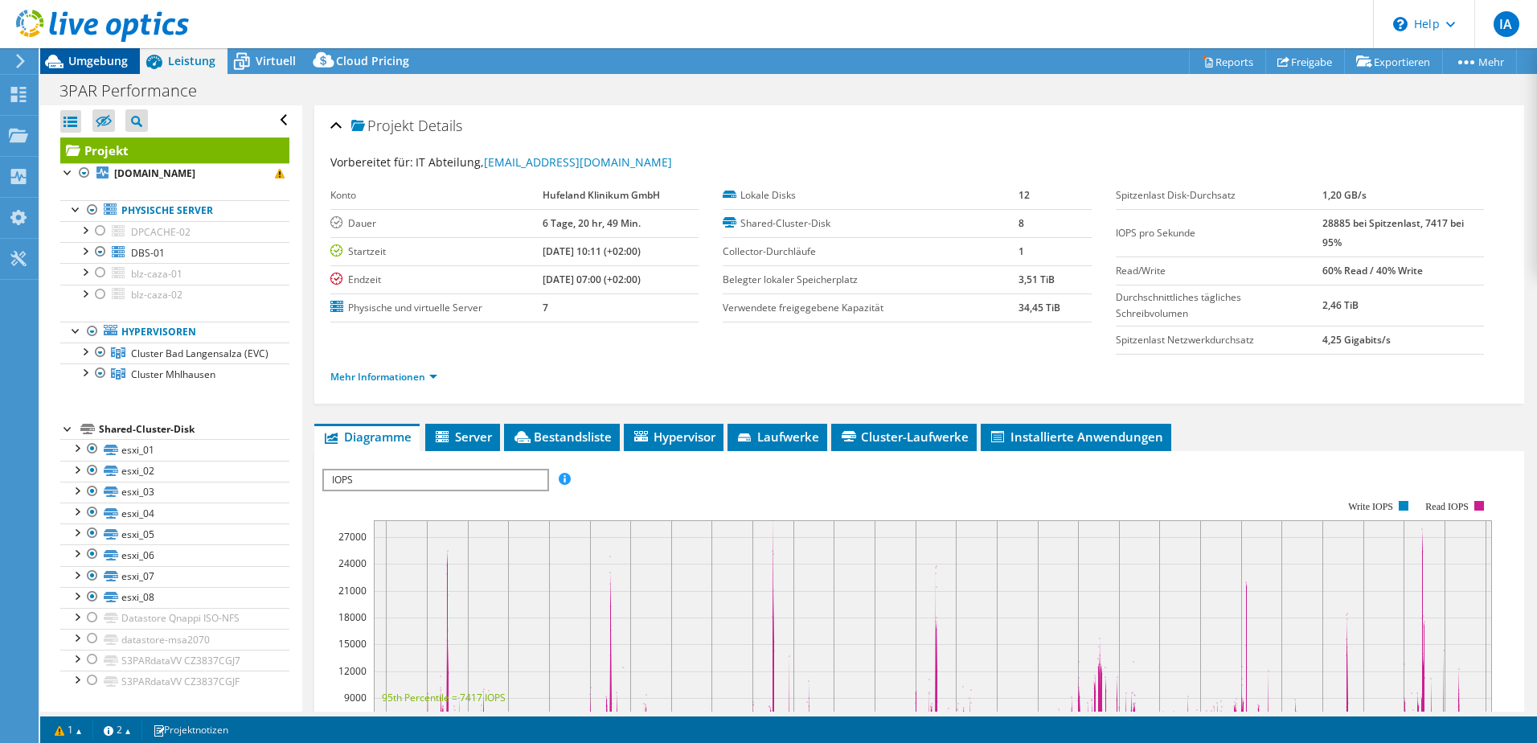
click at [109, 69] on div "Umgebung" at bounding box center [90, 61] width 100 height 26
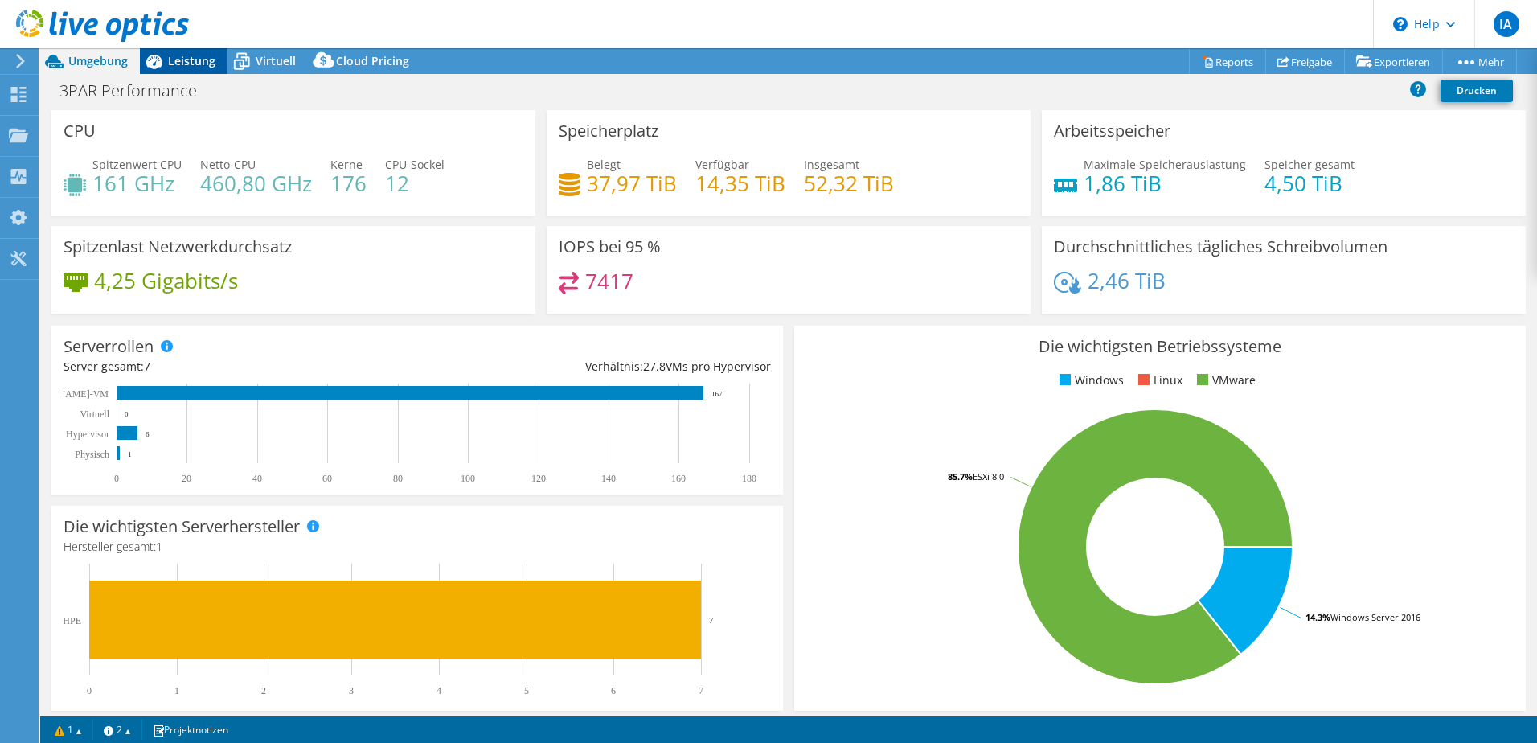
click at [195, 70] on div "Leistung" at bounding box center [184, 61] width 88 height 26
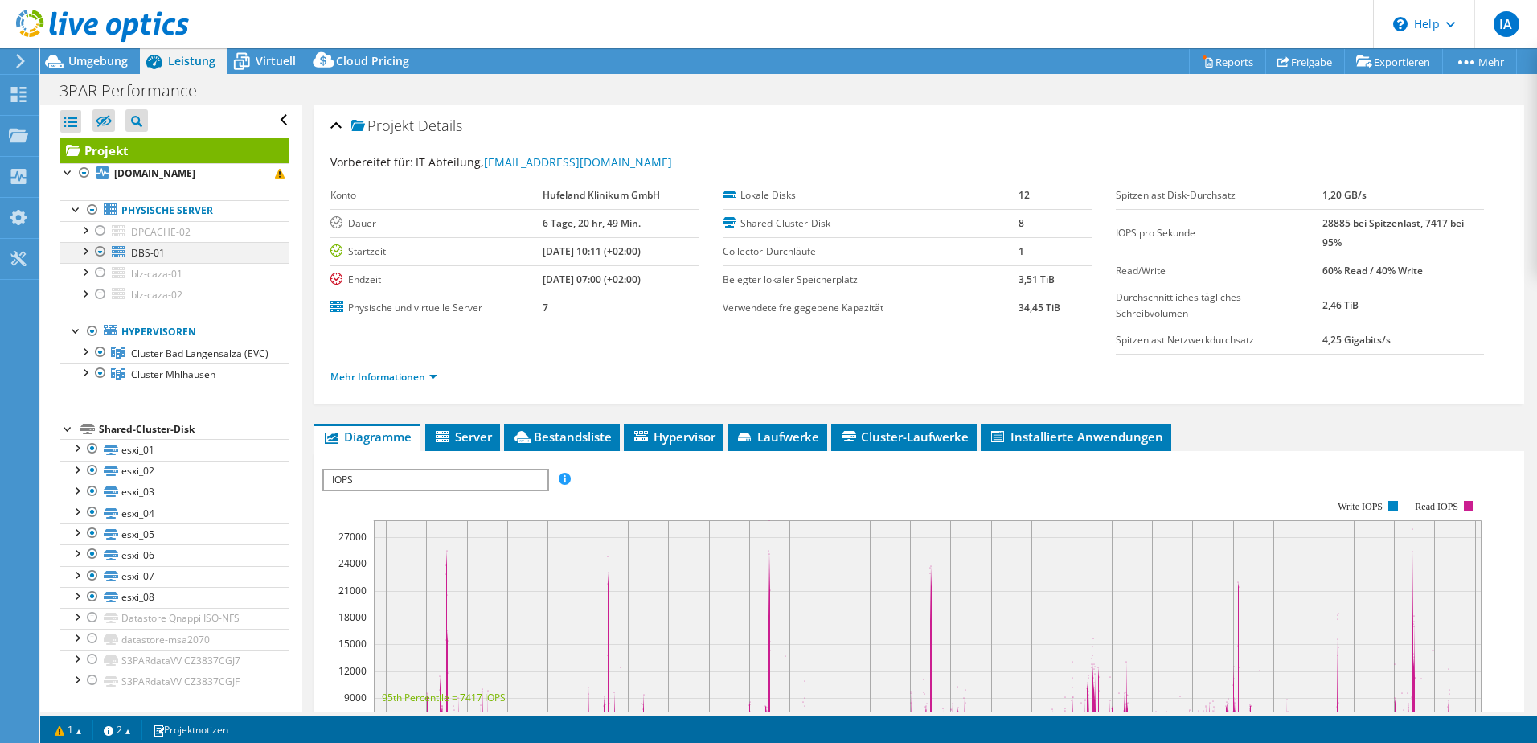
click at [101, 242] on div at bounding box center [100, 251] width 16 height 19
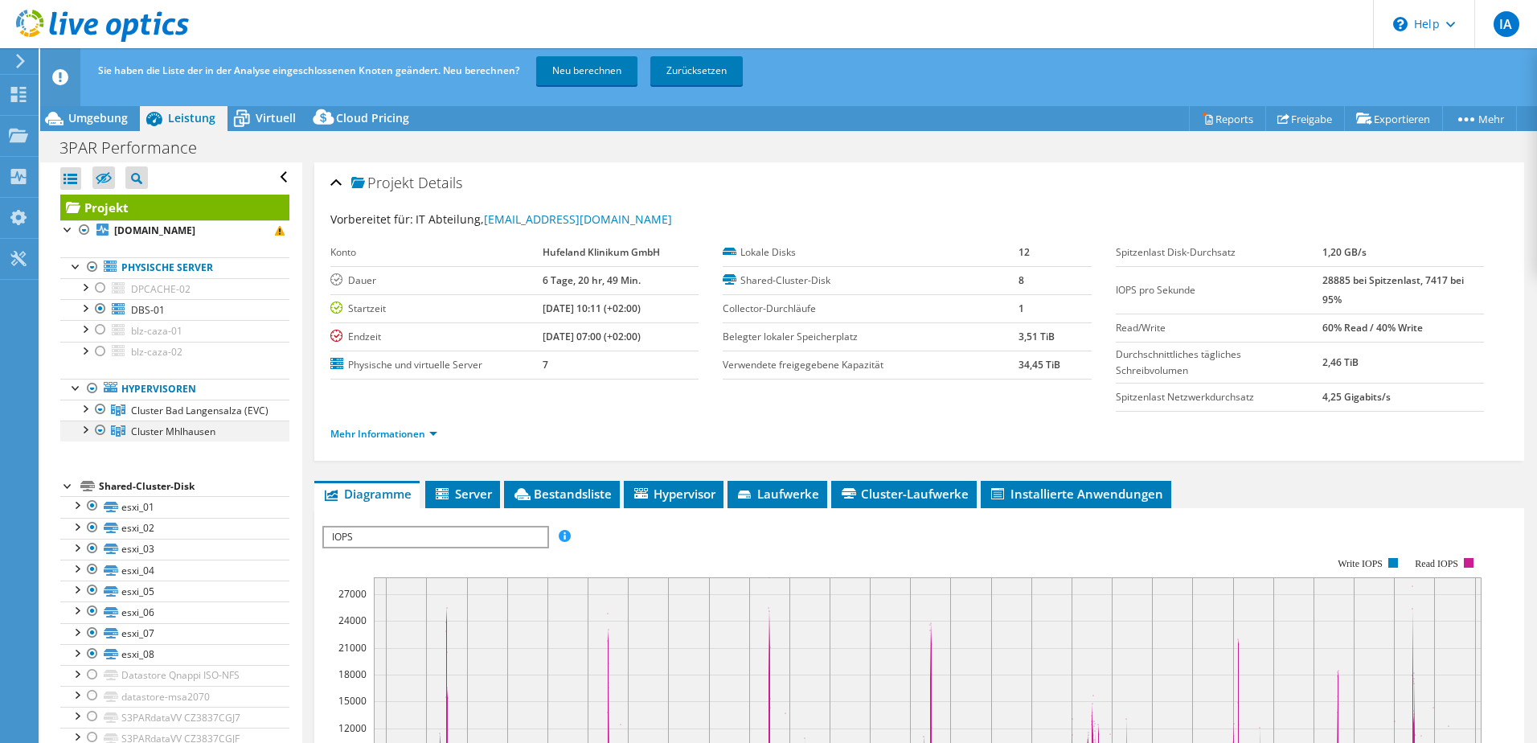
click at [83, 423] on div at bounding box center [84, 428] width 16 height 16
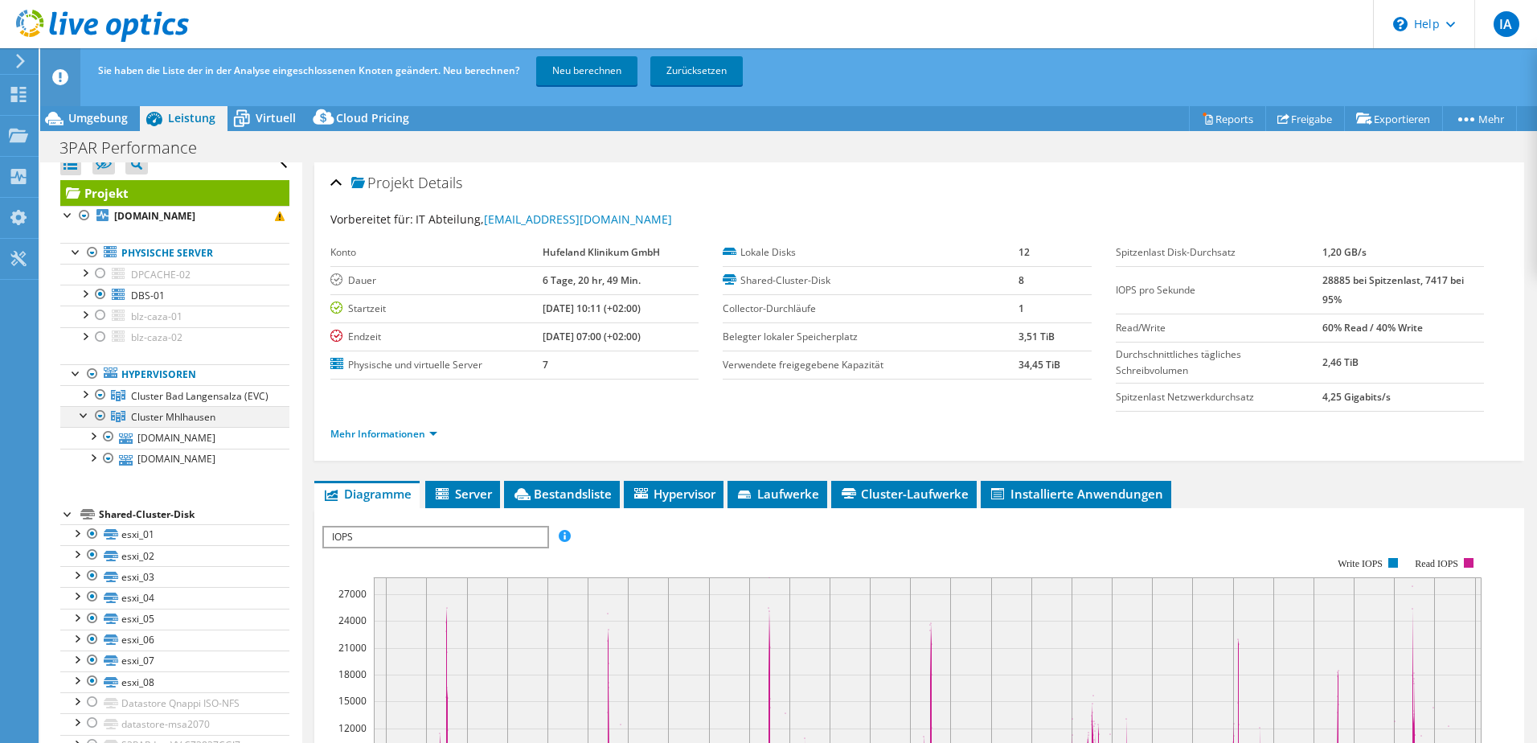
click at [100, 425] on div at bounding box center [100, 415] width 16 height 19
click at [97, 425] on div at bounding box center [100, 415] width 16 height 19
click at [83, 399] on div at bounding box center [84, 393] width 16 height 16
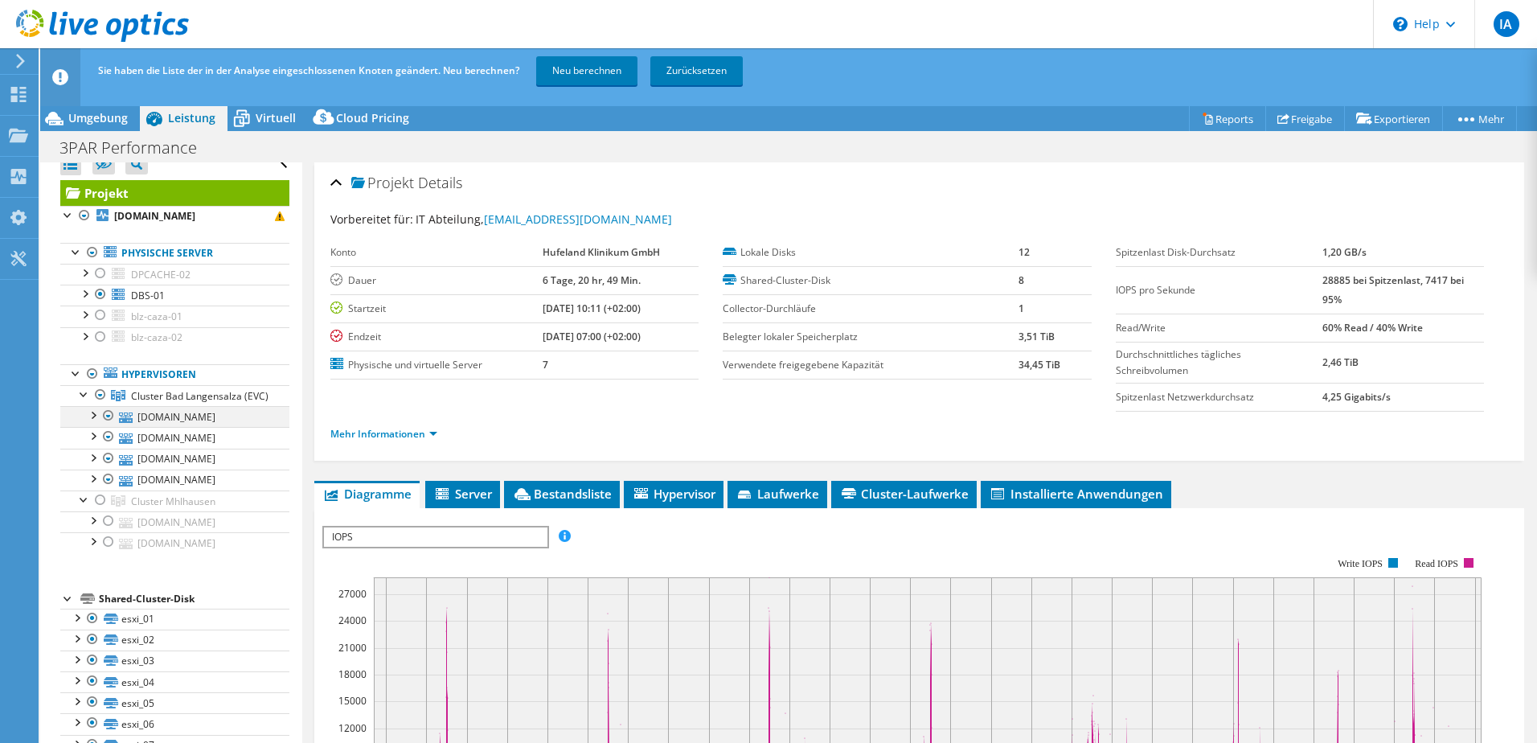
click at [96, 422] on div at bounding box center [92, 414] width 16 height 16
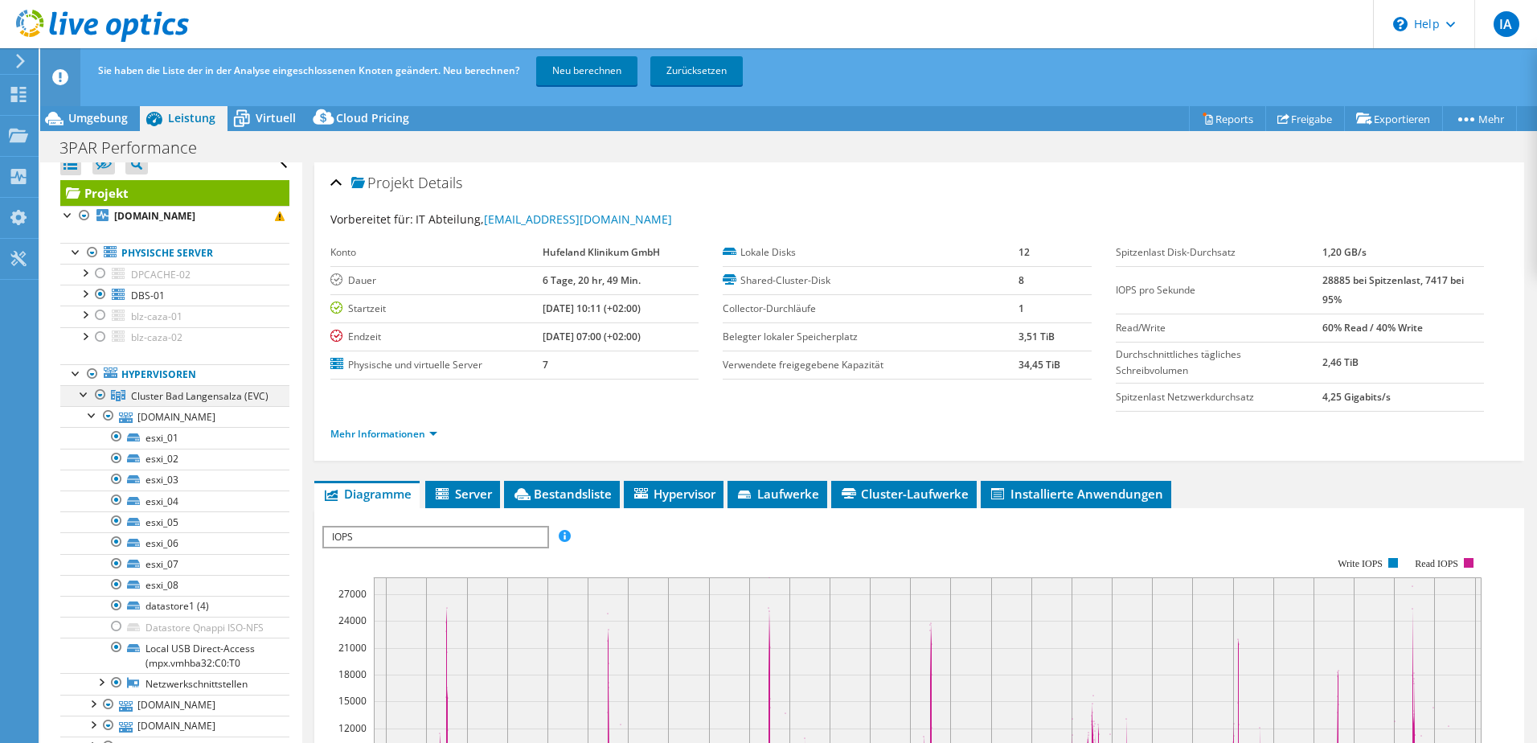
click at [100, 395] on div at bounding box center [100, 394] width 16 height 19
click at [89, 375] on div at bounding box center [92, 373] width 16 height 19
click at [92, 375] on div at bounding box center [92, 373] width 16 height 19
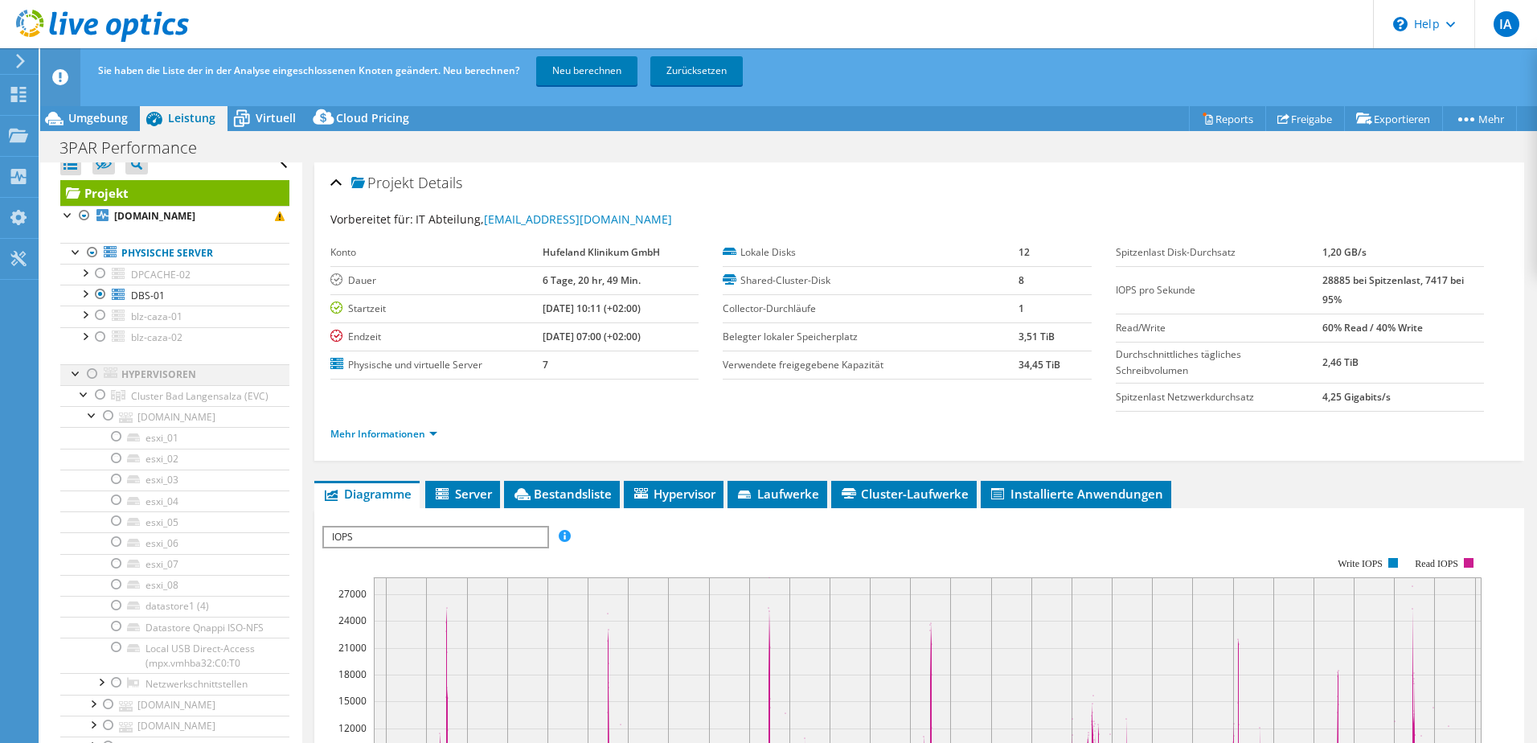
click at [80, 374] on div at bounding box center [76, 372] width 16 height 16
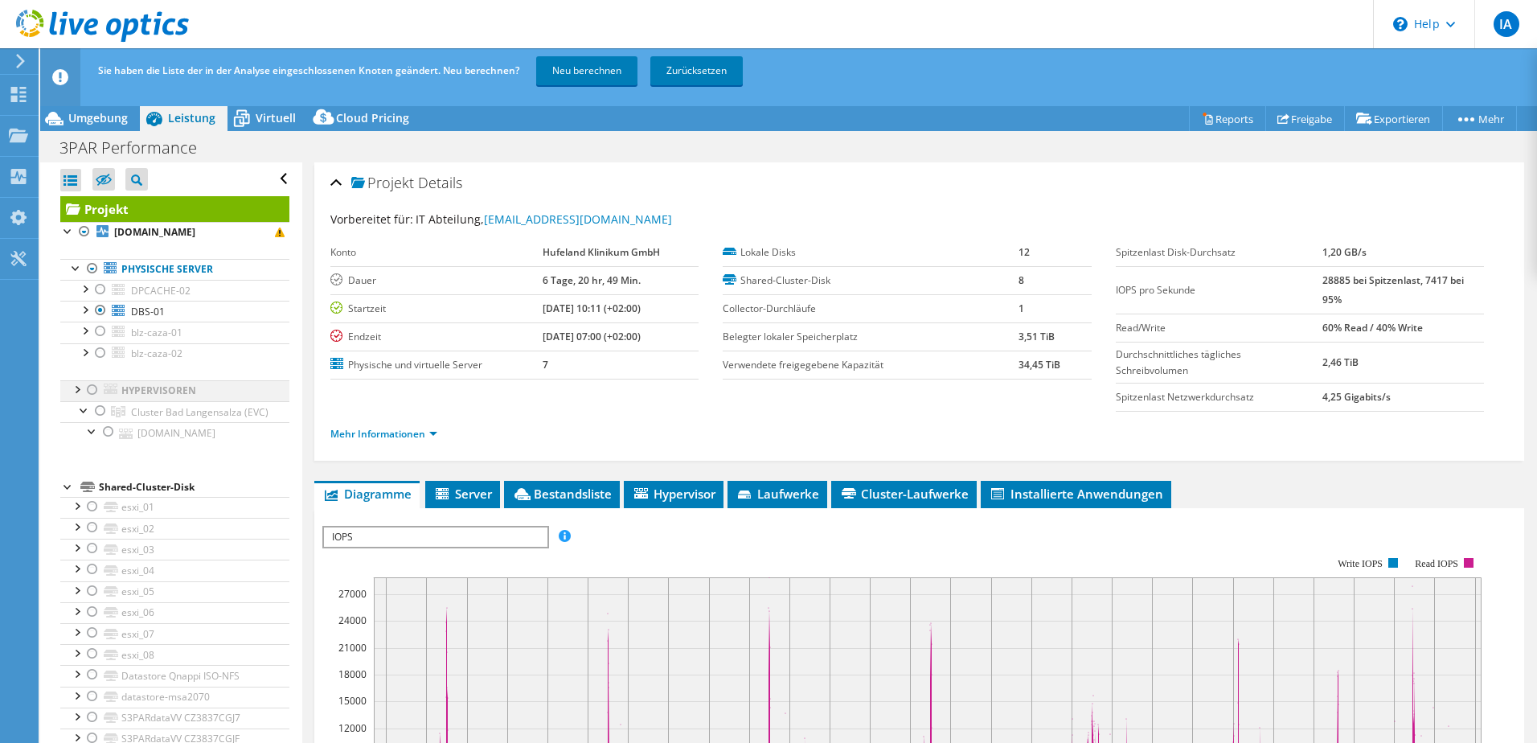
scroll to position [0, 0]
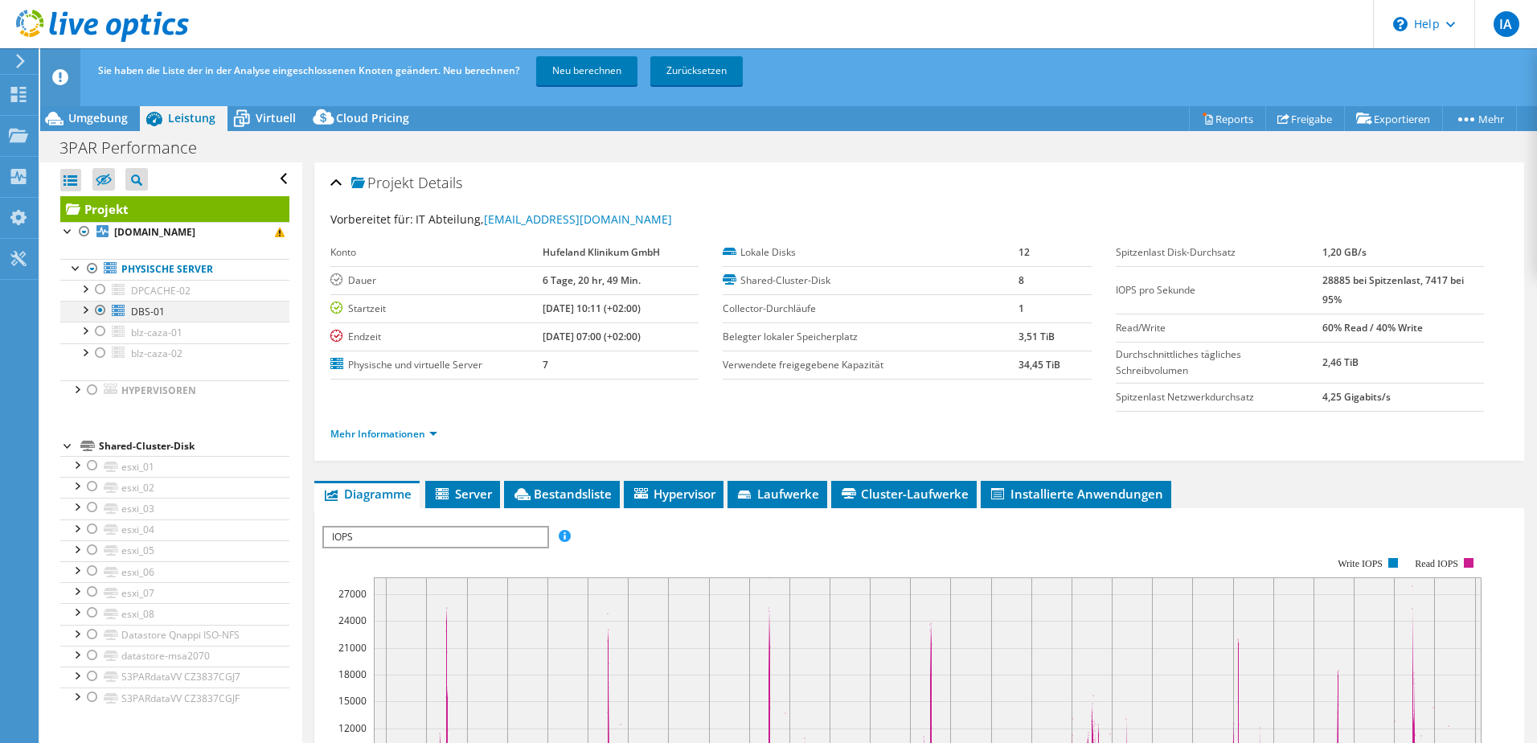
click at [101, 309] on div at bounding box center [100, 310] width 16 height 19
click at [88, 310] on div at bounding box center [84, 309] width 16 height 16
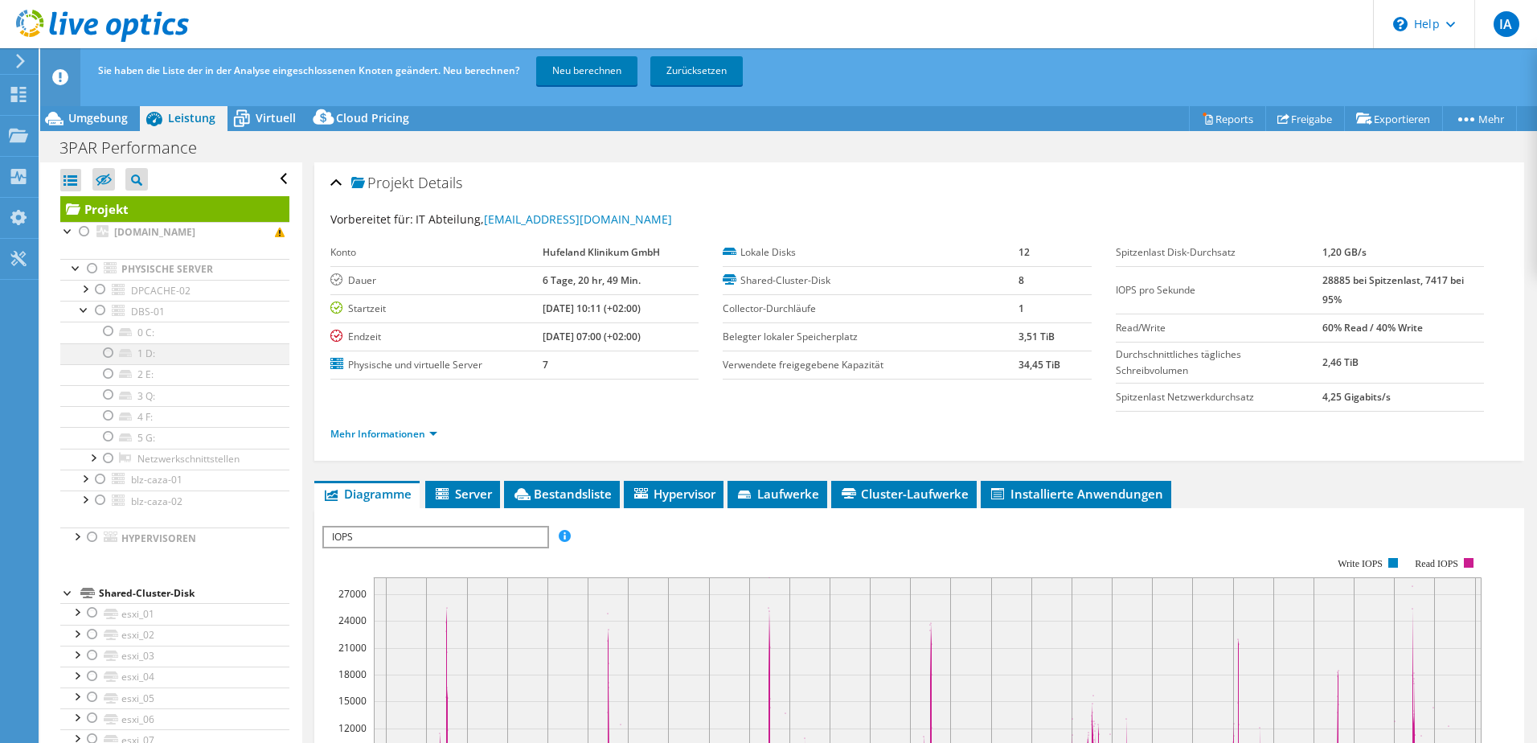
click at [104, 359] on div at bounding box center [108, 352] width 16 height 19
click at [101, 376] on div at bounding box center [108, 373] width 16 height 19
click at [105, 407] on div at bounding box center [108, 415] width 16 height 19
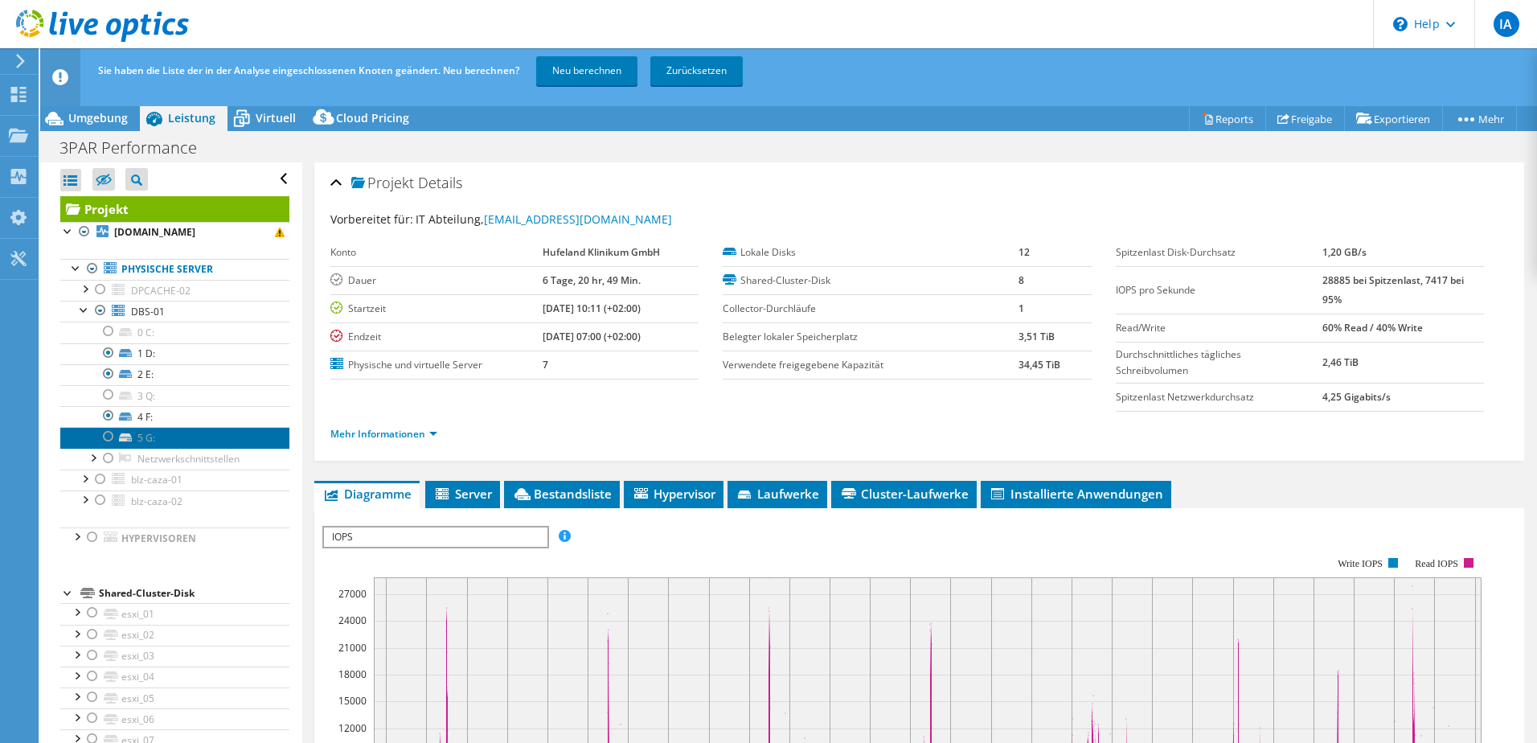
click at [123, 437] on icon at bounding box center [125, 437] width 13 height 8
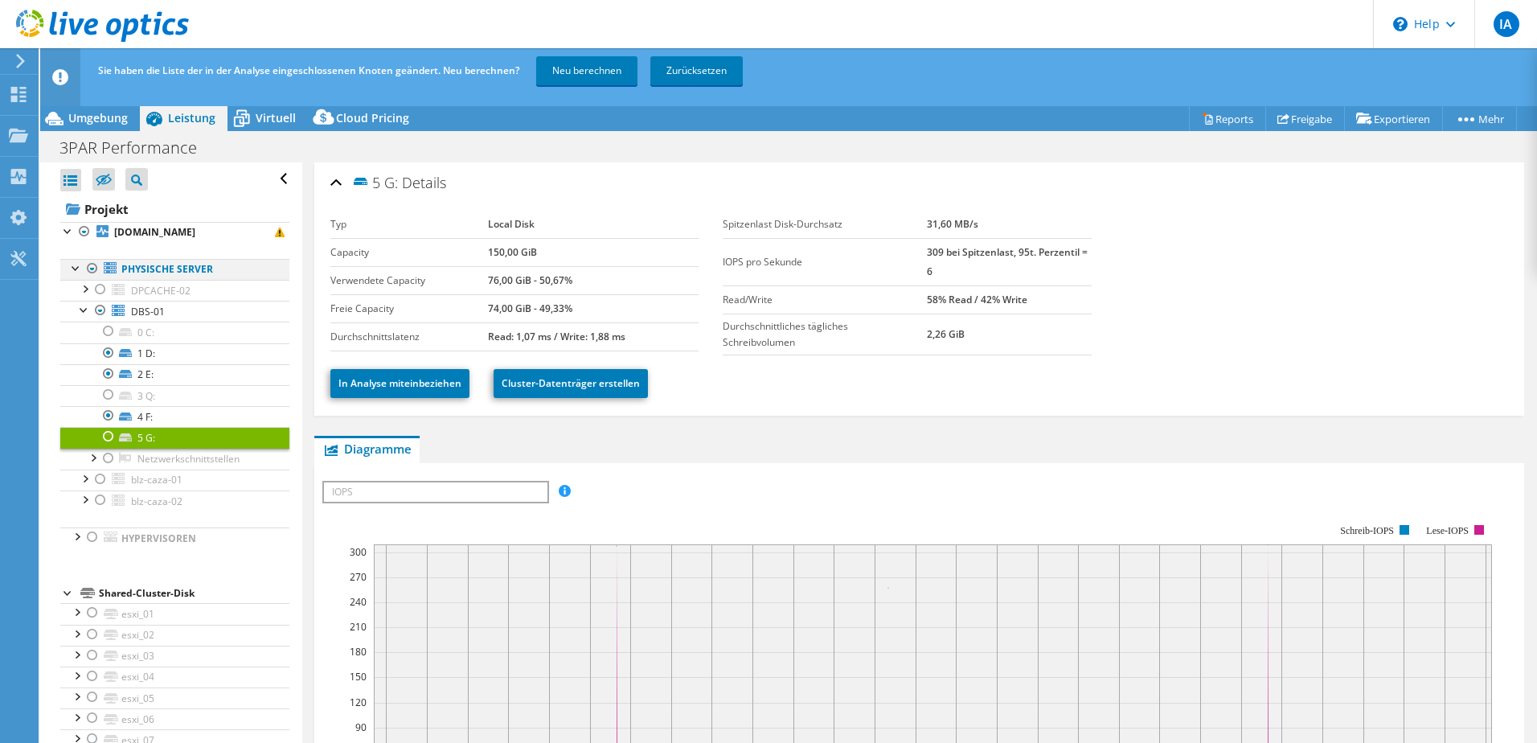
click at [76, 272] on div at bounding box center [76, 267] width 16 height 16
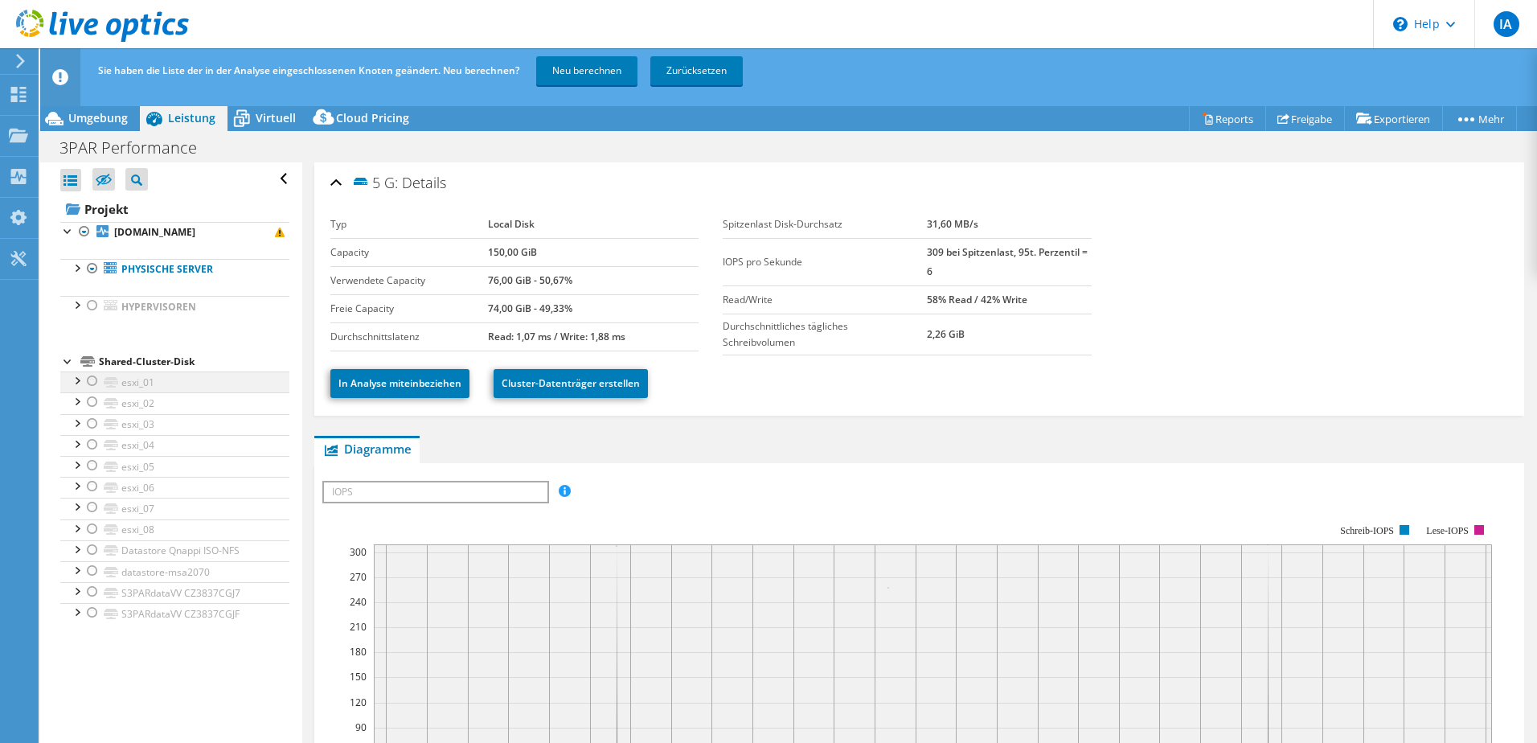
click at [90, 385] on div at bounding box center [92, 380] width 16 height 19
click at [77, 409] on link "esxi_02" at bounding box center [174, 402] width 229 height 21
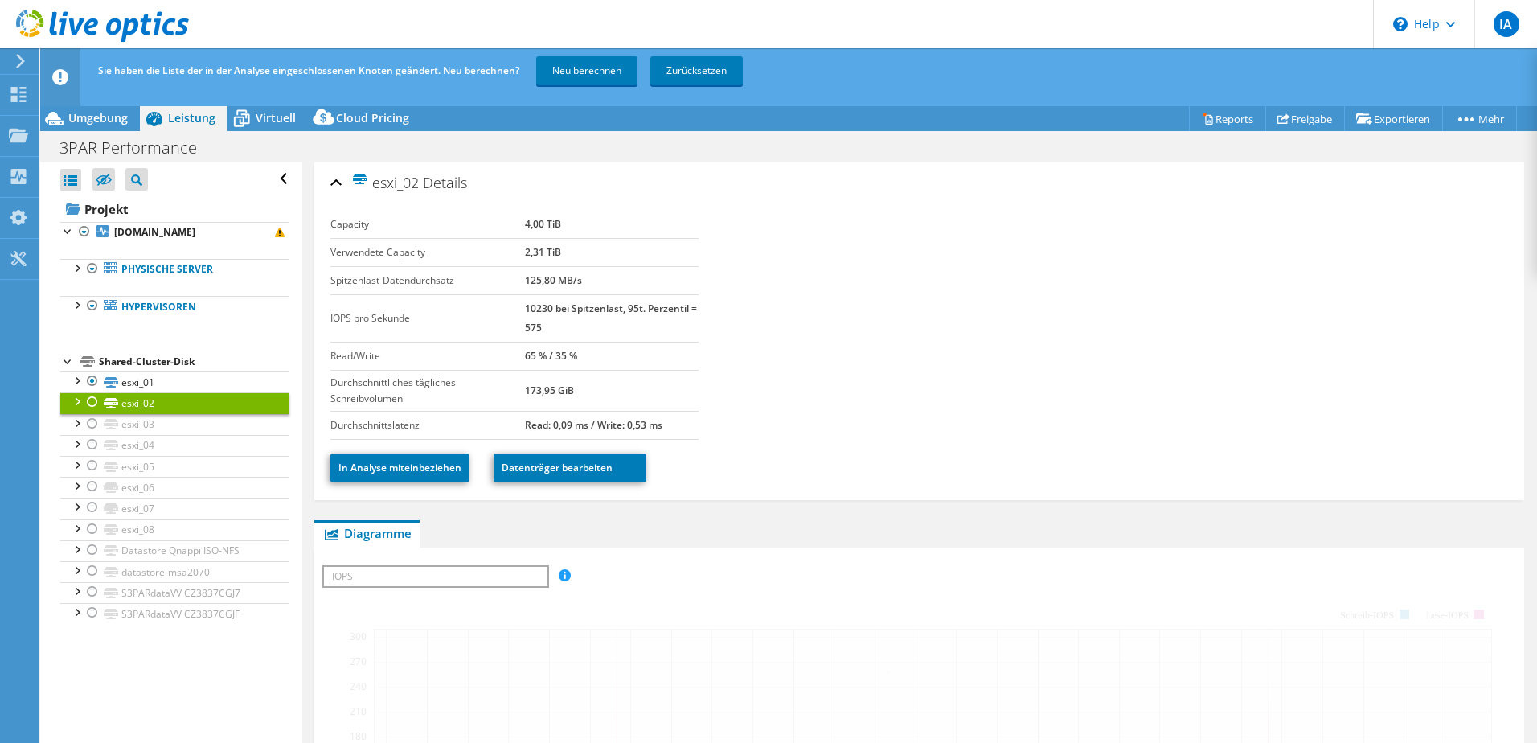
click at [91, 408] on div at bounding box center [92, 401] width 16 height 19
click at [91, 425] on div at bounding box center [92, 423] width 16 height 19
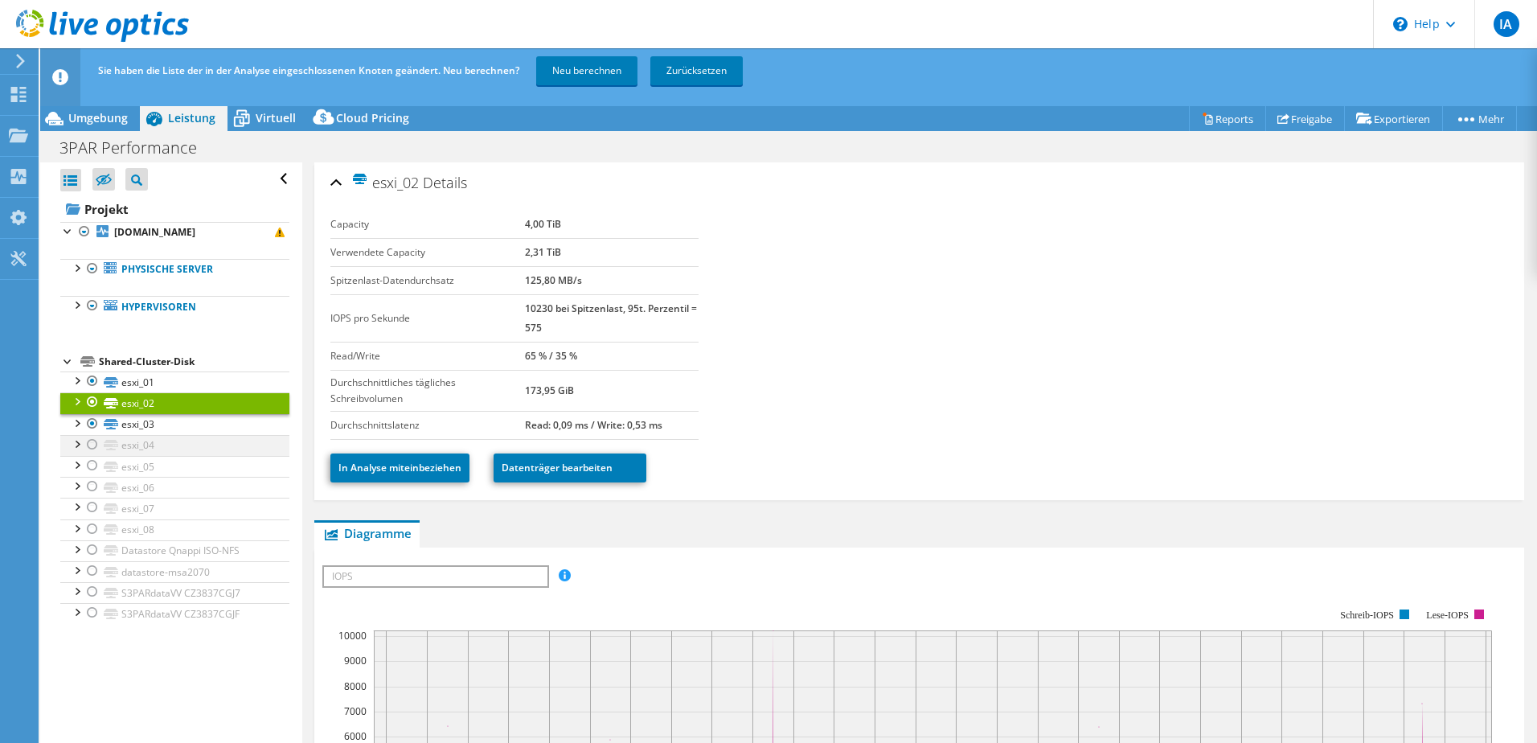
click at [95, 447] on div at bounding box center [92, 444] width 16 height 19
click at [88, 463] on div at bounding box center [92, 465] width 16 height 19
click at [88, 482] on div at bounding box center [92, 486] width 16 height 19
click at [92, 503] on div at bounding box center [92, 507] width 16 height 19
click at [93, 519] on div at bounding box center [92, 528] width 16 height 19
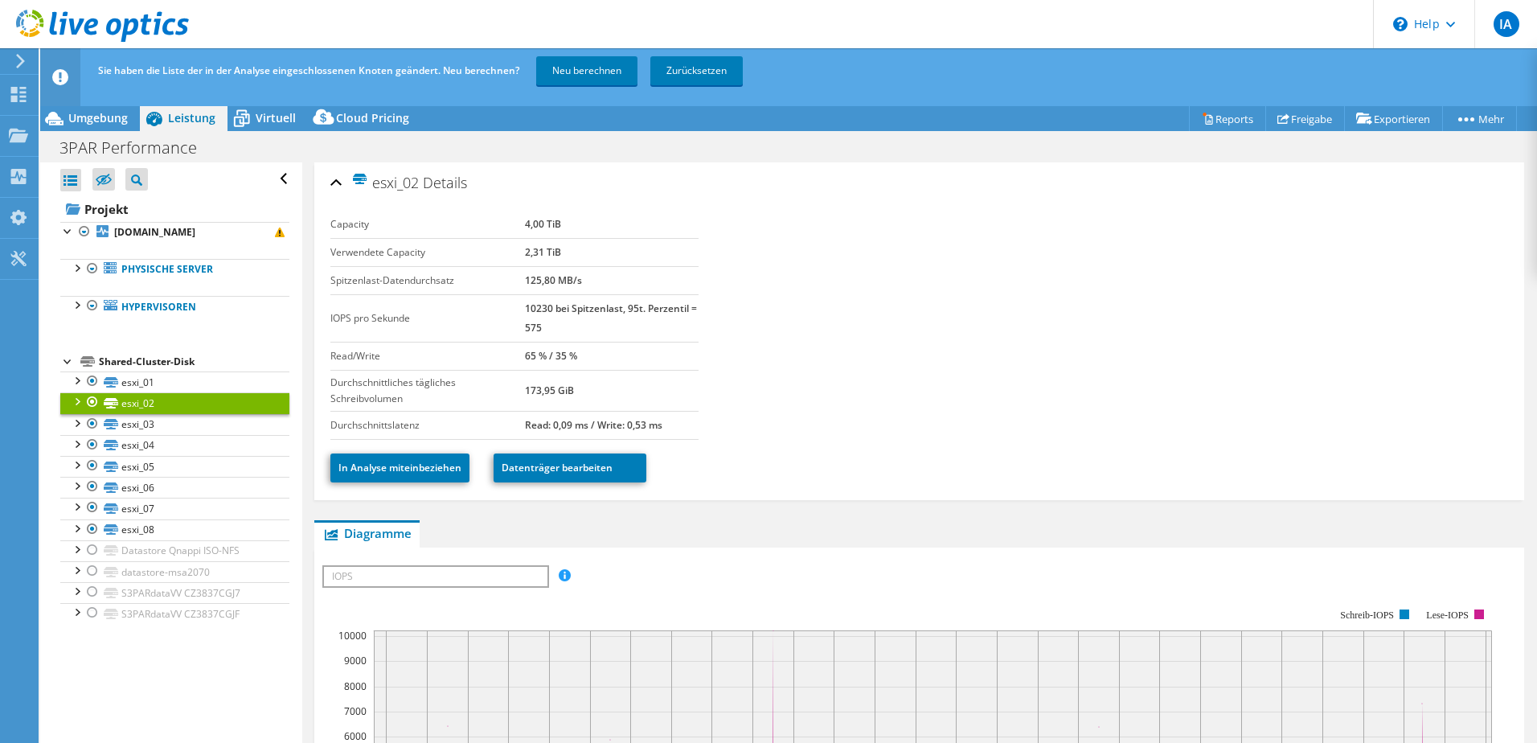
select select "USD"
click at [95, 532] on div at bounding box center [92, 528] width 16 height 19
click at [94, 530] on div at bounding box center [92, 528] width 16 height 19
click at [95, 593] on div at bounding box center [92, 591] width 16 height 19
click at [567, 76] on link "Neu berechnen" at bounding box center [586, 70] width 101 height 29
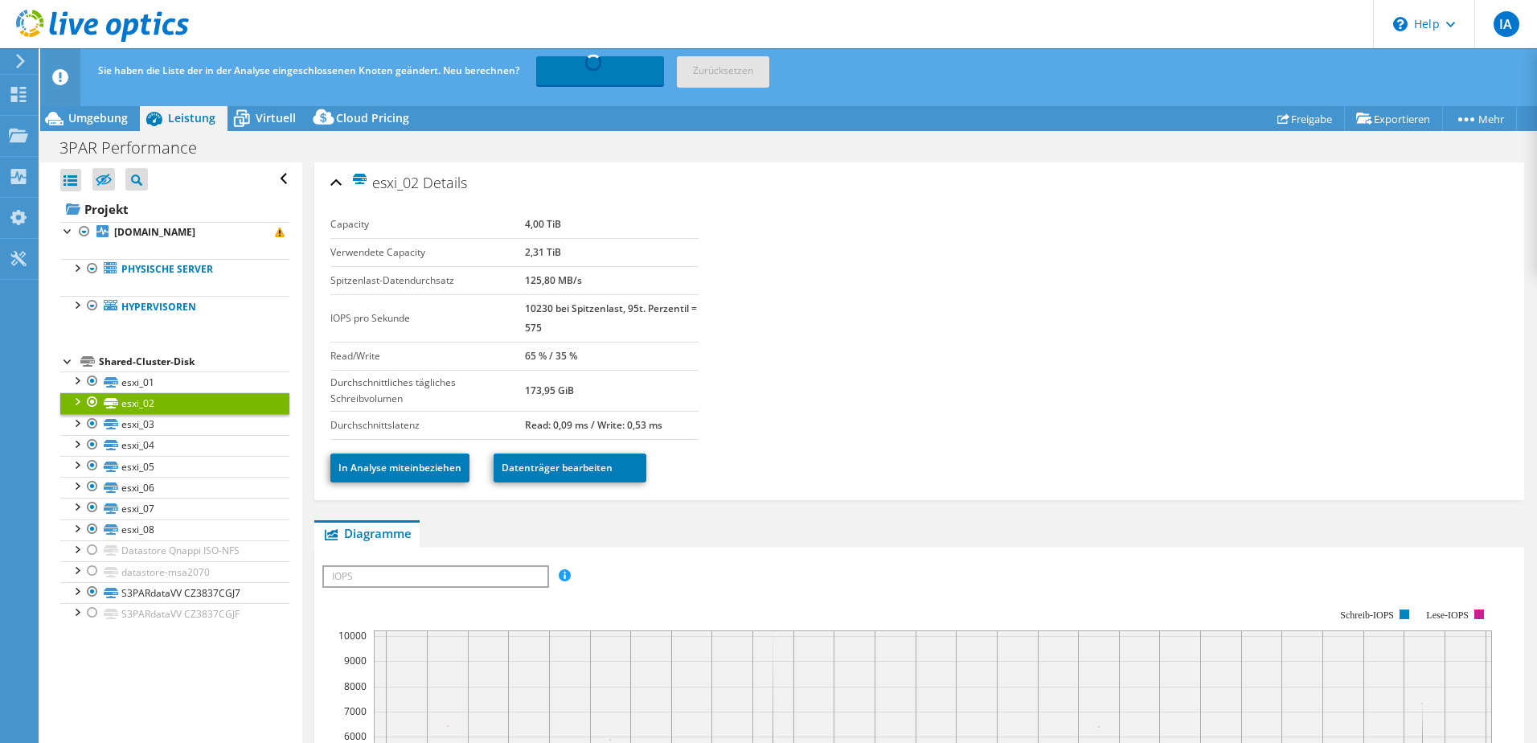
click at [69, 401] on div at bounding box center [76, 400] width 16 height 16
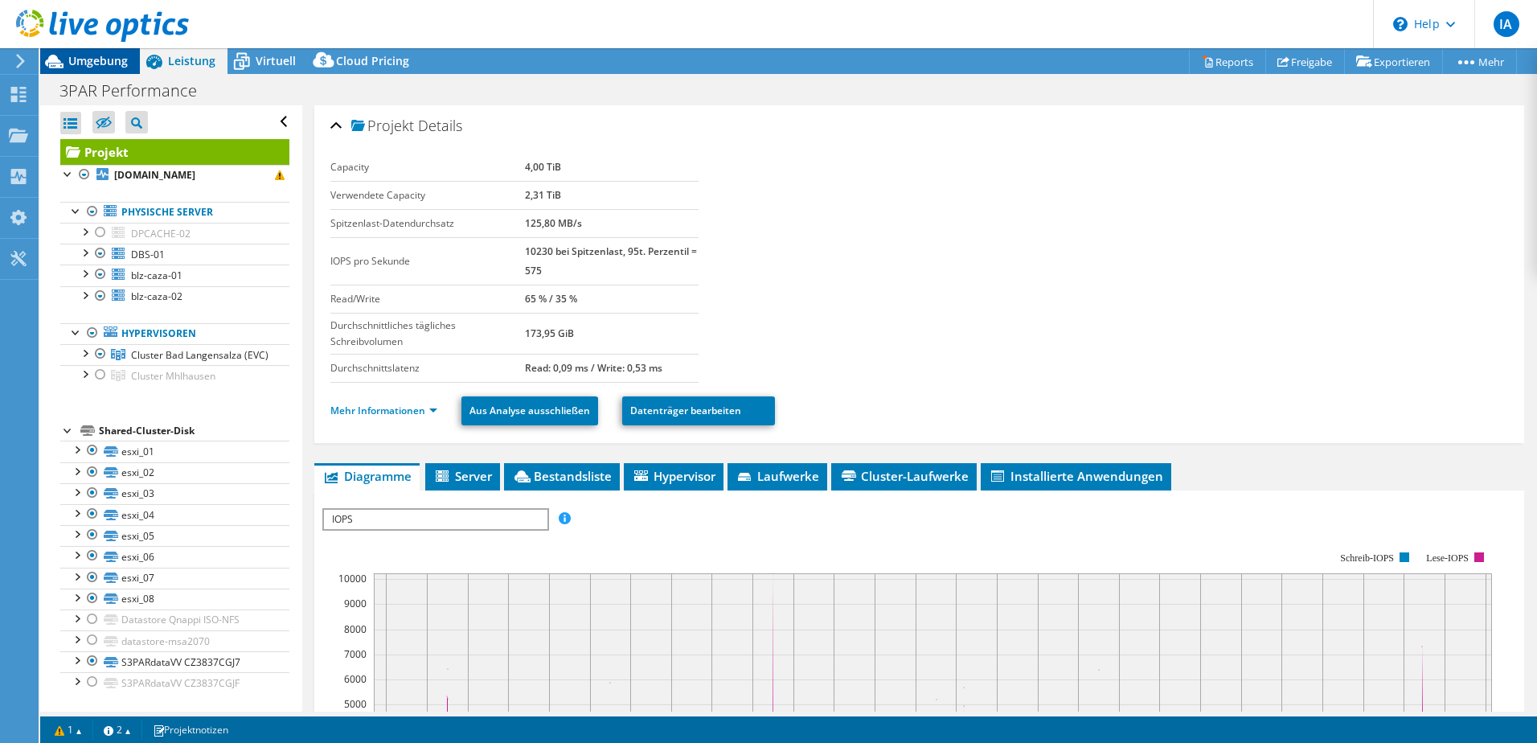
click at [112, 59] on span "Umgebung" at bounding box center [97, 60] width 59 height 15
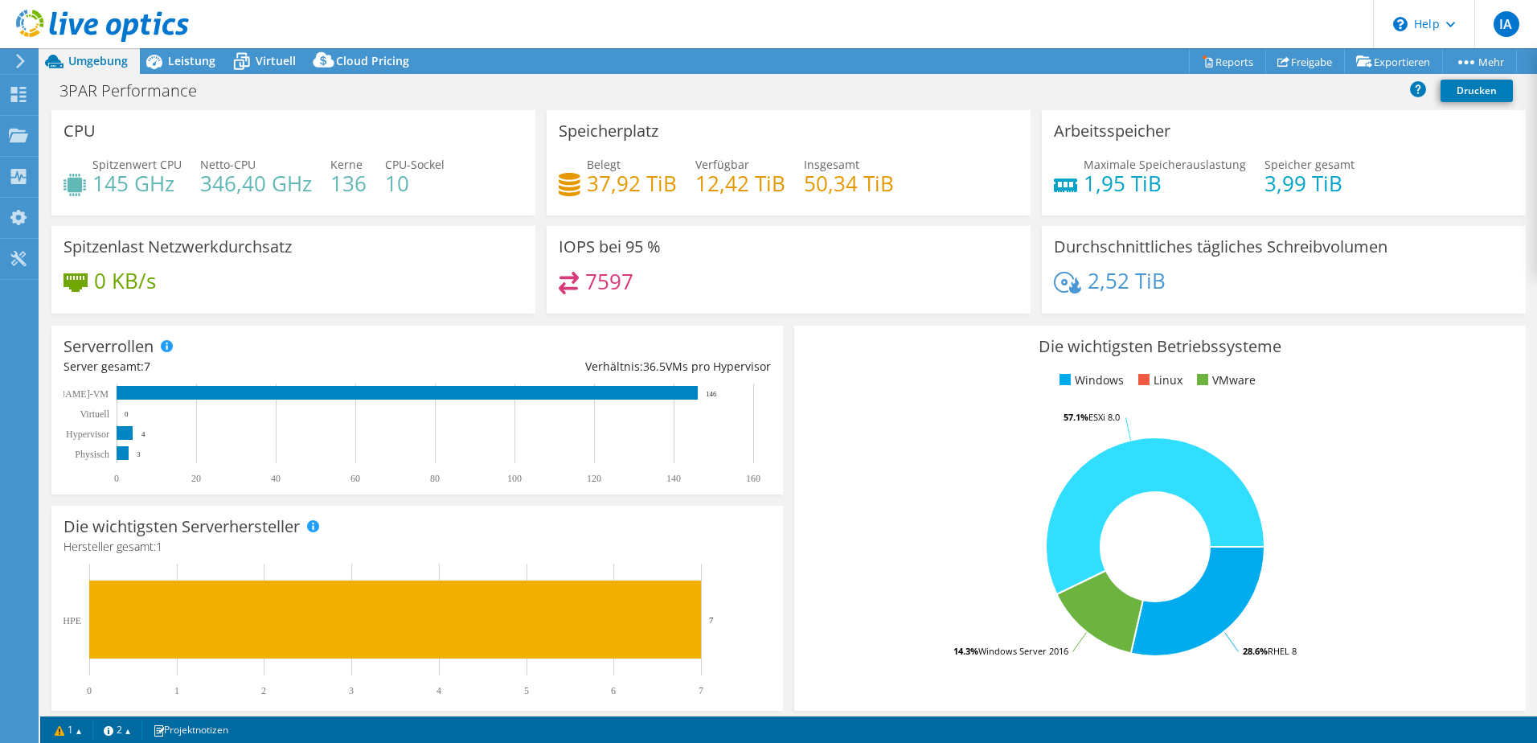
click at [111, 58] on span "Umgebung" at bounding box center [97, 60] width 59 height 15
click at [199, 59] on span "Leistung" at bounding box center [191, 60] width 47 height 15
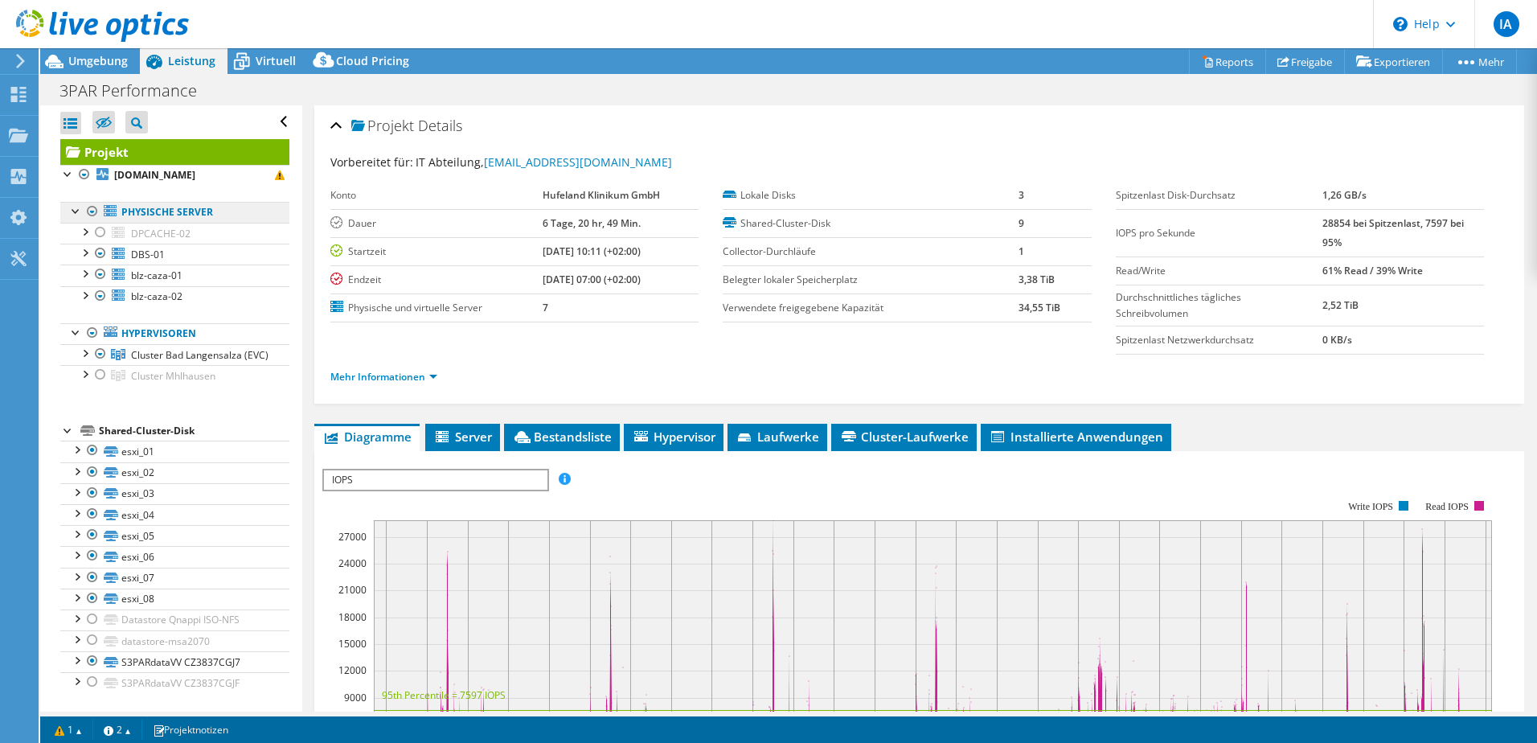
click at [65, 211] on link "Physische Server" at bounding box center [174, 212] width 229 height 21
click at [61, 178] on div at bounding box center [68, 173] width 16 height 16
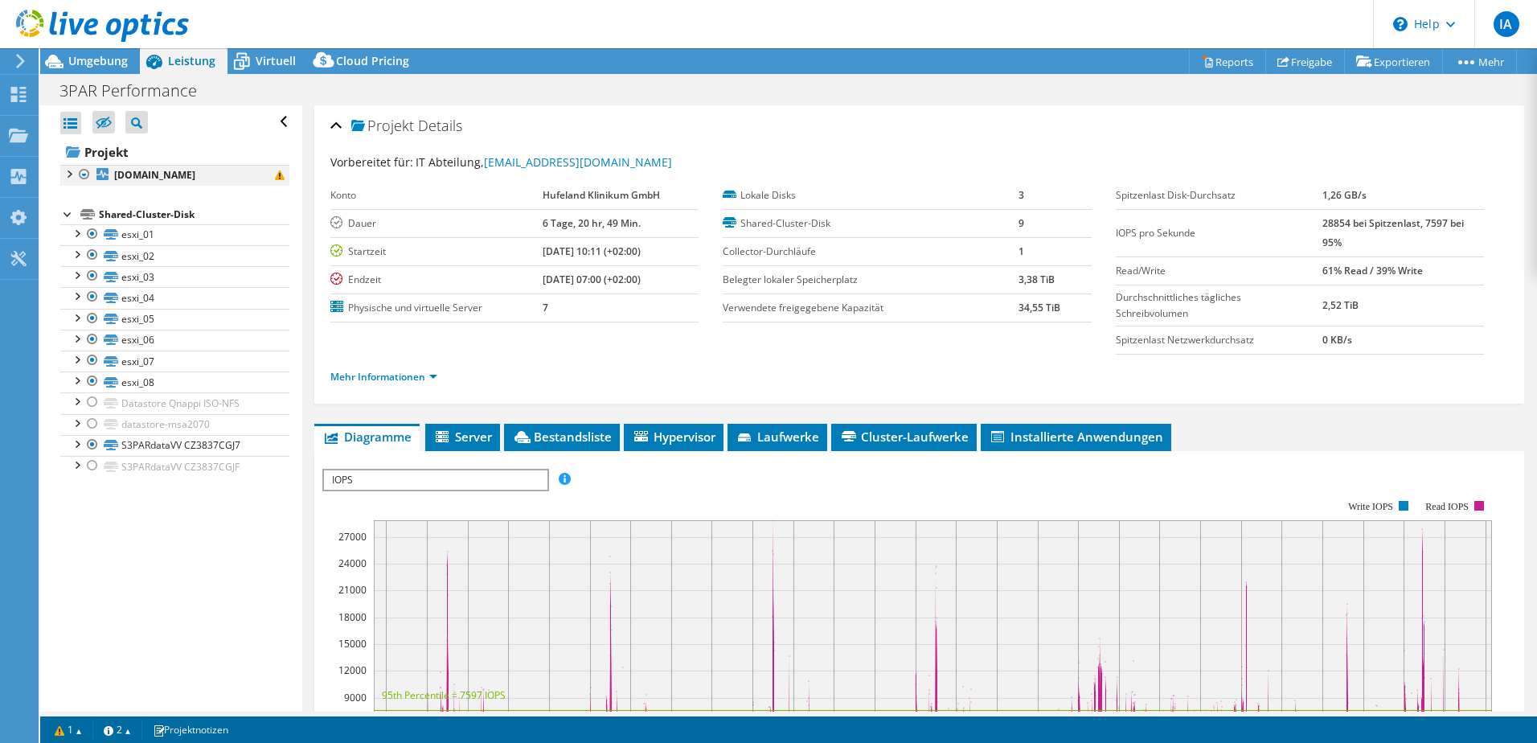
click at [68, 179] on div at bounding box center [68, 173] width 16 height 16
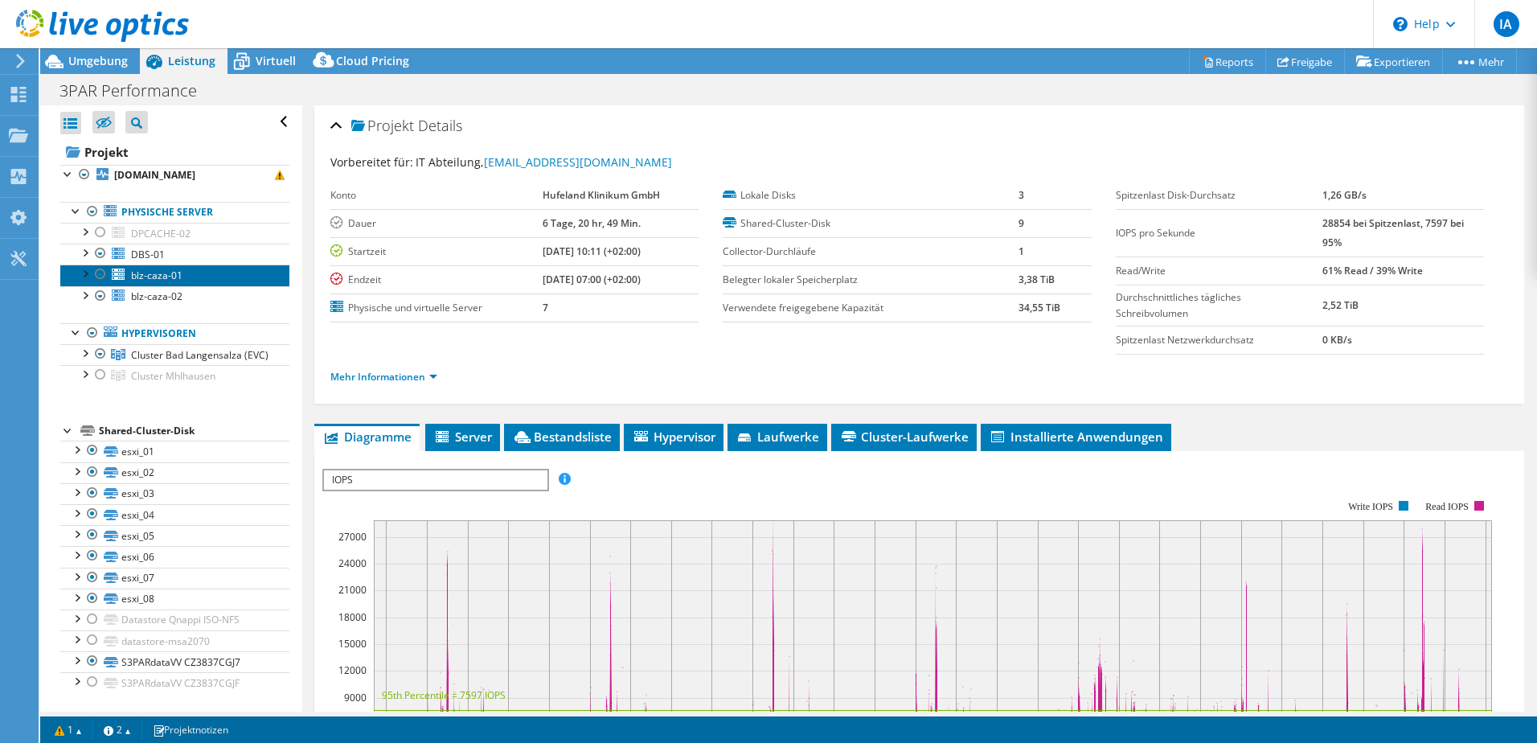
click at [110, 273] on link "blz-caza-01" at bounding box center [174, 274] width 229 height 21
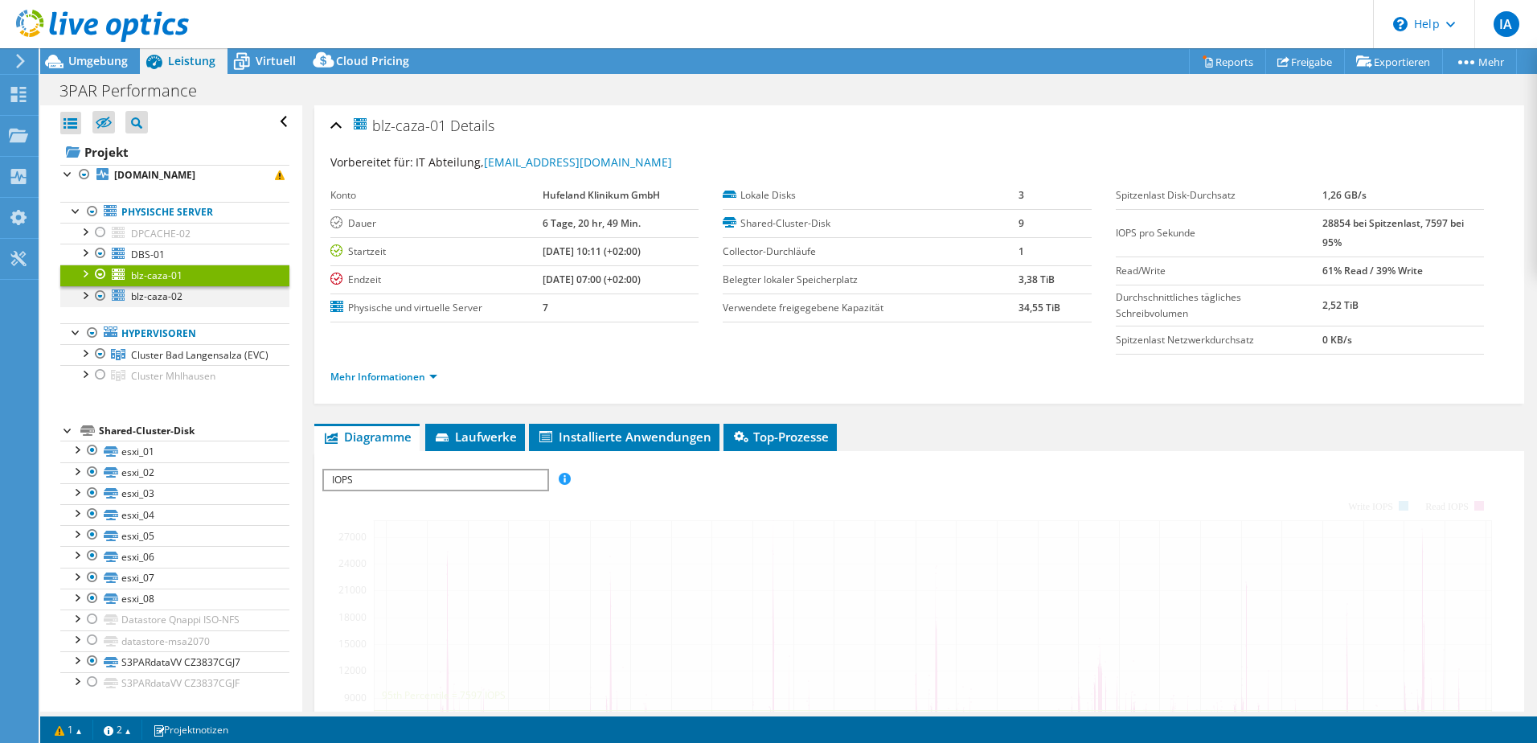
click at [96, 259] on div at bounding box center [100, 253] width 16 height 19
click at [95, 272] on div at bounding box center [100, 273] width 16 height 19
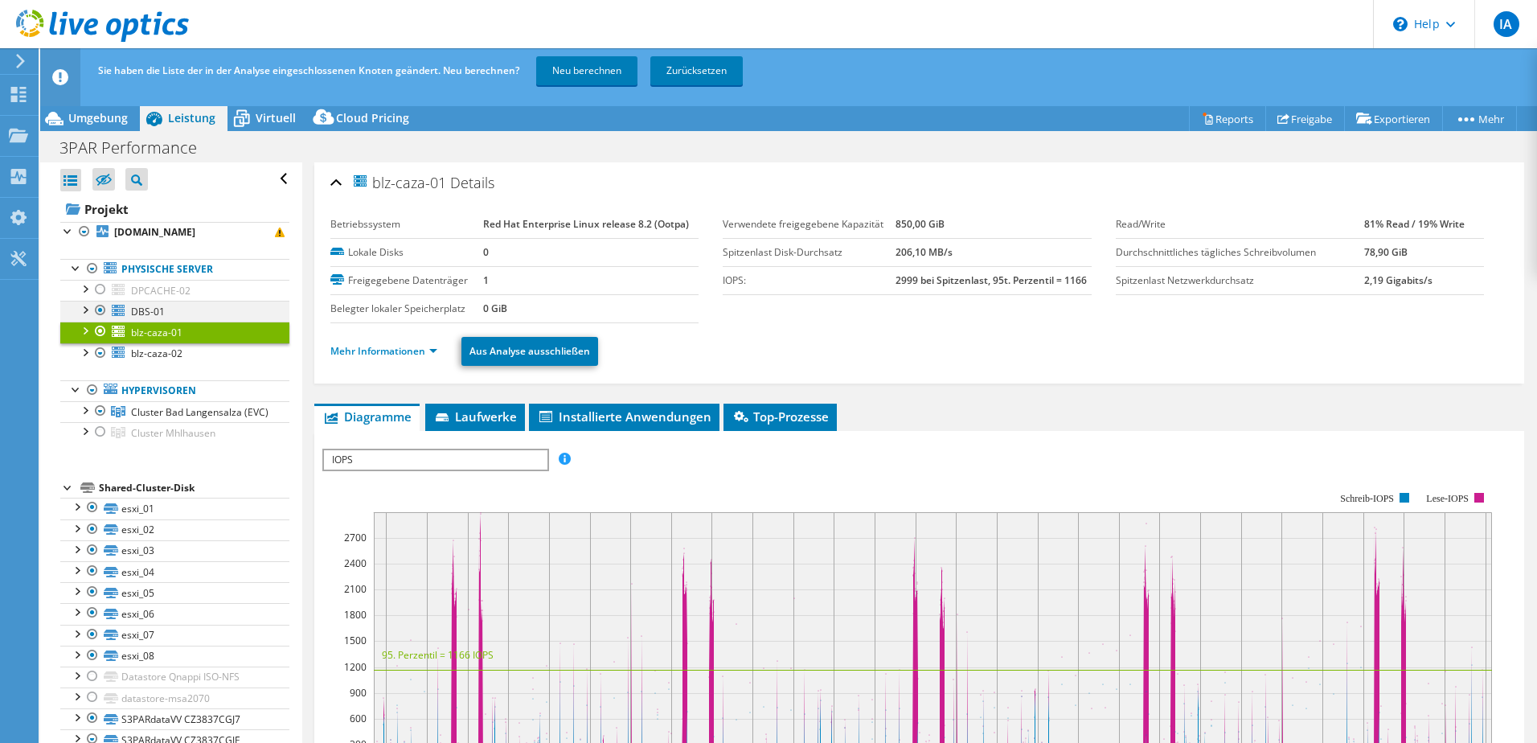
click at [95, 310] on div at bounding box center [100, 310] width 16 height 19
click at [97, 338] on div at bounding box center [100, 331] width 16 height 19
click at [92, 355] on div at bounding box center [84, 351] width 16 height 16
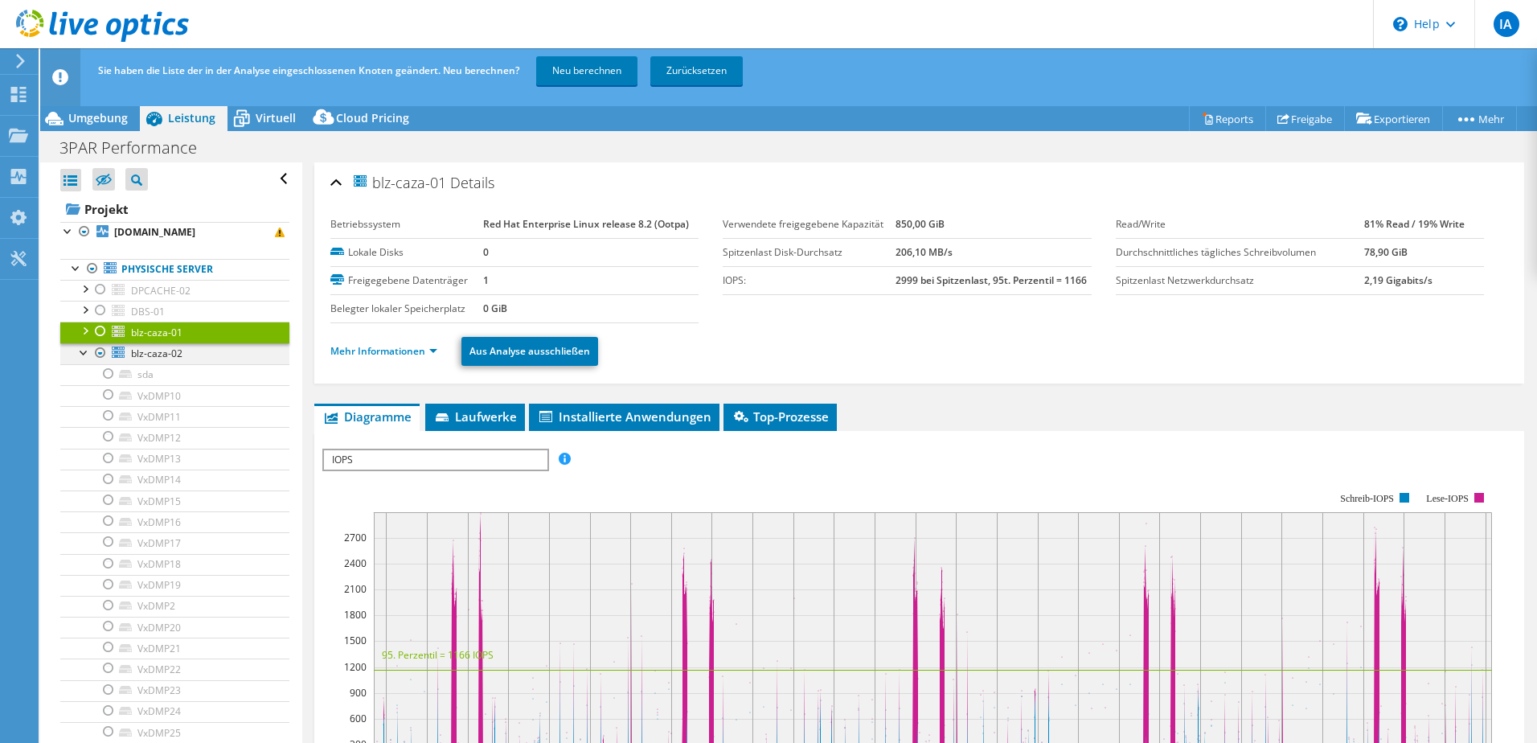
click at [105, 351] on div at bounding box center [100, 352] width 16 height 19
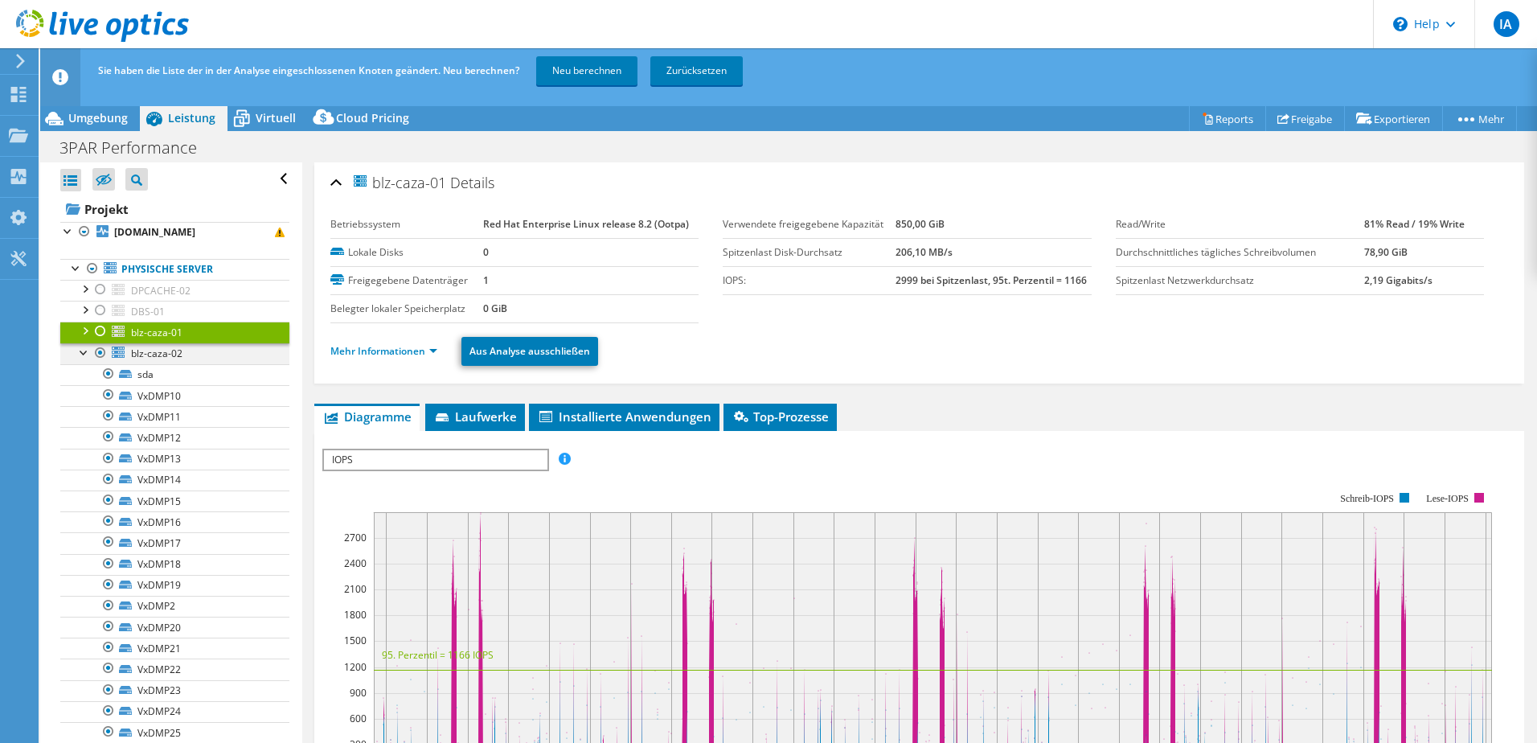
click at [100, 351] on div at bounding box center [100, 352] width 16 height 19
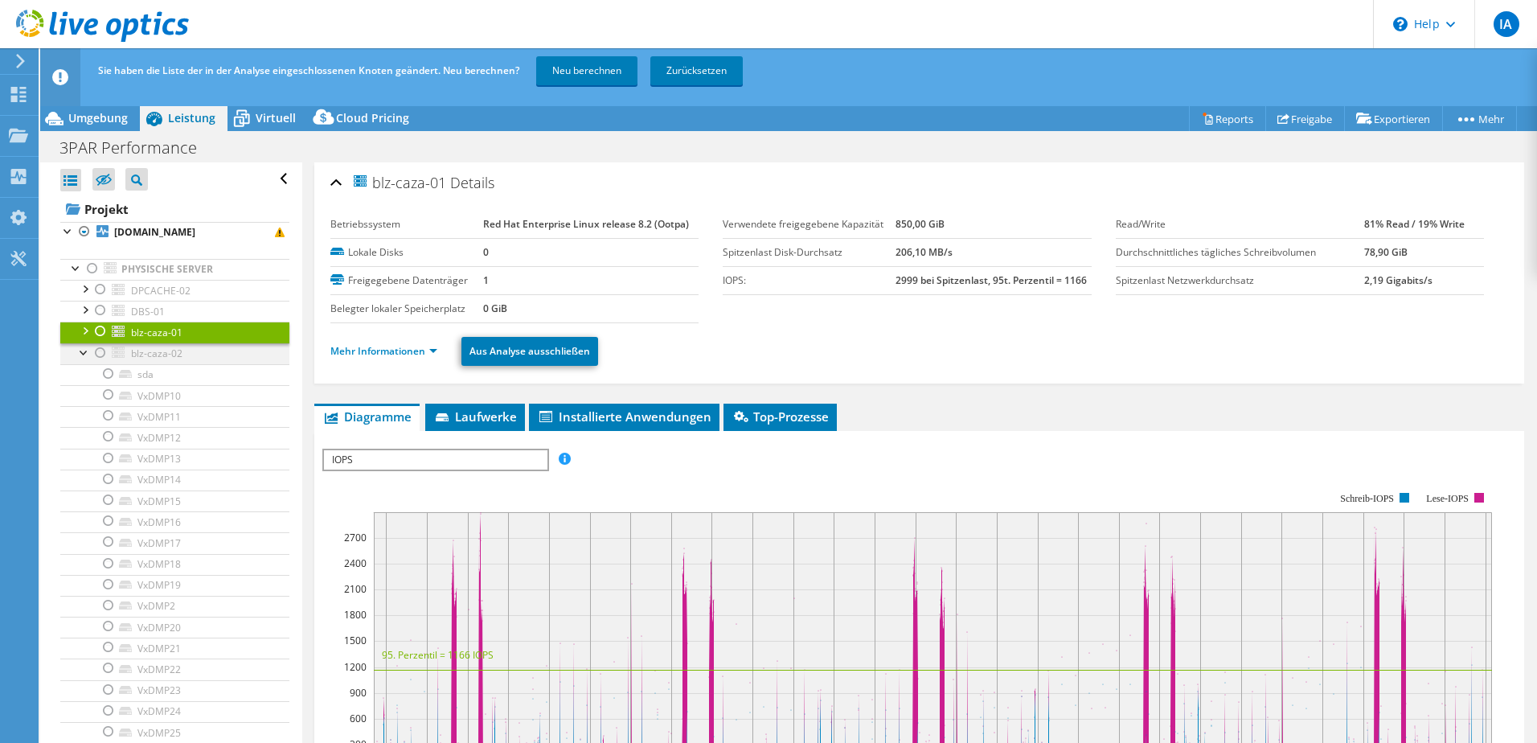
click at [83, 351] on div at bounding box center [84, 351] width 16 height 16
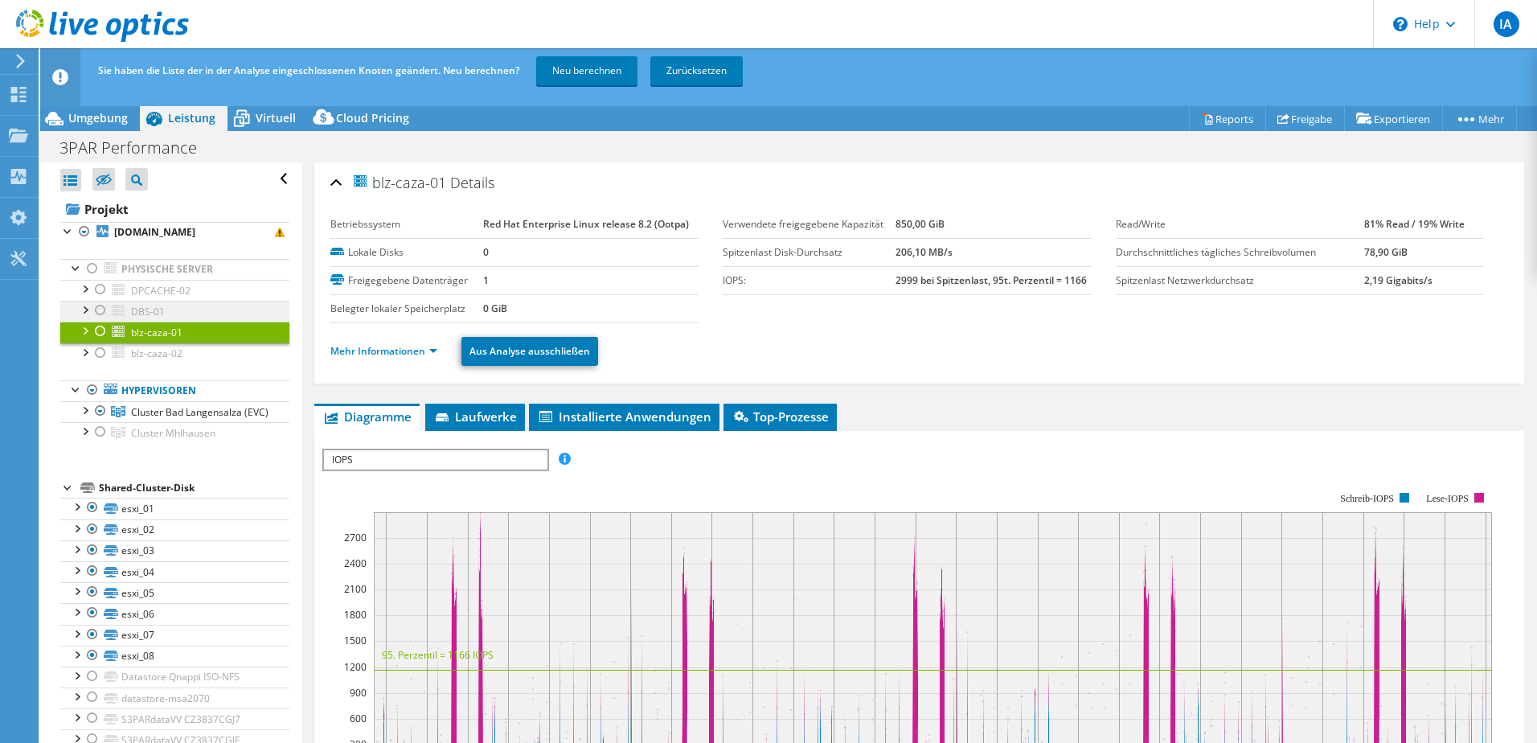
scroll to position [16, 0]
click at [100, 400] on div at bounding box center [100, 409] width 16 height 19
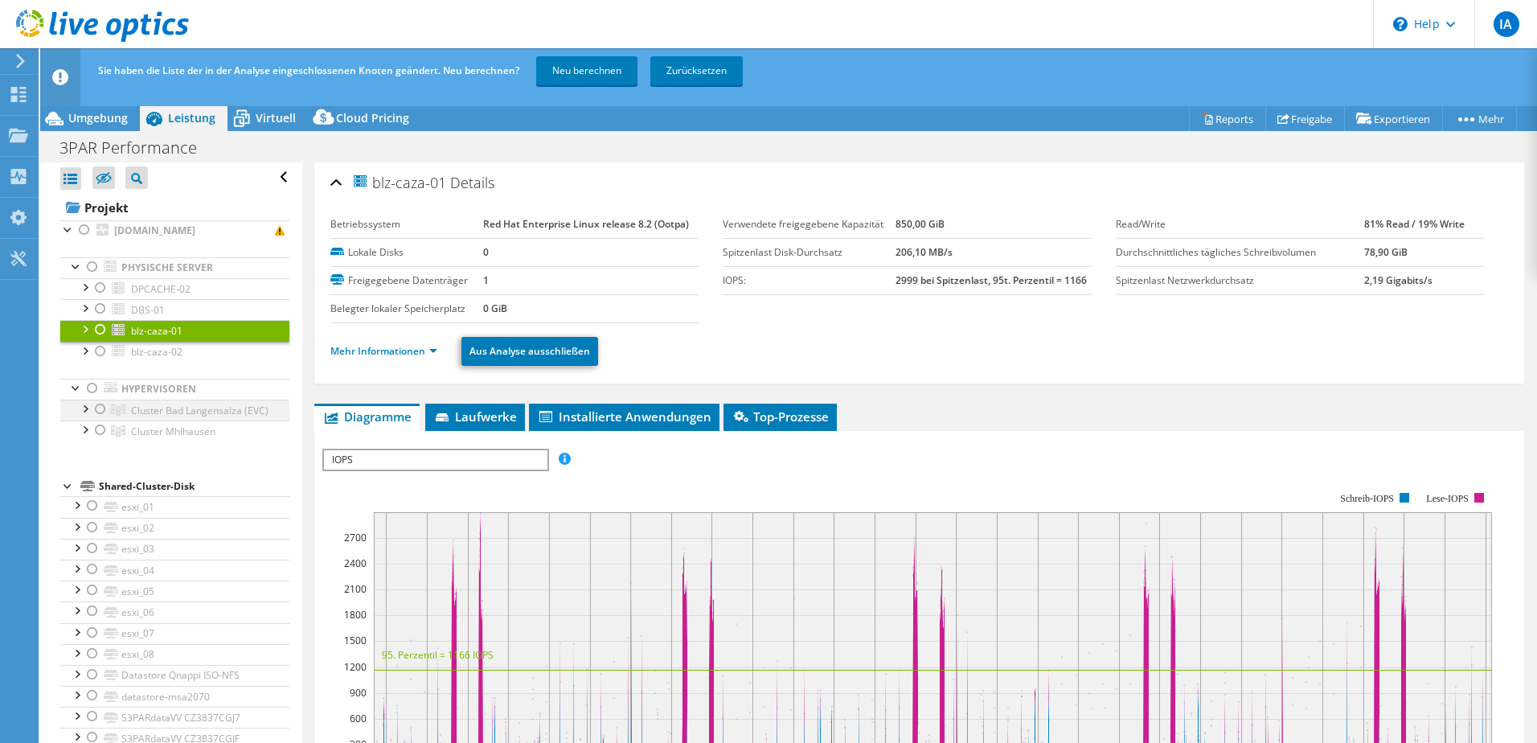
click at [100, 400] on div at bounding box center [100, 409] width 16 height 19
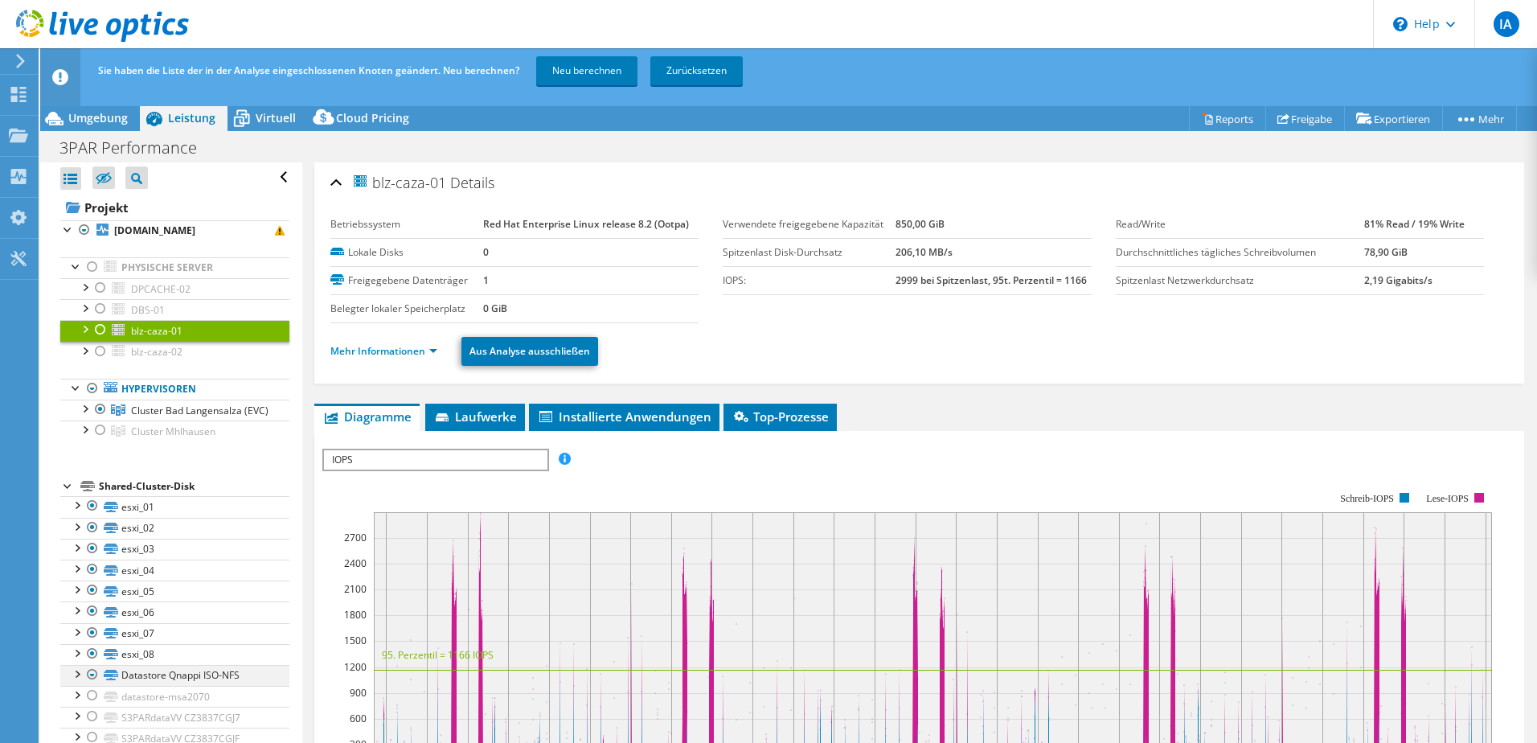
click at [76, 672] on div at bounding box center [76, 673] width 16 height 16
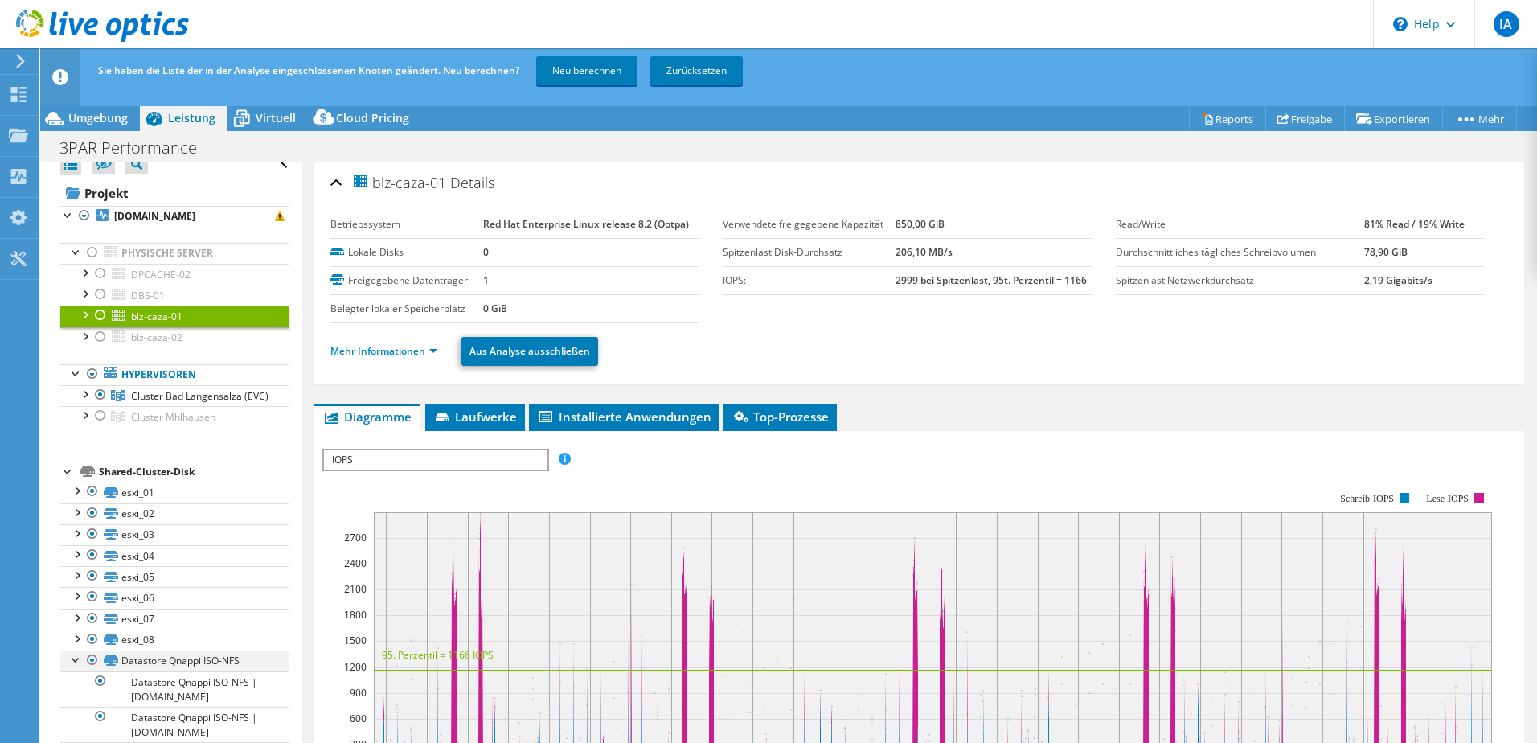
click at [93, 670] on div at bounding box center [92, 659] width 16 height 19
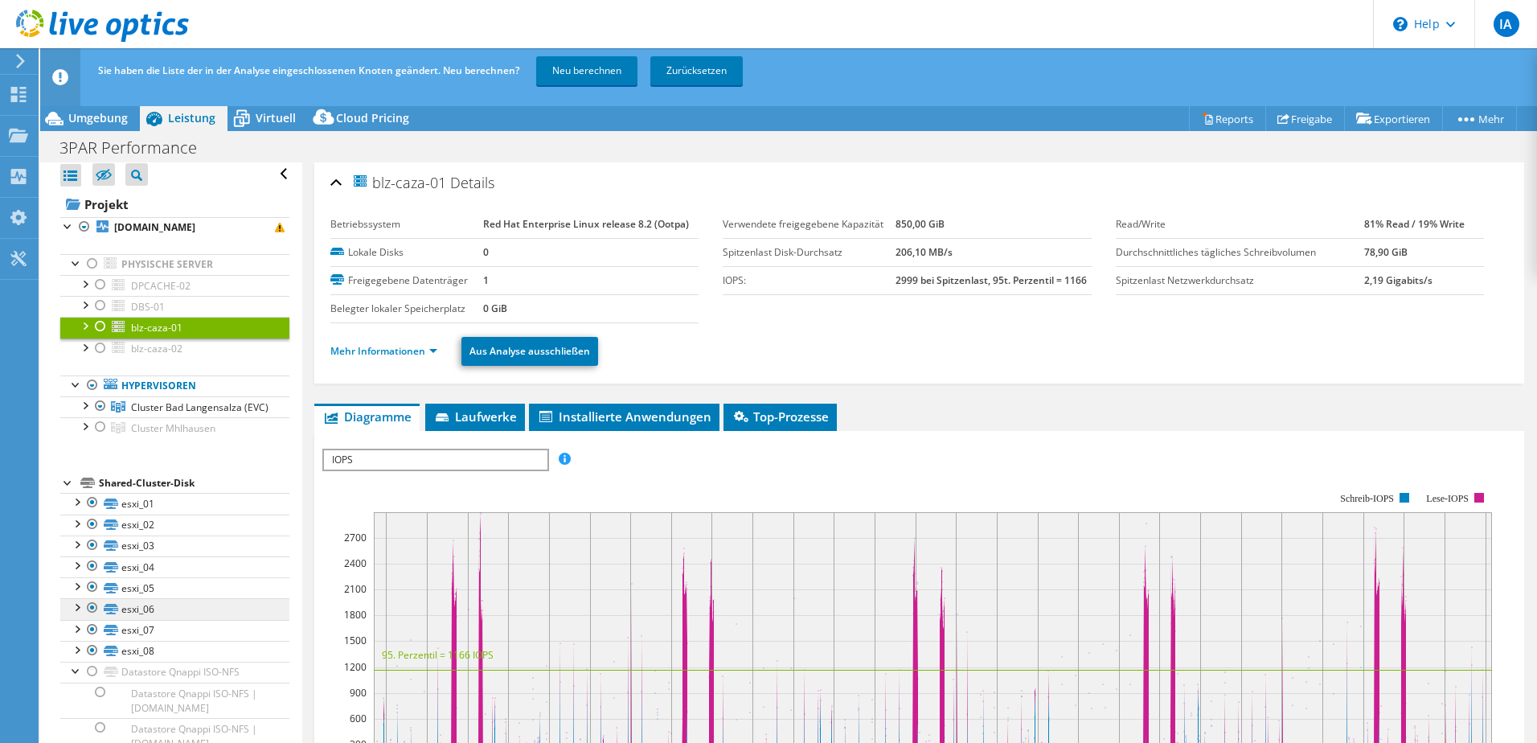
scroll to position [0, 0]
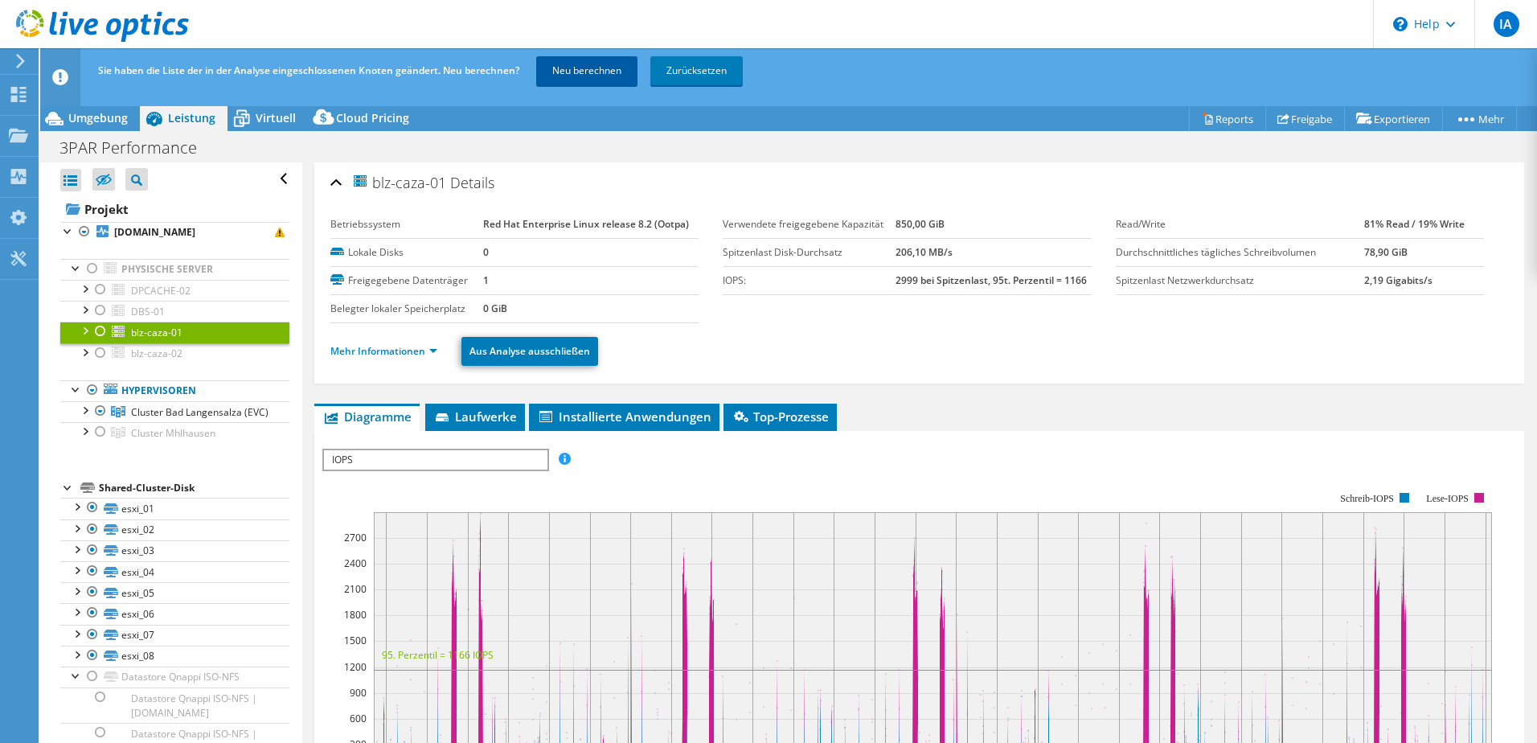
click at [584, 59] on link "Neu berechnen" at bounding box center [586, 70] width 101 height 29
click at [79, 514] on div at bounding box center [76, 506] width 16 height 16
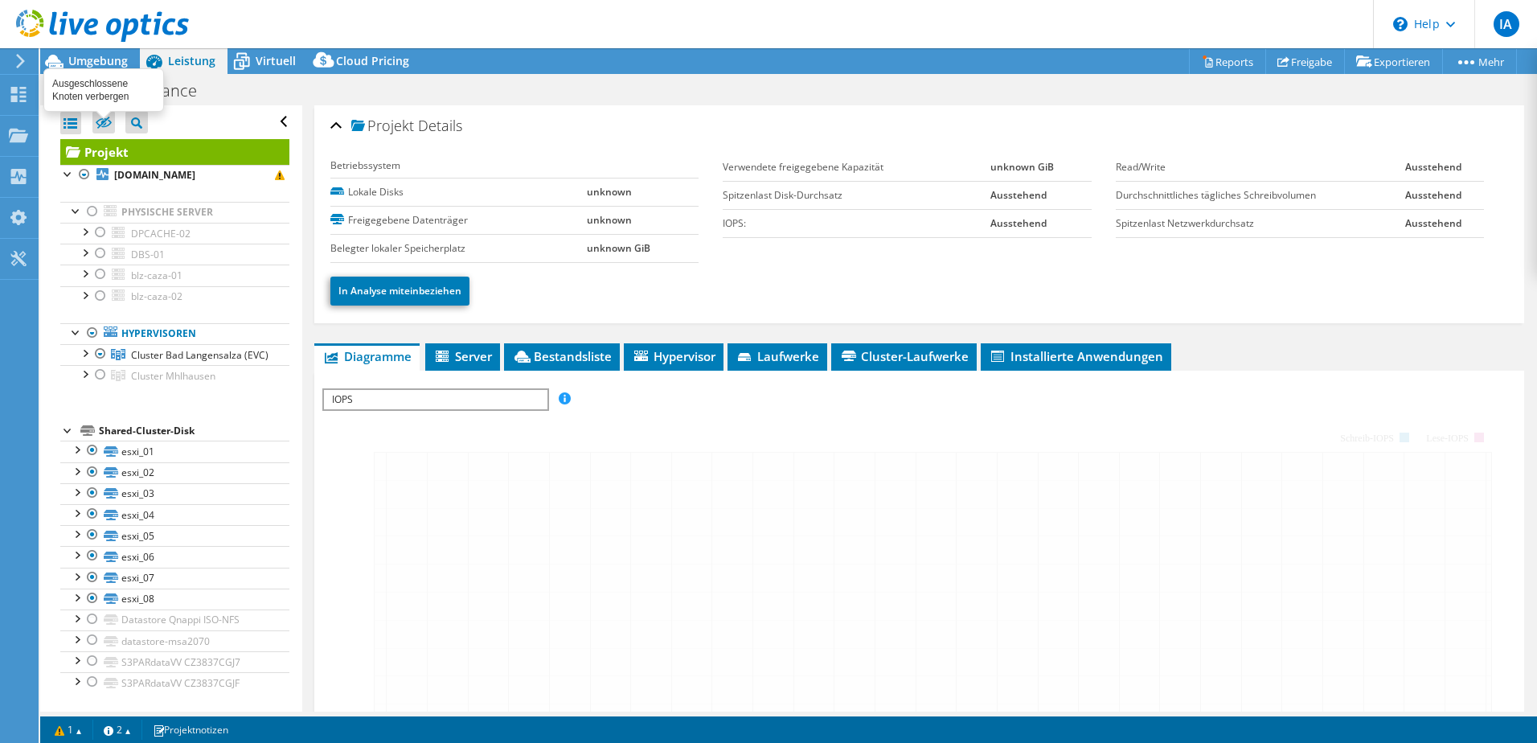
select select "USD"
click at [105, 57] on span "Umgebung" at bounding box center [97, 60] width 59 height 15
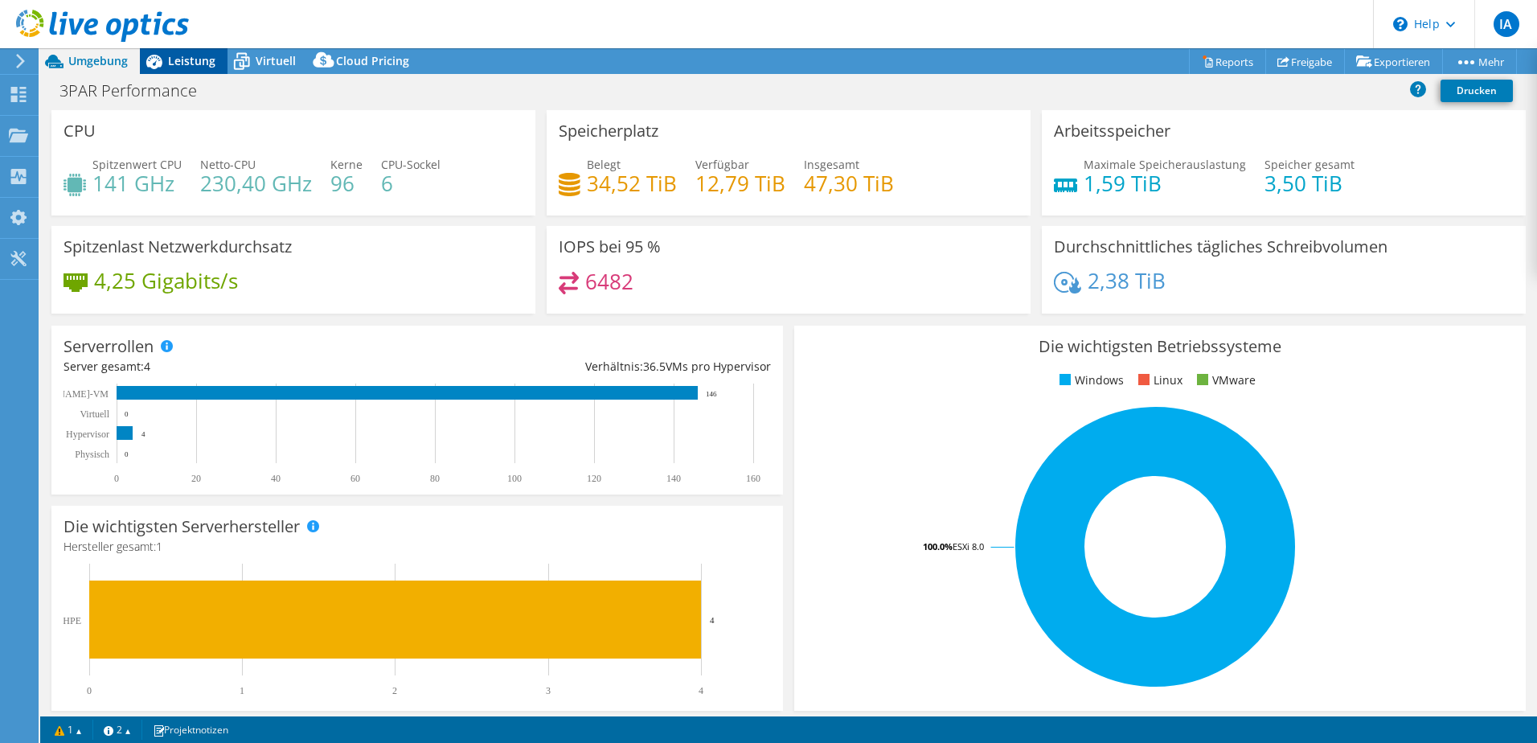
click at [211, 56] on span "Leistung" at bounding box center [191, 60] width 47 height 15
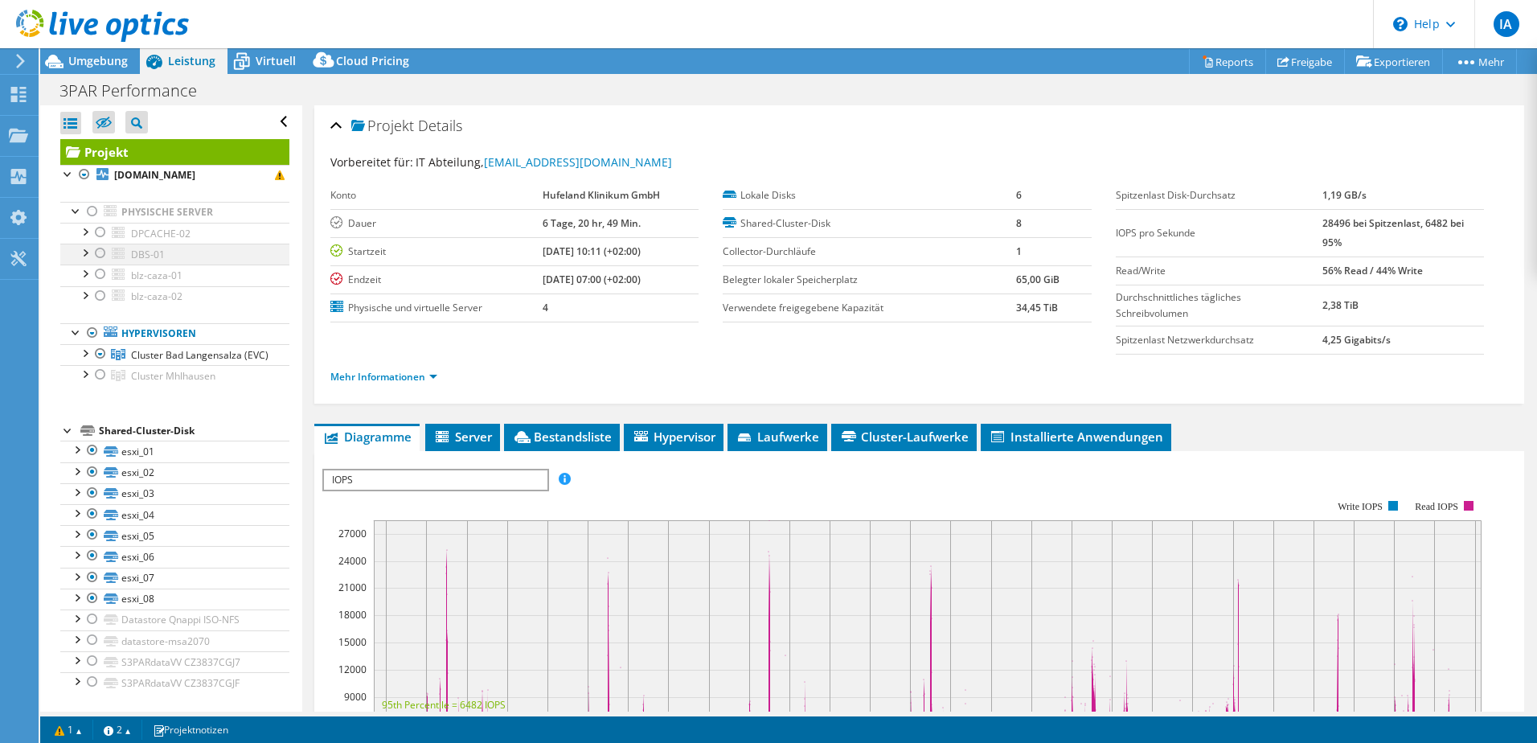
click at [89, 252] on div at bounding box center [84, 252] width 16 height 16
click at [84, 252] on div at bounding box center [84, 252] width 16 height 16
click at [90, 252] on div at bounding box center [84, 252] width 16 height 16
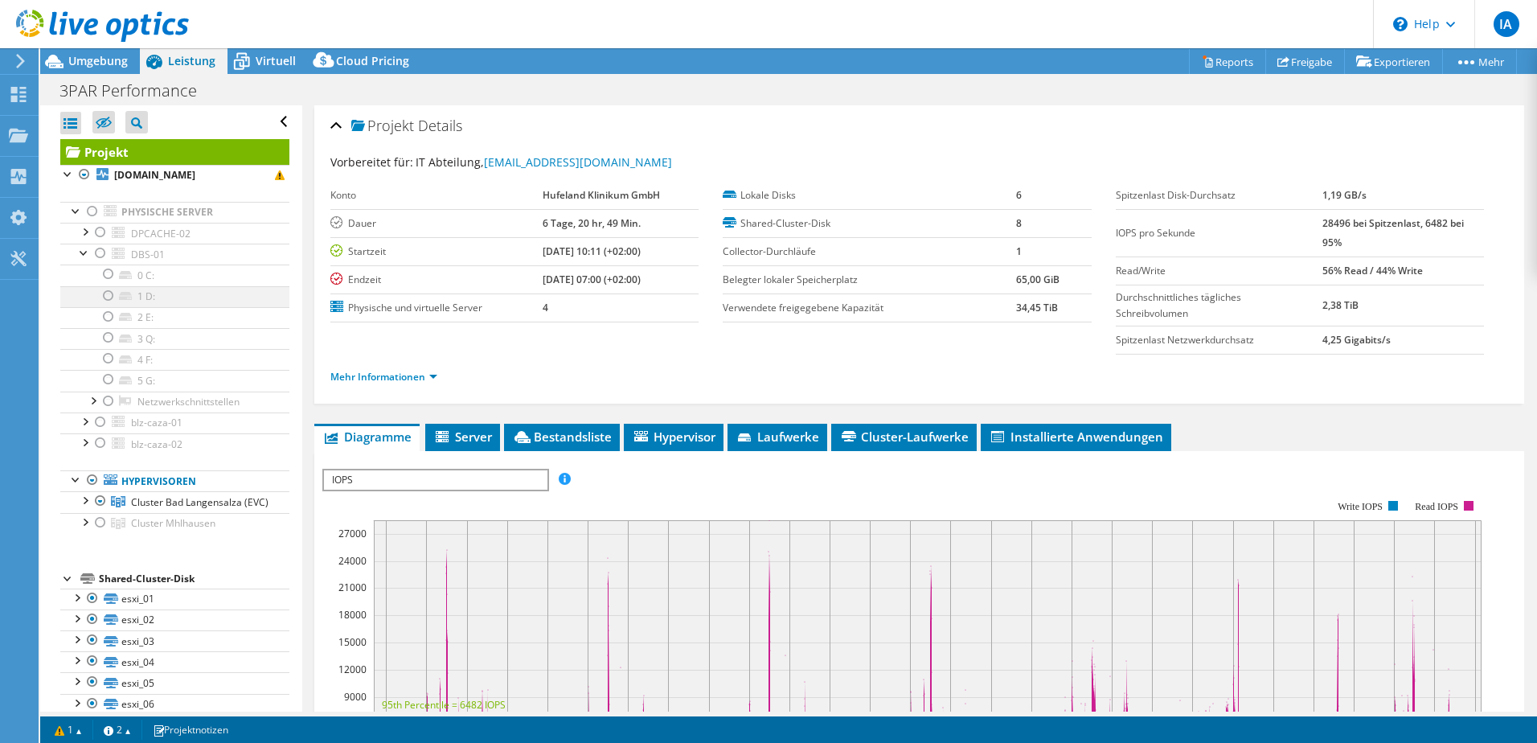
click at [107, 295] on div at bounding box center [108, 295] width 16 height 19
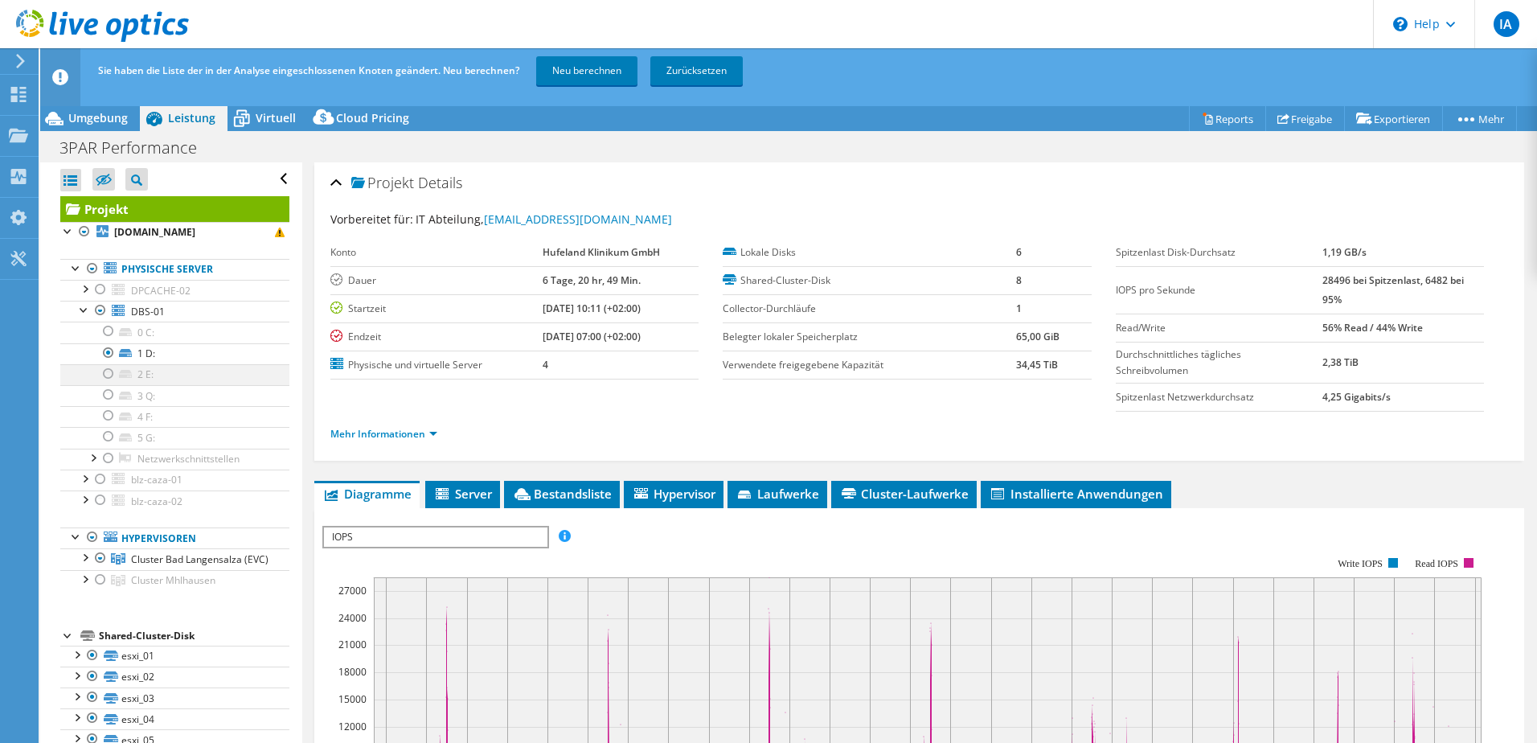
click at [107, 379] on div at bounding box center [108, 373] width 16 height 19
click at [112, 419] on div at bounding box center [108, 415] width 16 height 19
click at [111, 437] on div at bounding box center [108, 436] width 16 height 19
click at [566, 88] on div "Sie haben die Liste der in der Analyse eingeschlossenen Knoten geändert. Neu be…" at bounding box center [818, 70] width 1449 height 45
click at [605, 64] on link "Neu berechnen" at bounding box center [586, 70] width 101 height 29
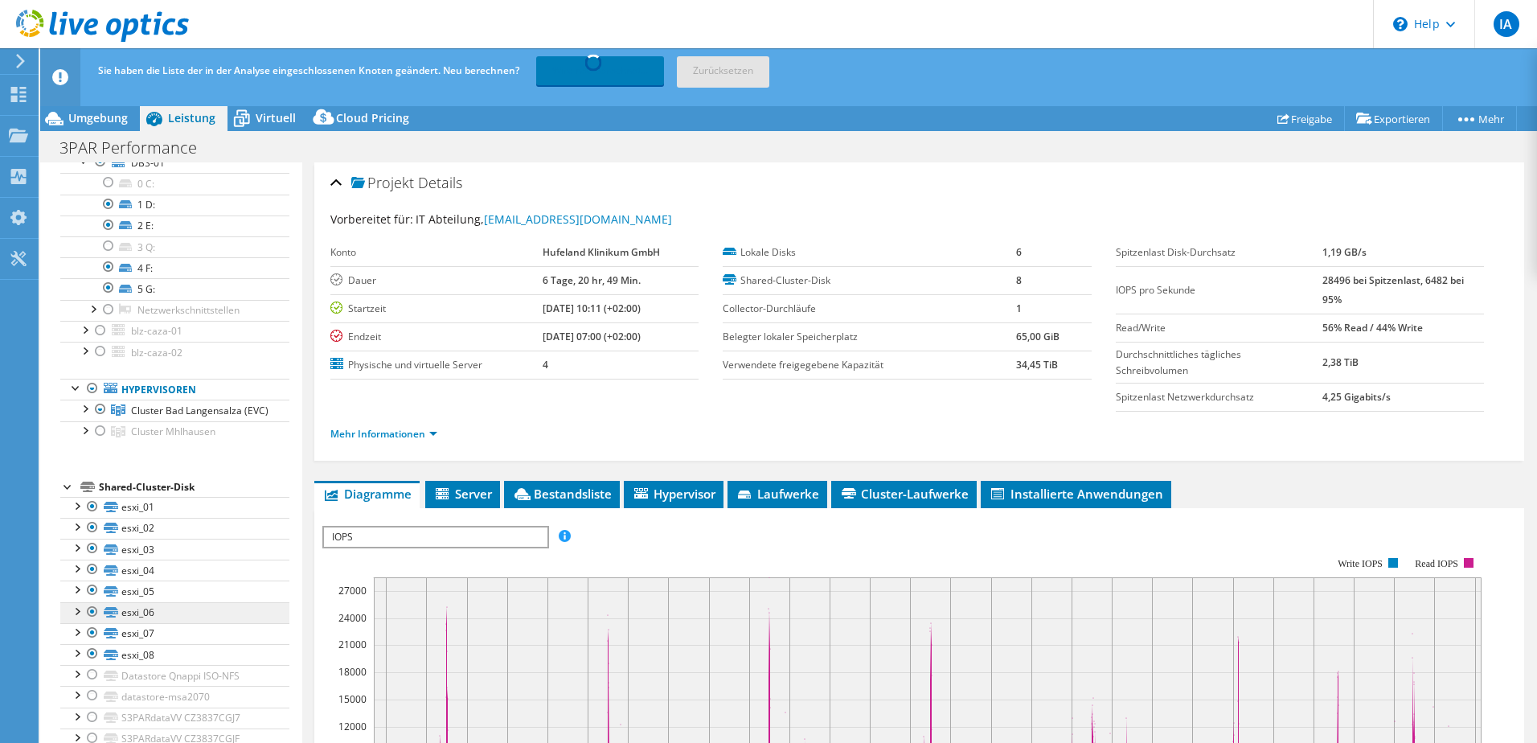
scroll to position [163, 0]
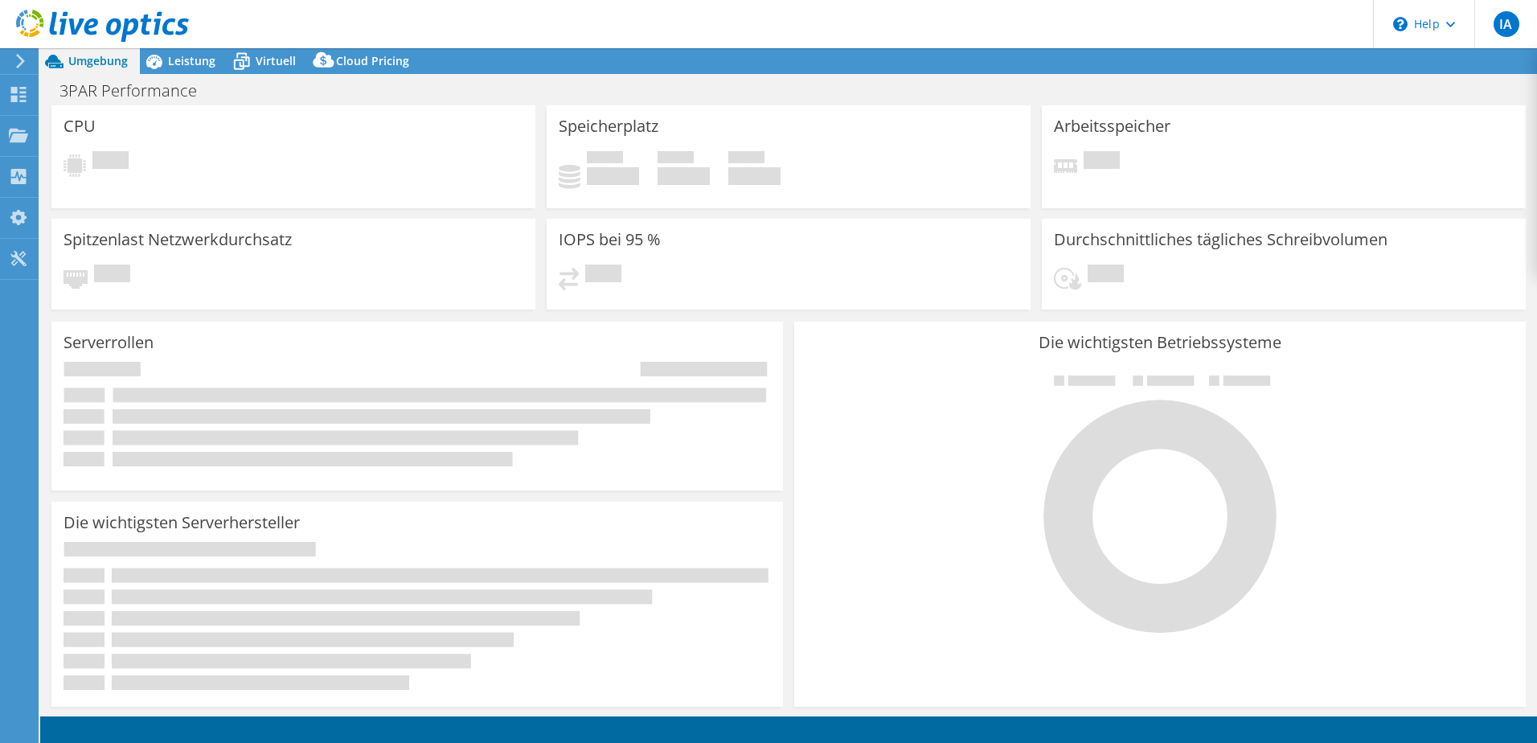
select select "USD"
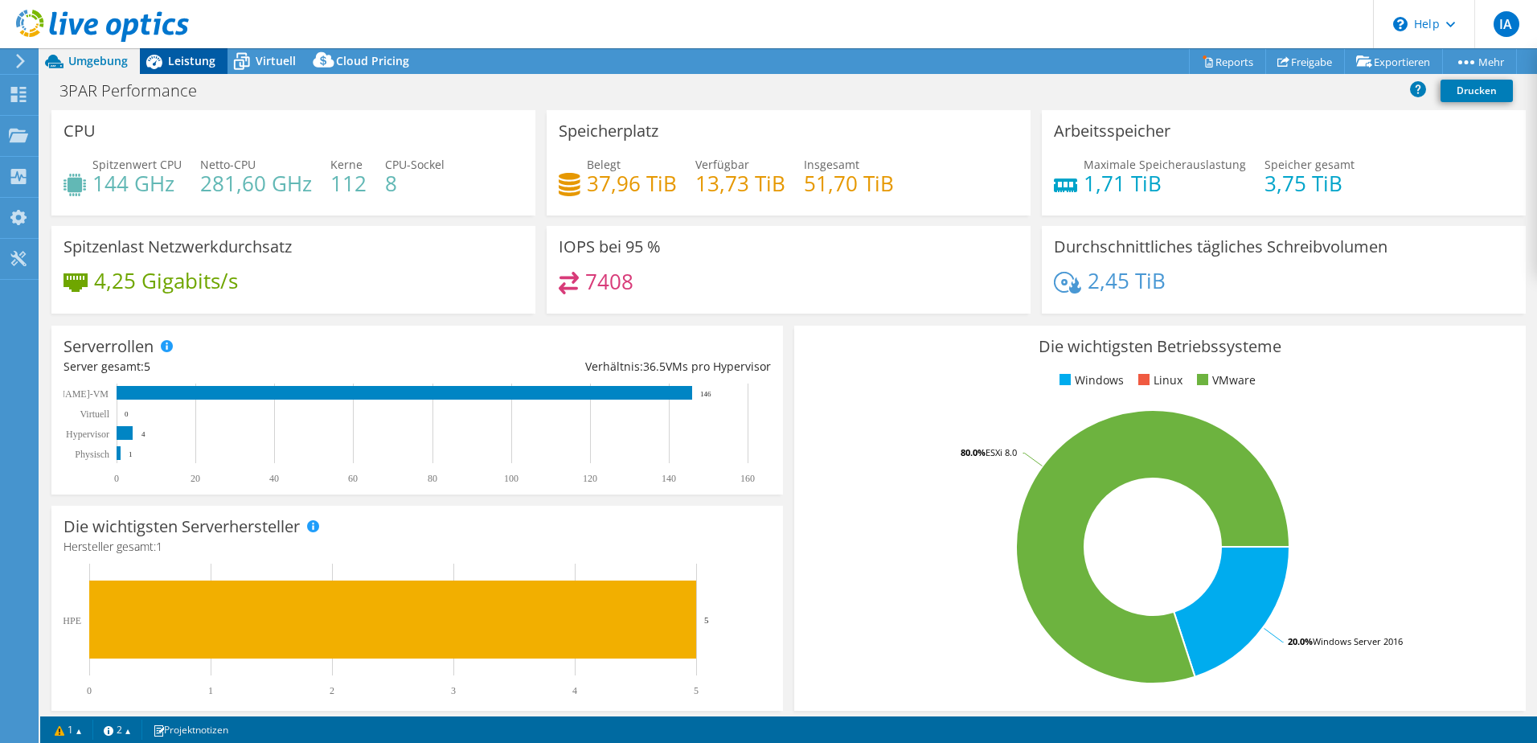
click at [202, 62] on span "Leistung" at bounding box center [191, 60] width 47 height 15
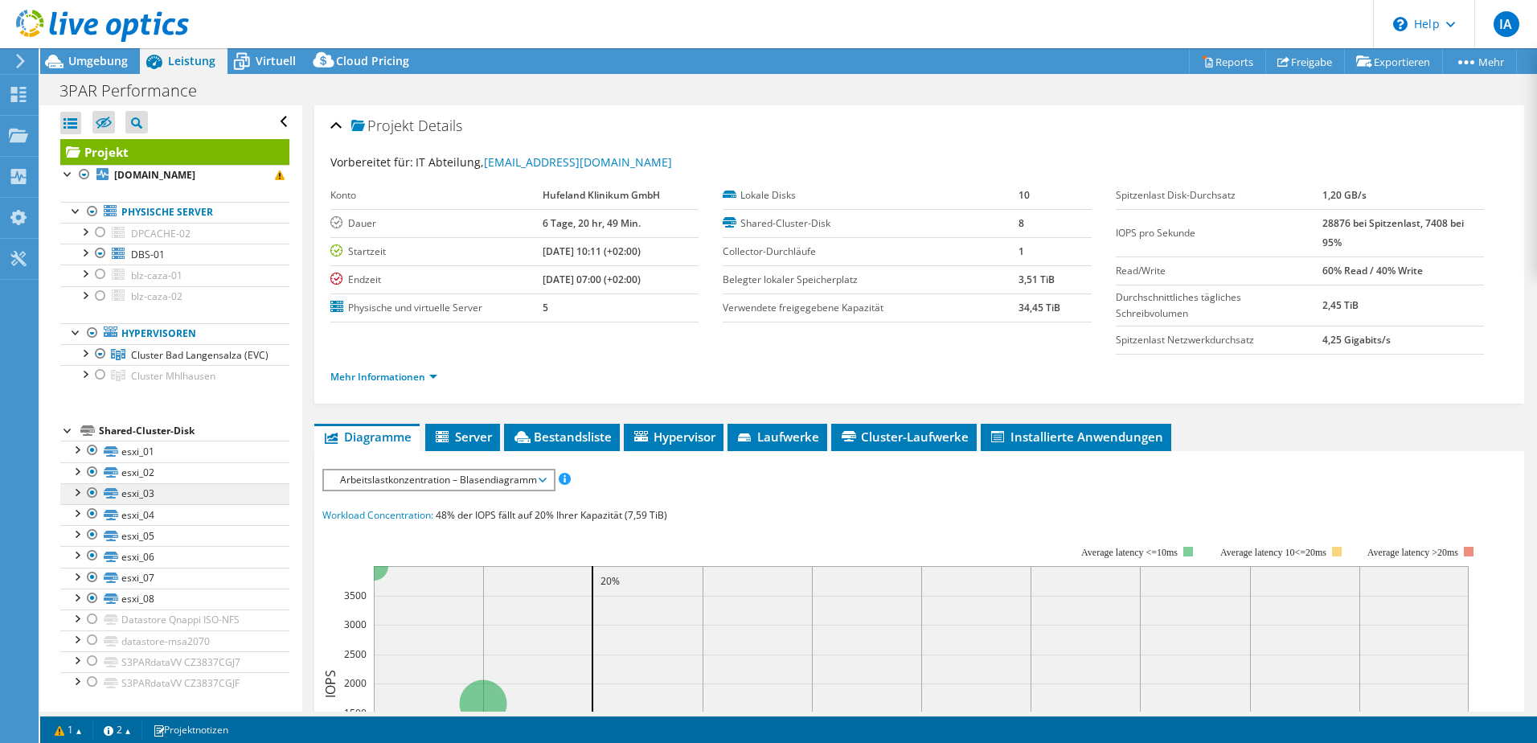
scroll to position [16, 0]
click at [72, 659] on div at bounding box center [76, 658] width 16 height 16
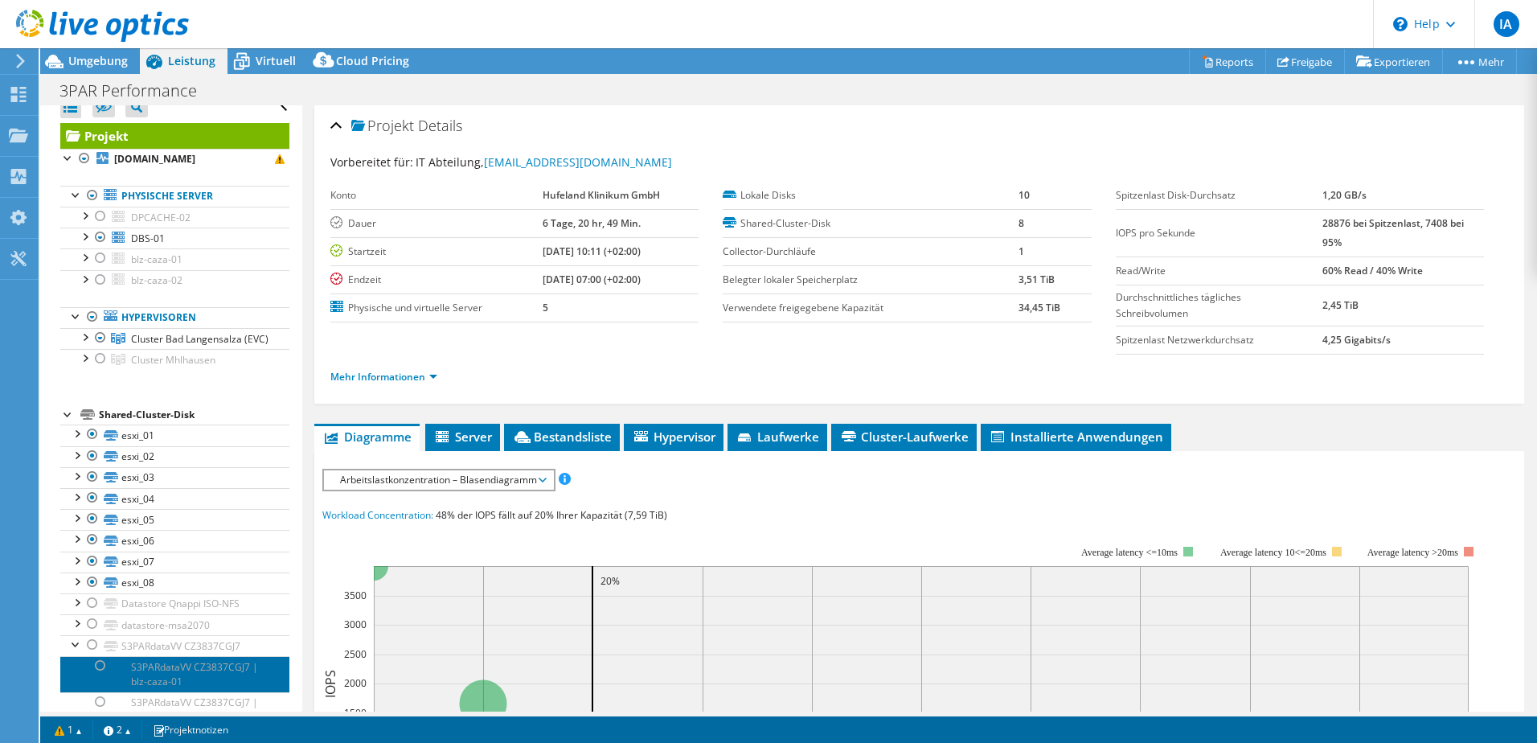
click at [158, 683] on link "S3PARdataVV CZ3837CGJ7 | blz-caza-01" at bounding box center [174, 673] width 229 height 35
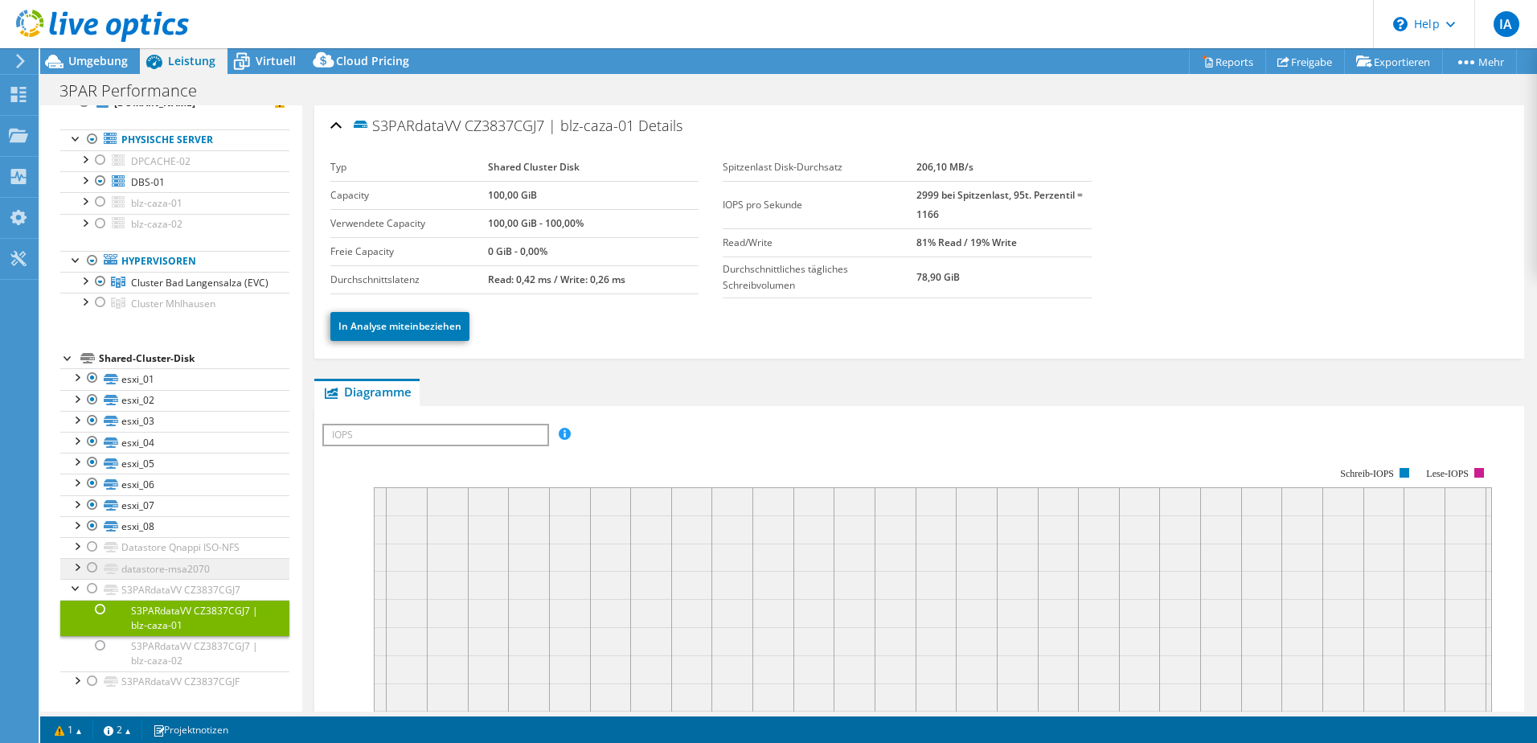
scroll to position [87, 0]
click at [173, 653] on link "S3PARdataVV CZ3837CGJ7 | blz-caza-02" at bounding box center [174, 653] width 229 height 35
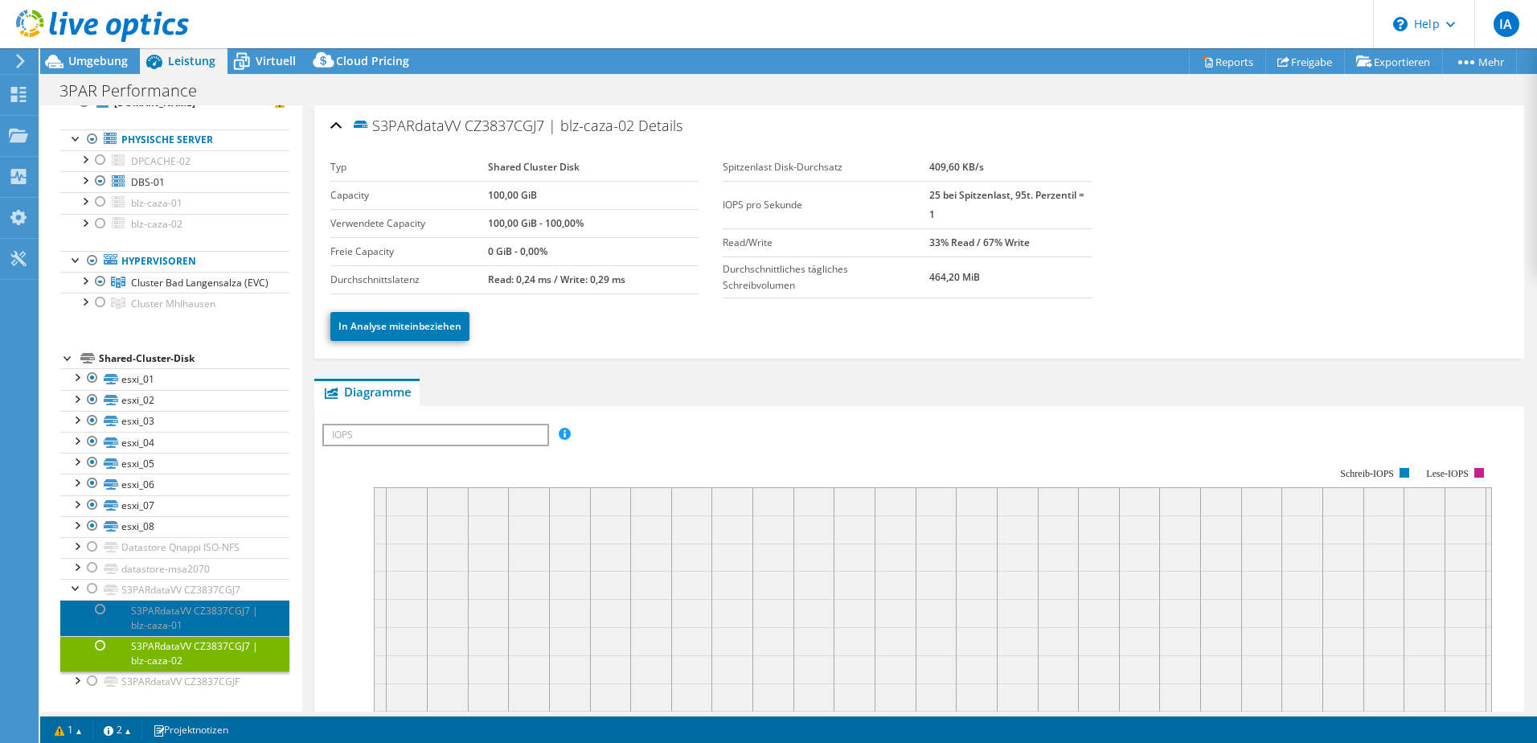
click at [195, 606] on link "S3PARdataVV CZ3837CGJ7 | blz-caza-01" at bounding box center [174, 617] width 229 height 35
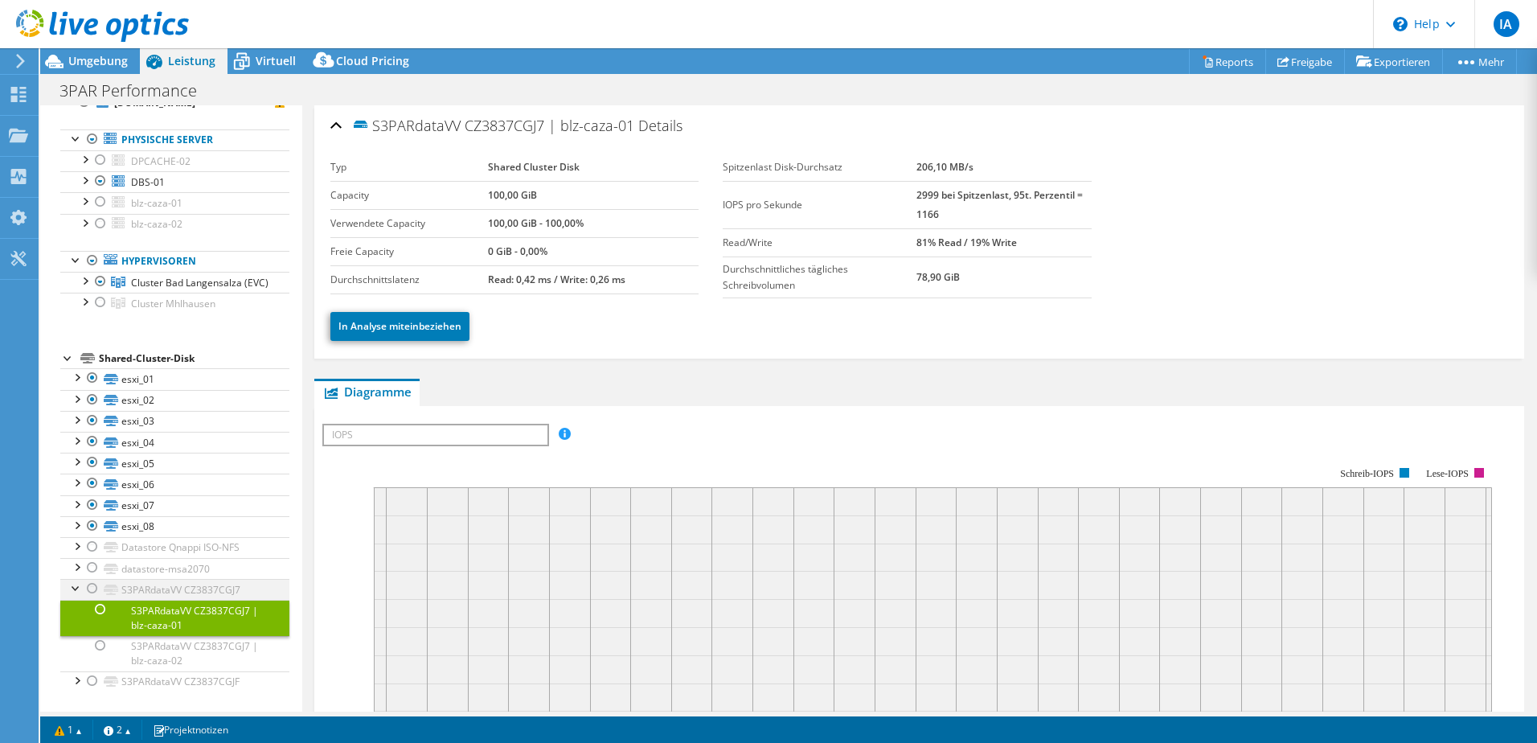
click at [76, 588] on div at bounding box center [76, 587] width 16 height 16
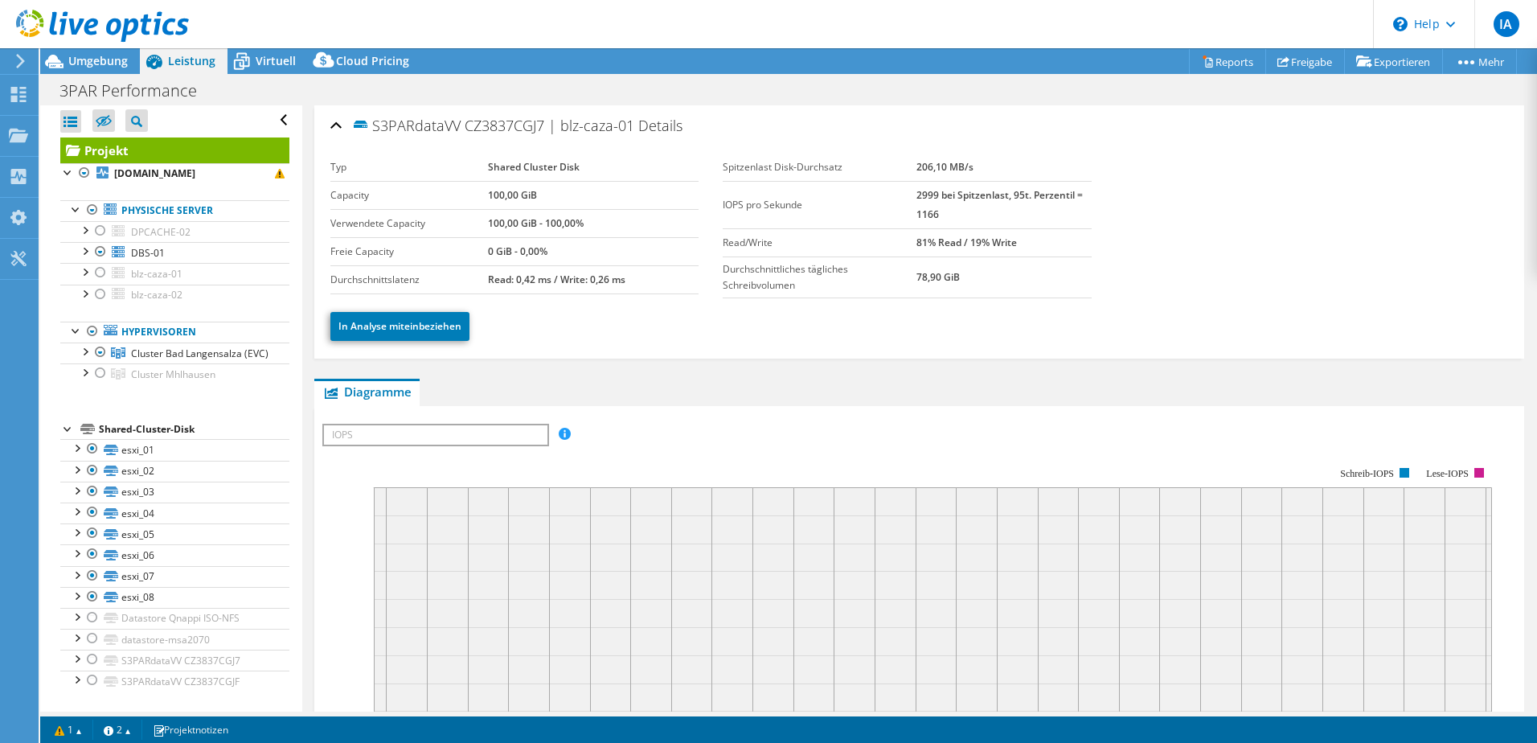
scroll to position [0, 0]
click at [80, 281] on div at bounding box center [84, 272] width 16 height 16
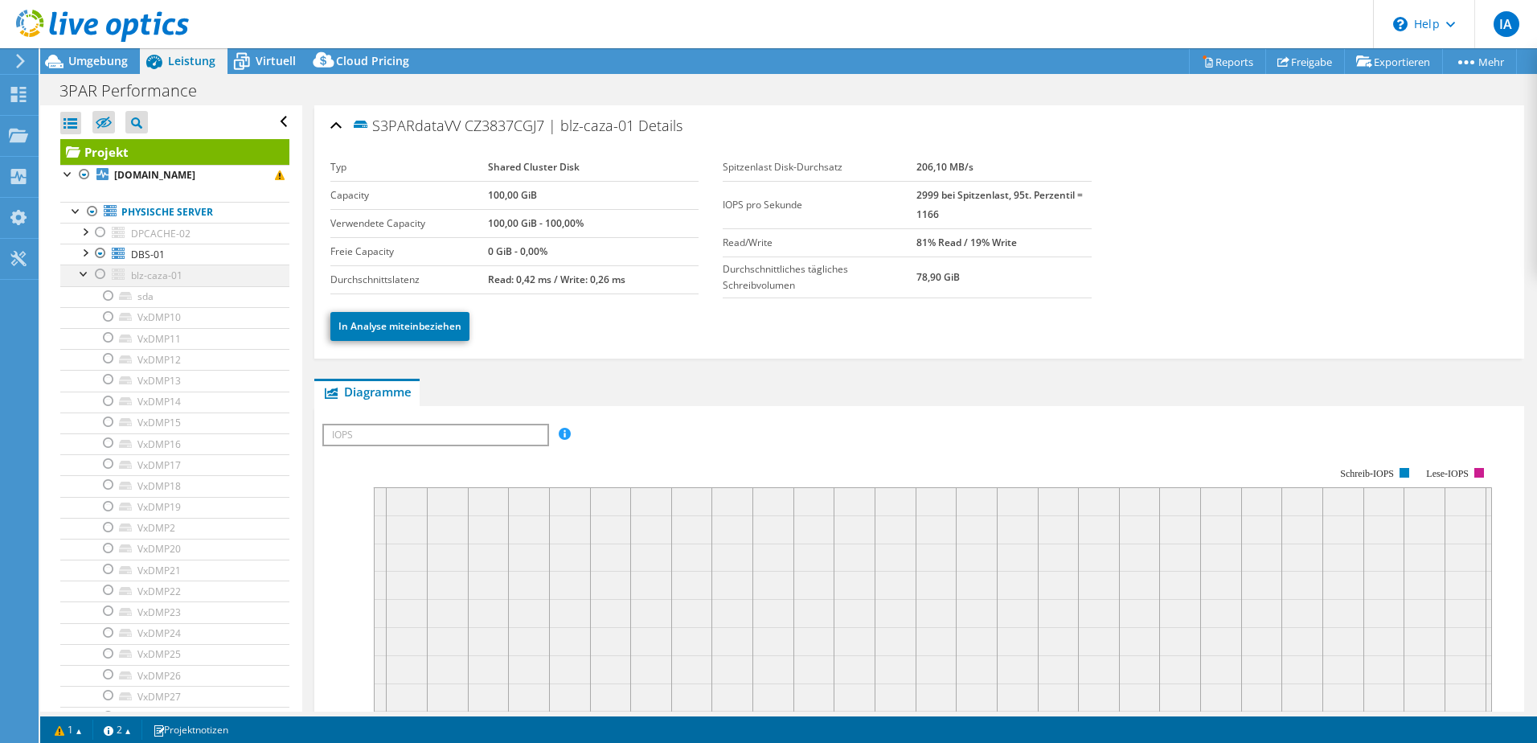
click at [102, 274] on div at bounding box center [100, 273] width 16 height 19
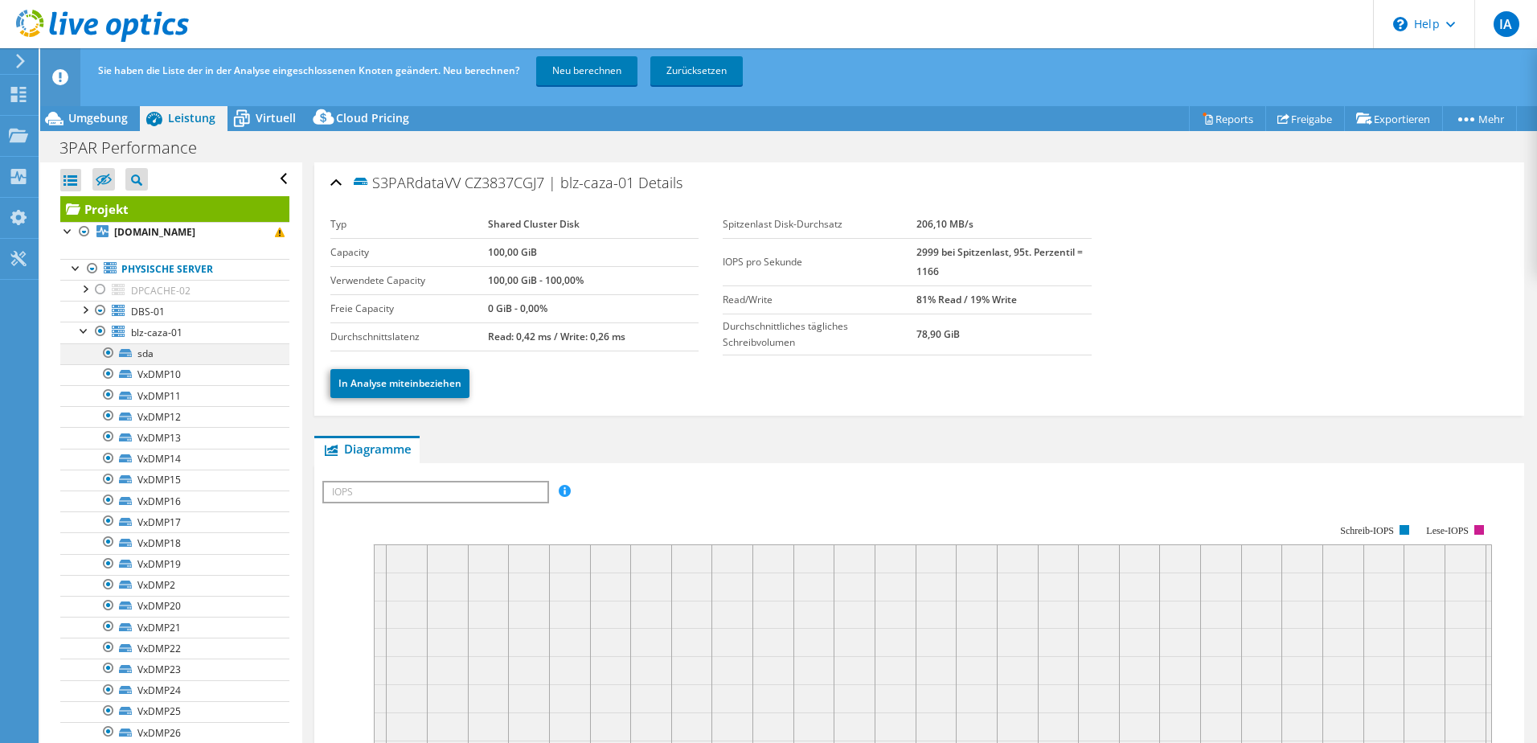
click at [104, 355] on div at bounding box center [108, 352] width 16 height 19
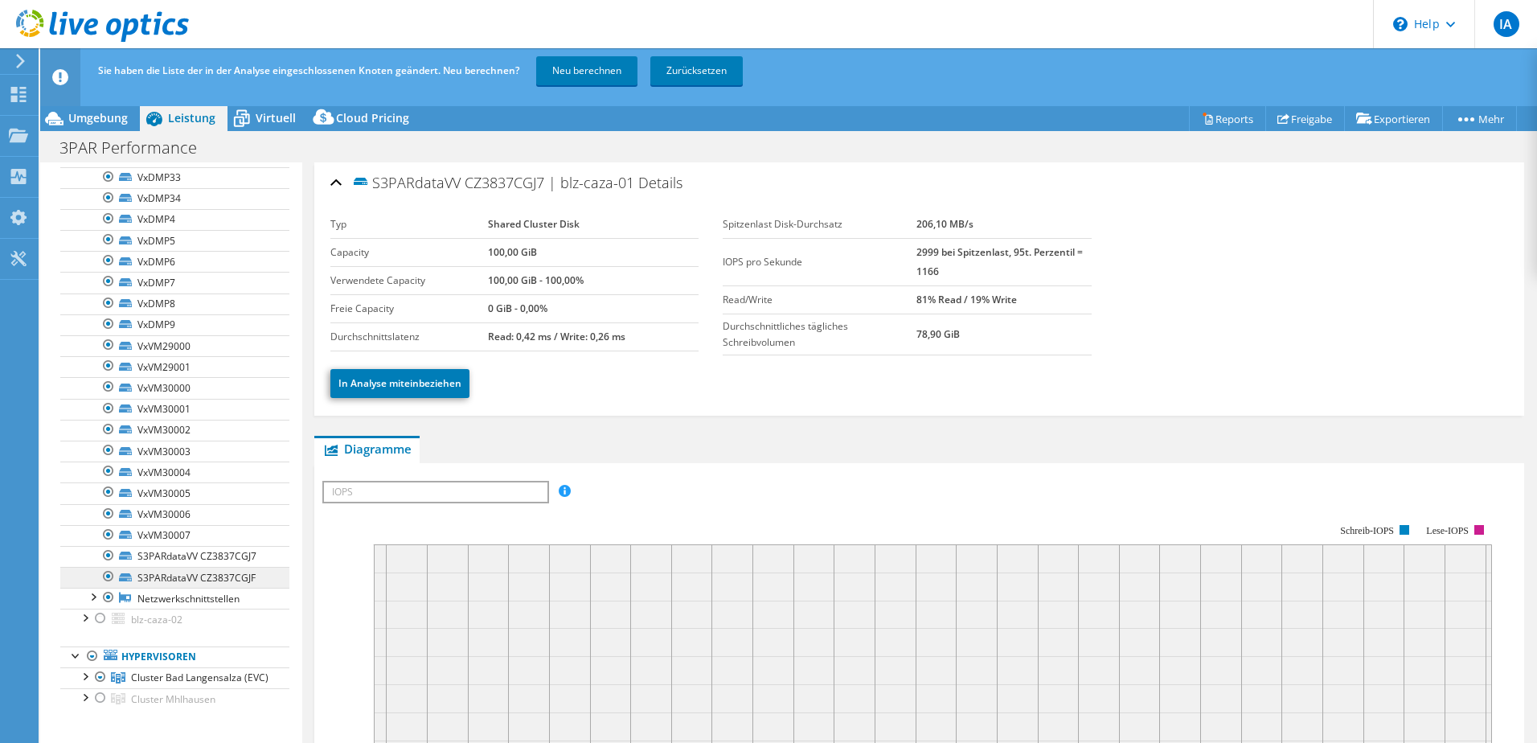
scroll to position [1005, 0]
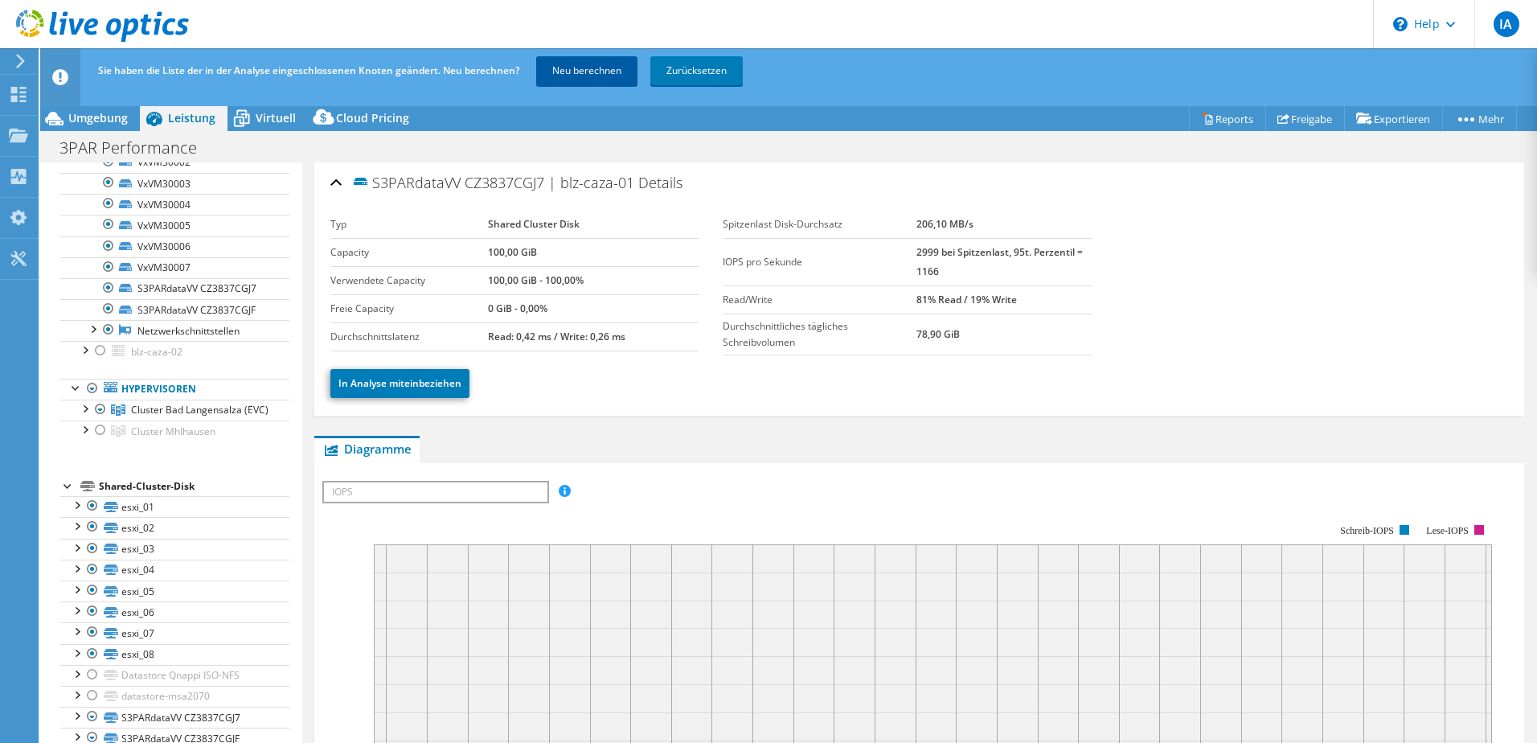
click at [597, 74] on link "Neu berechnen" at bounding box center [586, 70] width 101 height 29
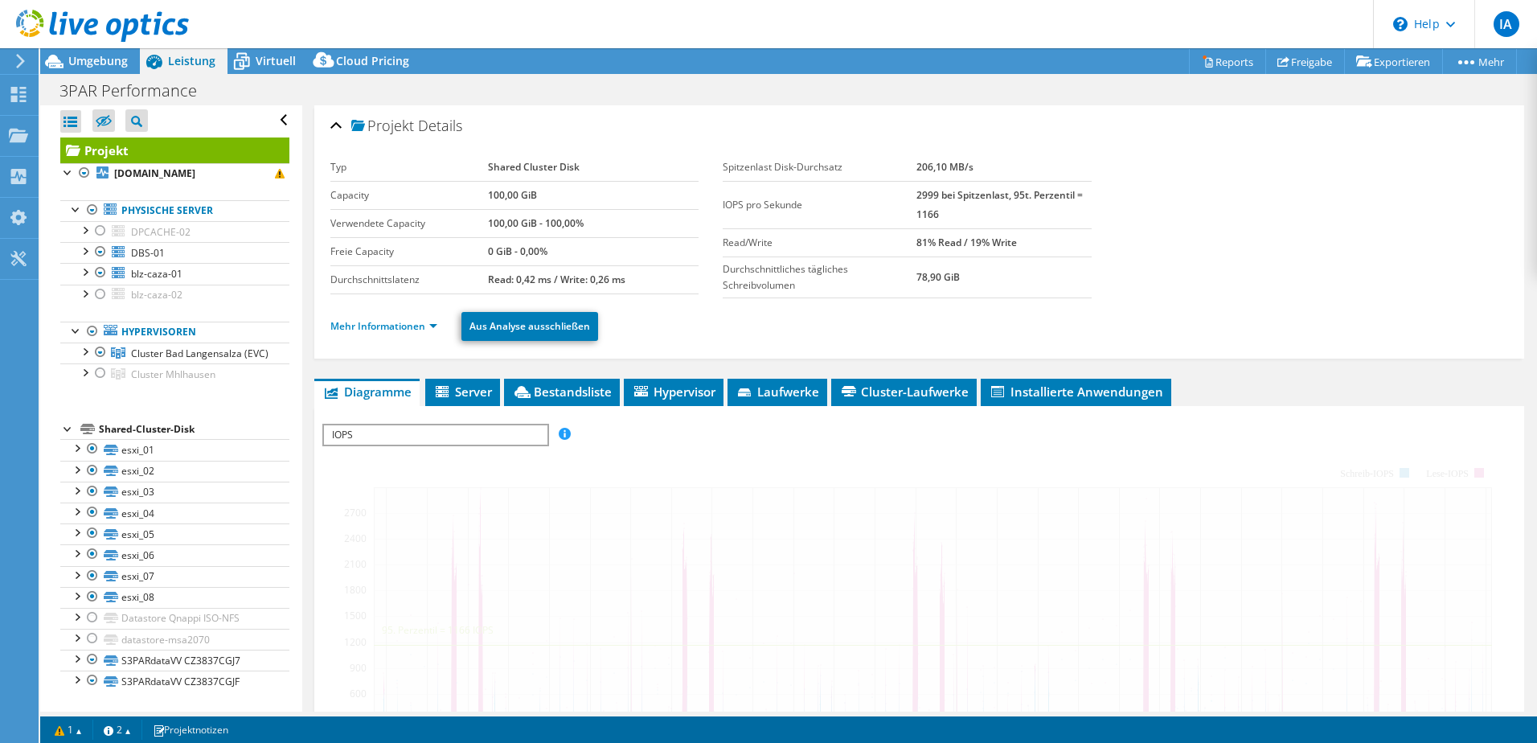
scroll to position [16, 0]
click at [97, 46] on div at bounding box center [94, 27] width 189 height 54
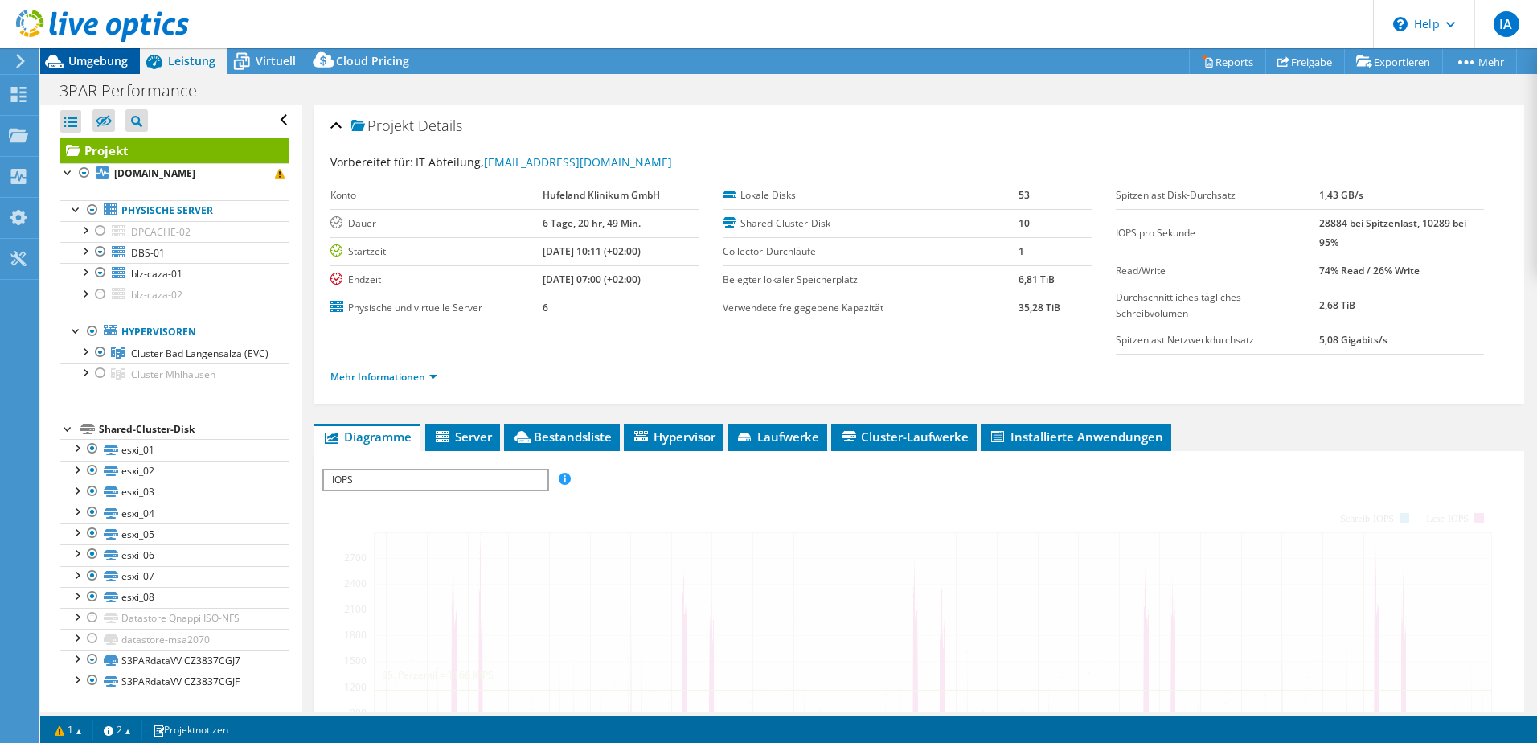
click at [97, 61] on span "Umgebung" at bounding box center [97, 60] width 59 height 15
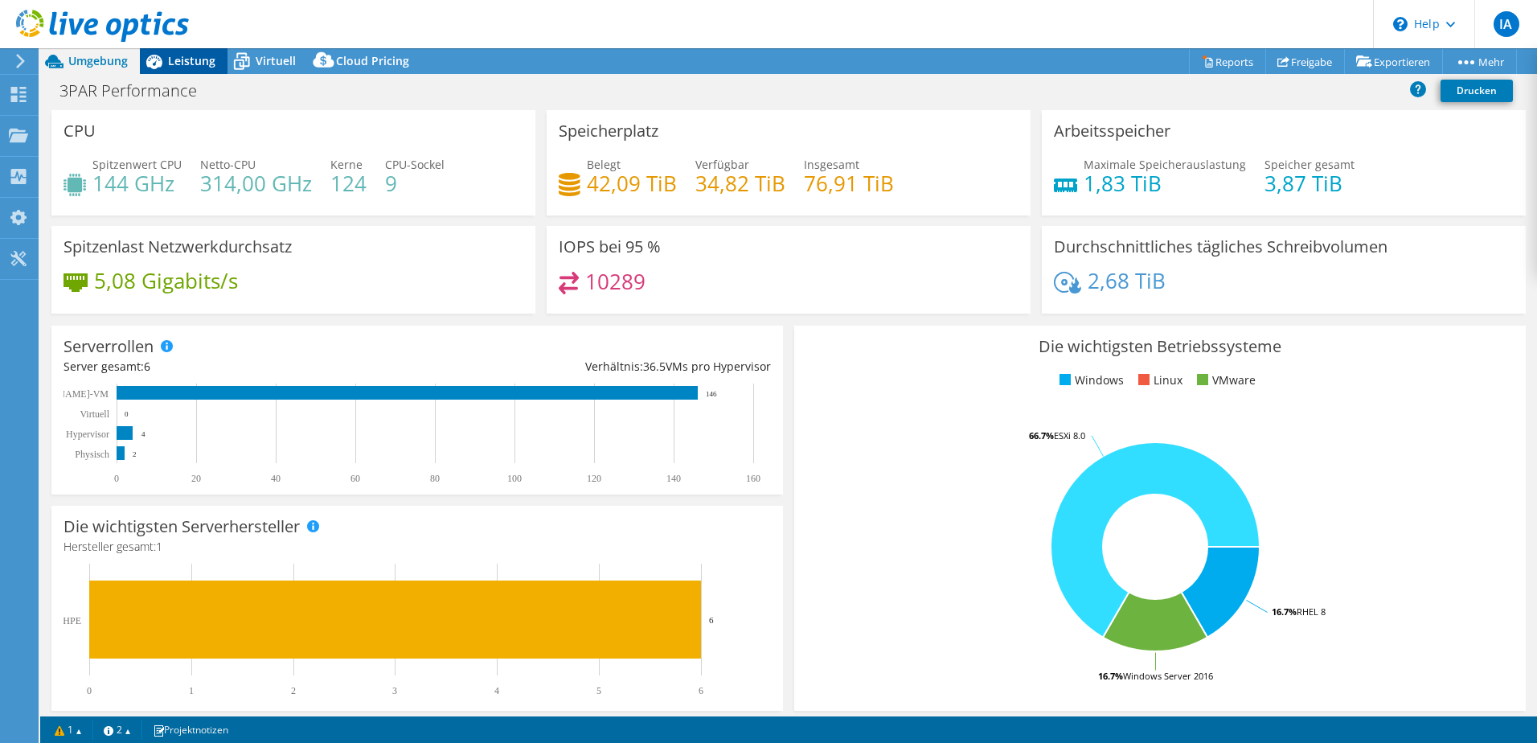
click at [196, 65] on span "Leistung" at bounding box center [191, 60] width 47 height 15
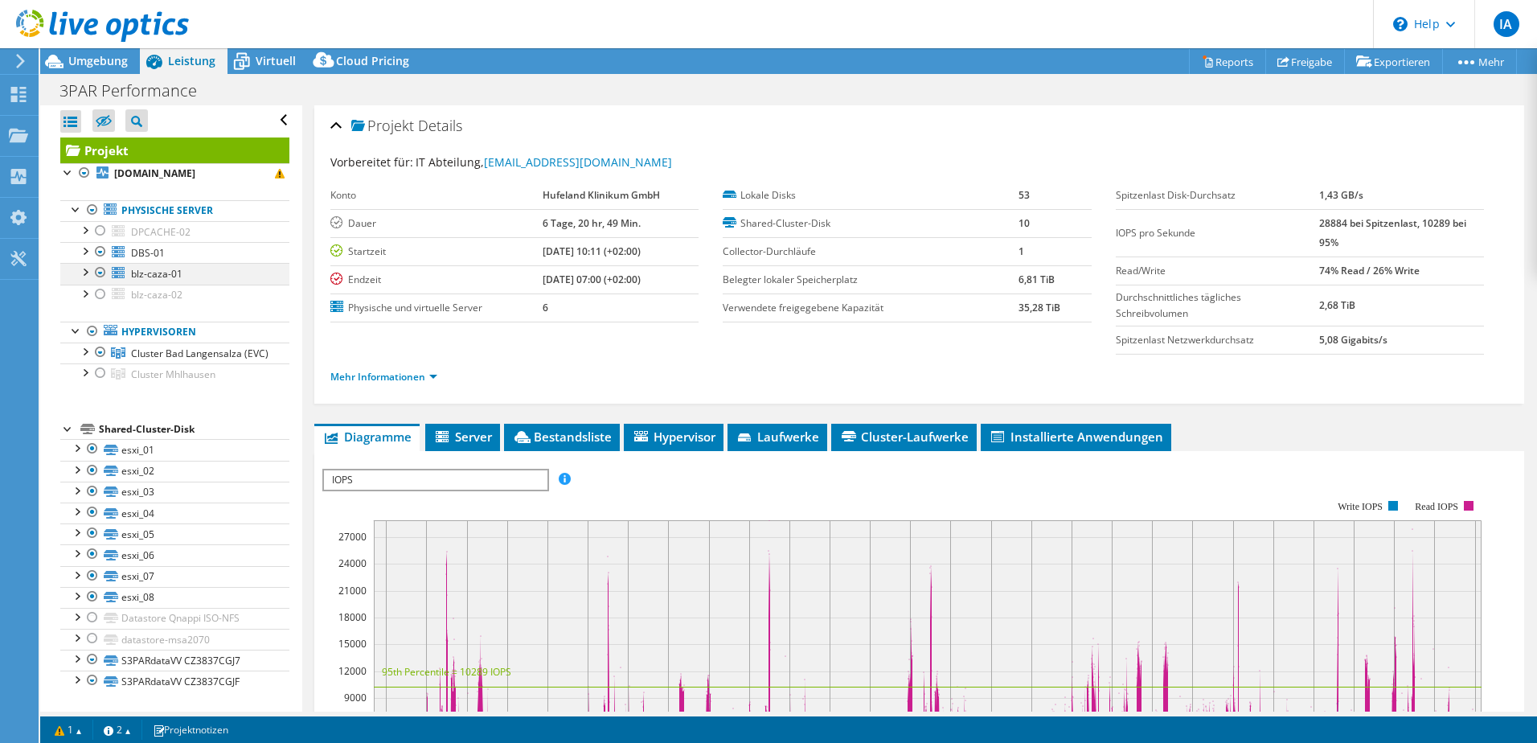
click at [80, 263] on div at bounding box center [84, 271] width 16 height 16
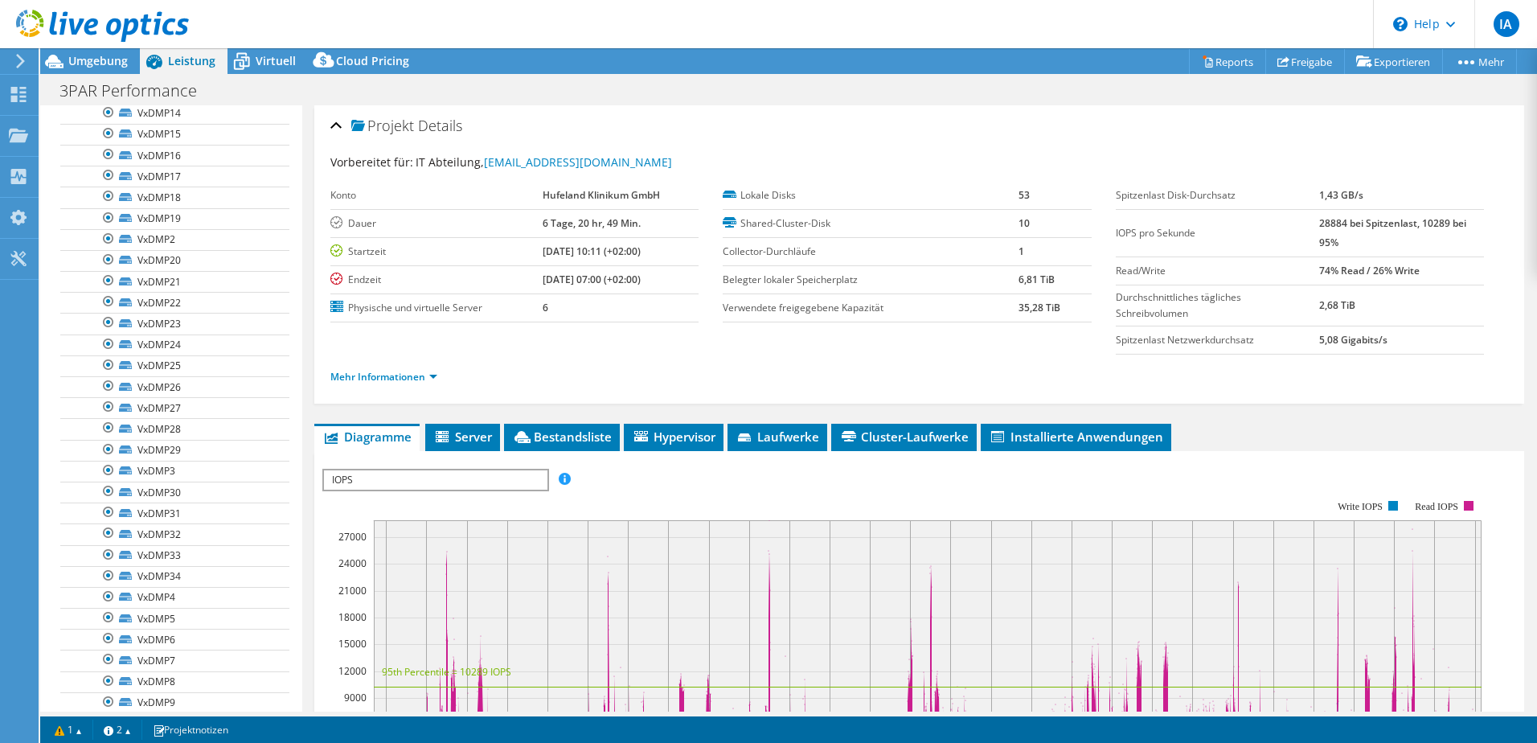
scroll to position [281, 0]
click at [198, 584] on link "VxDMP34" at bounding box center [174, 583] width 229 height 21
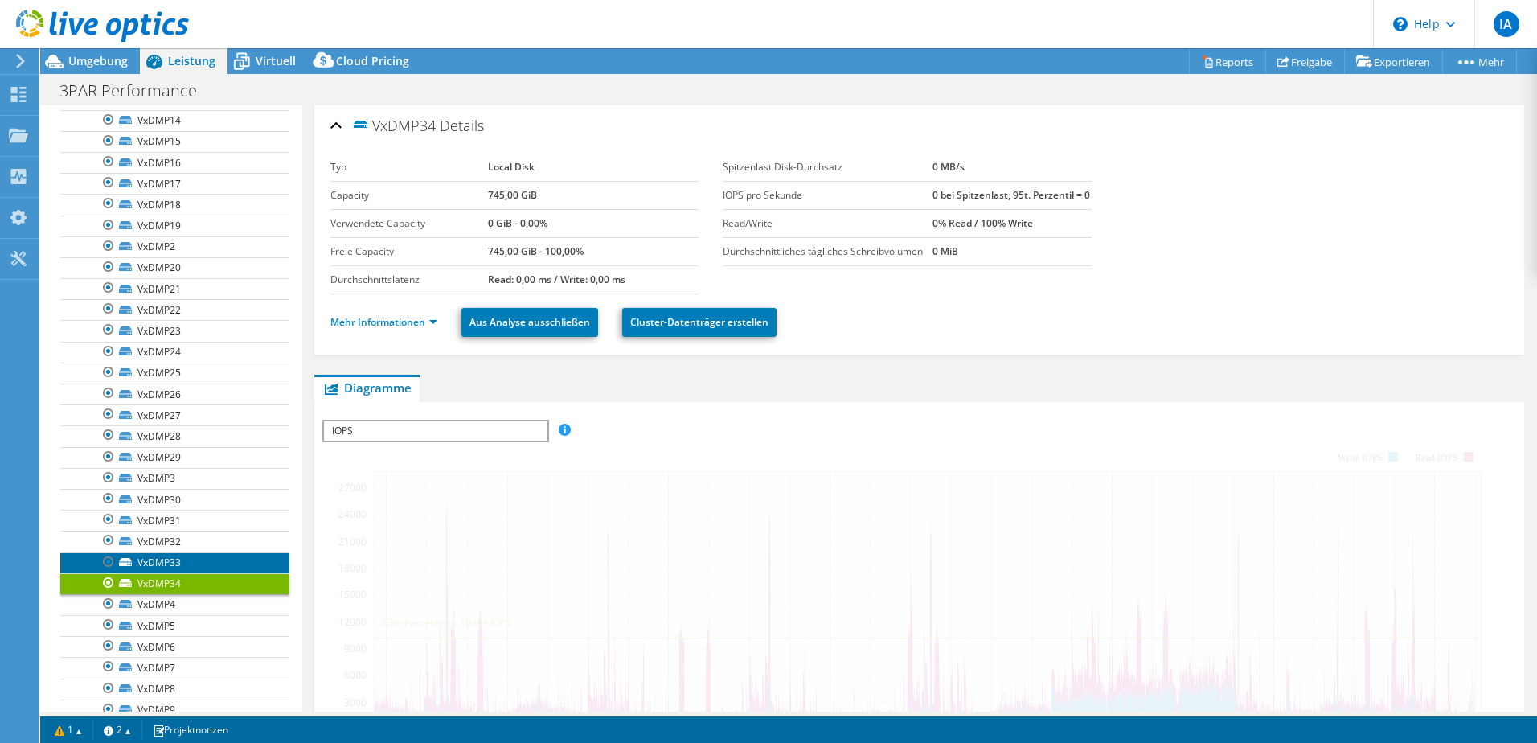
click at [217, 560] on link "VxDMP33" at bounding box center [174, 562] width 229 height 21
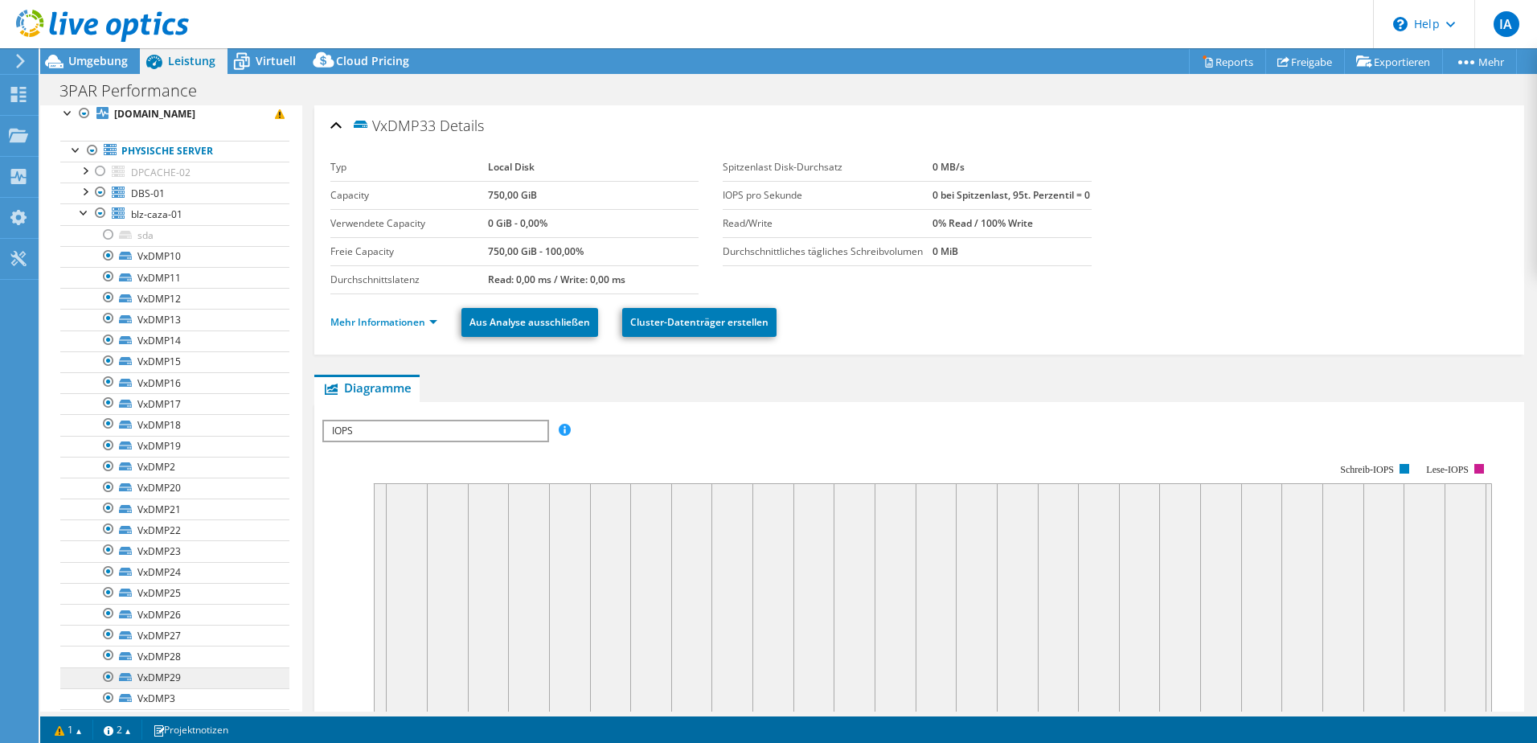
scroll to position [0, 0]
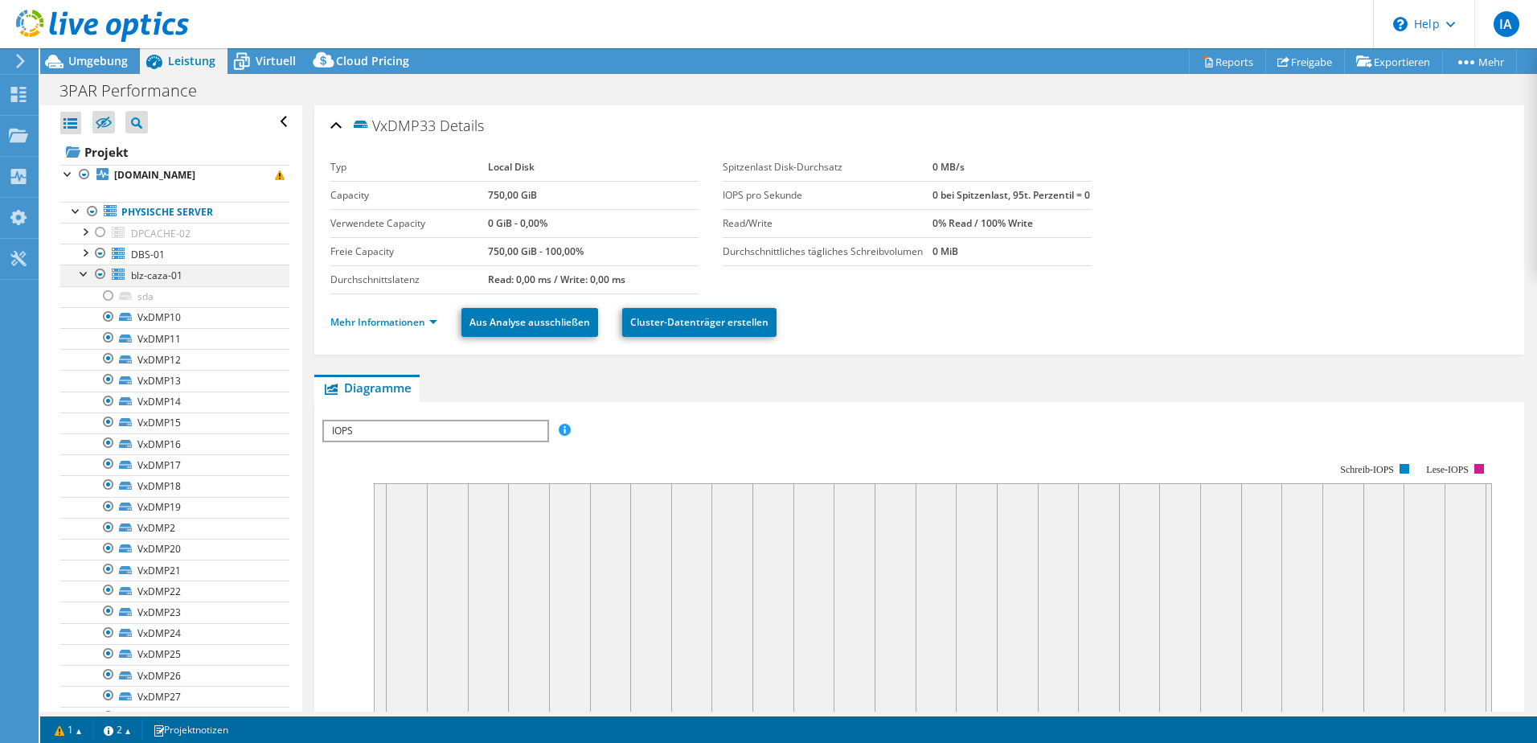
click at [89, 276] on div at bounding box center [84, 272] width 16 height 16
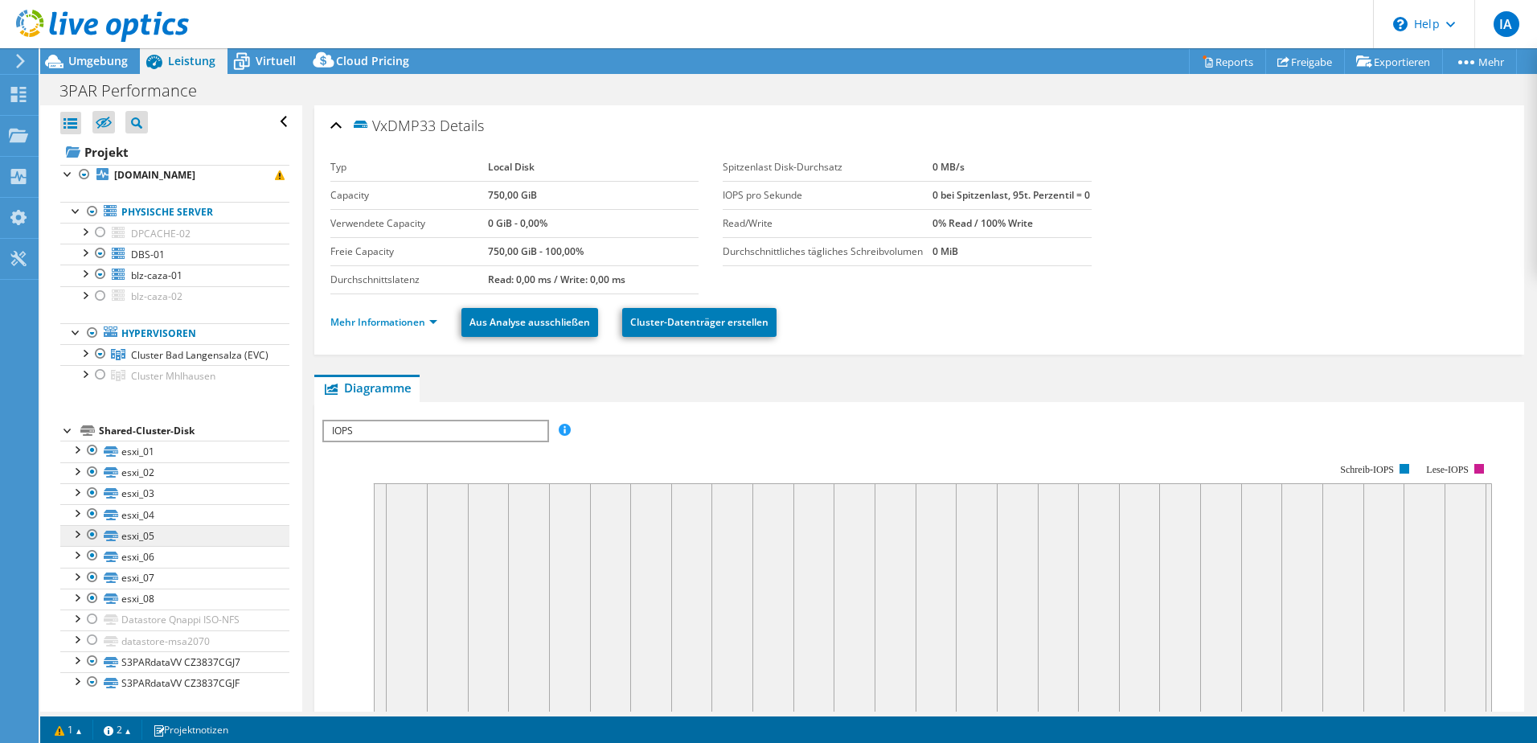
scroll to position [16, 0]
click at [73, 678] on div at bounding box center [76, 678] width 16 height 16
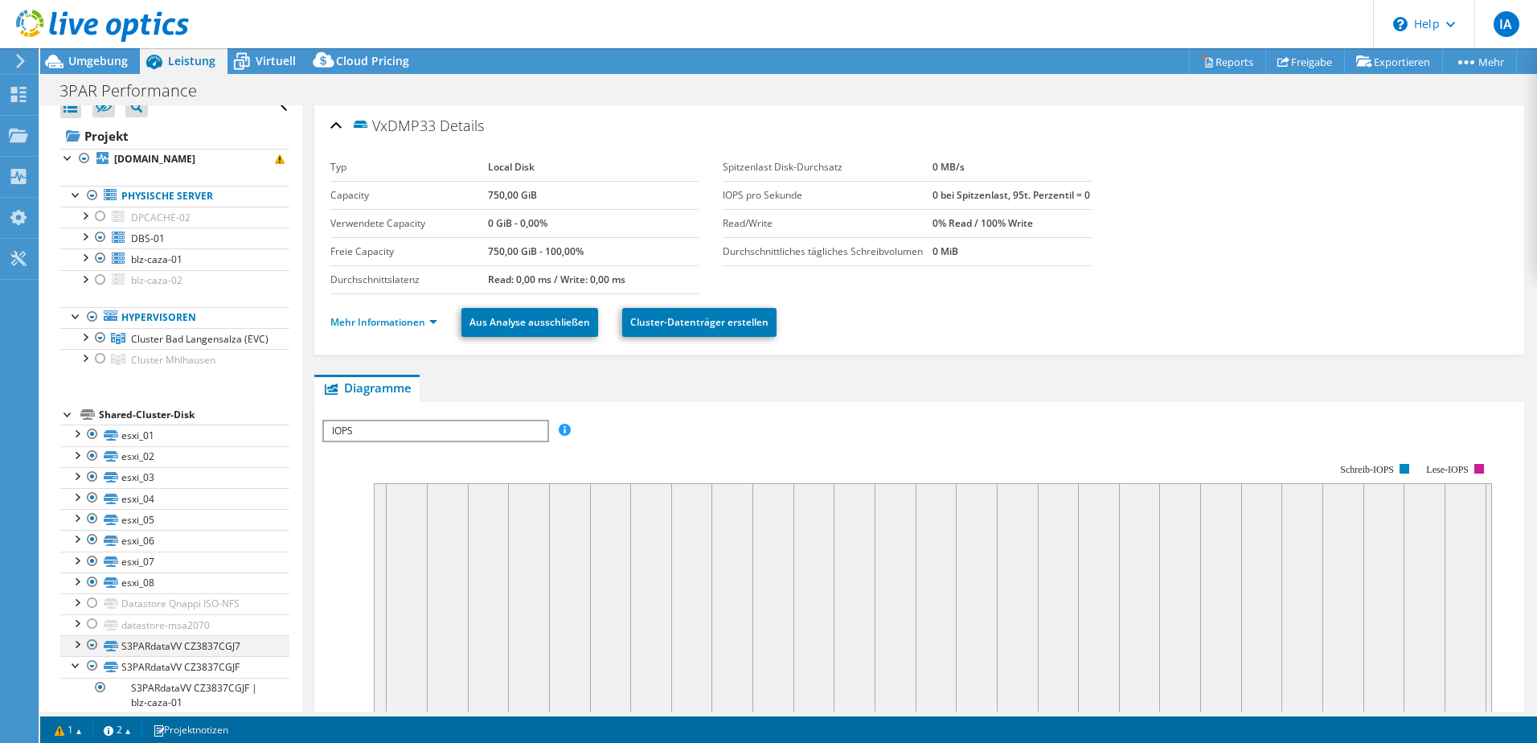
click at [76, 651] on div at bounding box center [76, 643] width 16 height 16
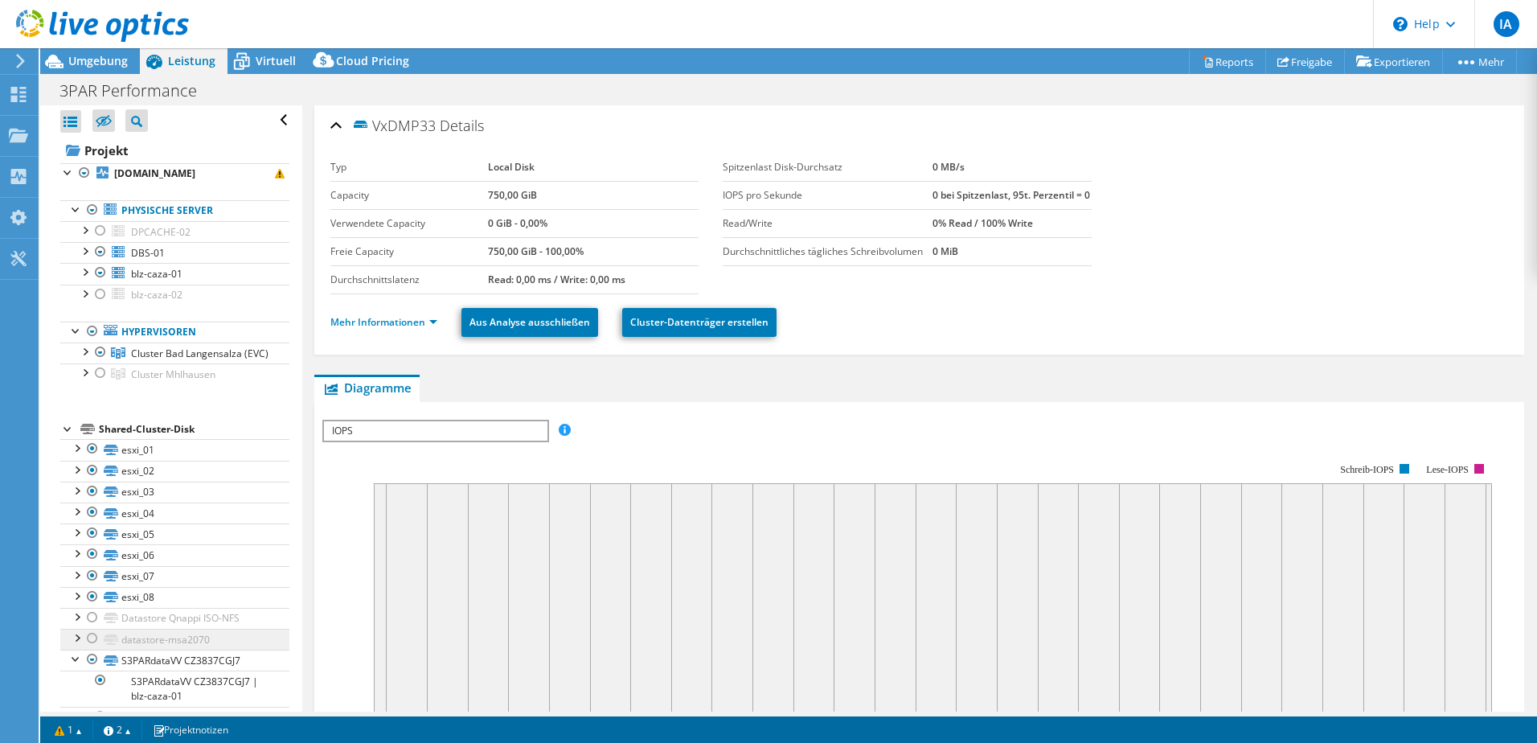
scroll to position [0, 0]
click at [83, 274] on div at bounding box center [84, 272] width 16 height 16
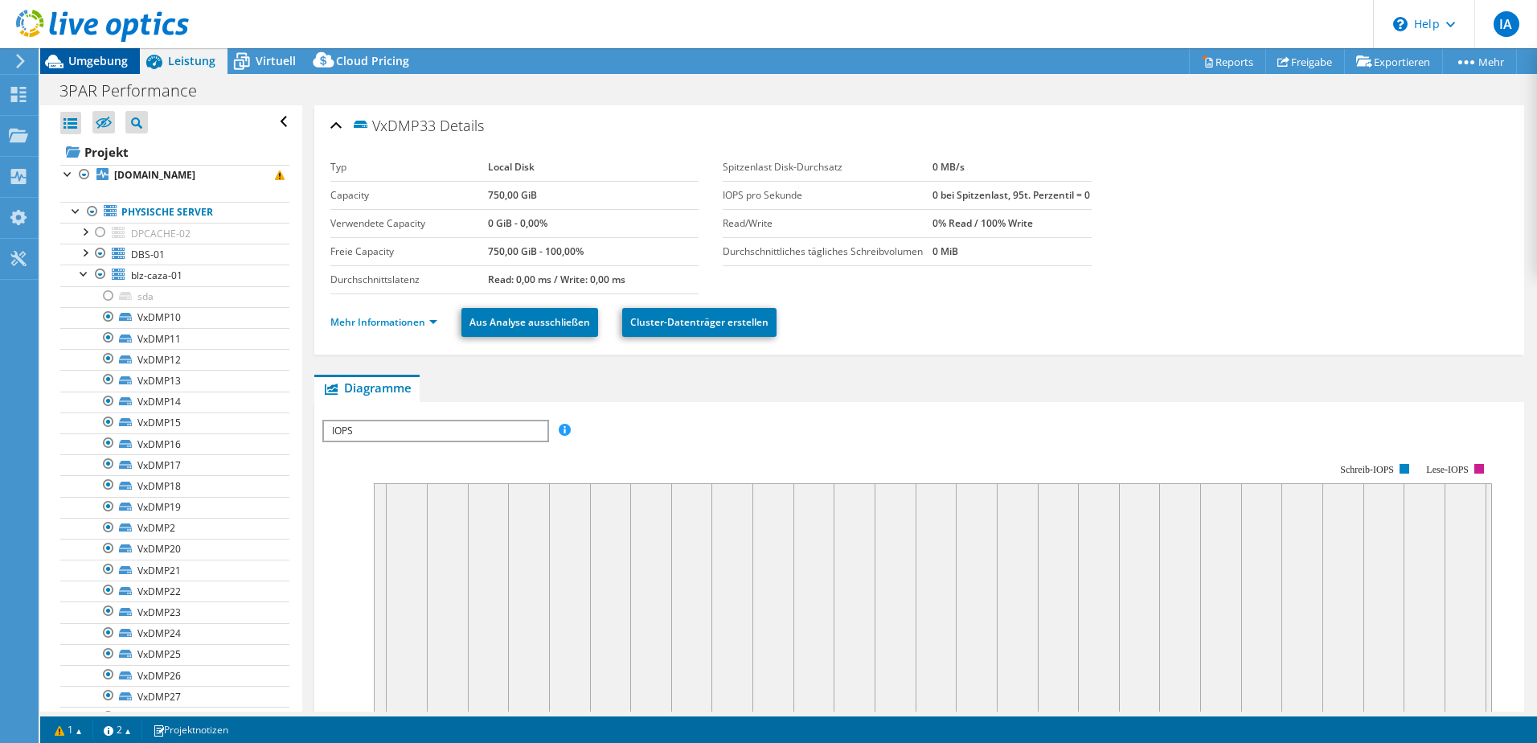
click at [108, 56] on span "Umgebung" at bounding box center [97, 60] width 59 height 15
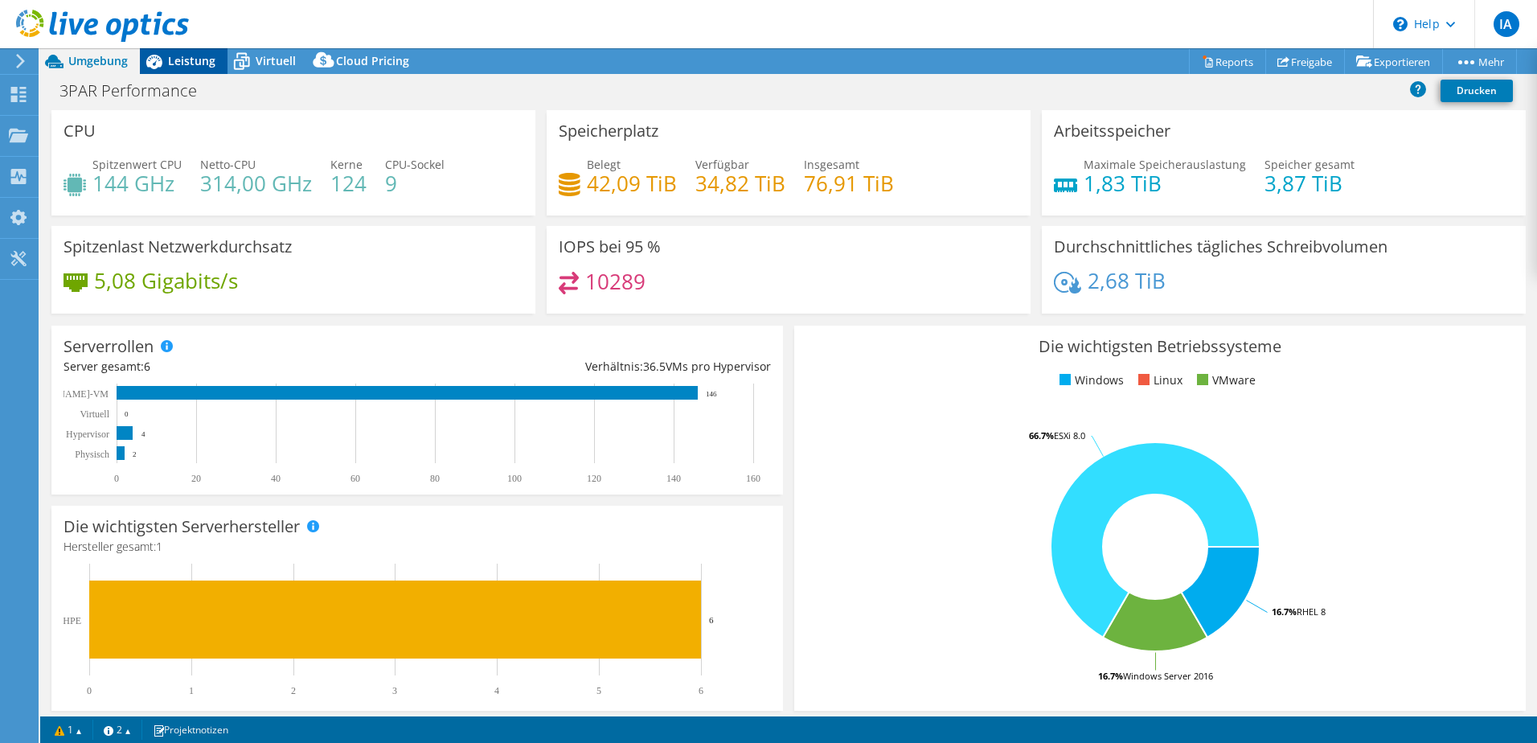
click at [208, 56] on span "Leistung" at bounding box center [191, 60] width 47 height 15
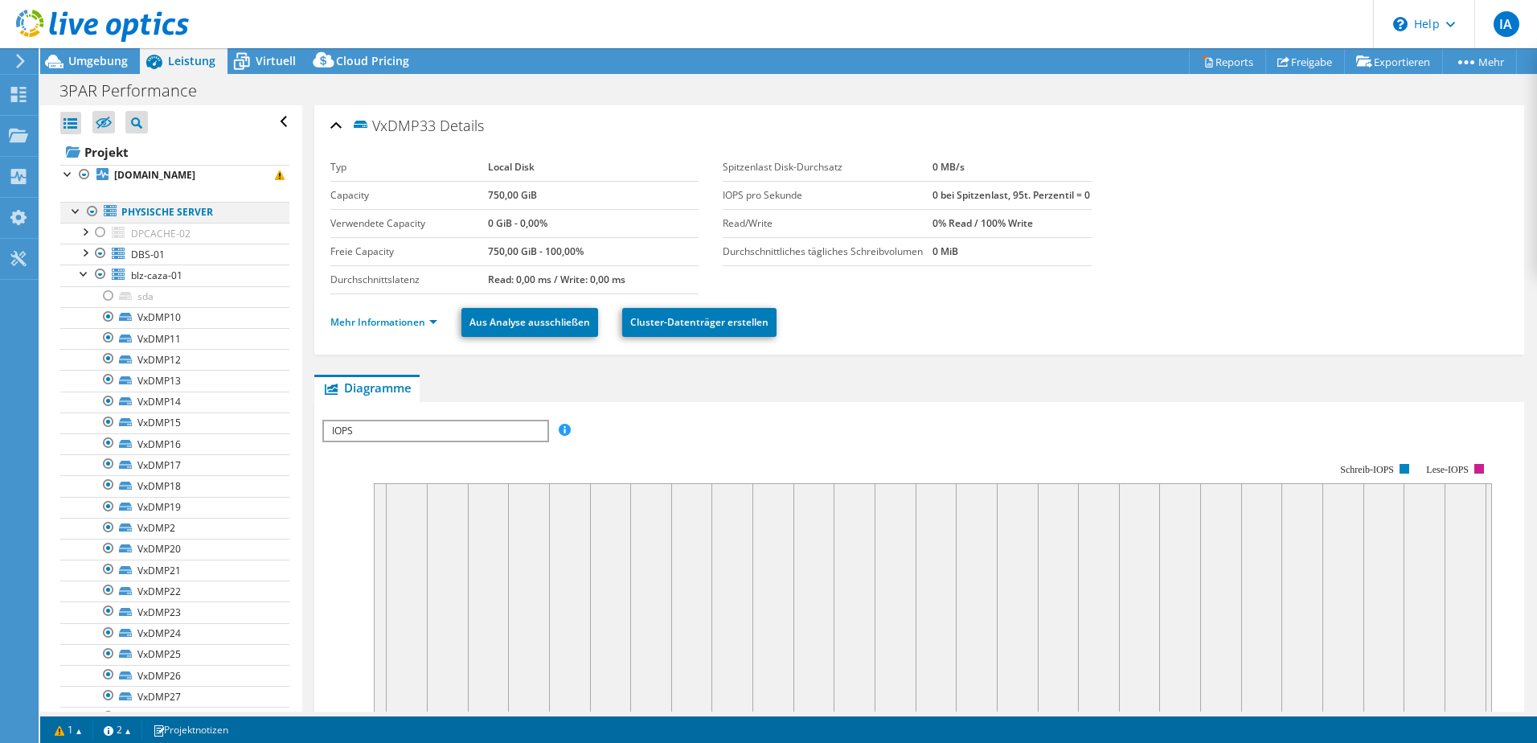
click at [71, 209] on div at bounding box center [76, 210] width 16 height 16
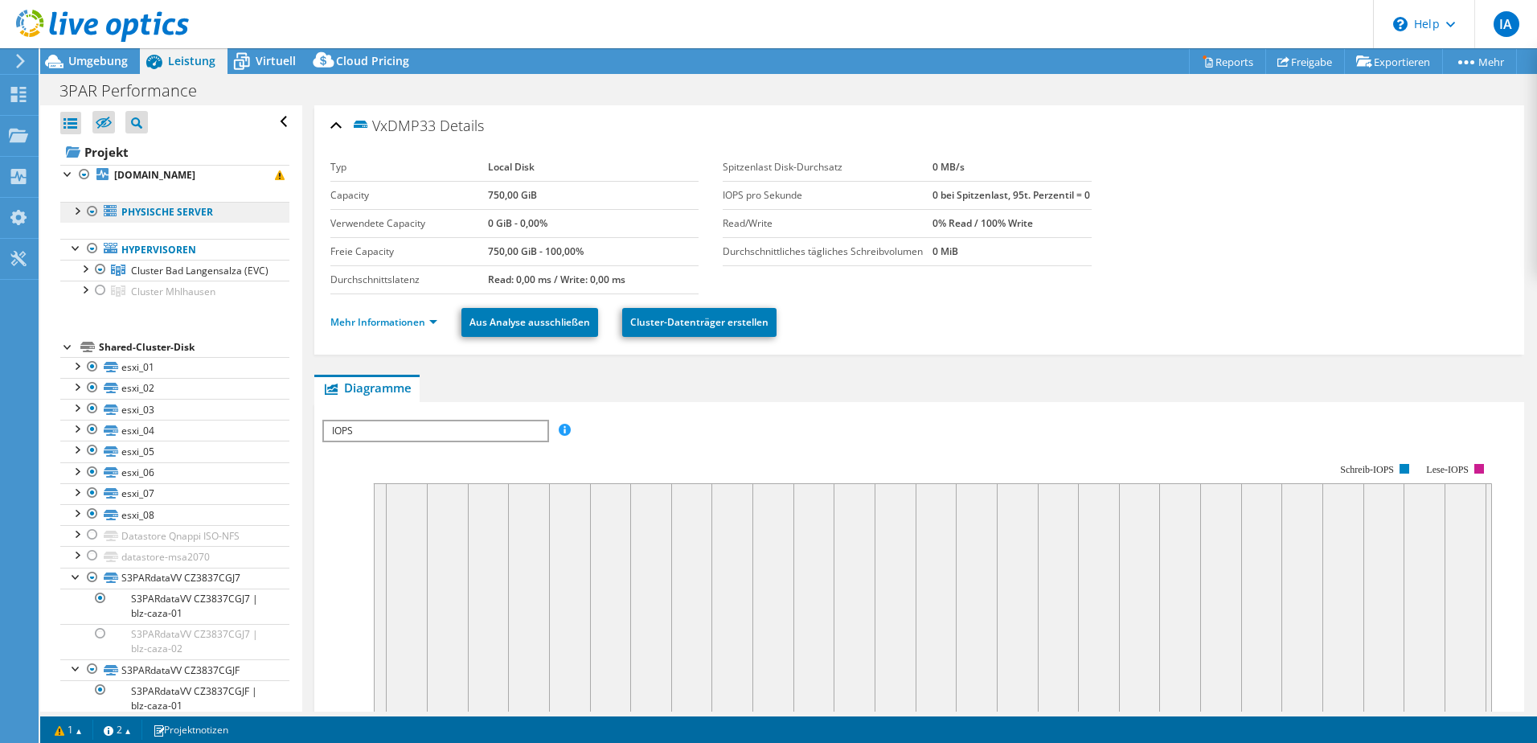
click at [68, 202] on link "Physische Server" at bounding box center [174, 212] width 229 height 21
click at [90, 376] on div at bounding box center [92, 366] width 16 height 19
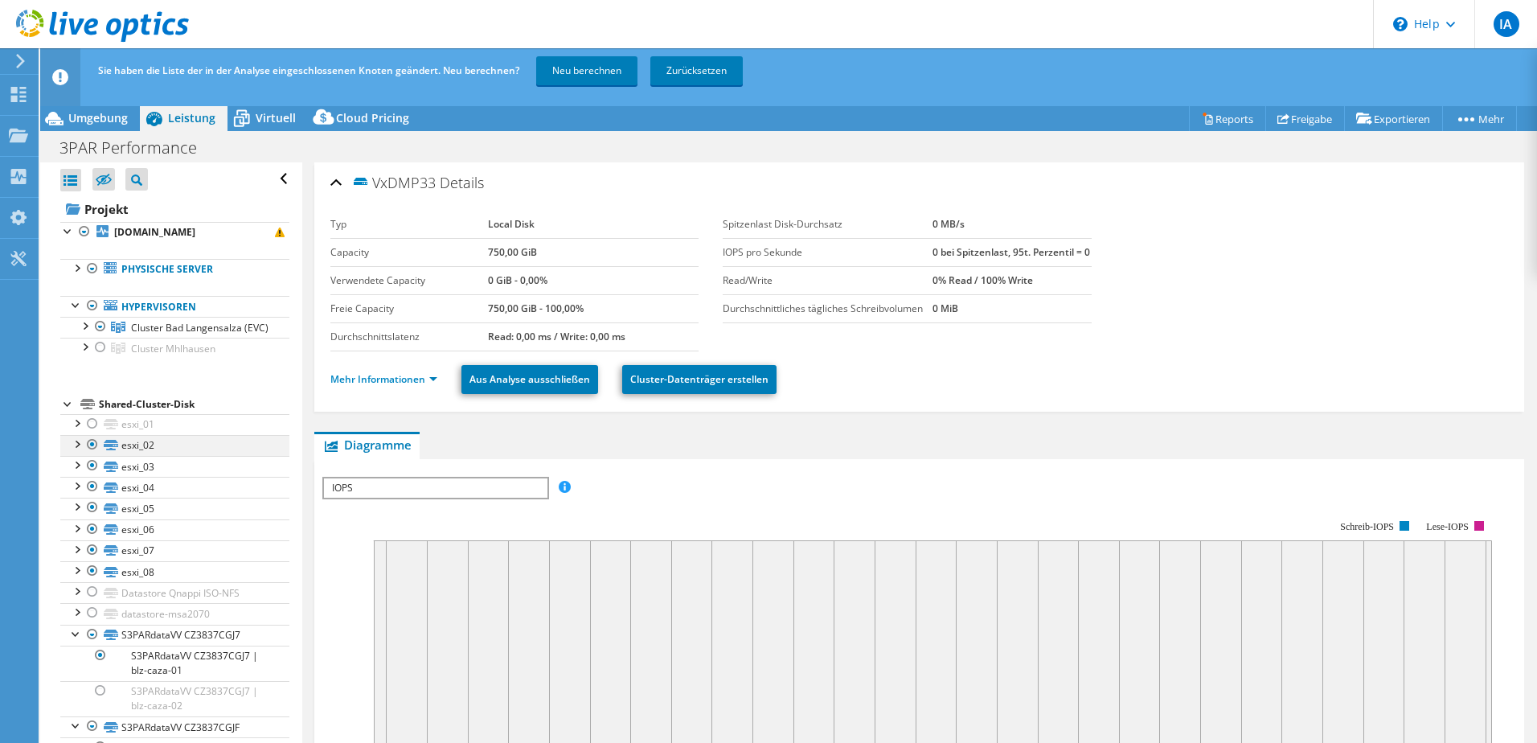
click at [93, 454] on div at bounding box center [92, 444] width 16 height 19
click at [93, 475] on div at bounding box center [92, 465] width 16 height 19
click at [90, 495] on div at bounding box center [92, 486] width 16 height 19
click at [92, 517] on div at bounding box center [92, 507] width 16 height 19
click at [92, 539] on div at bounding box center [92, 528] width 16 height 19
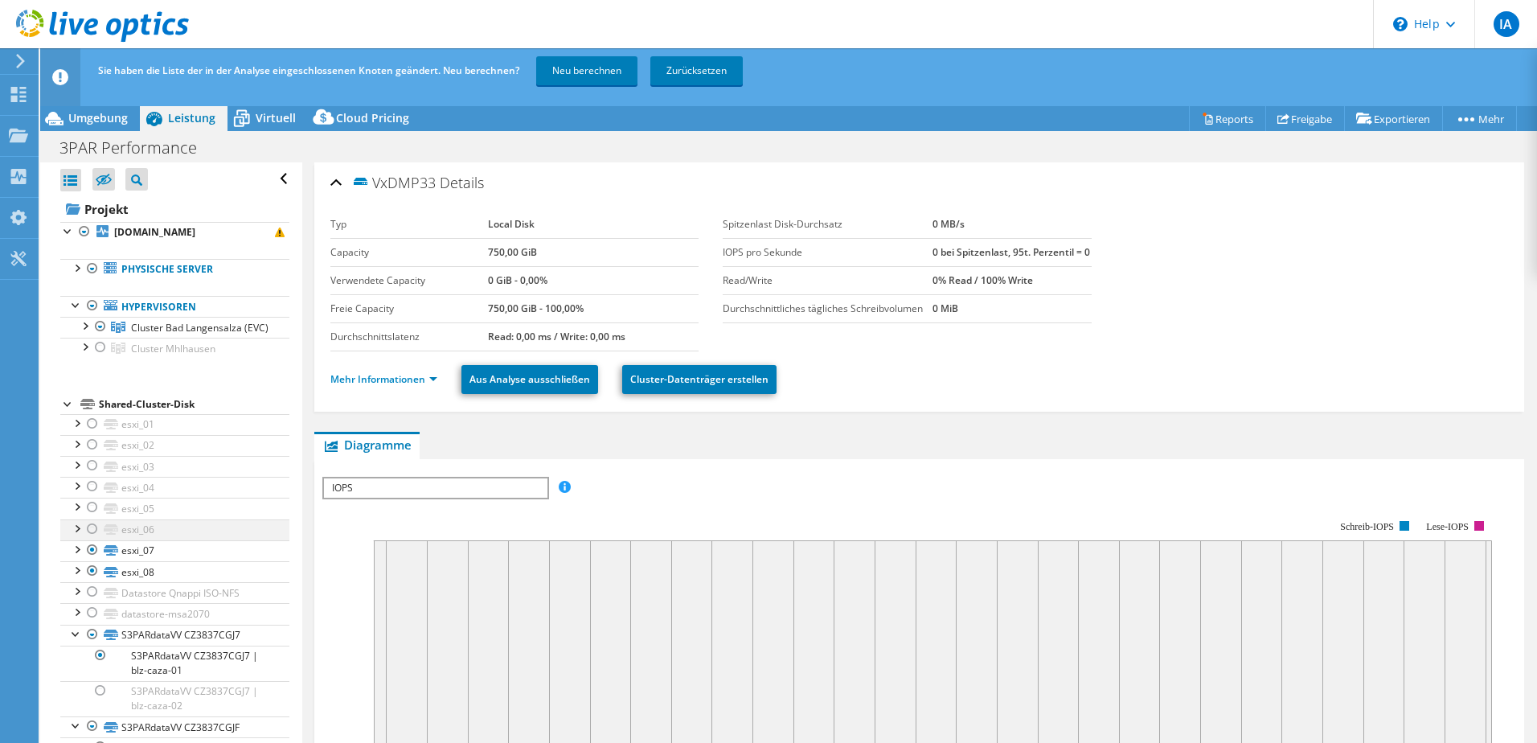
click at [92, 539] on div at bounding box center [92, 528] width 16 height 19
click at [92, 560] on div at bounding box center [92, 549] width 16 height 19
click at [94, 580] on div at bounding box center [92, 570] width 16 height 19
click at [86, 535] on div at bounding box center [92, 528] width 16 height 19
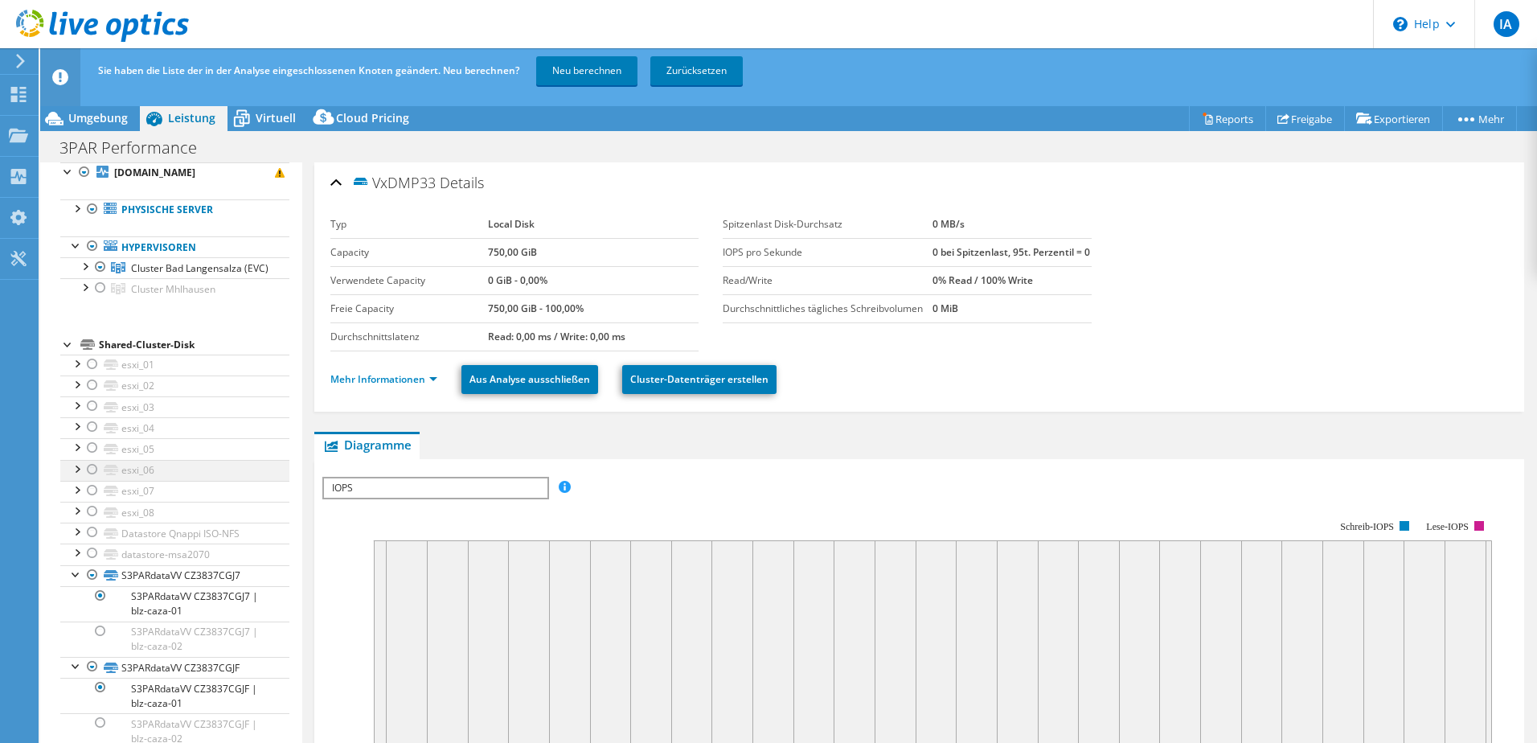
scroll to position [74, 0]
click at [107, 688] on div at bounding box center [100, 687] width 16 height 19
click at [80, 257] on div at bounding box center [84, 265] width 16 height 16
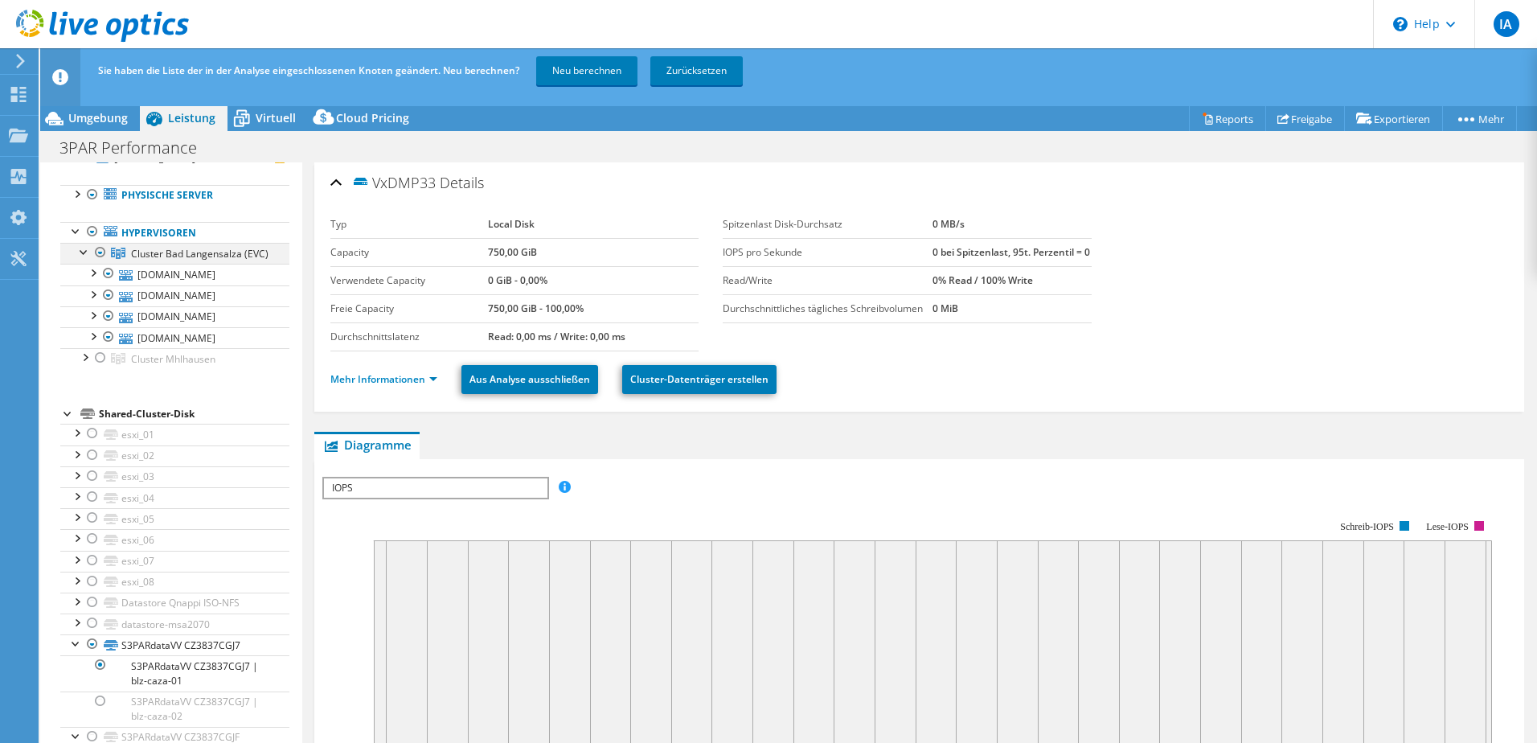
click at [108, 256] on div at bounding box center [100, 252] width 16 height 19
click at [103, 255] on div at bounding box center [100, 252] width 16 height 19
click at [74, 197] on div at bounding box center [76, 193] width 16 height 16
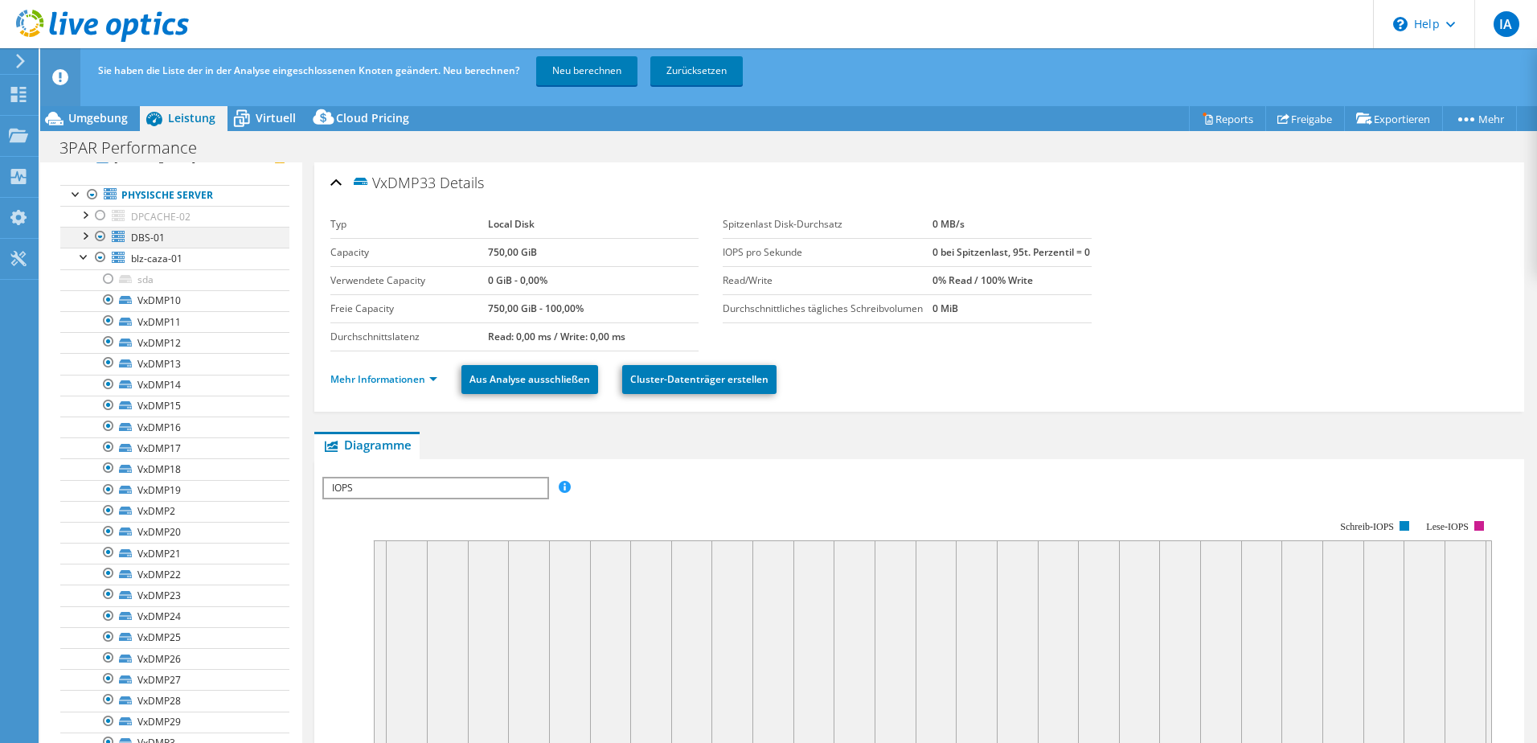
click at [97, 239] on div at bounding box center [100, 236] width 16 height 19
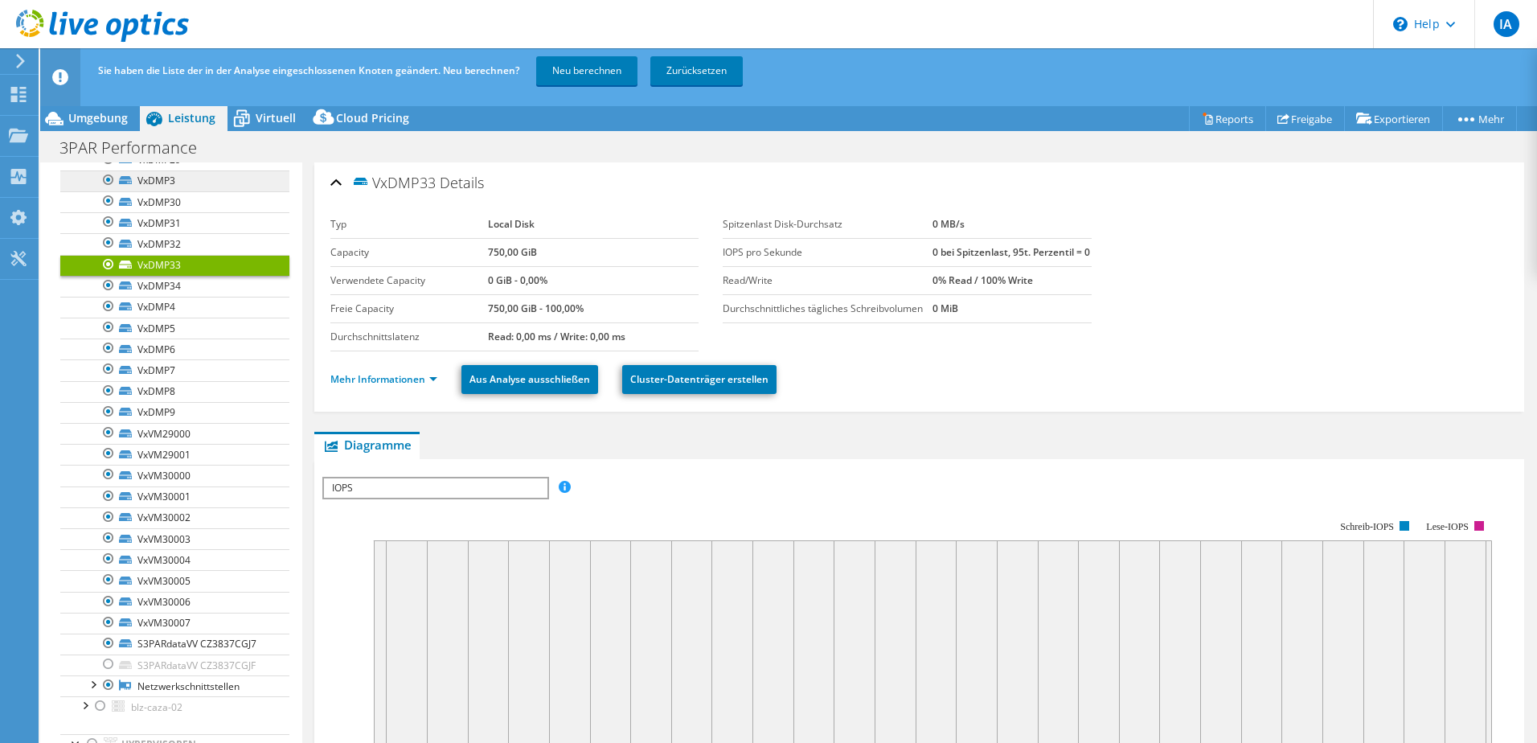
scroll to position [637, 0]
click at [592, 78] on link "Neu berechnen" at bounding box center [586, 70] width 101 height 29
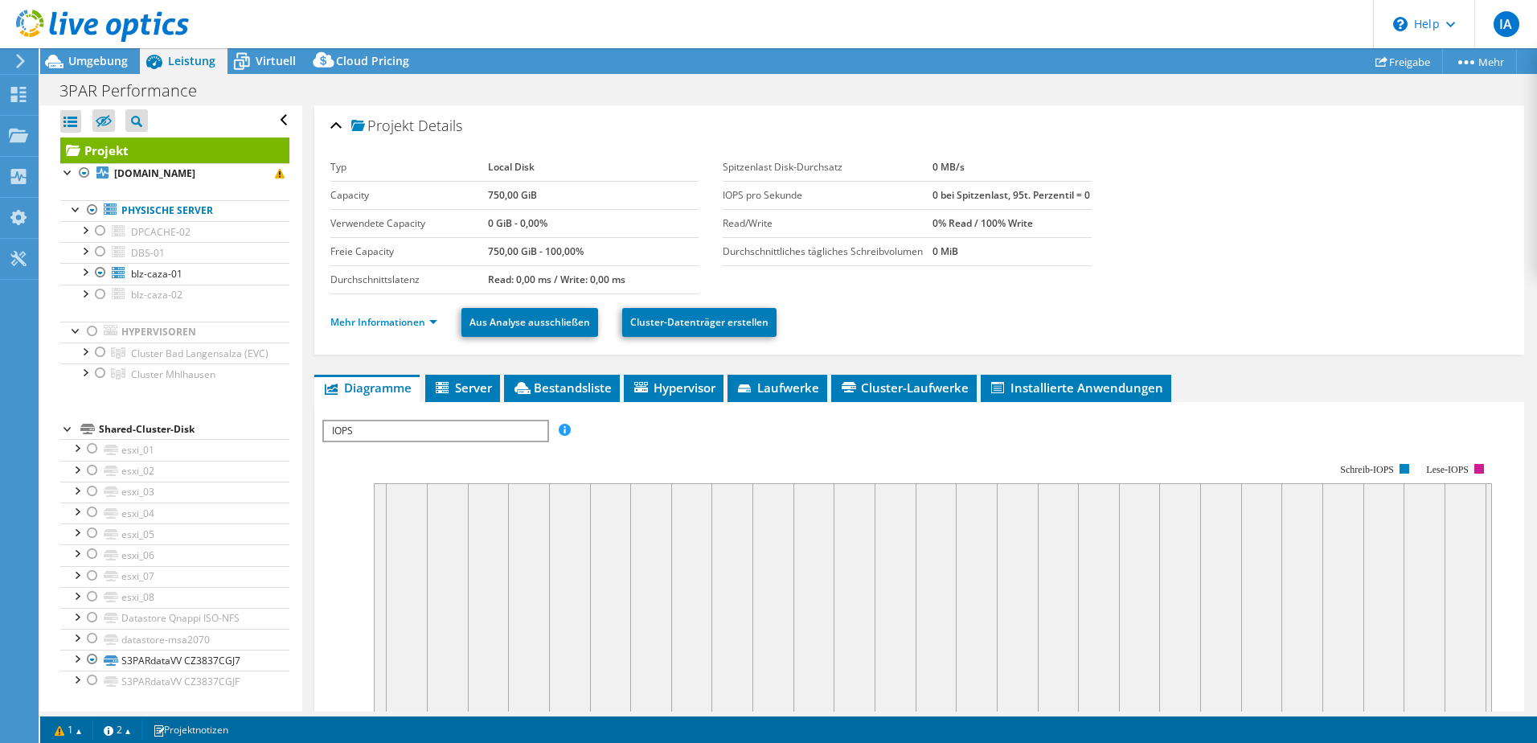
scroll to position [0, 0]
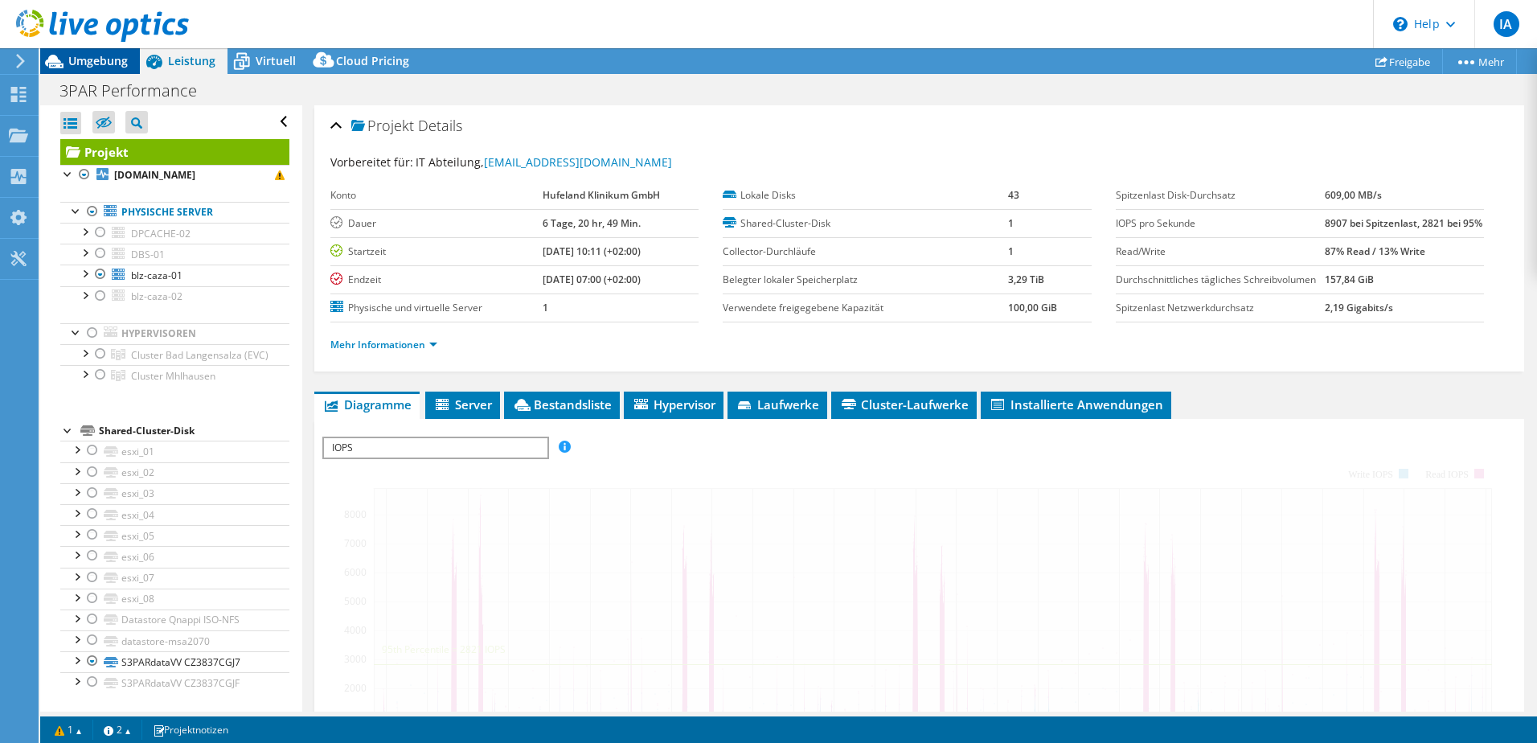
click at [96, 59] on span "Umgebung" at bounding box center [97, 60] width 59 height 15
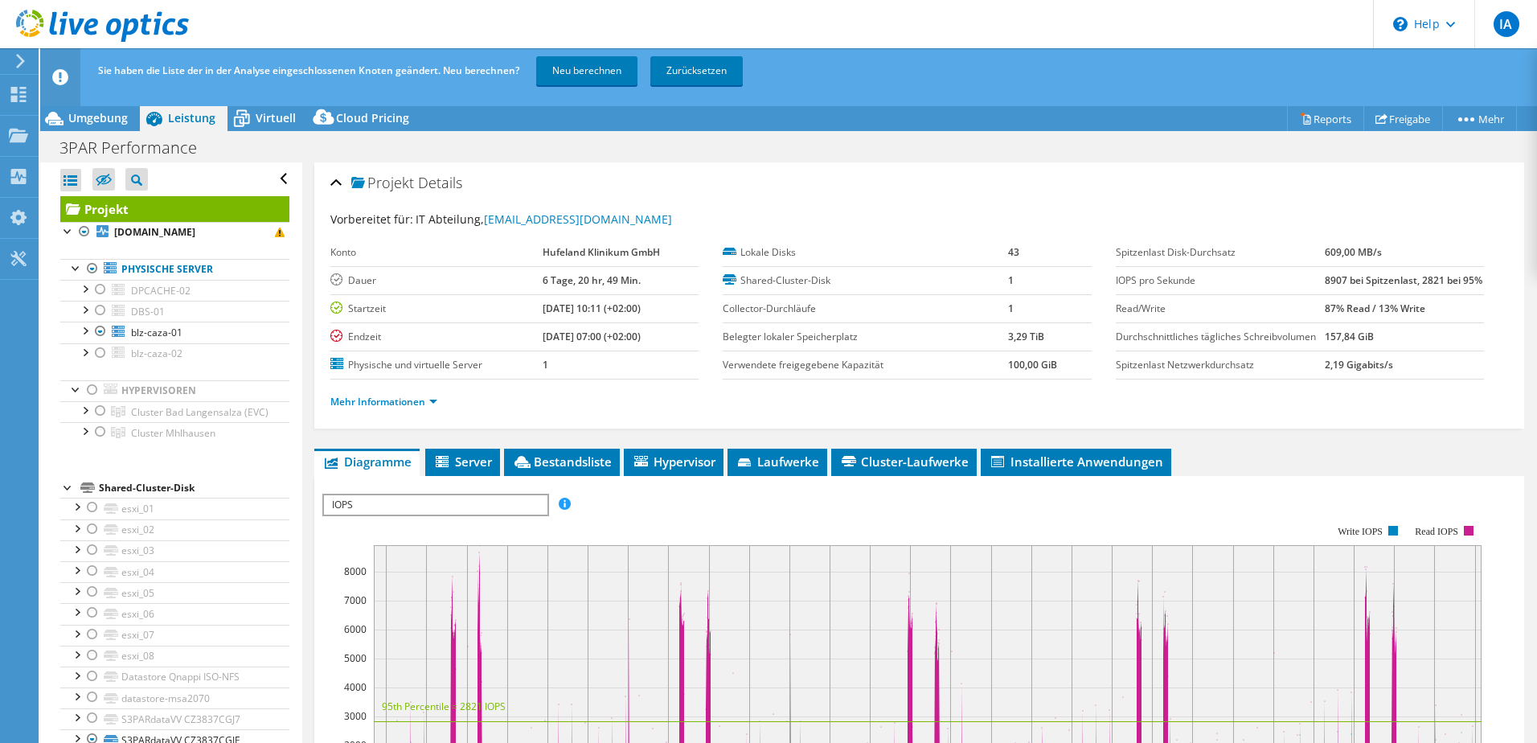
select select "USD"
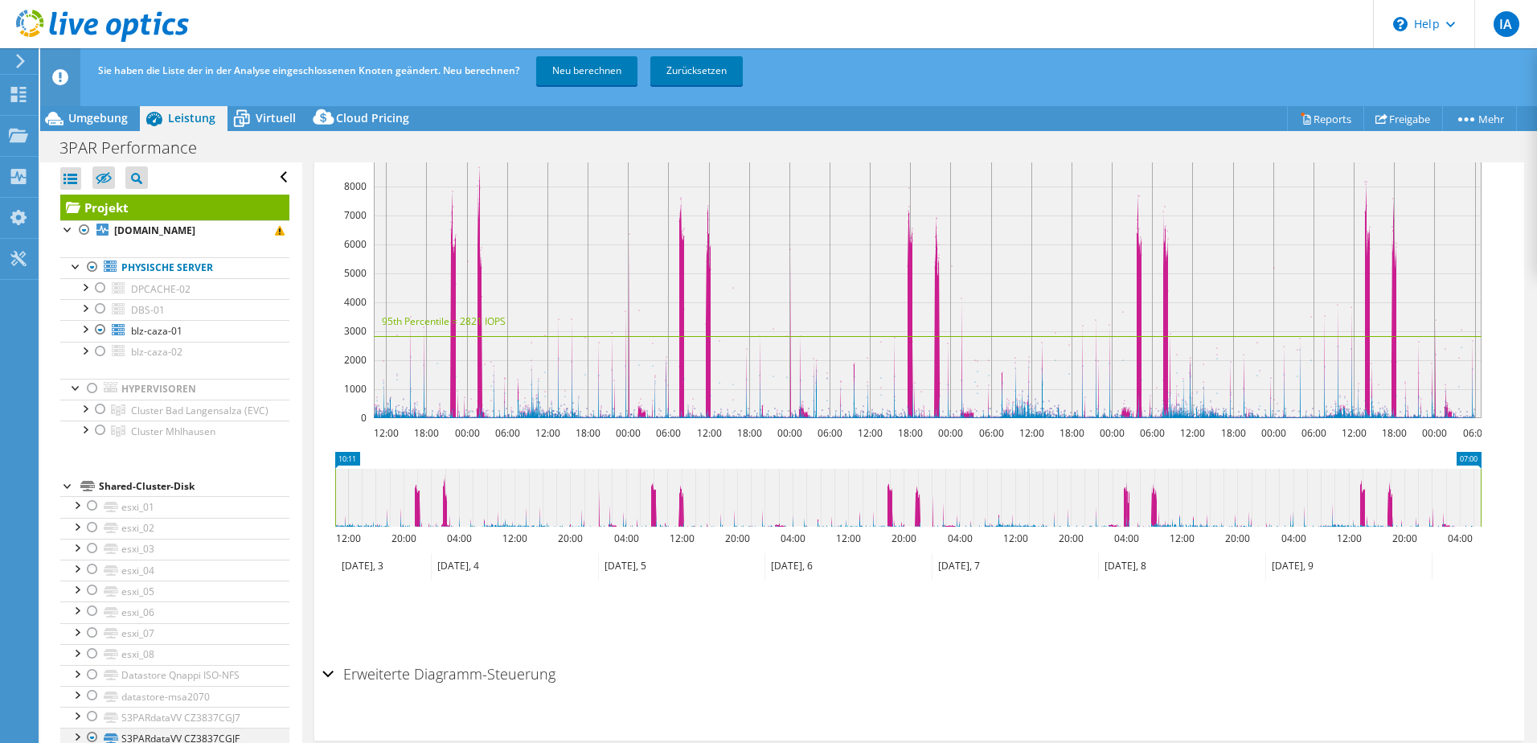
click at [94, 736] on div at bounding box center [92, 737] width 16 height 19
click at [98, 741] on div at bounding box center [92, 737] width 16 height 19
click at [85, 320] on div at bounding box center [84, 328] width 16 height 16
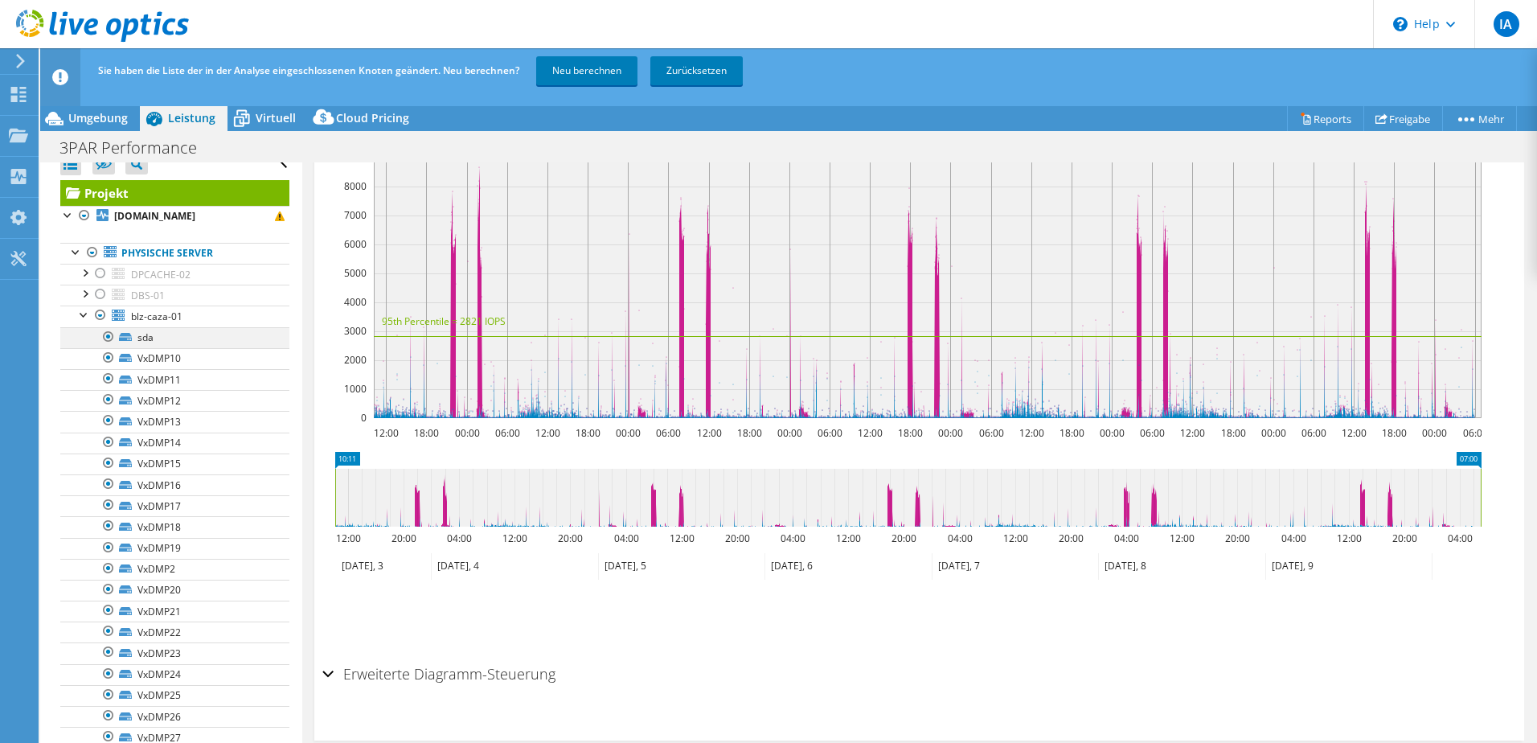
click at [110, 338] on div at bounding box center [108, 336] width 16 height 19
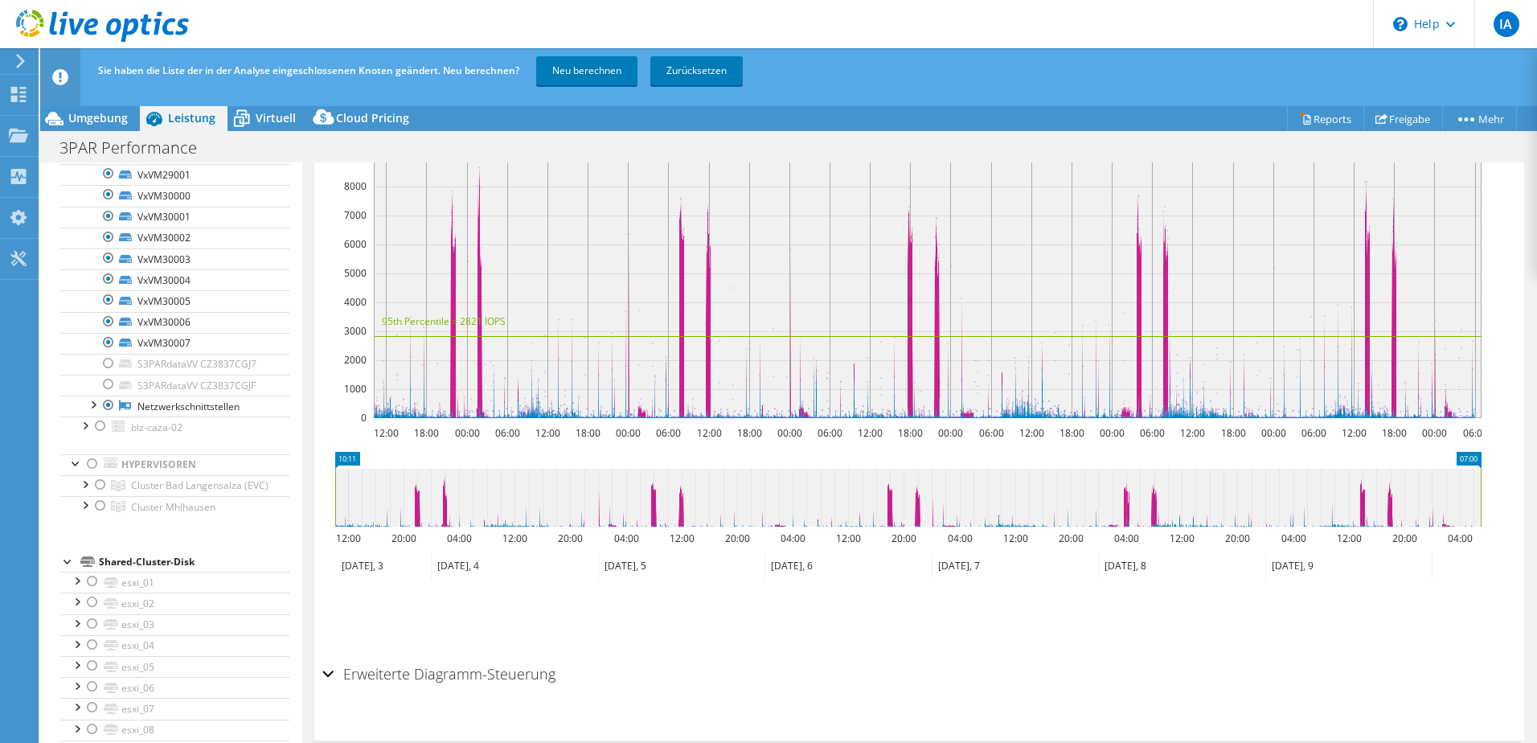
scroll to position [820, 0]
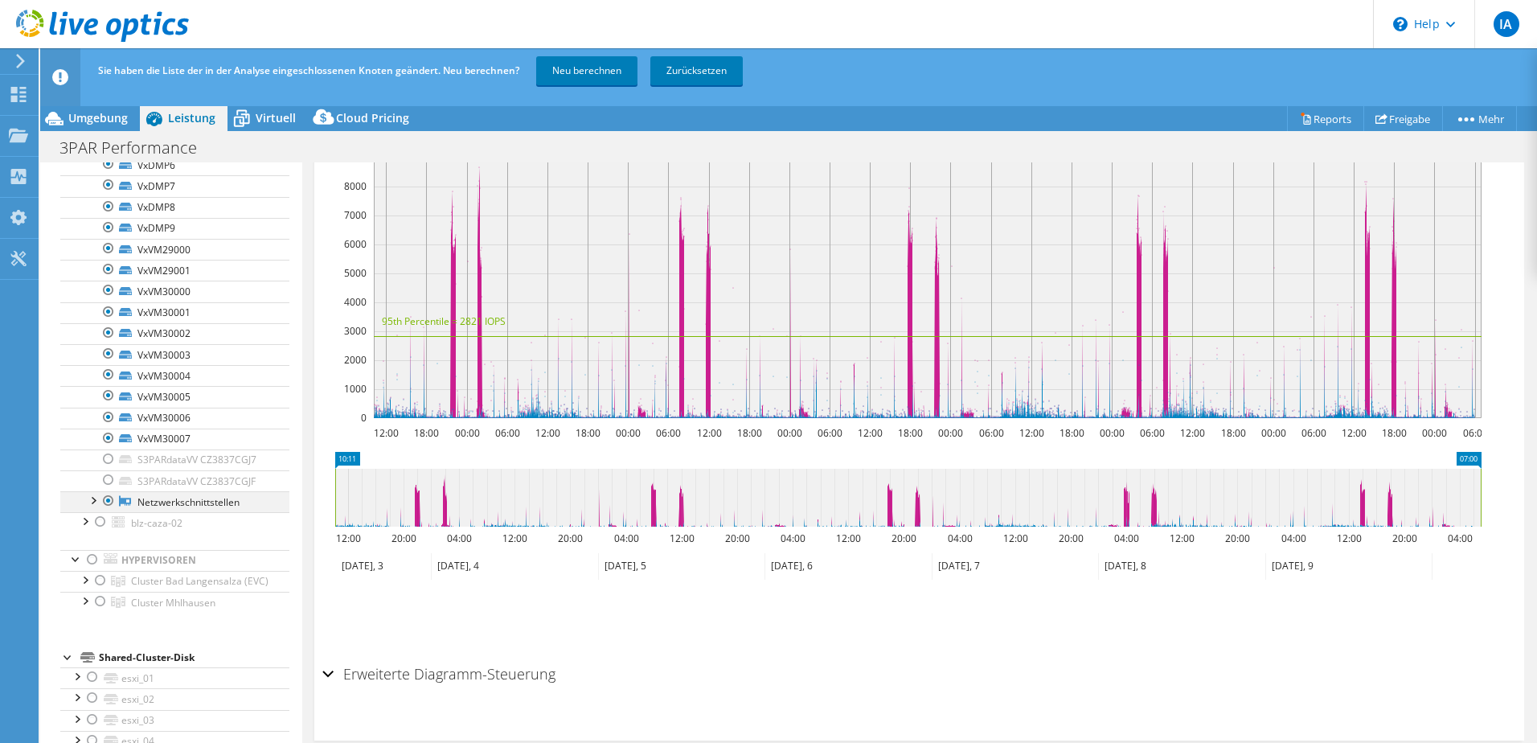
click at [109, 499] on div at bounding box center [108, 500] width 16 height 19
click at [572, 85] on div "Sie haben die Liste der in der Analyse eingeschlossenen Knoten geändert. Neu be…" at bounding box center [818, 70] width 1449 height 45
click at [574, 80] on link "Neu berechnen" at bounding box center [586, 70] width 101 height 29
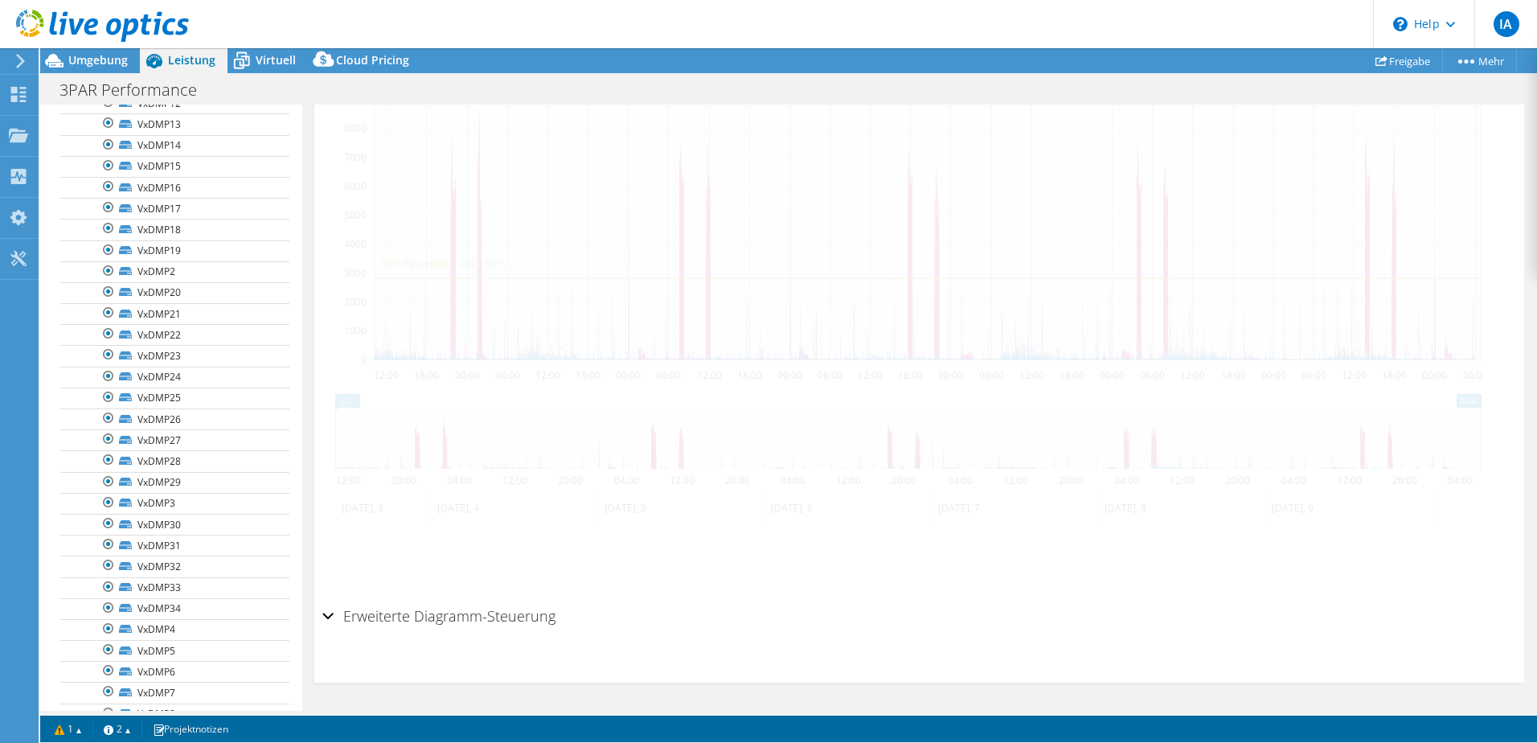
scroll to position [177, 0]
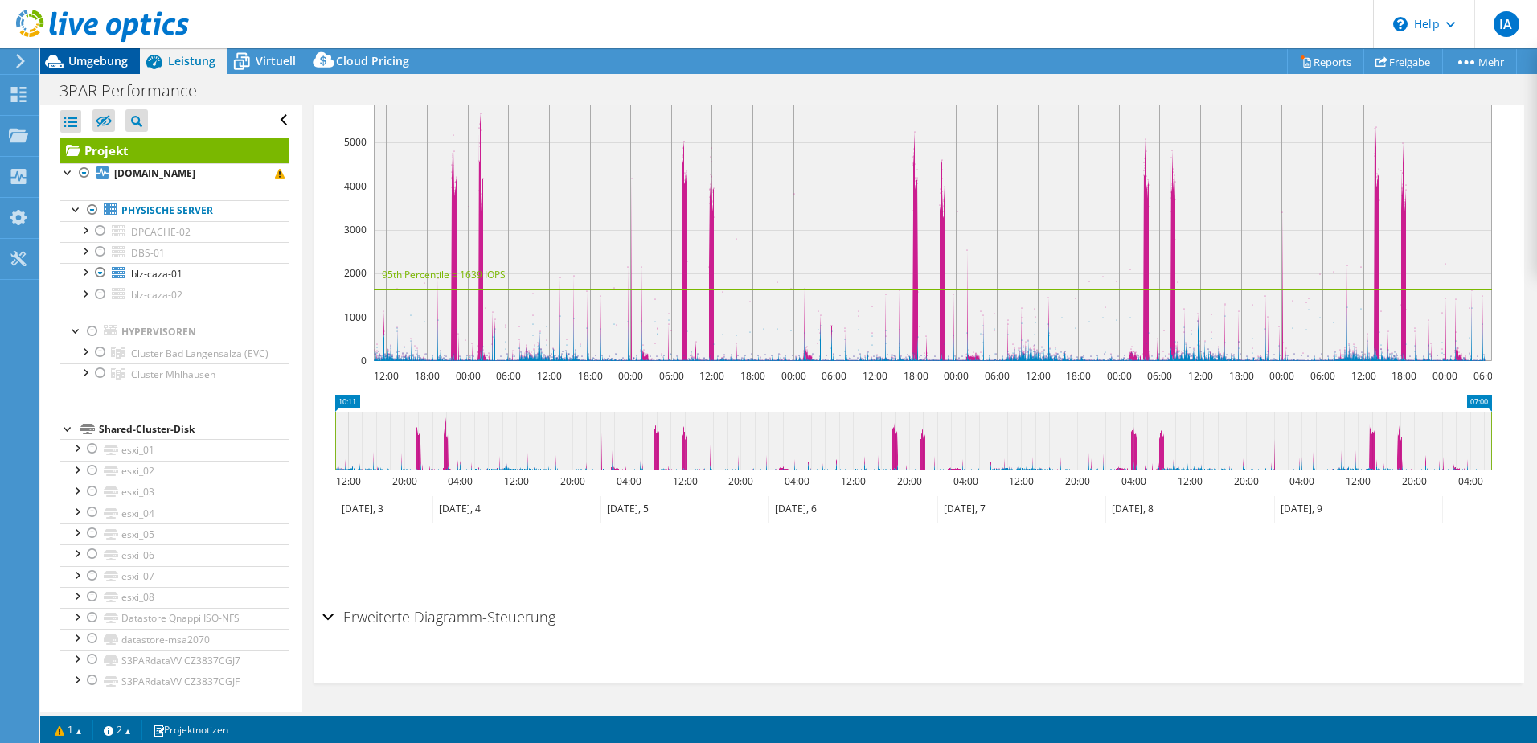
click at [104, 67] on span "Umgebung" at bounding box center [97, 60] width 59 height 15
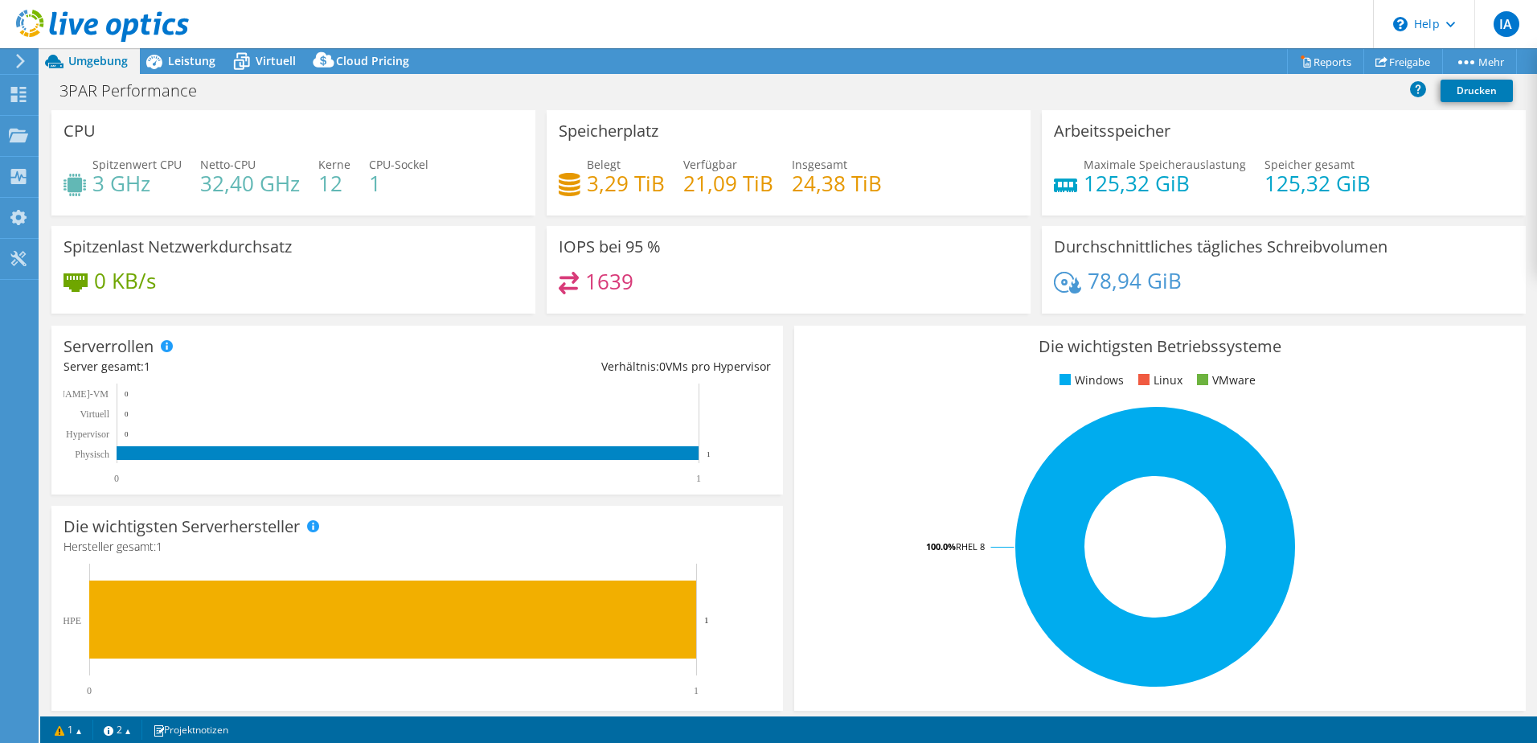
scroll to position [0, 0]
click at [201, 55] on span "Leistung" at bounding box center [191, 60] width 47 height 15
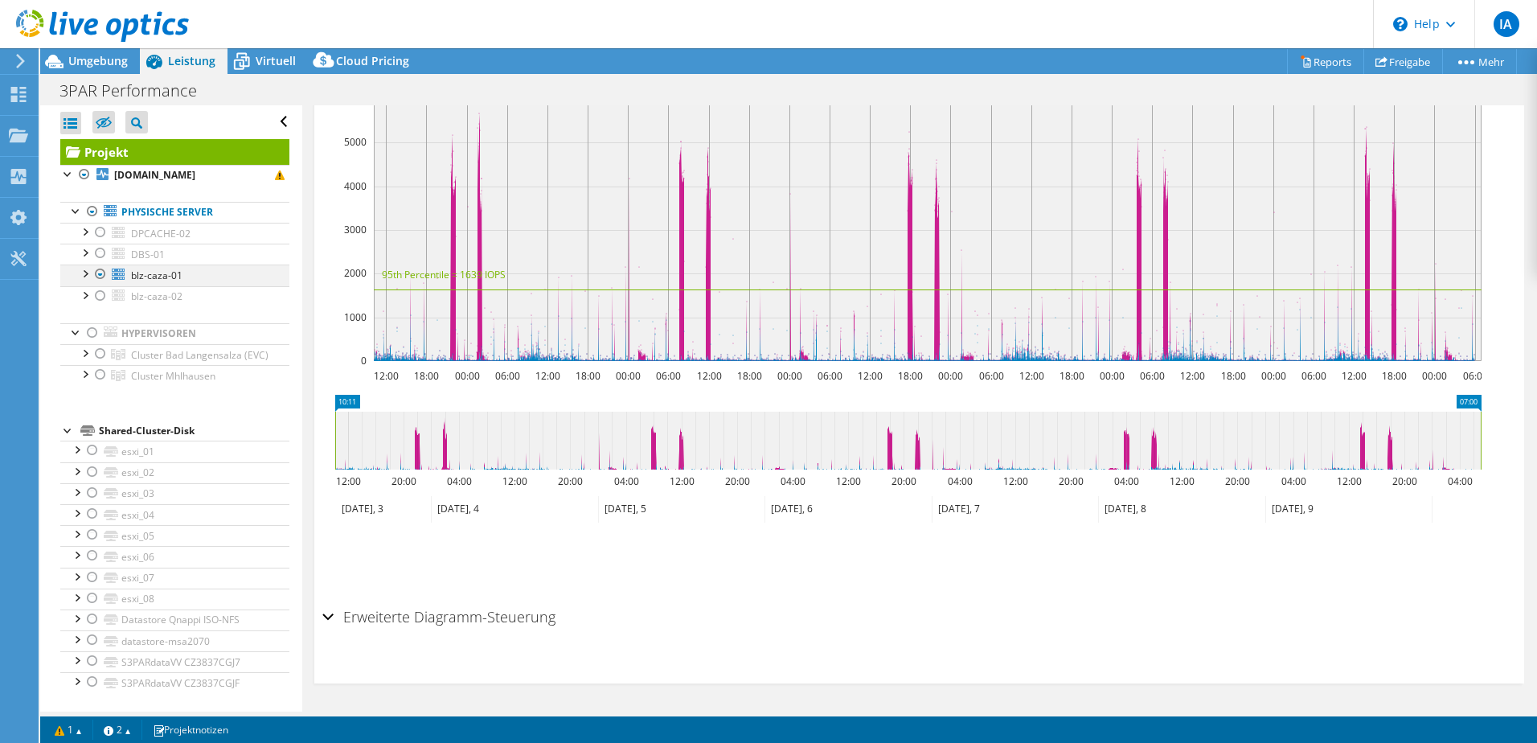
click at [84, 275] on div at bounding box center [84, 272] width 16 height 16
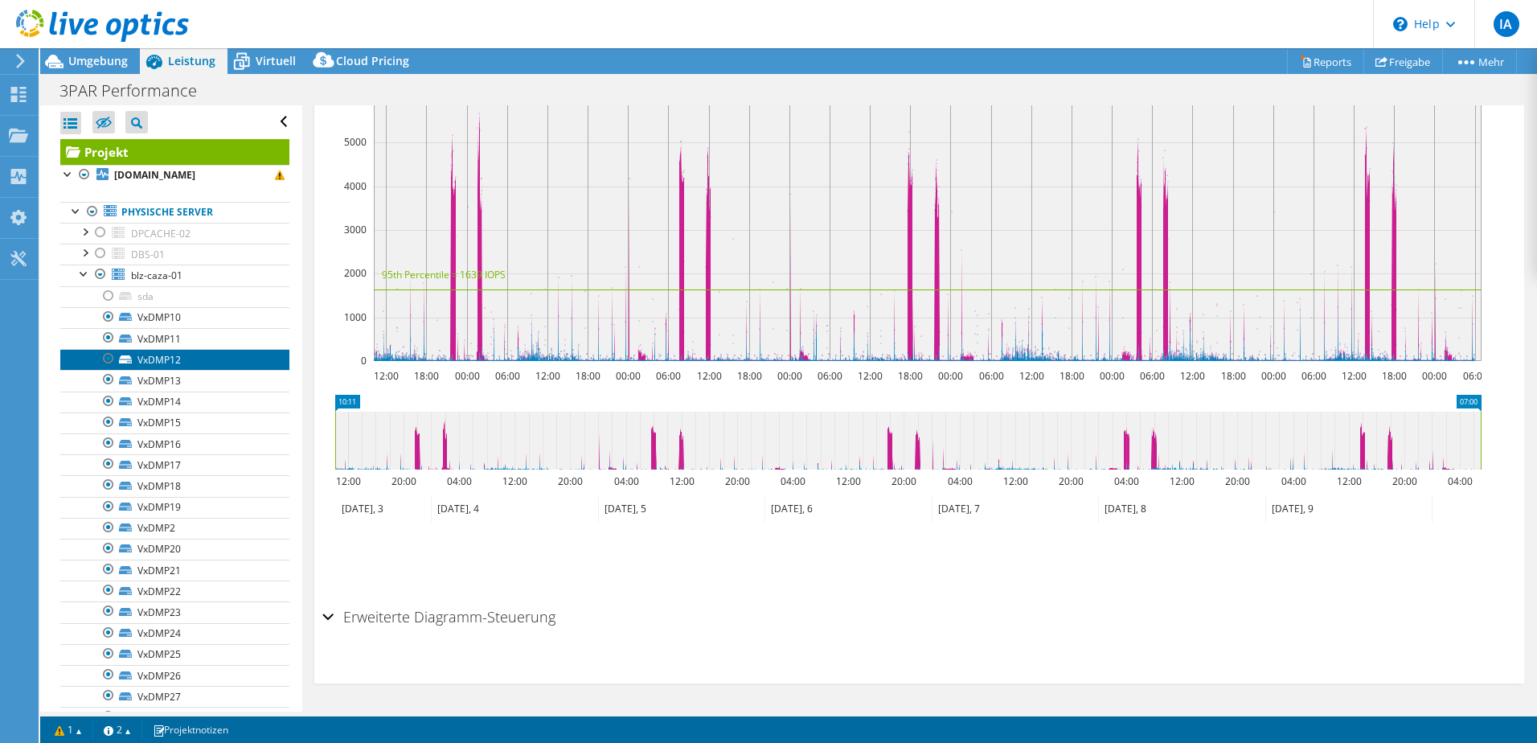
click at [198, 360] on link "VxDMP12" at bounding box center [174, 359] width 229 height 21
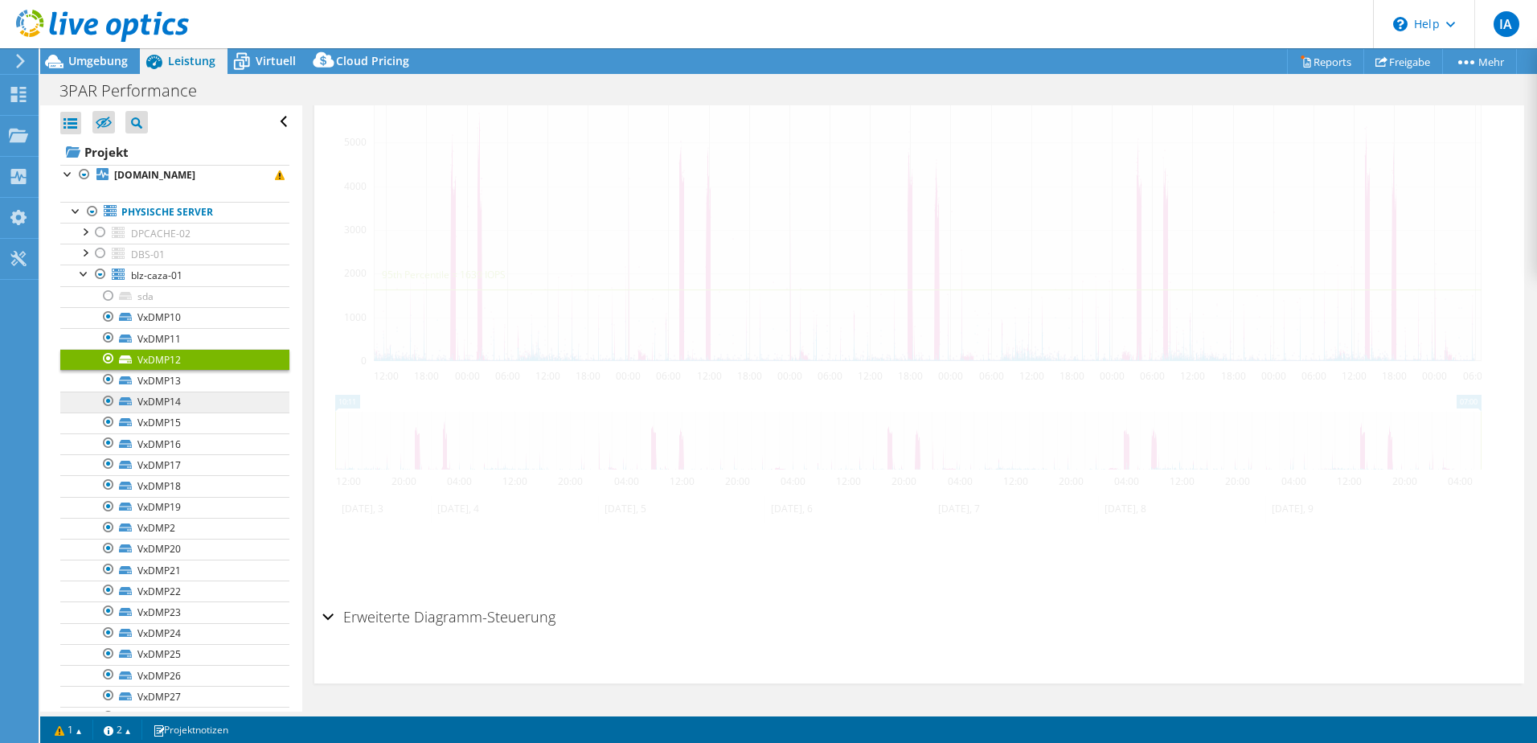
scroll to position [357, 0]
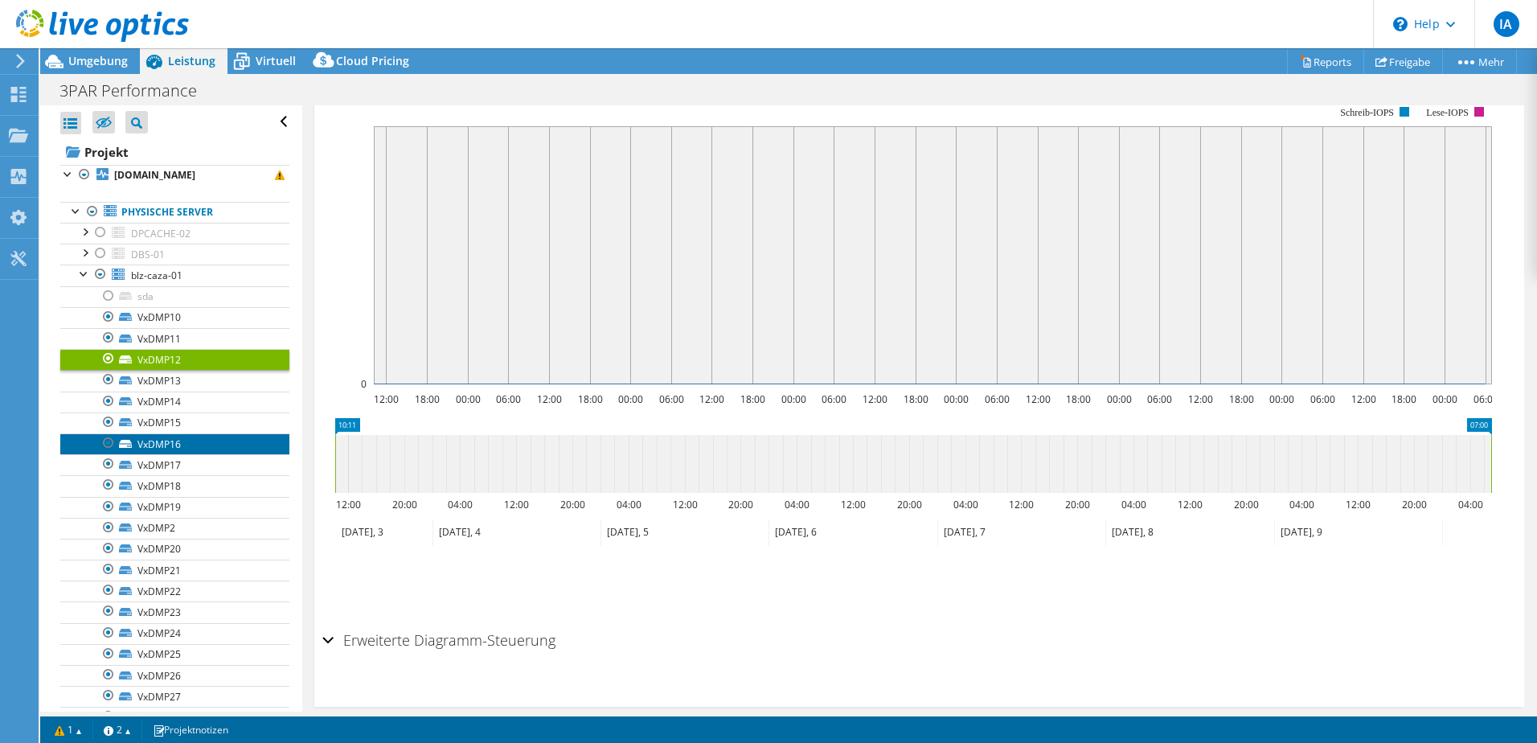
click at [191, 441] on link "VxDMP16" at bounding box center [174, 443] width 229 height 21
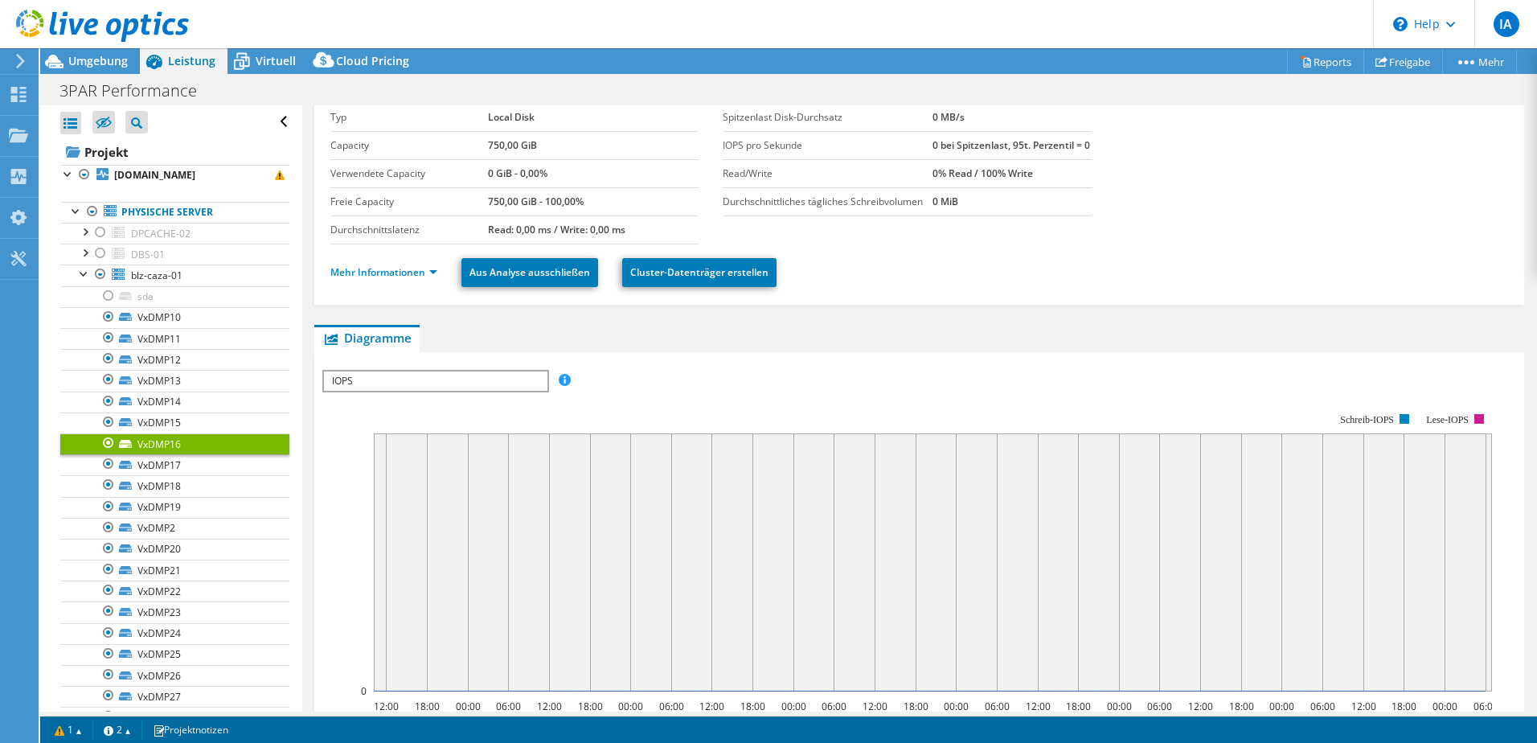
scroll to position [0, 0]
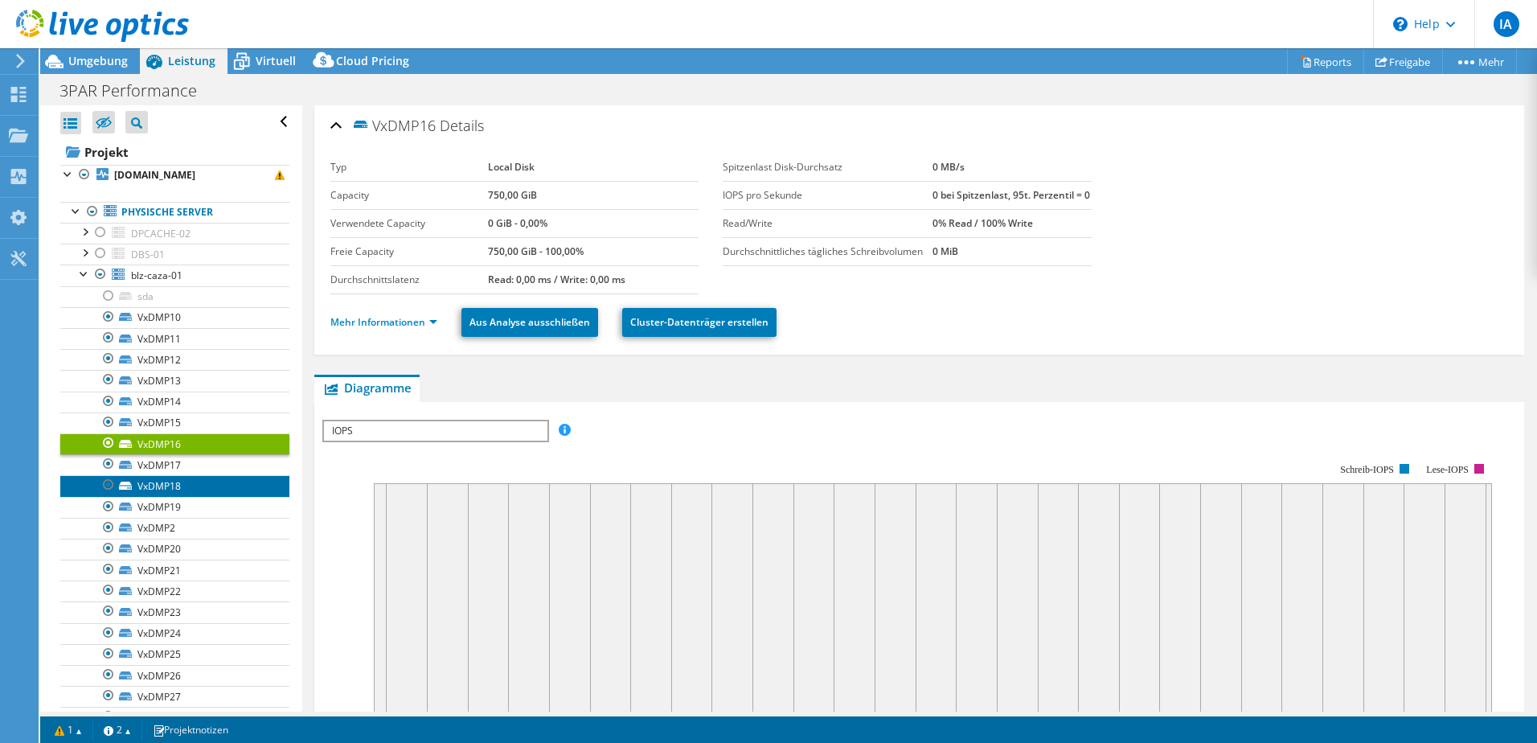
click at [215, 492] on link "VxDMP18" at bounding box center [174, 485] width 229 height 21
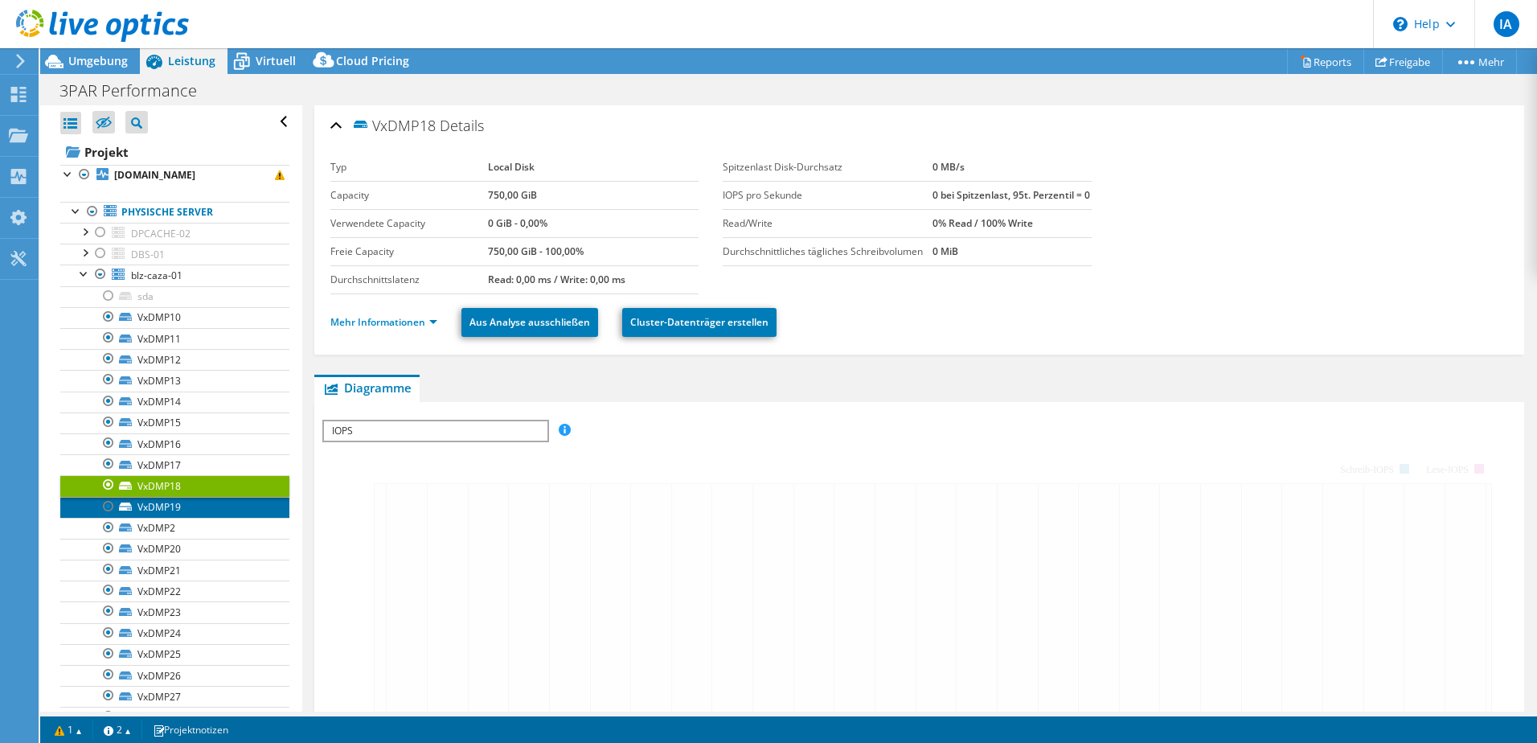
click at [209, 503] on link "VxDMP19" at bounding box center [174, 507] width 229 height 21
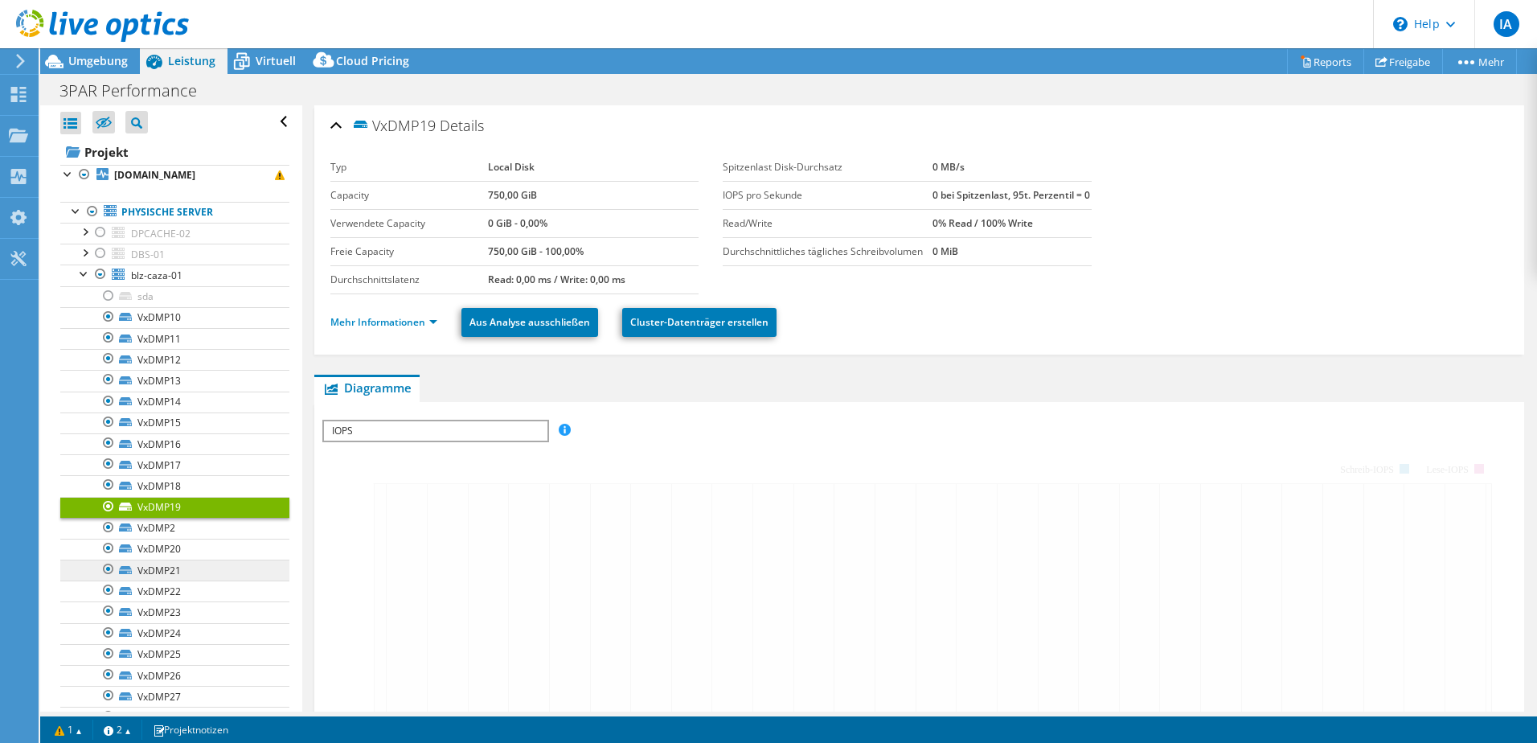
click at [206, 515] on link "VxDMP19" at bounding box center [174, 507] width 229 height 21
click at [207, 565] on link "VxDMP21" at bounding box center [174, 570] width 229 height 21
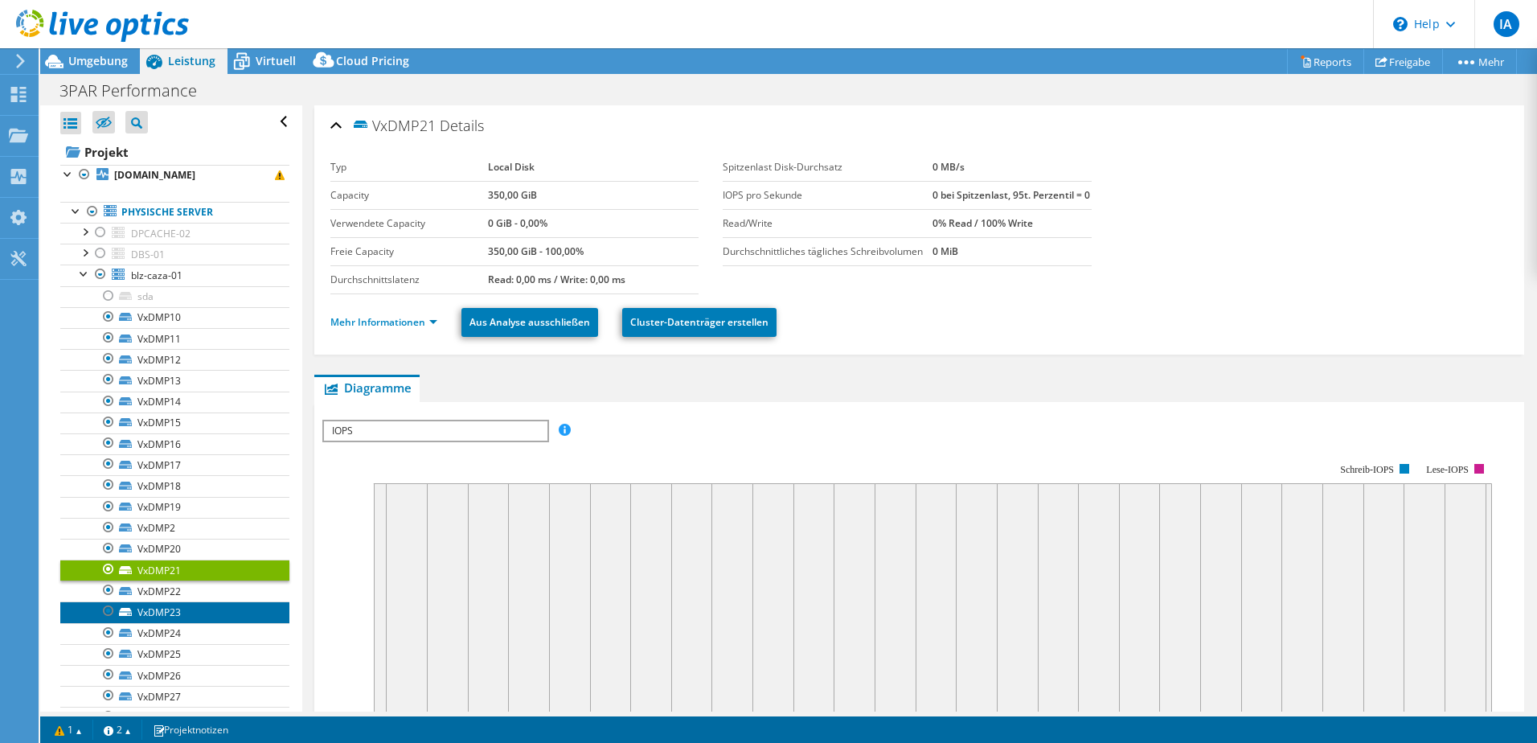
click at [220, 603] on link "VxDMP23" at bounding box center [174, 611] width 229 height 21
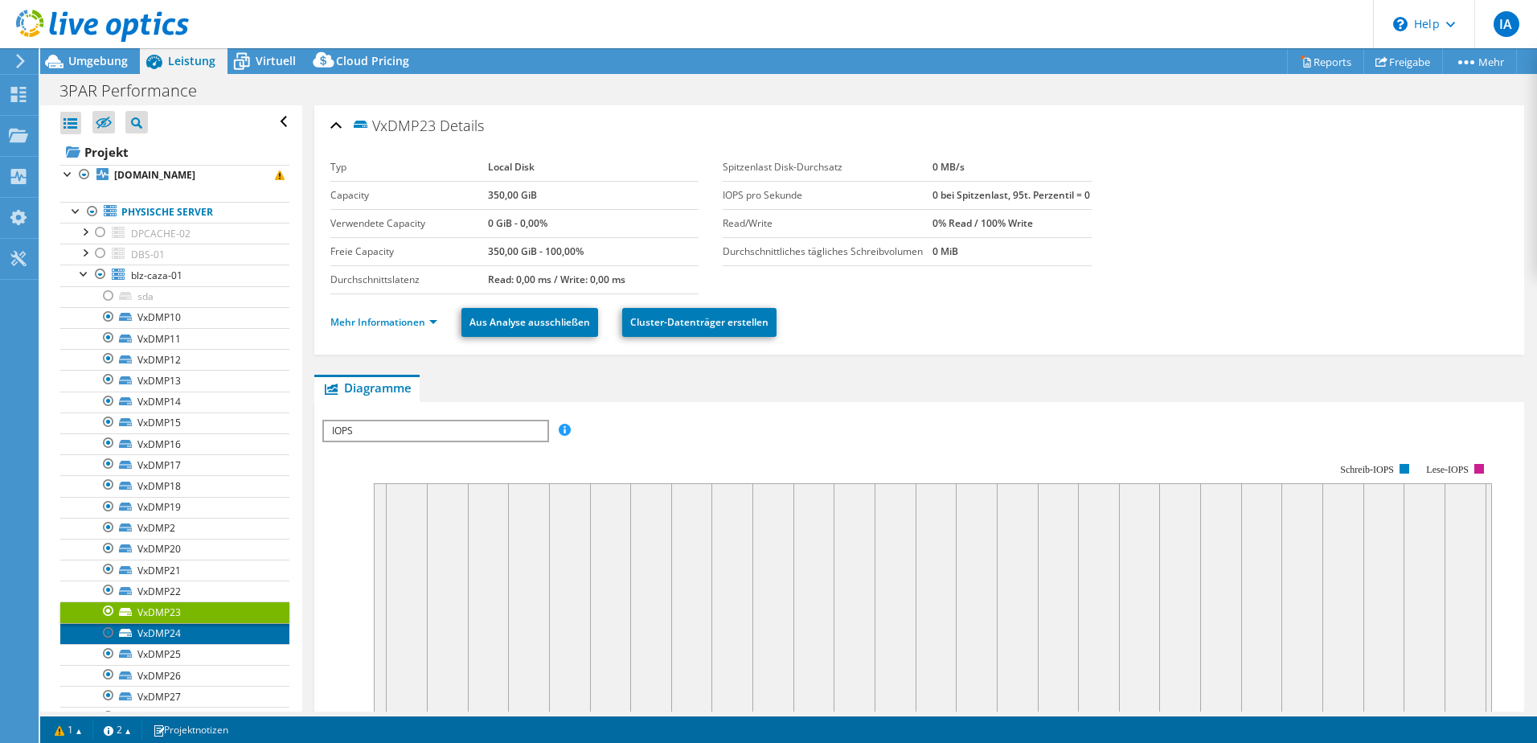
click at [191, 634] on link "VxDMP24" at bounding box center [174, 633] width 229 height 21
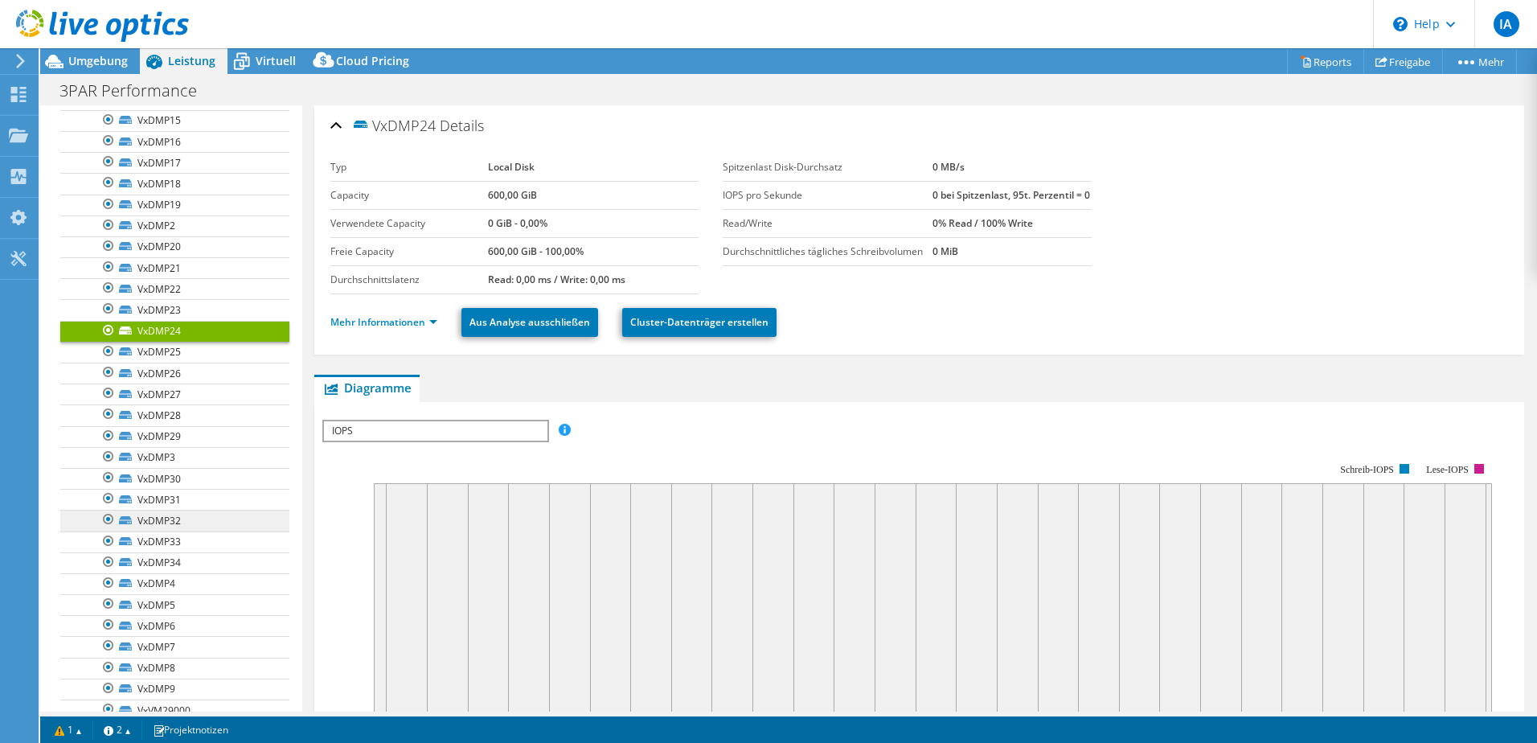
scroll to position [322, 0]
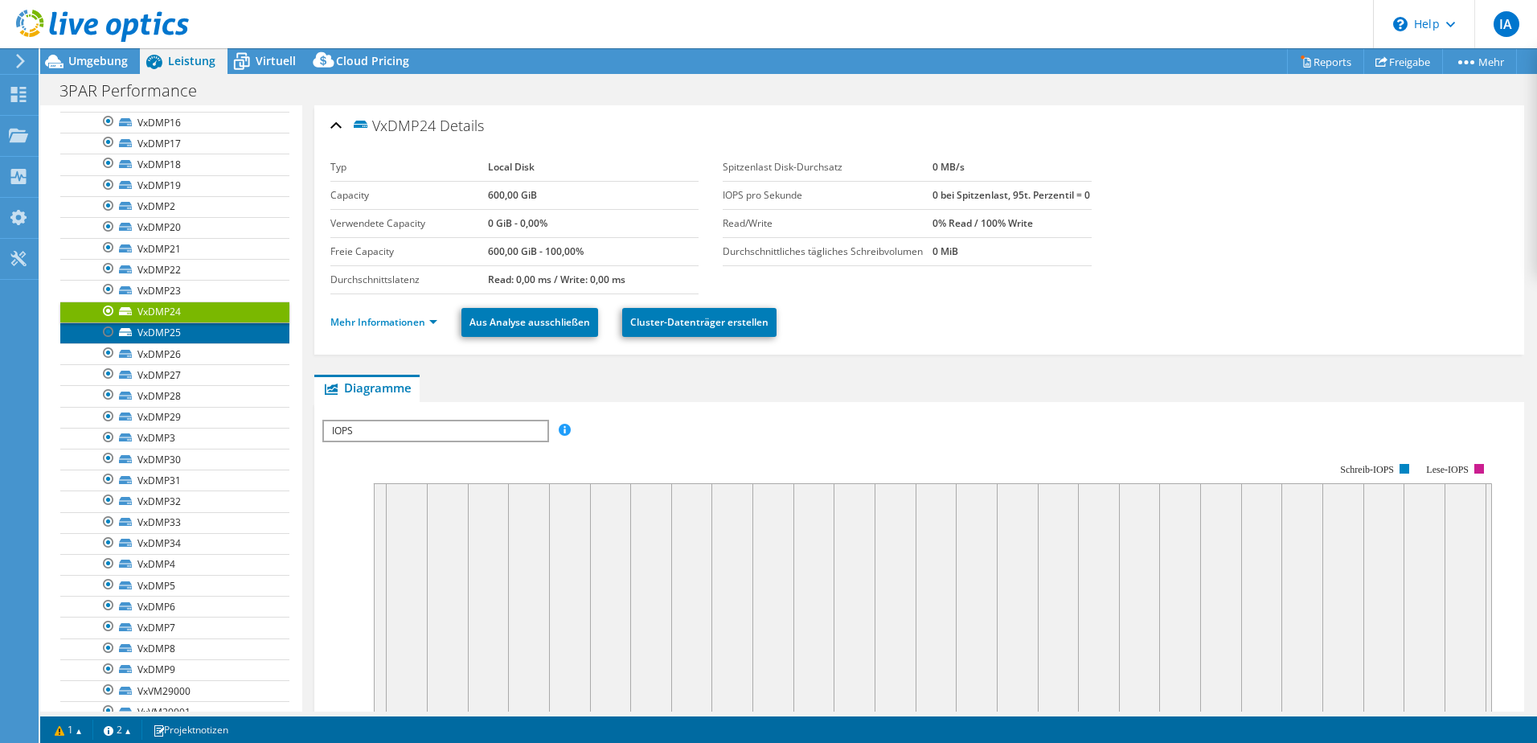
click at [199, 333] on link "VxDMP25" at bounding box center [174, 332] width 229 height 21
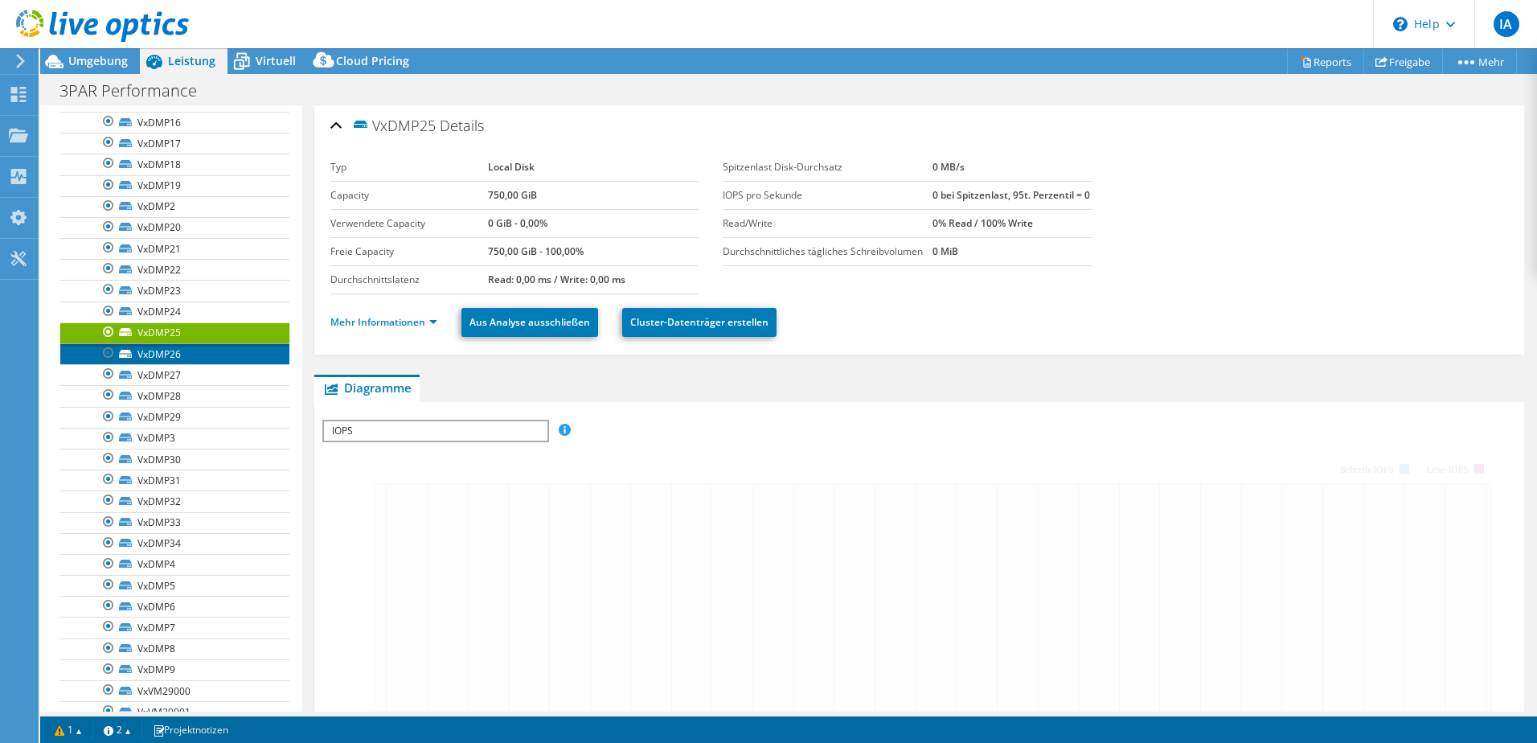
click at [195, 347] on link "VxDMP26" at bounding box center [174, 353] width 229 height 21
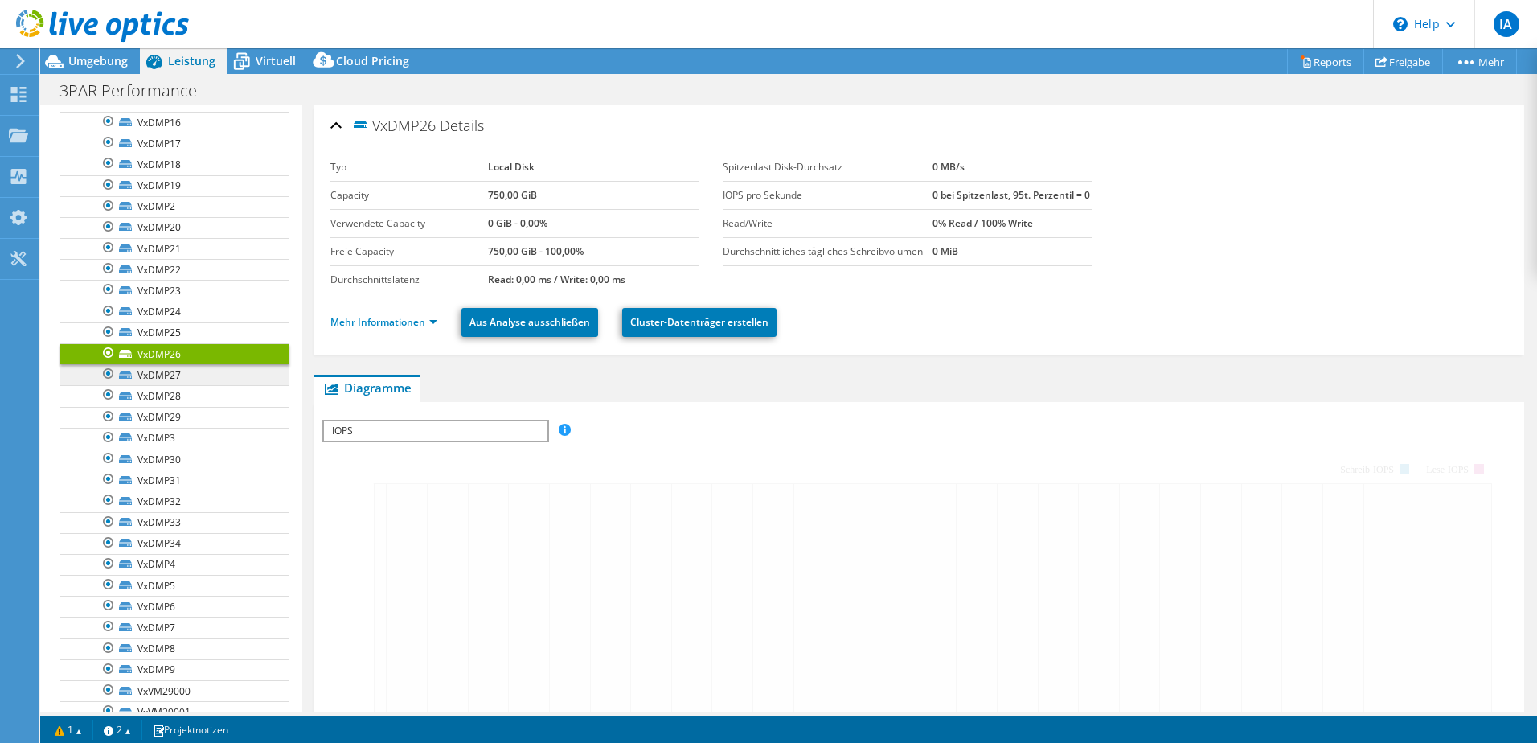
click at [195, 357] on link "VxDMP26" at bounding box center [174, 353] width 229 height 21
click at [188, 380] on link "VxDMP27" at bounding box center [174, 374] width 229 height 21
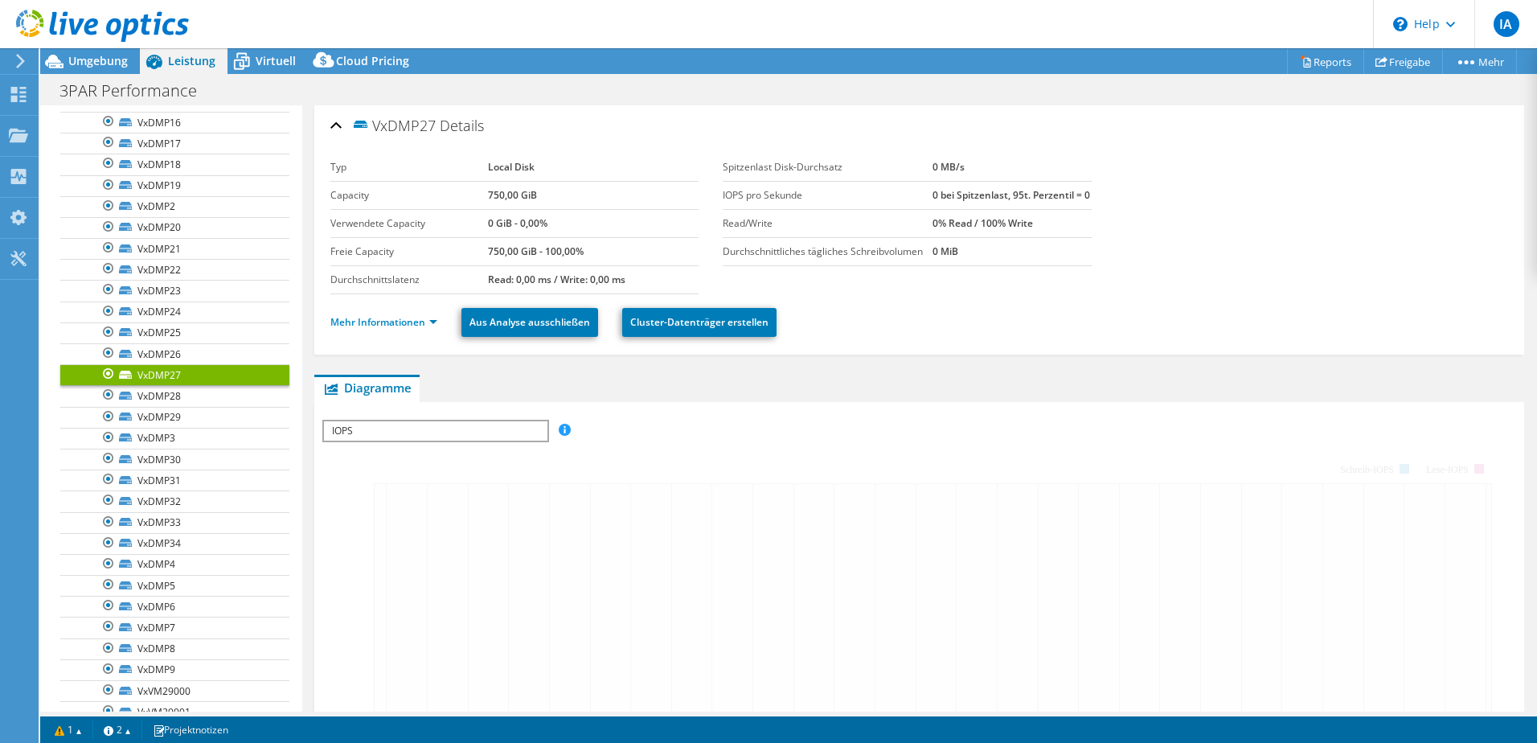
click at [187, 385] on link "VxDMP27" at bounding box center [174, 374] width 229 height 21
click at [191, 396] on link "VxDMP28" at bounding box center [174, 395] width 229 height 21
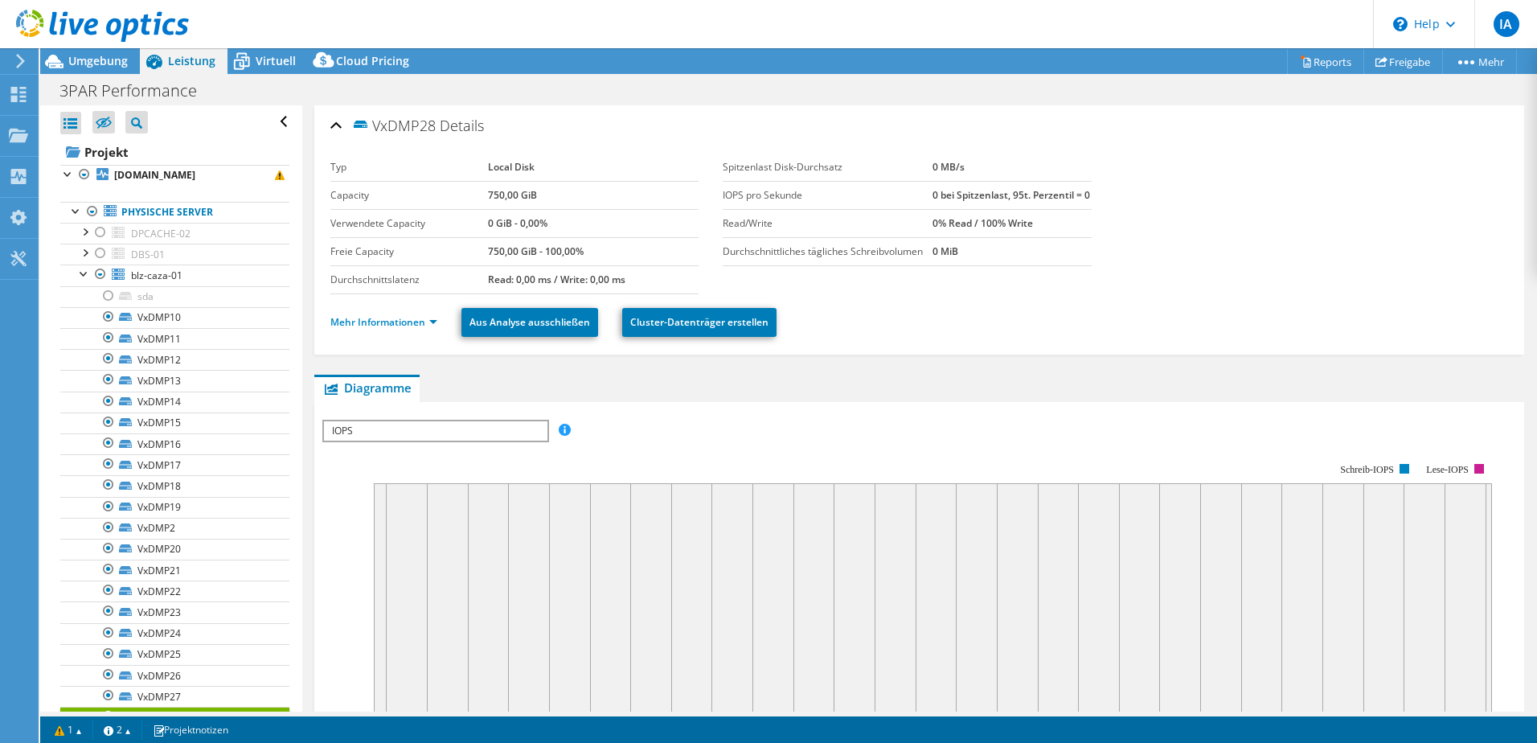
select select "USD"
click at [72, 272] on link "blz-caza-01" at bounding box center [174, 274] width 229 height 21
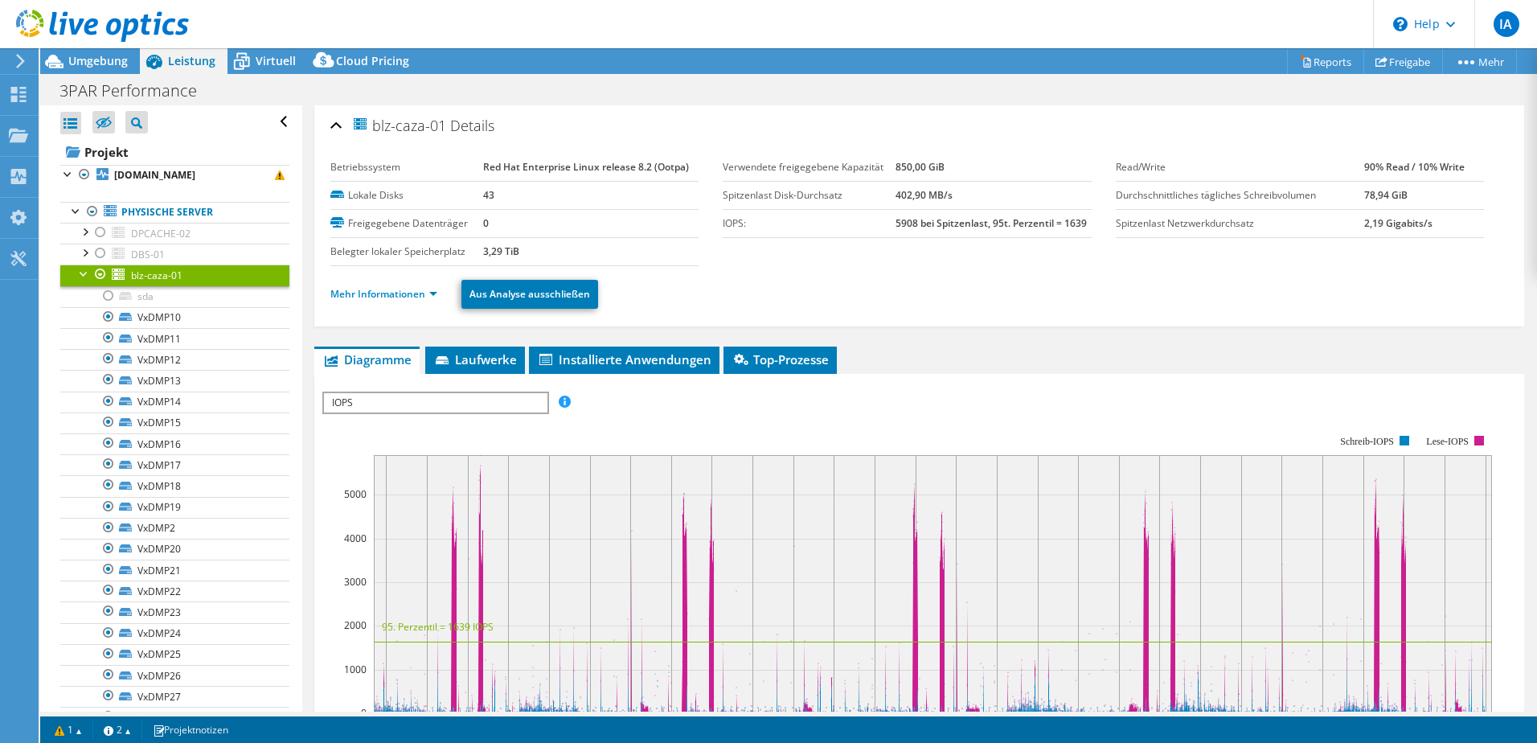
click at [84, 276] on div at bounding box center [84, 272] width 16 height 16
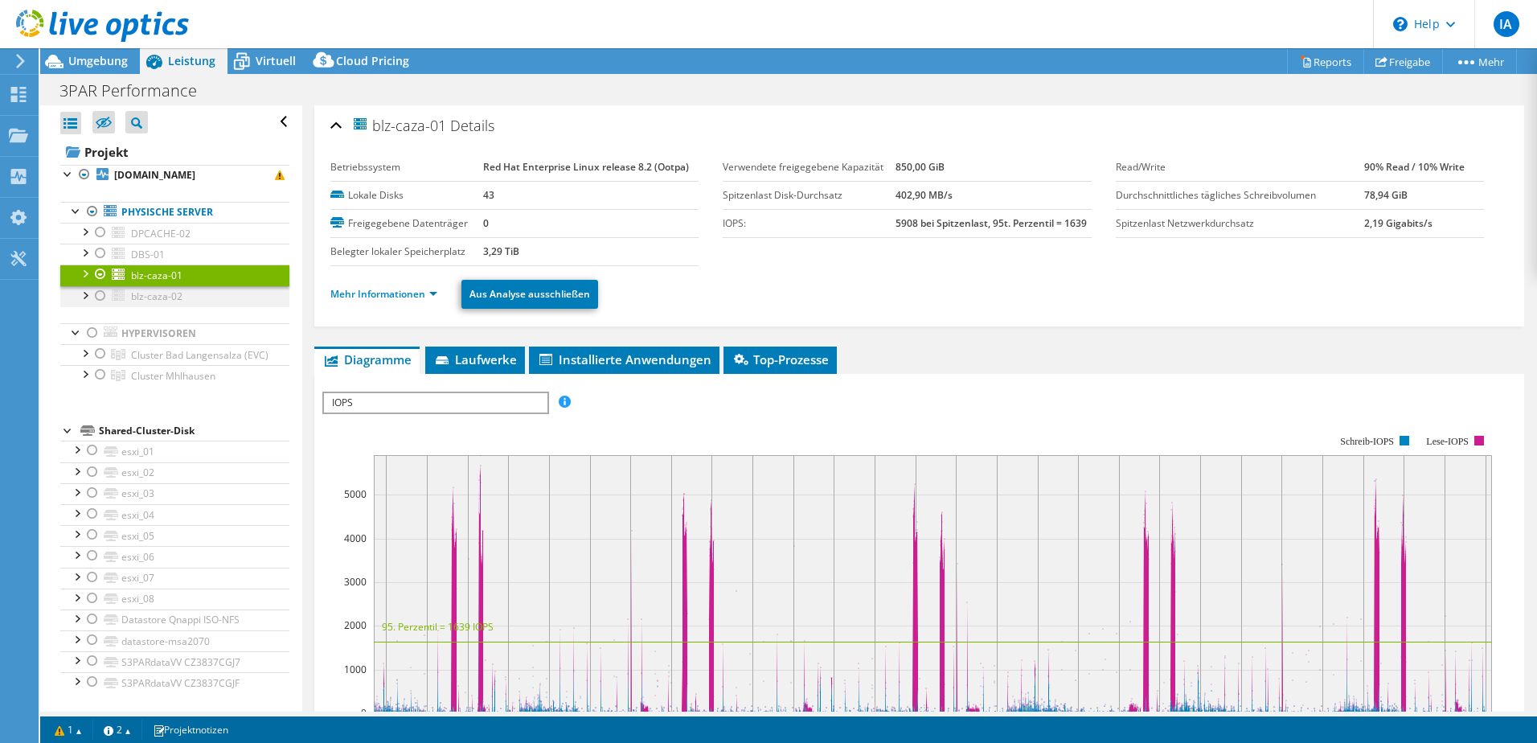
click at [83, 296] on div at bounding box center [84, 294] width 16 height 16
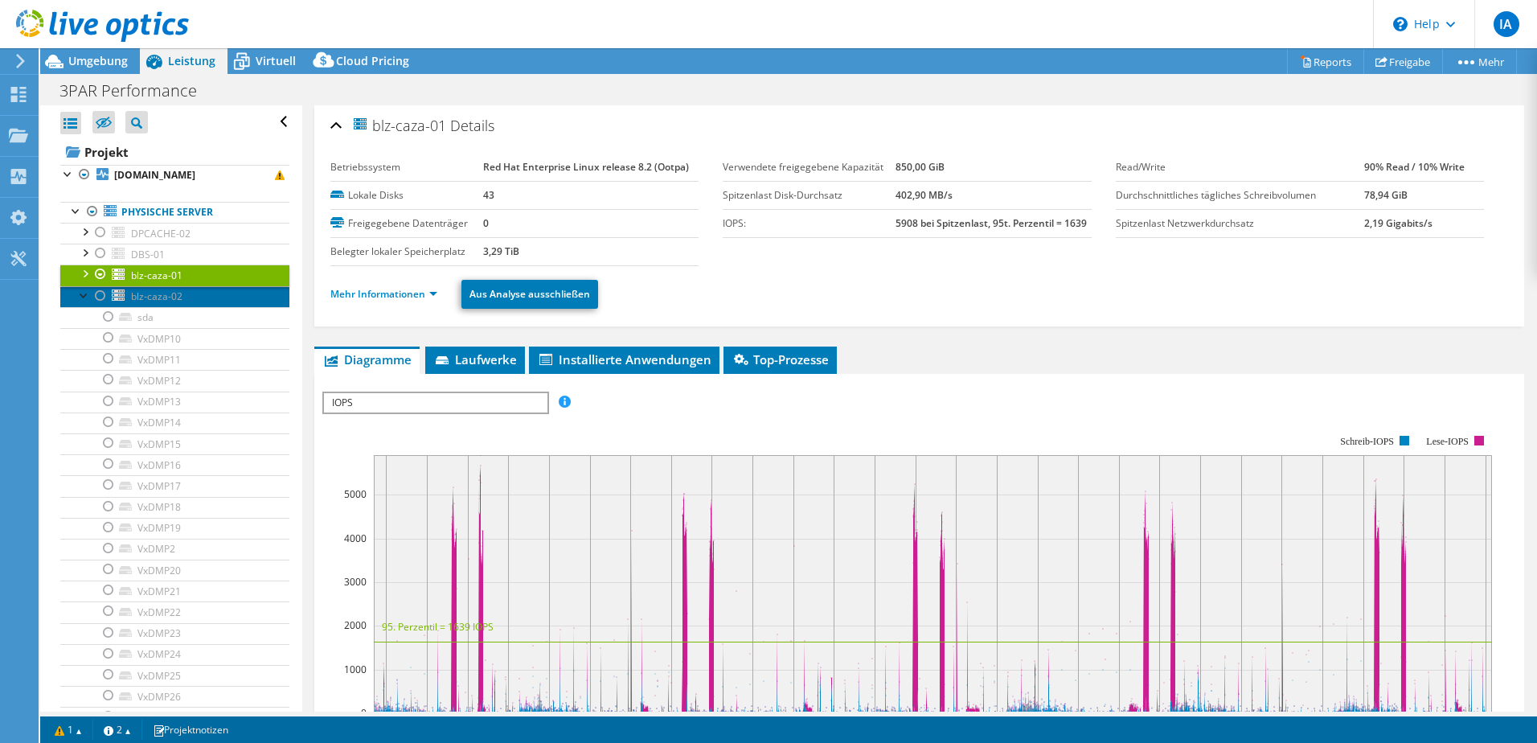
click at [183, 289] on link "blz-caza-02" at bounding box center [174, 296] width 229 height 21
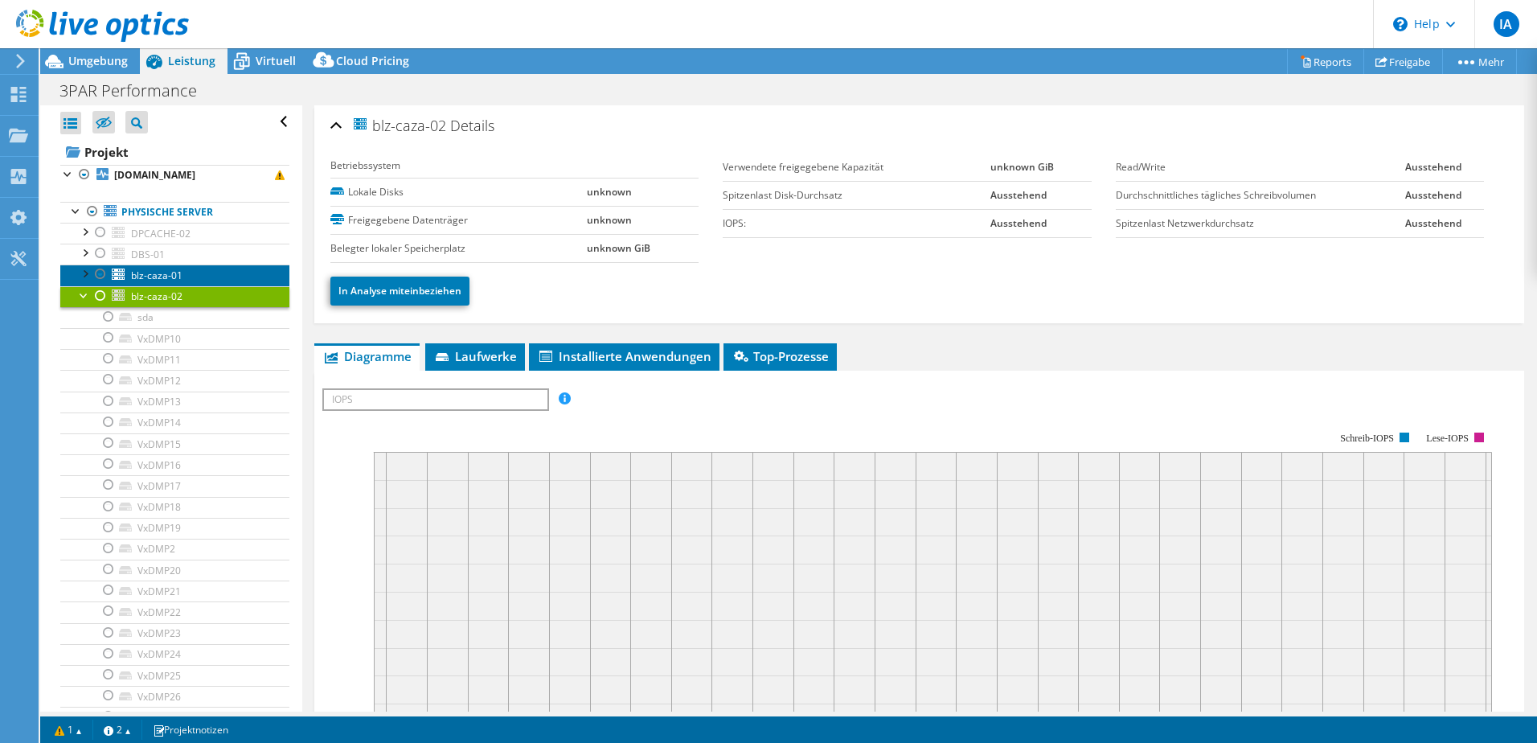
click at [195, 266] on link "blz-caza-01" at bounding box center [174, 274] width 229 height 21
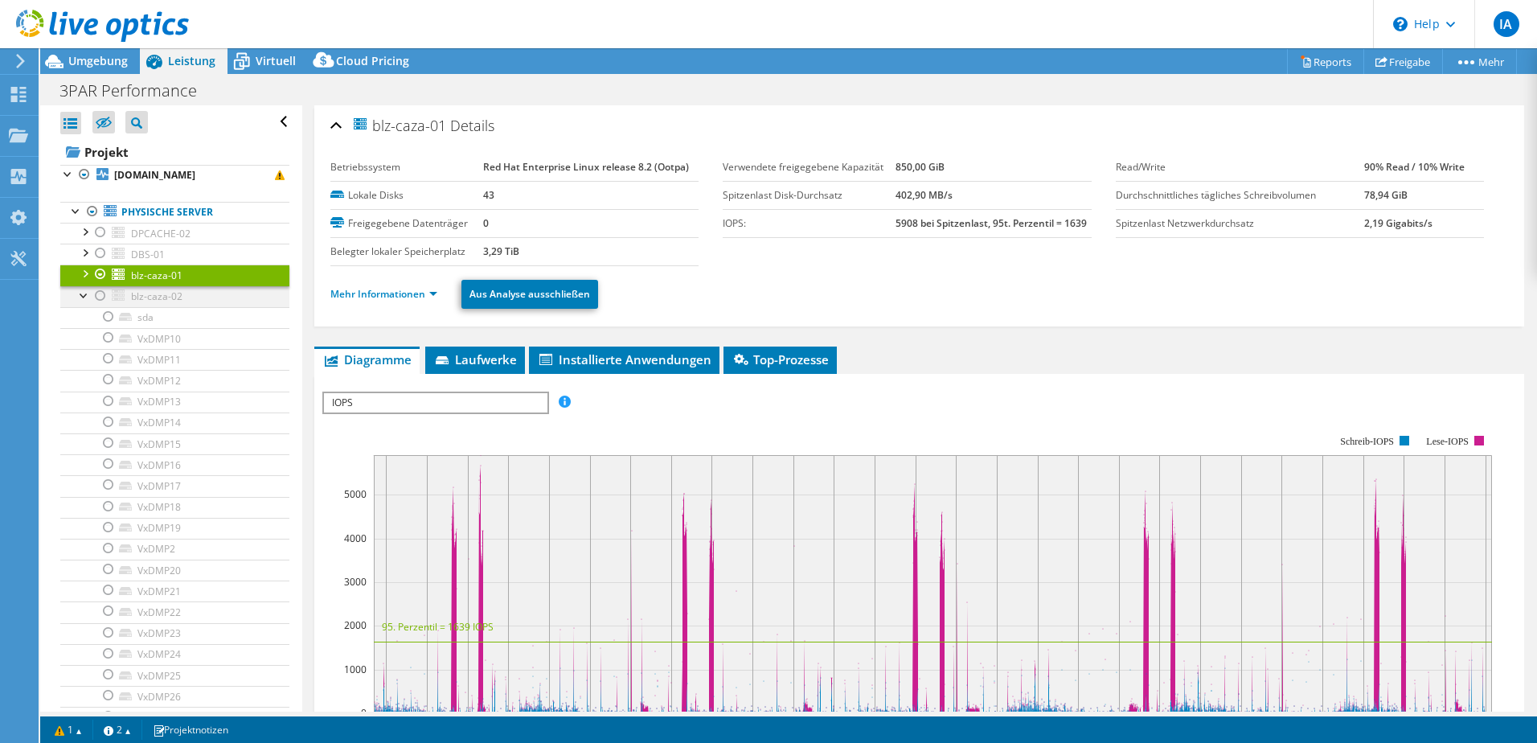
click at [106, 289] on div at bounding box center [100, 295] width 16 height 19
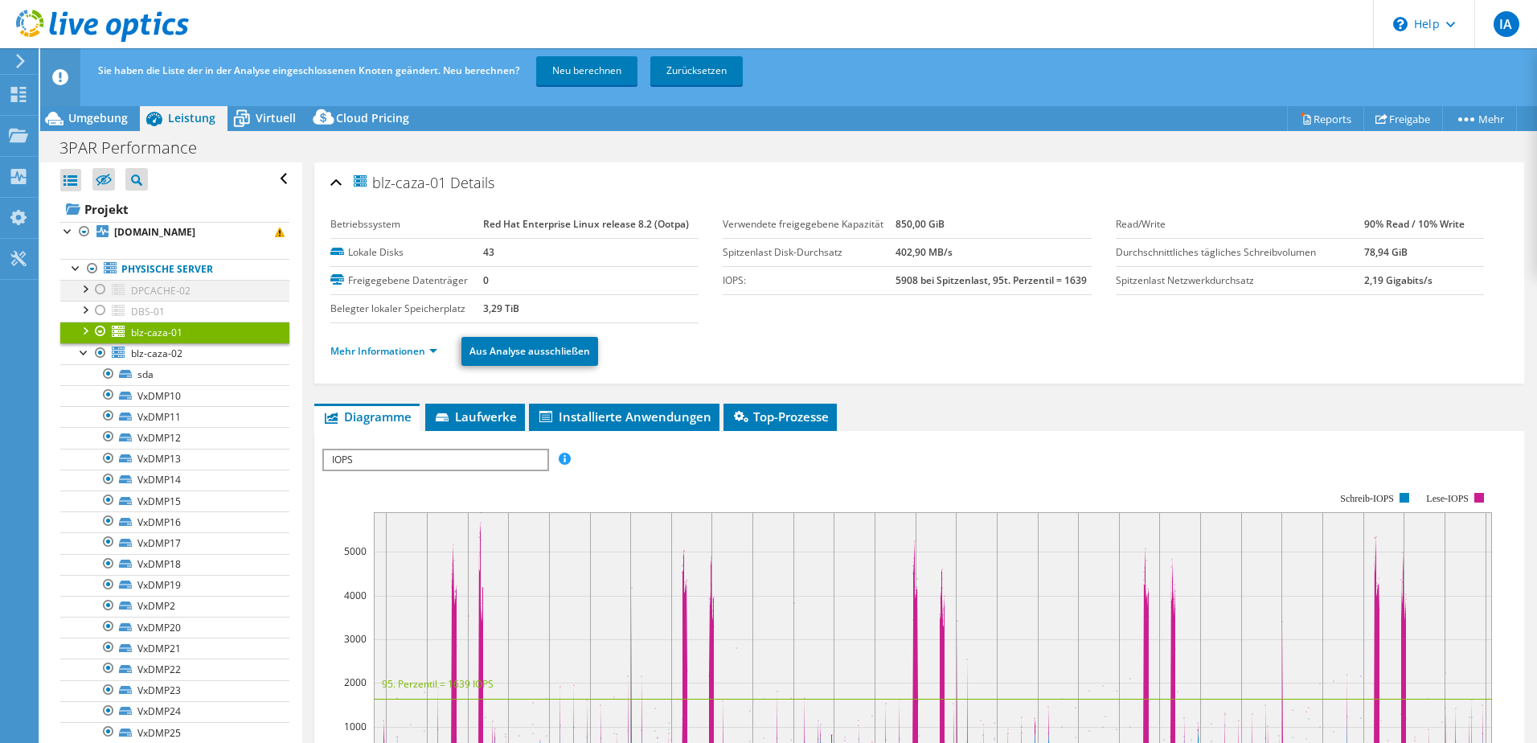
click at [105, 279] on link "Physische Server" at bounding box center [174, 269] width 229 height 21
click at [107, 322] on div at bounding box center [100, 331] width 16 height 19
click at [103, 328] on div at bounding box center [100, 331] width 16 height 19
click at [96, 329] on div at bounding box center [100, 331] width 16 height 19
click at [149, 359] on span "blz-caza-02" at bounding box center [156, 354] width 51 height 14
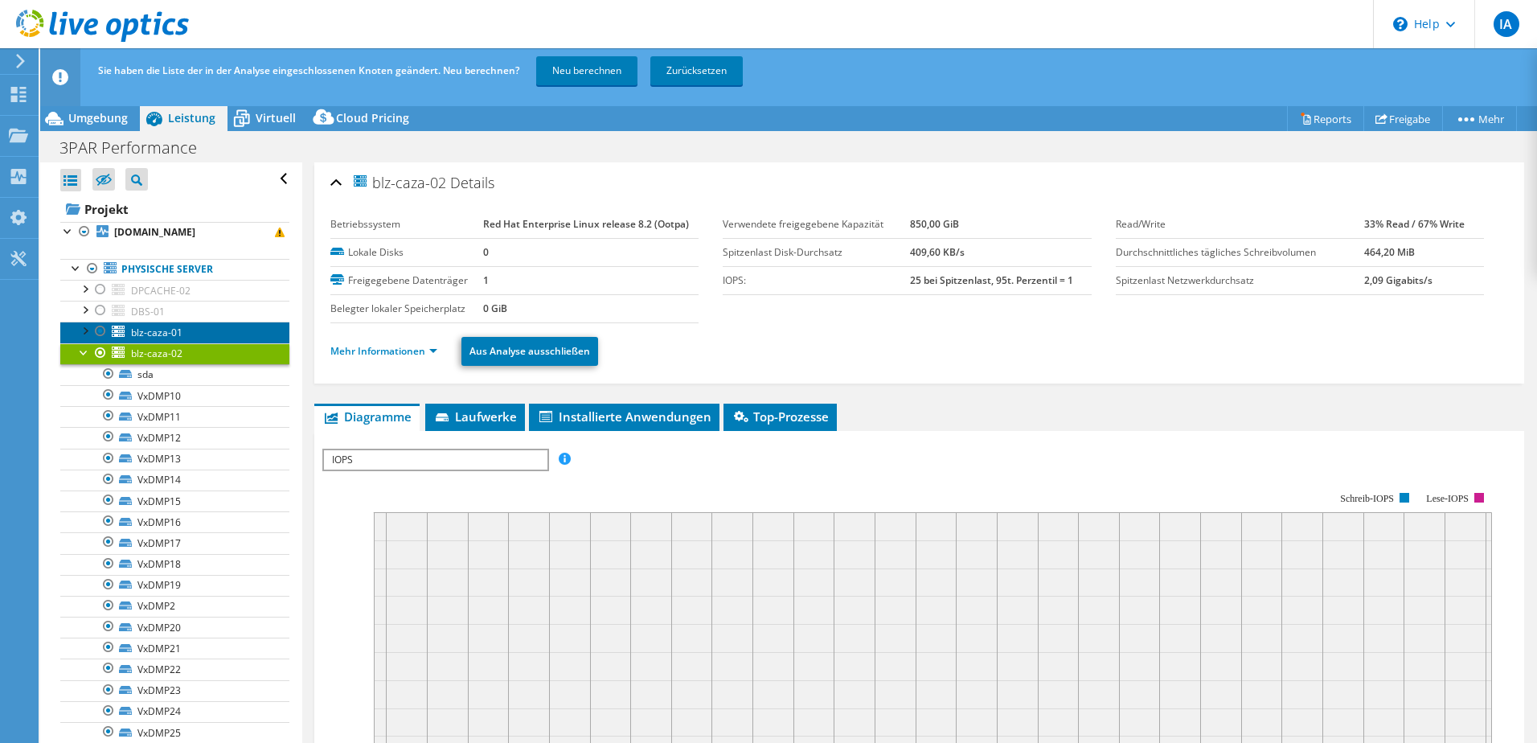
click at [203, 335] on link "blz-caza-01" at bounding box center [174, 332] width 229 height 21
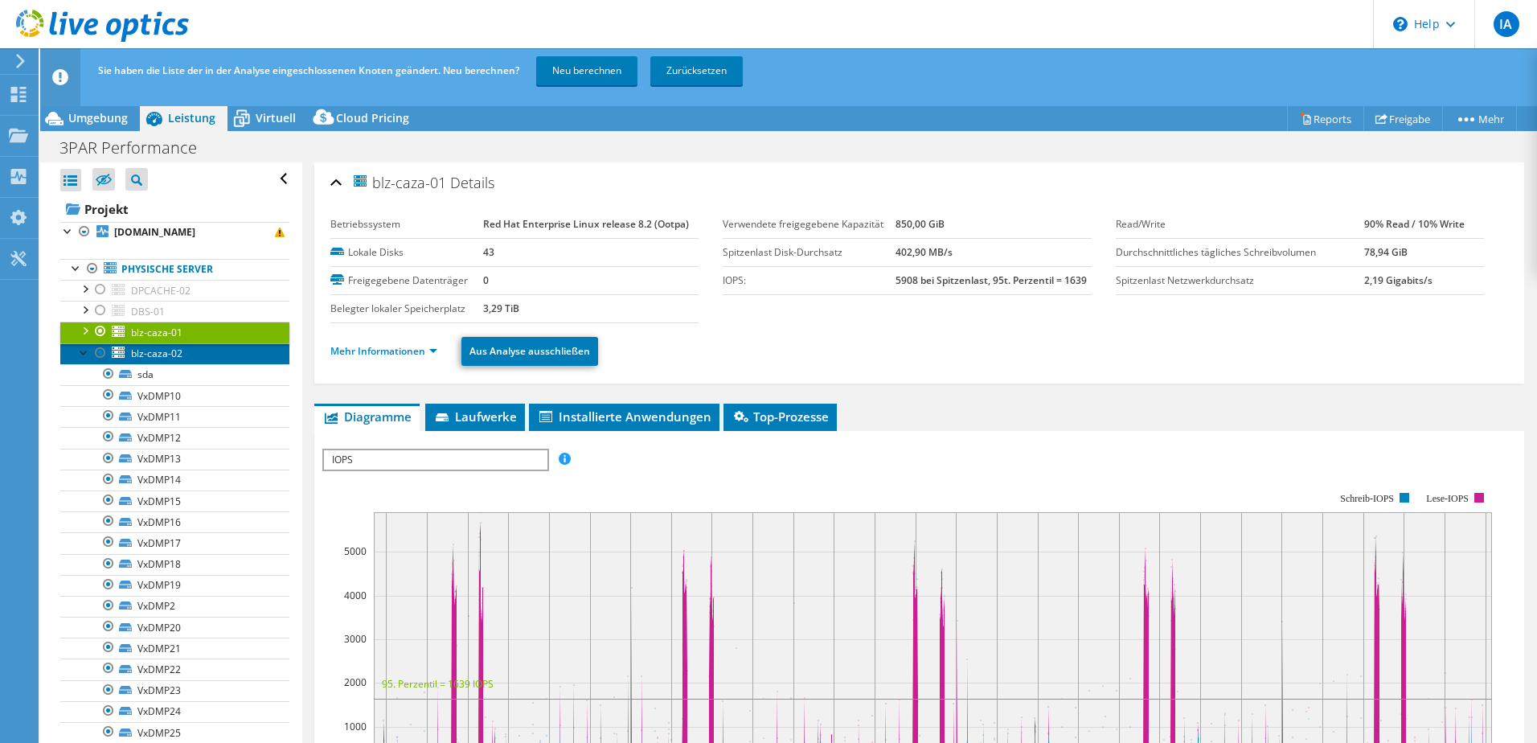
click at [195, 355] on link "blz-caza-02" at bounding box center [174, 353] width 229 height 21
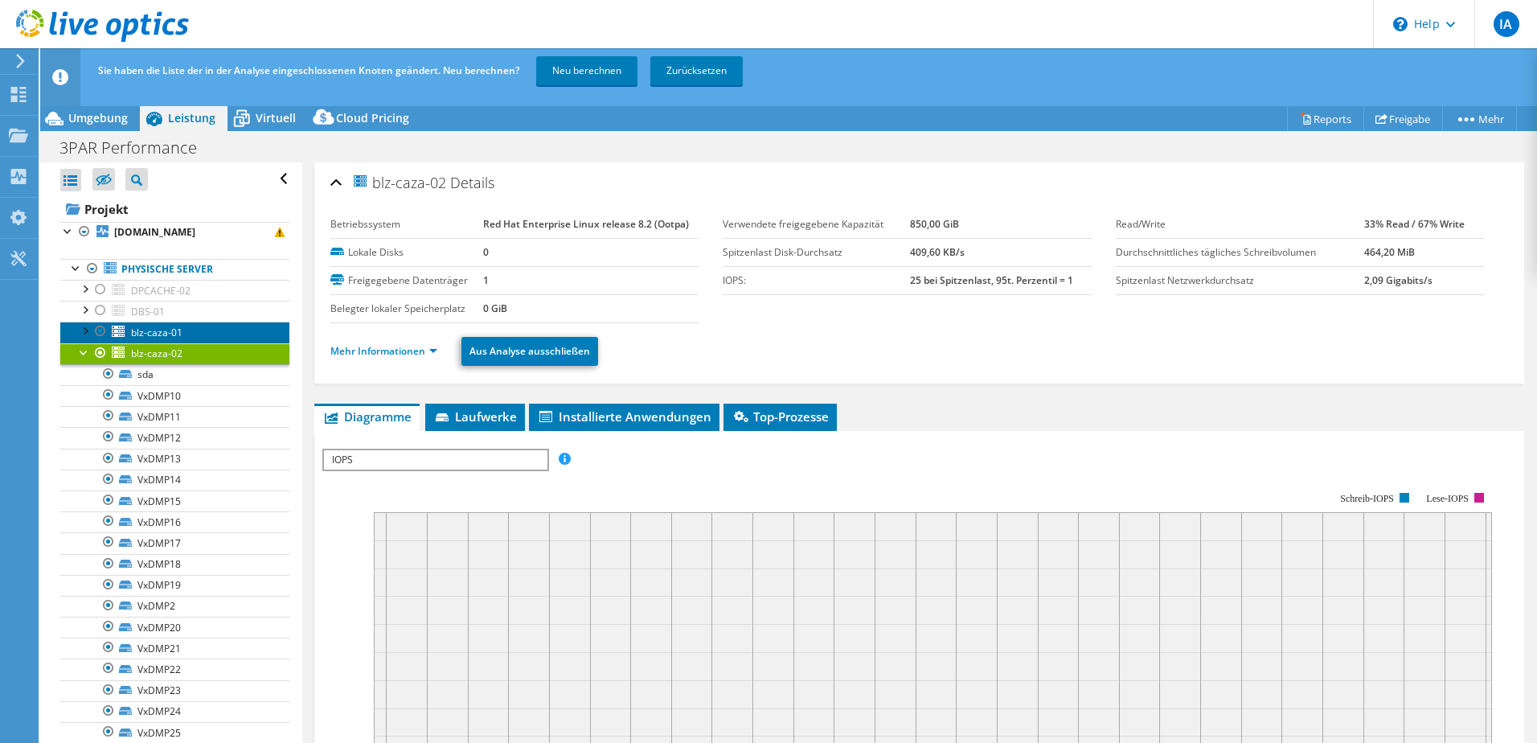
click at [74, 332] on link "blz-caza-01" at bounding box center [174, 332] width 229 height 21
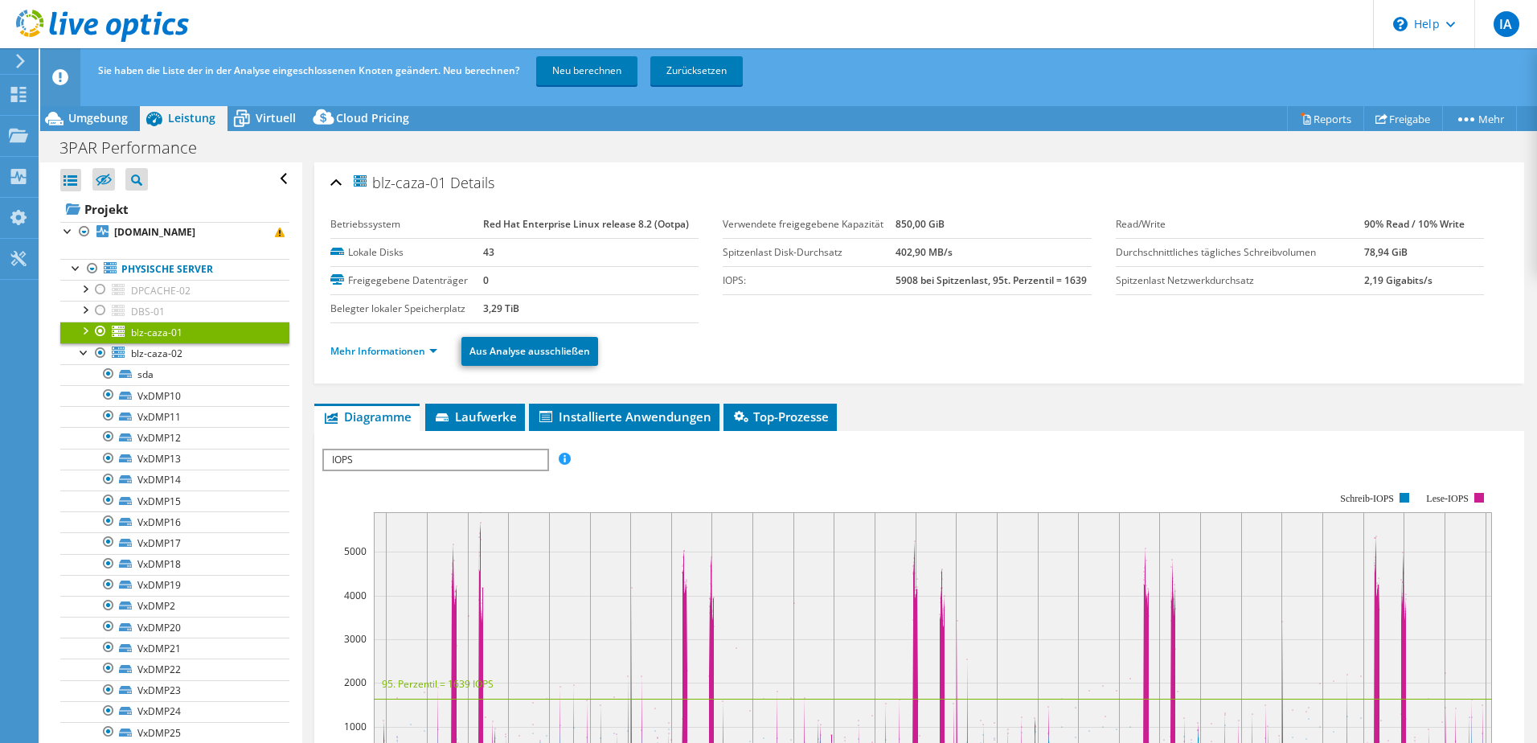
click at [80, 330] on div at bounding box center [84, 330] width 16 height 16
click at [191, 356] on link "blz-caza-02" at bounding box center [174, 353] width 229 height 21
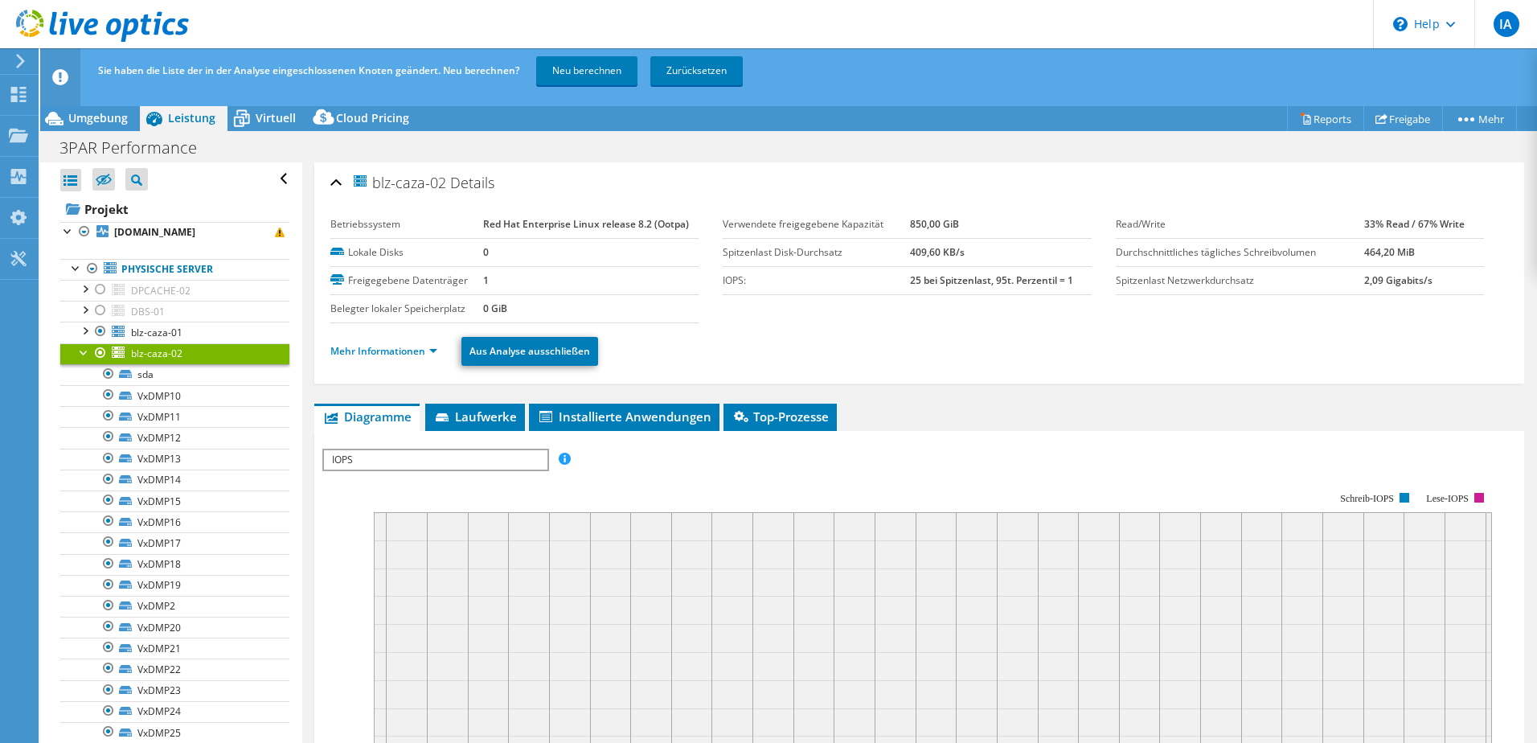
click at [104, 353] on div at bounding box center [100, 352] width 16 height 19
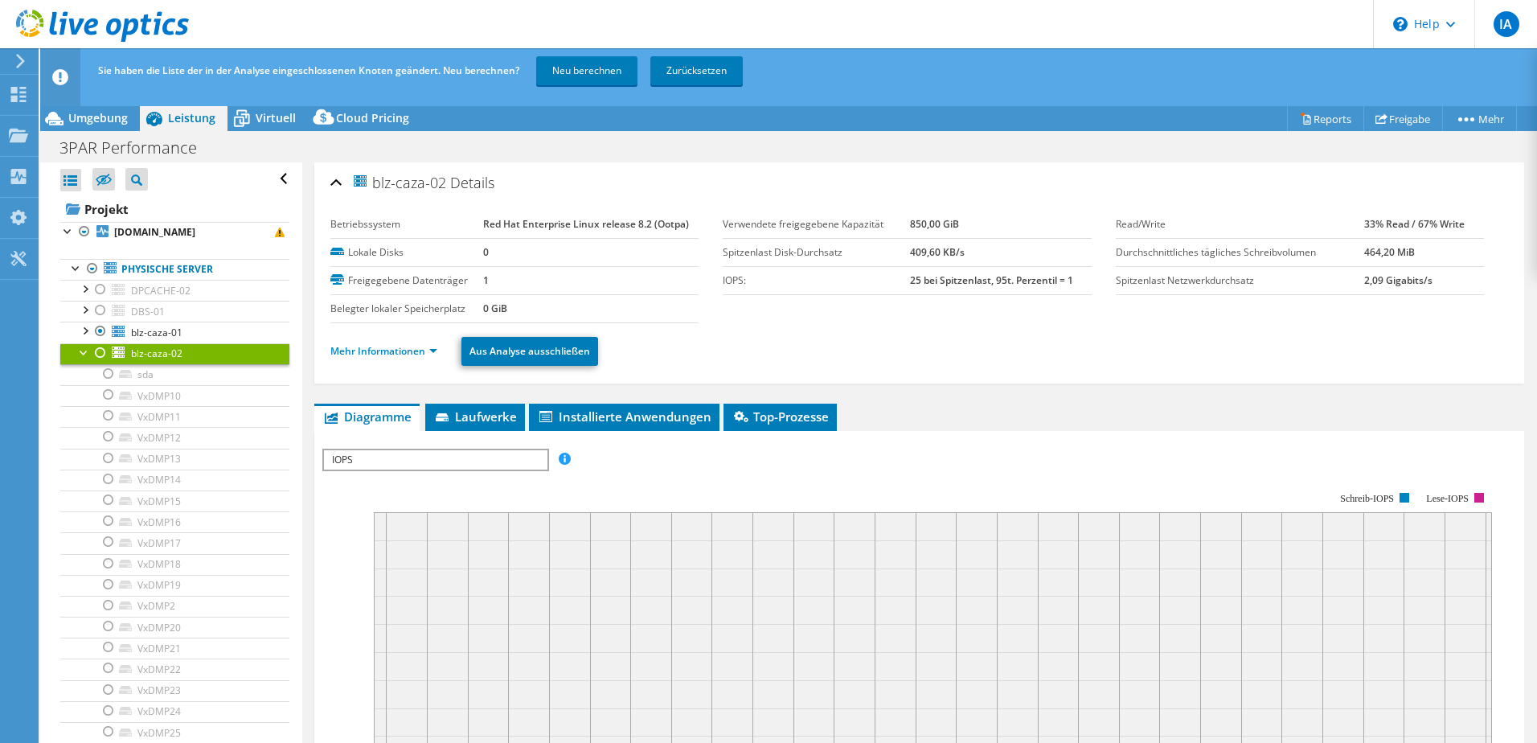
click at [104, 353] on div at bounding box center [100, 352] width 16 height 19
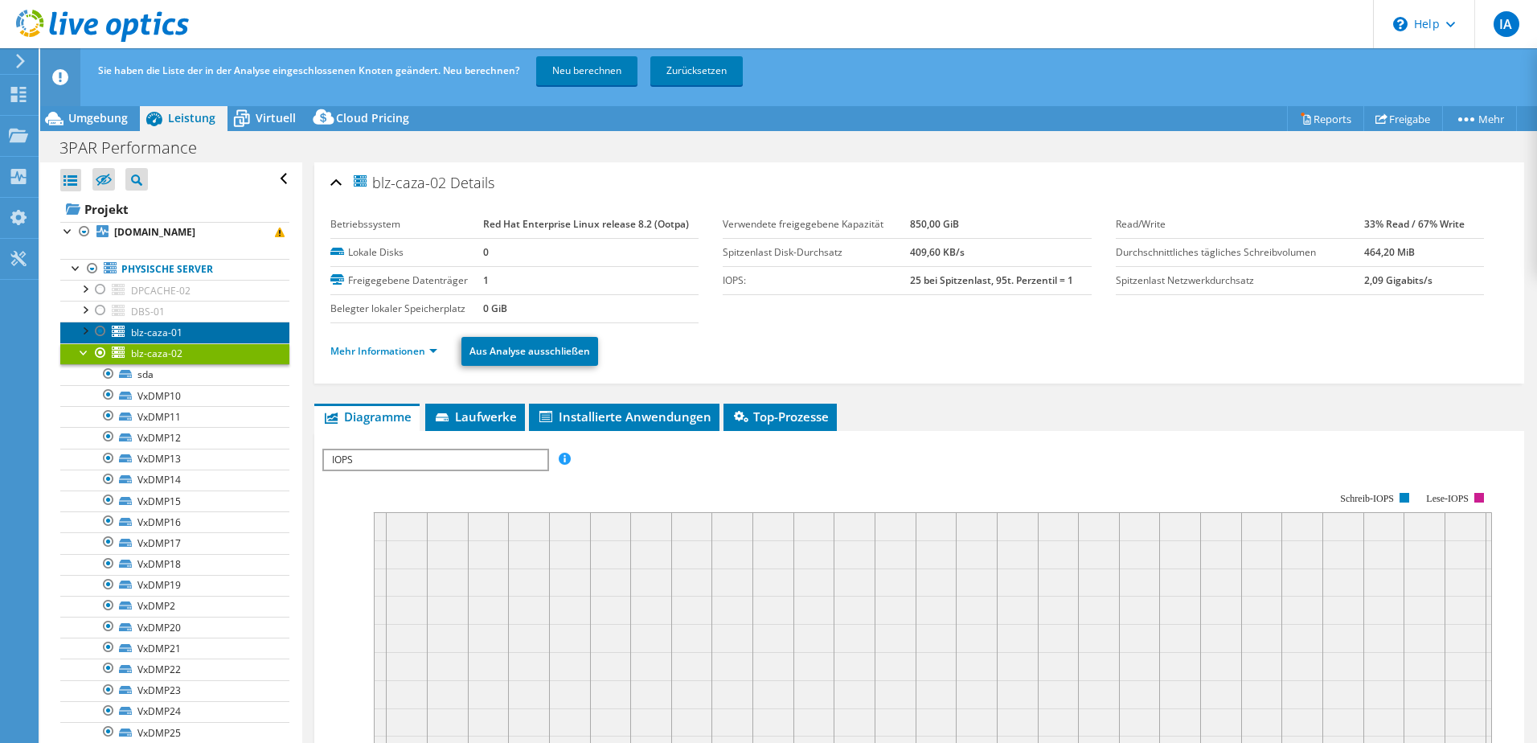
click at [134, 339] on span "blz-caza-01" at bounding box center [156, 333] width 51 height 14
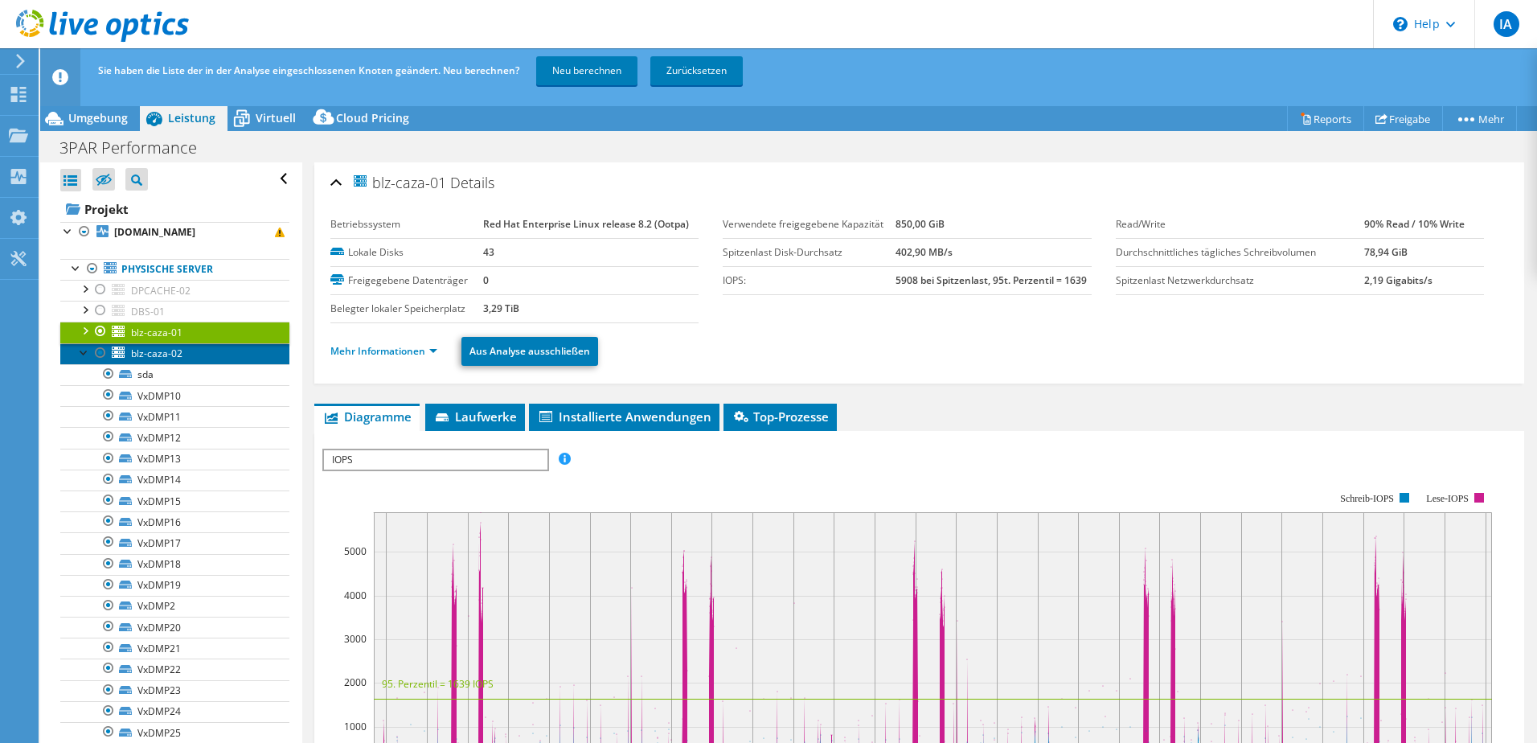
click at [160, 359] on span "blz-caza-02" at bounding box center [156, 354] width 51 height 14
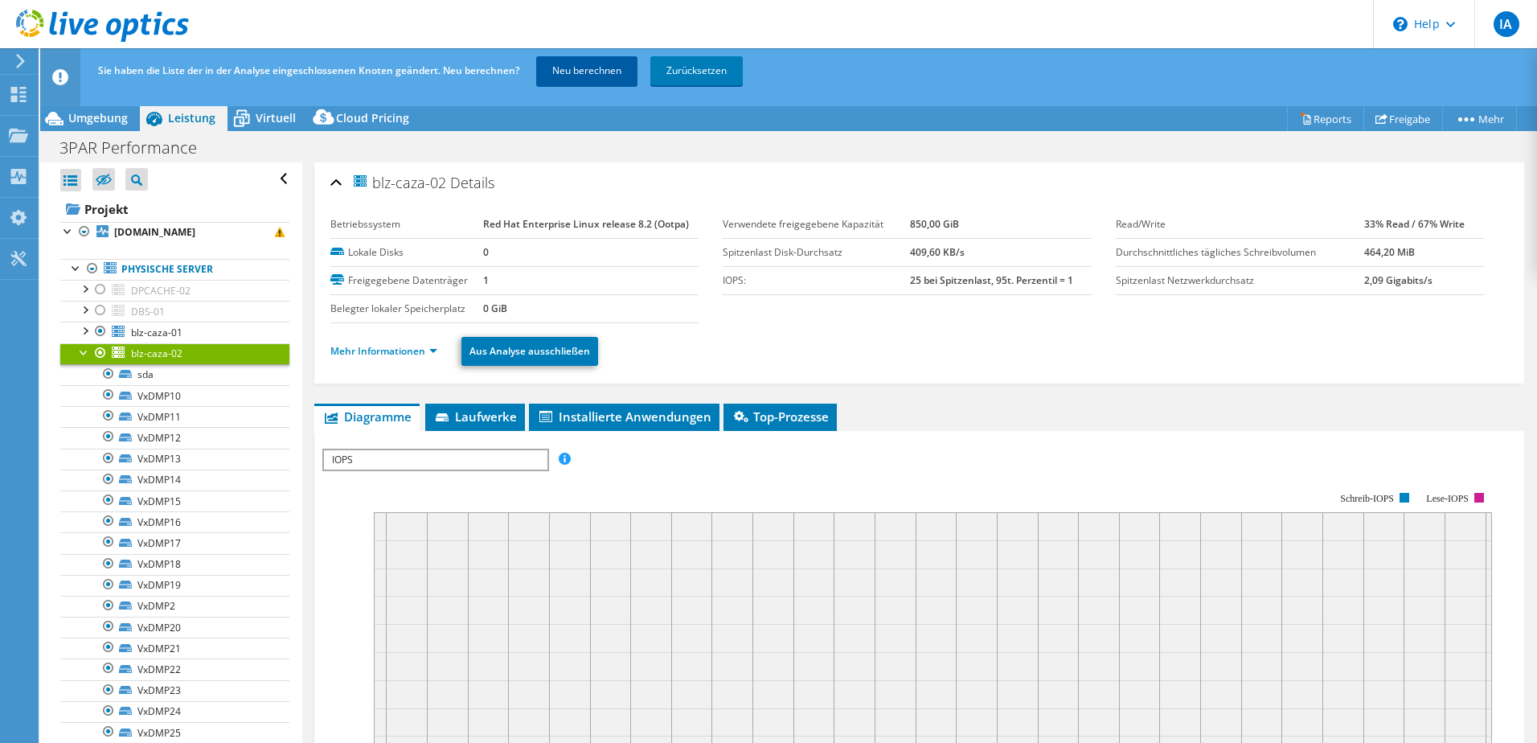
click at [621, 71] on link "Neu berechnen" at bounding box center [586, 70] width 101 height 29
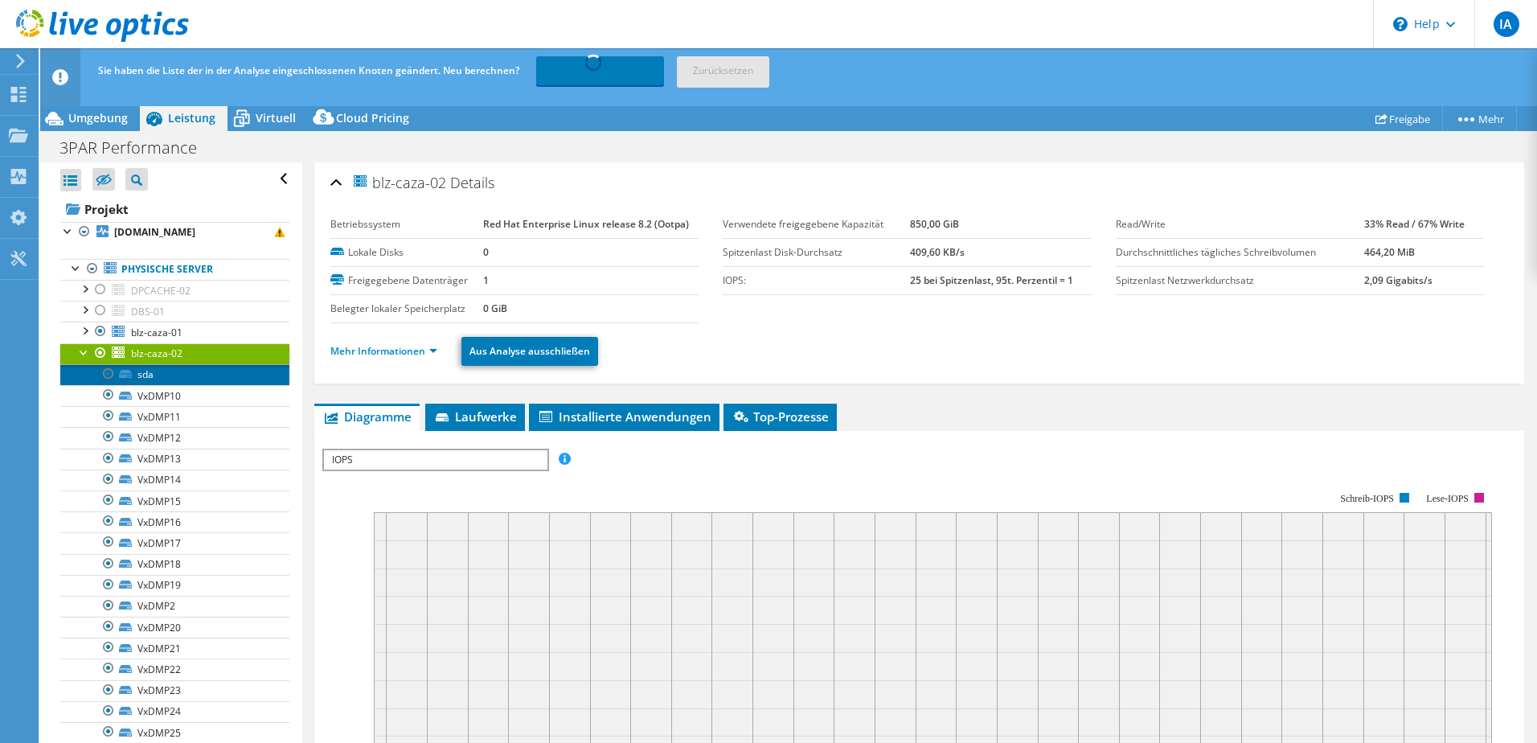
click at [192, 377] on link "sda" at bounding box center [174, 374] width 229 height 21
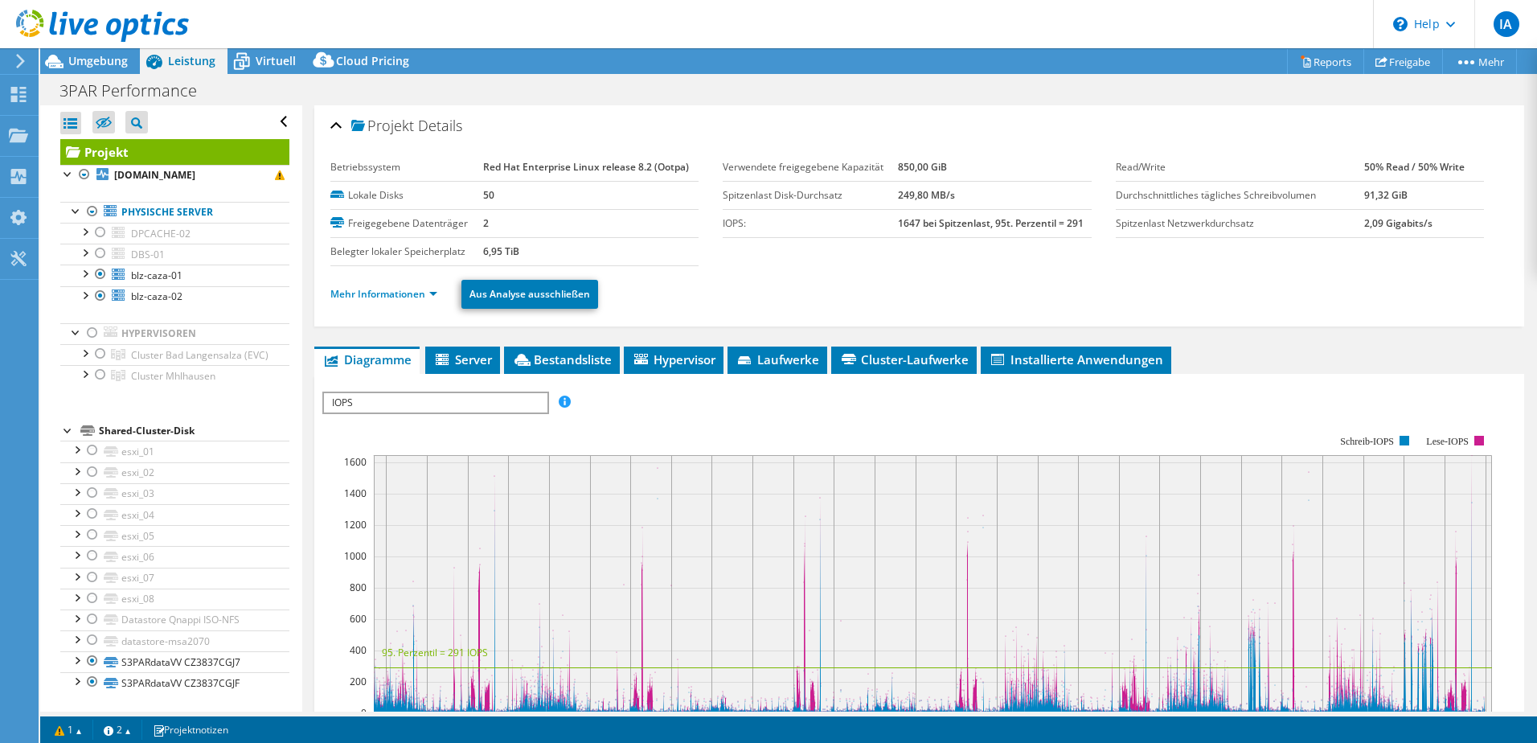
click at [103, 58] on span "Umgebung" at bounding box center [97, 60] width 59 height 15
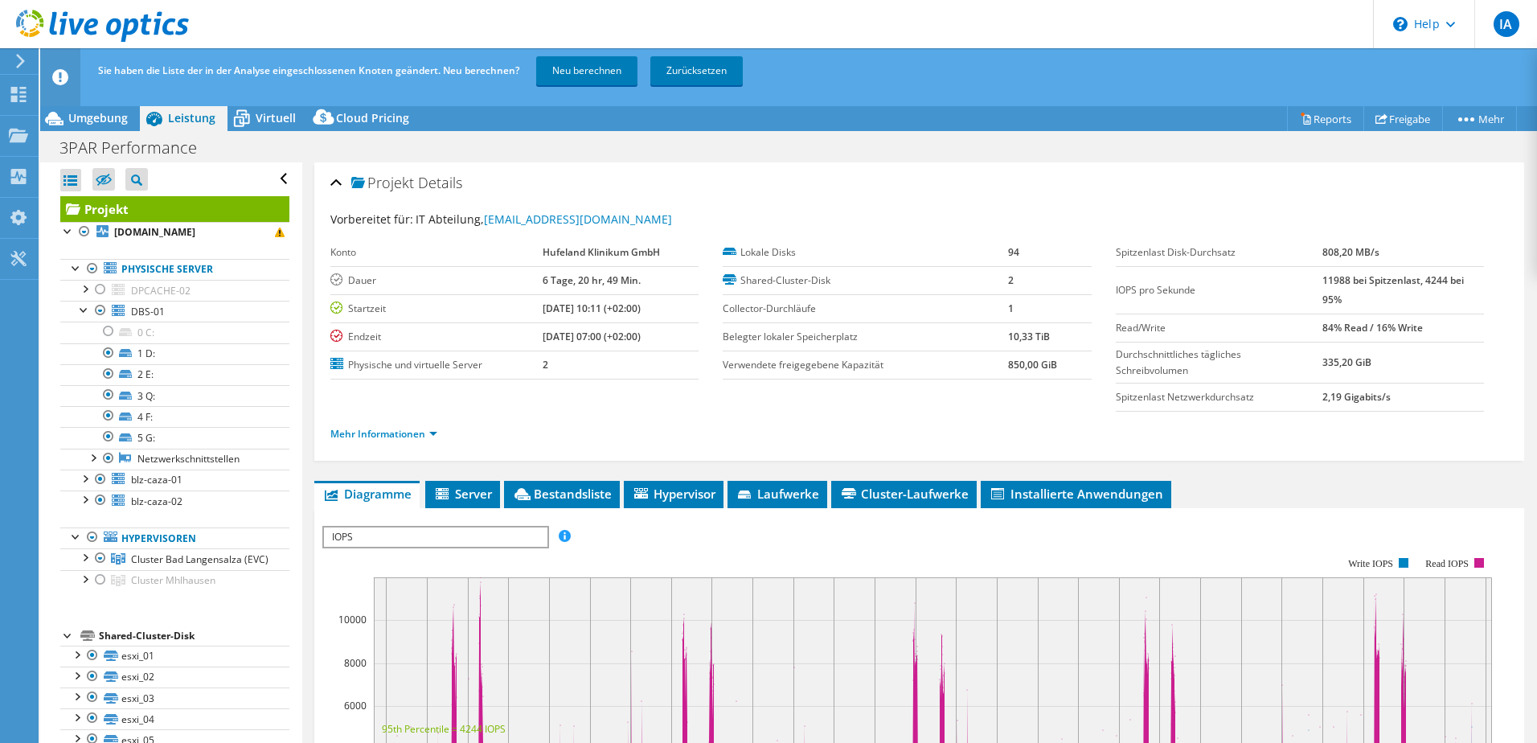
select select "USD"
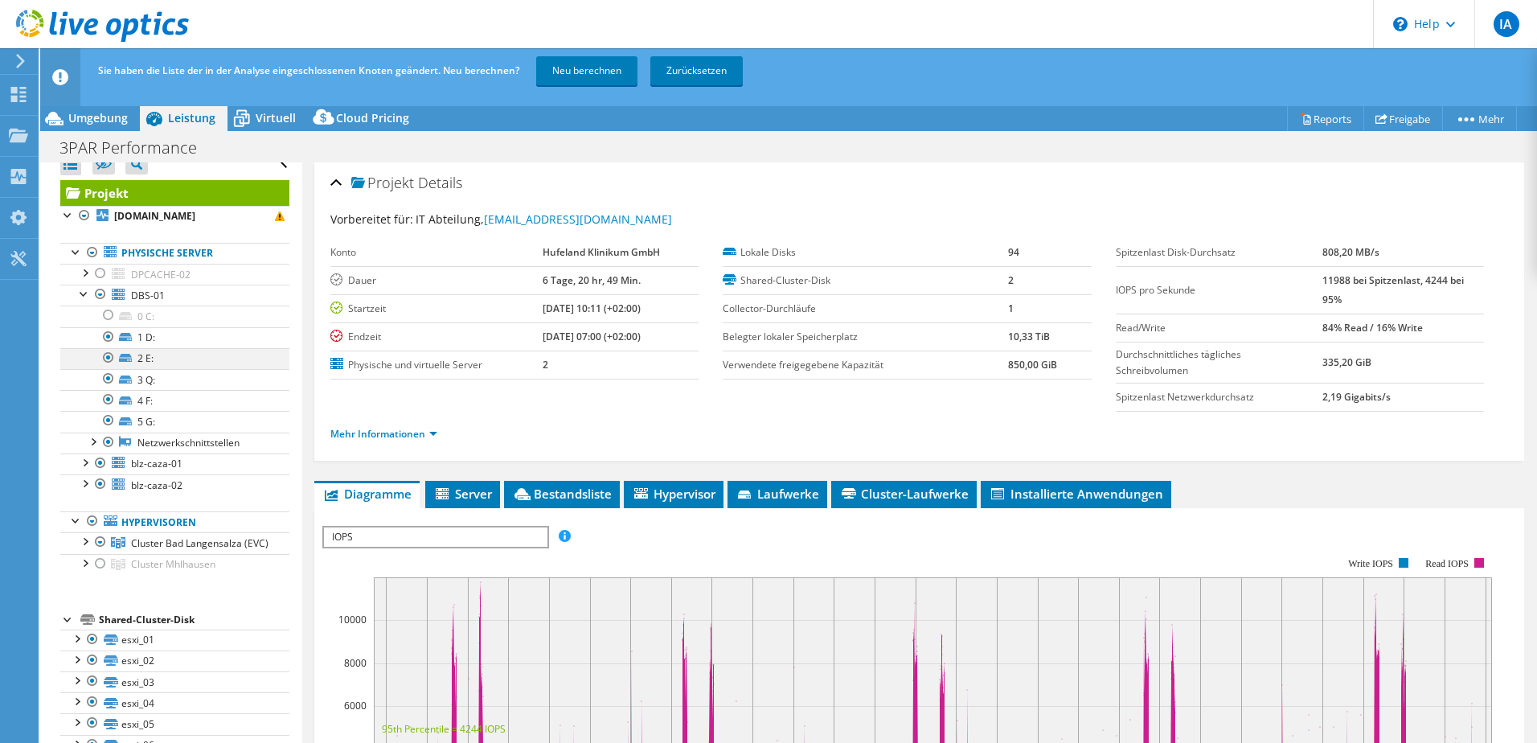
click at [111, 359] on div at bounding box center [108, 357] width 16 height 19
click at [572, 80] on link "Neu berechnen" at bounding box center [586, 70] width 101 height 29
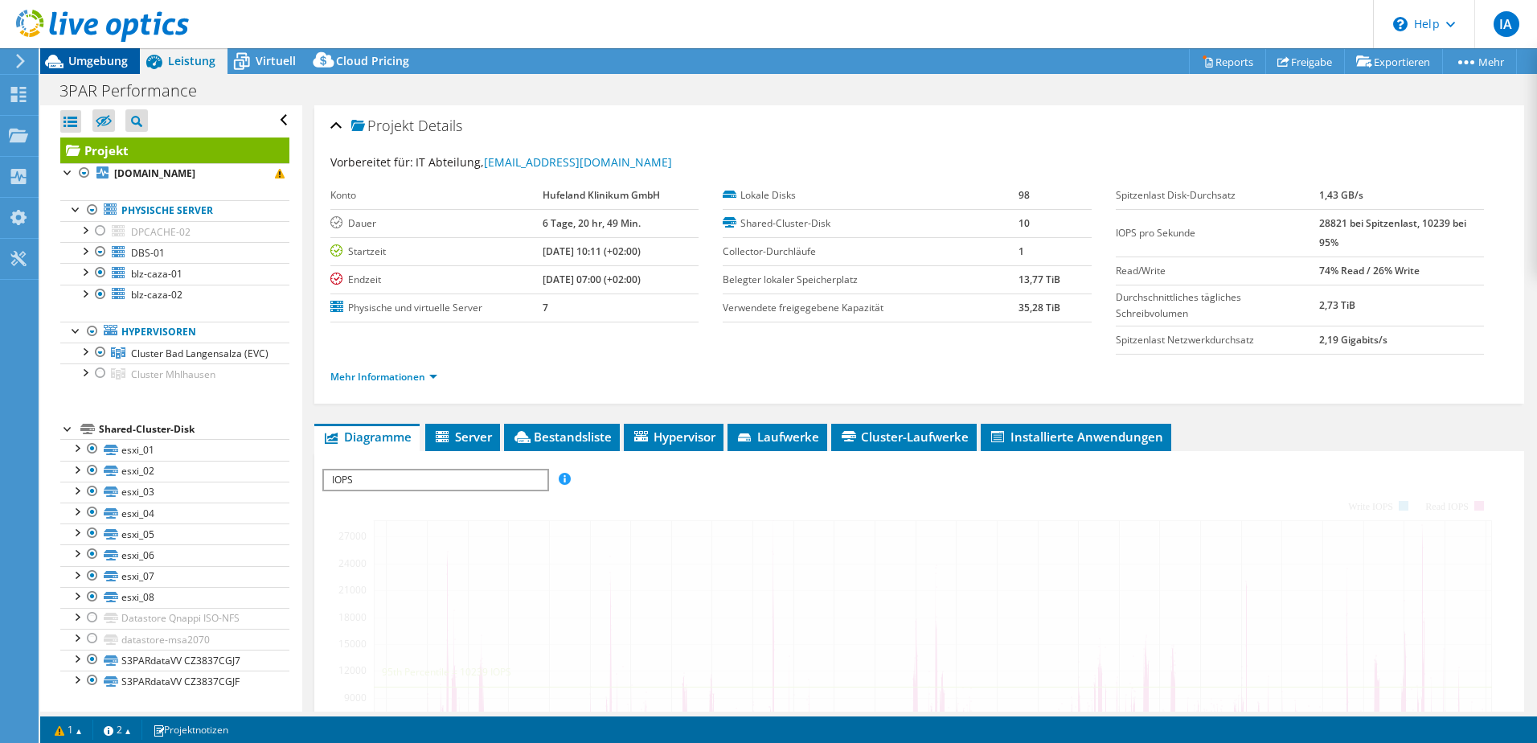
click at [121, 64] on span "Umgebung" at bounding box center [97, 60] width 59 height 15
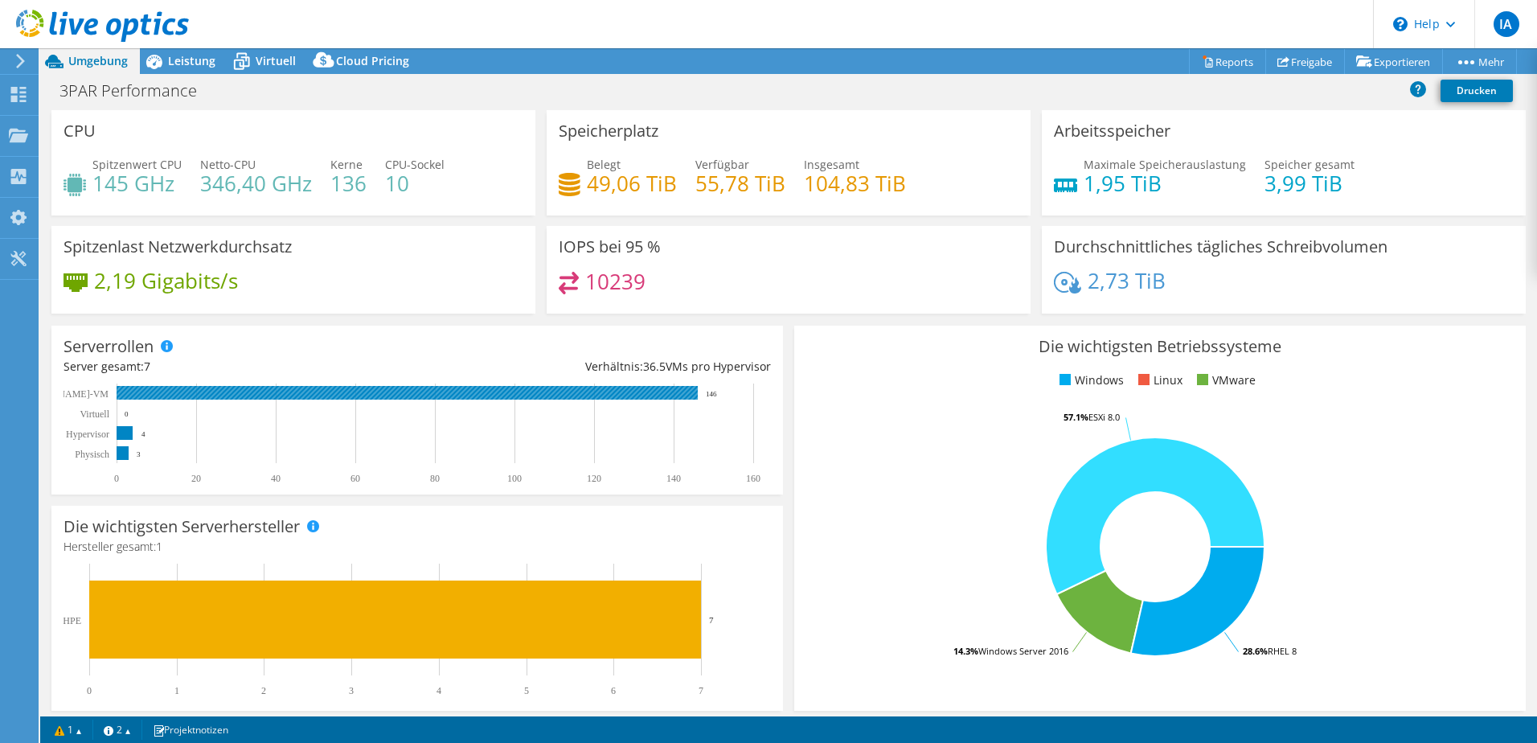
click at [654, 395] on rect at bounding box center [407, 393] width 581 height 14
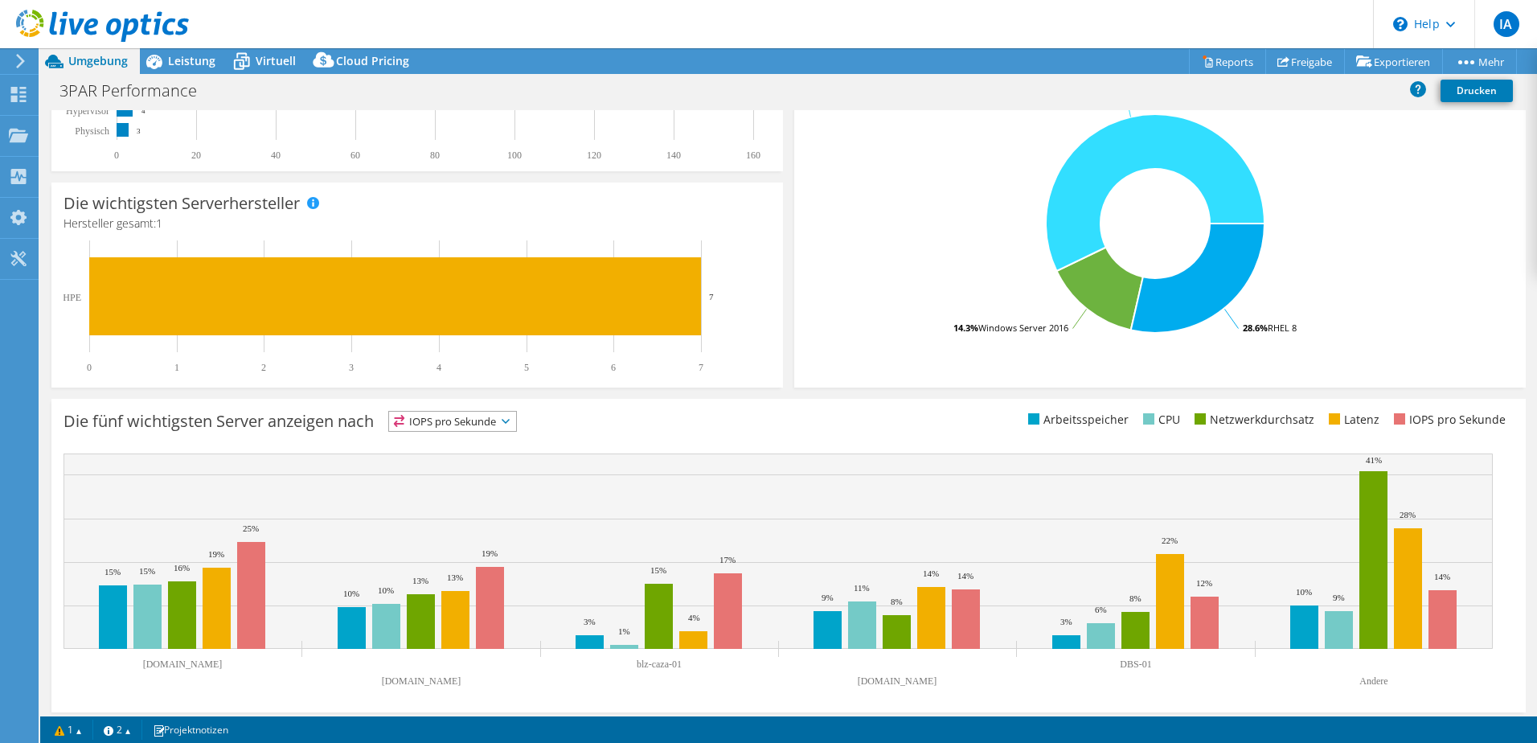
scroll to position [330, 0]
